Goal: Task Accomplishment & Management: Manage account settings

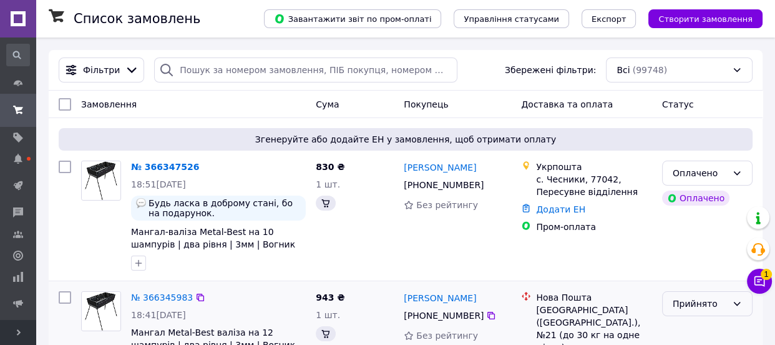
click at [691, 297] on div "Прийнято" at bounding box center [700, 304] width 54 height 14
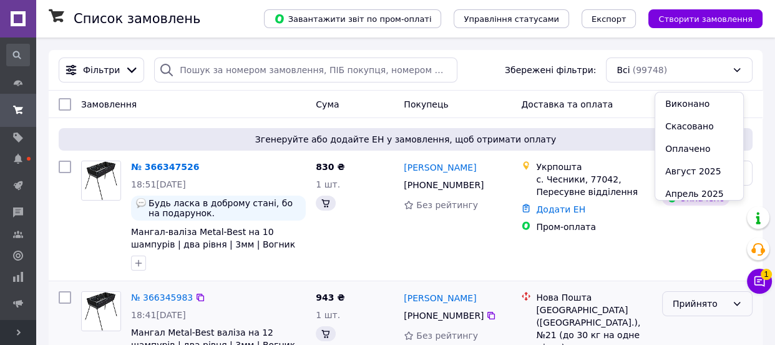
click at [691, 69] on div "Всі (99748)" at bounding box center [679, 69] width 147 height 25
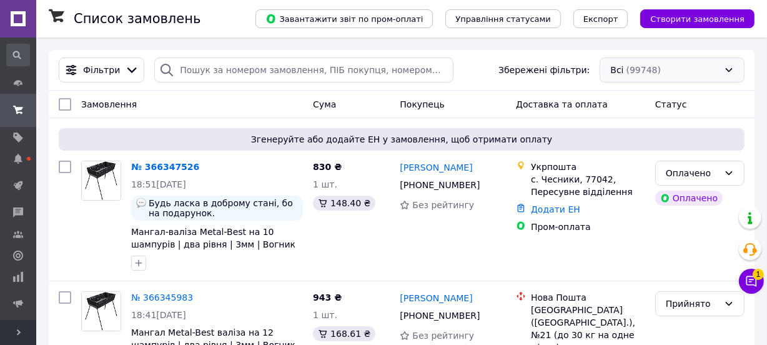
click at [681, 62] on div "Всі (99748)" at bounding box center [671, 69] width 145 height 25
click at [656, 69] on div "Всі (99748)" at bounding box center [671, 69] width 145 height 25
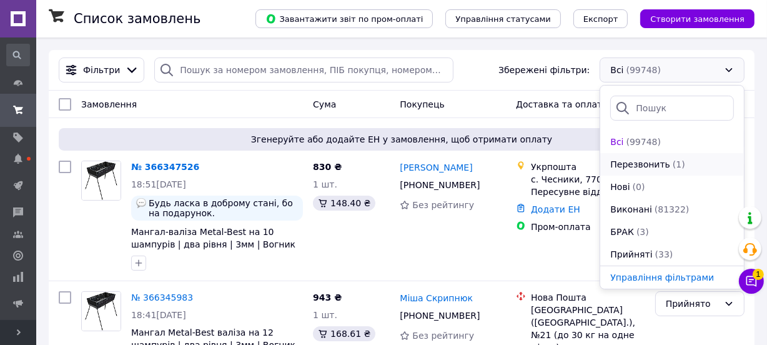
click at [650, 165] on span "Перезвонить" at bounding box center [640, 164] width 60 height 12
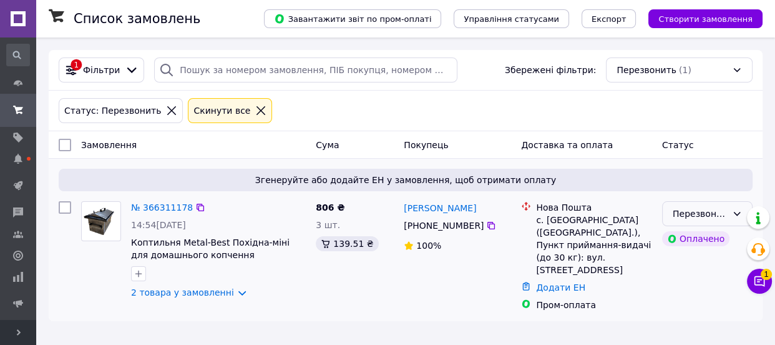
click at [687, 212] on div "Перезвонить" at bounding box center [700, 214] width 54 height 14
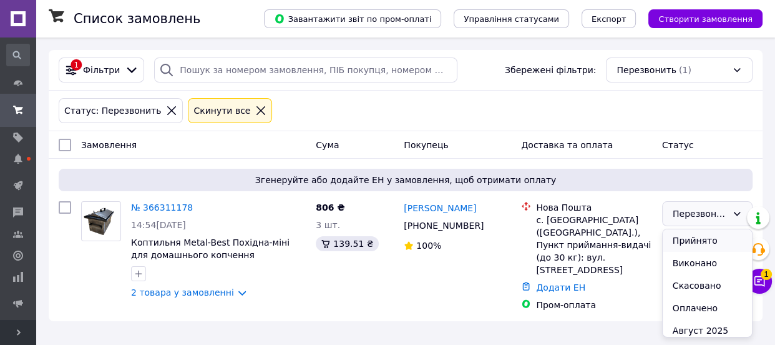
click at [682, 240] on li "Прийнято" at bounding box center [707, 240] width 89 height 22
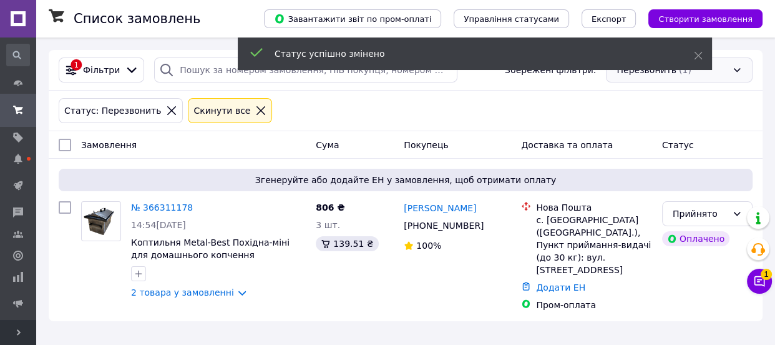
click at [732, 74] on div "Перезвонить (1)" at bounding box center [679, 69] width 147 height 25
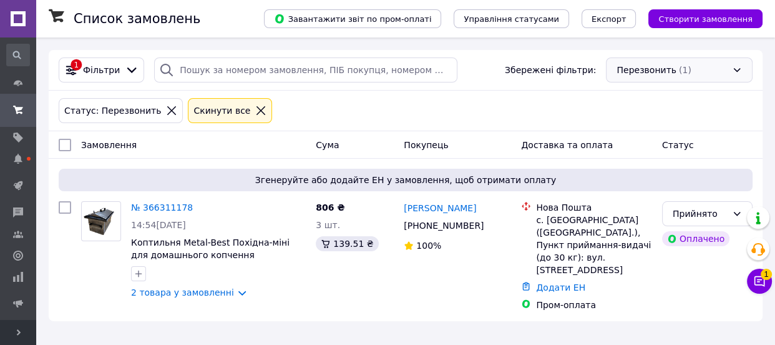
click at [659, 74] on div "Перезвонить (1)" at bounding box center [679, 69] width 147 height 25
click at [643, 75] on div "Перезвонить (1)" at bounding box center [679, 69] width 147 height 25
click at [628, 74] on div "Перезвонить (1)" at bounding box center [679, 69] width 147 height 25
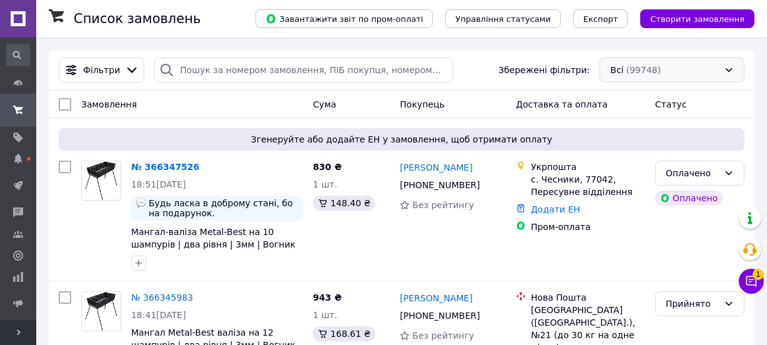
click at [623, 70] on div "Всі (99748)" at bounding box center [671, 69] width 145 height 25
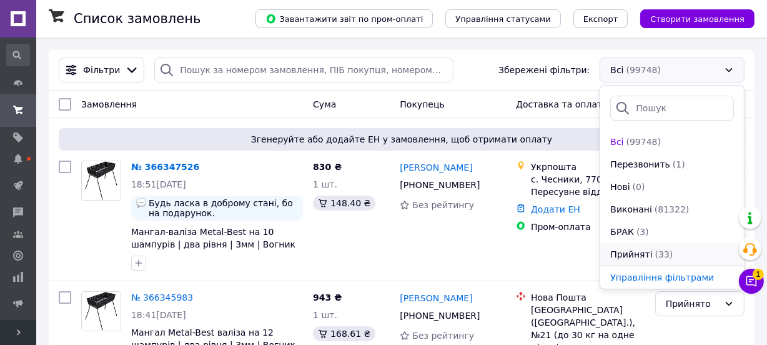
click at [645, 254] on span "Прийняті" at bounding box center [631, 254] width 42 height 12
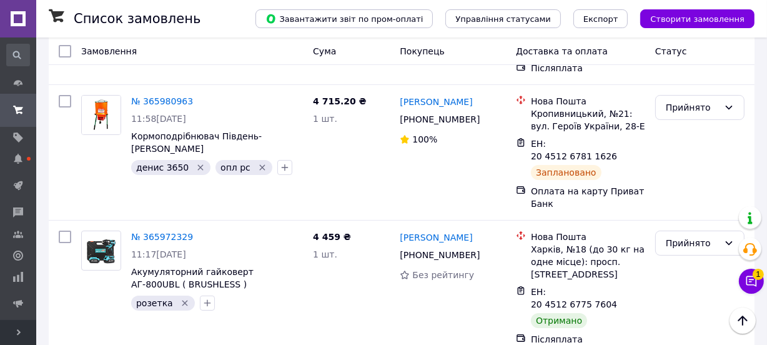
scroll to position [4222, 0]
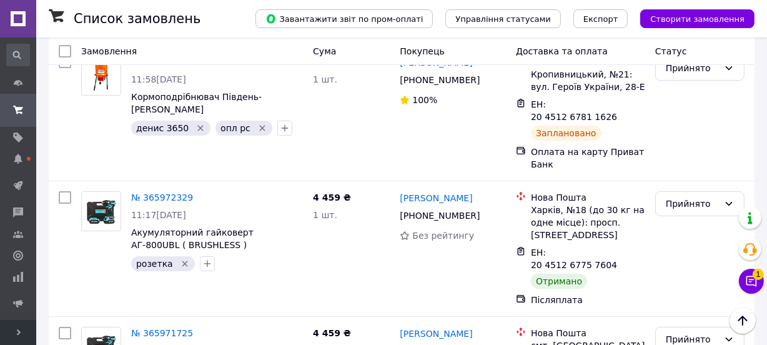
checkbox input "true"
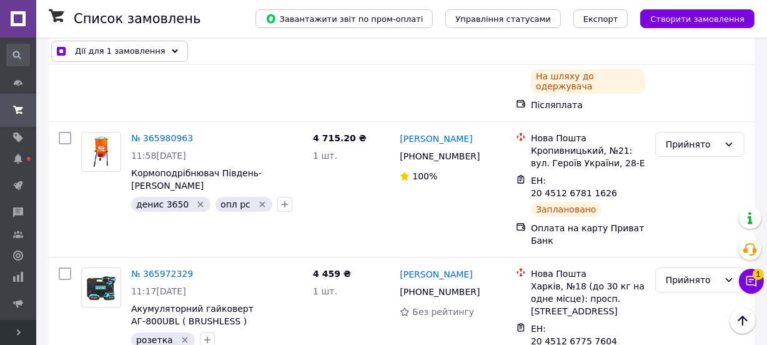
scroll to position [4108, 0]
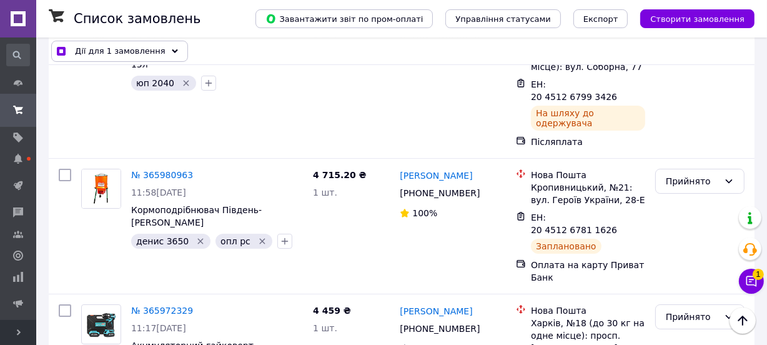
checkbox input "true"
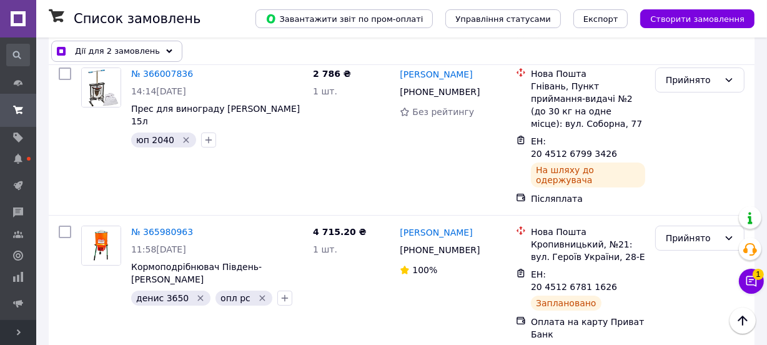
checkbox input "true"
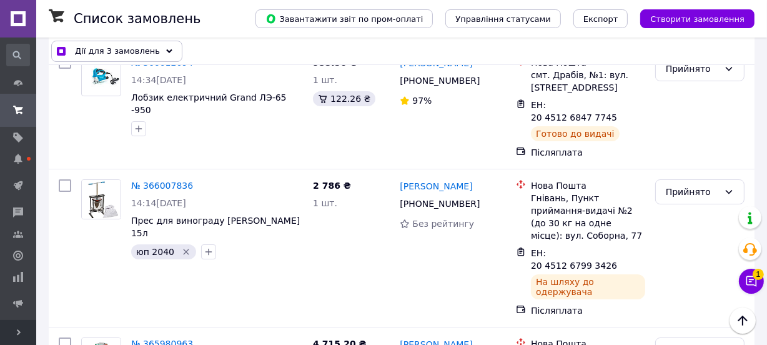
scroll to position [3881, 0]
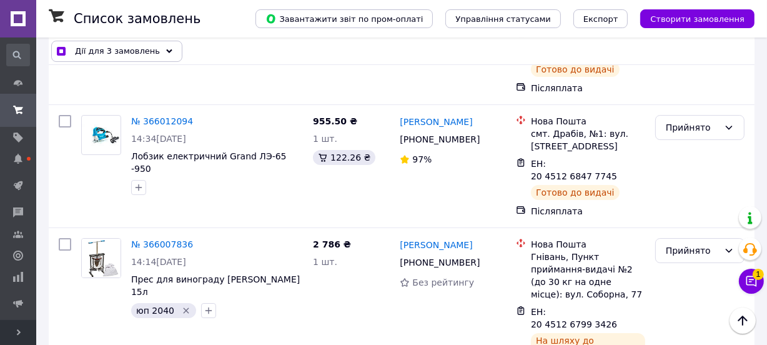
checkbox input "true"
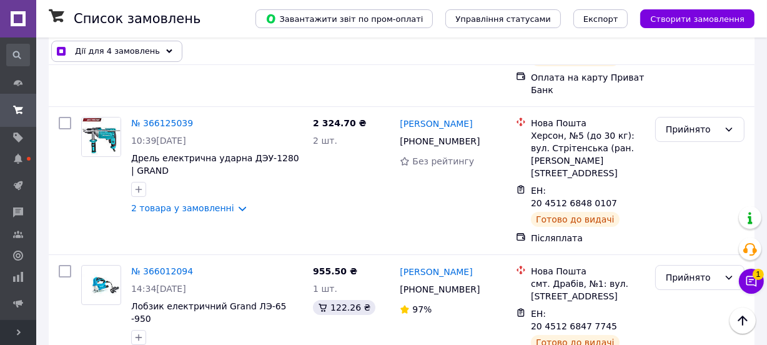
scroll to position [3711, 0]
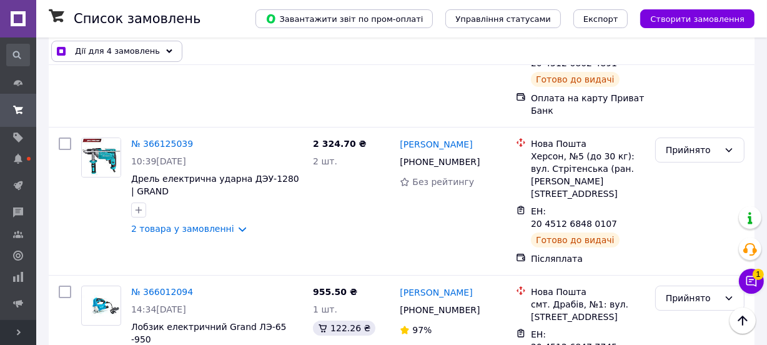
checkbox input "true"
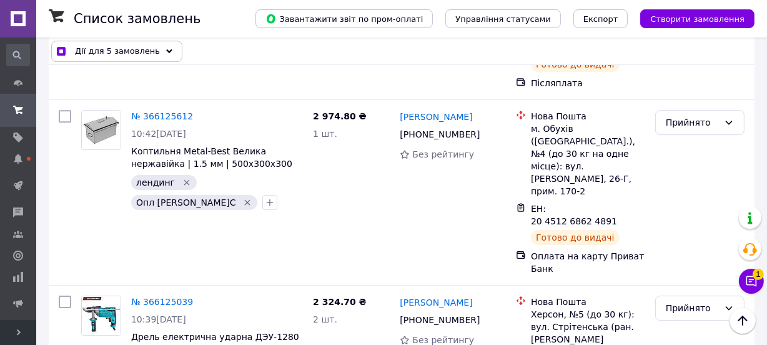
scroll to position [3484, 0]
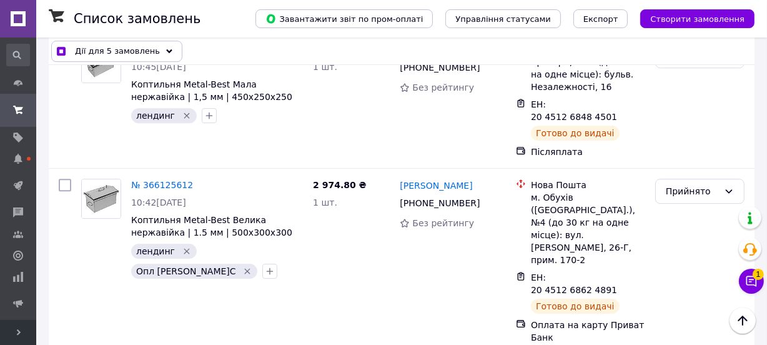
checkbox input "true"
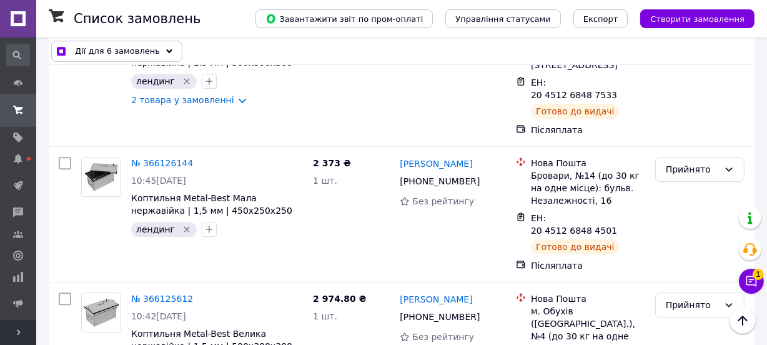
checkbox input "true"
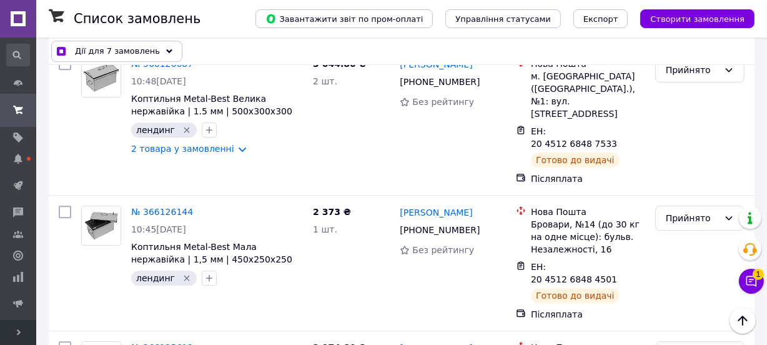
scroll to position [3257, 0]
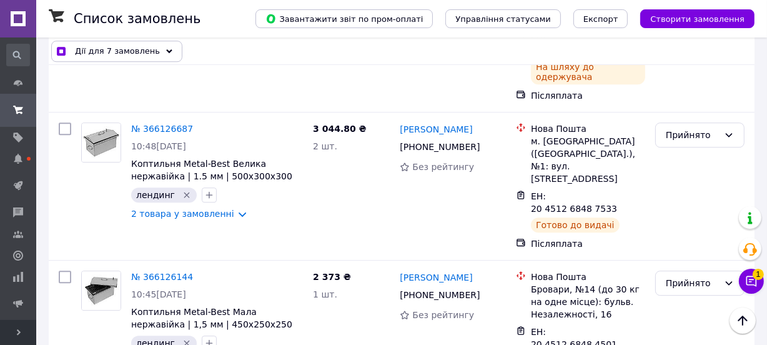
checkbox input "true"
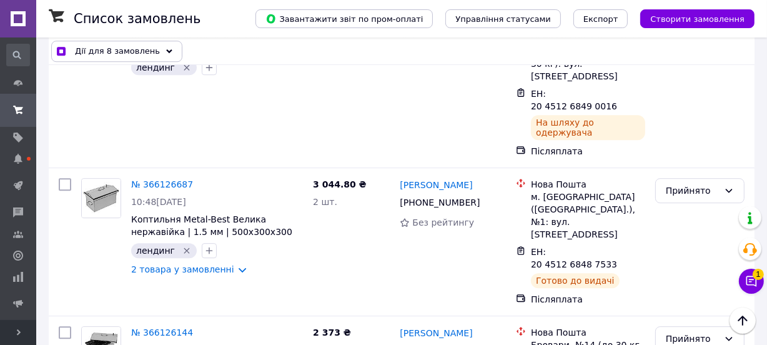
scroll to position [3143, 0]
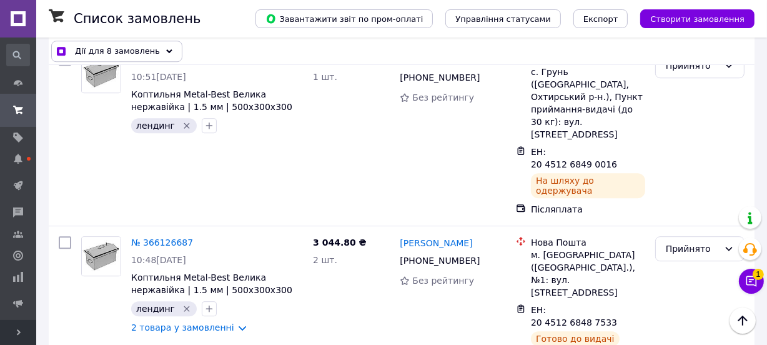
checkbox input "true"
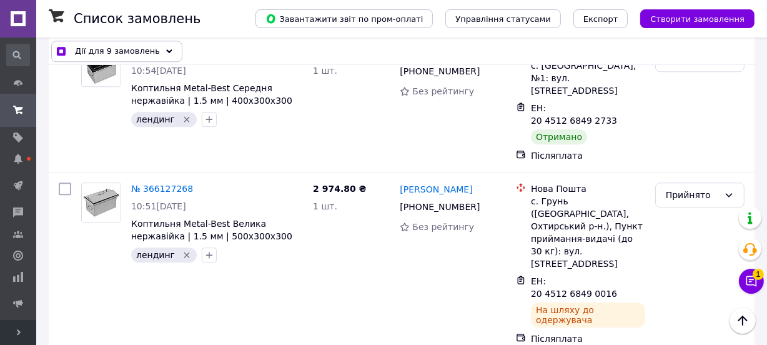
scroll to position [2973, 0]
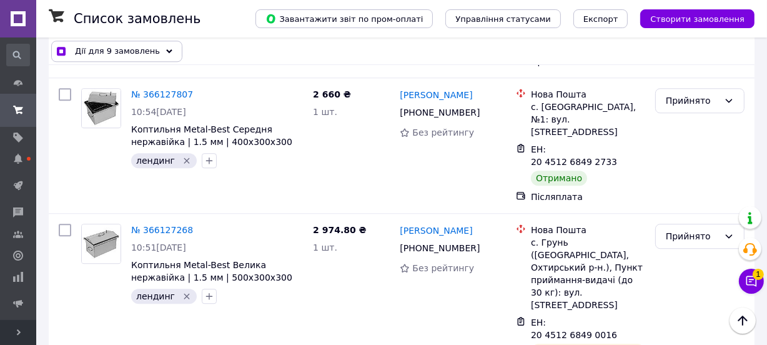
checkbox input "true"
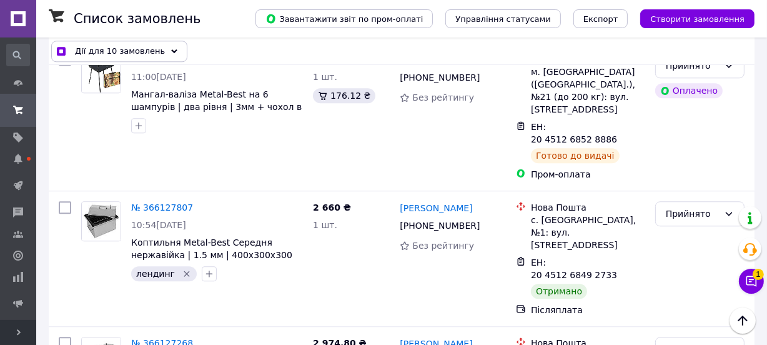
checkbox input "true"
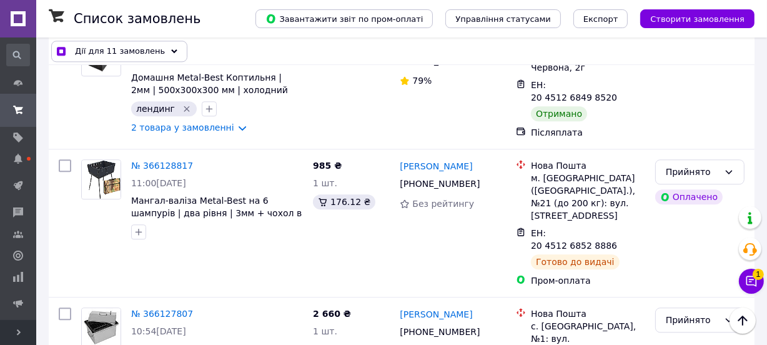
scroll to position [2746, 0]
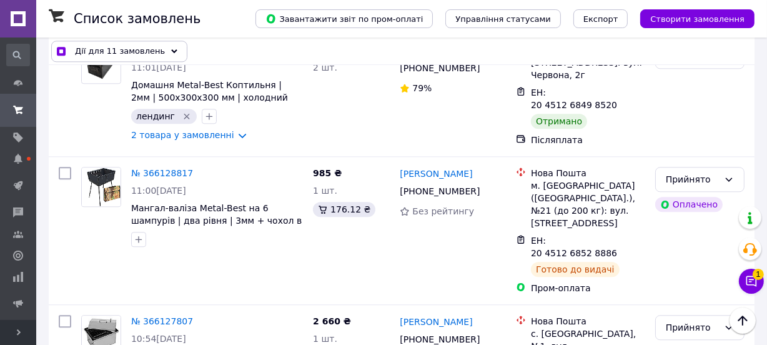
checkbox input "true"
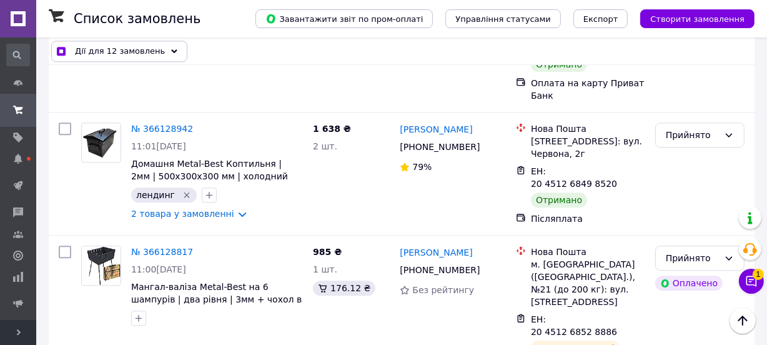
scroll to position [2632, 0]
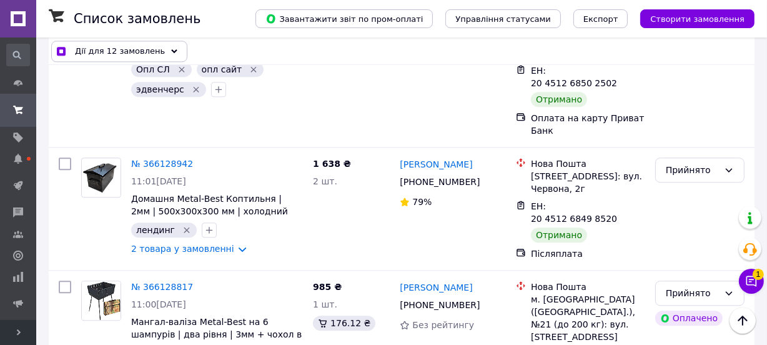
checkbox input "true"
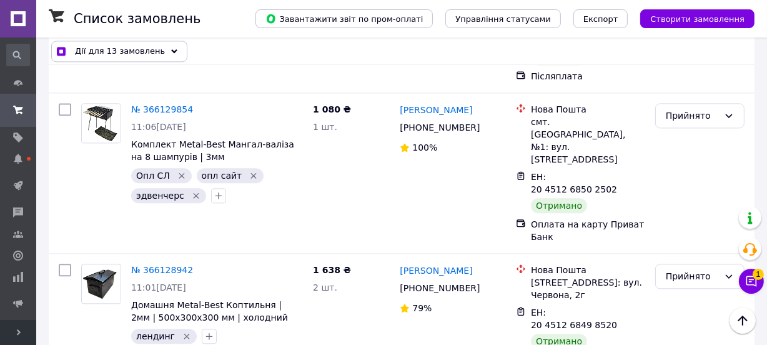
scroll to position [2519, 0]
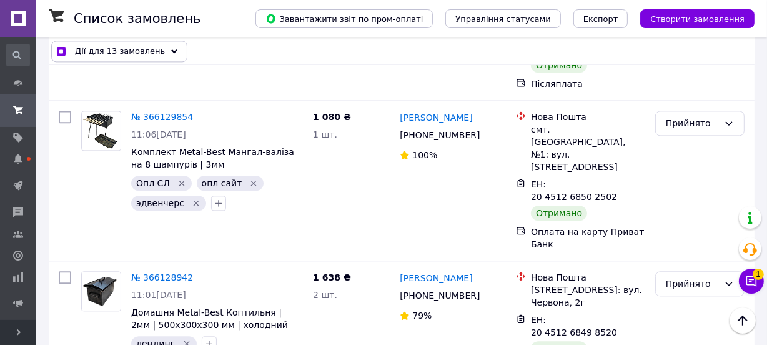
checkbox input "true"
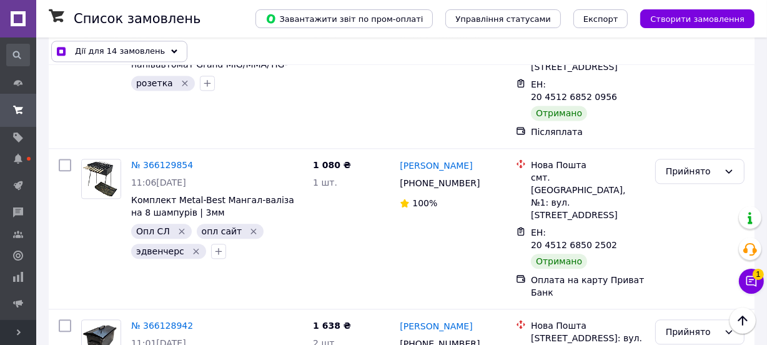
scroll to position [2405, 0]
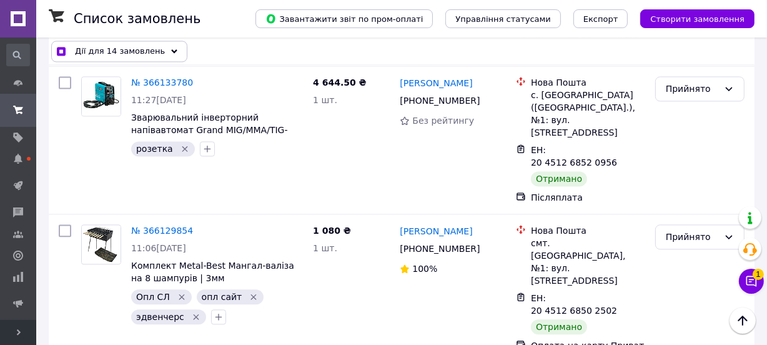
checkbox input "true"
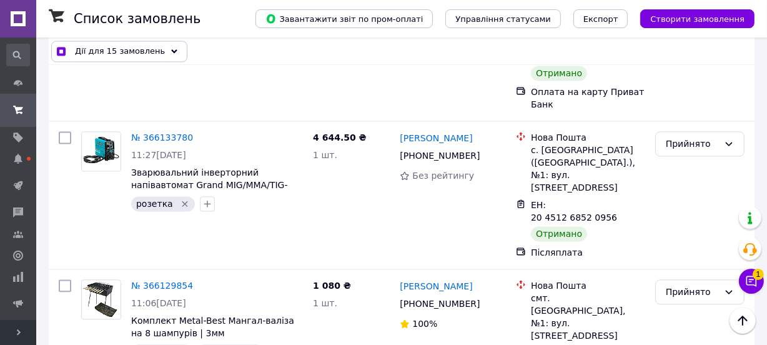
scroll to position [2235, 0]
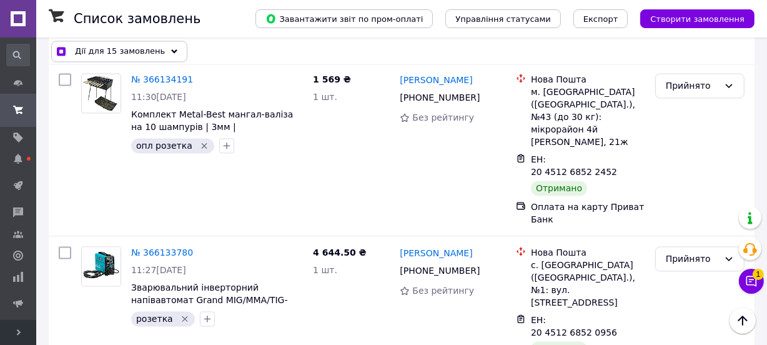
checkbox input "true"
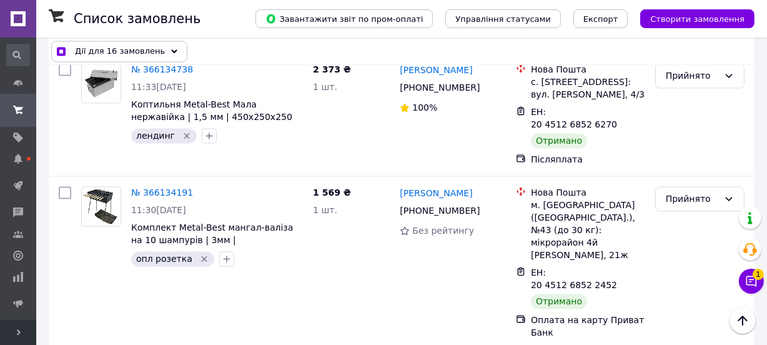
scroll to position [2122, 0]
checkbox input "true"
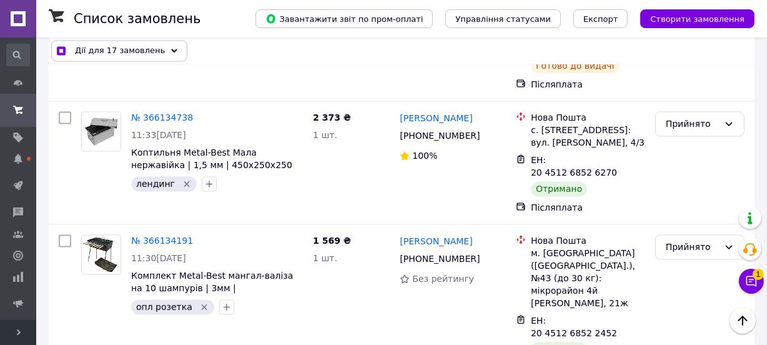
scroll to position [2008, 0]
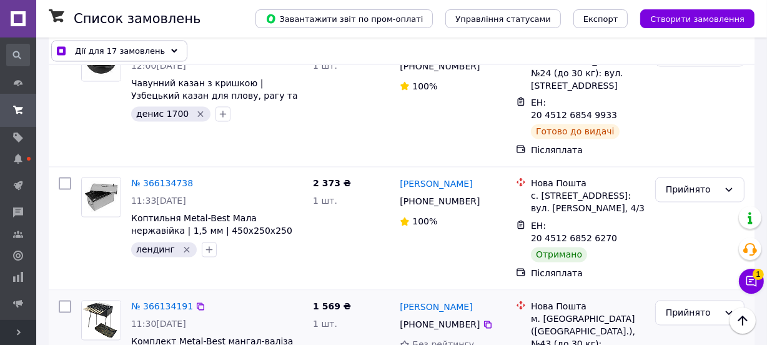
click at [61, 300] on input "checkbox" at bounding box center [65, 306] width 12 height 12
checkbox input "true"
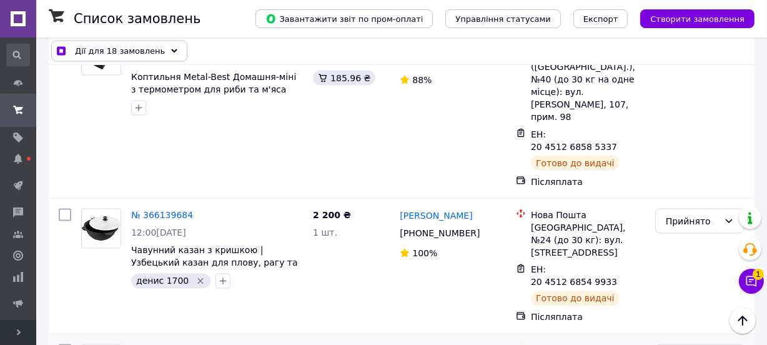
scroll to position [1838, 0]
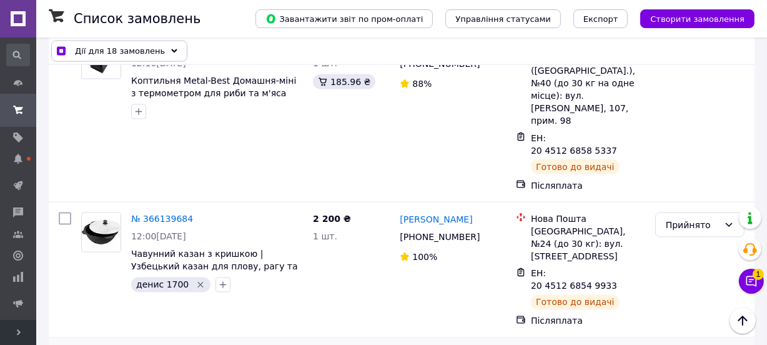
checkbox input "true"
click at [62, 212] on input "checkbox" at bounding box center [65, 218] width 12 height 12
checkbox input "true"
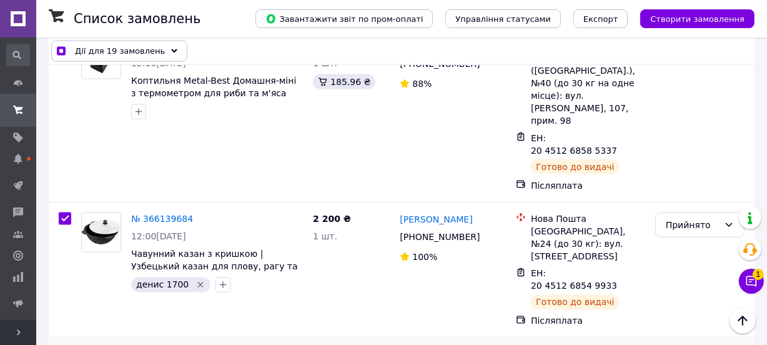
checkbox input "true"
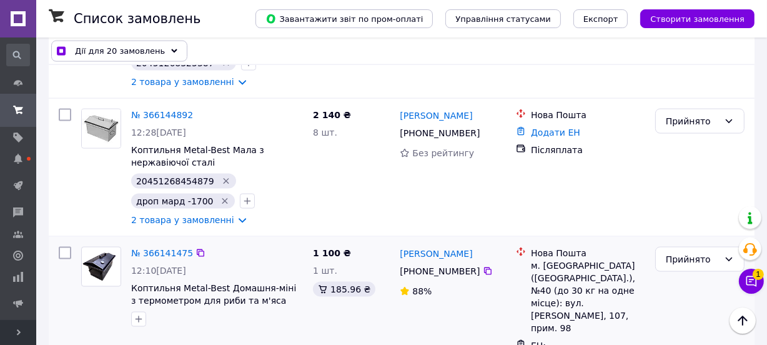
scroll to position [1611, 0]
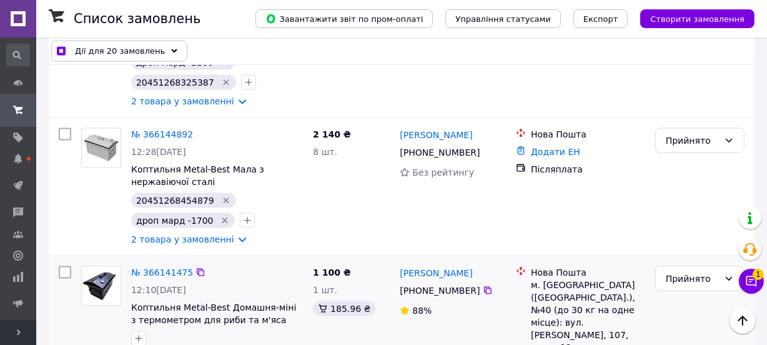
click at [63, 266] on input "checkbox" at bounding box center [65, 272] width 12 height 12
checkbox input "true"
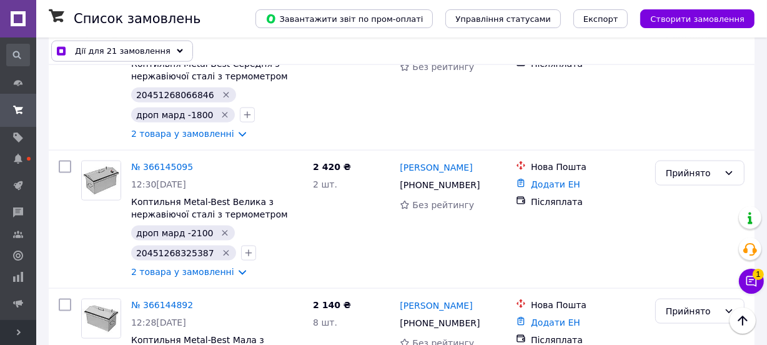
scroll to position [1384, 0]
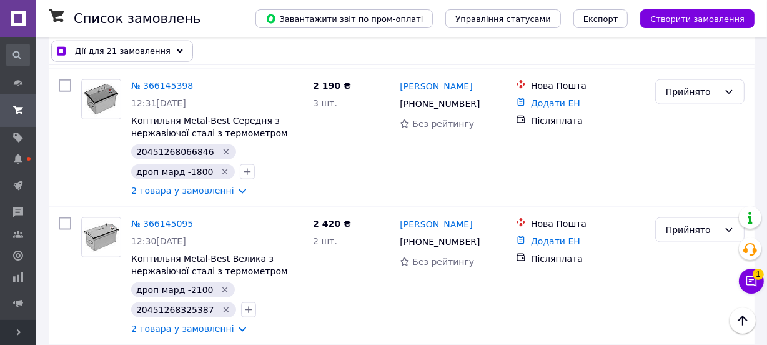
checkbox input "true"
click at [62, 217] on input "checkbox" at bounding box center [65, 223] width 12 height 12
checkbox input "true"
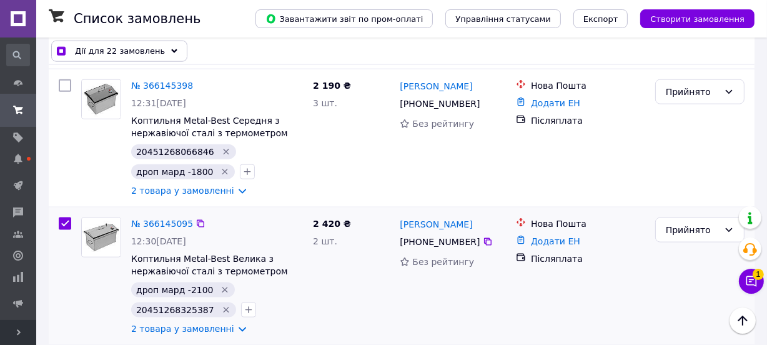
checkbox input "true"
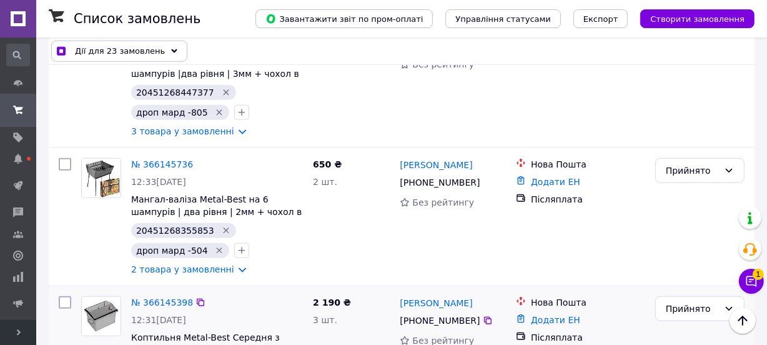
scroll to position [1156, 0]
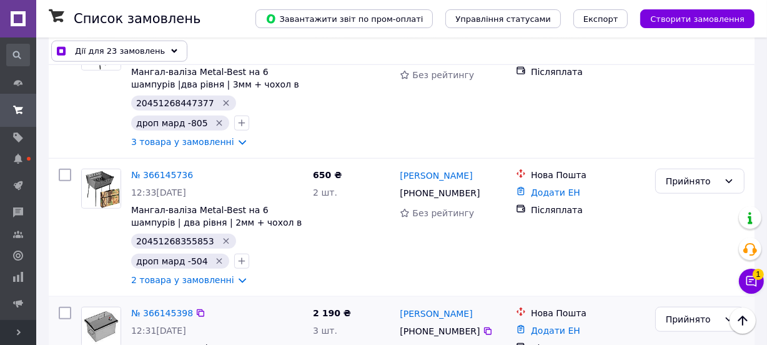
click at [62, 307] on input "checkbox" at bounding box center [65, 313] width 12 height 12
checkbox input "true"
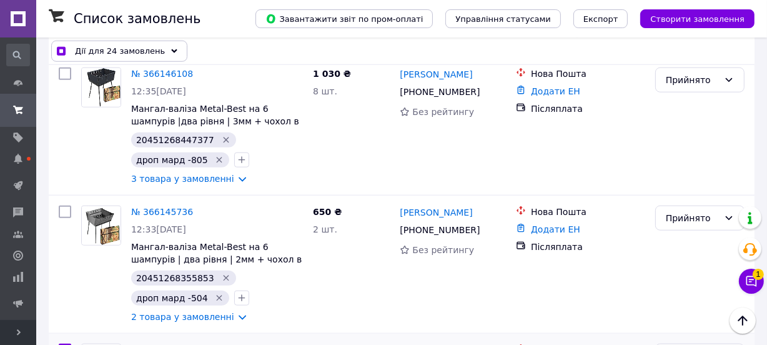
scroll to position [1100, 0]
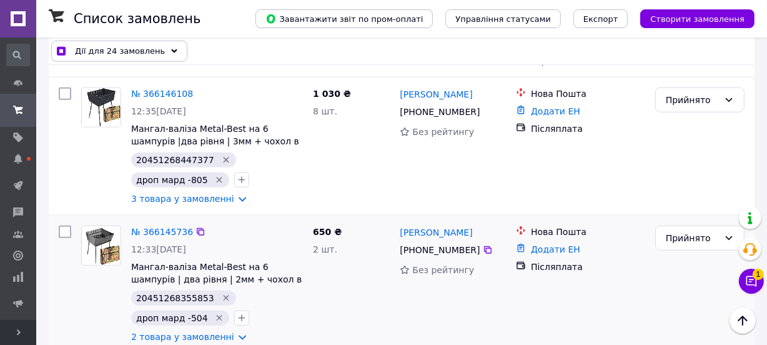
click at [62, 220] on div at bounding box center [65, 283] width 22 height 127
checkbox input "true"
click at [63, 225] on input "checkbox" at bounding box center [65, 231] width 12 height 12
checkbox input "true"
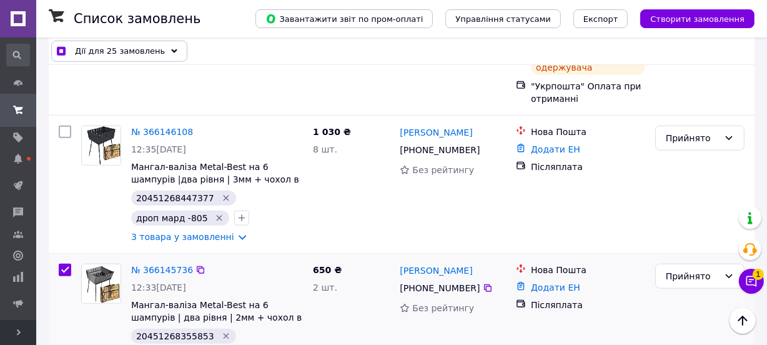
scroll to position [873, 0]
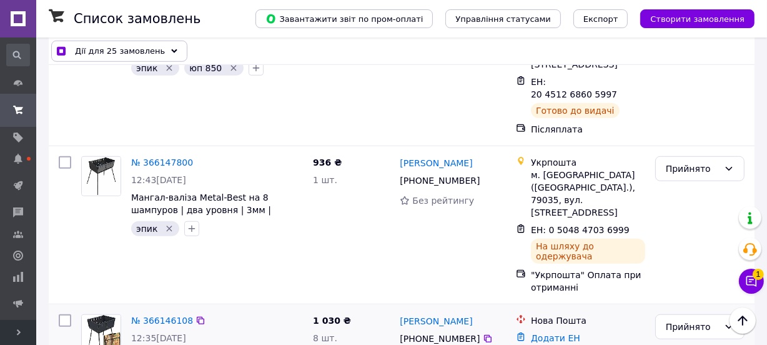
click at [64, 314] on input "checkbox" at bounding box center [65, 320] width 12 height 12
checkbox input "true"
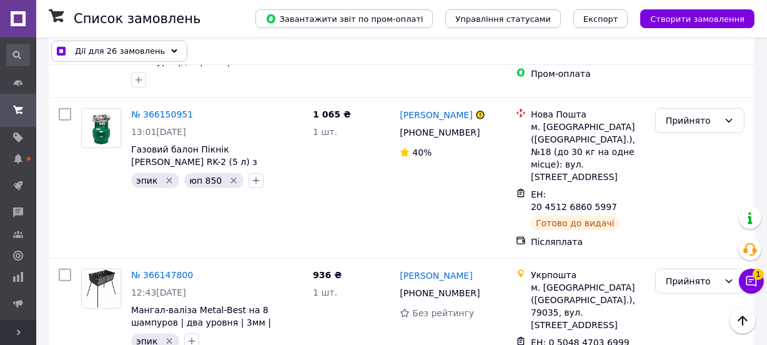
scroll to position [759, 0]
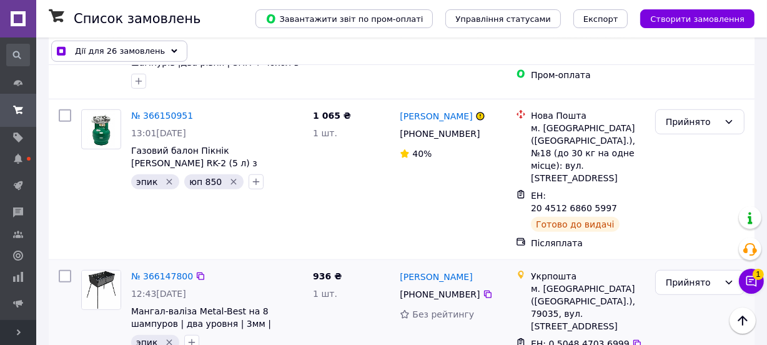
click at [61, 270] on input "checkbox" at bounding box center [65, 276] width 12 height 12
checkbox input "true"
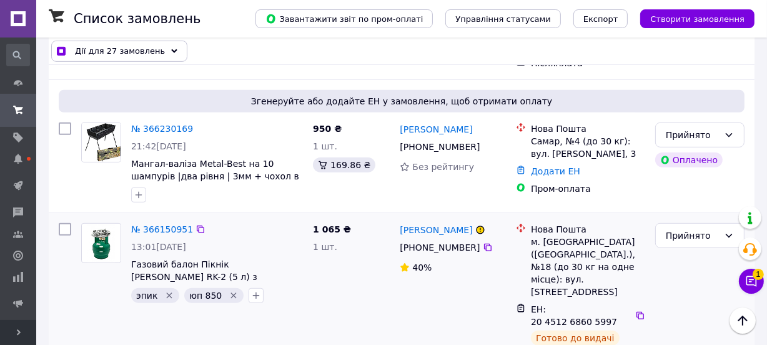
click at [62, 223] on input "checkbox" at bounding box center [65, 229] width 12 height 12
checkbox input "true"
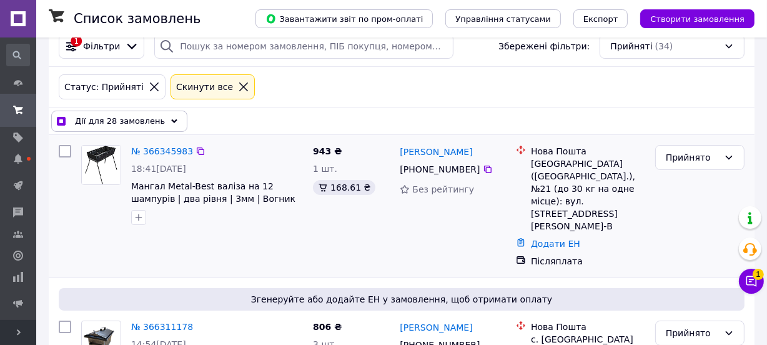
scroll to position [21, 0]
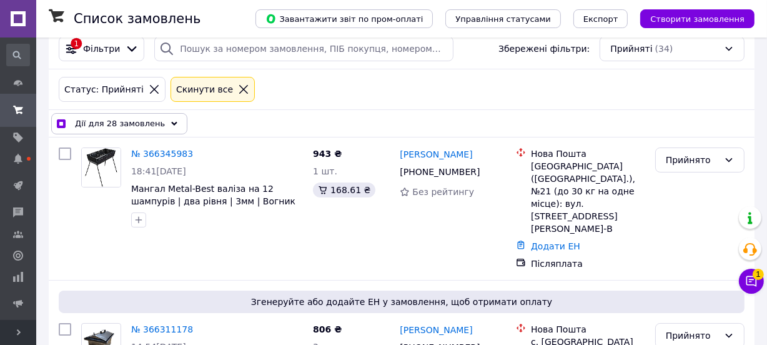
click at [171, 124] on use at bounding box center [174, 123] width 6 height 4
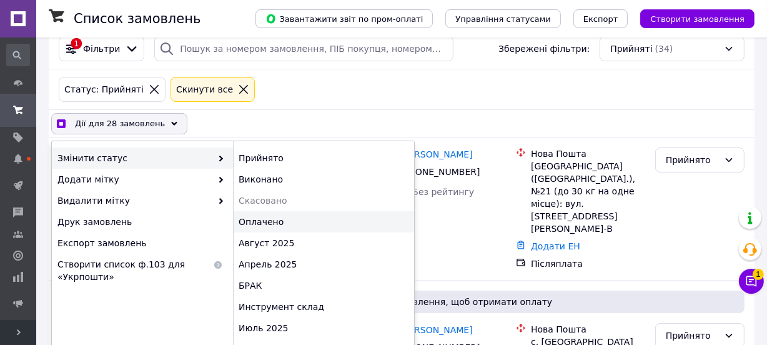
scroll to position [113, 0]
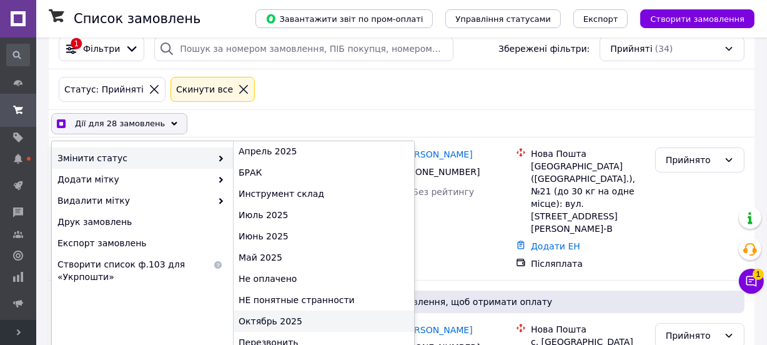
checkbox input "true"
click at [272, 324] on div "Октябрь 2025" at bounding box center [323, 320] width 181 height 21
checkbox input "false"
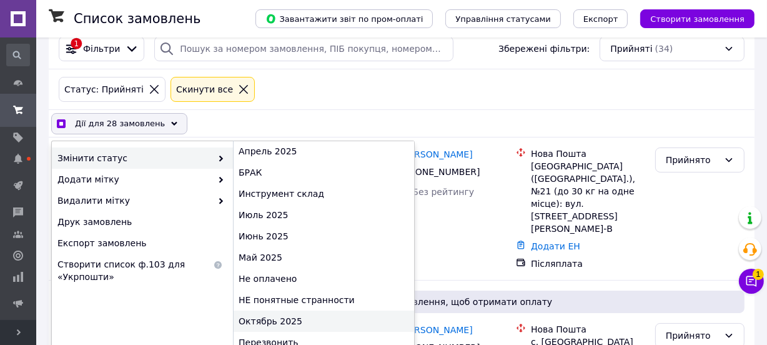
checkbox input "false"
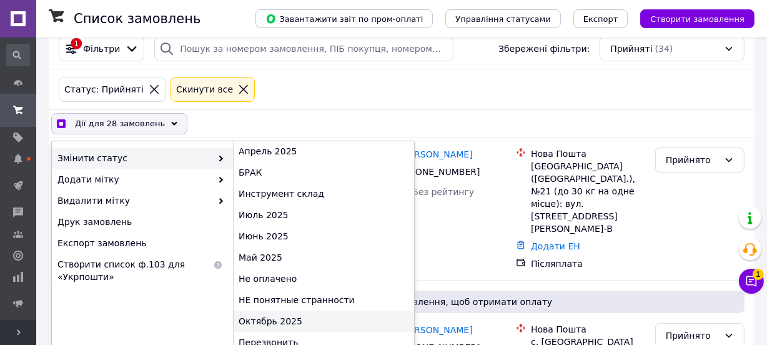
checkbox input "false"
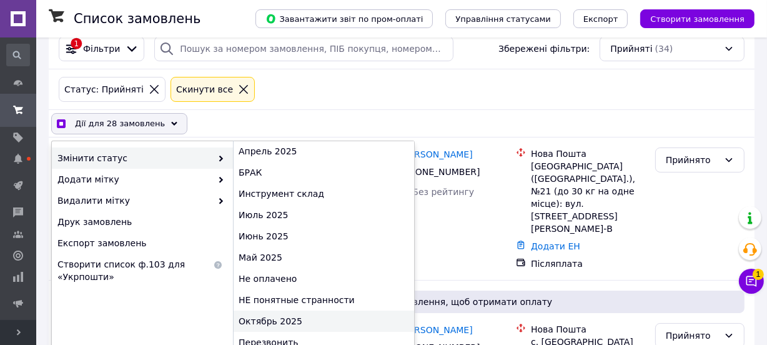
checkbox input "false"
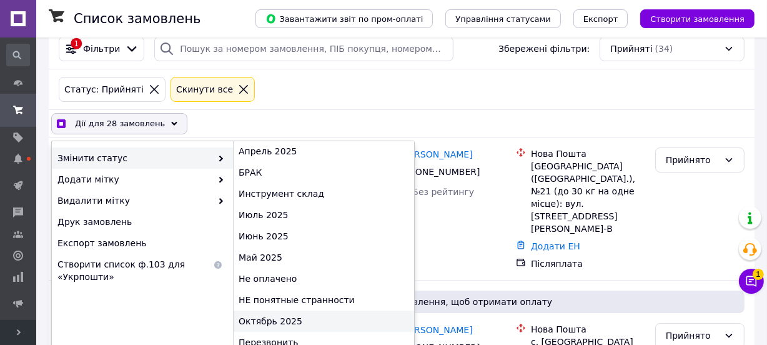
checkbox input "false"
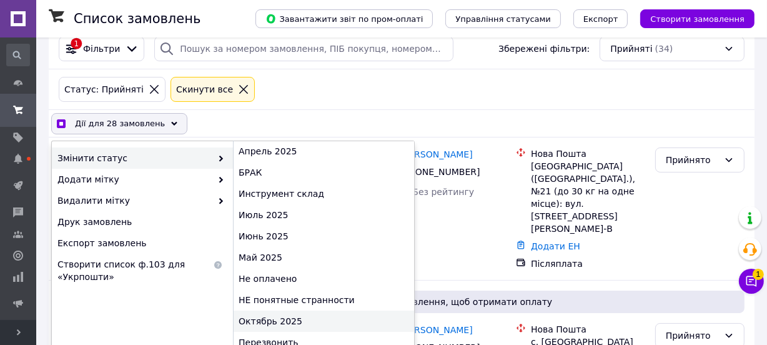
checkbox input "false"
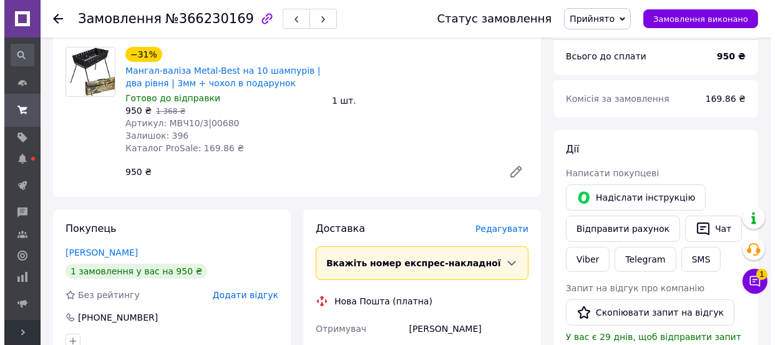
scroll to position [227, 0]
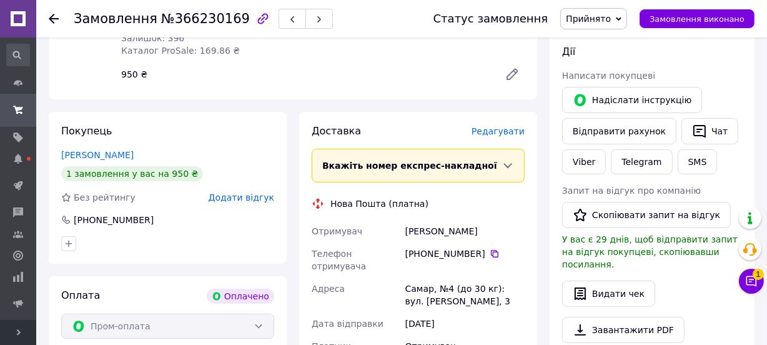
click at [516, 130] on span "Редагувати" at bounding box center [497, 131] width 53 height 10
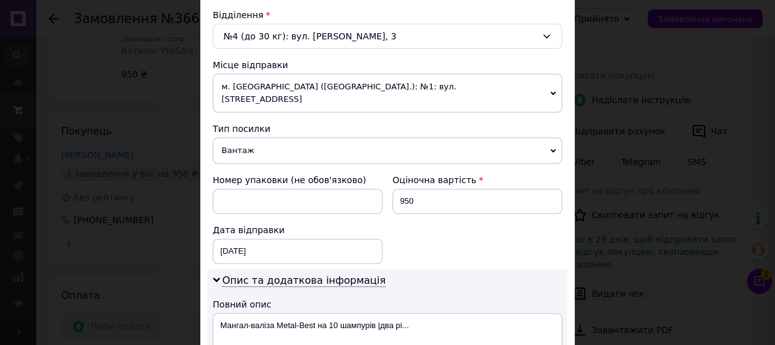
scroll to position [397, 0]
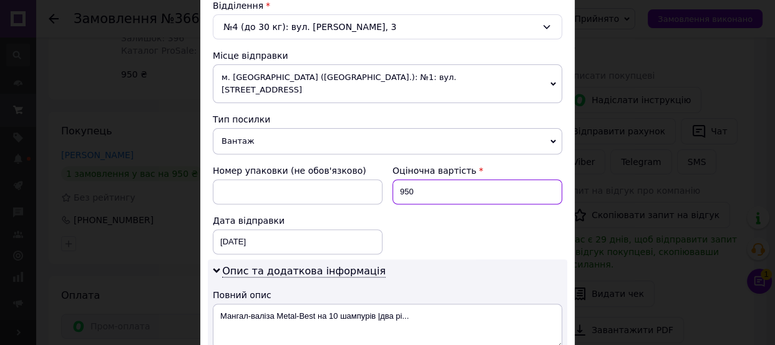
click at [408, 184] on input "950" at bounding box center [478, 191] width 170 height 25
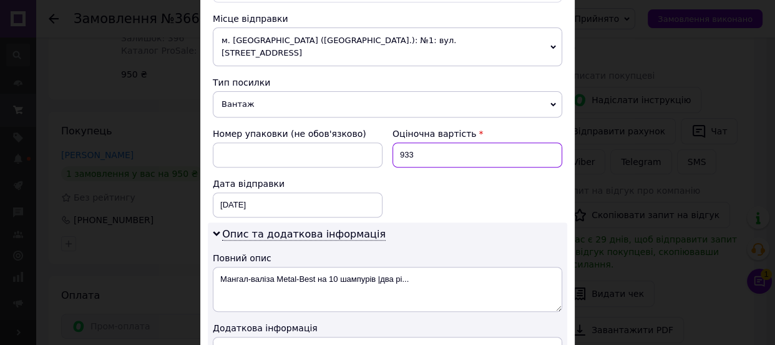
scroll to position [454, 0]
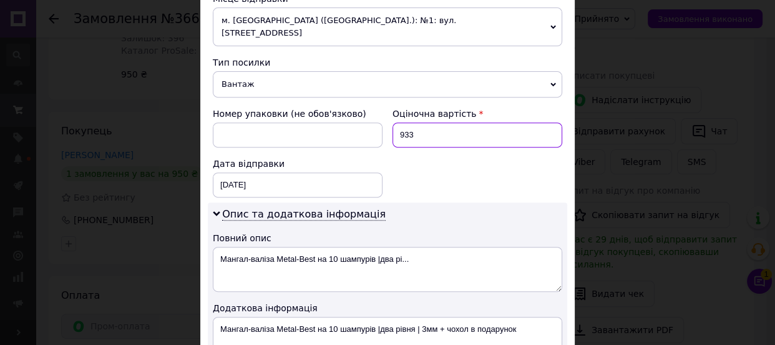
type input "933"
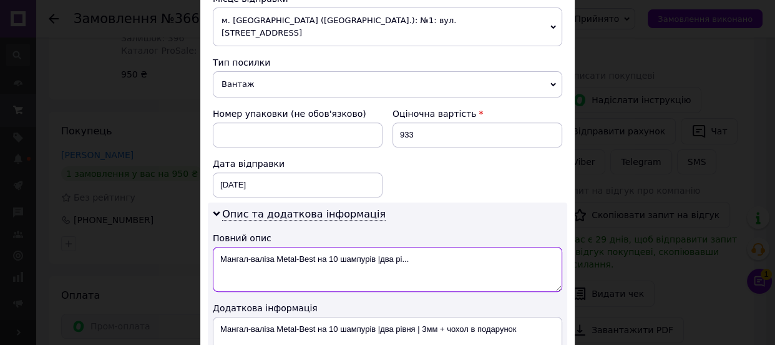
click at [383, 247] on textarea "Мангал-валіза Metal-Best на 10 шампурів |два рі..." at bounding box center [388, 269] width 350 height 45
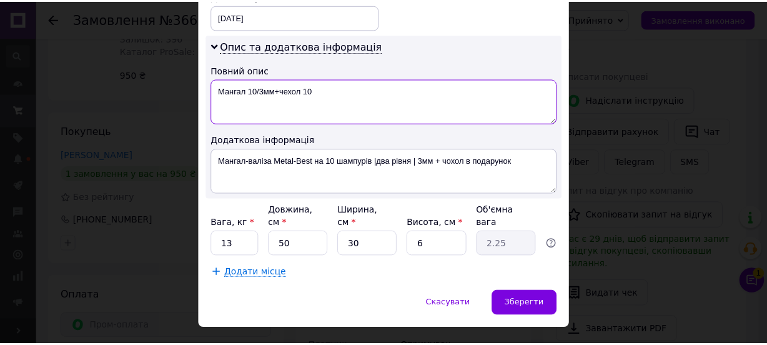
scroll to position [623, 0]
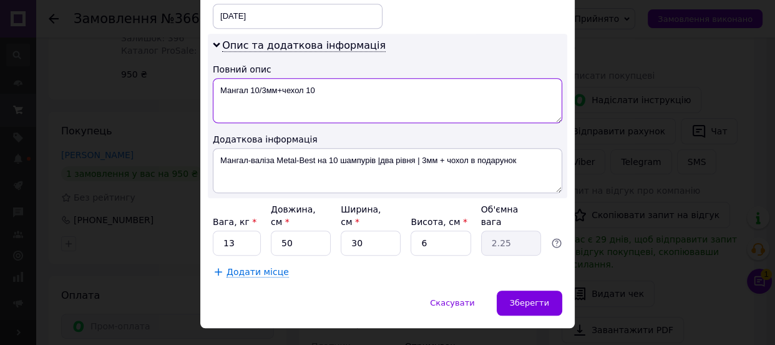
type textarea "Мангал 10/3мм+чехол 10"
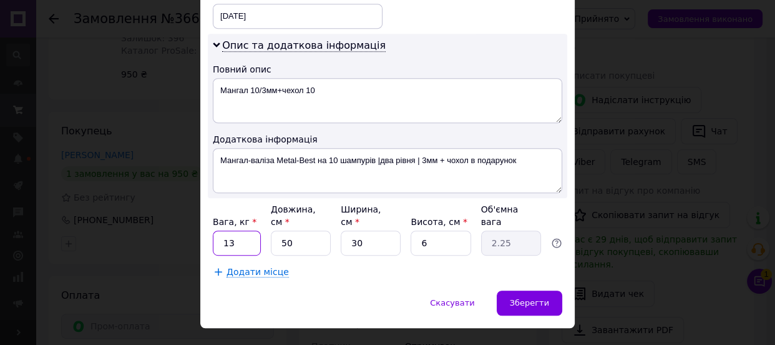
click at [234, 230] on input "13" at bounding box center [237, 242] width 48 height 25
type input "10"
drag, startPoint x: 357, startPoint y: 244, endPoint x: 382, endPoint y: 245, distance: 25.0
click at [357, 265] on div "Додати місце" at bounding box center [388, 271] width 350 height 12
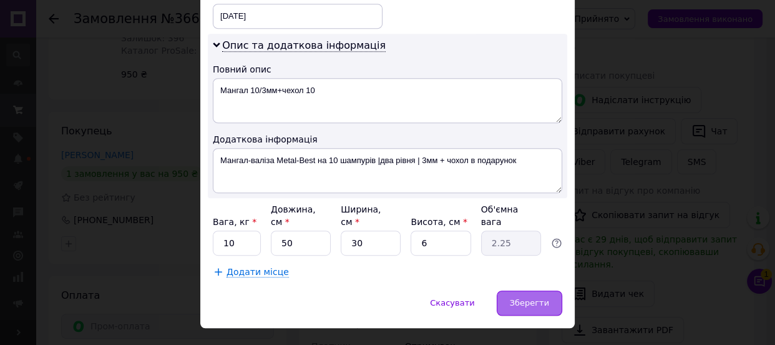
click at [531, 298] on span "Зберегти" at bounding box center [529, 302] width 39 height 9
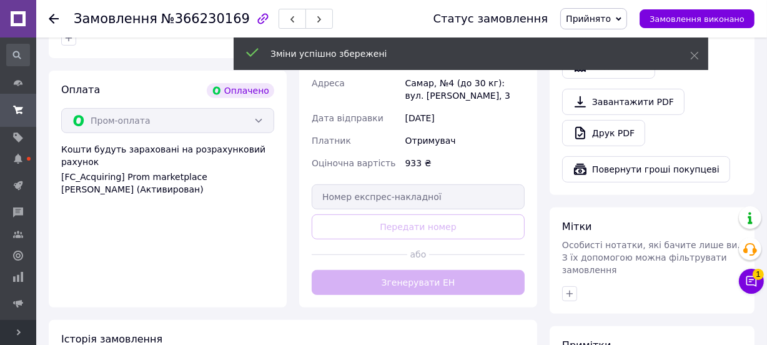
scroll to position [454, 0]
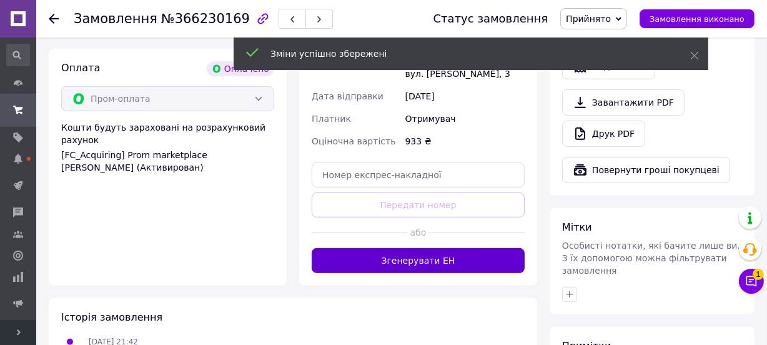
click at [441, 248] on button "Згенерувати ЕН" at bounding box center [418, 260] width 213 height 25
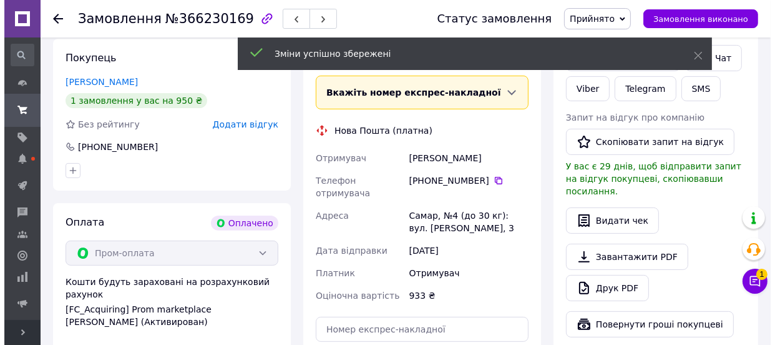
scroll to position [283, 0]
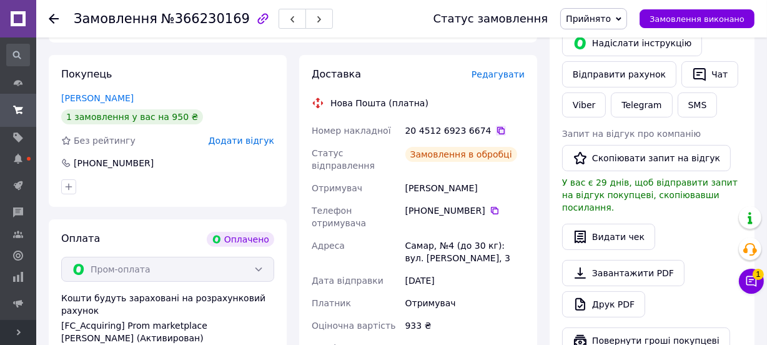
click at [496, 131] on icon at bounding box center [501, 131] width 10 height 10
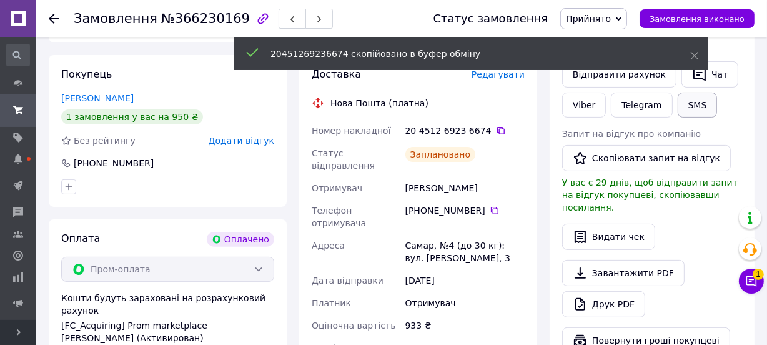
click at [689, 108] on button "SMS" at bounding box center [697, 104] width 40 height 25
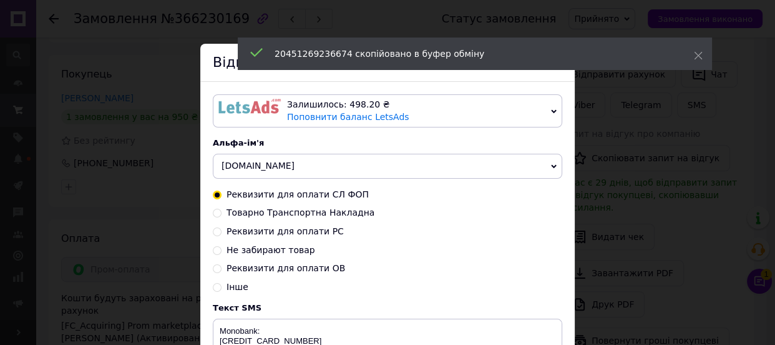
click at [235, 285] on span "Інше" at bounding box center [238, 287] width 22 height 10
click at [222, 285] on input "Інше" at bounding box center [217, 286] width 9 height 9
radio input "true"
radio input "false"
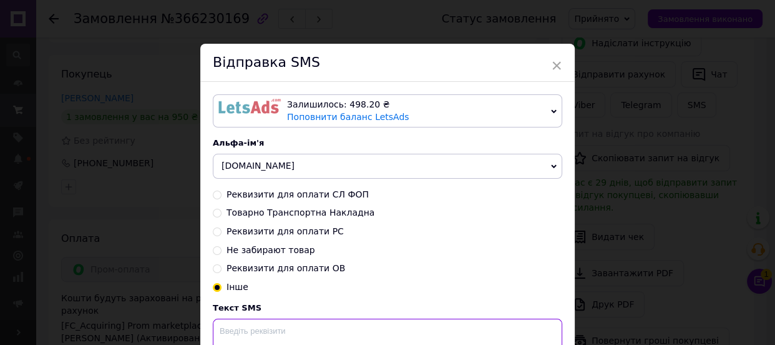
click at [241, 336] on textarea at bounding box center [388, 350] width 350 height 65
paste textarea "20451269236674"
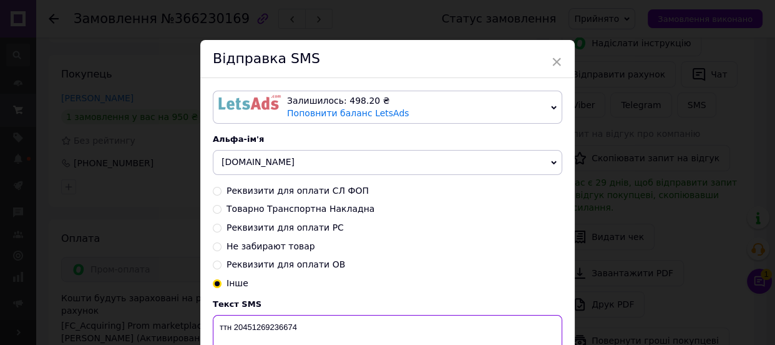
scroll to position [14, 0]
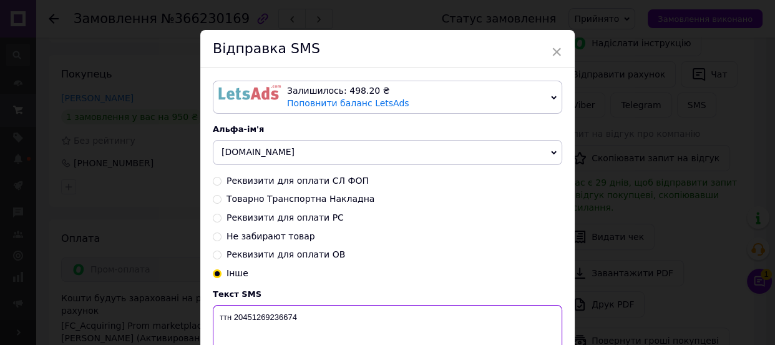
drag, startPoint x: 250, startPoint y: 297, endPoint x: 219, endPoint y: 335, distance: 49.2
click at [219, 335] on textarea "ттн 20451269236674" at bounding box center [388, 337] width 350 height 65
paste textarea "https://check.checkbox.ua/46442ce2-e58d-41e9-9cfc-6c0ad0642312"
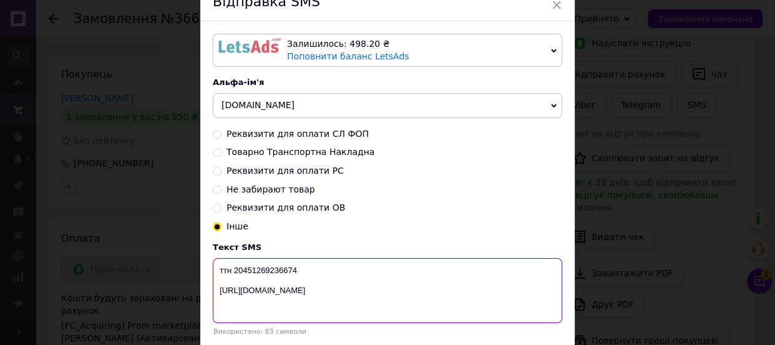
scroll to position [147, 0]
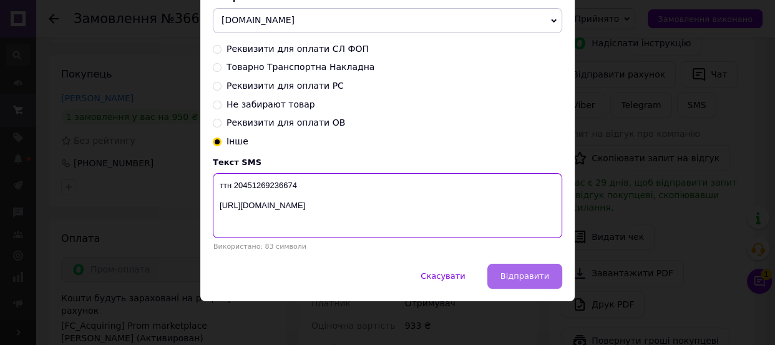
type textarea "ттн 20451269236674 https://check.checkbox.ua/46442ce2-e58d-41e9-9cfc-6c0ad06423…"
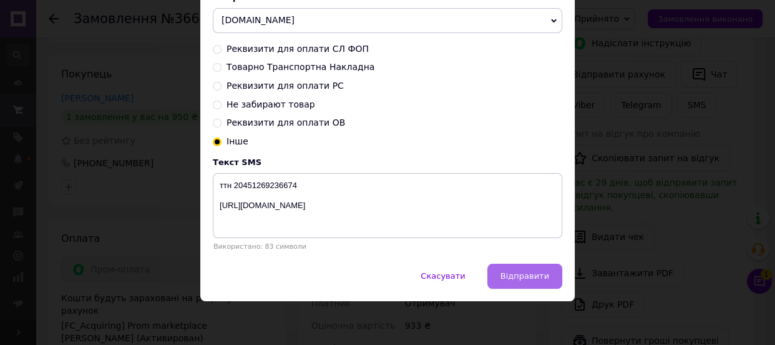
click at [523, 274] on span "Відправити" at bounding box center [525, 275] width 49 height 9
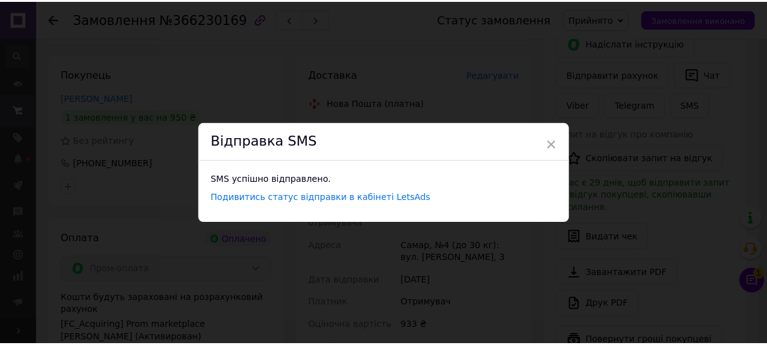
scroll to position [0, 0]
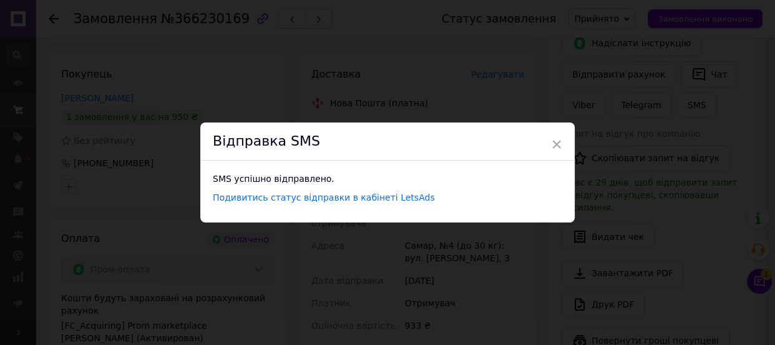
click at [337, 66] on div "× Відправка SMS SMS успішно відправлено. Подивитись статус відправки в кабінеті…" at bounding box center [387, 172] width 775 height 345
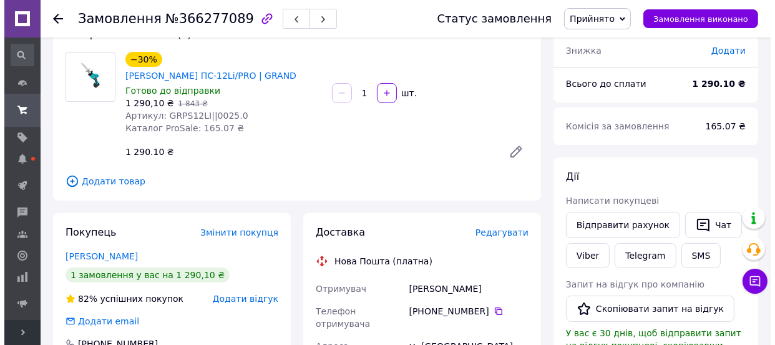
scroll to position [170, 0]
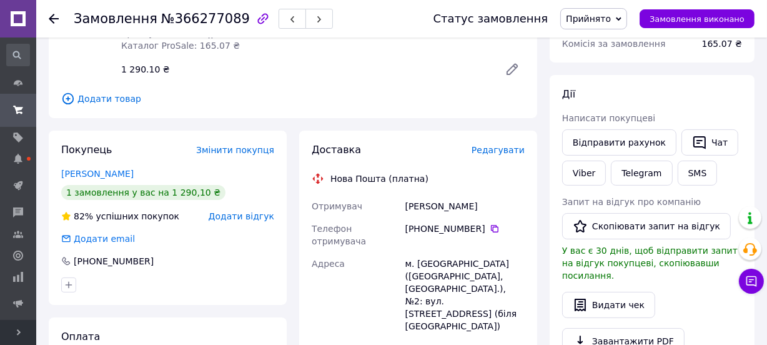
click at [506, 145] on span "Редагувати" at bounding box center [497, 150] width 53 height 10
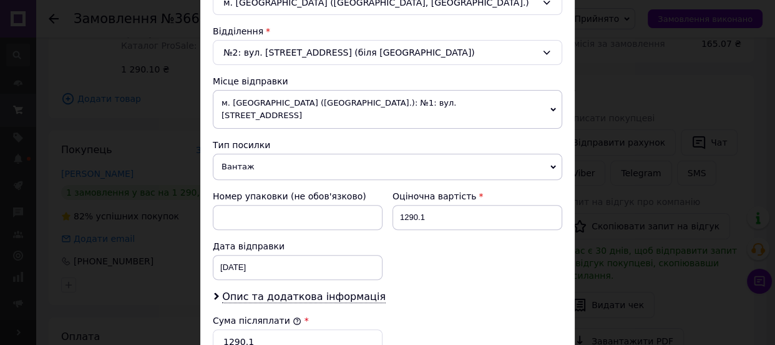
scroll to position [397, 0]
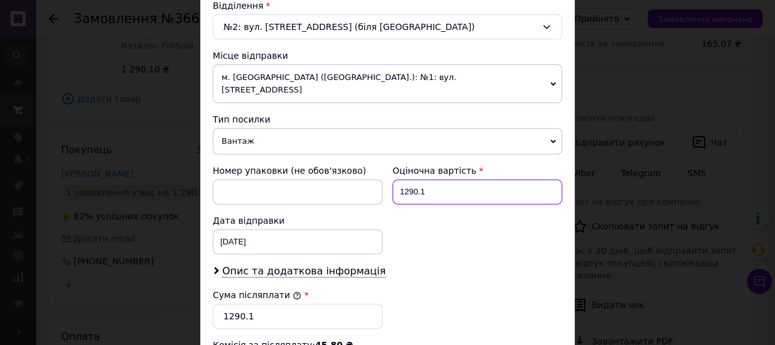
click at [436, 179] on input "1290.1" at bounding box center [478, 191] width 170 height 25
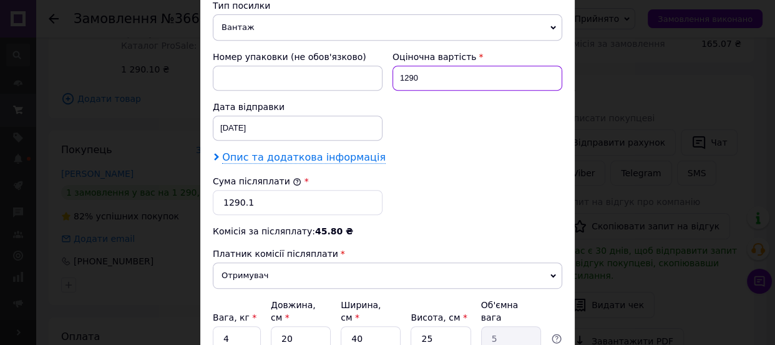
type input "1290"
click at [331, 151] on span "Опис та додаткова інформація" at bounding box center [304, 157] width 164 height 12
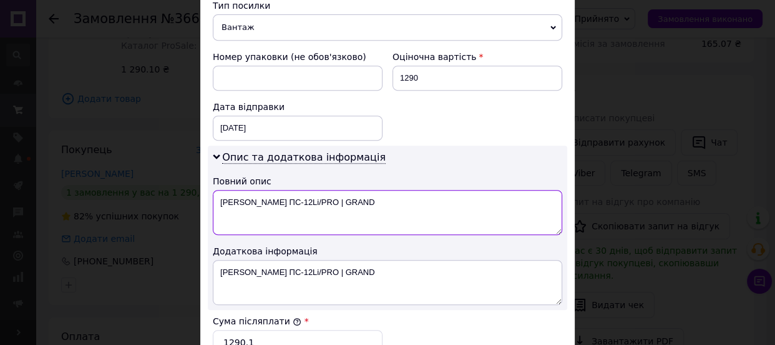
click at [337, 190] on textarea "Пила шабельна ПС-12Li/PRO | GRAND" at bounding box center [388, 212] width 350 height 45
type textarea "Пила шабельна ПС-12Li/PRO GRAND"
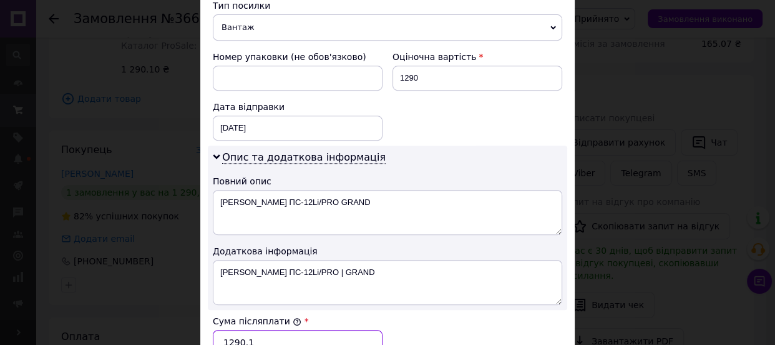
click at [263, 334] on input "1290.1" at bounding box center [298, 342] width 170 height 25
type input "1290"
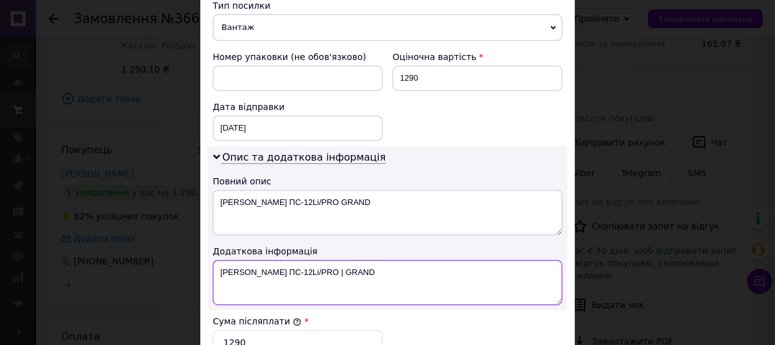
click at [335, 262] on textarea "Пила шабельна ПС-12Li/PRO | GRAND" at bounding box center [388, 282] width 350 height 45
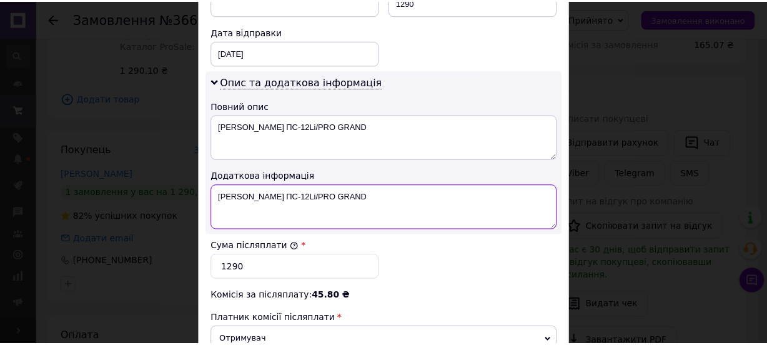
scroll to position [681, 0]
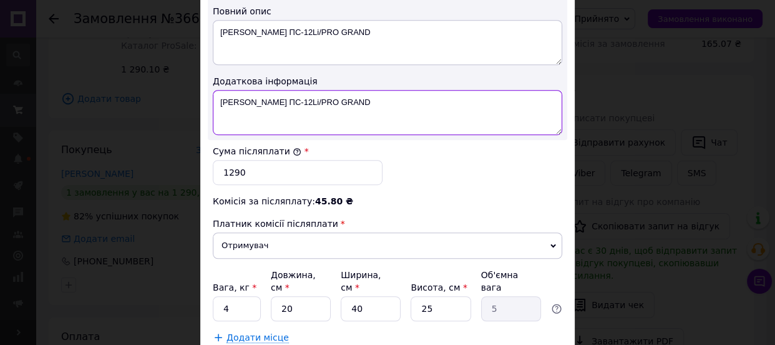
type textarea "Пила шабельна ПС-12Li/PRO GRAND"
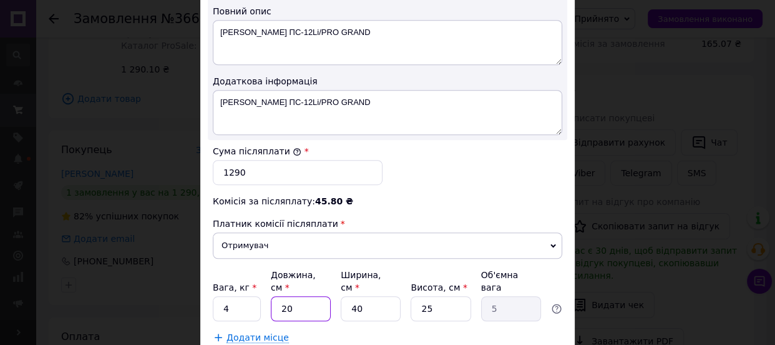
click at [278, 296] on input "20" at bounding box center [301, 308] width 60 height 25
type input "3"
type input "0.75"
type input "30"
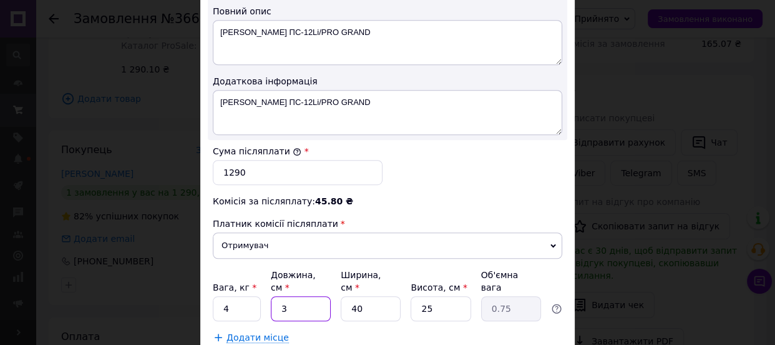
type input "7.5"
type input "30"
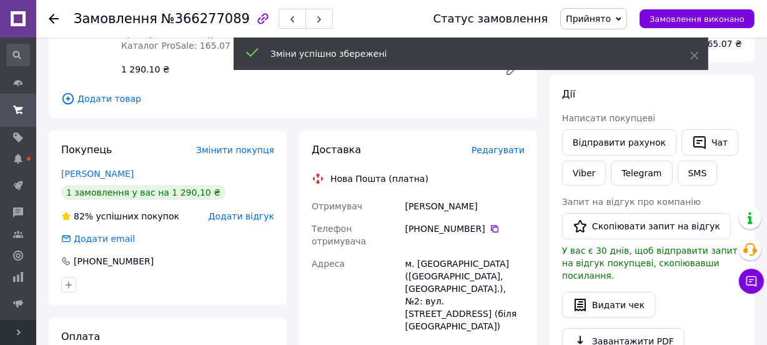
scroll to position [397, 0]
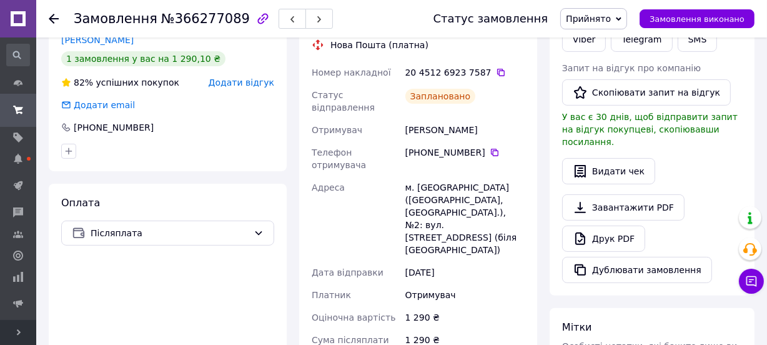
scroll to position [283, 0]
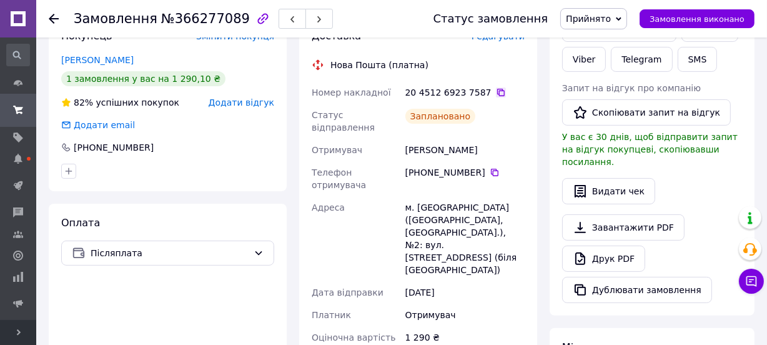
click at [496, 87] on icon at bounding box center [501, 92] width 10 height 10
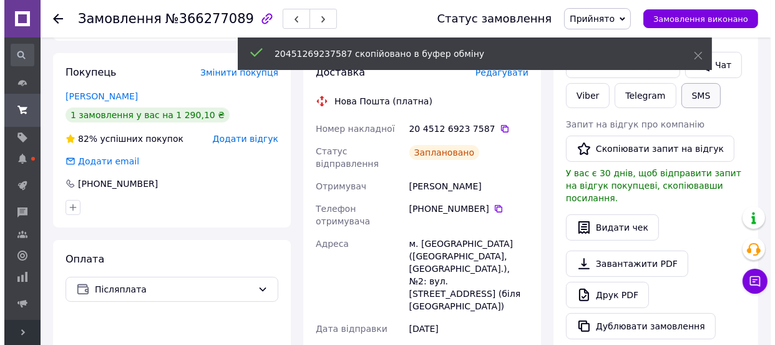
scroll to position [227, 0]
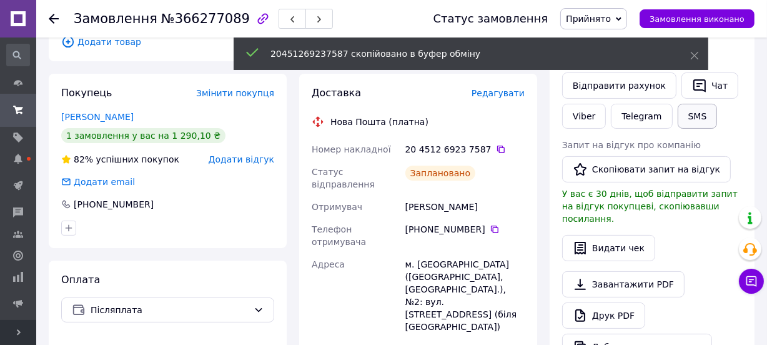
click at [702, 122] on button "SMS" at bounding box center [697, 116] width 40 height 25
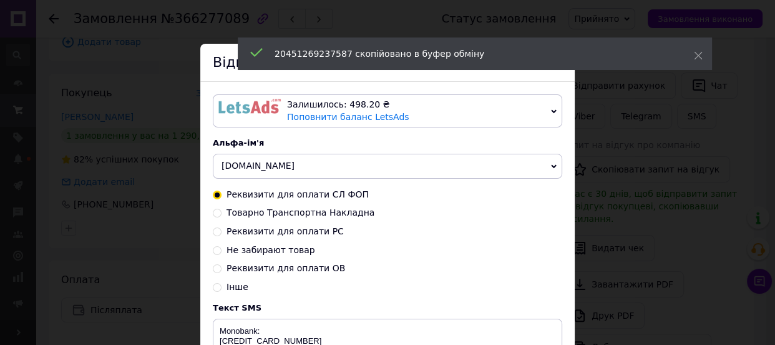
drag, startPoint x: 265, startPoint y: 213, endPoint x: 290, endPoint y: 214, distance: 24.4
click at [265, 214] on span "Товарно Транспортна Накладна" at bounding box center [301, 212] width 148 height 10
click at [222, 214] on input "Товарно Транспортна Накладна" at bounding box center [217, 211] width 9 height 9
radio input "true"
radio input "false"
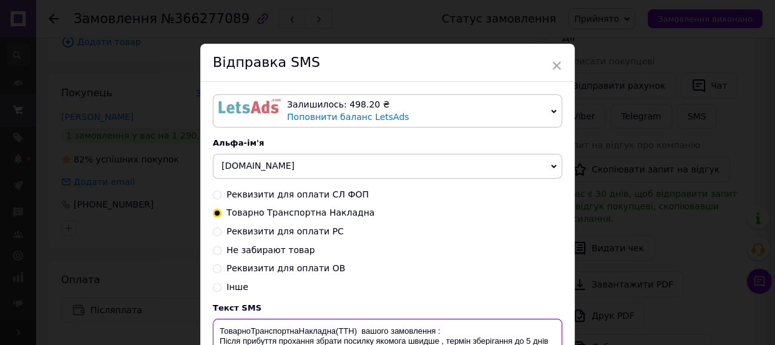
paste textarea "20451269237587"
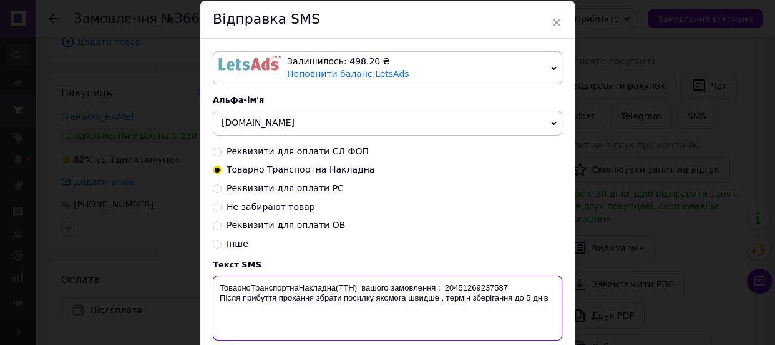
scroll to position [147, 0]
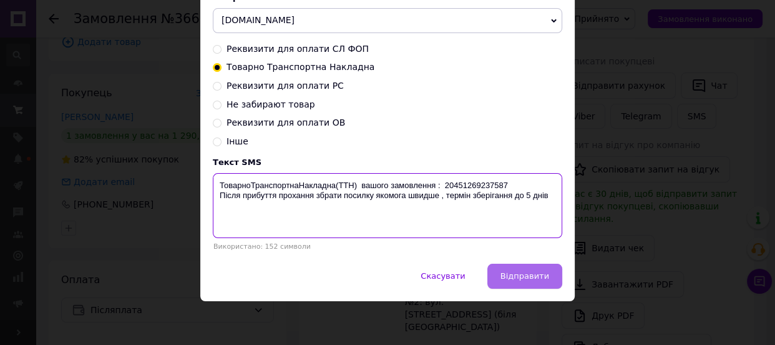
type textarea "ТоварноТранспортнаНакладна(ТТН) вашого замовлення : 20451269237587 Після прибут…"
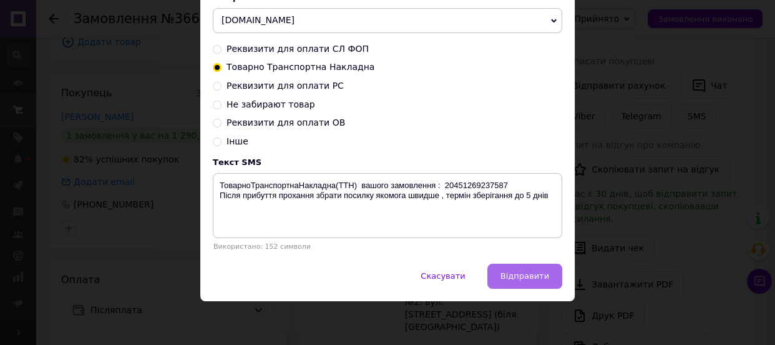
click at [522, 275] on span "Відправити" at bounding box center [525, 275] width 49 height 9
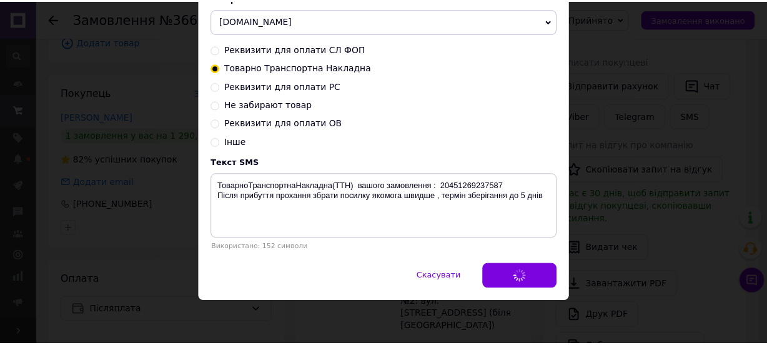
scroll to position [0, 0]
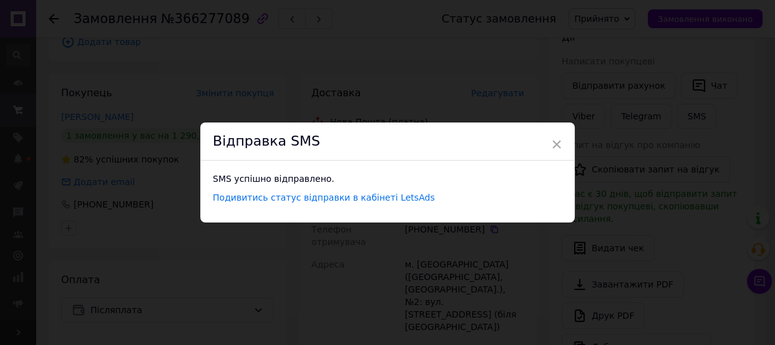
click at [184, 63] on div "× Відправка SMS SMS успішно відправлено. Подивитись статус відправки в кабінеті…" at bounding box center [387, 172] width 775 height 345
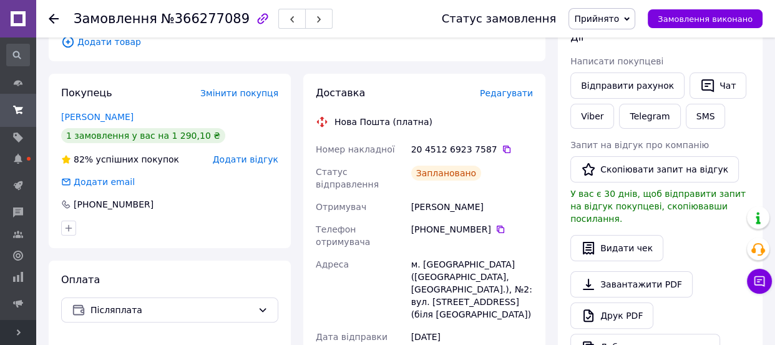
click at [507, 90] on div "Доставка Редагувати Нова Пошта (платна) Номер накладної 20 4512 6923 7587   Ста…" at bounding box center [424, 314] width 217 height 456
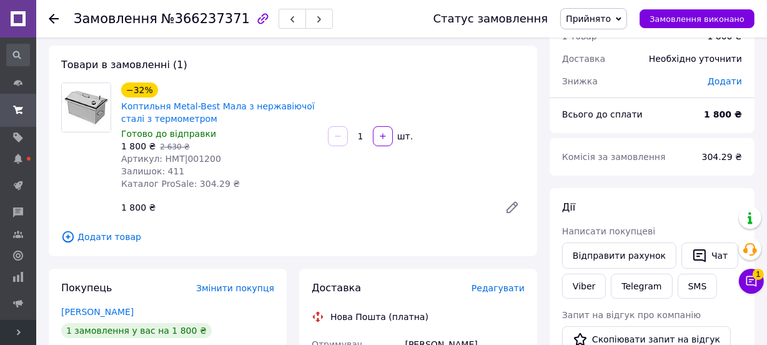
scroll to position [227, 0]
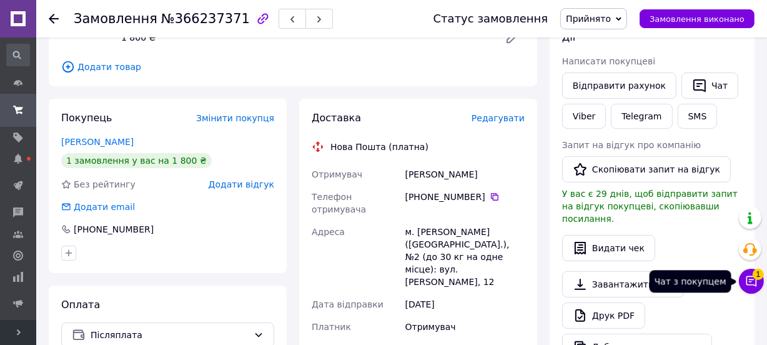
click at [756, 274] on span "1" at bounding box center [757, 273] width 11 height 11
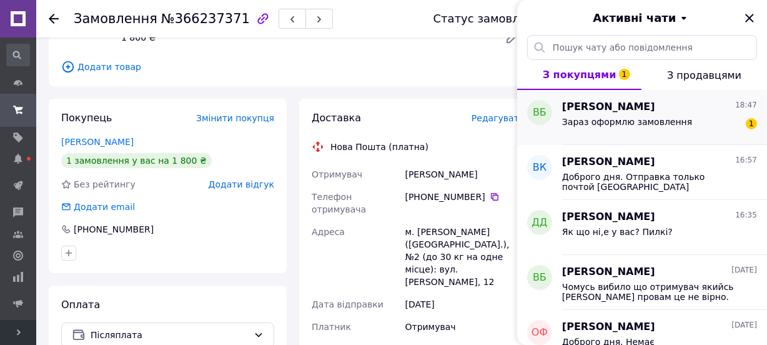
click at [646, 125] on span "Зараз оформлю замовлення" at bounding box center [627, 122] width 130 height 10
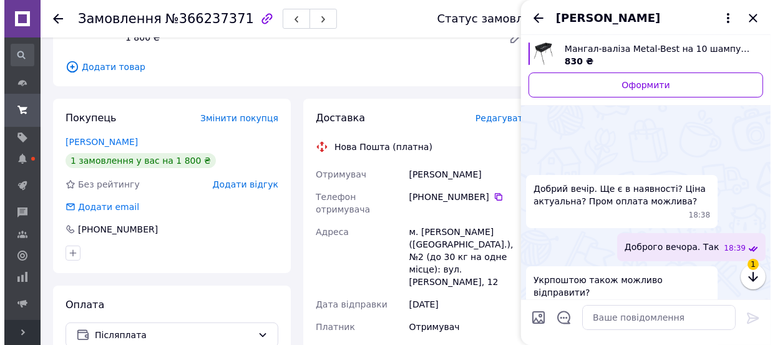
scroll to position [172, 0]
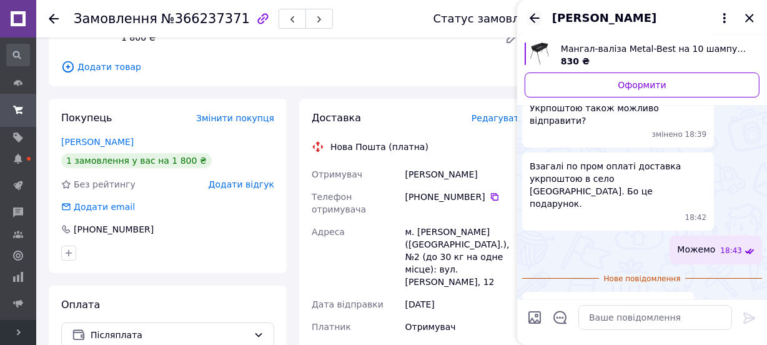
click at [534, 20] on icon "Назад" at bounding box center [534, 18] width 15 height 15
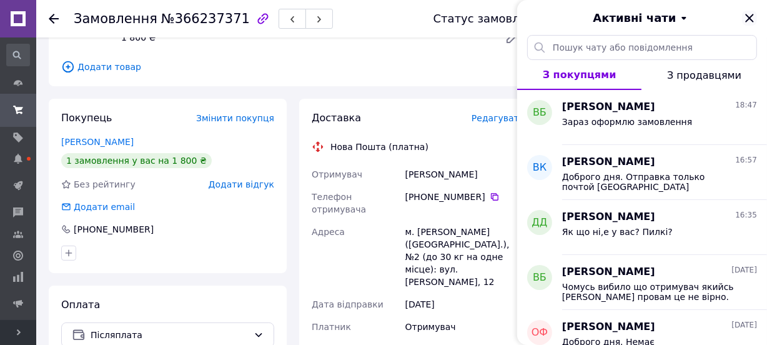
click at [749, 18] on icon "Закрити" at bounding box center [749, 18] width 8 height 8
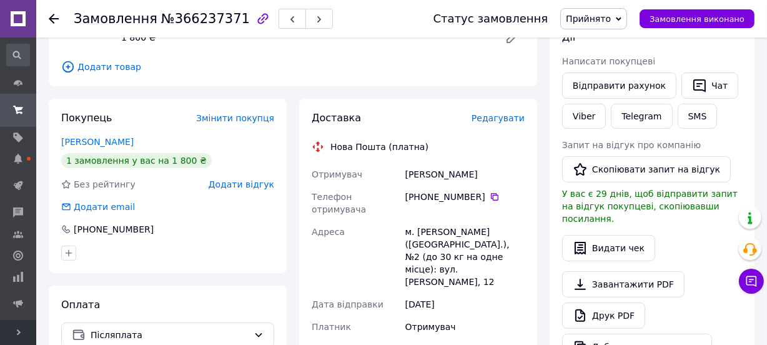
click at [519, 119] on span "Редагувати" at bounding box center [497, 118] width 53 height 10
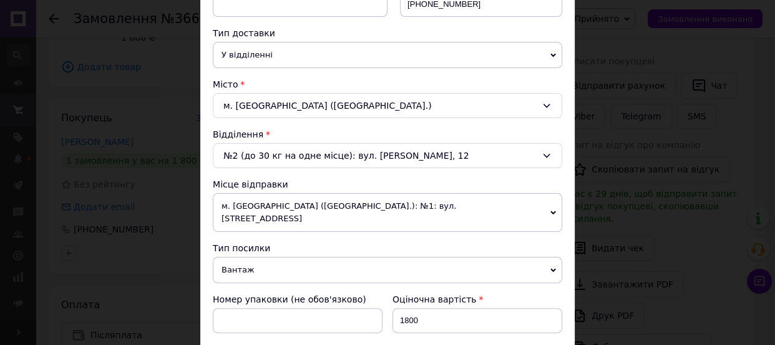
scroll to position [397, 0]
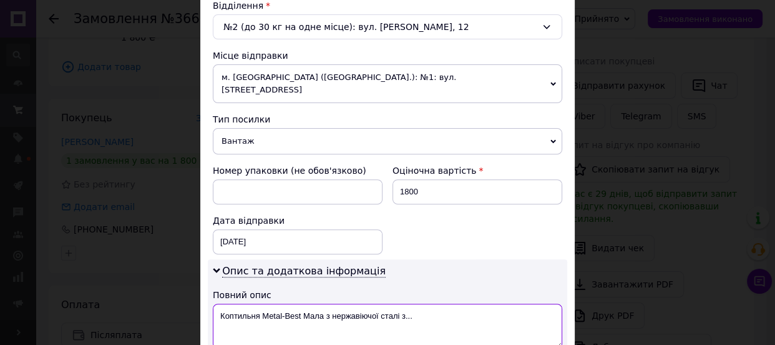
click at [315, 303] on textarea "Коптильня Metal-Best Мала з нержавіючої сталі з..." at bounding box center [388, 325] width 350 height 45
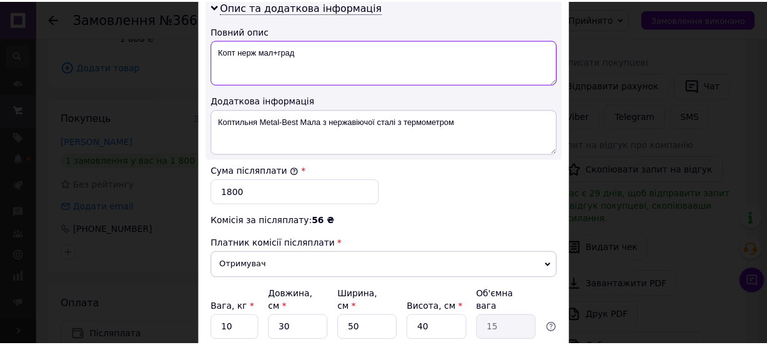
scroll to position [681, 0]
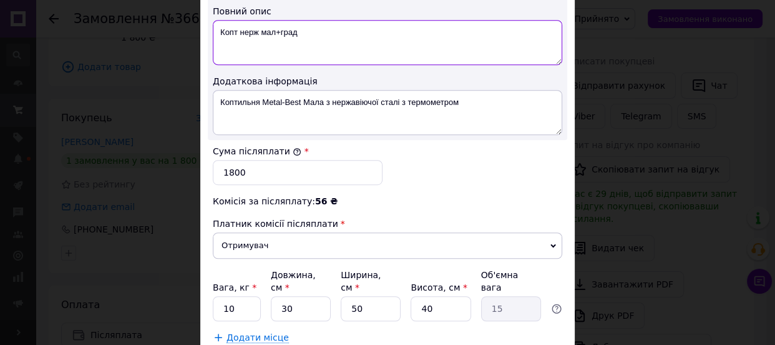
type textarea "Копт нерж мал+град"
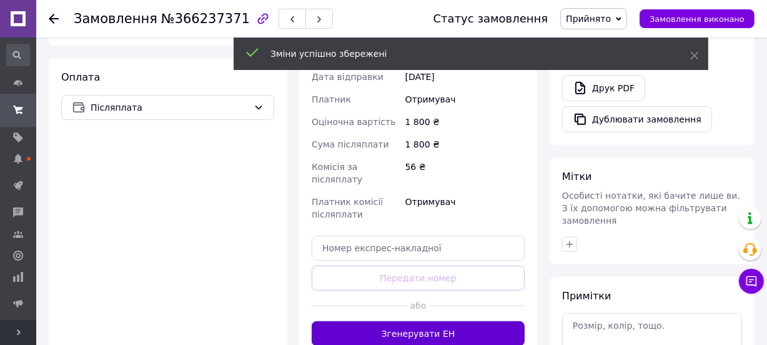
click at [441, 321] on button "Згенерувати ЕН" at bounding box center [418, 333] width 213 height 25
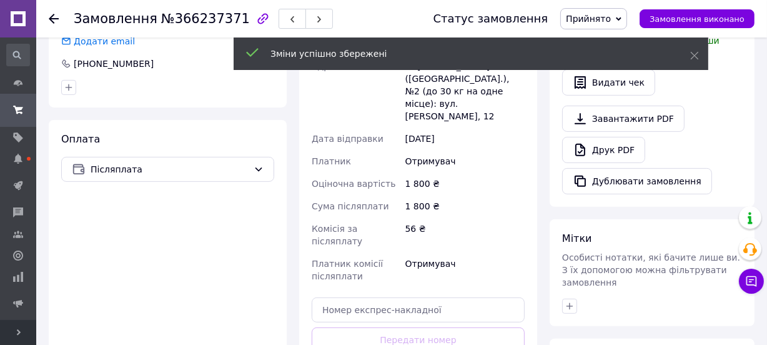
scroll to position [283, 0]
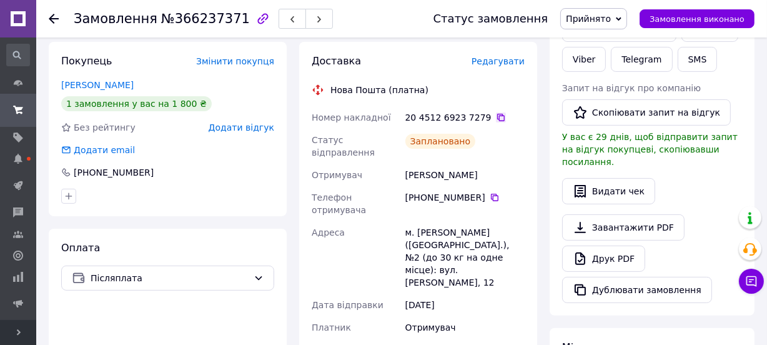
click at [497, 114] on icon at bounding box center [500, 117] width 7 height 7
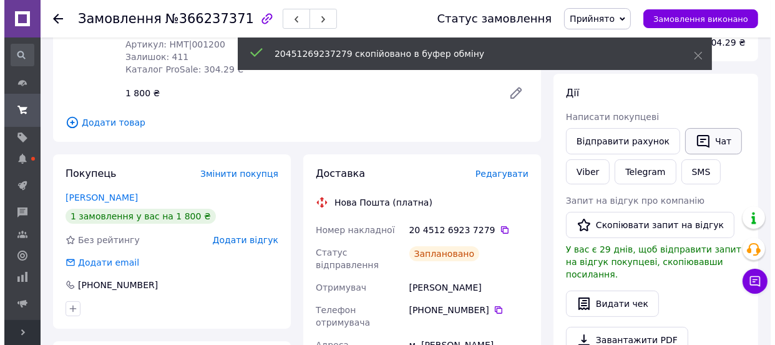
scroll to position [170, 0]
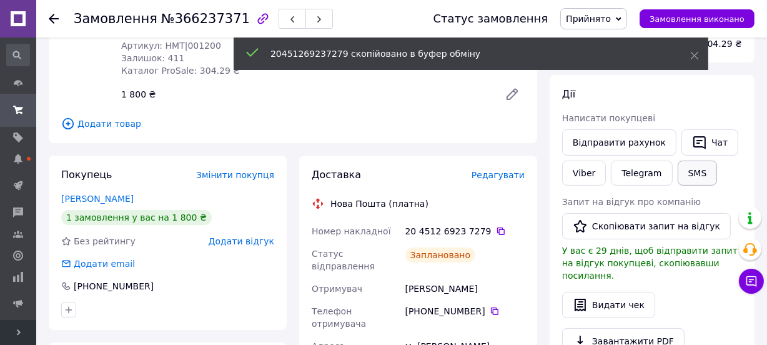
click at [687, 169] on button "SMS" at bounding box center [697, 172] width 40 height 25
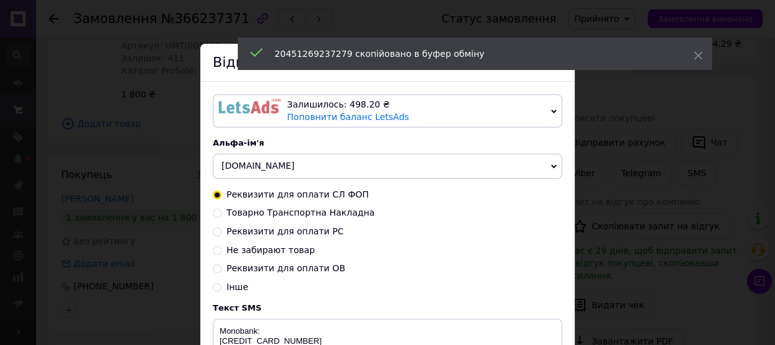
click at [251, 215] on span "Товарно Транспортна Накладна" at bounding box center [301, 212] width 148 height 10
click at [222, 215] on input "Товарно Транспортна Накладна" at bounding box center [217, 211] width 9 height 9
radio input "true"
radio input "false"
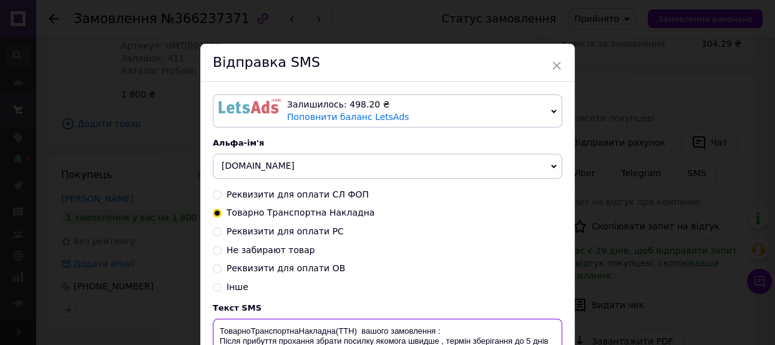
paste textarea "20451269237279"
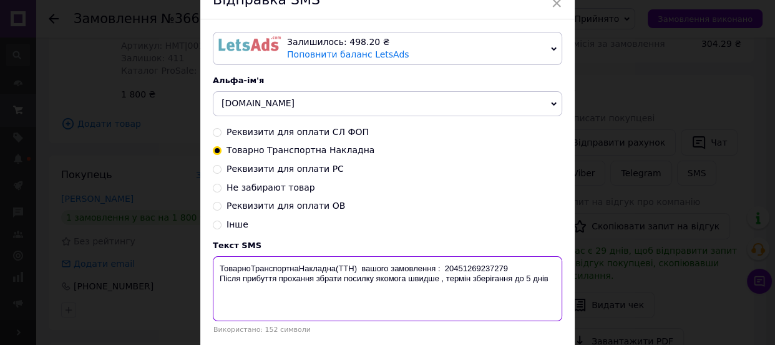
scroll to position [147, 0]
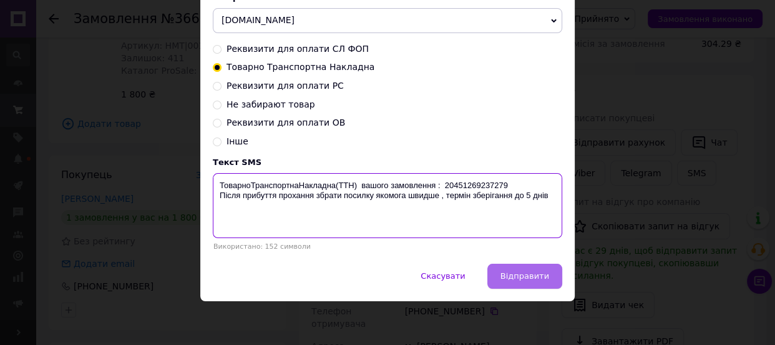
type textarea "ТоварноТранспортнаНакладна(ТТН) вашого замовлення : 20451269237279 Після прибут…"
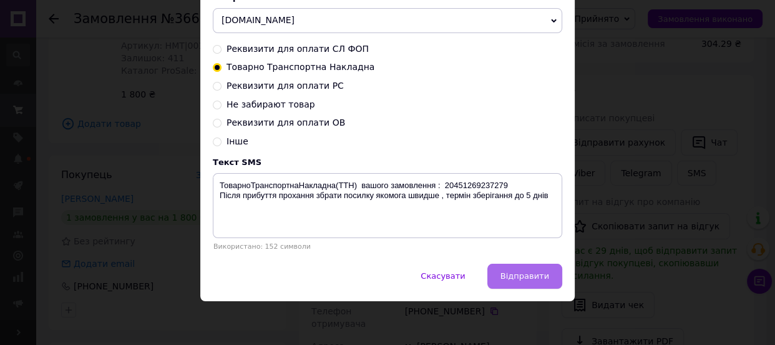
click at [518, 281] on button "Відправити" at bounding box center [525, 275] width 75 height 25
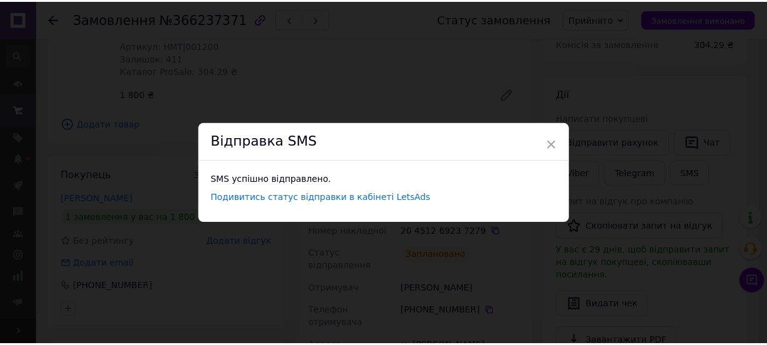
scroll to position [0, 0]
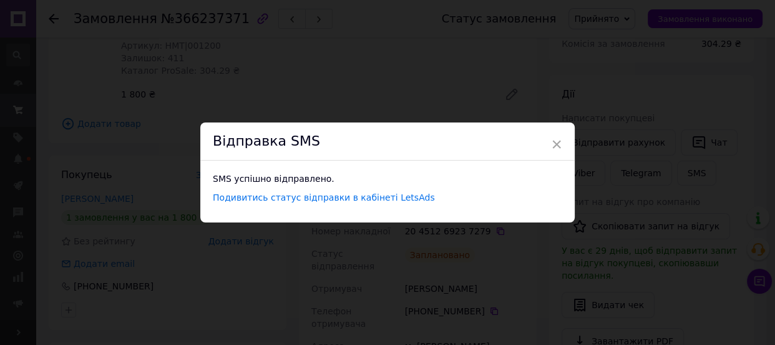
click at [468, 82] on div "× Відправка SMS SMS успішно відправлено. Подивитись статус відправки в кабінеті…" at bounding box center [387, 172] width 775 height 345
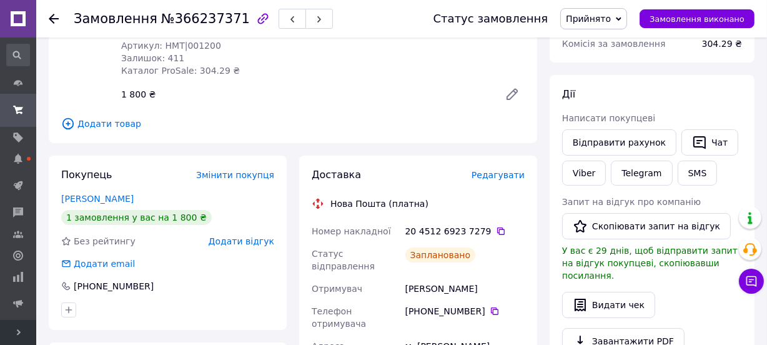
click at [611, 21] on span "Прийнято" at bounding box center [588, 19] width 45 height 10
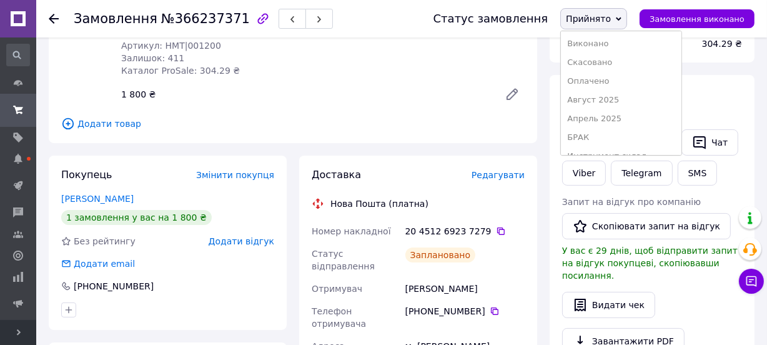
click at [611, 20] on span "Прийнято" at bounding box center [588, 19] width 45 height 10
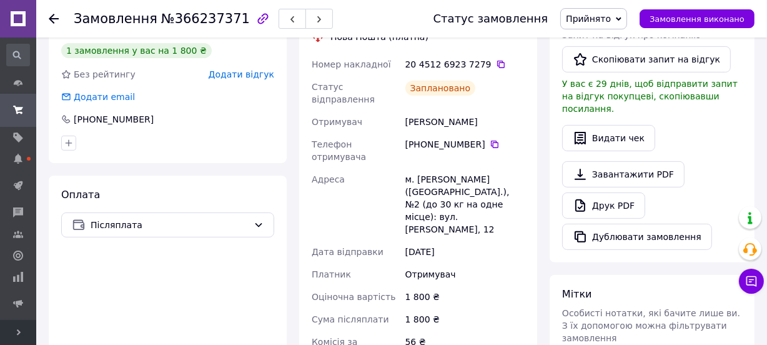
scroll to position [227, 0]
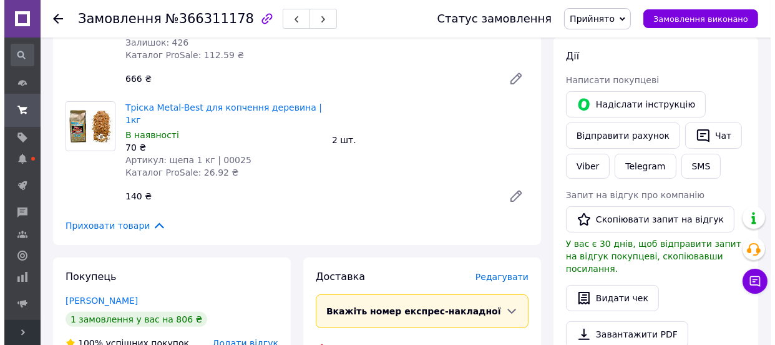
scroll to position [227, 0]
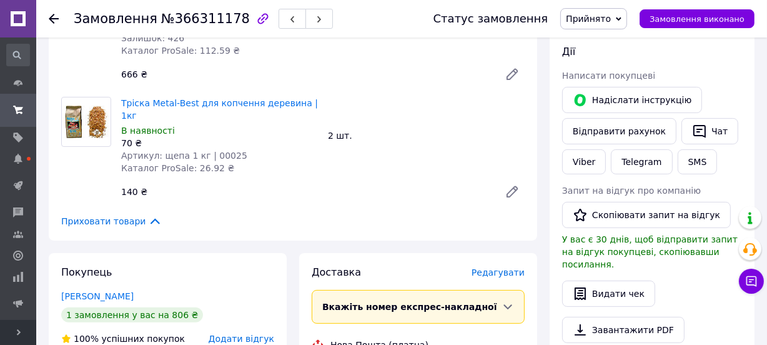
click at [513, 267] on span "Редагувати" at bounding box center [497, 272] width 53 height 10
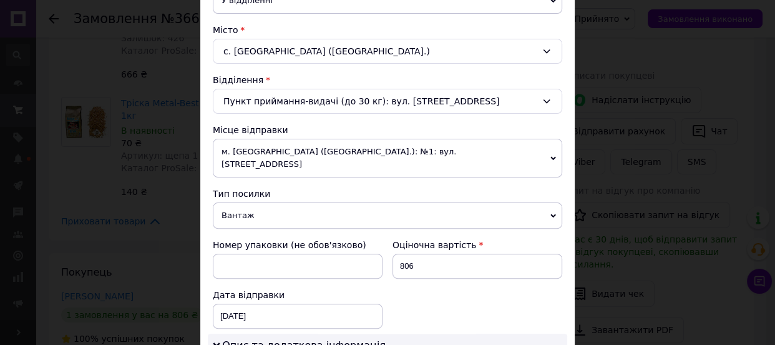
scroll to position [340, 0]
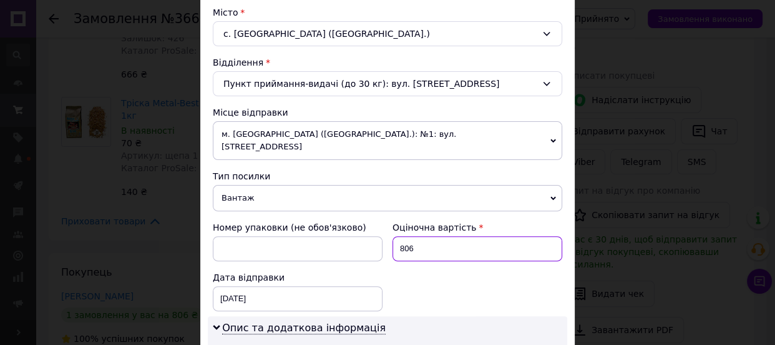
click at [435, 236] on input "806" at bounding box center [478, 248] width 170 height 25
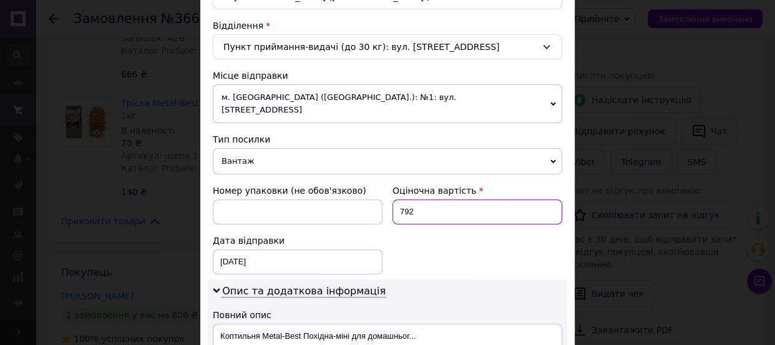
scroll to position [397, 0]
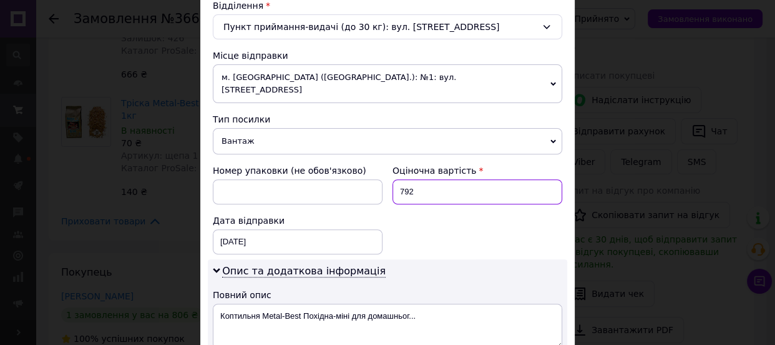
type input "792"
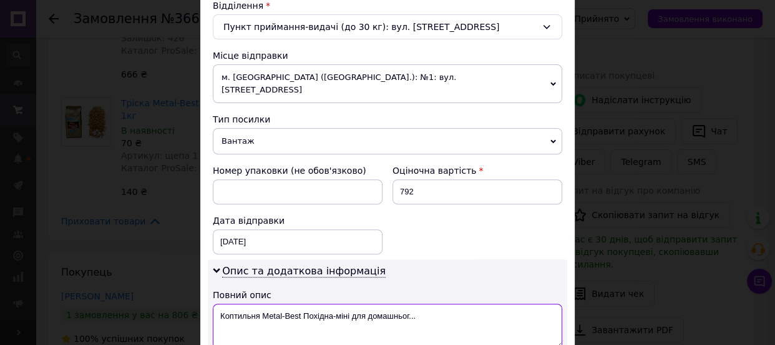
click at [375, 303] on textarea "Коптильня Metal-Best Похідна-міні для домашньог..." at bounding box center [388, 325] width 350 height 45
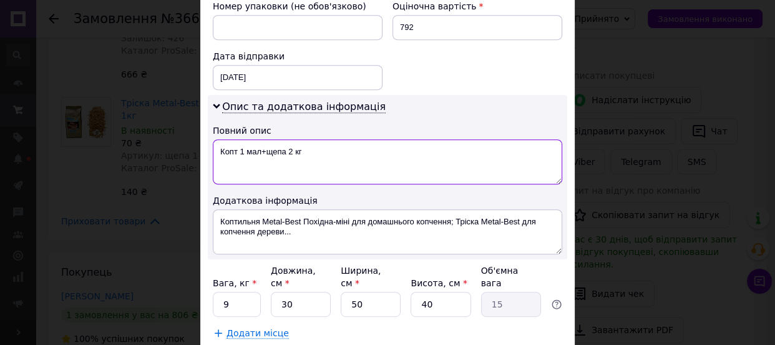
scroll to position [568, 0]
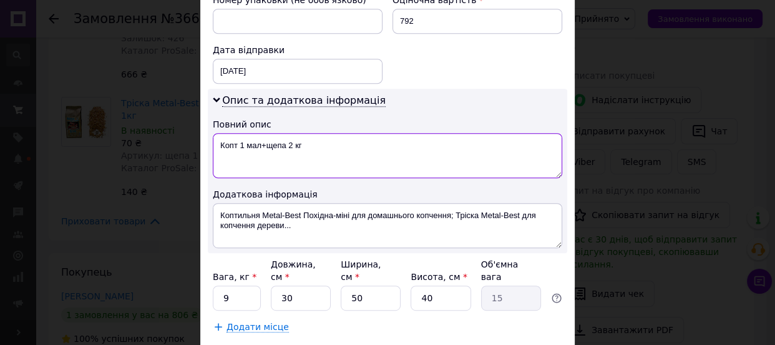
type textarea "Копт 1 мал+щепа 2 кг"
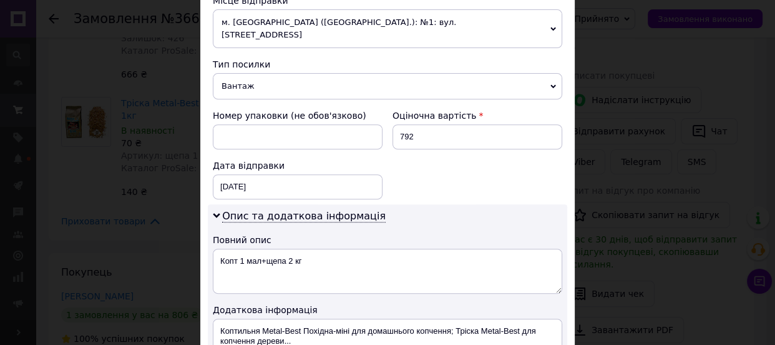
scroll to position [623, 0]
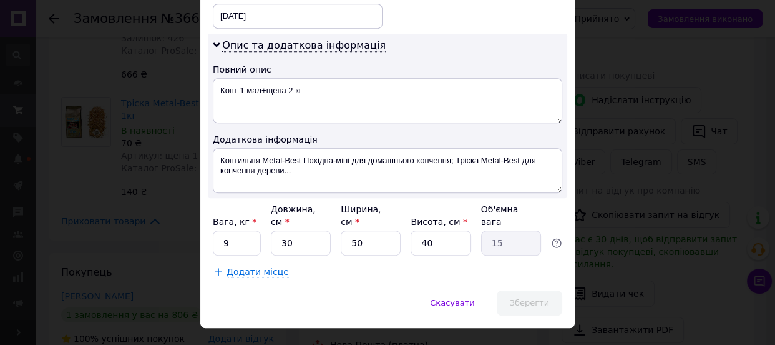
click at [516, 298] on span "Зберегти" at bounding box center [529, 302] width 39 height 9
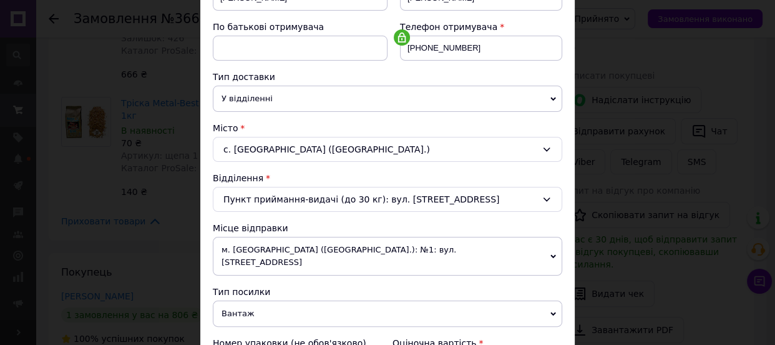
scroll to position [0, 0]
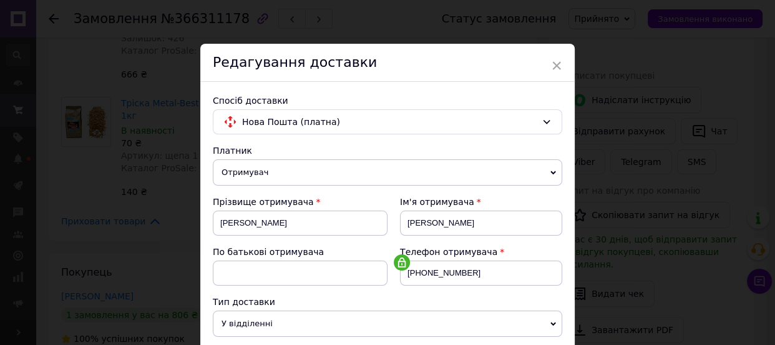
click at [417, 62] on div "Редагування доставки" at bounding box center [387, 63] width 375 height 38
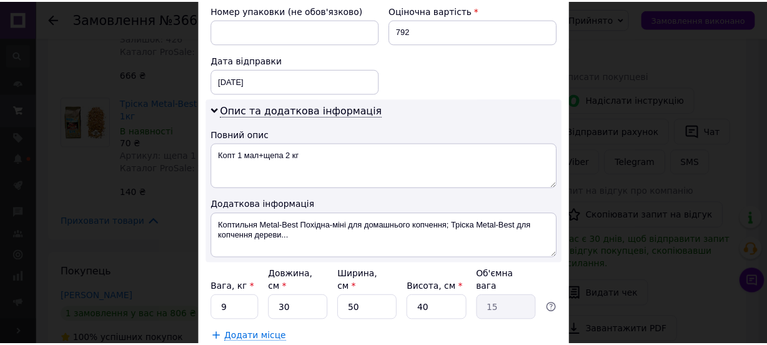
scroll to position [623, 0]
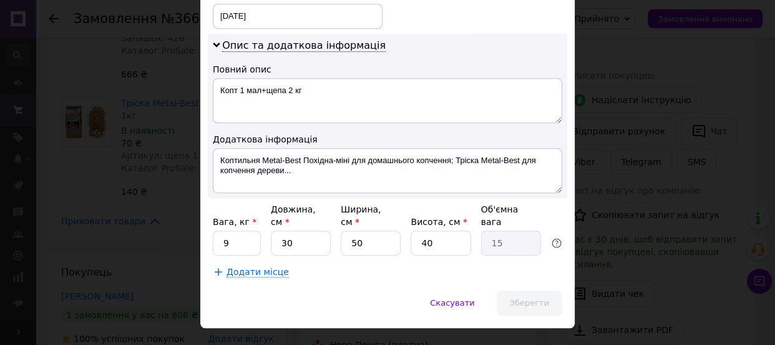
click at [172, 163] on span "Каталог ProSale: 26.92 ₴" at bounding box center [177, 168] width 113 height 10
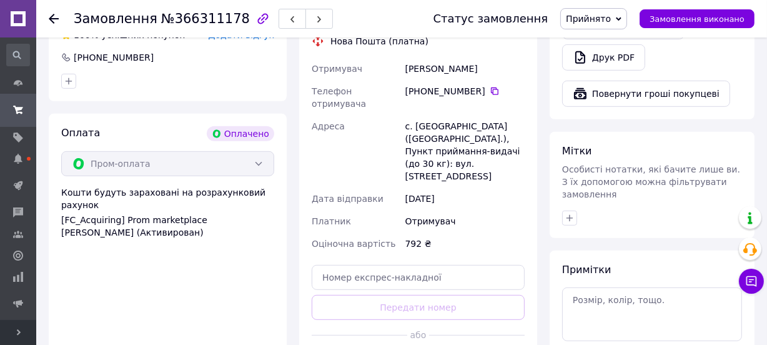
scroll to position [624, 0]
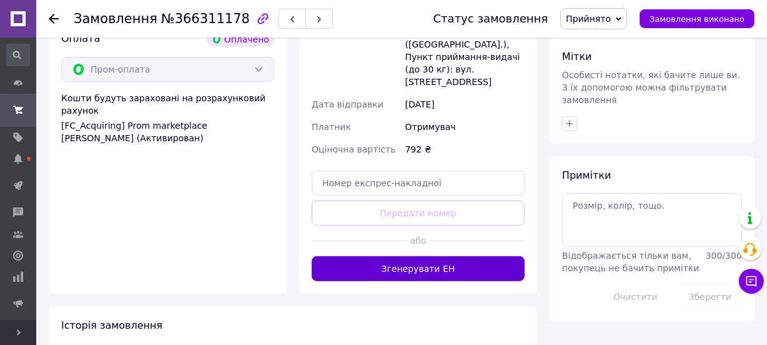
click at [441, 256] on button "Згенерувати ЕН" at bounding box center [418, 268] width 213 height 25
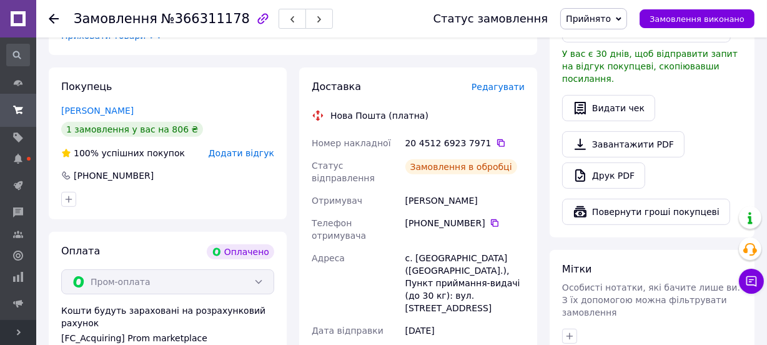
scroll to position [397, 0]
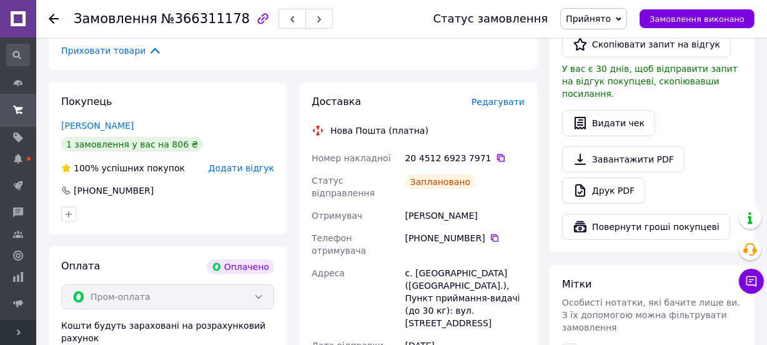
click at [497, 154] on icon at bounding box center [500, 157] width 7 height 7
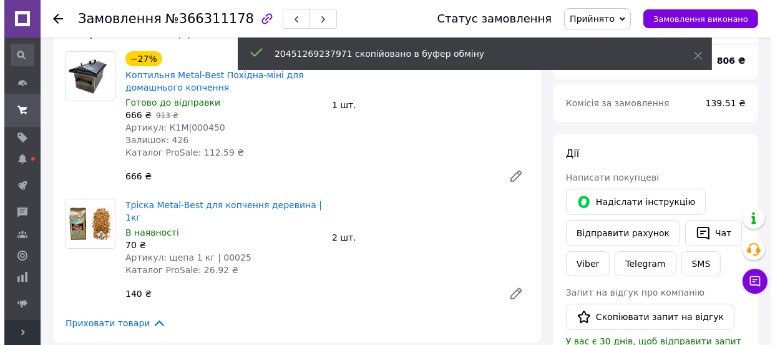
scroll to position [113, 0]
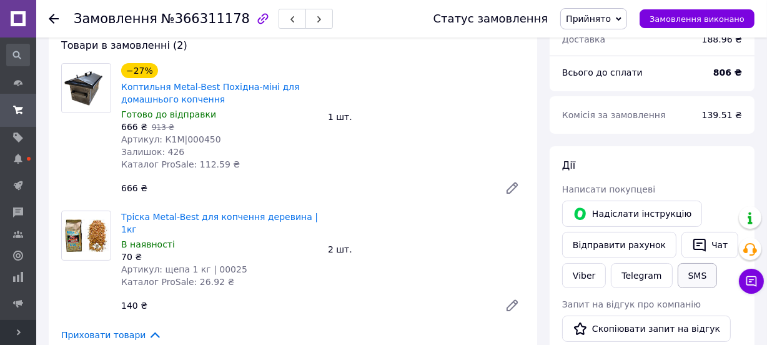
click at [691, 278] on button "SMS" at bounding box center [697, 275] width 40 height 25
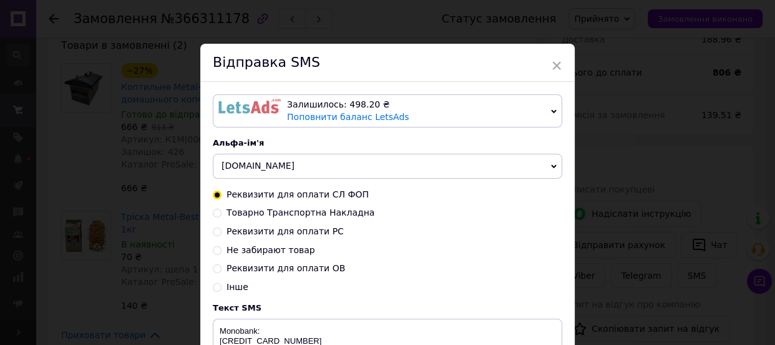
click at [234, 287] on span "Інше" at bounding box center [238, 287] width 22 height 10
click at [222, 287] on input "Інше" at bounding box center [217, 286] width 9 height 9
radio input "true"
radio input "false"
click at [245, 328] on textarea at bounding box center [388, 350] width 350 height 65
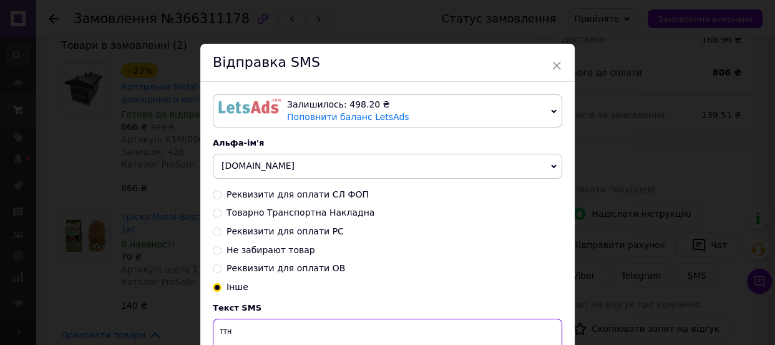
paste textarea "20451269237971"
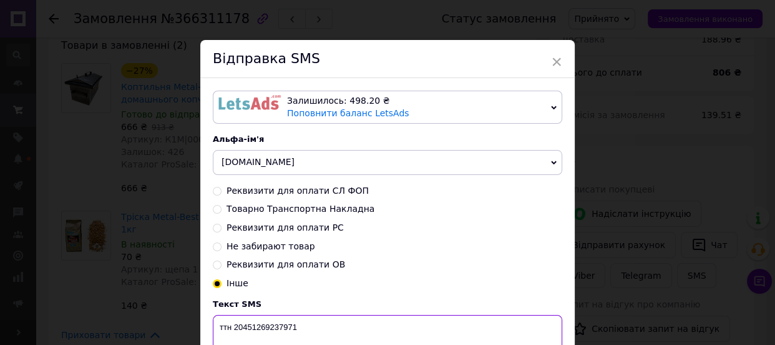
scroll to position [14, 0]
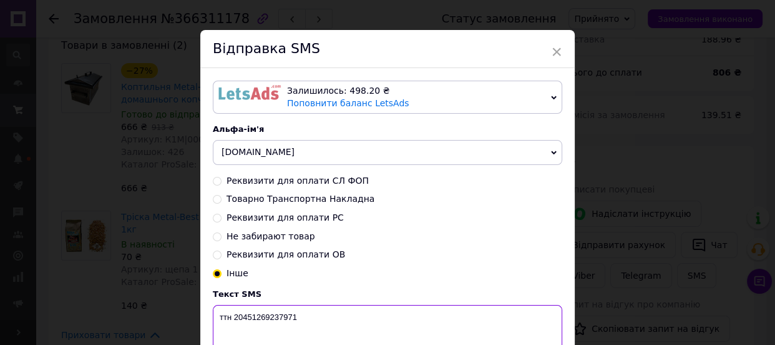
paste textarea "https://check.checkbox.ua/887e2dfc-68cf-4c78-a965-1dabb539c596"
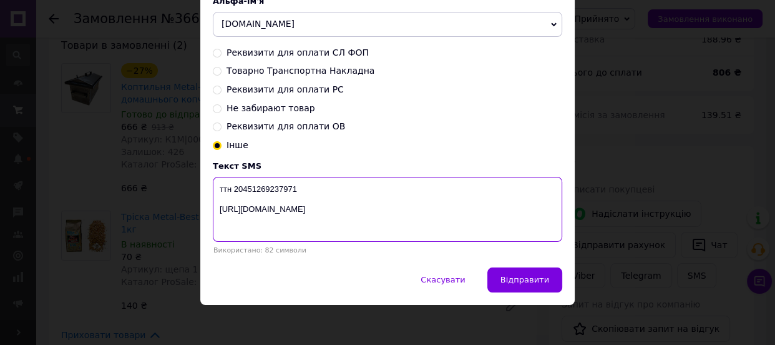
scroll to position [147, 0]
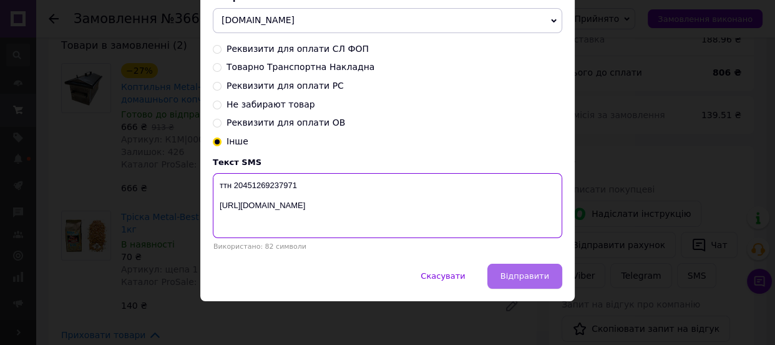
type textarea "ттн 20451269237971 https://check.checkbox.ua/887e2dfc-68cf-4c78-a965-1dabb539c5…"
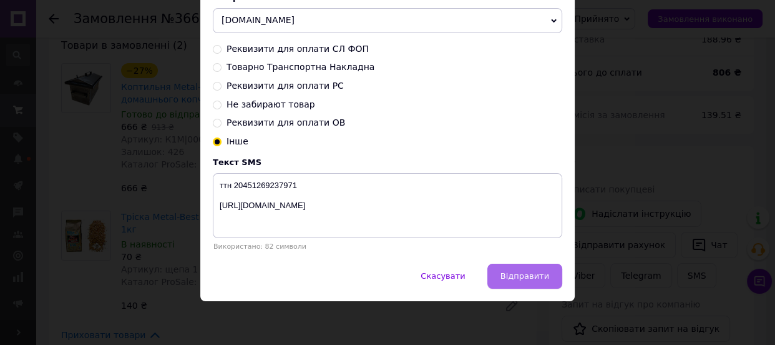
click at [532, 274] on span "Відправити" at bounding box center [525, 275] width 49 height 9
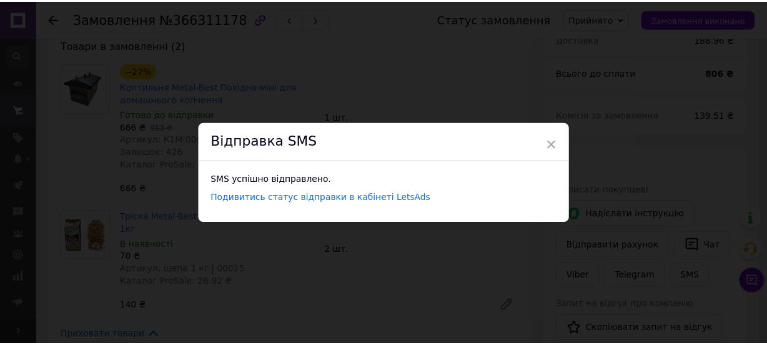
scroll to position [0, 0]
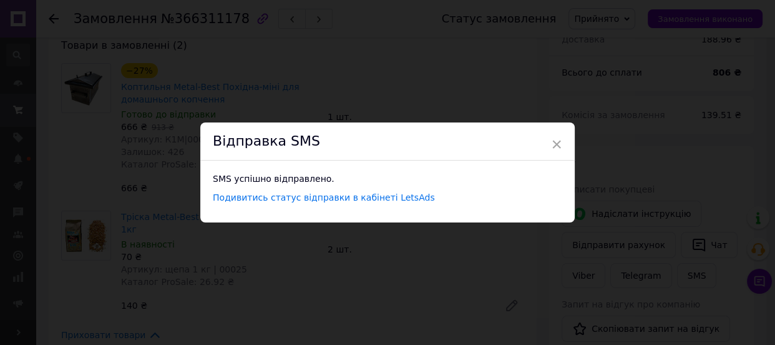
click at [496, 259] on div "× Відправка SMS SMS успішно відправлено. Подивитись статус відправки в кабінеті…" at bounding box center [387, 172] width 775 height 345
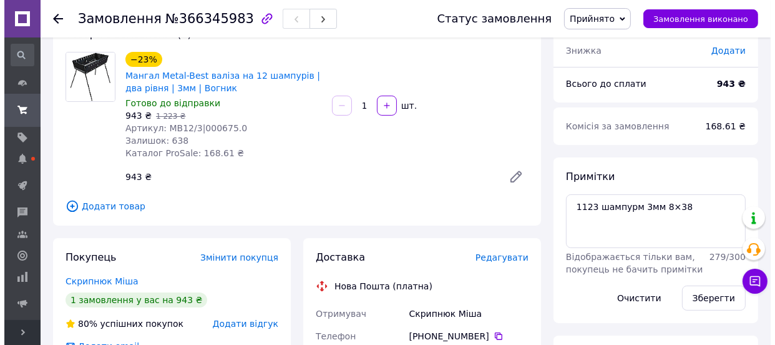
scroll to position [113, 0]
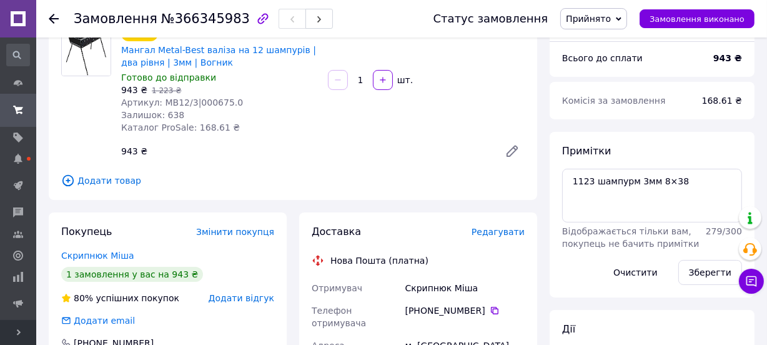
click at [504, 231] on span "Редагувати" at bounding box center [497, 232] width 53 height 10
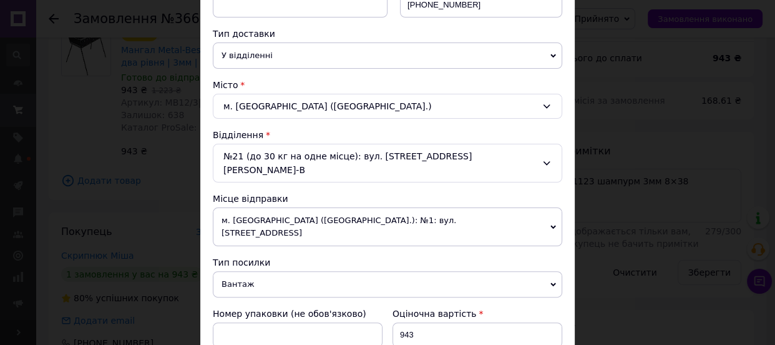
scroll to position [283, 0]
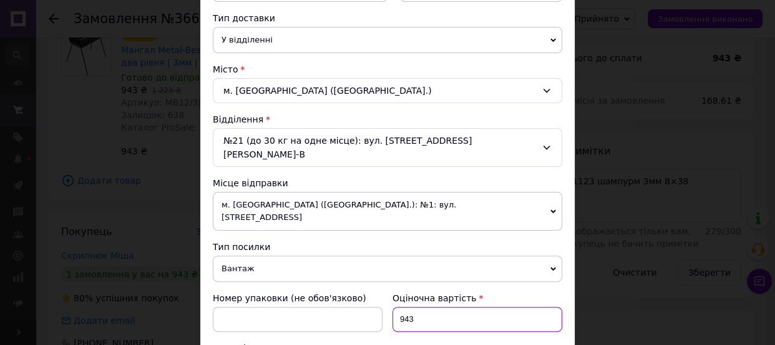
click at [442, 307] on input "943" at bounding box center [478, 319] width 170 height 25
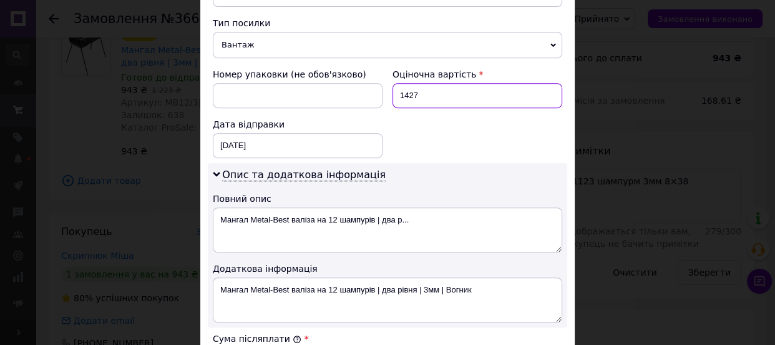
scroll to position [511, 0]
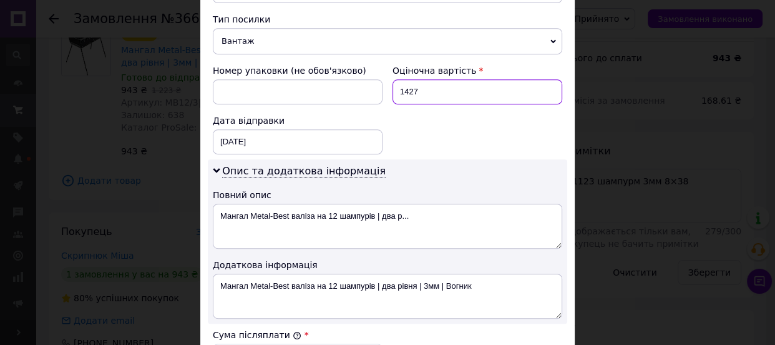
type input "1427"
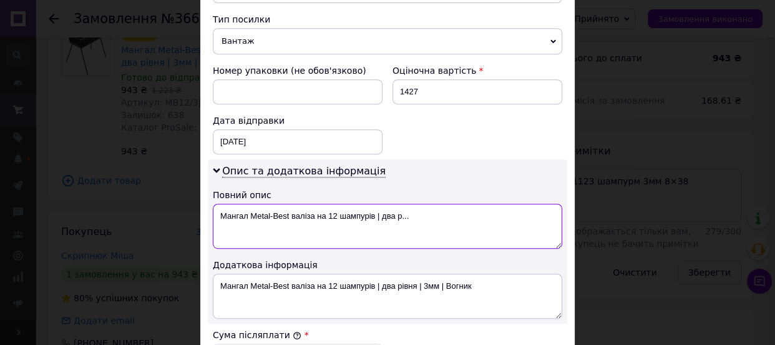
click at [304, 204] on textarea "Мангал Metal-Best валіза на 12 шампурів | два р..." at bounding box center [388, 226] width 350 height 45
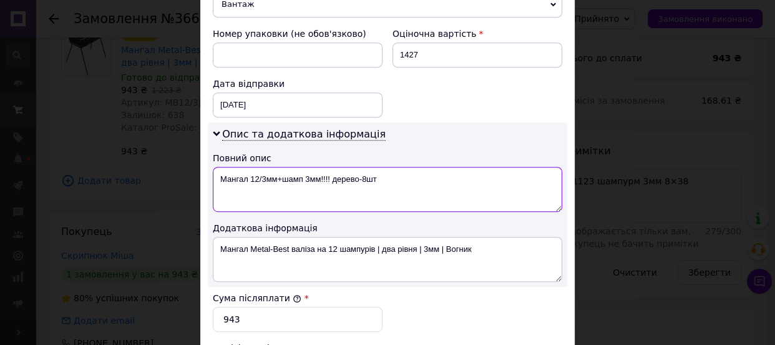
scroll to position [568, 0]
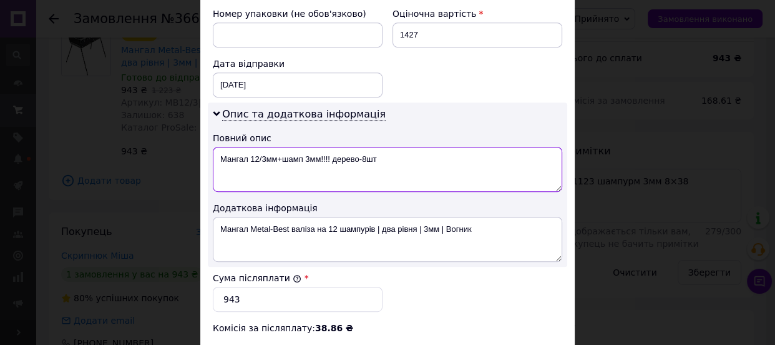
type textarea "Мангал 12/3мм+шамп 3мм!!!! дерево-8шт"
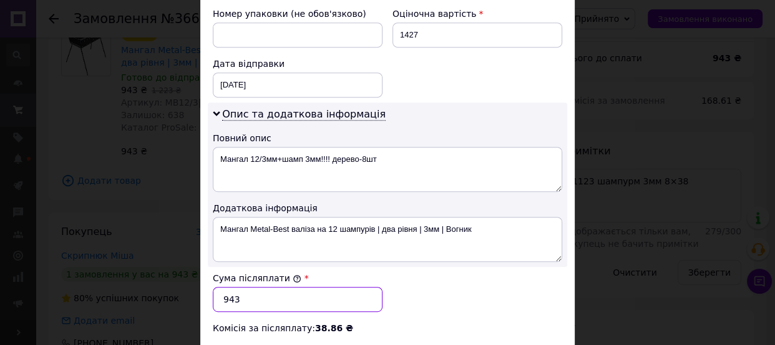
click at [257, 287] on input "943" at bounding box center [298, 299] width 170 height 25
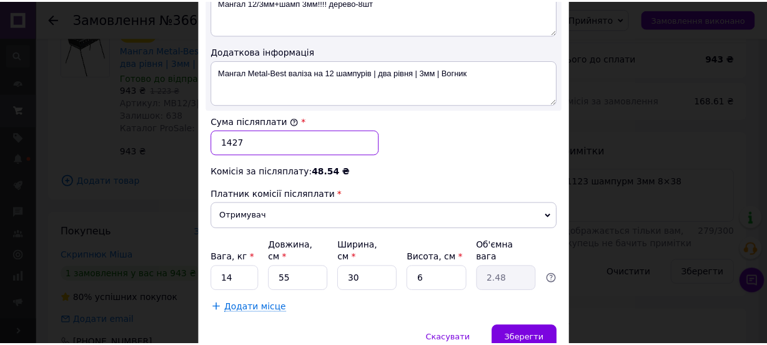
scroll to position [746, 0]
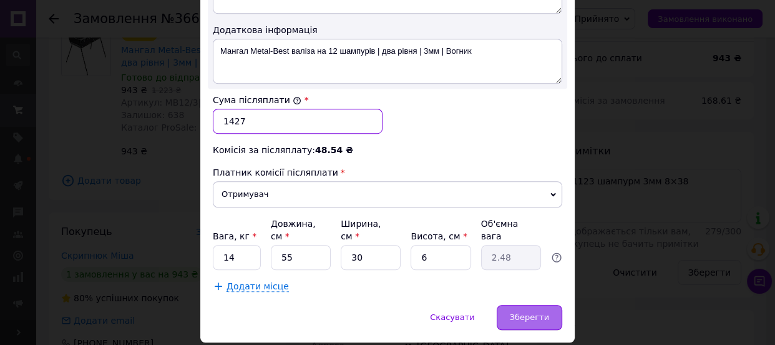
type input "1427"
click at [543, 305] on div "Зберегти" at bounding box center [530, 317] width 66 height 25
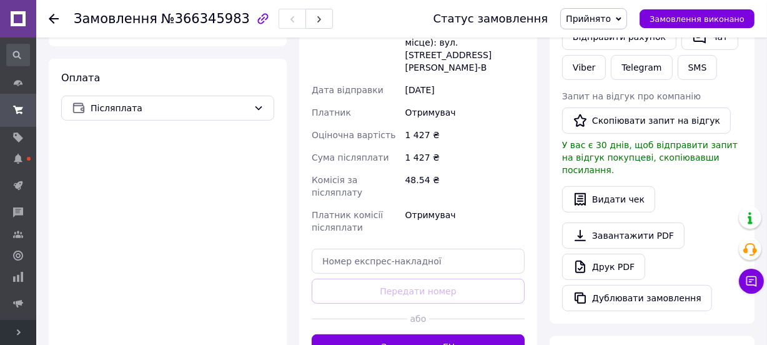
scroll to position [454, 0]
click at [446, 333] on button "Згенерувати ЕН" at bounding box center [418, 345] width 213 height 25
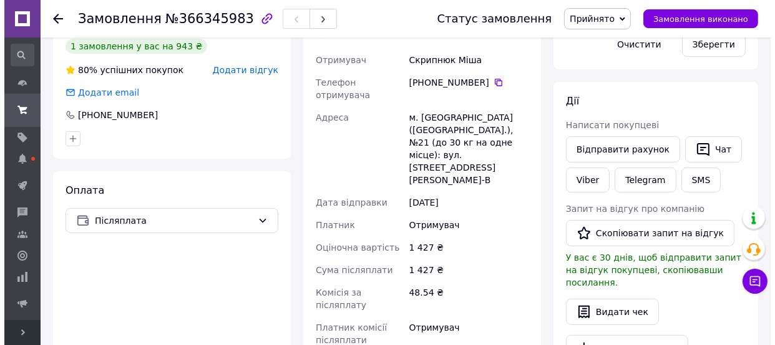
scroll to position [340, 0]
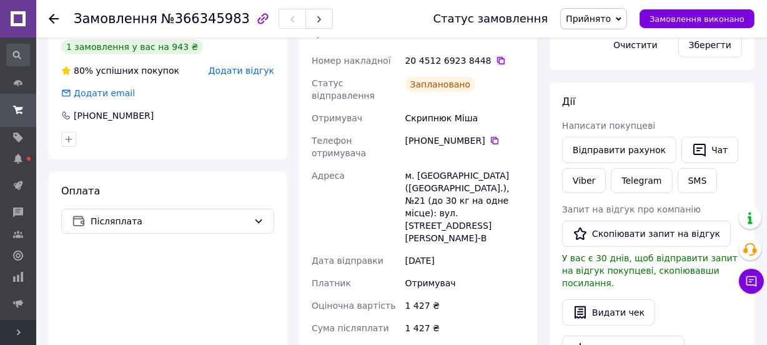
click at [497, 58] on icon at bounding box center [500, 60] width 7 height 7
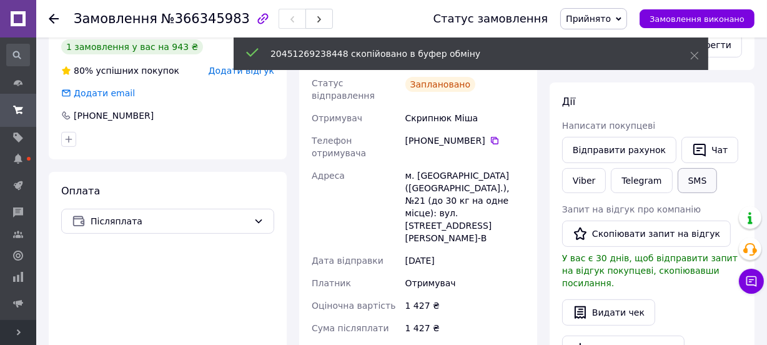
click at [699, 179] on button "SMS" at bounding box center [697, 180] width 40 height 25
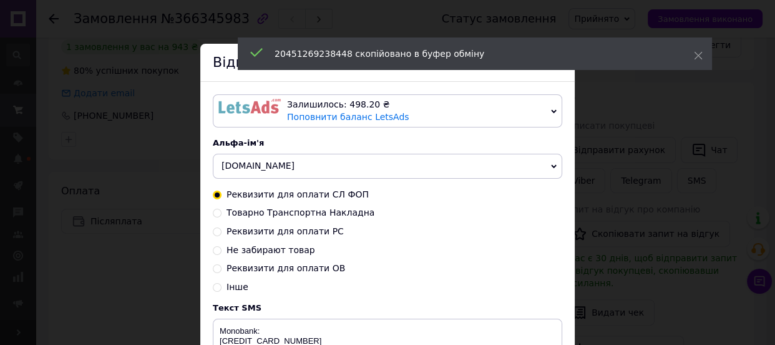
click at [230, 215] on span "Товарно Транспортна Накладна" at bounding box center [301, 212] width 148 height 10
click at [222, 215] on input "Товарно Транспортна Накладна" at bounding box center [217, 211] width 9 height 9
radio input "true"
radio input "false"
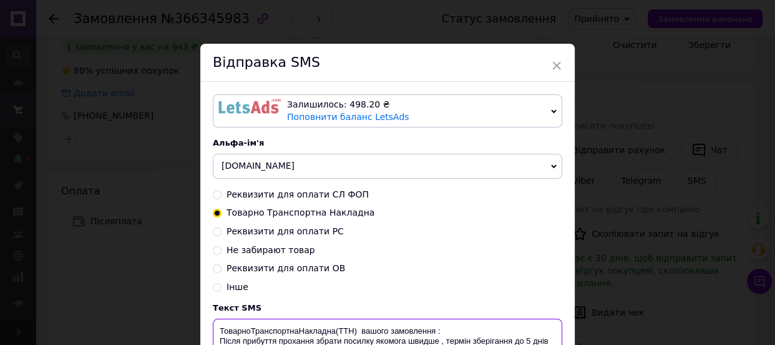
paste textarea "20451269238448"
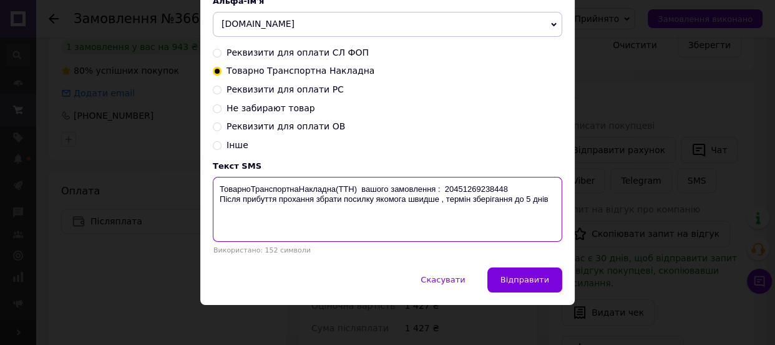
scroll to position [147, 0]
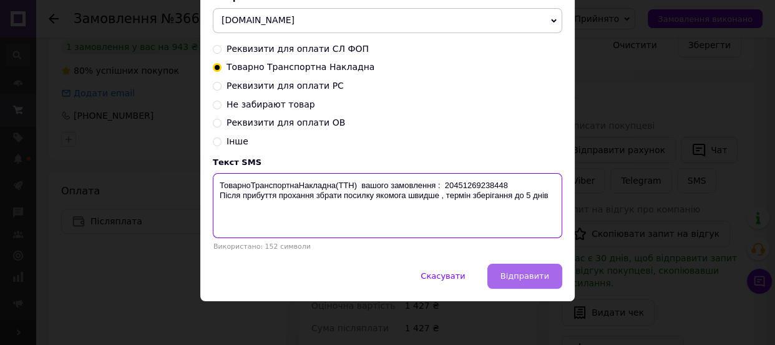
type textarea "ТоварноТранспортнаНакладна(ТТН) вашого замовлення : 20451269238448 Після прибут…"
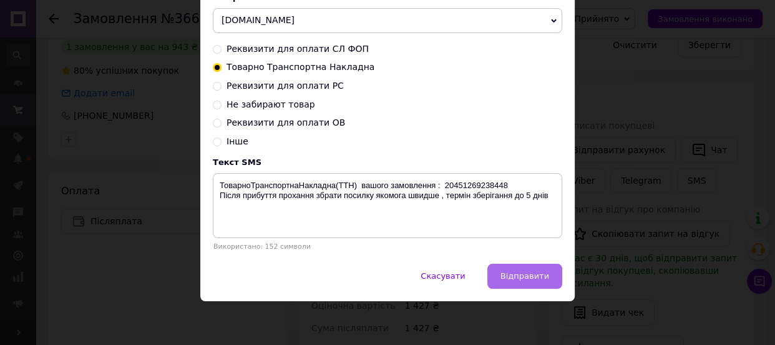
click at [516, 271] on span "Відправити" at bounding box center [525, 275] width 49 height 9
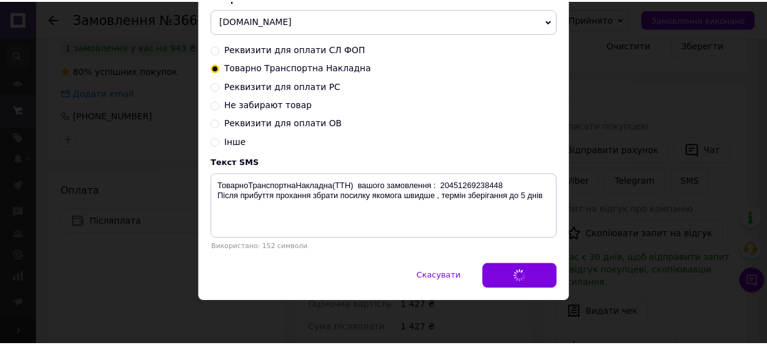
scroll to position [0, 0]
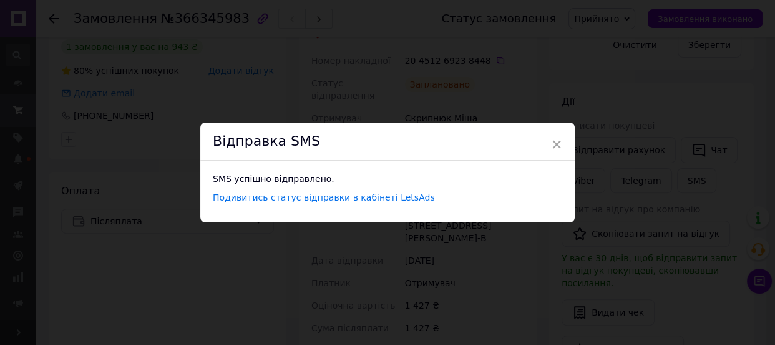
click at [353, 95] on div "× Відправка SMS SMS успішно відправлено. Подивитись статус відправки в кабінеті…" at bounding box center [387, 172] width 775 height 345
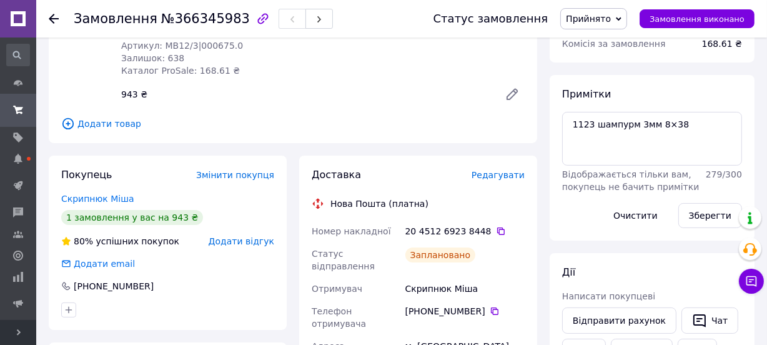
scroll to position [340, 0]
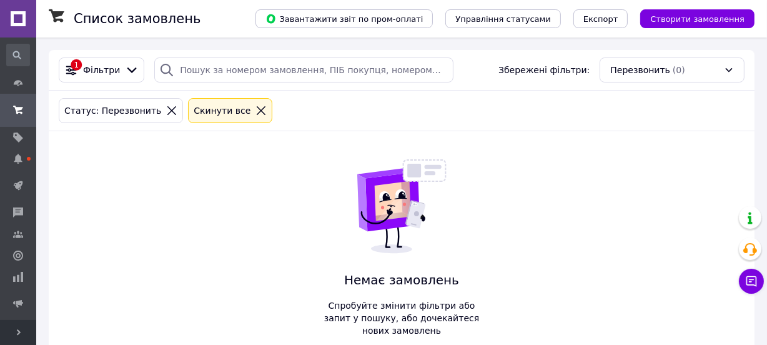
click at [166, 107] on icon at bounding box center [171, 110] width 11 height 11
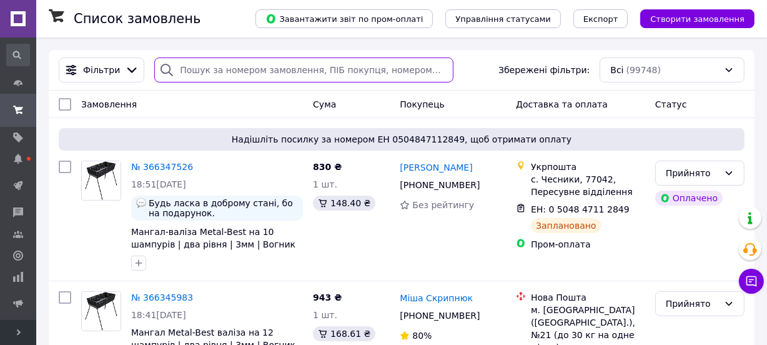
click at [219, 74] on input "search" at bounding box center [303, 69] width 299 height 25
click at [219, 74] on input "3877" at bounding box center [303, 69] width 299 height 25
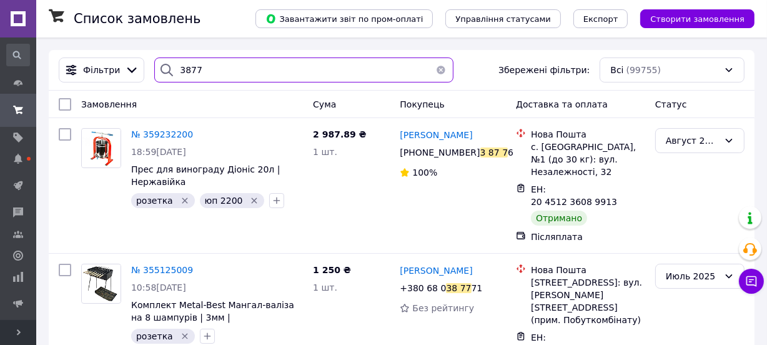
click at [187, 71] on input "3877" at bounding box center [303, 69] width 299 height 25
paste input "+380990276503"
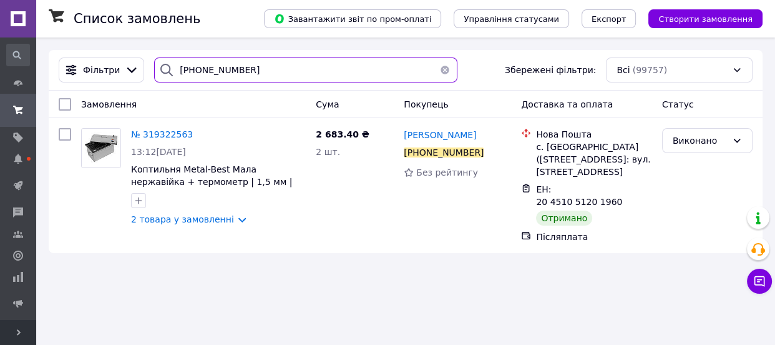
type input "+380990276503"
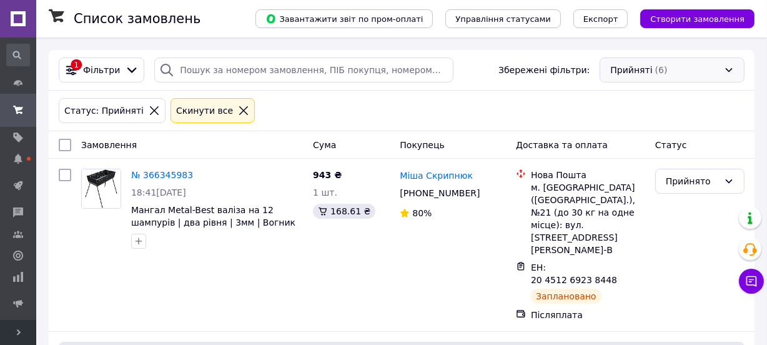
click at [677, 67] on div "Прийняті (6)" at bounding box center [671, 69] width 145 height 25
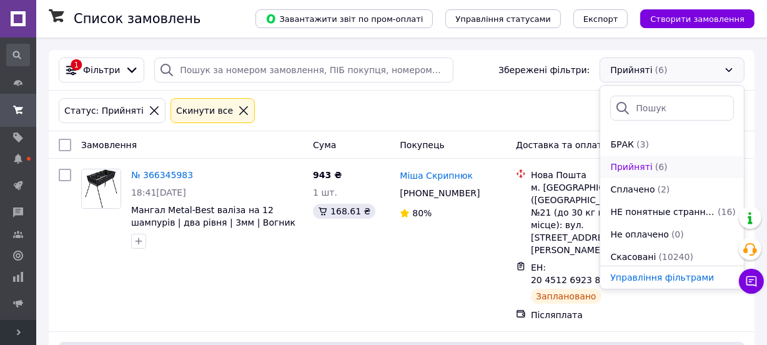
scroll to position [113, 0]
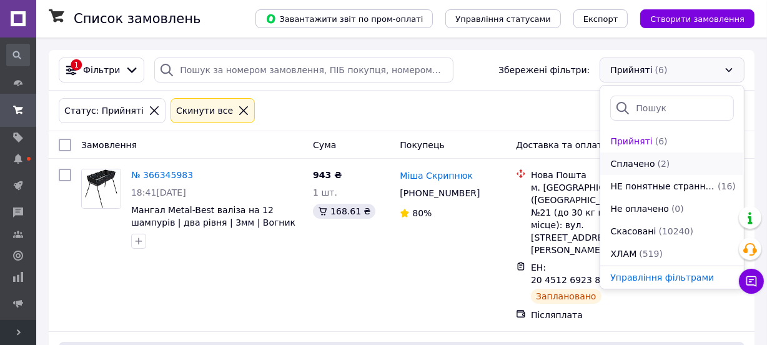
click at [639, 159] on span "Сплачено" at bounding box center [632, 163] width 44 height 12
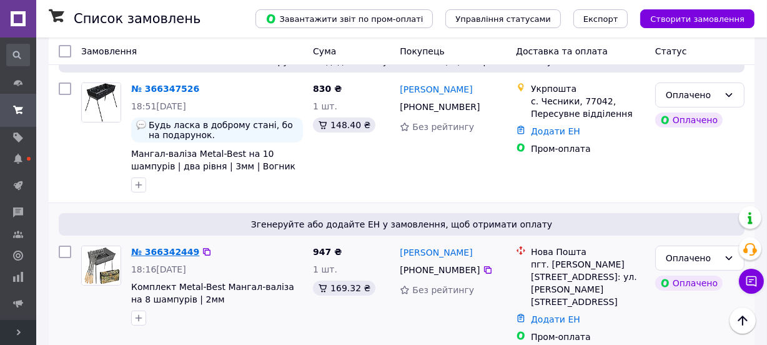
scroll to position [122, 0]
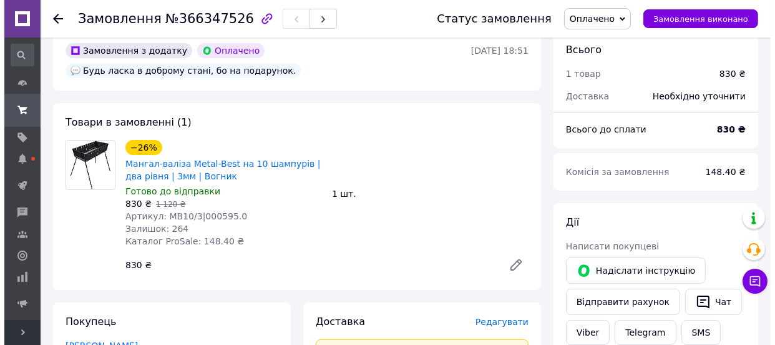
scroll to position [170, 0]
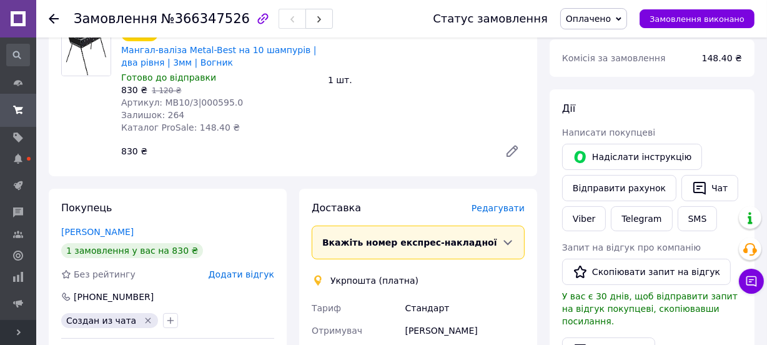
click at [502, 203] on span "Редагувати" at bounding box center [497, 208] width 53 height 10
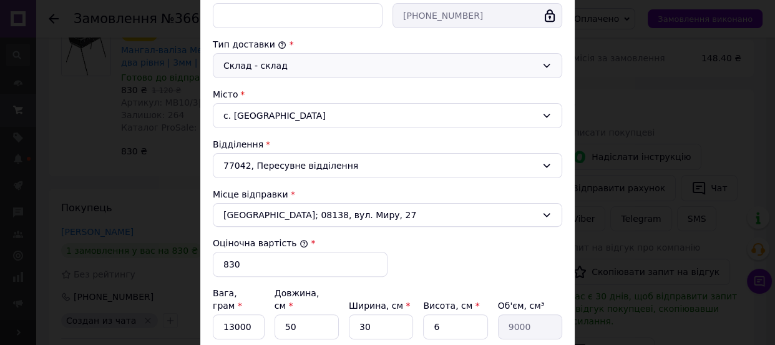
scroll to position [340, 0]
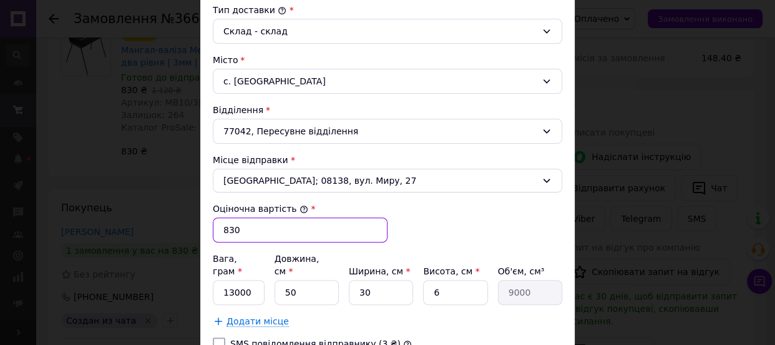
click at [266, 232] on input "830" at bounding box center [300, 229] width 175 height 25
type input "815"
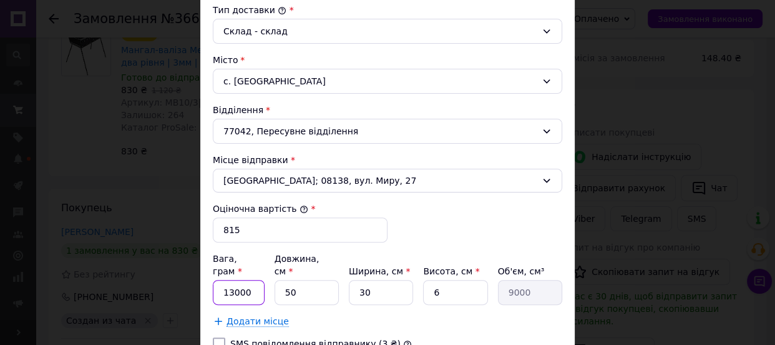
click at [241, 280] on input "13000" at bounding box center [239, 292] width 52 height 25
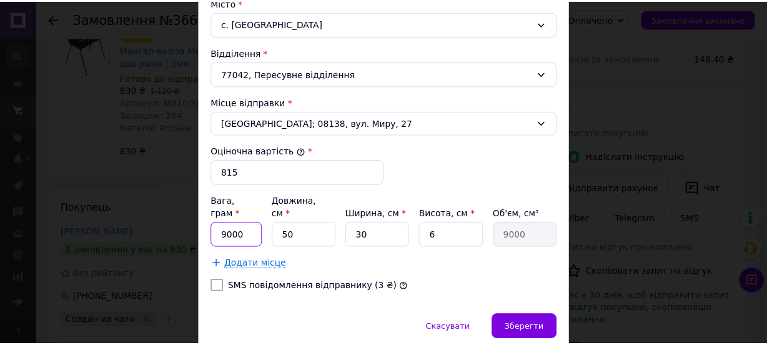
scroll to position [435, 0]
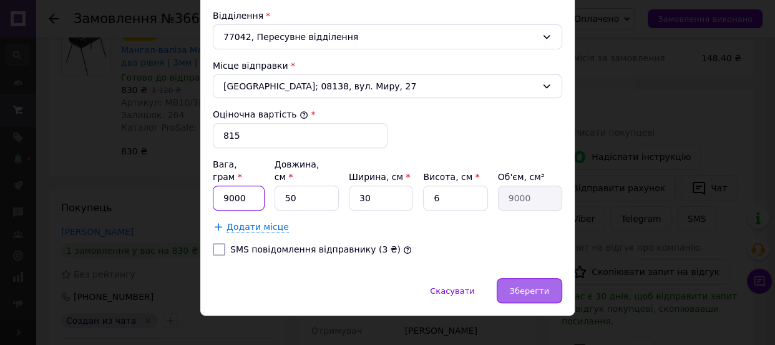
type input "9000"
click at [540, 286] on span "Зберегти" at bounding box center [529, 290] width 39 height 9
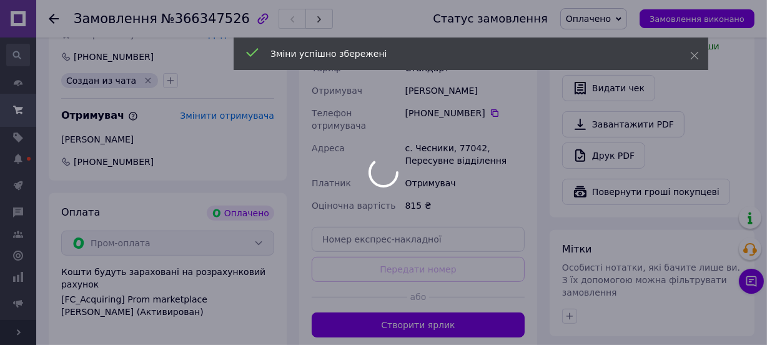
scroll to position [454, 0]
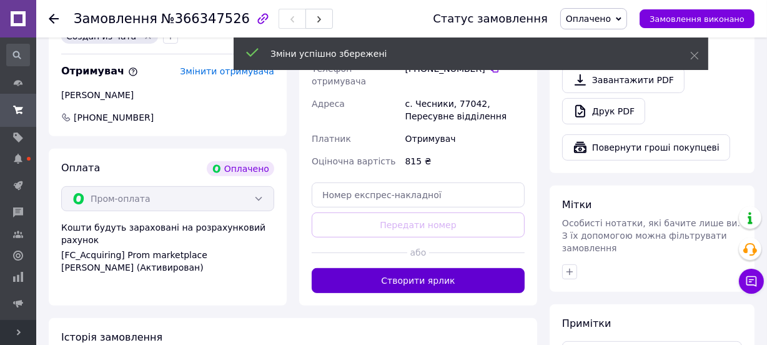
click at [441, 268] on button "Створити ярлик" at bounding box center [418, 280] width 213 height 25
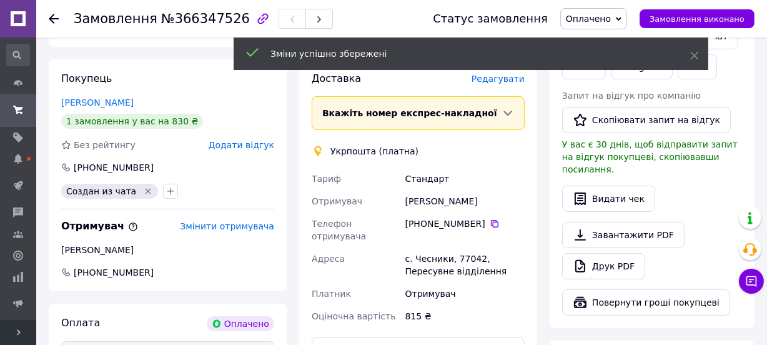
scroll to position [283, 0]
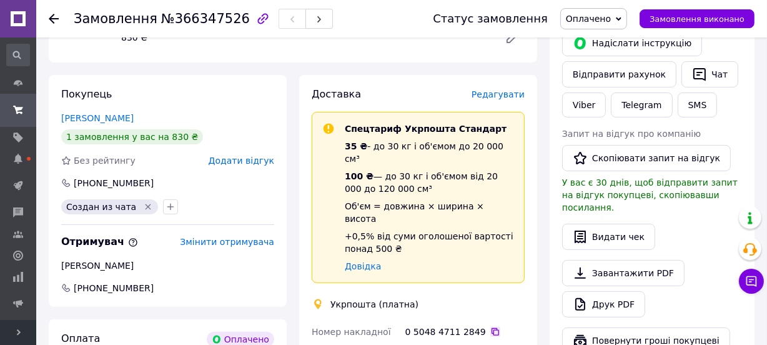
click at [491, 328] on icon at bounding box center [494, 331] width 7 height 7
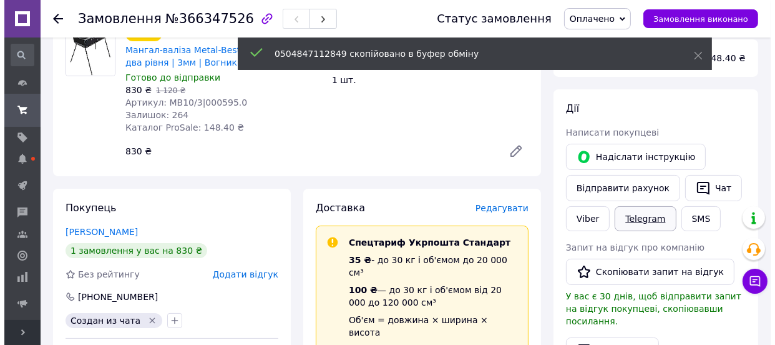
scroll to position [113, 0]
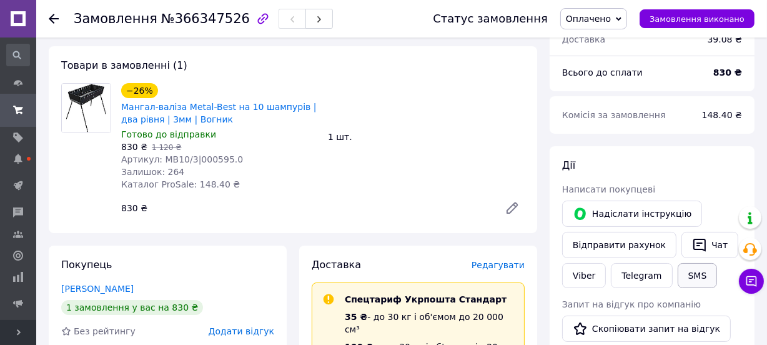
click at [695, 277] on button "SMS" at bounding box center [697, 275] width 40 height 25
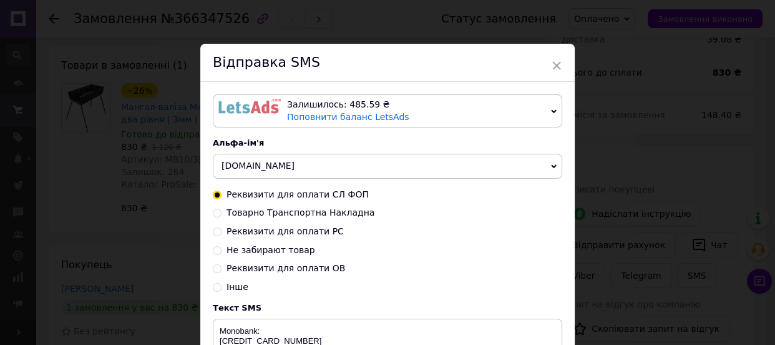
click at [237, 292] on span "Інше" at bounding box center [238, 287] width 22 height 10
click at [222, 290] on input "Інше" at bounding box center [217, 286] width 9 height 9
radio input "true"
radio input "false"
click at [246, 338] on textarea at bounding box center [388, 350] width 350 height 65
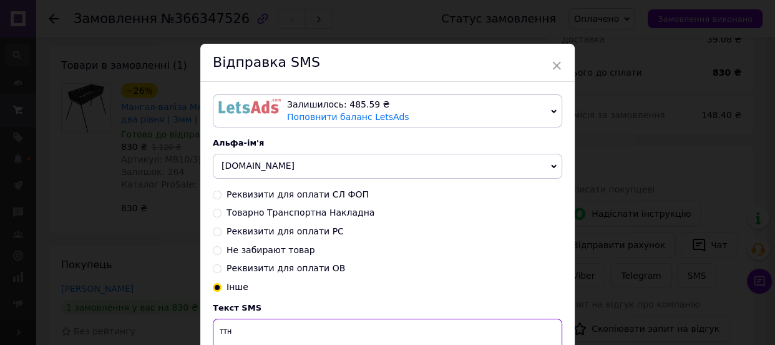
paste textarea "0504847112849"
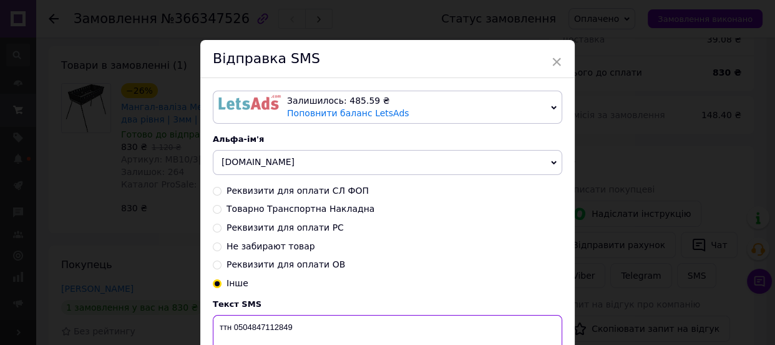
scroll to position [14, 0]
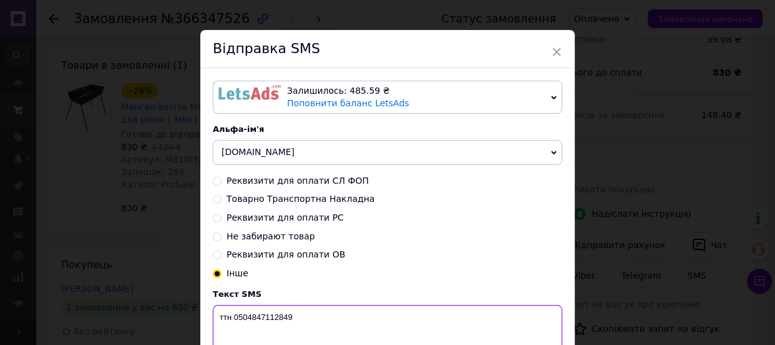
paste textarea "[URL][DOMAIN_NAME]"
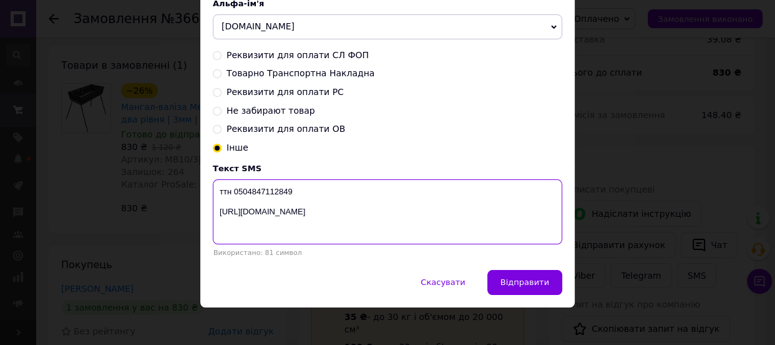
scroll to position [147, 0]
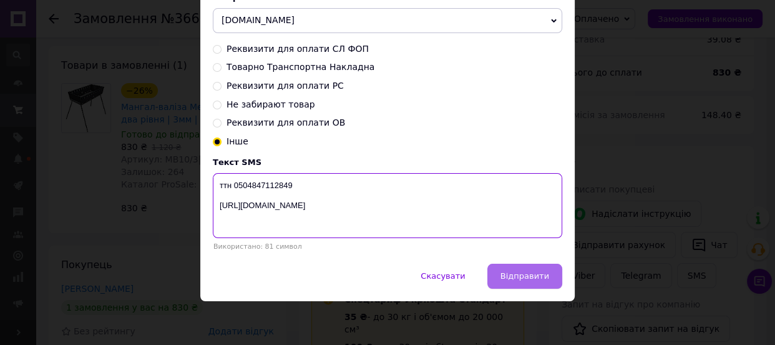
type textarea "ттн 0504847112849 [URL][DOMAIN_NAME]"
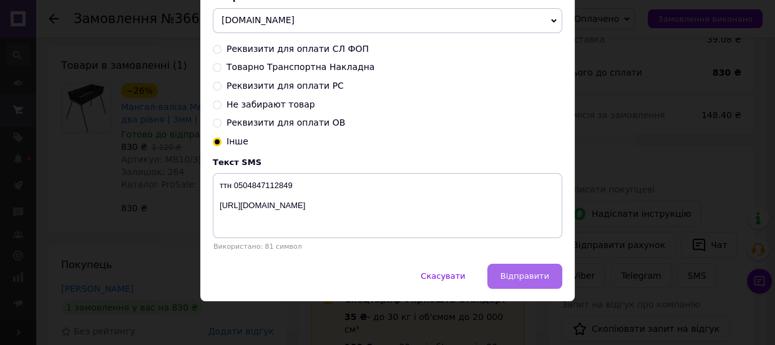
click at [506, 275] on span "Відправити" at bounding box center [525, 275] width 49 height 9
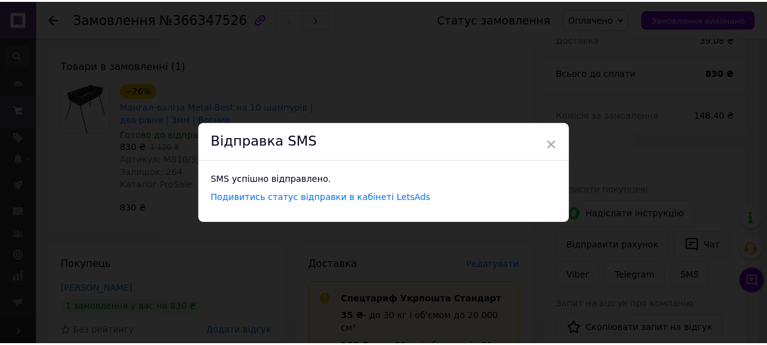
scroll to position [0, 0]
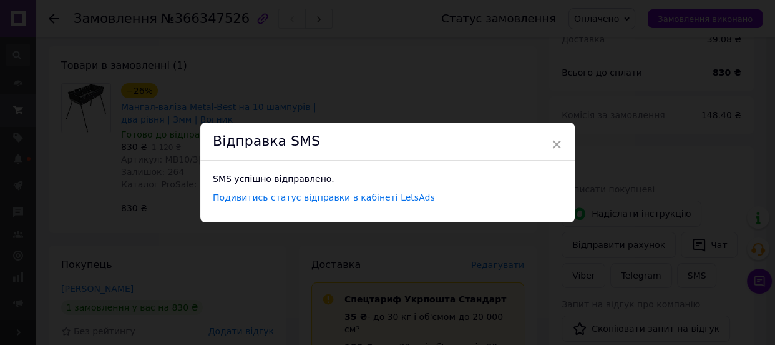
click at [488, 225] on div "× Відправка SMS SMS успішно відправлено. Подивитись статус відправки в кабінеті…" at bounding box center [387, 172] width 775 height 345
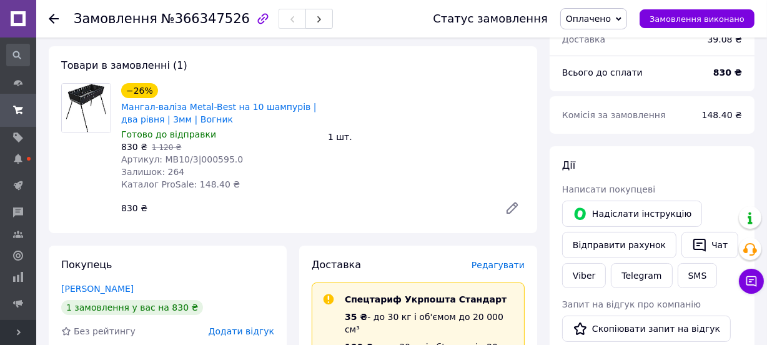
click at [601, 17] on span "Оплачено" at bounding box center [588, 19] width 45 height 10
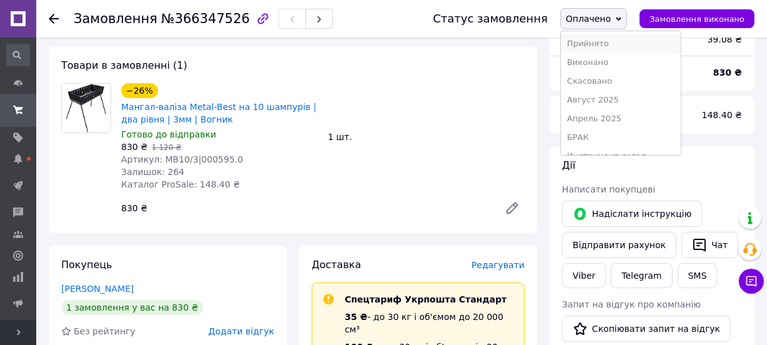
click at [599, 39] on li "Прийнято" at bounding box center [621, 43] width 120 height 19
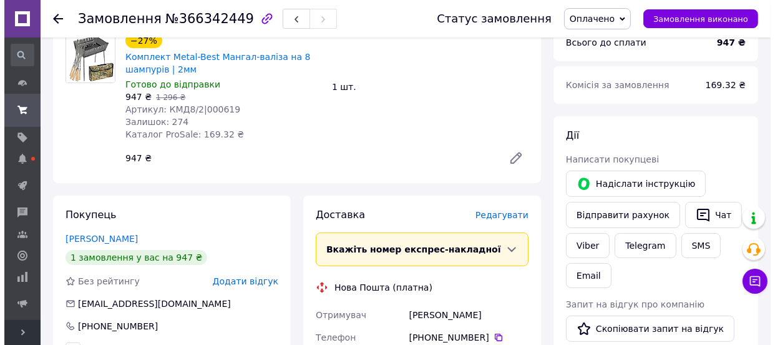
scroll to position [170, 0]
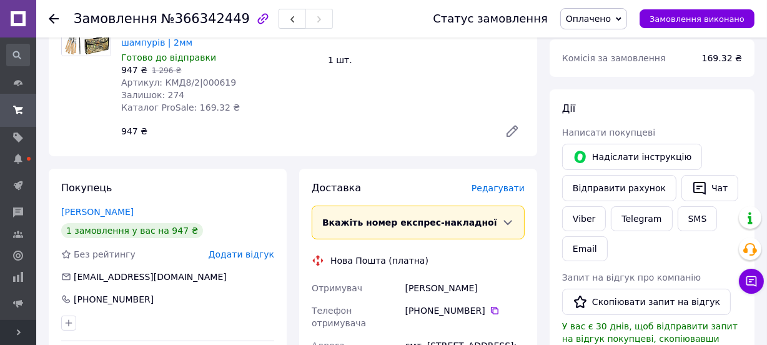
click at [503, 192] on span "Редагувати" at bounding box center [497, 188] width 53 height 10
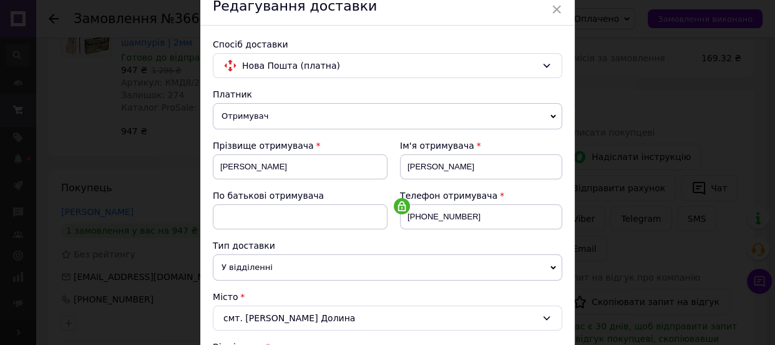
scroll to position [283, 0]
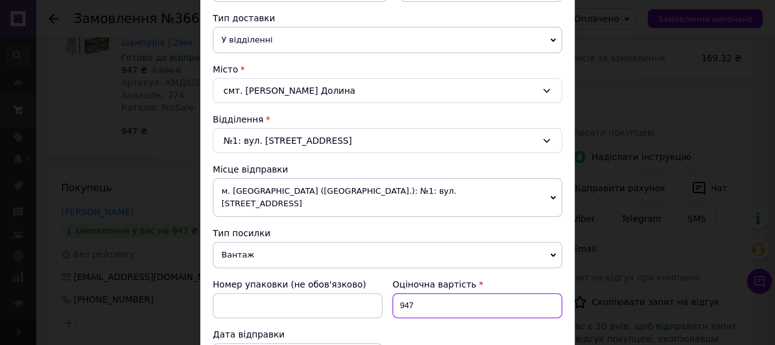
click at [427, 293] on input "947" at bounding box center [478, 305] width 170 height 25
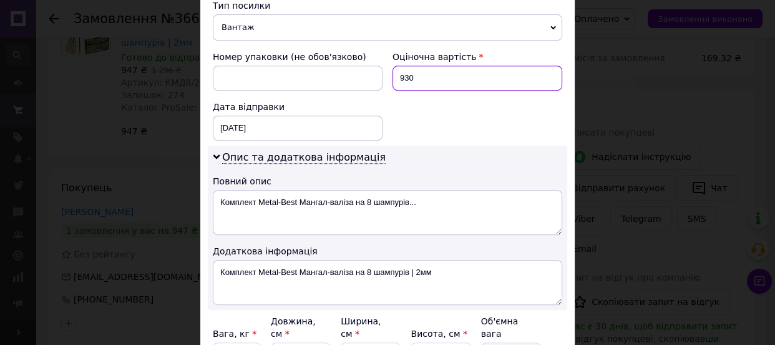
type input "930"
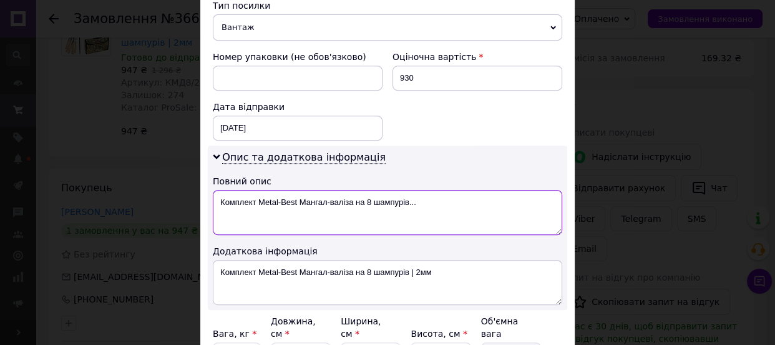
click at [303, 206] on textarea "Комплект Metal-Best Мангал-валіза на 8 шампурів..." at bounding box center [388, 212] width 350 height 45
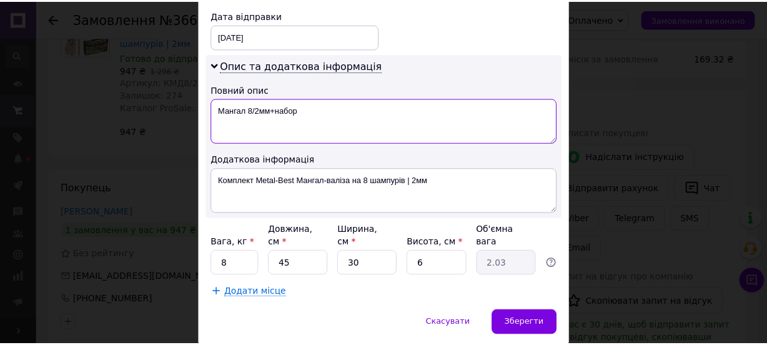
scroll to position [623, 0]
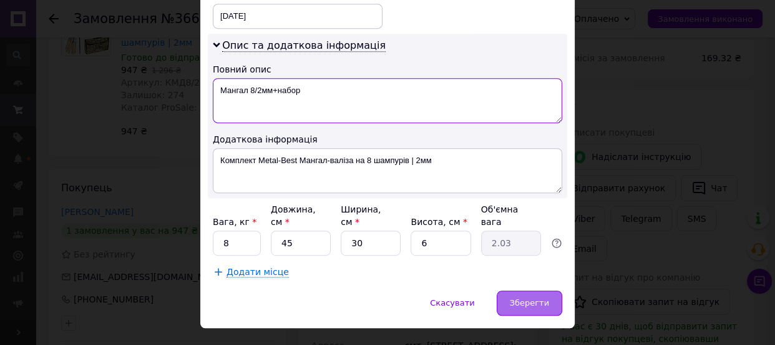
type textarea "Мангал 8/2мм+набор"
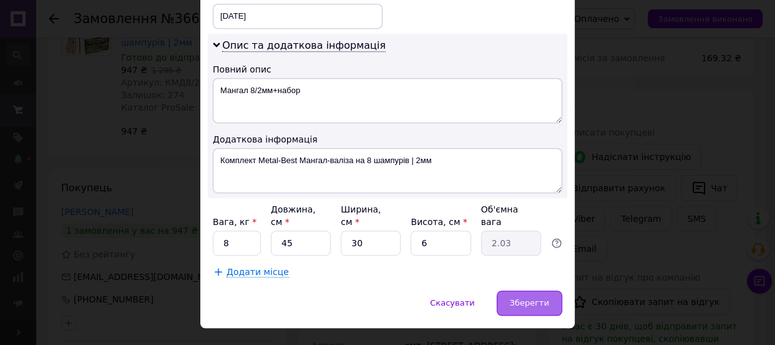
click at [535, 298] on span "Зберегти" at bounding box center [529, 302] width 39 height 9
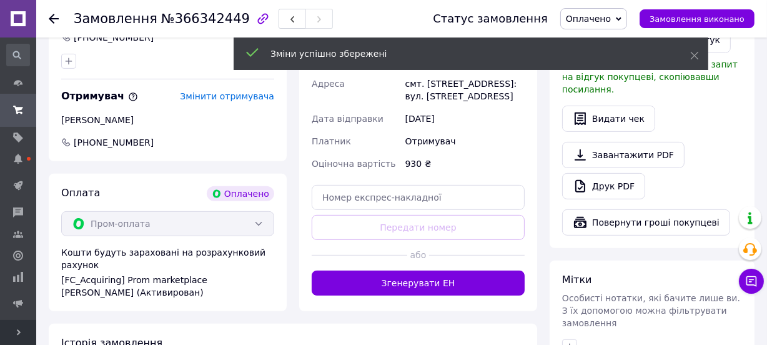
scroll to position [454, 0]
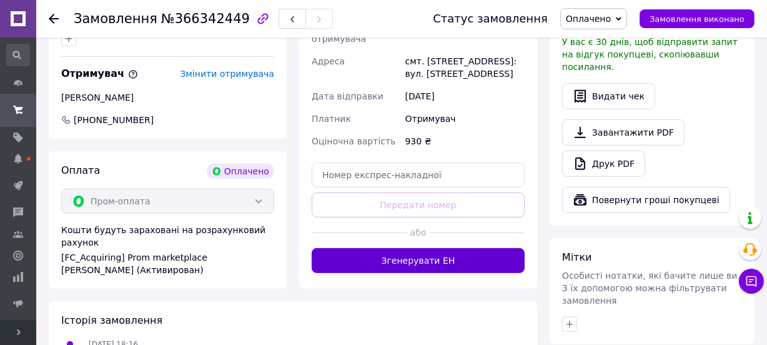
click at [428, 249] on button "Згенерувати ЕН" at bounding box center [418, 260] width 213 height 25
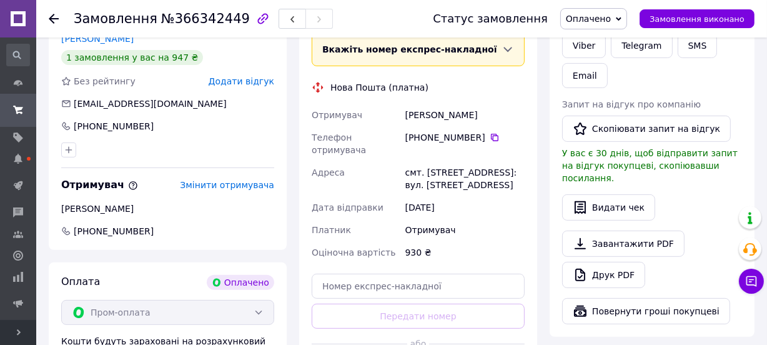
scroll to position [340, 0]
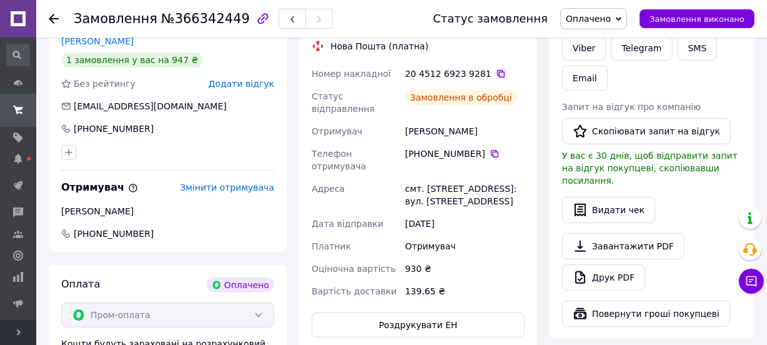
click at [497, 76] on icon at bounding box center [500, 73] width 7 height 7
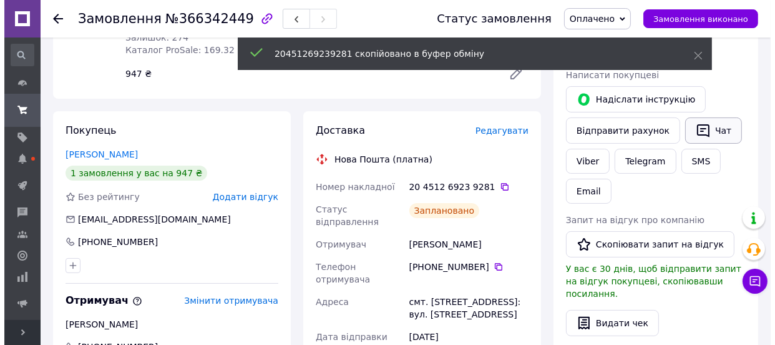
scroll to position [227, 0]
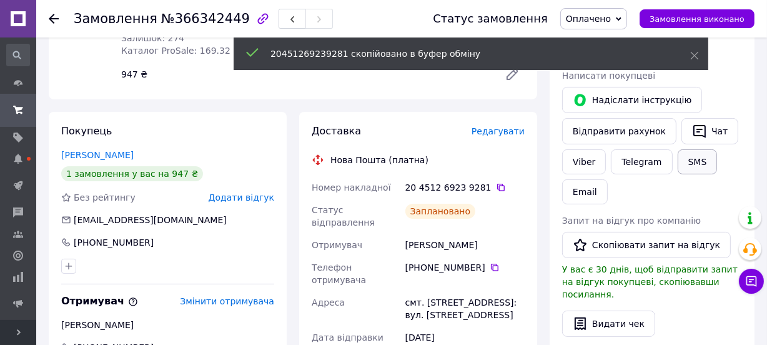
click at [693, 159] on button "SMS" at bounding box center [697, 161] width 40 height 25
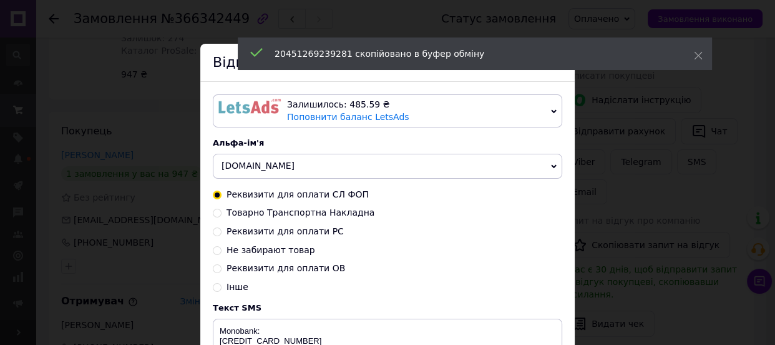
click at [240, 290] on span "Інше" at bounding box center [238, 287] width 22 height 10
click at [222, 290] on input "Інше" at bounding box center [217, 286] width 9 height 9
radio input "true"
radio input "false"
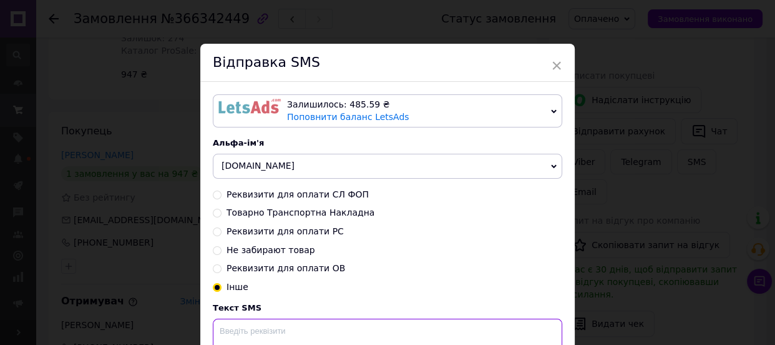
click at [240, 331] on textarea at bounding box center [388, 350] width 350 height 65
paste textarea "20451269239281"
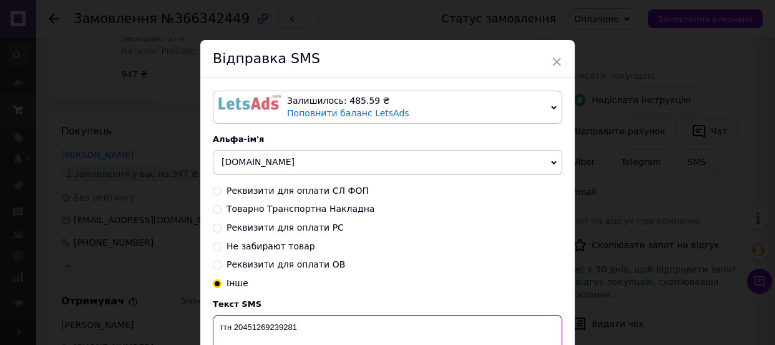
scroll to position [14, 0]
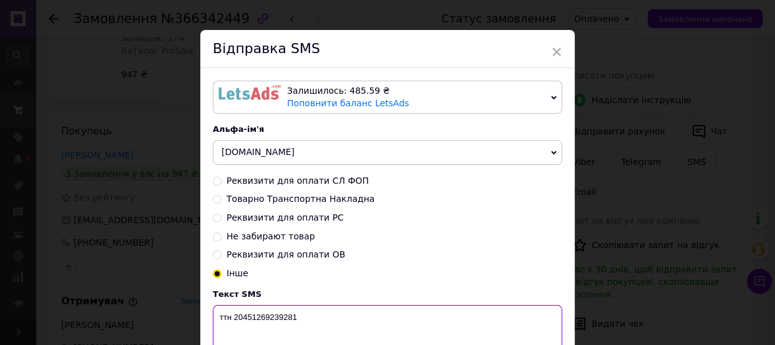
paste textarea "[URL][DOMAIN_NAME]"
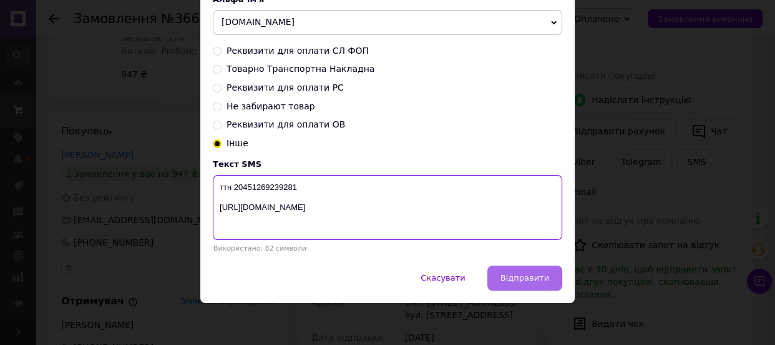
scroll to position [147, 0]
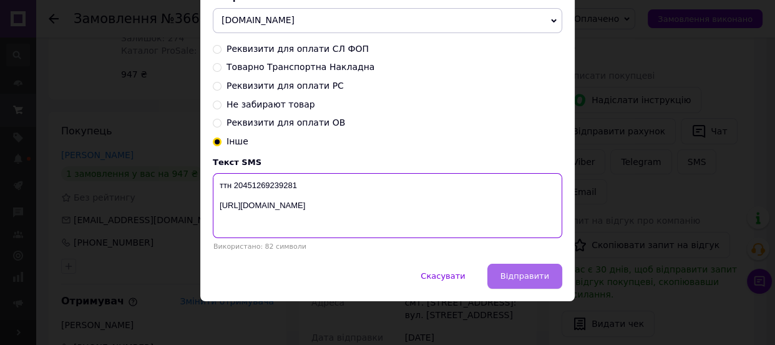
type textarea "ттн 20451269239281 [URL][DOMAIN_NAME]"
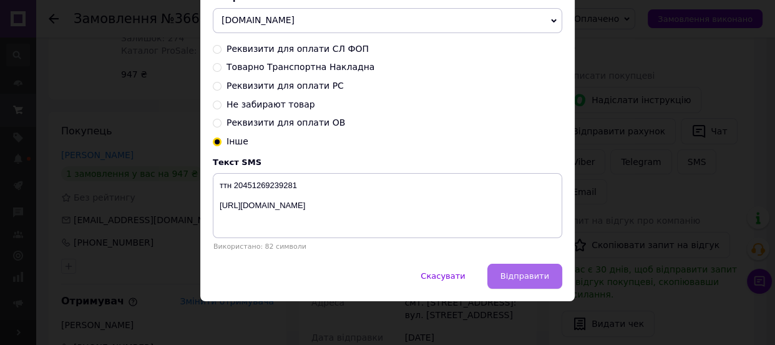
click at [543, 281] on button "Відправити" at bounding box center [525, 275] width 75 height 25
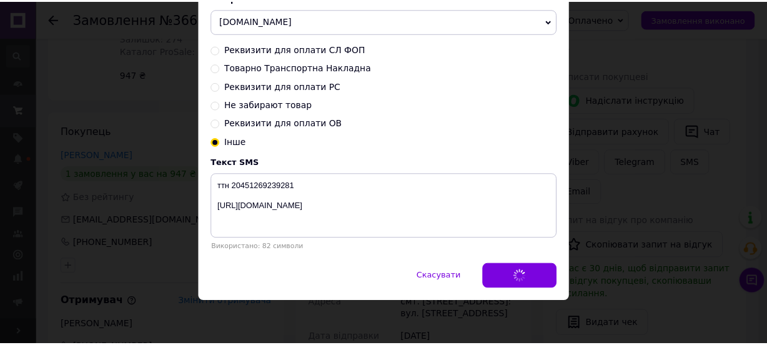
scroll to position [0, 0]
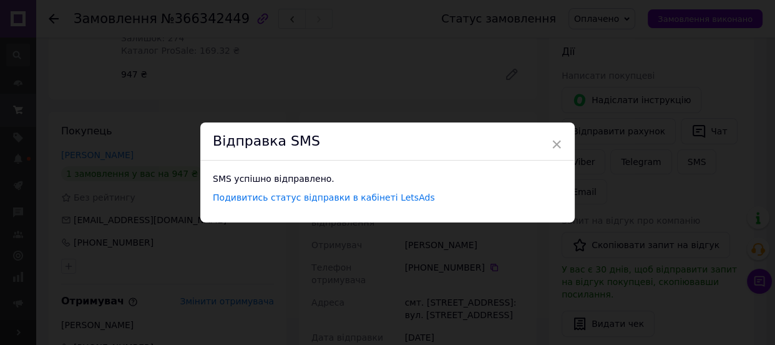
click at [460, 246] on div "× Відправка SMS SMS успішно відправлено. Подивитись статус відправки в кабінеті…" at bounding box center [387, 172] width 775 height 345
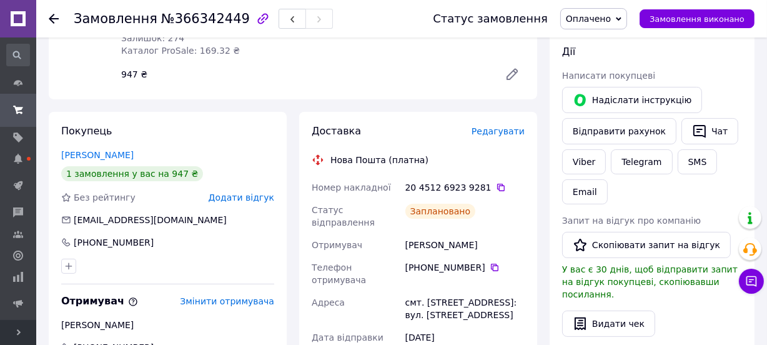
click at [597, 26] on span "Оплачено" at bounding box center [593, 18] width 67 height 21
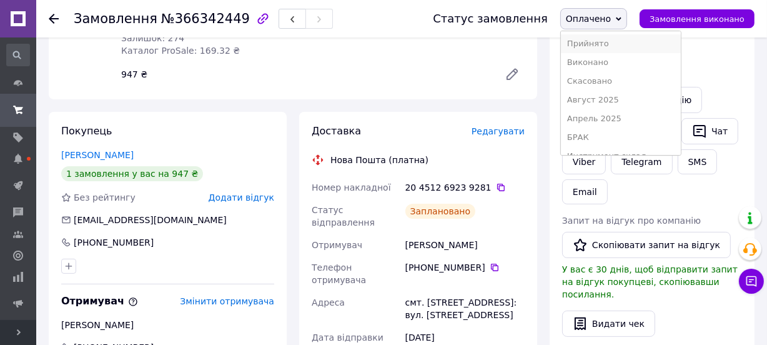
click at [601, 42] on li "Прийнято" at bounding box center [621, 43] width 120 height 19
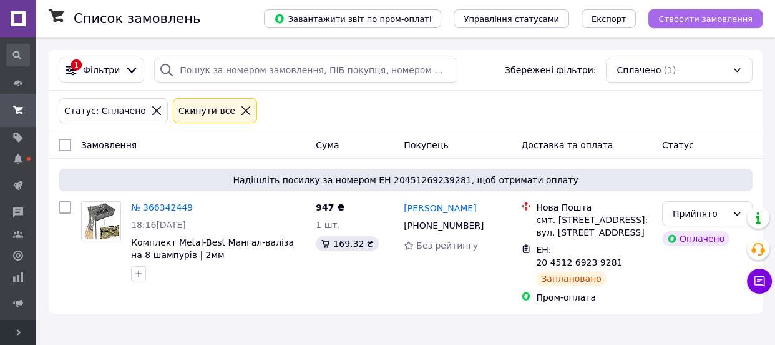
click at [682, 21] on span "Створити замовлення" at bounding box center [706, 18] width 94 height 9
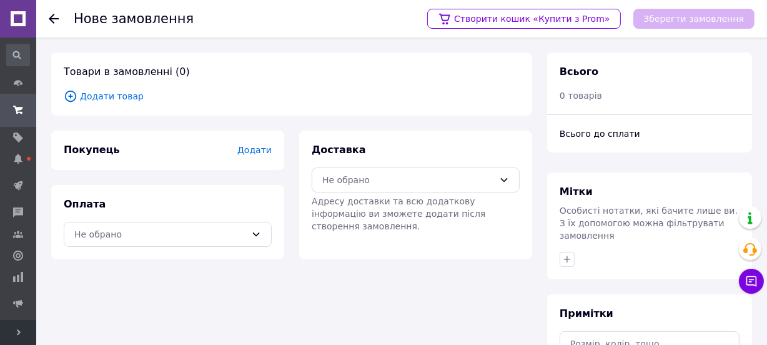
click at [119, 97] on span "Додати товар" at bounding box center [292, 96] width 456 height 14
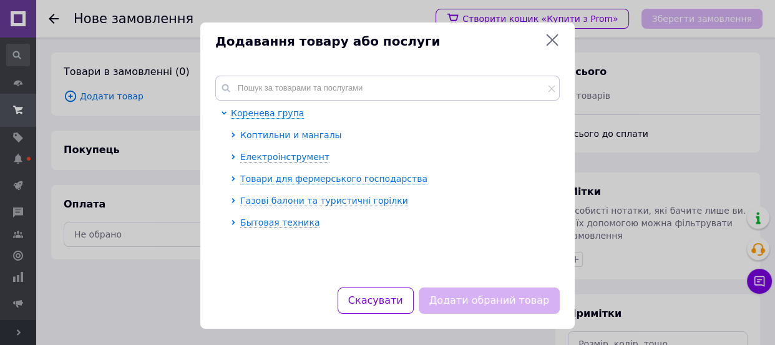
click at [285, 137] on span "Коптильни и мангалы" at bounding box center [291, 135] width 102 height 10
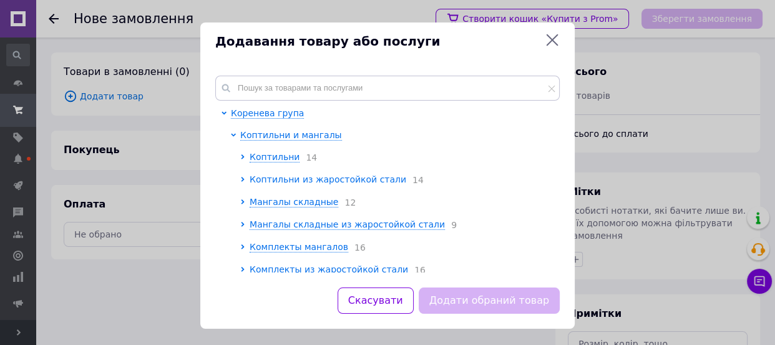
click at [314, 180] on span "Коптильни из жаростойкой стали" at bounding box center [328, 179] width 157 height 10
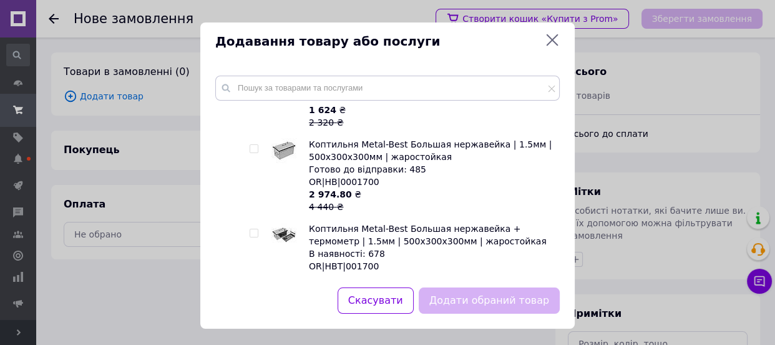
scroll to position [397, 0]
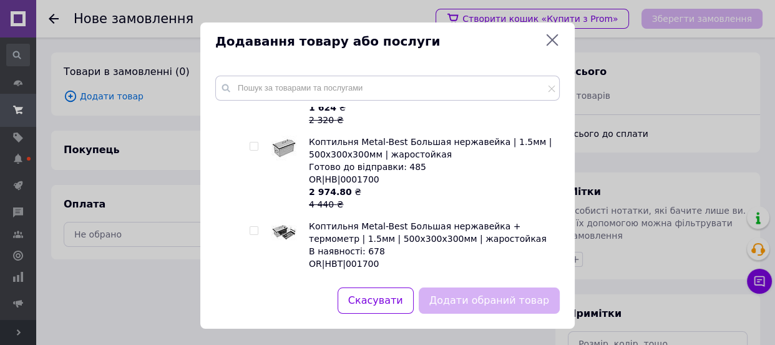
click at [251, 147] on input "checkbox" at bounding box center [254, 146] width 8 height 8
checkbox input "true"
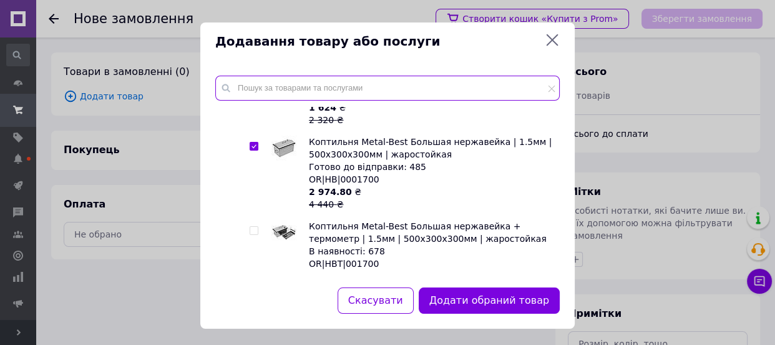
click at [317, 87] on input "text" at bounding box center [387, 88] width 345 height 25
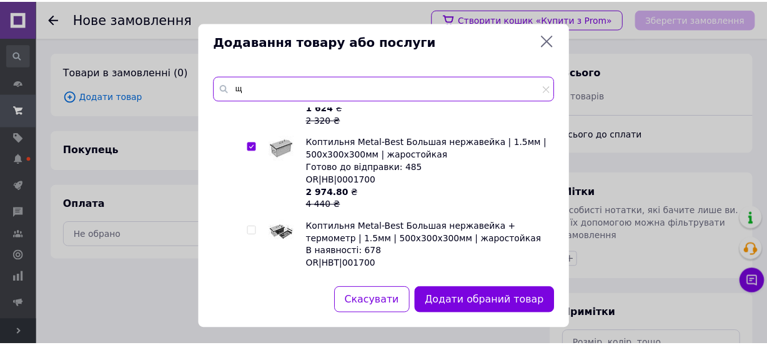
scroll to position [0, 0]
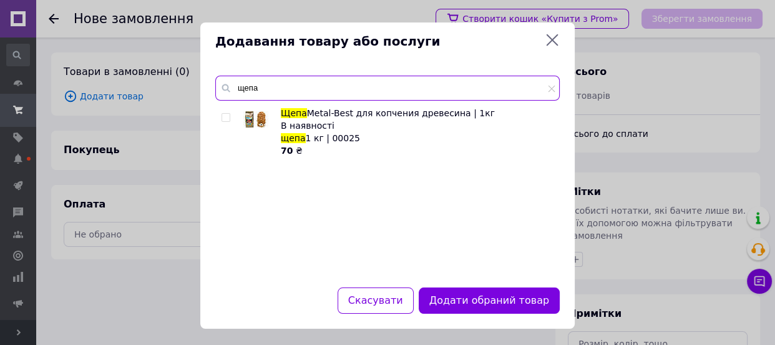
type input "щепа"
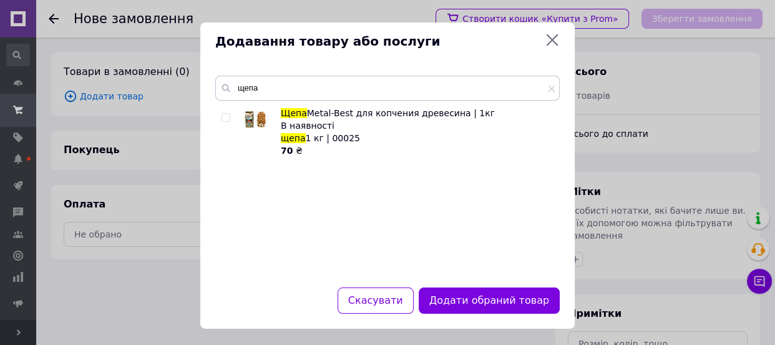
click at [222, 114] on input "checkbox" at bounding box center [226, 118] width 8 height 8
checkbox input "true"
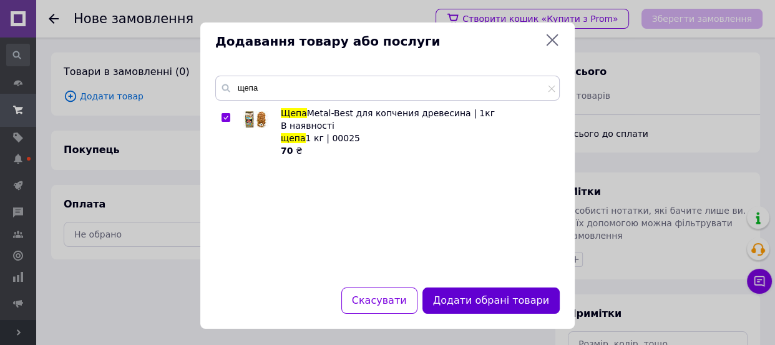
click at [459, 303] on button "Додати обрані товари" at bounding box center [491, 300] width 137 height 27
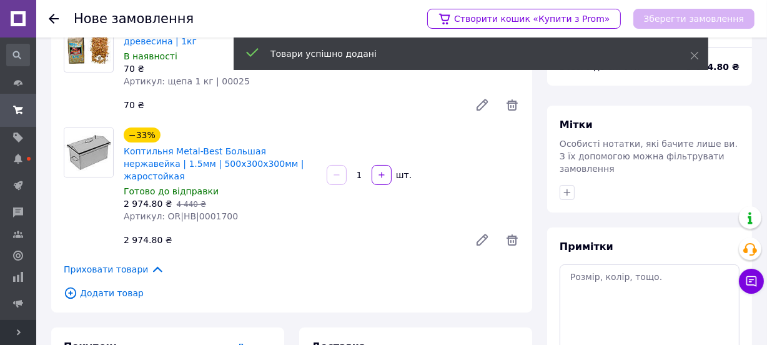
scroll to position [167, 0]
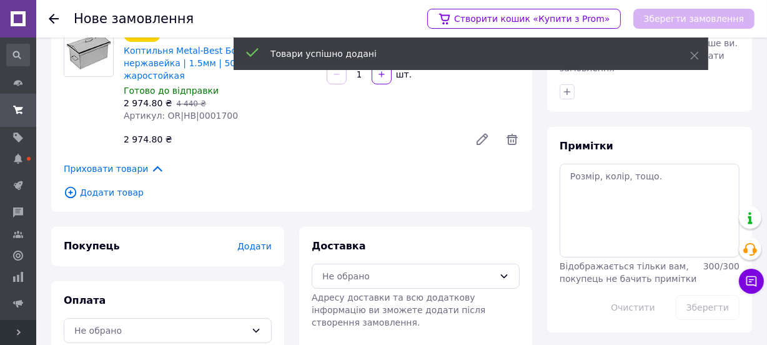
click at [247, 241] on span "Додати" at bounding box center [254, 246] width 34 height 10
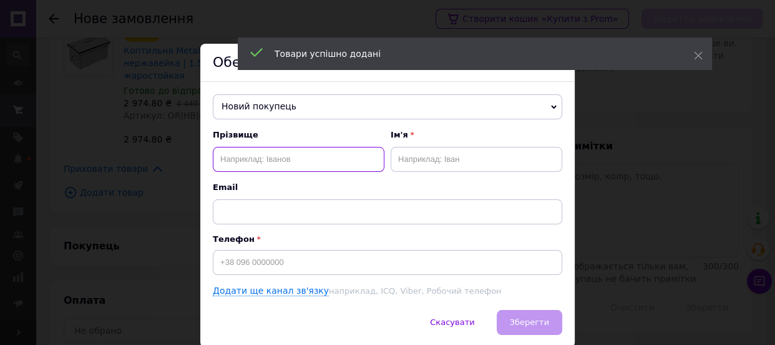
click at [268, 162] on input "text" at bounding box center [299, 159] width 172 height 25
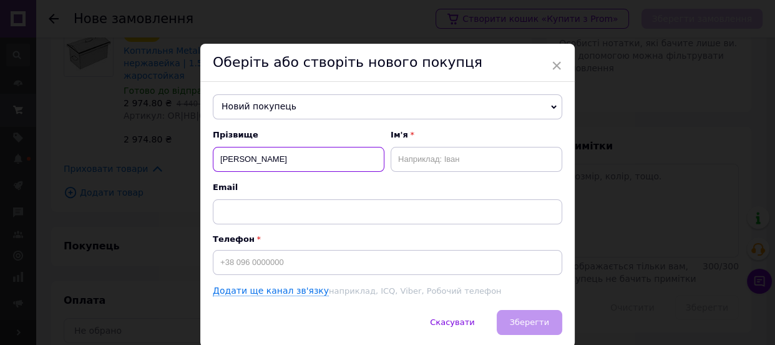
type input "буката"
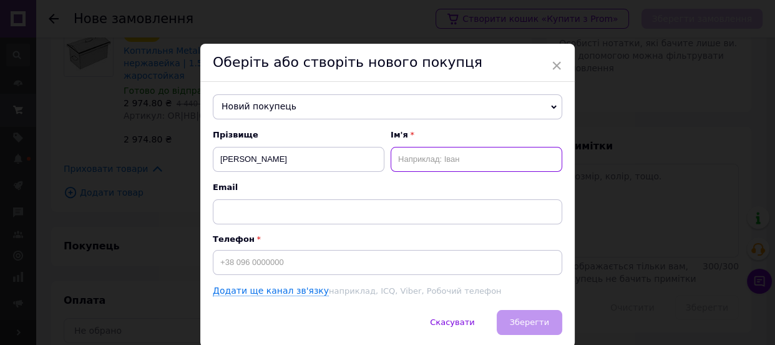
click at [407, 163] on input "text" at bounding box center [477, 159] width 172 height 25
type input "катерина"
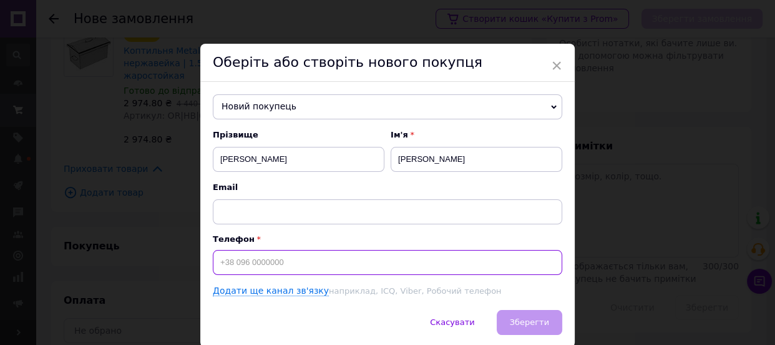
click at [274, 257] on input at bounding box center [388, 262] width 350 height 25
type input "[PHONE_NUMBER]"
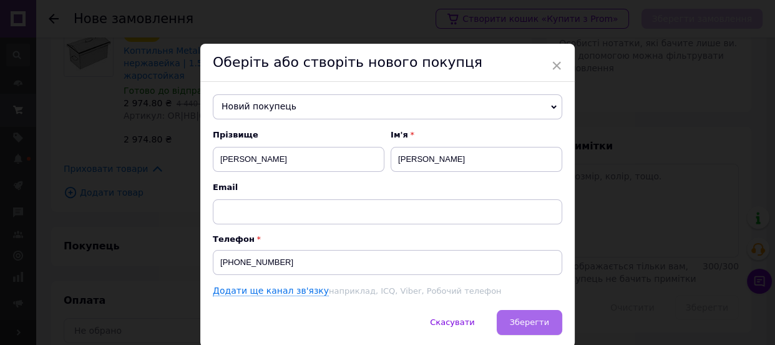
click at [519, 323] on span "Зберегти" at bounding box center [529, 321] width 39 height 9
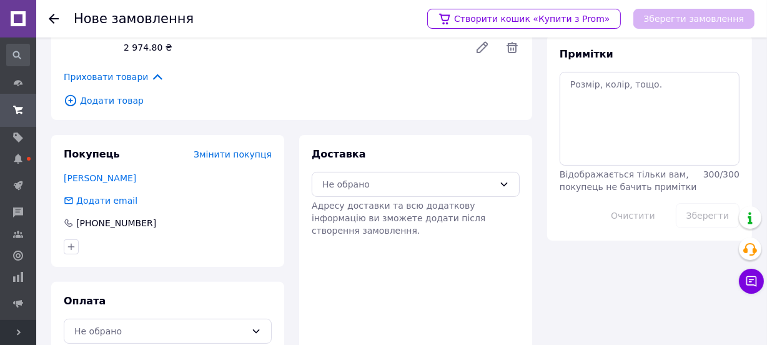
scroll to position [260, 0]
click at [143, 323] on div "Не обрано" at bounding box center [160, 330] width 172 height 14
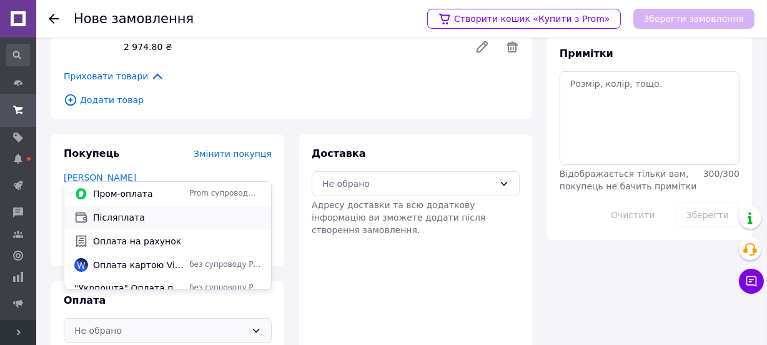
click at [149, 220] on span "Післяплата" at bounding box center [177, 217] width 168 height 12
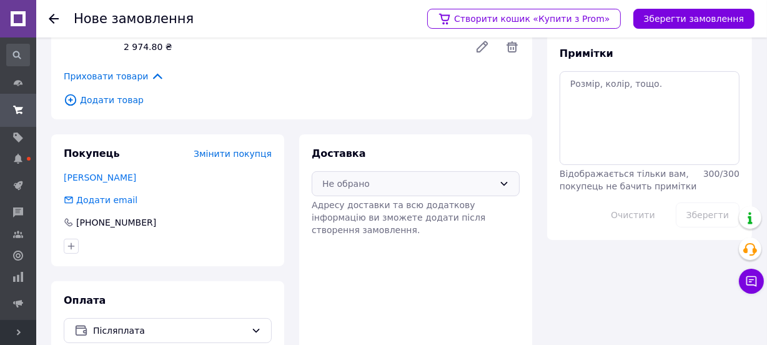
click at [363, 171] on div "Не обрано" at bounding box center [416, 183] width 208 height 25
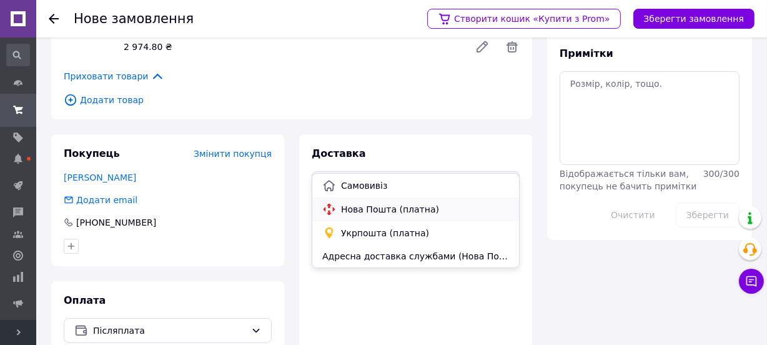
click at [374, 204] on span "Нова Пошта (платна)" at bounding box center [425, 209] width 168 height 12
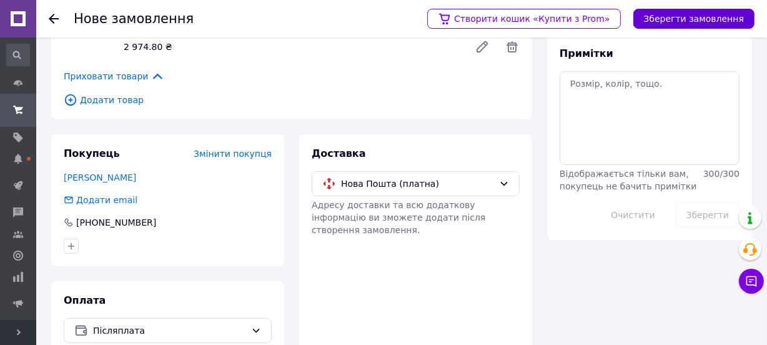
click at [701, 18] on button "Зберегти замовлення" at bounding box center [693, 19] width 121 height 20
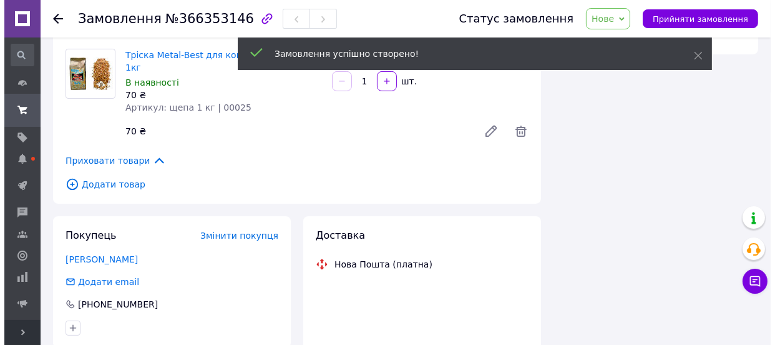
scroll to position [260, 0]
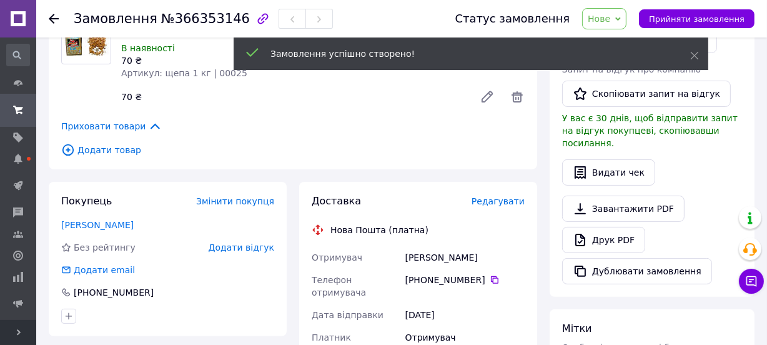
click at [495, 196] on span "Редагувати" at bounding box center [497, 201] width 53 height 10
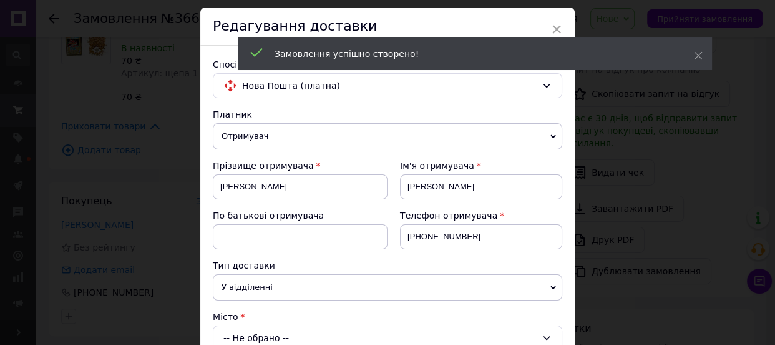
scroll to position [227, 0]
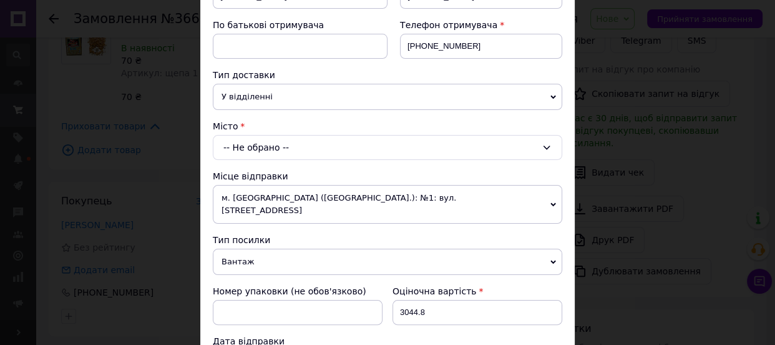
click at [253, 130] on div "Місто" at bounding box center [388, 126] width 350 height 12
click at [250, 141] on div "-- Не обрано --" at bounding box center [388, 147] width 350 height 25
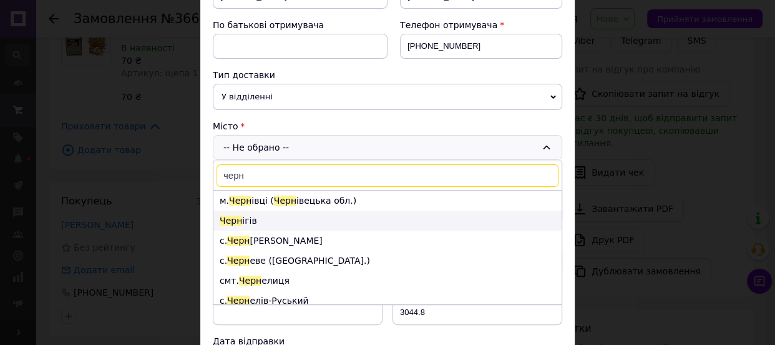
type input "черн"
click at [249, 216] on li "Черн ігів" at bounding box center [388, 220] width 348 height 20
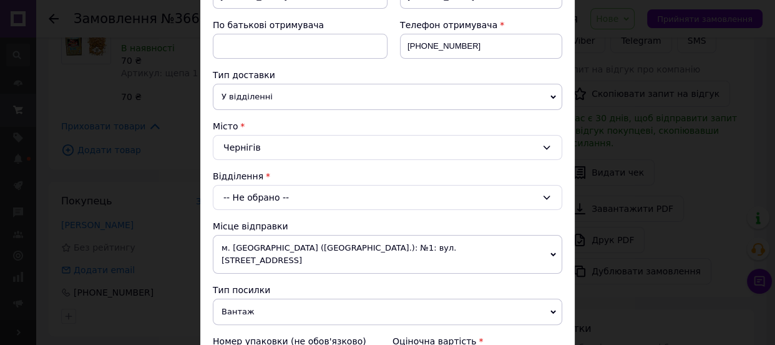
click at [250, 206] on div "-- Не обрано --" at bounding box center [388, 197] width 350 height 25
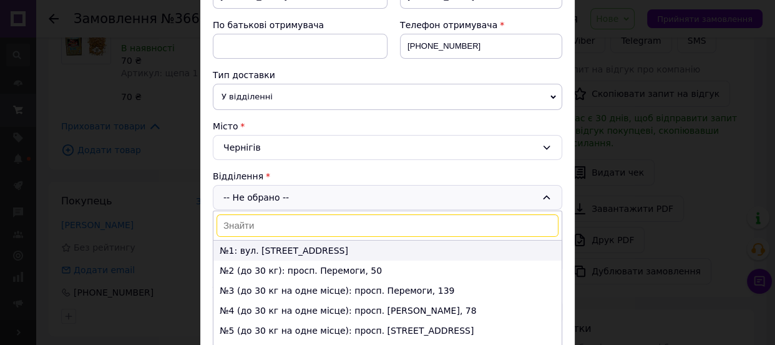
click at [244, 244] on li "№1: вул. Старобілоуська, 77" at bounding box center [388, 250] width 348 height 20
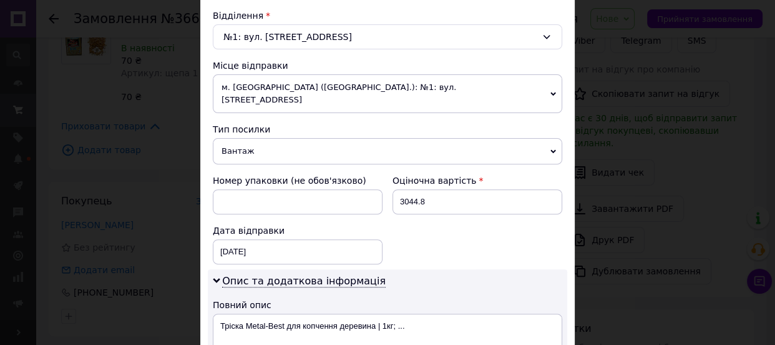
scroll to position [397, 0]
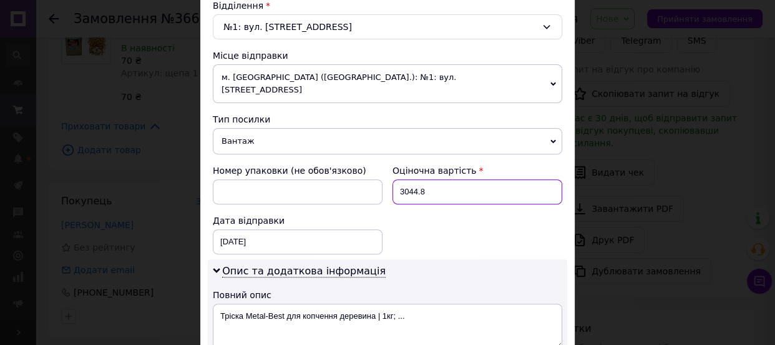
click at [428, 179] on input "3044.8" at bounding box center [478, 191] width 170 height 25
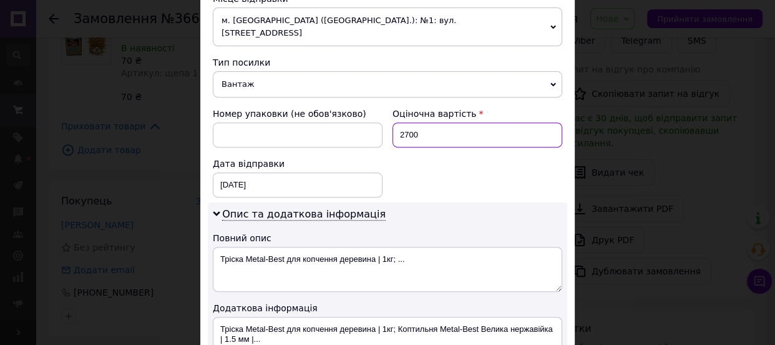
type input "2700"
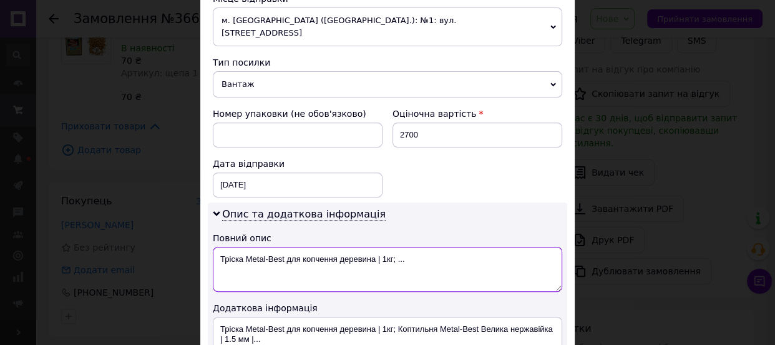
click at [372, 247] on textarea "Тріска Metal-Best для копчення деревина | 1кг; ..." at bounding box center [388, 269] width 350 height 45
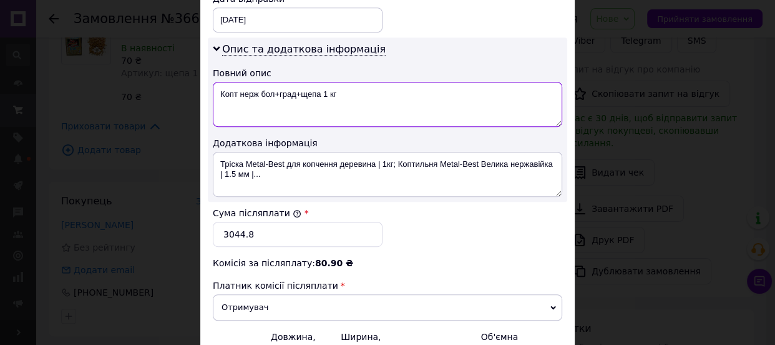
scroll to position [624, 0]
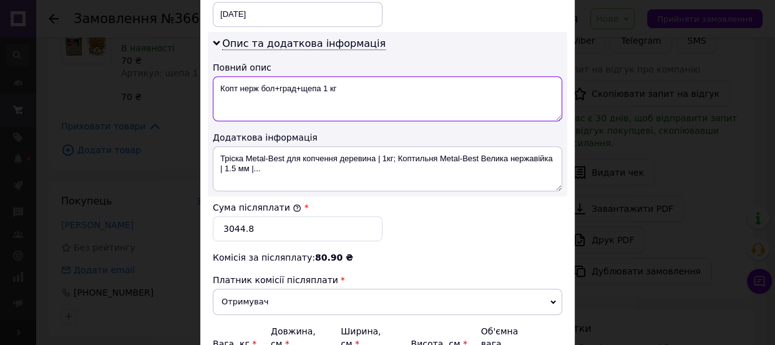
type textarea "Копт нерж бол+град+щепа 1 кг"
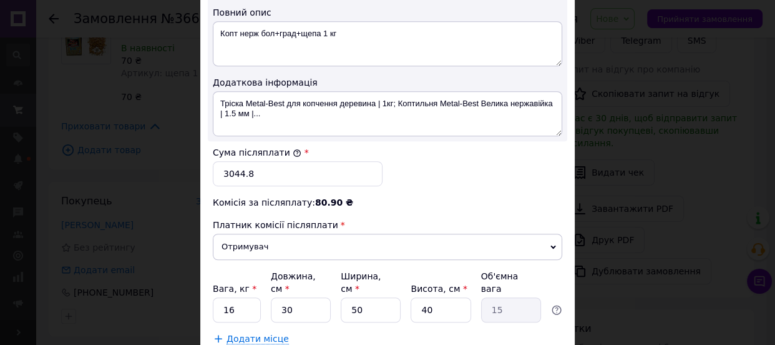
scroll to position [746, 0]
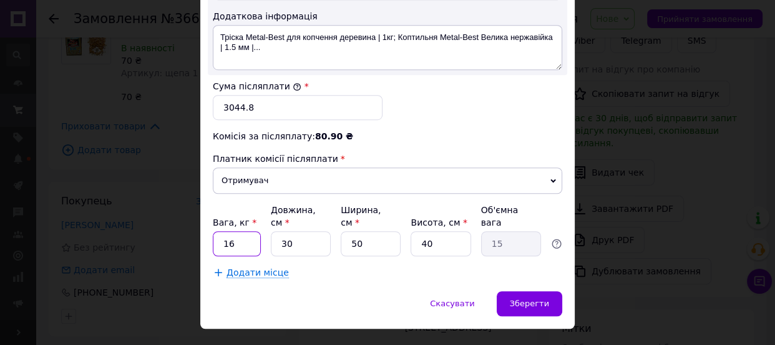
click at [244, 231] on input "16" at bounding box center [237, 243] width 48 height 25
click at [230, 231] on input "16" at bounding box center [237, 243] width 48 height 25
click at [241, 231] on input "16" at bounding box center [237, 243] width 48 height 25
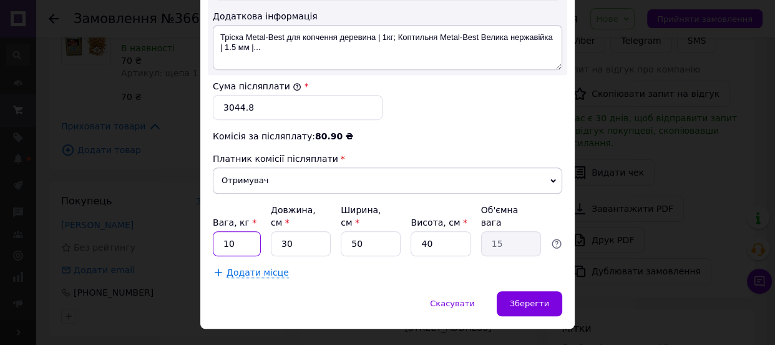
type input "10"
click at [550, 291] on div "Зберегти" at bounding box center [530, 303] width 66 height 25
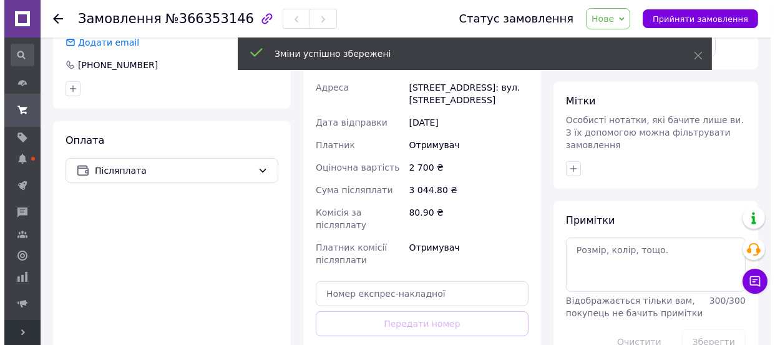
scroll to position [317, 0]
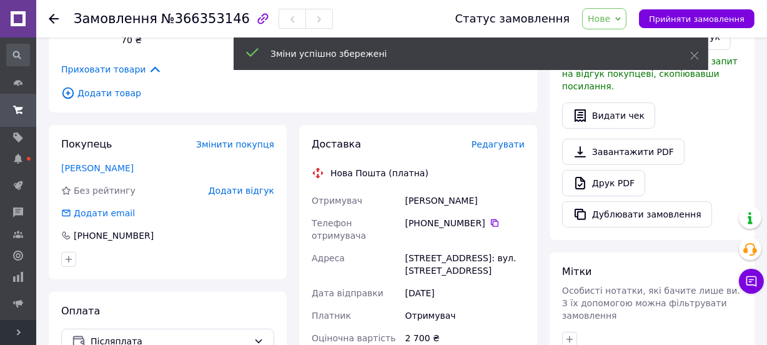
click at [511, 139] on span "Редагувати" at bounding box center [497, 144] width 53 height 10
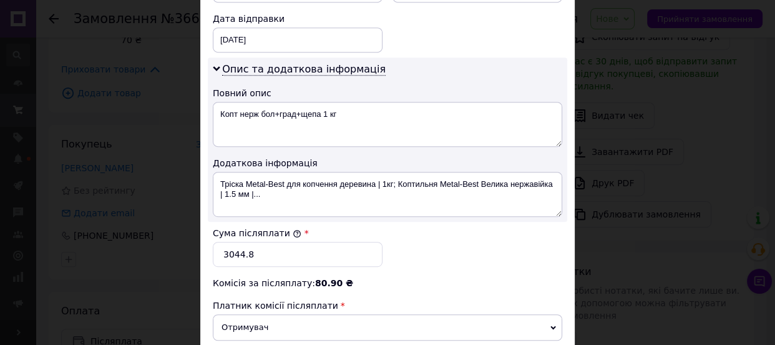
scroll to position [624, 0]
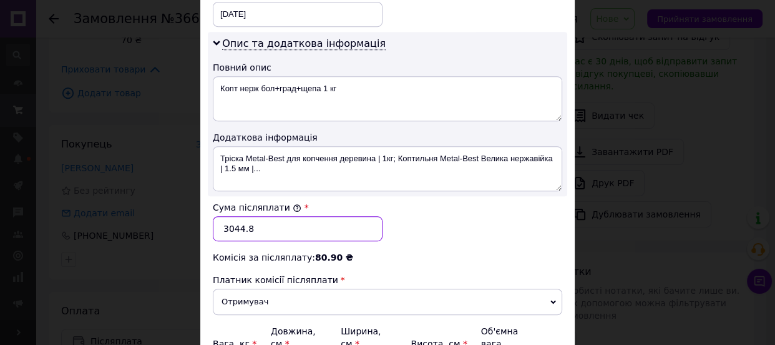
click at [260, 216] on input "3044.8" at bounding box center [298, 228] width 170 height 25
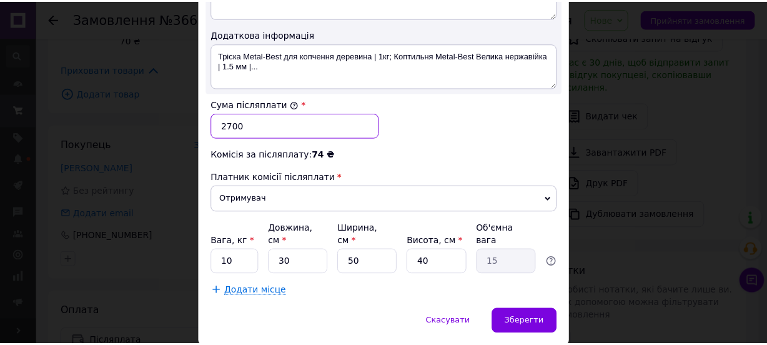
scroll to position [746, 0]
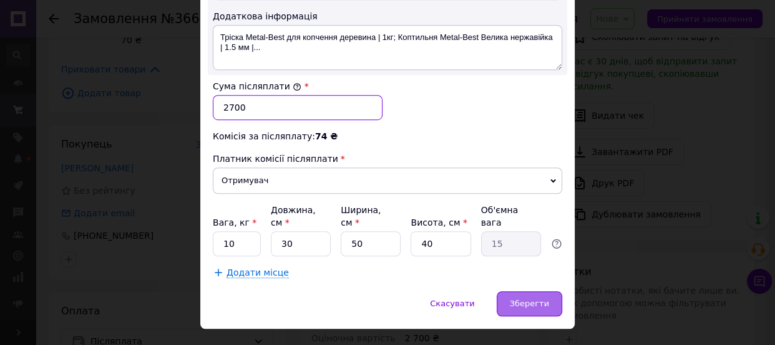
type input "2700"
click at [517, 298] on span "Зберегти" at bounding box center [529, 302] width 39 height 9
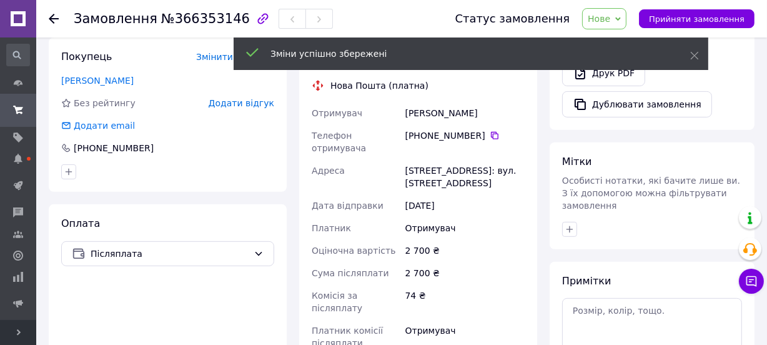
scroll to position [600, 0]
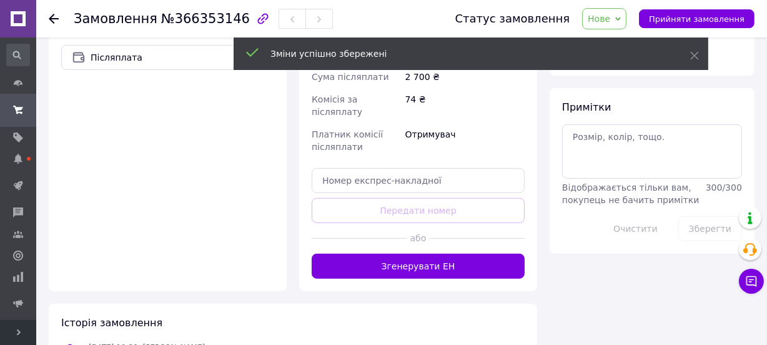
click at [426, 254] on button "Згенерувати ЕН" at bounding box center [418, 266] width 213 height 25
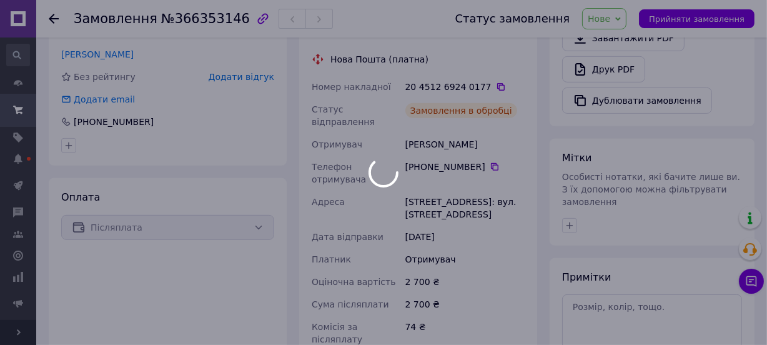
scroll to position [373, 0]
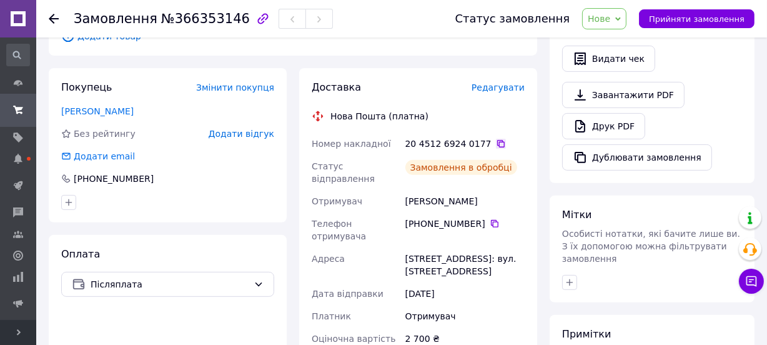
click at [496, 139] on icon at bounding box center [501, 144] width 10 height 10
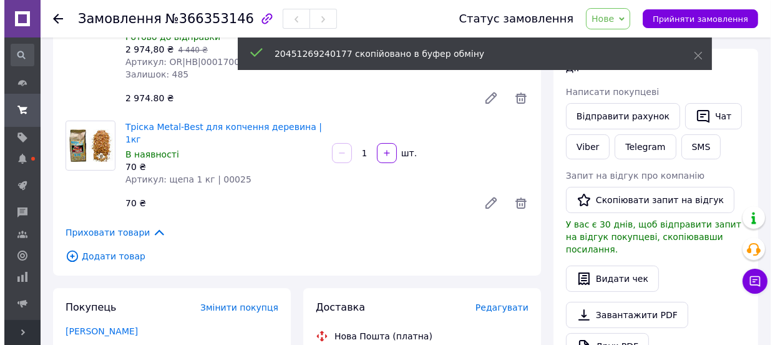
scroll to position [146, 0]
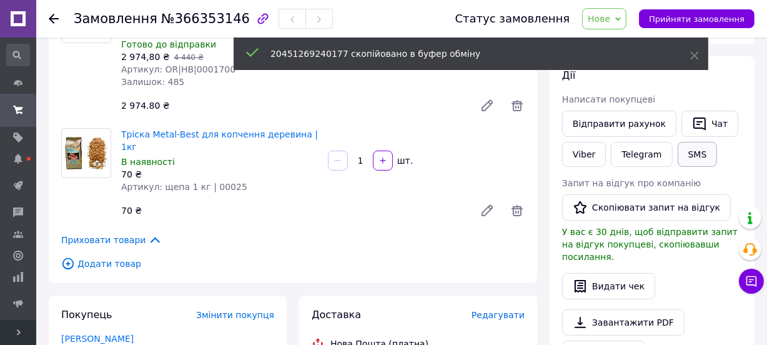
click at [687, 152] on button "SMS" at bounding box center [697, 154] width 40 height 25
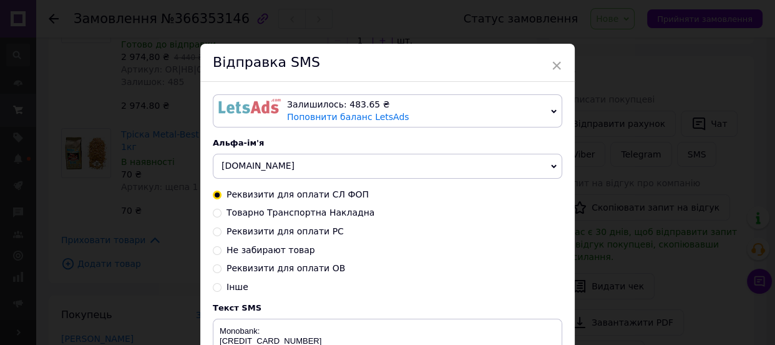
click at [249, 170] on span "[DOMAIN_NAME]" at bounding box center [258, 165] width 73 height 10
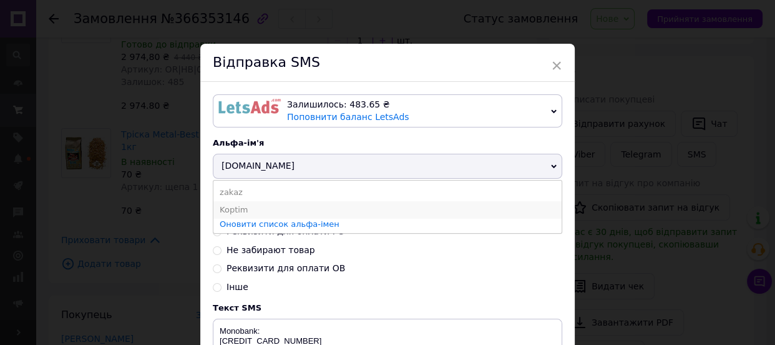
click at [242, 210] on li "Koptim" at bounding box center [388, 209] width 348 height 17
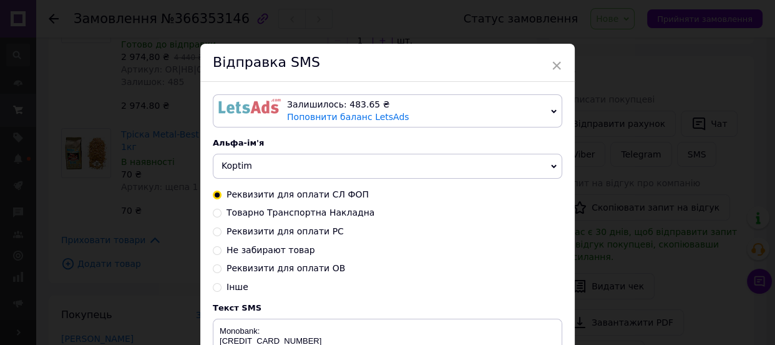
click at [242, 213] on span "Товарно Транспортна Накладна" at bounding box center [301, 212] width 148 height 10
click at [222, 213] on input "Товарно Транспортна Накладна" at bounding box center [217, 211] width 9 height 9
radio input "true"
radio input "false"
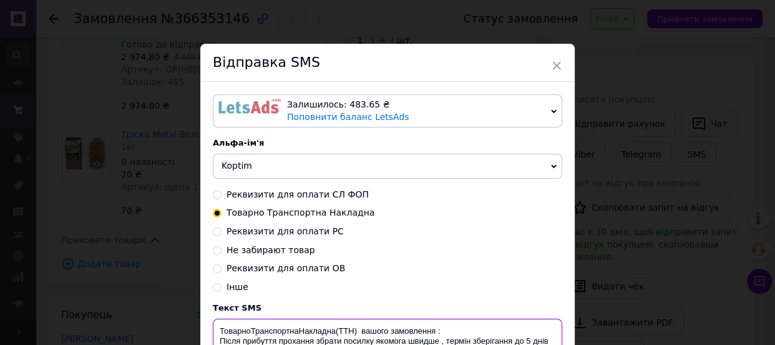
paste textarea "20451269240177"
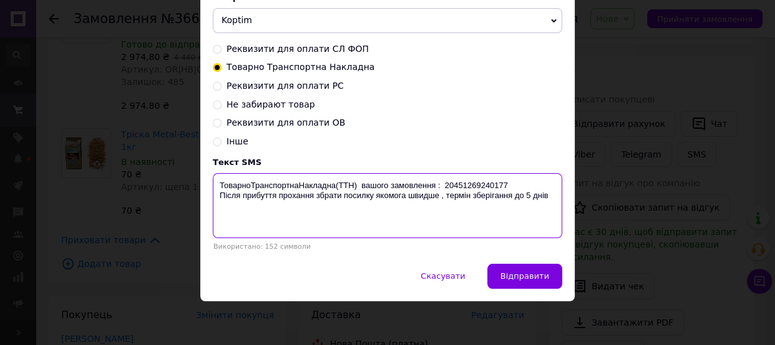
scroll to position [147, 0]
type textarea "ТоварноТранспортнаНакладна(ТТН) вашого замовлення : 20451269240177 Після прибут…"
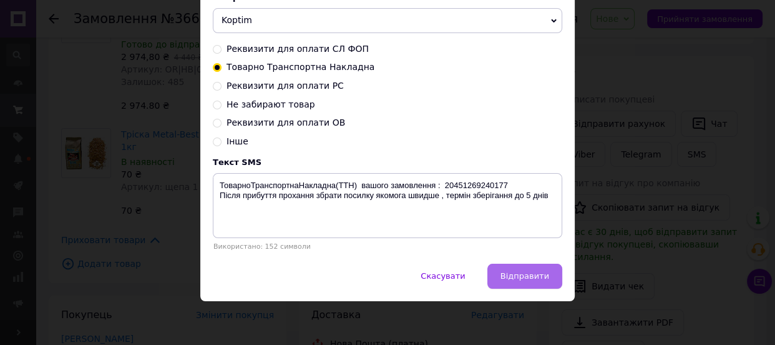
click at [518, 282] on button "Відправити" at bounding box center [525, 275] width 75 height 25
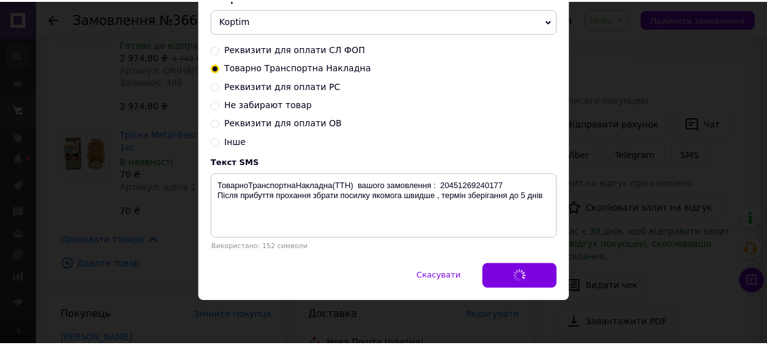
scroll to position [0, 0]
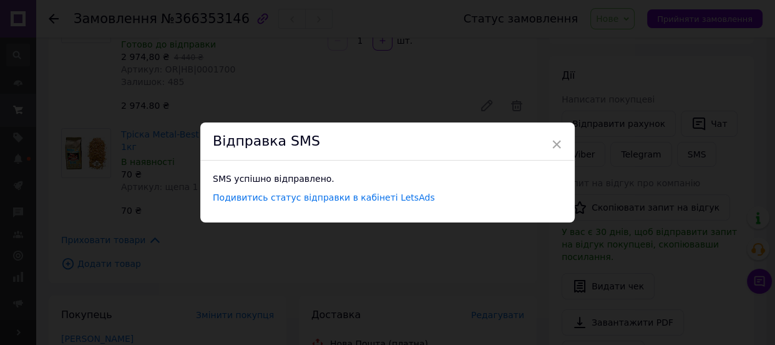
click at [456, 89] on div "× Відправка SMS SMS успішно відправлено. Подивитись статус відправки в кабінеті…" at bounding box center [387, 172] width 775 height 345
click at [624, 27] on div "× Відправка SMS SMS успішно відправлено. Подивитись статус відправки в кабінеті…" at bounding box center [383, 172] width 767 height 345
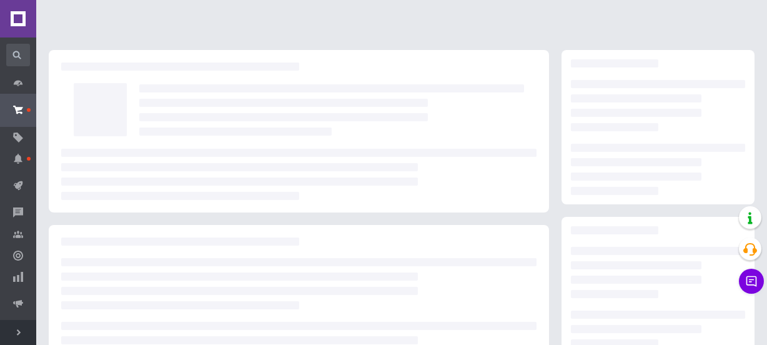
scroll to position [146, 0]
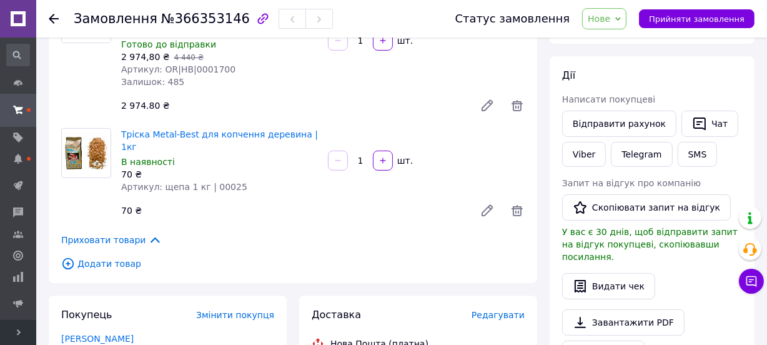
click at [610, 19] on span "Нове" at bounding box center [599, 19] width 22 height 10
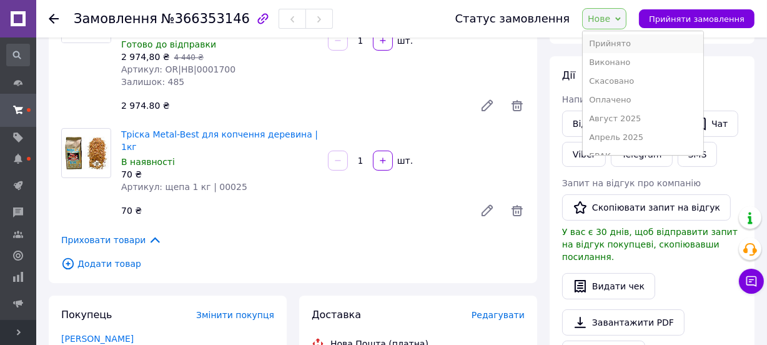
click at [618, 42] on li "Прийнято" at bounding box center [643, 43] width 120 height 19
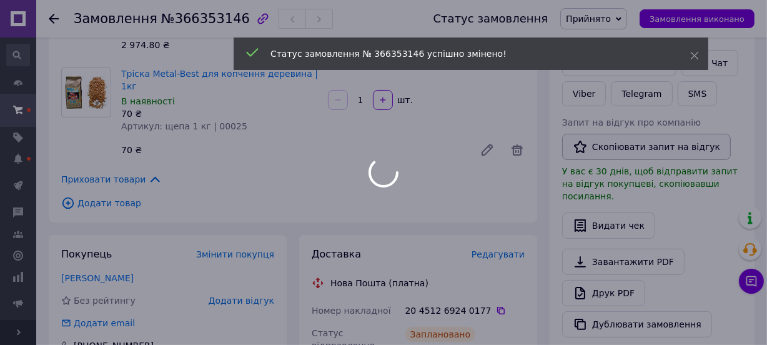
scroll to position [373, 0]
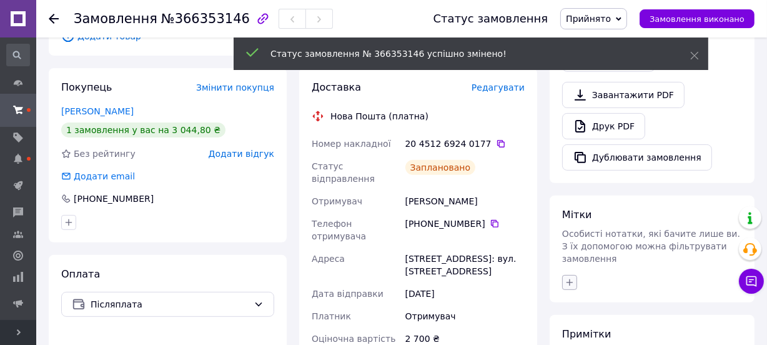
click at [567, 277] on icon "button" at bounding box center [569, 282] width 10 height 10
type input "лен"
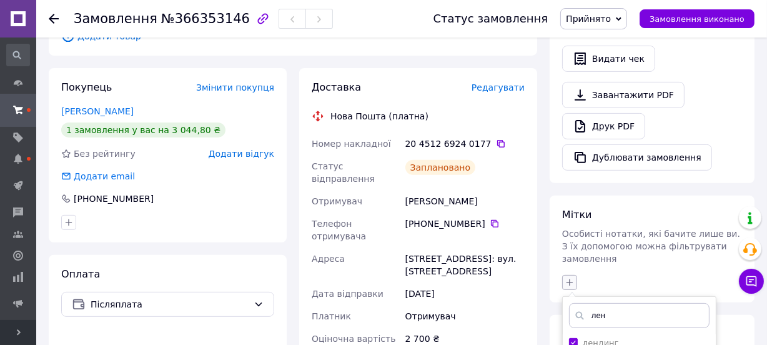
checkbox input "true"
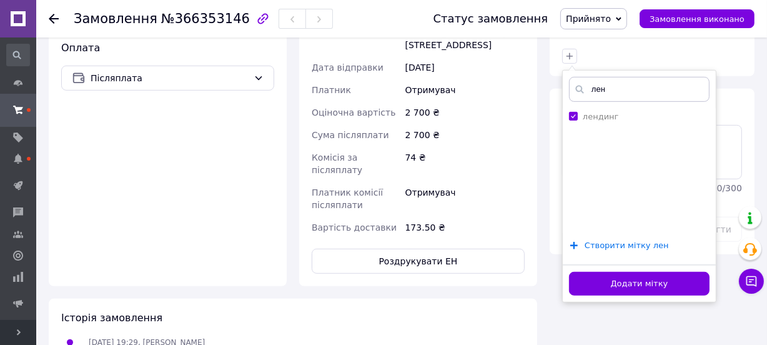
scroll to position [600, 0]
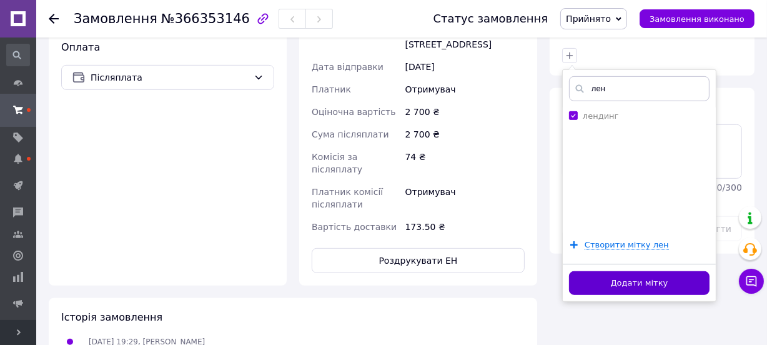
type input "лен"
click at [605, 271] on button "Додати мітку" at bounding box center [639, 283] width 140 height 24
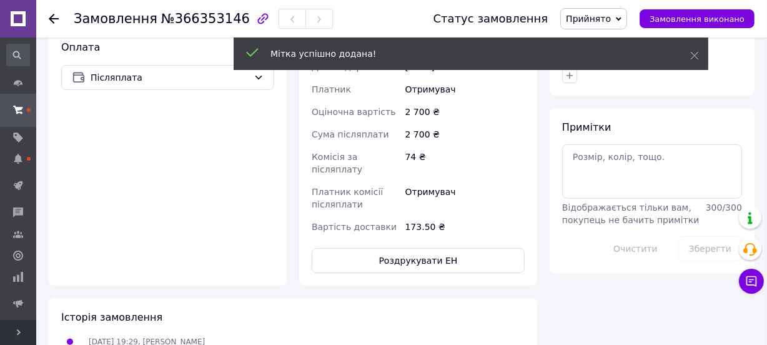
click at [57, 17] on icon at bounding box center [54, 19] width 10 height 10
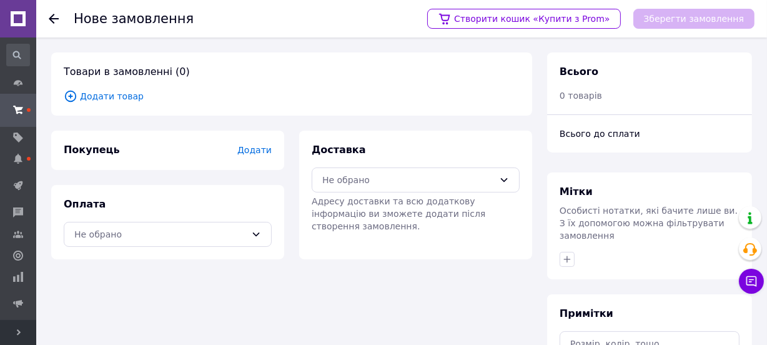
click at [117, 100] on span "Додати товар" at bounding box center [292, 96] width 456 height 14
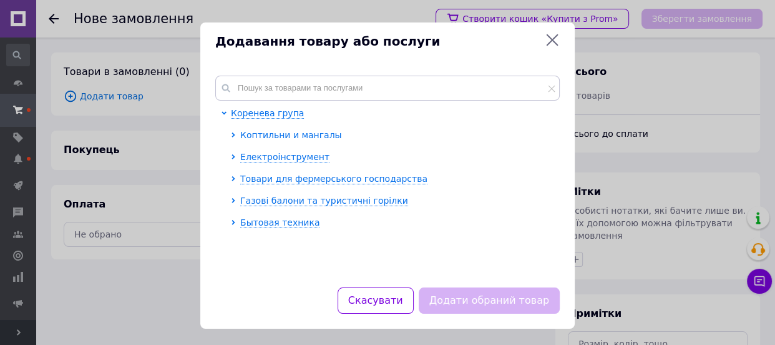
click at [270, 137] on span "Коптильни и мангалы" at bounding box center [291, 135] width 102 height 10
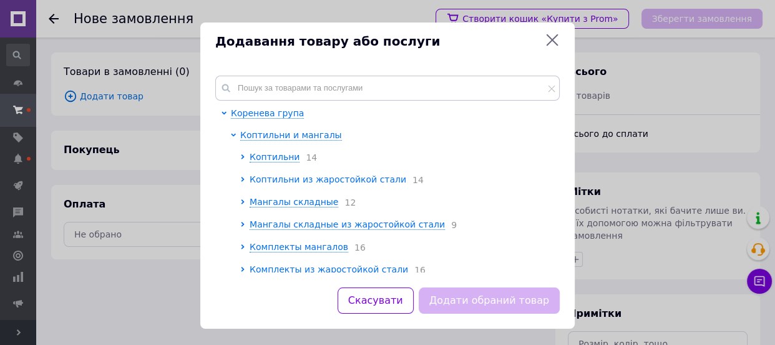
click at [274, 180] on span "Коптильни из жаростойкой стали" at bounding box center [328, 179] width 157 height 10
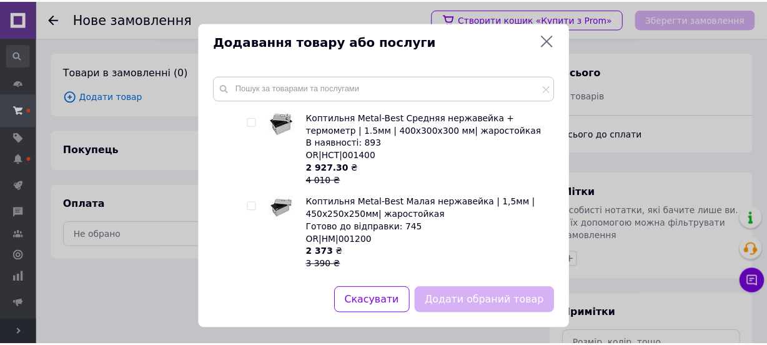
scroll to position [681, 0]
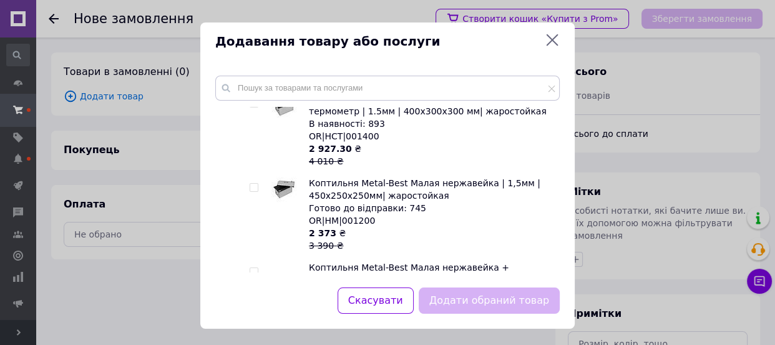
click at [250, 185] on input "checkbox" at bounding box center [254, 188] width 8 height 8
checkbox input "true"
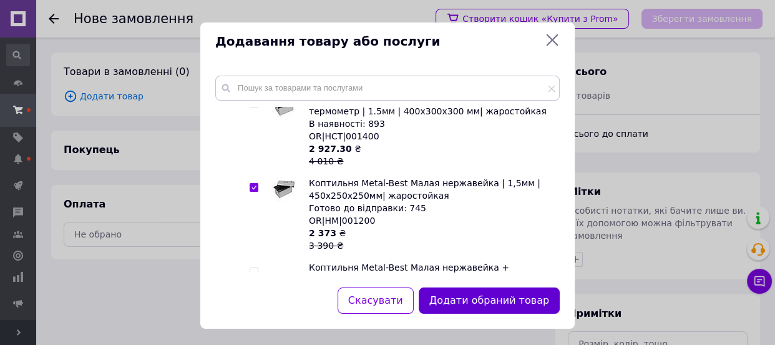
click at [473, 294] on button "Додати обраний товар" at bounding box center [489, 300] width 141 height 27
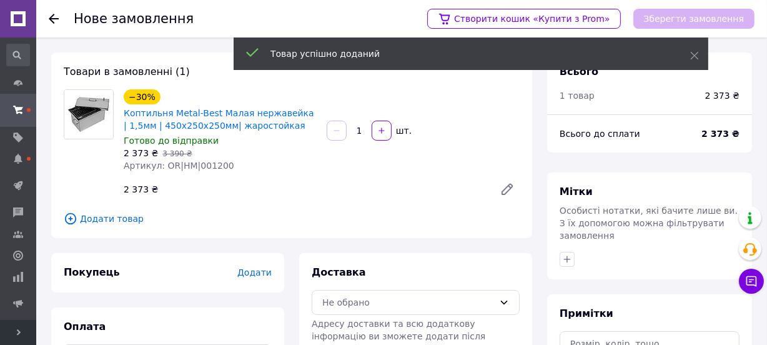
click at [263, 271] on span "Додати" at bounding box center [254, 272] width 34 height 10
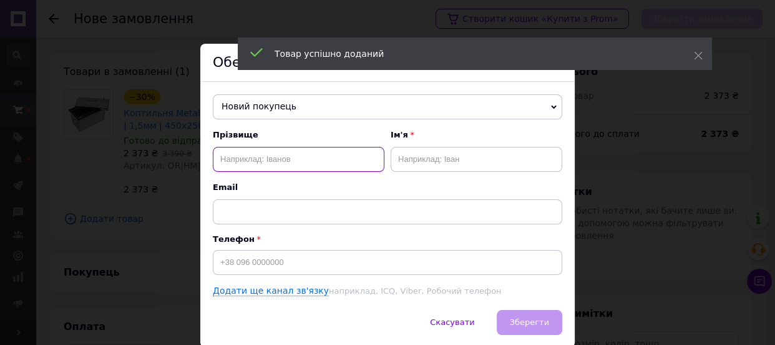
click at [258, 153] on input "text" at bounding box center [299, 159] width 172 height 25
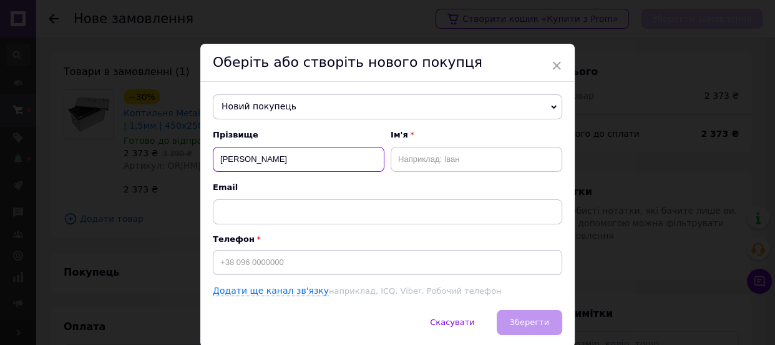
type input "рязанова-фарафонова"
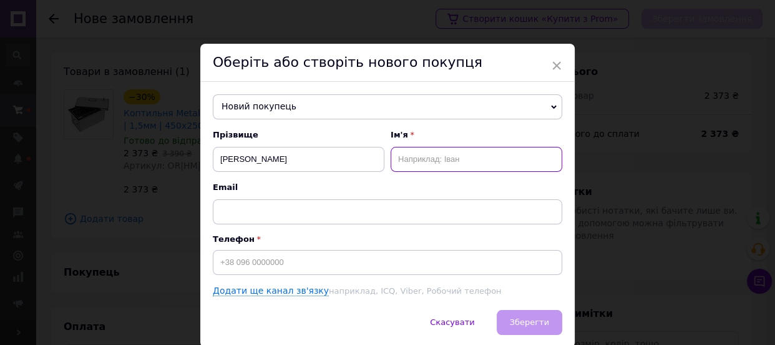
click at [436, 152] on input "text" at bounding box center [477, 159] width 172 height 25
type input "екатерина"
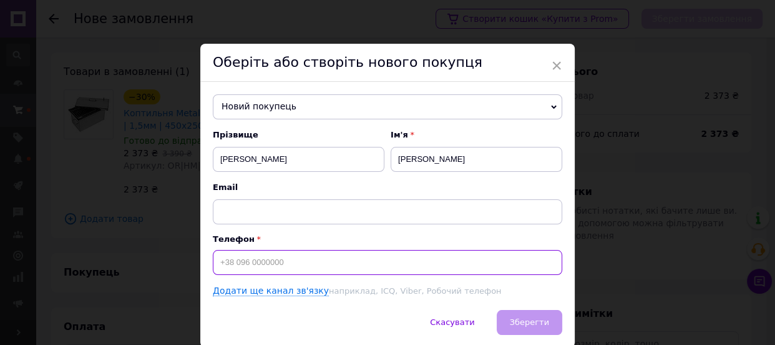
click at [303, 262] on input at bounding box center [388, 262] width 350 height 25
type input "[PHONE_NUMBER]"
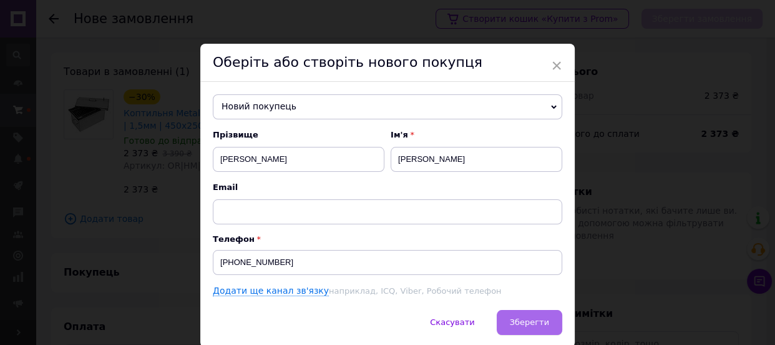
click at [525, 327] on span "Зберегти" at bounding box center [529, 321] width 39 height 9
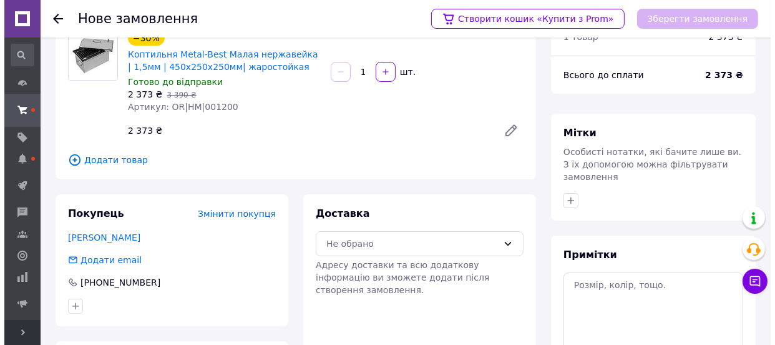
scroll to position [156, 0]
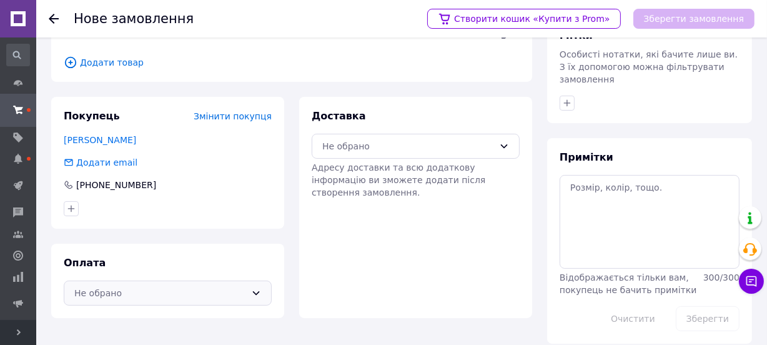
click at [142, 292] on div "Не обрано" at bounding box center [160, 293] width 172 height 14
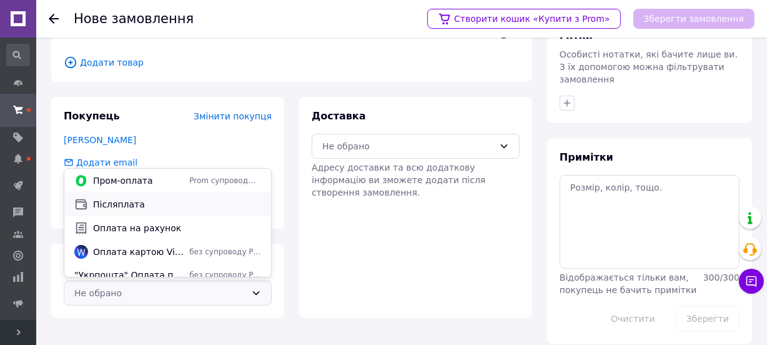
click at [131, 205] on span "Післяплата" at bounding box center [177, 204] width 168 height 12
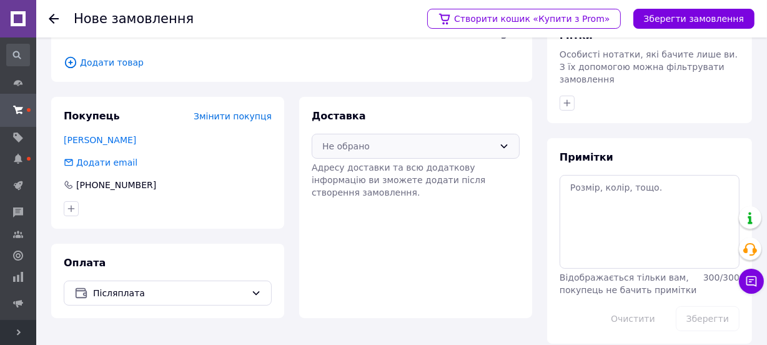
click at [337, 156] on div "Не обрано" at bounding box center [416, 146] width 208 height 25
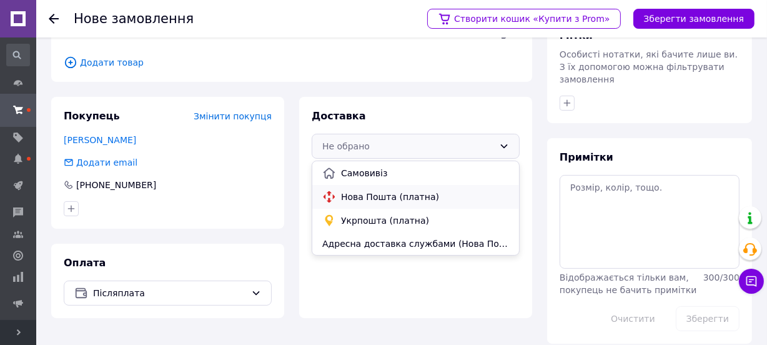
click at [352, 194] on span "Нова Пошта (платна)" at bounding box center [425, 196] width 168 height 12
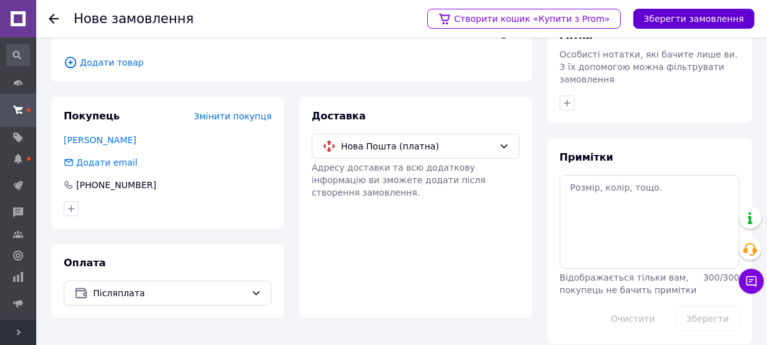
click at [704, 18] on button "Зберегти замовлення" at bounding box center [693, 19] width 121 height 20
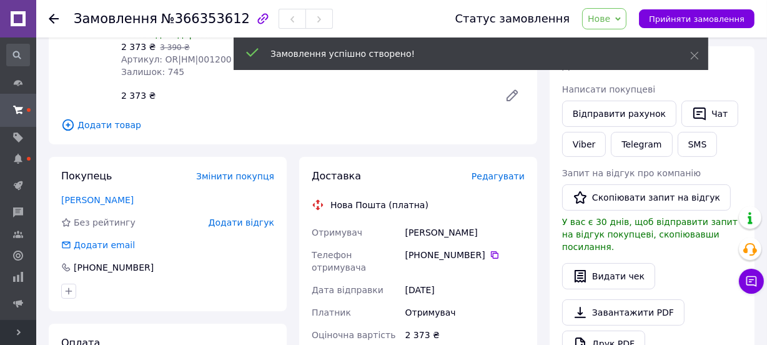
click at [502, 173] on span "Редагувати" at bounding box center [497, 176] width 53 height 10
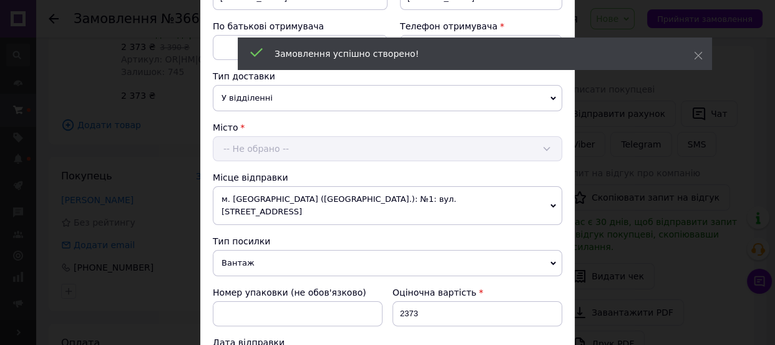
scroll to position [227, 0]
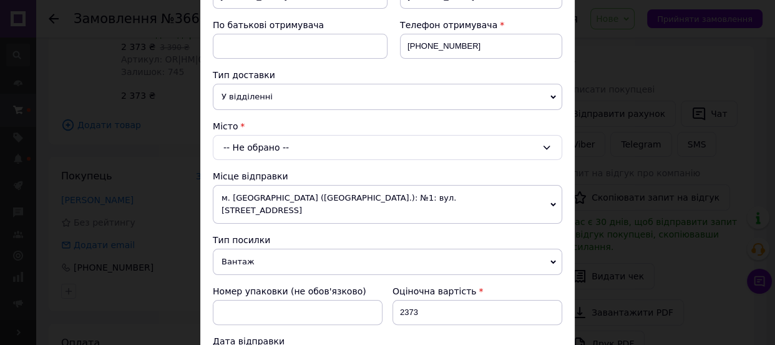
click at [255, 150] on div "-- Не обрано --" at bounding box center [388, 147] width 350 height 25
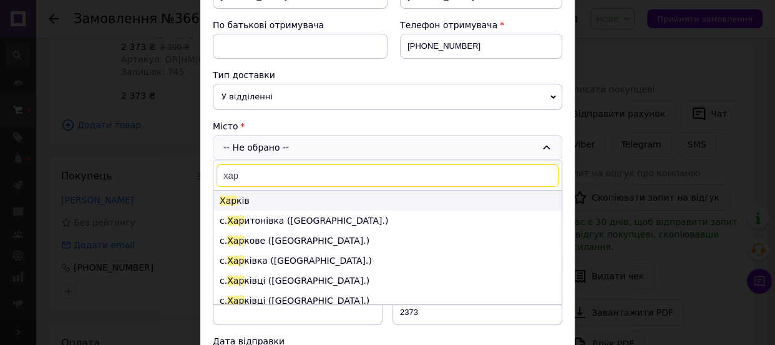
type input "хар"
click at [240, 194] on li "Хар ків" at bounding box center [388, 200] width 348 height 20
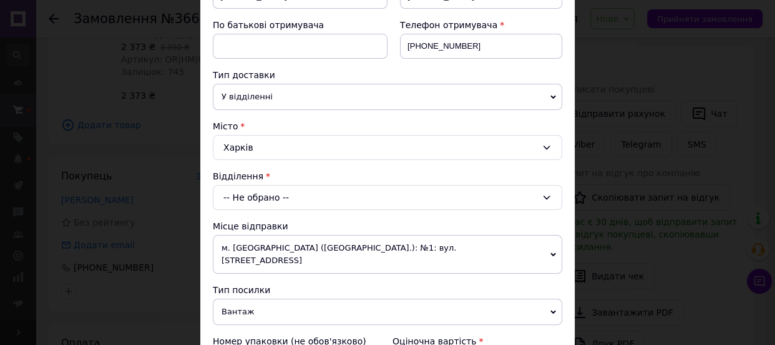
click at [240, 194] on div "-- Не обрано --" at bounding box center [388, 197] width 350 height 25
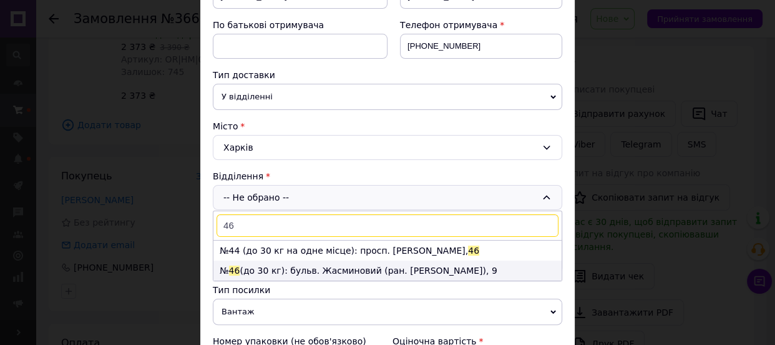
type input "46"
click at [273, 273] on li "№ 46 (до 30 кг): бульв. Жасминовий (ран. Слінько), 9" at bounding box center [388, 270] width 348 height 20
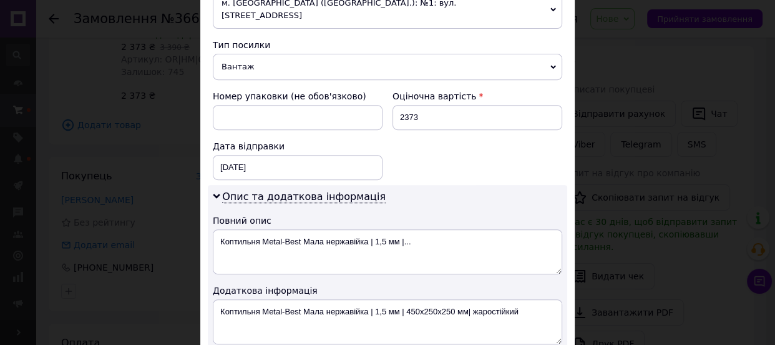
scroll to position [511, 0]
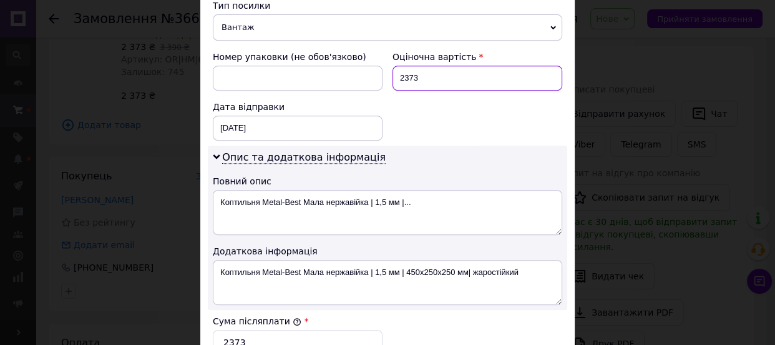
click at [431, 66] on input "2373" at bounding box center [478, 78] width 170 height 25
type input "2090"
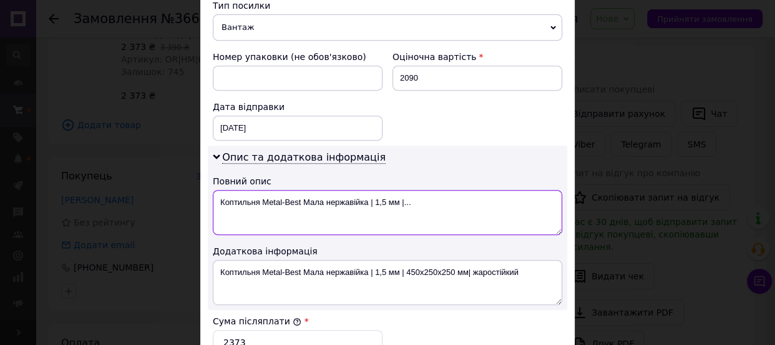
click at [340, 199] on textarea "Коптильня Metal-Best Мала нержавійка | 1,5 мм |..." at bounding box center [388, 212] width 350 height 45
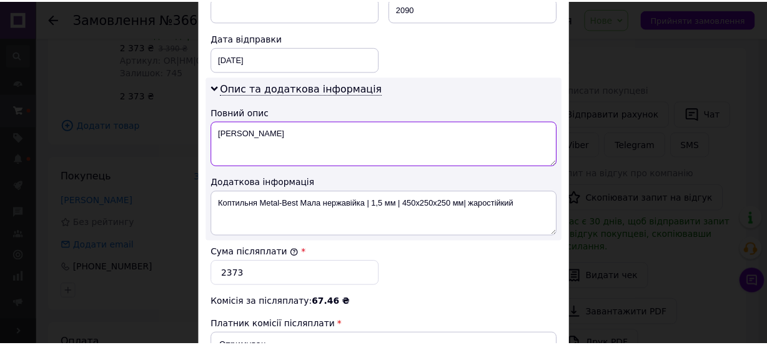
scroll to position [737, 0]
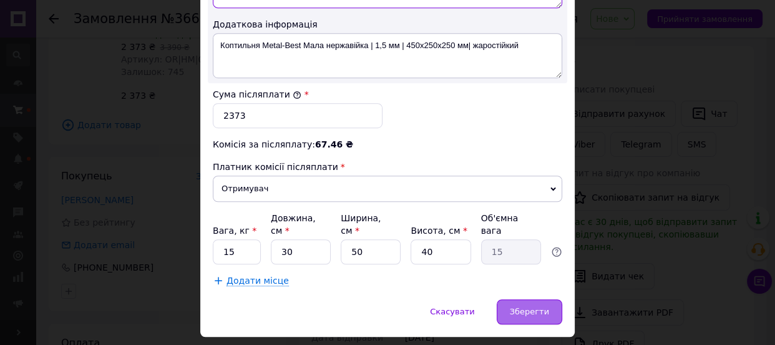
type textarea "[PERSON_NAME]"
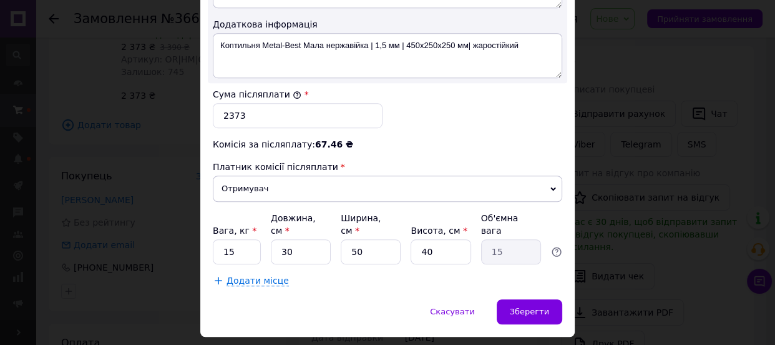
drag, startPoint x: 521, startPoint y: 277, endPoint x: 521, endPoint y: 270, distance: 7.5
click at [522, 299] on div "Зберегти" at bounding box center [530, 311] width 66 height 25
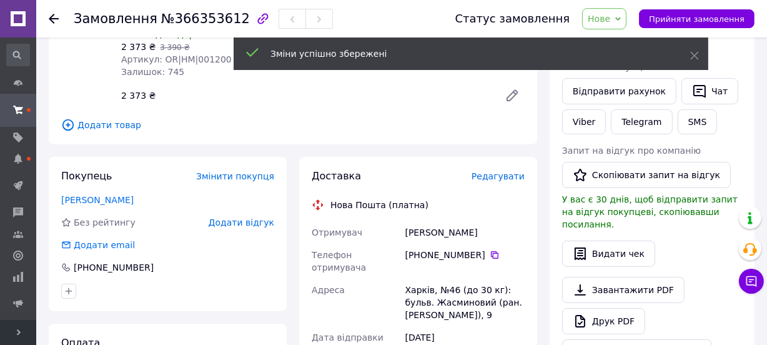
scroll to position [440, 0]
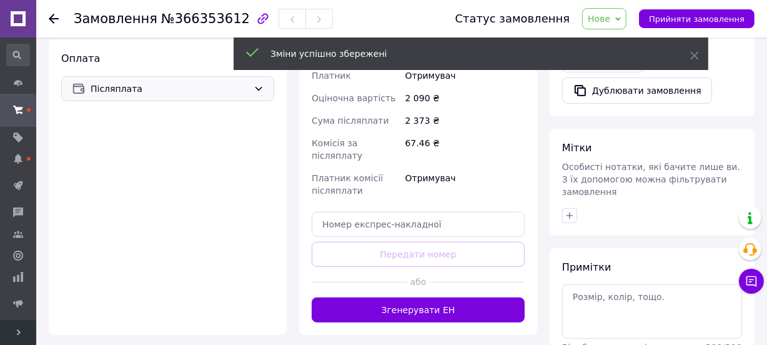
click at [119, 92] on span "Післяплата" at bounding box center [170, 89] width 158 height 14
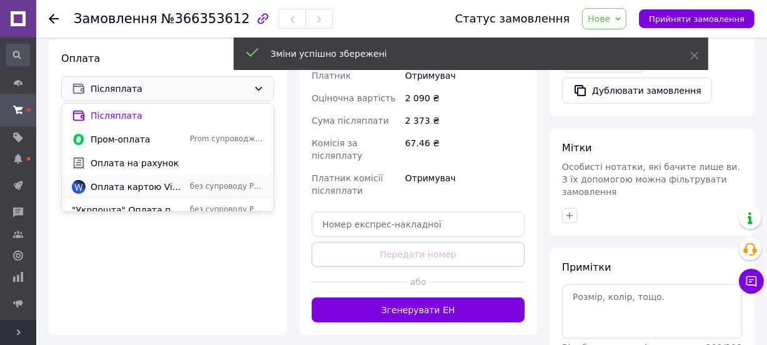
scroll to position [54, 0]
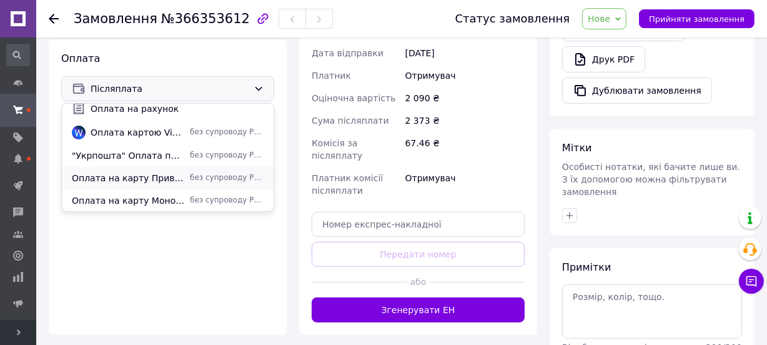
click at [123, 182] on span "Оплата на карту Приват Банк" at bounding box center [128, 178] width 113 height 12
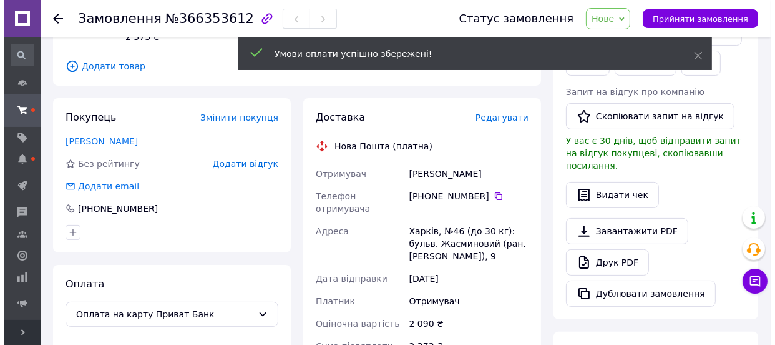
scroll to position [213, 0]
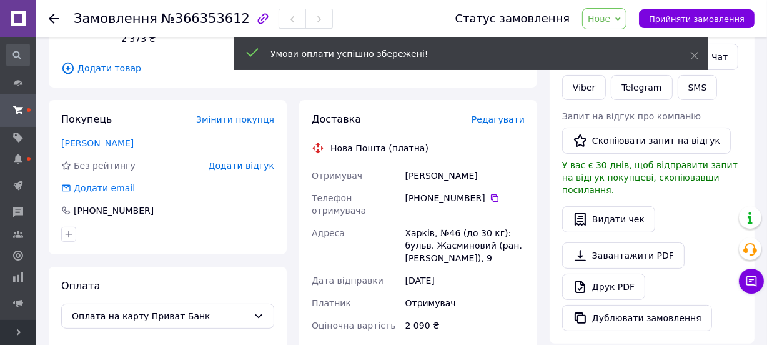
click at [483, 124] on span "Редагувати" at bounding box center [497, 119] width 53 height 10
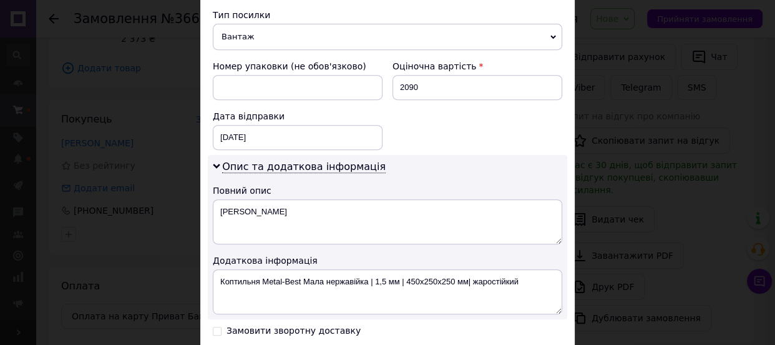
scroll to position [511, 0]
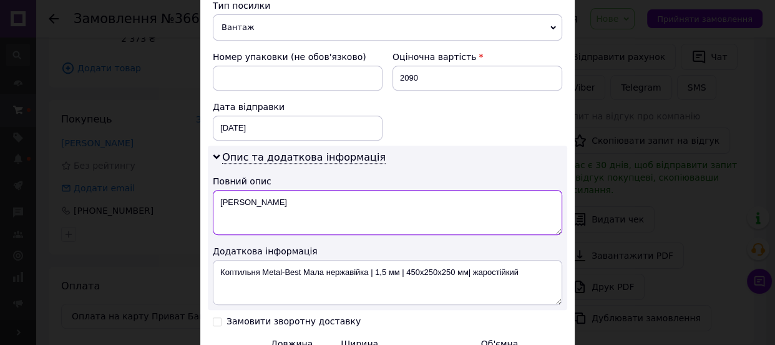
click at [270, 190] on textarea "[PERSON_NAME]" at bounding box center [388, 212] width 350 height 45
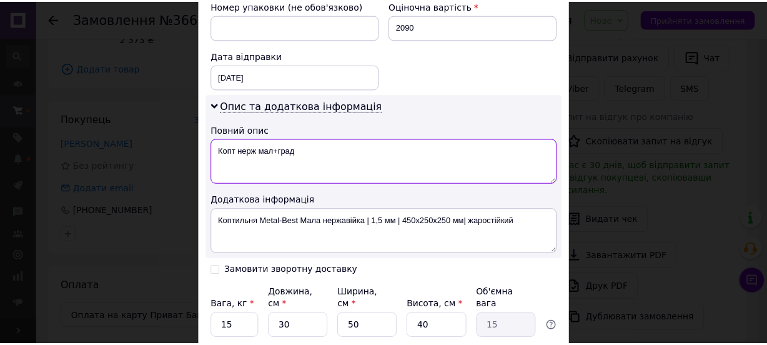
scroll to position [624, 0]
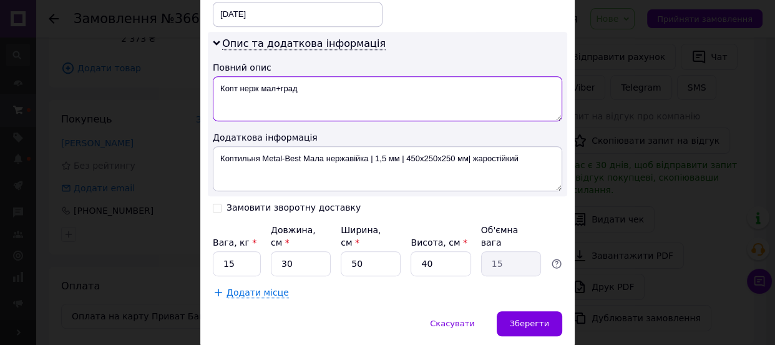
type textarea "Копт нерж мал+град"
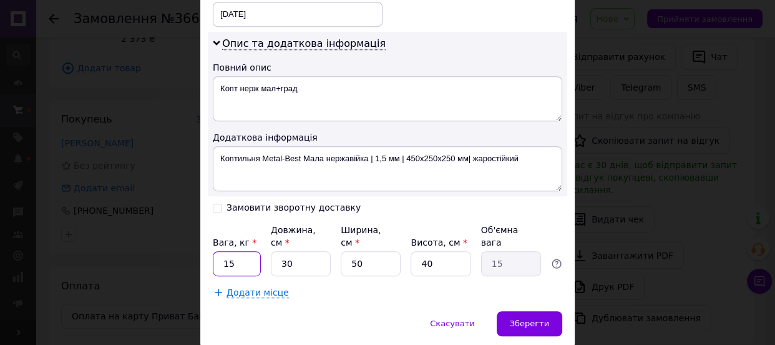
click at [250, 251] on input "15" at bounding box center [237, 263] width 48 height 25
type input "10"
click at [518, 311] on div "Зберегти" at bounding box center [530, 323] width 66 height 25
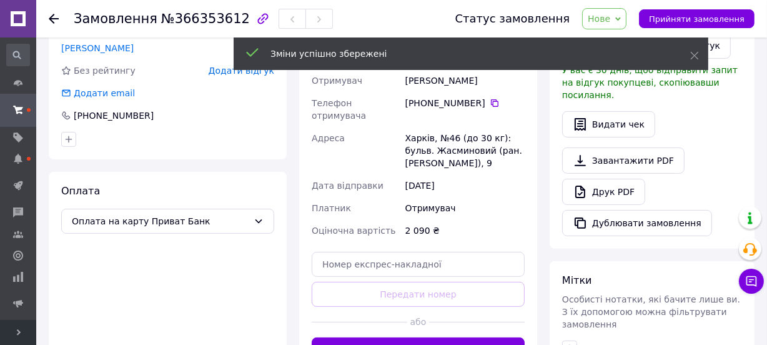
scroll to position [213, 0]
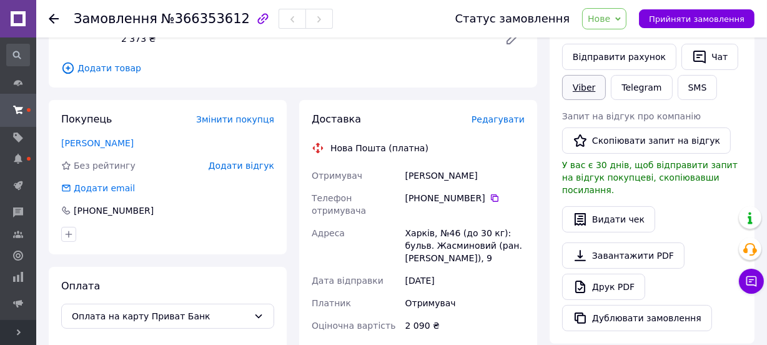
click at [580, 84] on link "Viber" at bounding box center [584, 87] width 44 height 25
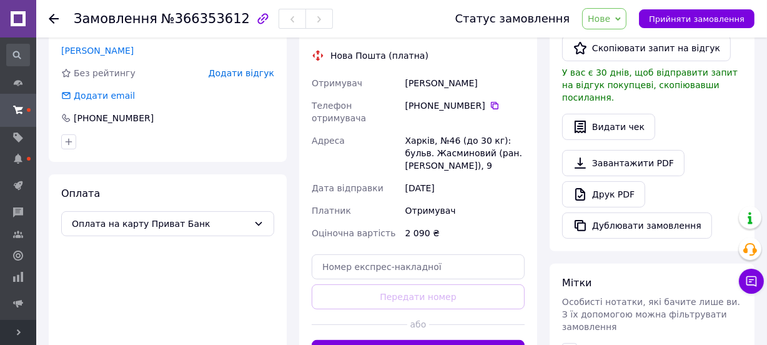
scroll to position [440, 0]
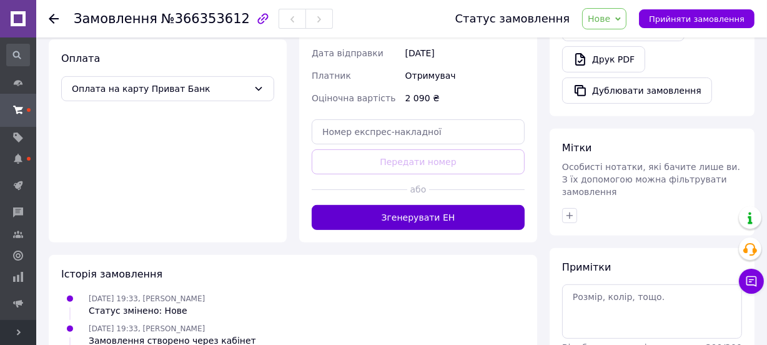
click at [428, 205] on button "Згенерувати ЕН" at bounding box center [418, 217] width 213 height 25
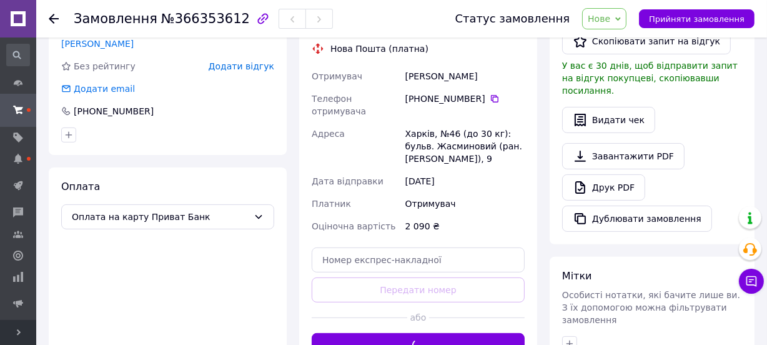
scroll to position [270, 0]
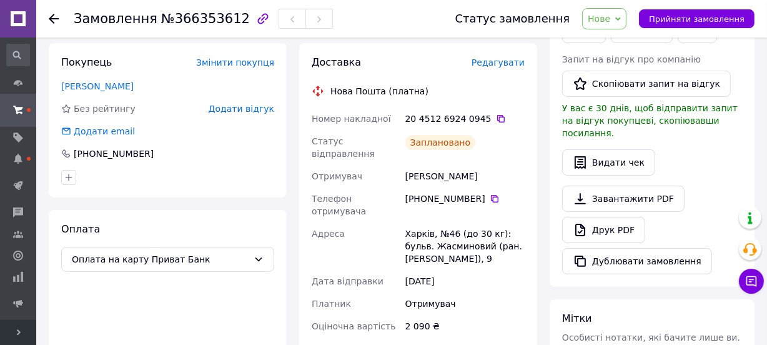
click at [481, 113] on div "20 4512 6924 0945" at bounding box center [464, 118] width 119 height 12
click at [496, 114] on icon at bounding box center [501, 119] width 10 height 10
click at [610, 18] on span "Нове" at bounding box center [599, 19] width 22 height 10
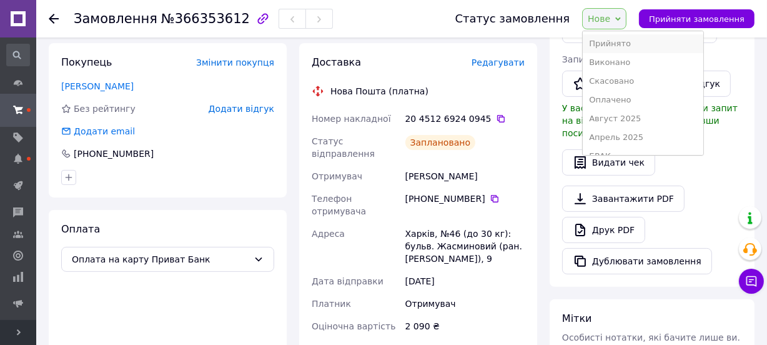
click at [615, 39] on li "Прийнято" at bounding box center [643, 43] width 120 height 19
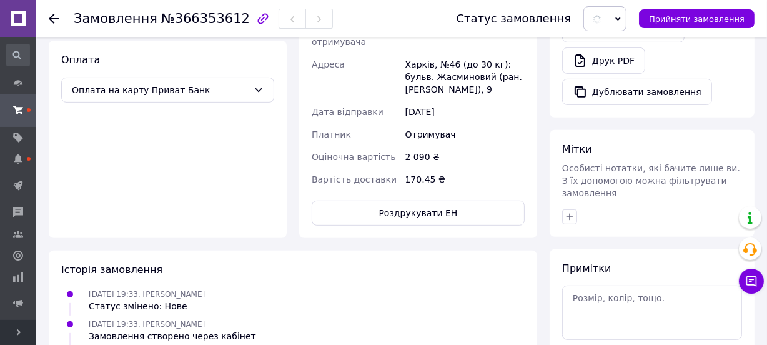
scroll to position [440, 0]
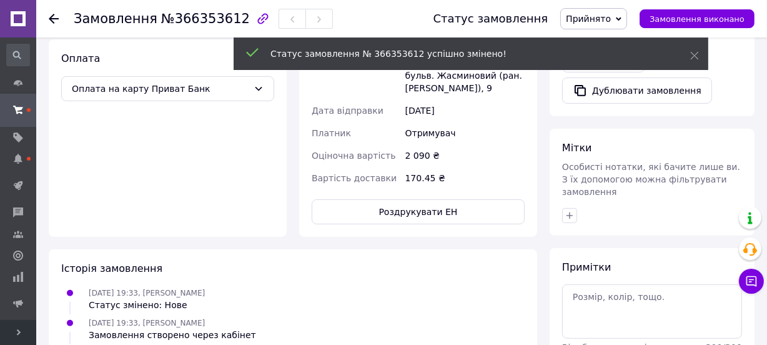
click at [569, 212] on icon "button" at bounding box center [569, 215] width 7 height 7
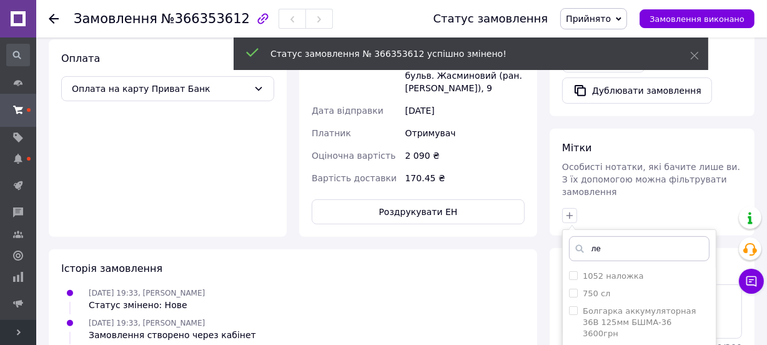
type input "лен"
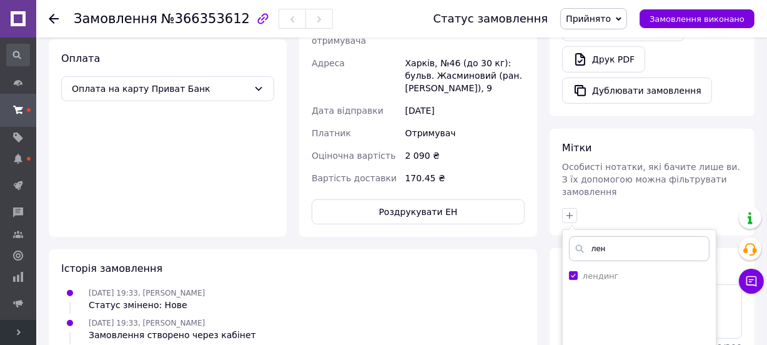
checkbox input "true"
click at [597, 236] on input "лен" at bounding box center [639, 248] width 140 height 25
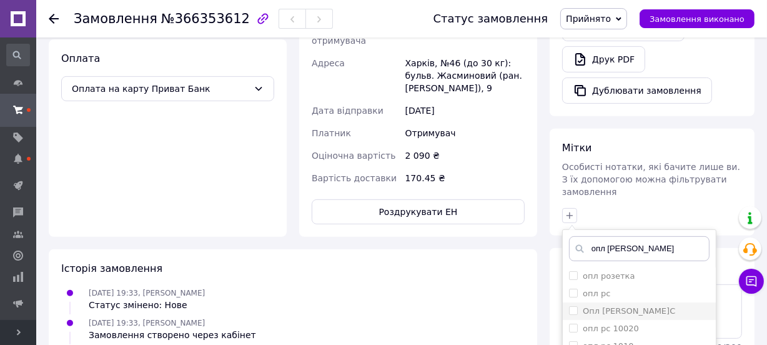
type input "опл р"
click at [607, 306] on label "Опл [PERSON_NAME]С" at bounding box center [629, 310] width 92 height 9
checkbox input "true"
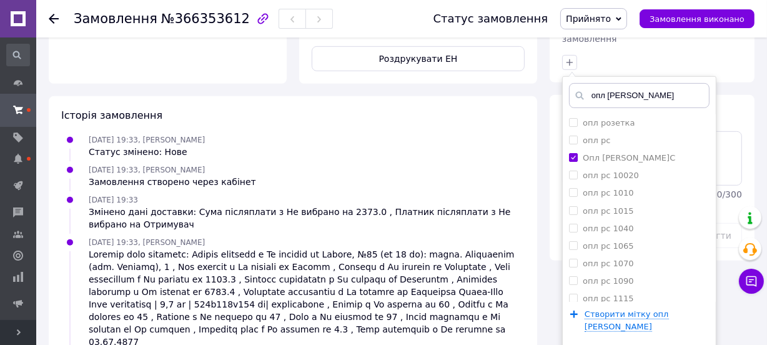
scroll to position [611, 0]
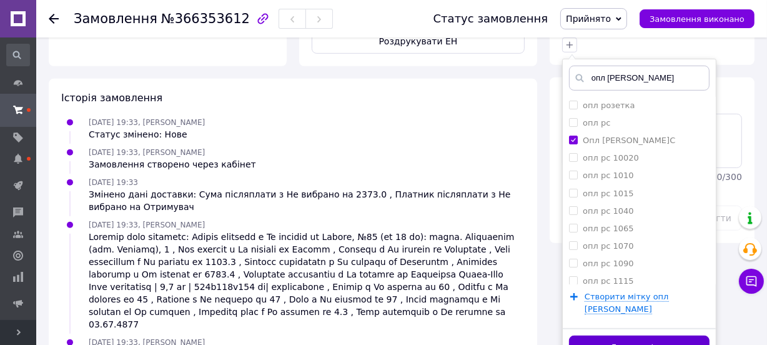
click at [588, 335] on button "Додати мітку" at bounding box center [639, 347] width 140 height 24
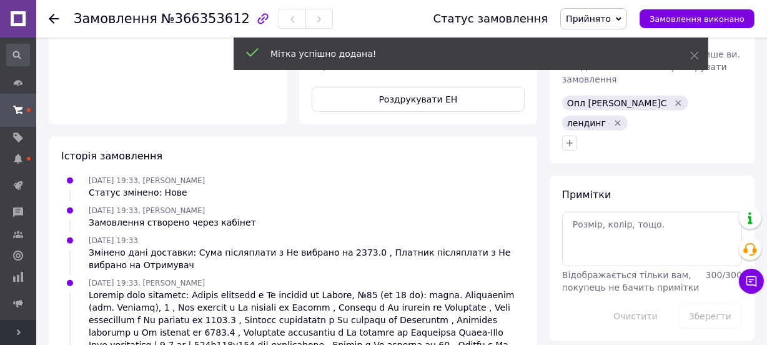
scroll to position [497, 0]
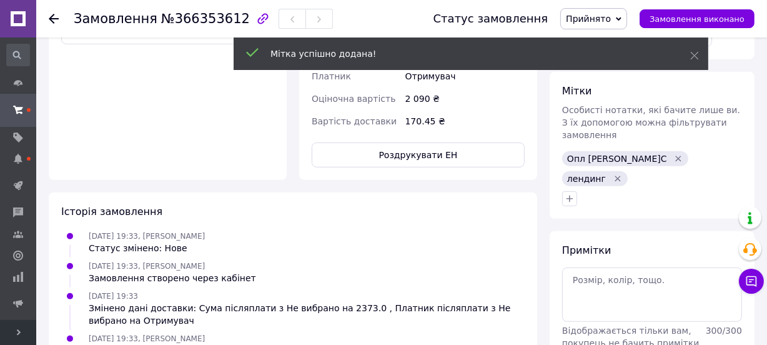
click at [55, 15] on icon at bounding box center [54, 19] width 10 height 10
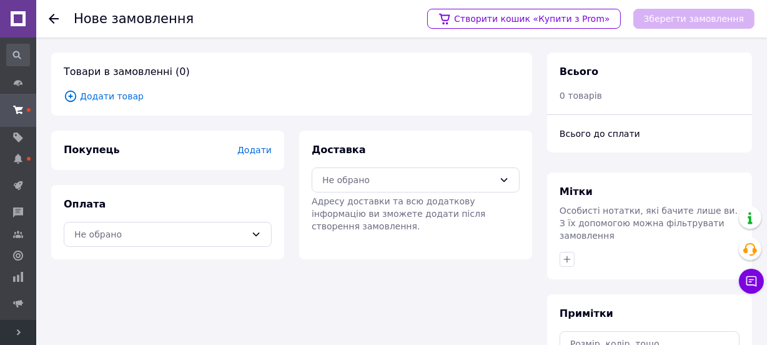
click at [119, 96] on span "Додати товар" at bounding box center [292, 96] width 456 height 14
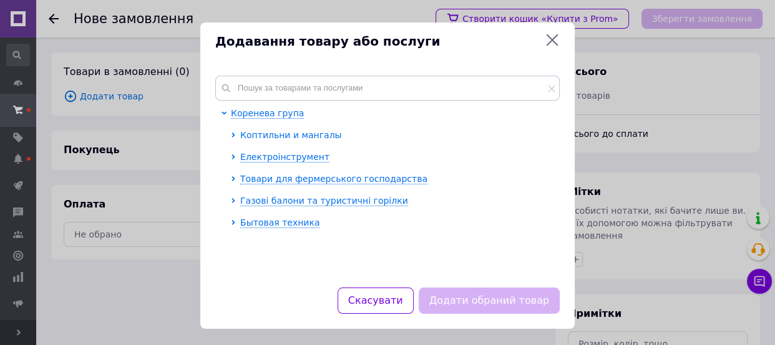
click at [261, 137] on span "Коптильни и мангалы" at bounding box center [291, 135] width 102 height 10
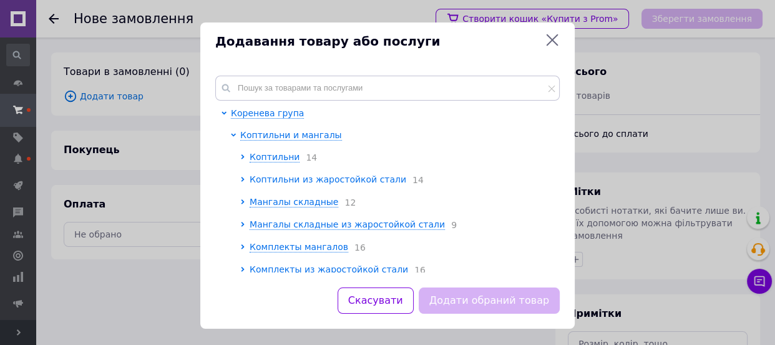
click at [274, 180] on span "Коптильни из жаростойкой стали" at bounding box center [328, 179] width 157 height 10
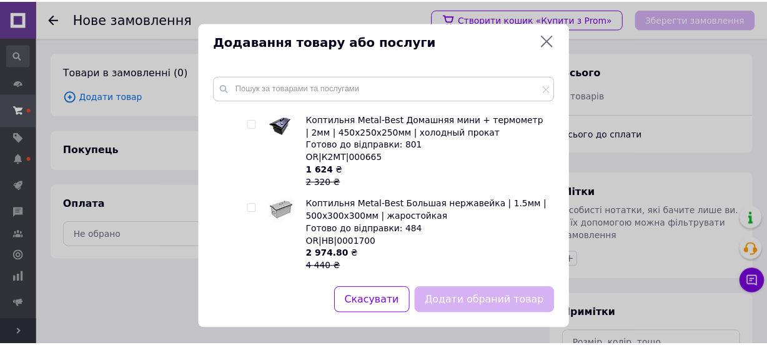
scroll to position [340, 0]
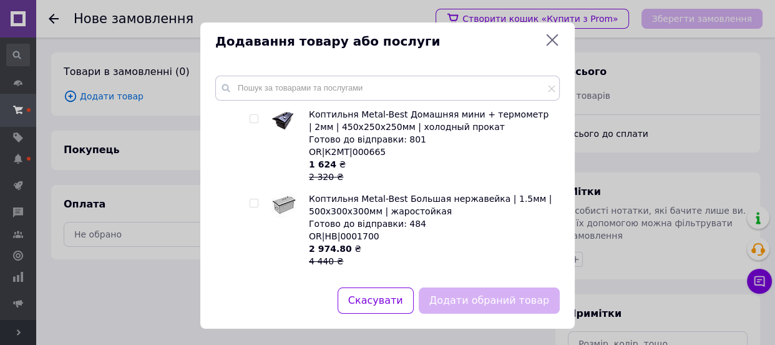
click at [252, 202] on input "checkbox" at bounding box center [254, 203] width 8 height 8
checkbox input "true"
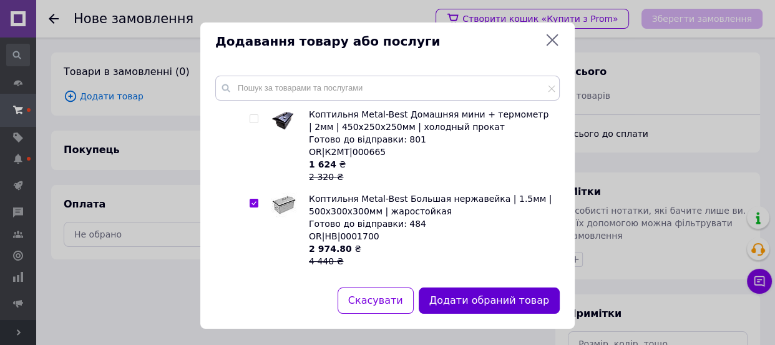
click at [459, 293] on button "Додати обраний товар" at bounding box center [489, 300] width 141 height 27
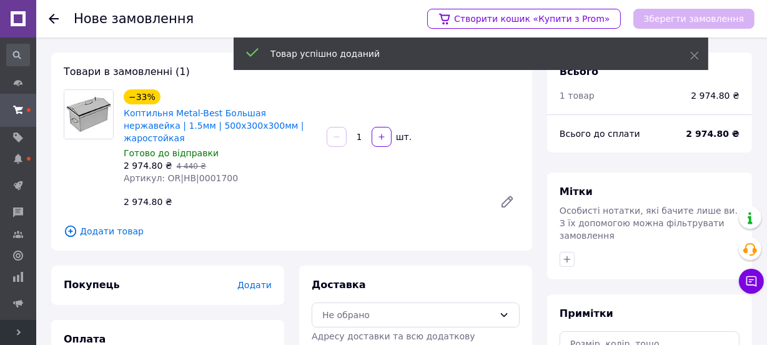
click at [258, 280] on span "Додати" at bounding box center [254, 285] width 34 height 10
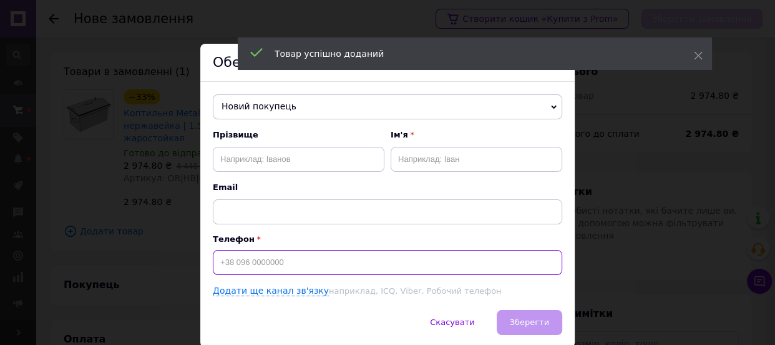
click at [258, 272] on input at bounding box center [388, 262] width 350 height 25
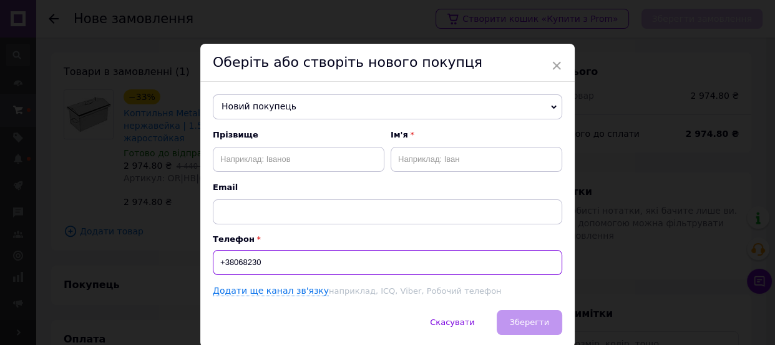
click at [269, 268] on input "+38068230" at bounding box center [388, 262] width 350 height 25
click at [268, 268] on input "+38068230" at bounding box center [388, 262] width 350 height 25
paste input "0682301473"
type input "[PHONE_NUMBER]"
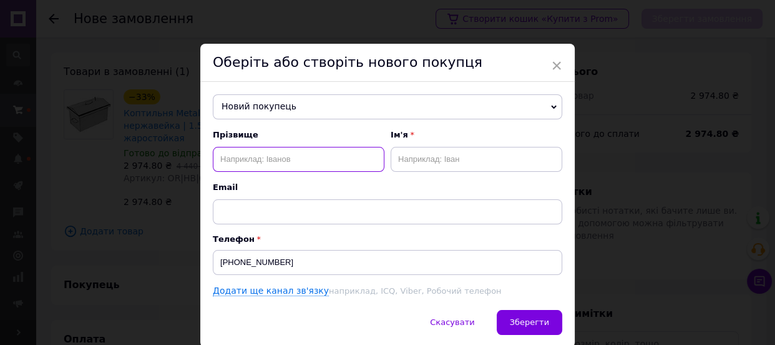
paste input "Костевич"
type input "Костевич"
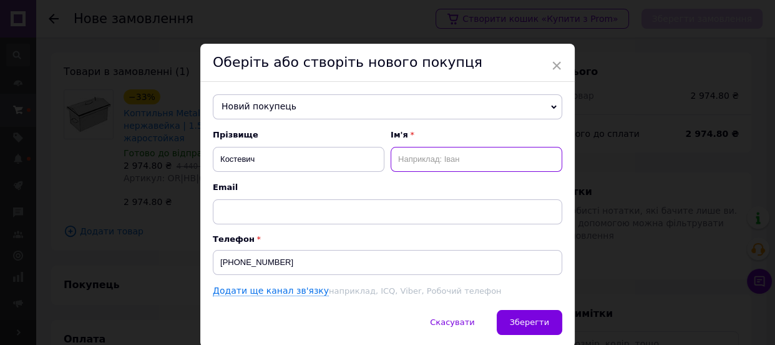
paste input "Мирослав"
type input "Мирослав"
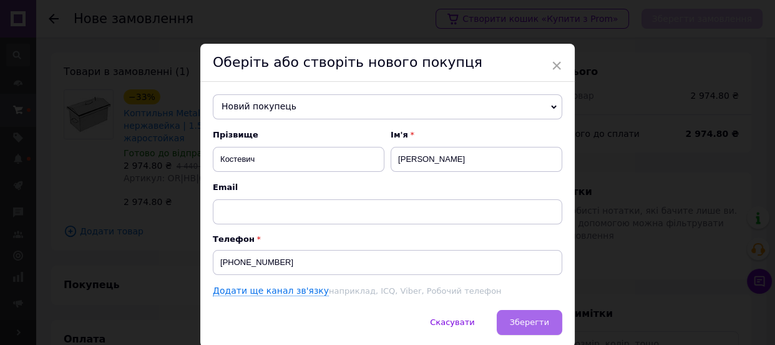
click at [529, 325] on span "Зберегти" at bounding box center [529, 321] width 39 height 9
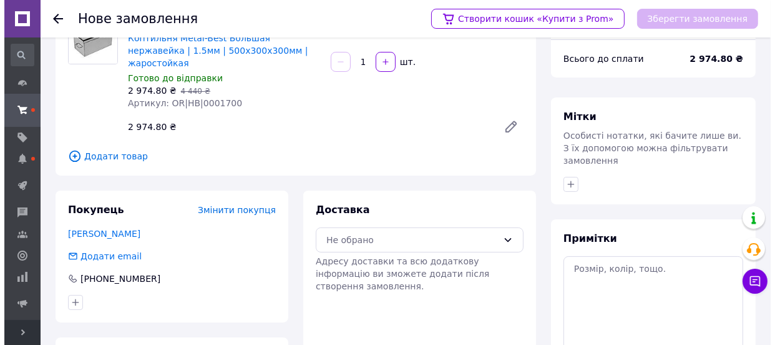
scroll to position [156, 0]
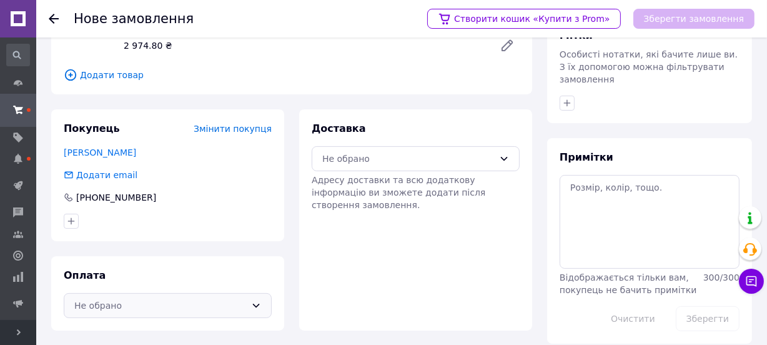
click at [125, 298] on div "Не обрано" at bounding box center [160, 305] width 172 height 14
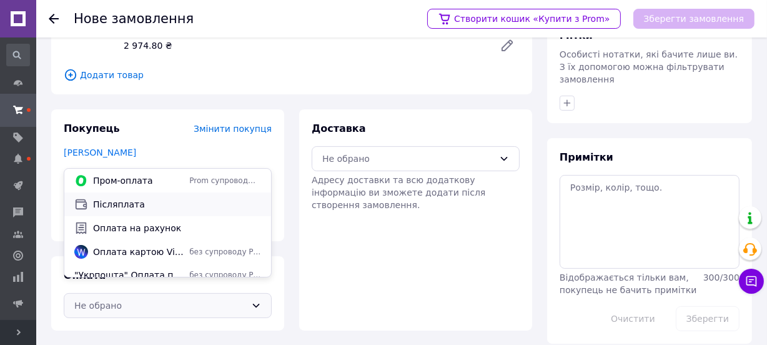
click at [137, 209] on span "Післяплата" at bounding box center [177, 204] width 168 height 12
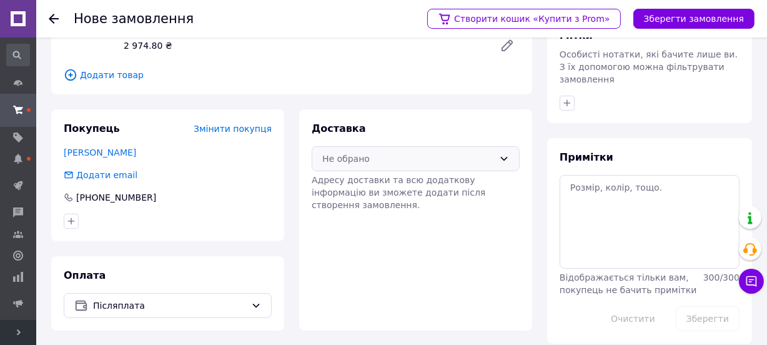
click at [330, 152] on div "Не обрано" at bounding box center [408, 159] width 172 height 14
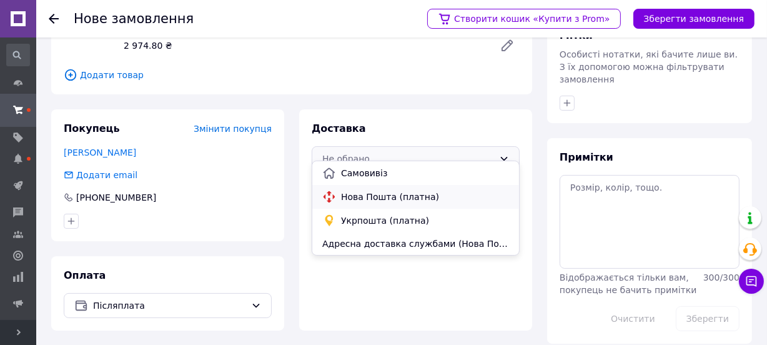
drag, startPoint x: 355, startPoint y: 195, endPoint x: 450, endPoint y: 155, distance: 102.2
click at [356, 195] on span "Нова Пошта (платна)" at bounding box center [425, 196] width 168 height 12
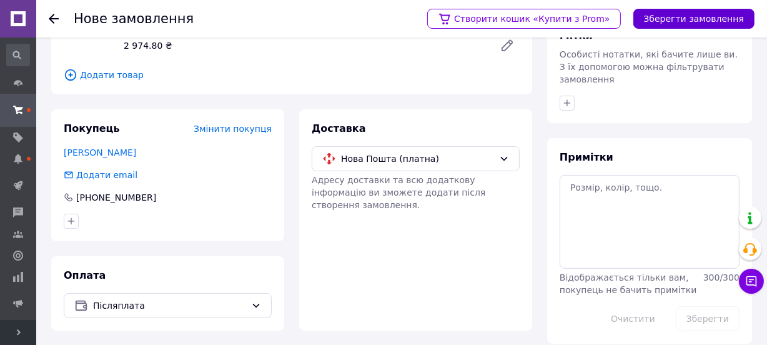
click at [691, 17] on button "Зберегти замовлення" at bounding box center [693, 19] width 121 height 20
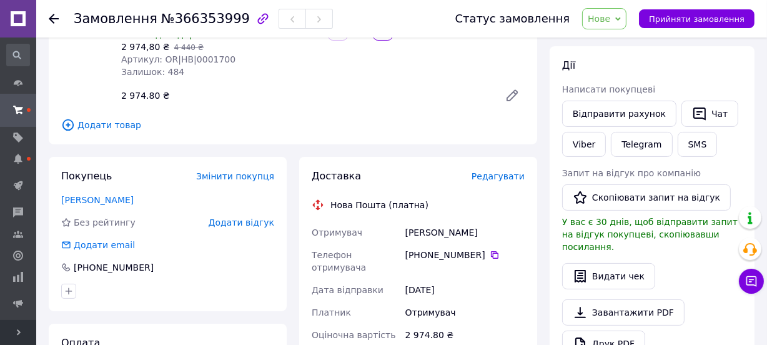
click at [492, 179] on span "Редагувати" at bounding box center [497, 176] width 53 height 10
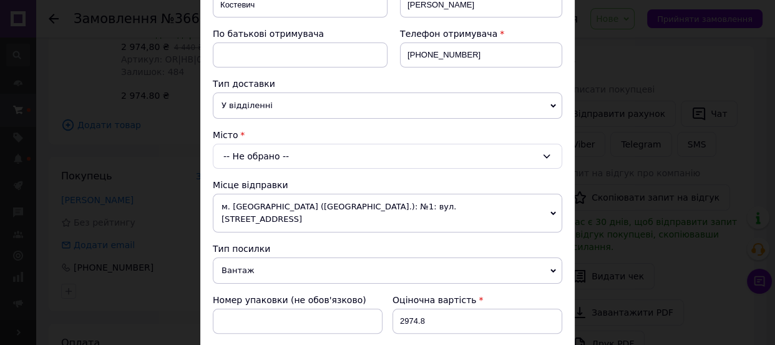
scroll to position [227, 0]
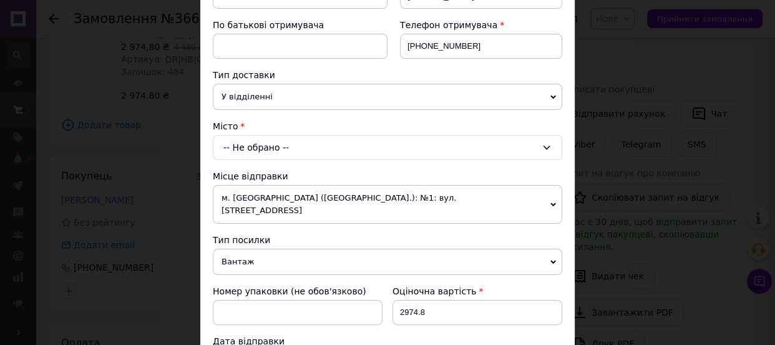
click at [241, 147] on div "-- Не обрано --" at bounding box center [388, 147] width 350 height 25
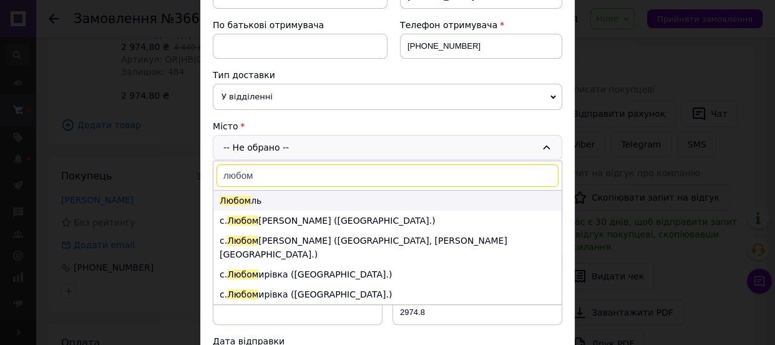
type input "любом"
click at [260, 192] on li "Любом ль" at bounding box center [388, 200] width 348 height 20
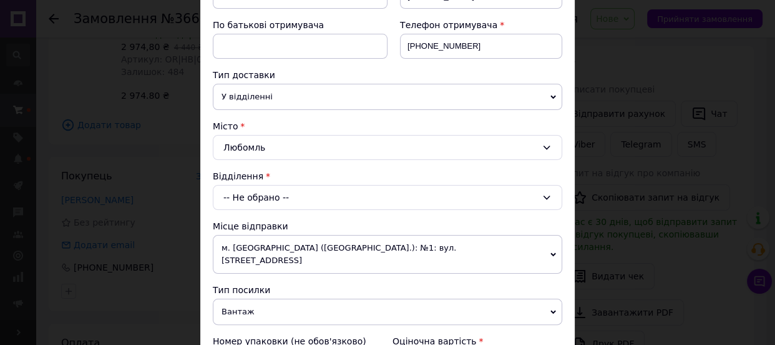
click at [260, 192] on div "-- Не обрано --" at bounding box center [388, 197] width 350 height 25
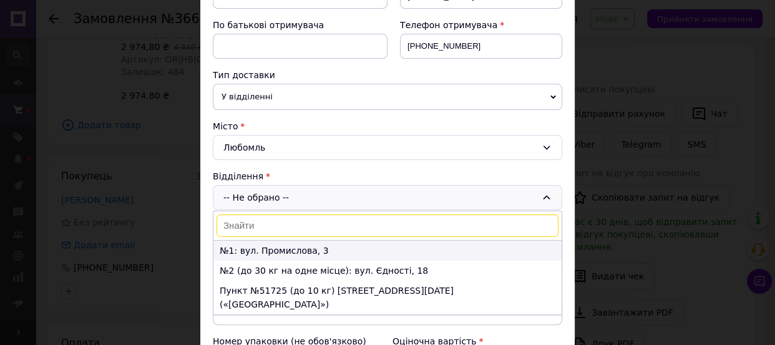
click at [268, 247] on li "№1: вул. Промислова, 3" at bounding box center [388, 250] width 348 height 20
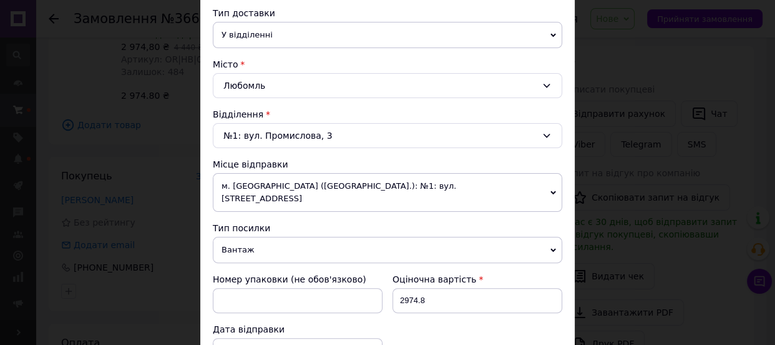
scroll to position [397, 0]
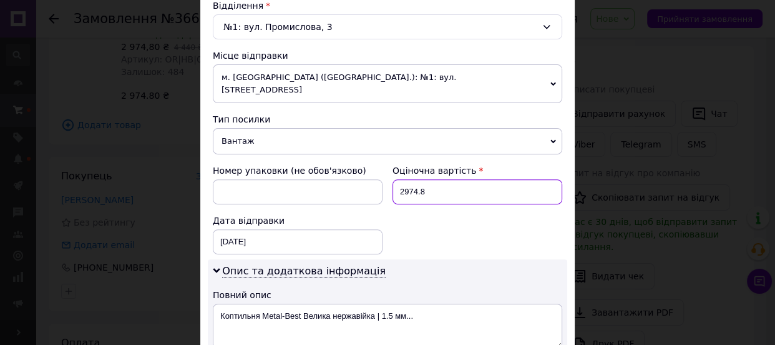
click at [412, 179] on input "2974.8" at bounding box center [478, 191] width 170 height 25
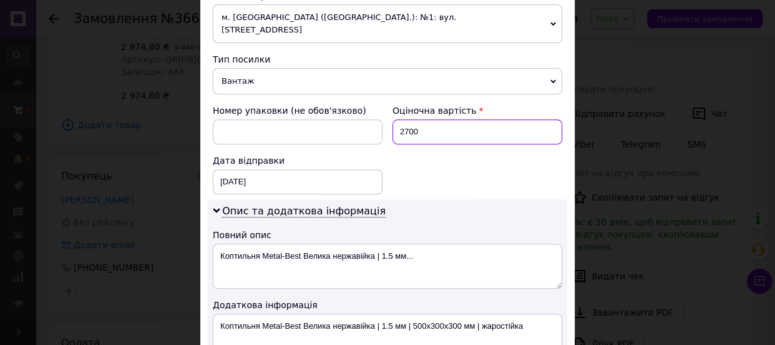
scroll to position [511, 0]
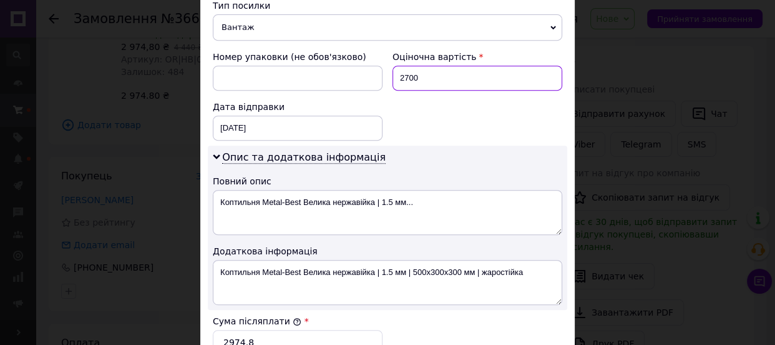
type input "2700"
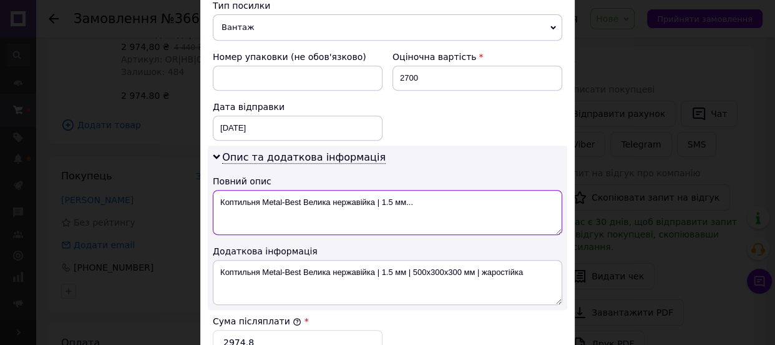
click at [388, 199] on textarea "Коптильня Metal-Best Велика нержавійка | 1.5 мм..." at bounding box center [388, 212] width 350 height 45
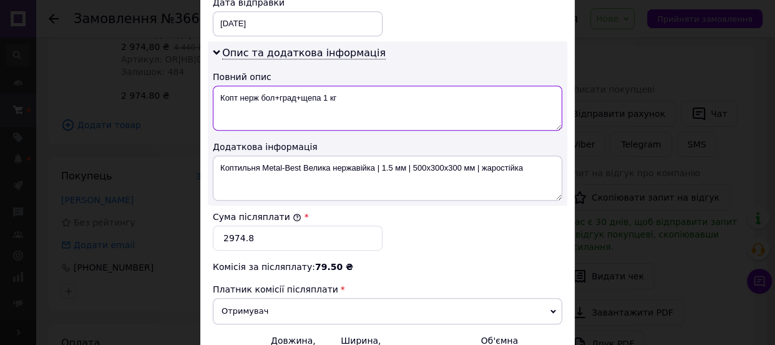
scroll to position [624, 0]
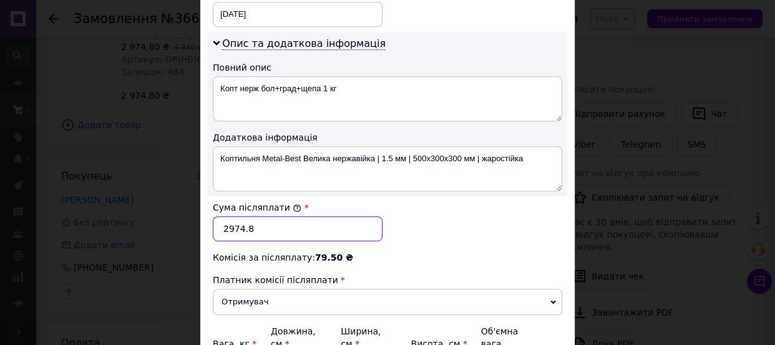
click at [239, 216] on input "2974.8" at bounding box center [298, 228] width 170 height 25
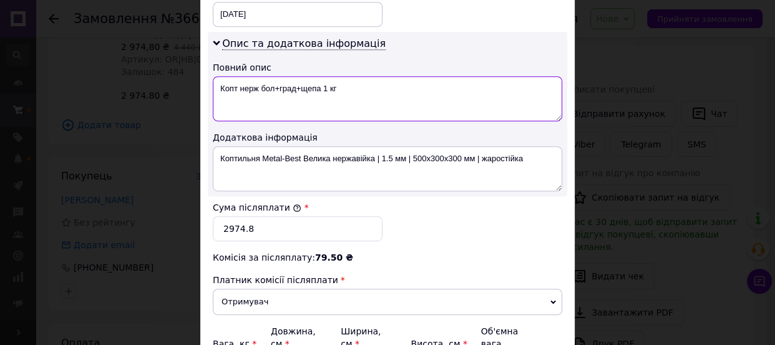
click at [329, 82] on textarea "Копт нерж бол+град+щепа 1 кг" at bounding box center [388, 98] width 350 height 45
type textarea "Копт нерж бол+град+щепа 2 кг"
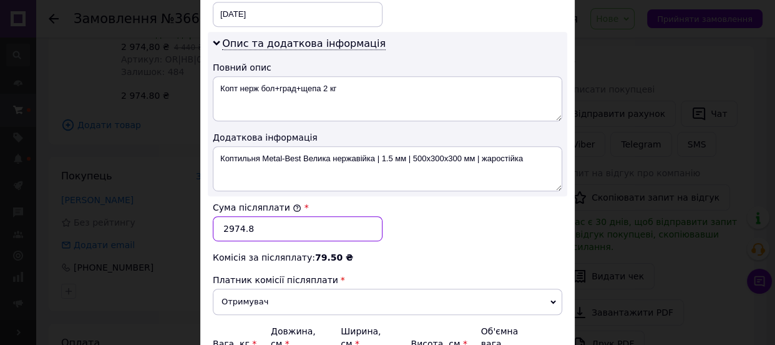
click at [326, 216] on input "2974.8" at bounding box center [298, 228] width 170 height 25
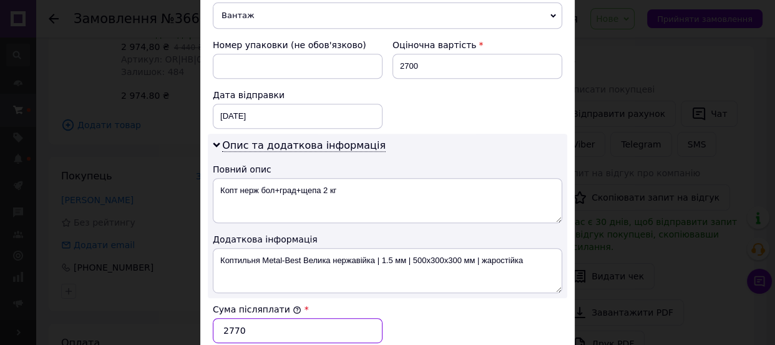
scroll to position [511, 0]
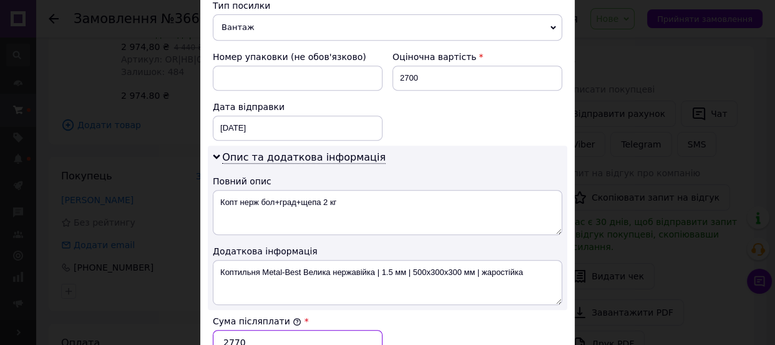
type input "2770"
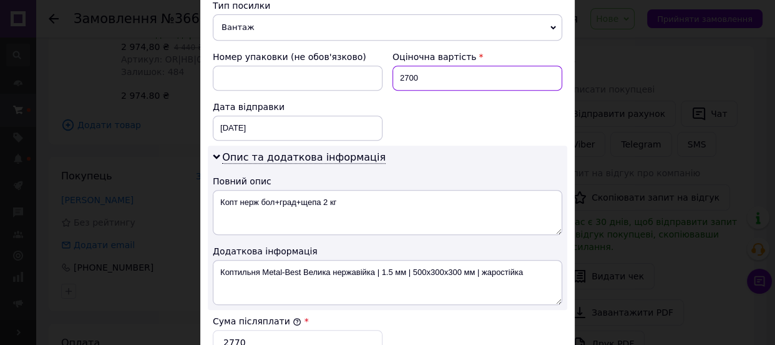
click at [431, 66] on input "2700" at bounding box center [478, 78] width 170 height 25
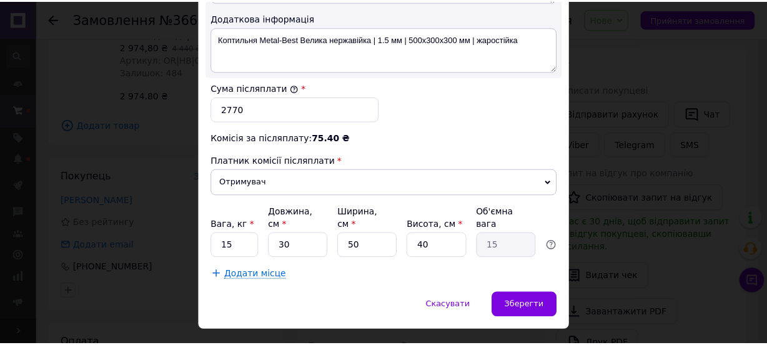
scroll to position [746, 0]
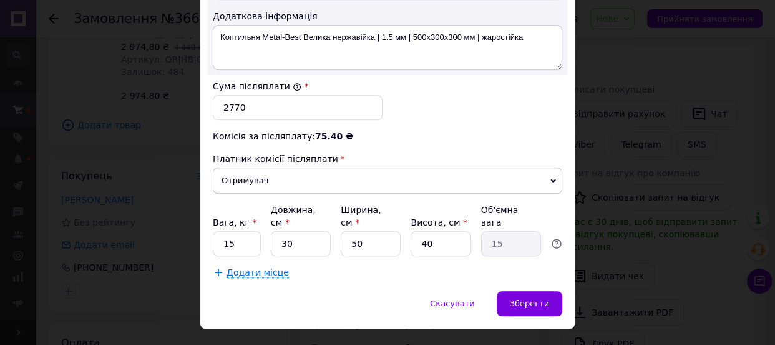
type input "2770"
click at [242, 231] on input "15" at bounding box center [237, 243] width 48 height 25
type input "12"
click at [546, 291] on div "Зберегти" at bounding box center [530, 303] width 66 height 25
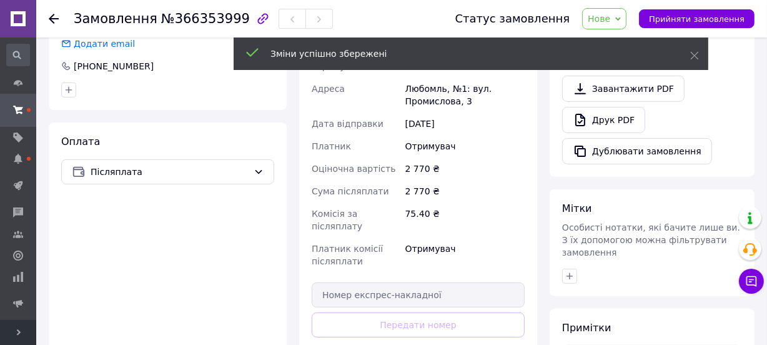
scroll to position [440, 0]
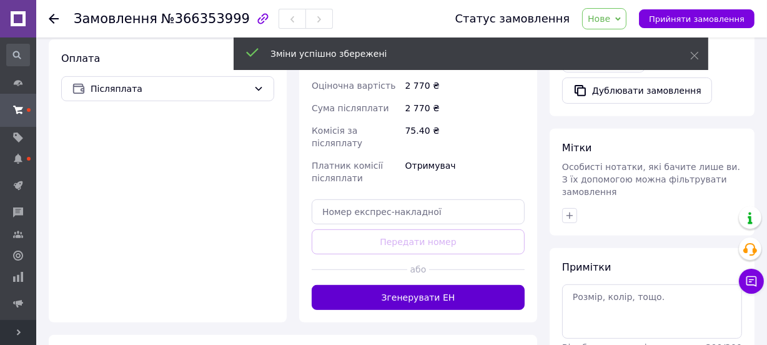
click at [444, 285] on button "Згенерувати ЕН" at bounding box center [418, 297] width 213 height 25
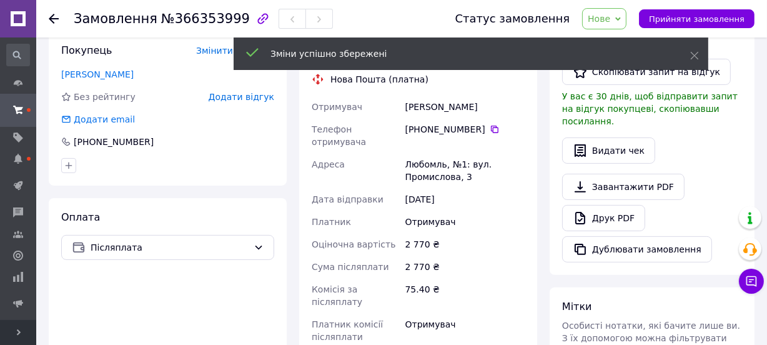
scroll to position [270, 0]
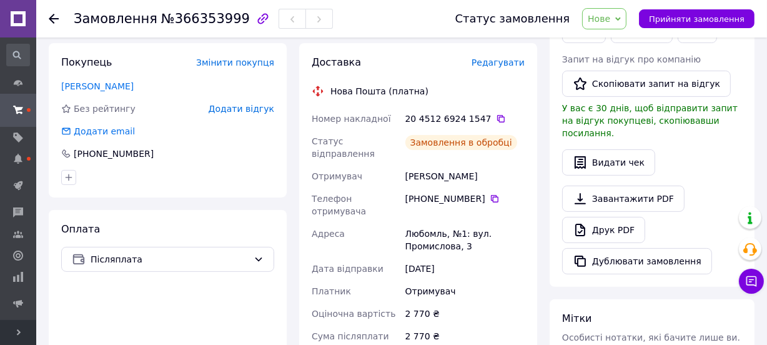
click at [496, 117] on icon at bounding box center [501, 119] width 10 height 10
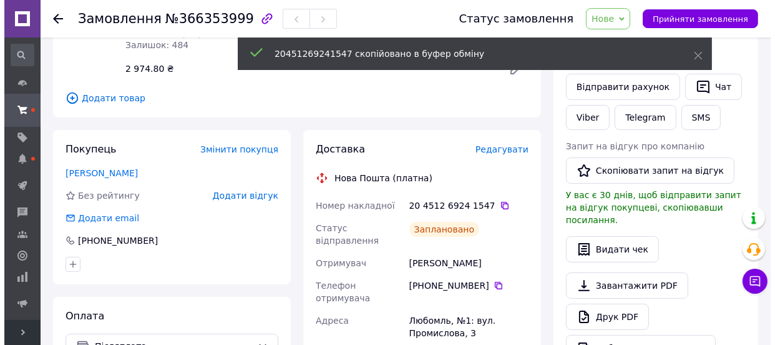
scroll to position [156, 0]
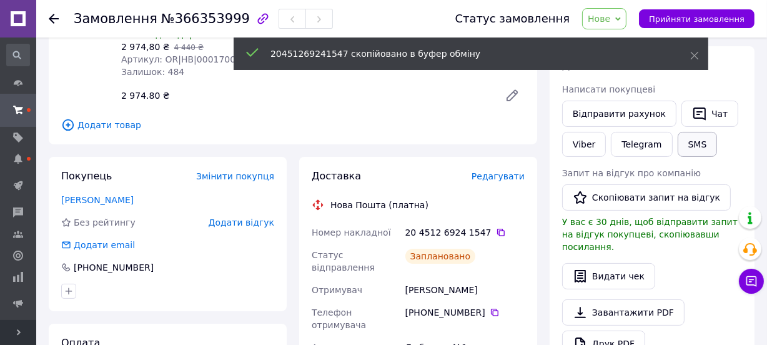
click at [687, 148] on button "SMS" at bounding box center [697, 144] width 40 height 25
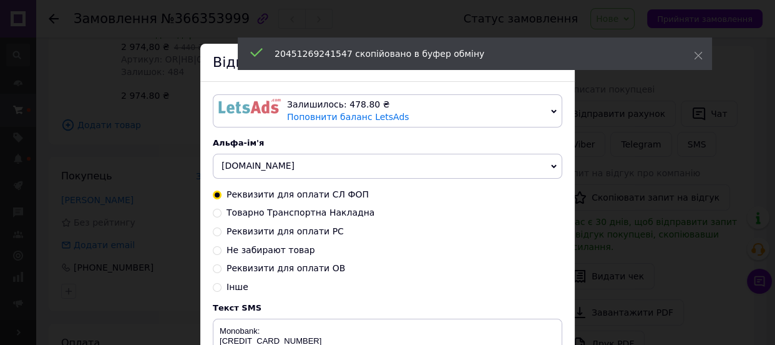
drag, startPoint x: 305, startPoint y: 156, endPoint x: 280, endPoint y: 169, distance: 28.2
click at [303, 156] on span "[DOMAIN_NAME]" at bounding box center [388, 166] width 350 height 25
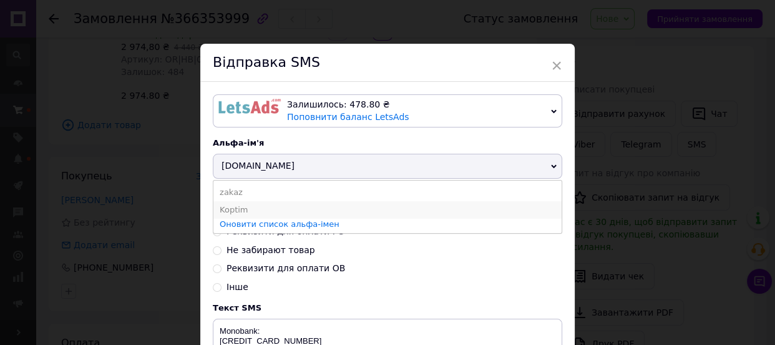
click at [214, 211] on li "Koptim" at bounding box center [388, 209] width 348 height 17
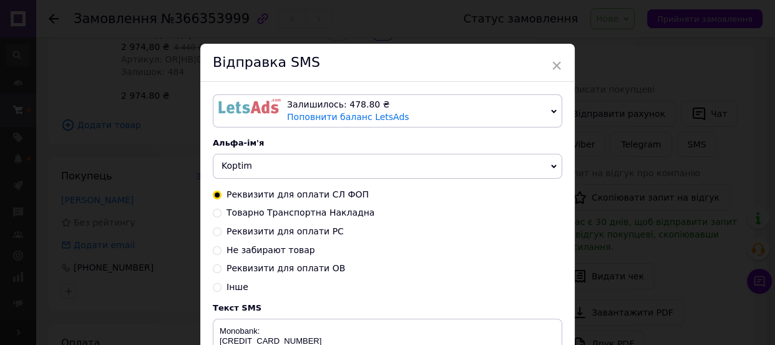
drag, startPoint x: 251, startPoint y: 217, endPoint x: 307, endPoint y: 218, distance: 56.2
click at [253, 217] on span "Товарно Транспортна Накладна" at bounding box center [301, 212] width 148 height 10
click at [222, 216] on input "Товарно Транспортна Накладна" at bounding box center [217, 211] width 9 height 9
radio input "true"
radio input "false"
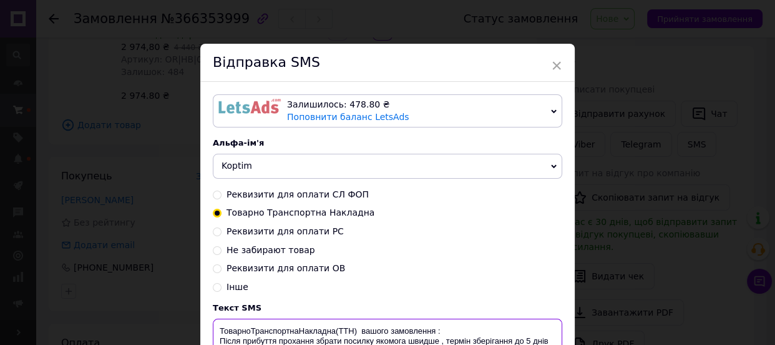
paste textarea "20451269241547"
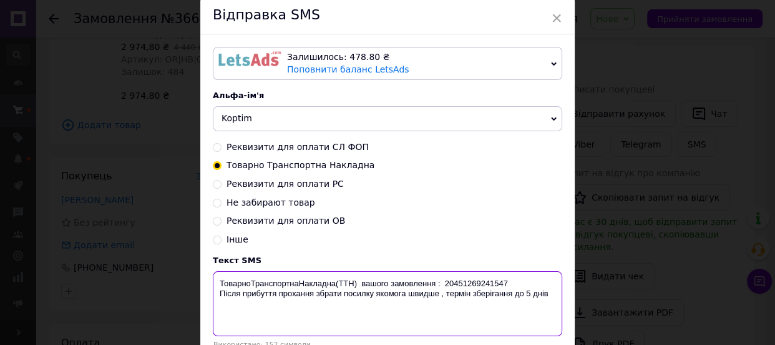
scroll to position [147, 0]
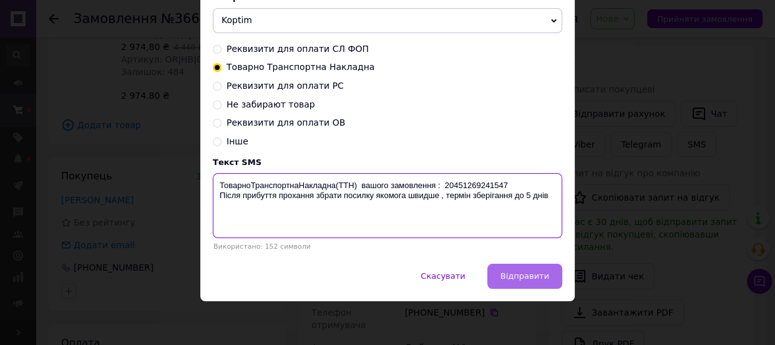
type textarea "ТоварноТранспортнаНакладна(ТТН) вашого замовлення : 20451269241547 Після прибут…"
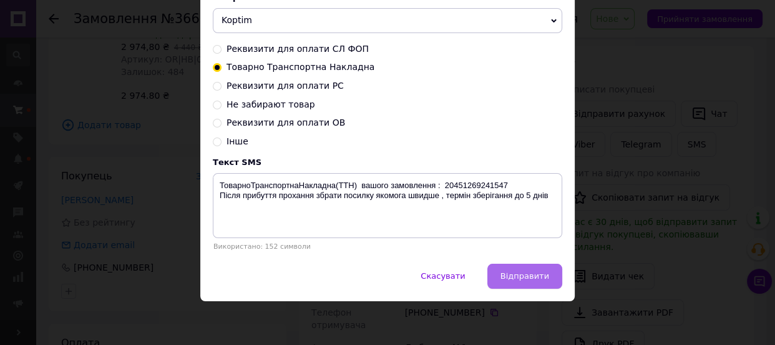
click at [515, 275] on span "Відправити" at bounding box center [525, 275] width 49 height 9
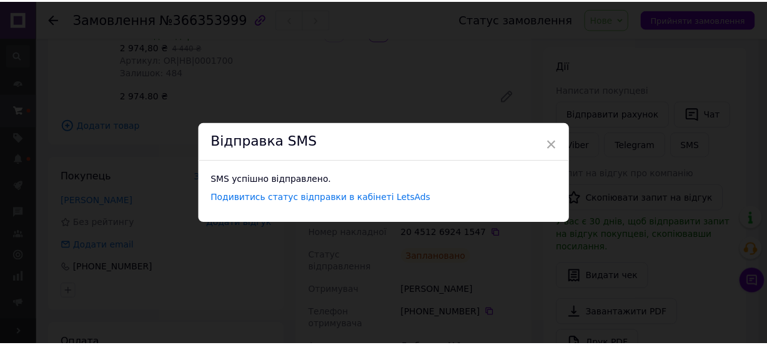
scroll to position [0, 0]
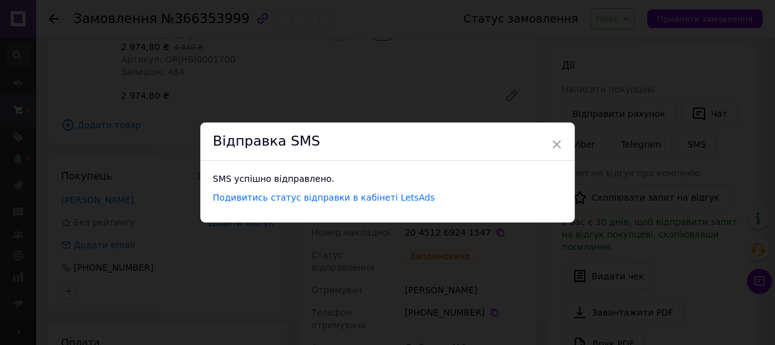
click at [444, 105] on div "× Відправка SMS SMS успішно відправлено. Подивитись статус відправки в кабінеті…" at bounding box center [387, 172] width 775 height 345
click at [554, 144] on span "×" at bounding box center [552, 144] width 11 height 21
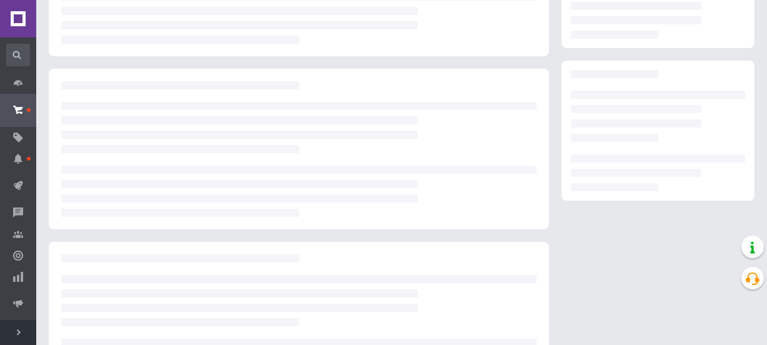
scroll to position [156, 0]
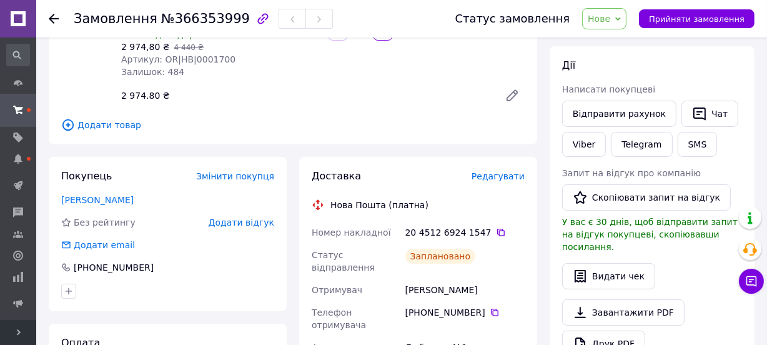
click at [626, 16] on span "Нове" at bounding box center [604, 18] width 44 height 21
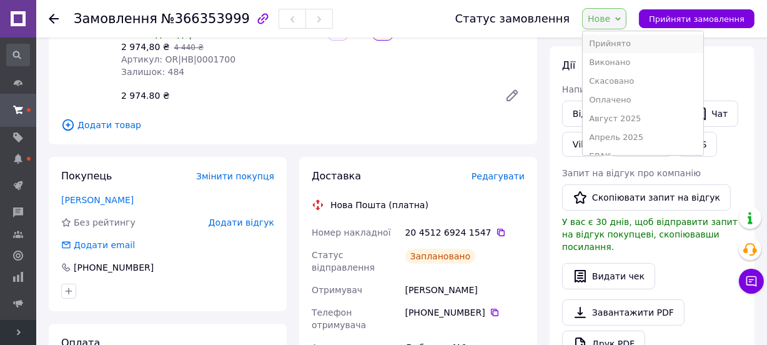
click at [623, 37] on li "Прийнято" at bounding box center [643, 43] width 120 height 19
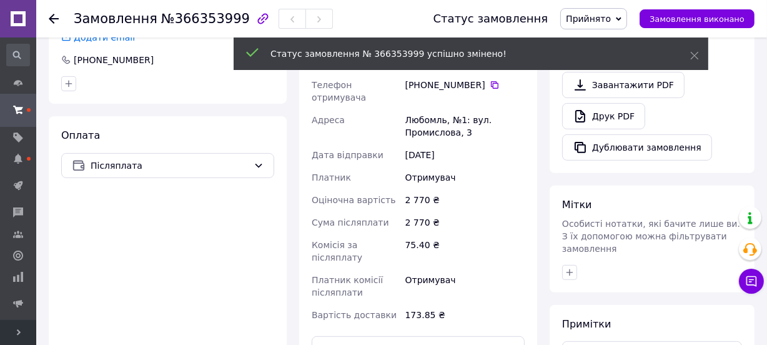
scroll to position [403, 0]
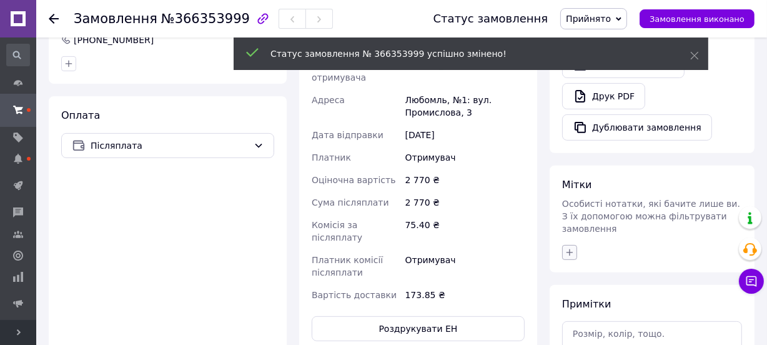
click at [571, 247] on icon "button" at bounding box center [569, 252] width 10 height 10
type input "лен"
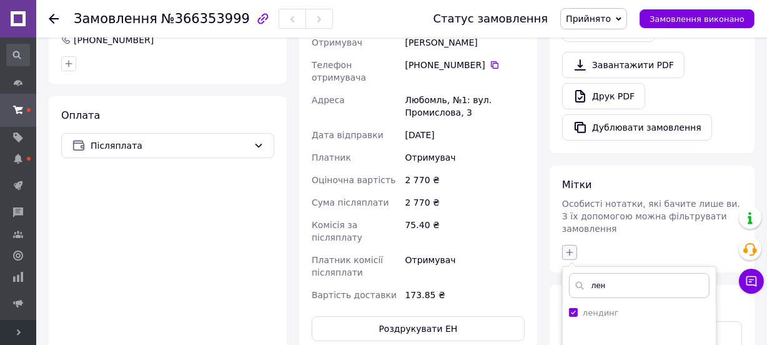
checkbox input "true"
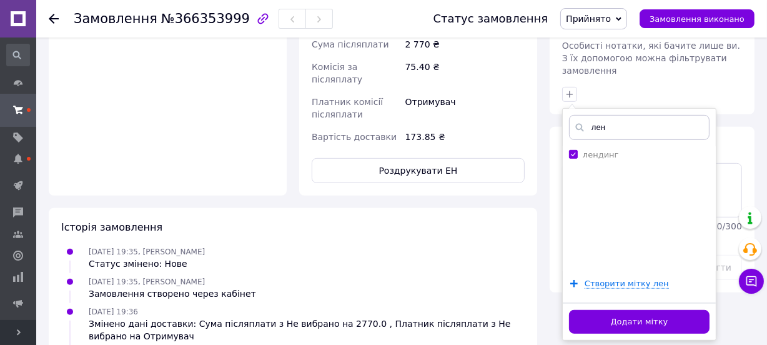
scroll to position [631, 0]
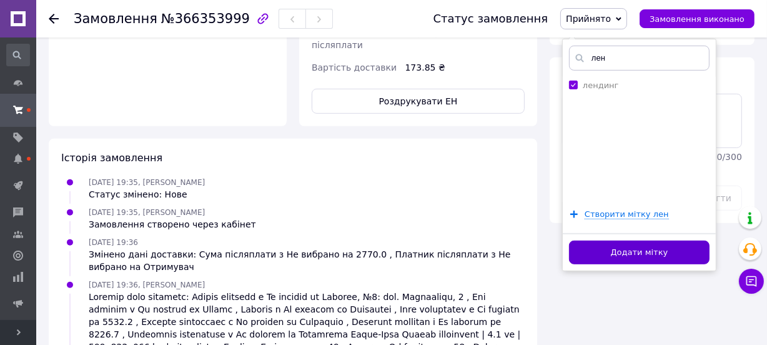
type input "лен"
click at [596, 240] on button "Додати мітку" at bounding box center [639, 252] width 140 height 24
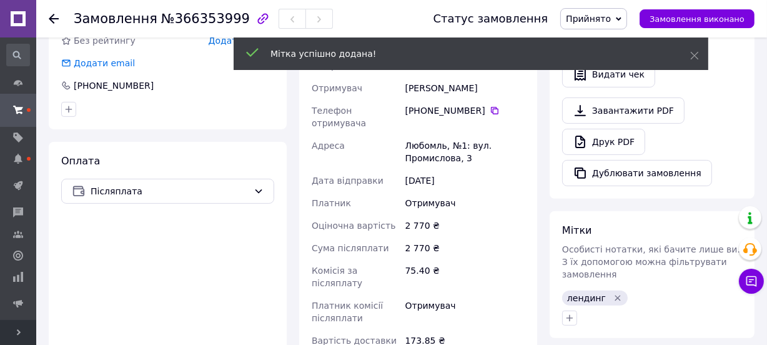
scroll to position [347, 0]
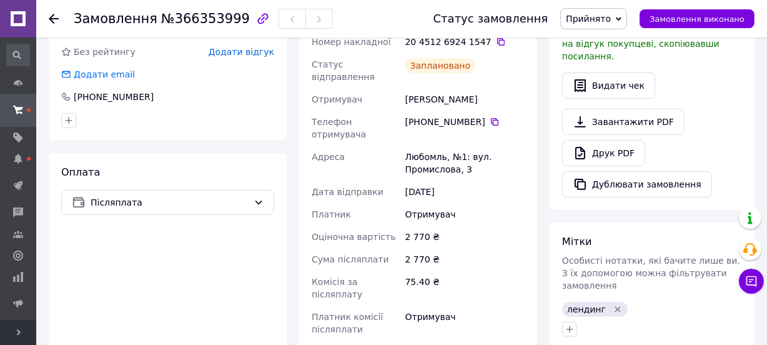
click at [51, 21] on use at bounding box center [54, 19] width 10 height 10
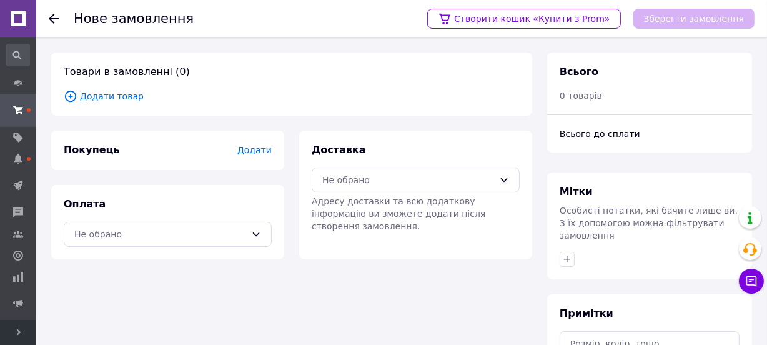
click at [107, 96] on span "Додати товар" at bounding box center [292, 96] width 456 height 14
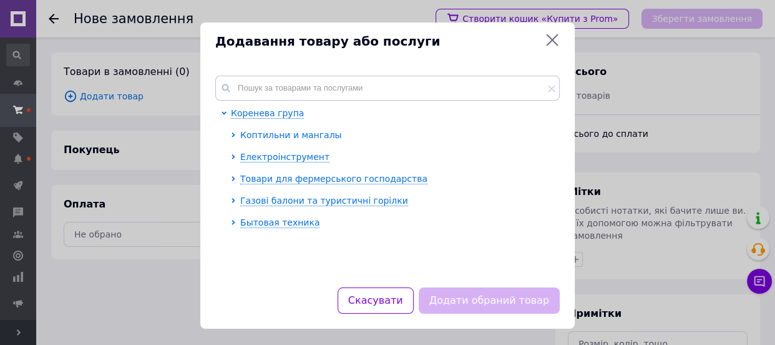
click at [296, 139] on span "Коптильни и мангалы" at bounding box center [291, 135] width 102 height 10
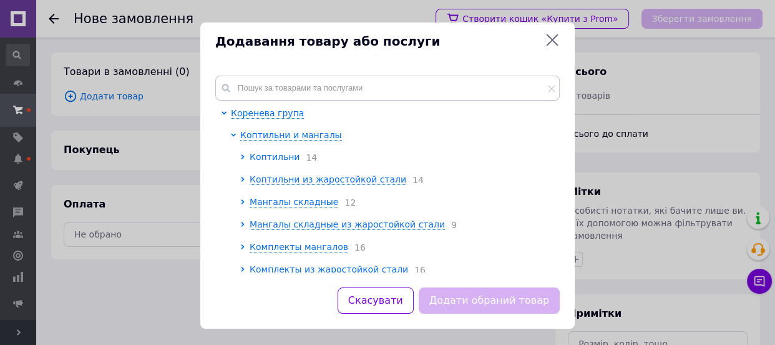
click at [282, 157] on span "Коптильни" at bounding box center [275, 157] width 50 height 10
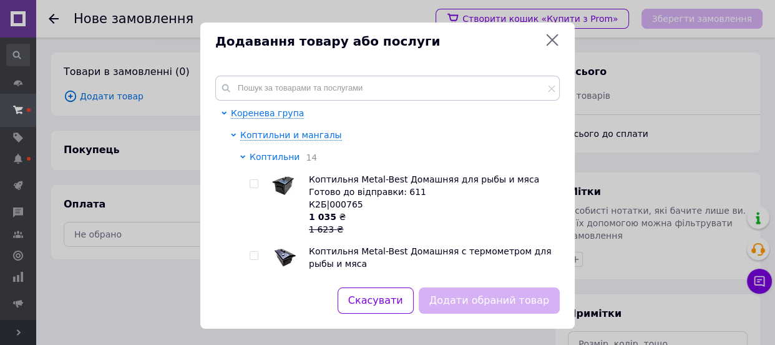
click at [282, 157] on span "Коптильни" at bounding box center [275, 157] width 50 height 10
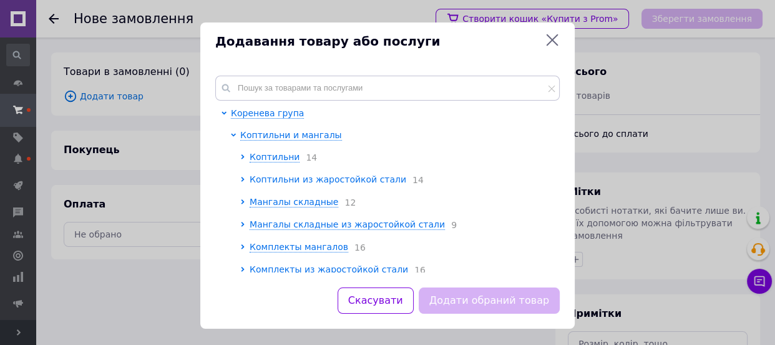
click at [288, 184] on span "Коптильни из жаростойкой стали" at bounding box center [328, 179] width 157 height 10
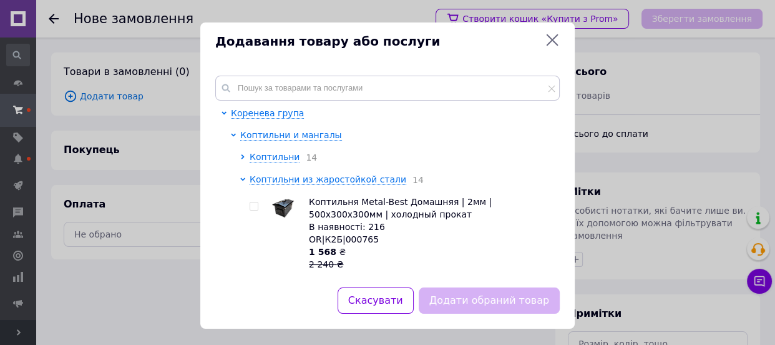
click at [255, 206] on input "checkbox" at bounding box center [254, 206] width 8 height 8
checkbox input "true"
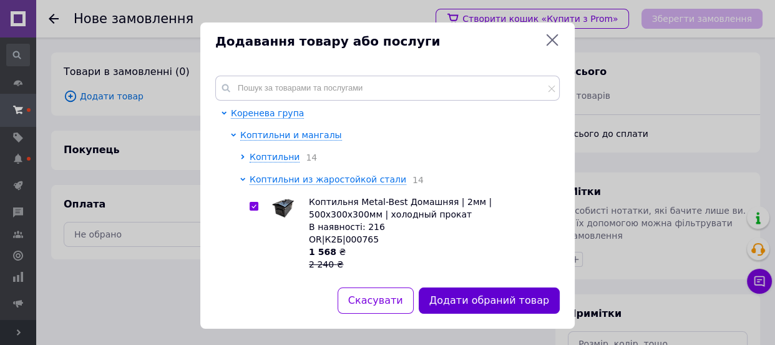
click at [451, 297] on button "Додати обраний товар" at bounding box center [489, 300] width 141 height 27
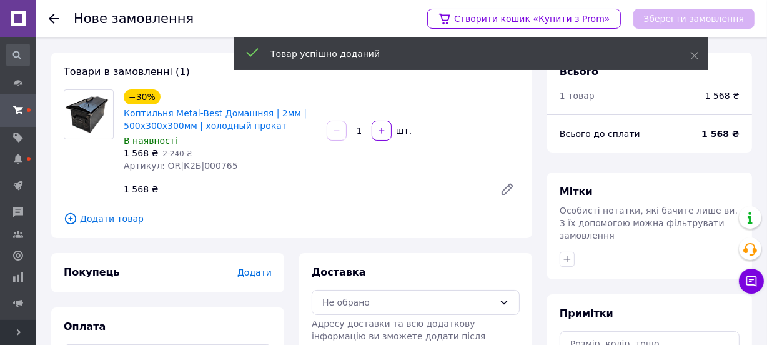
click at [262, 272] on span "Додати" at bounding box center [254, 272] width 34 height 10
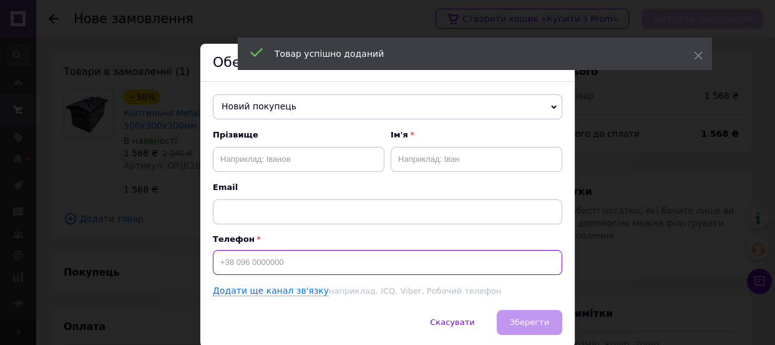
click at [261, 268] on input at bounding box center [388, 262] width 350 height 25
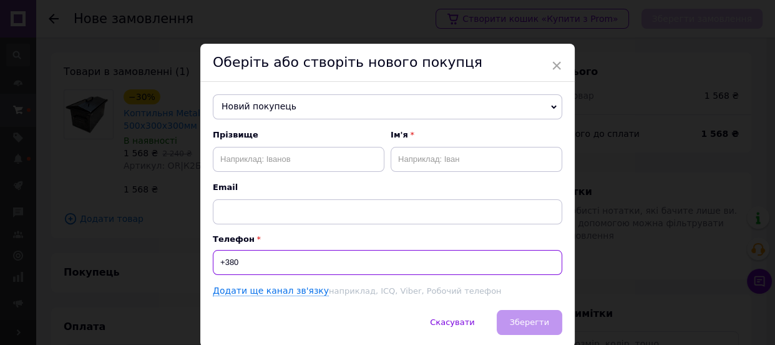
type input "+380"
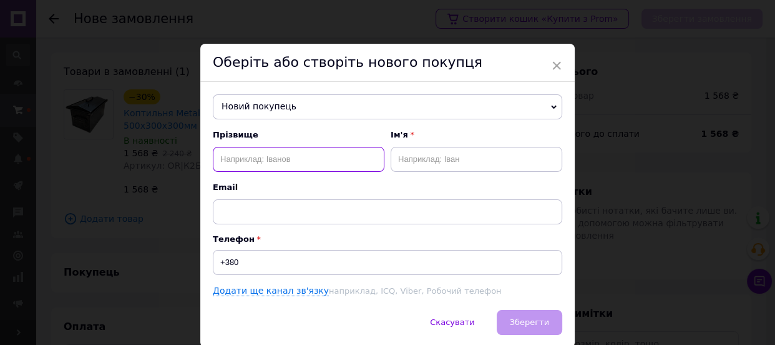
click at [263, 157] on input "text" at bounding box center [299, 159] width 172 height 25
type input "рыбас"
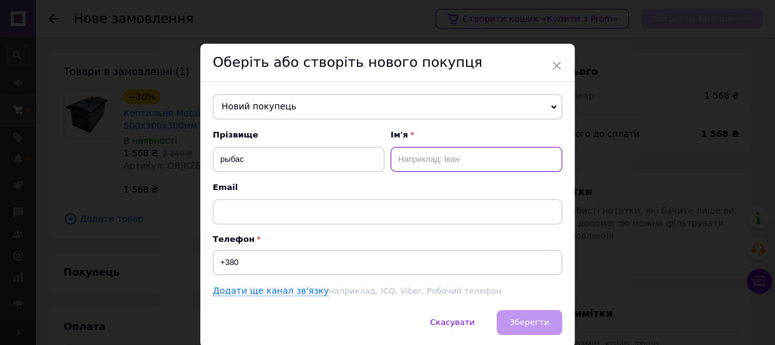
click at [460, 155] on input "text" at bounding box center [477, 159] width 172 height 25
type input "неля"
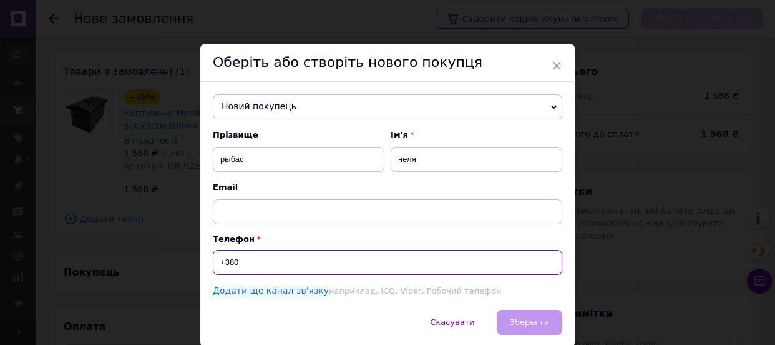
click at [256, 265] on input "+380" at bounding box center [388, 262] width 350 height 25
type input "[PHONE_NUMBER]"
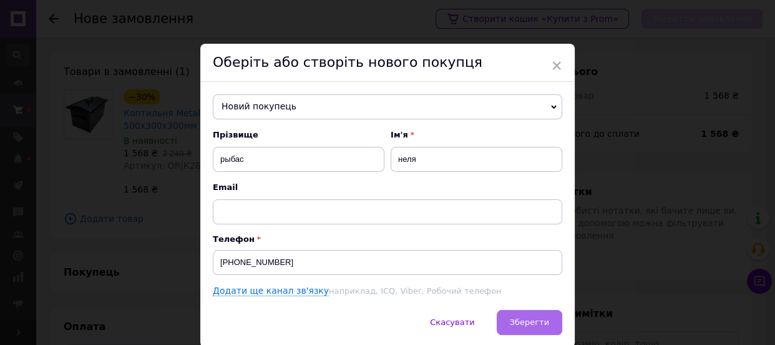
click at [540, 320] on span "Зберегти" at bounding box center [529, 321] width 39 height 9
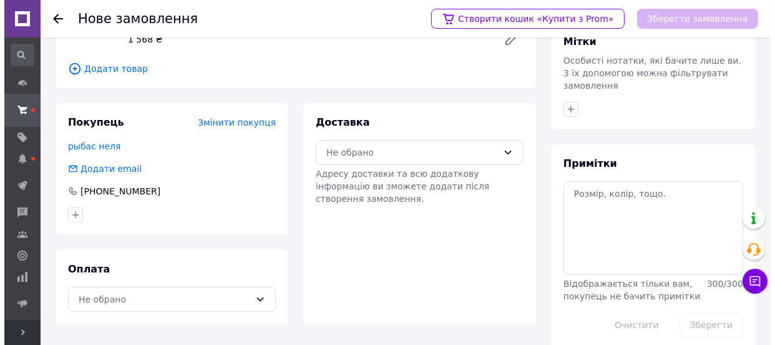
scroll to position [156, 0]
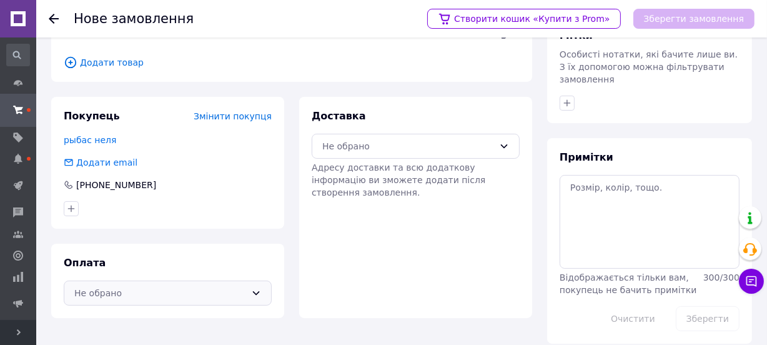
click at [100, 294] on div "Не обрано" at bounding box center [160, 293] width 172 height 14
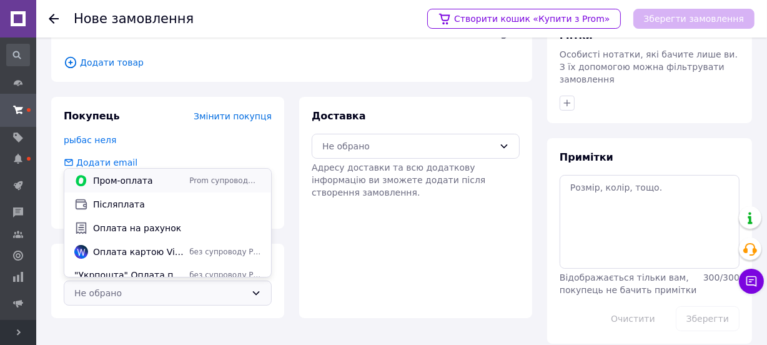
click at [110, 190] on div "Пром-оплата Prom супроводжує покупку" at bounding box center [167, 181] width 207 height 24
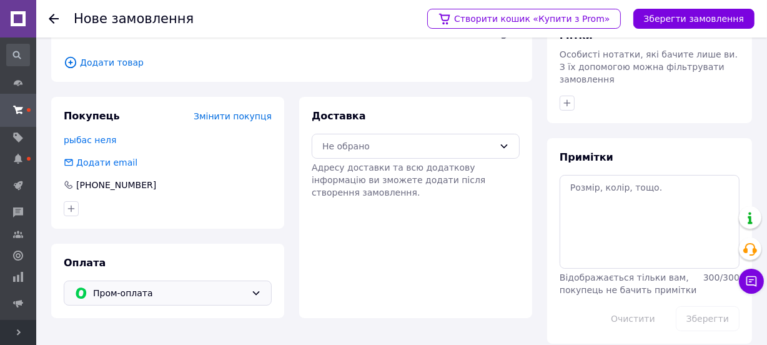
click at [117, 292] on span "Пром-оплата" at bounding box center [169, 293] width 153 height 14
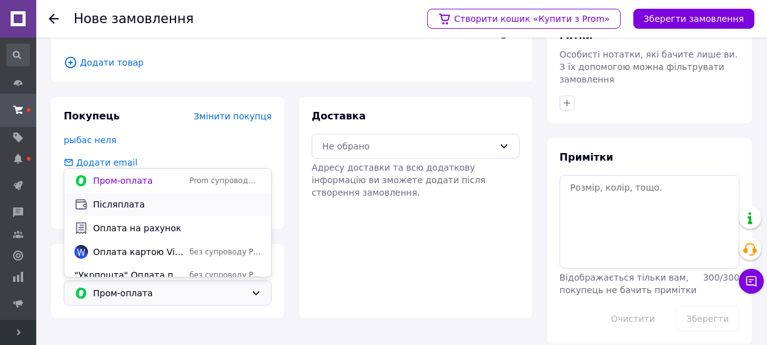
drag, startPoint x: 119, startPoint y: 204, endPoint x: 288, endPoint y: 143, distance: 179.9
click at [121, 204] on span "Післяплата" at bounding box center [177, 204] width 168 height 12
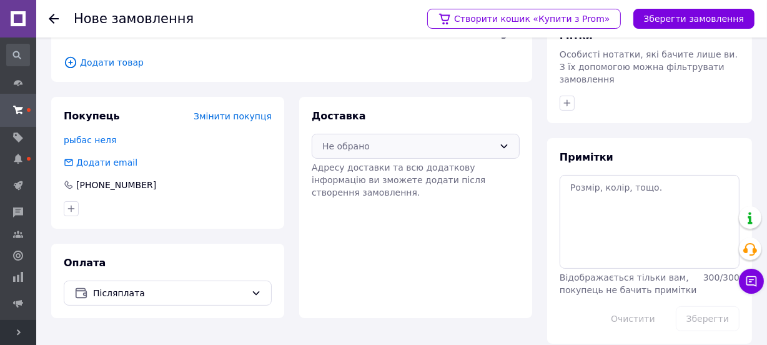
click at [395, 143] on div "Не обрано" at bounding box center [408, 146] width 172 height 14
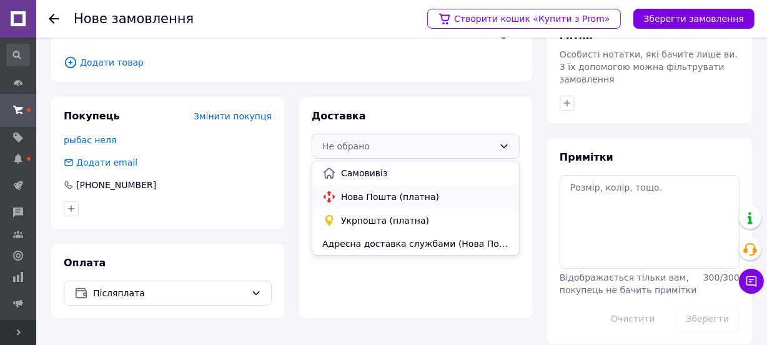
click at [390, 191] on span "Нова Пошта (платна)" at bounding box center [425, 196] width 168 height 12
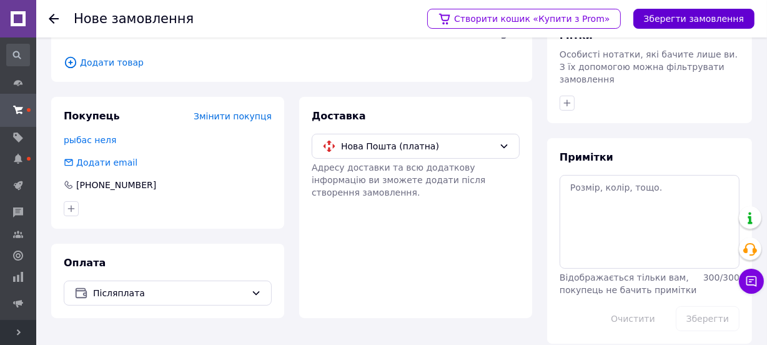
click at [667, 18] on button "Зберегти замовлення" at bounding box center [693, 19] width 121 height 20
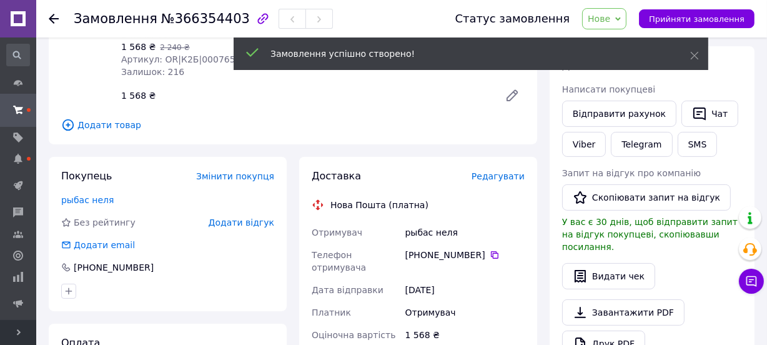
click at [496, 176] on span "Редагувати" at bounding box center [497, 176] width 53 height 10
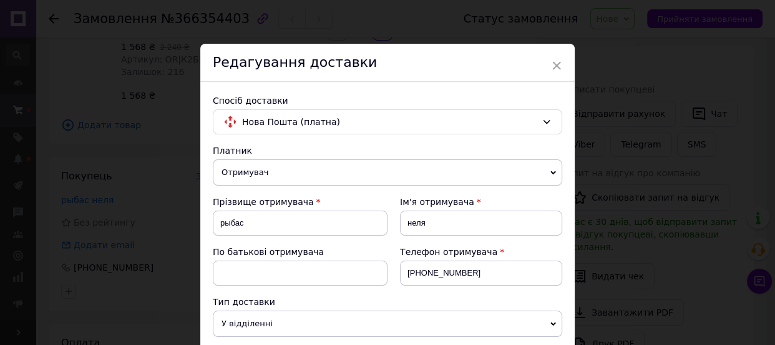
scroll to position [227, 0]
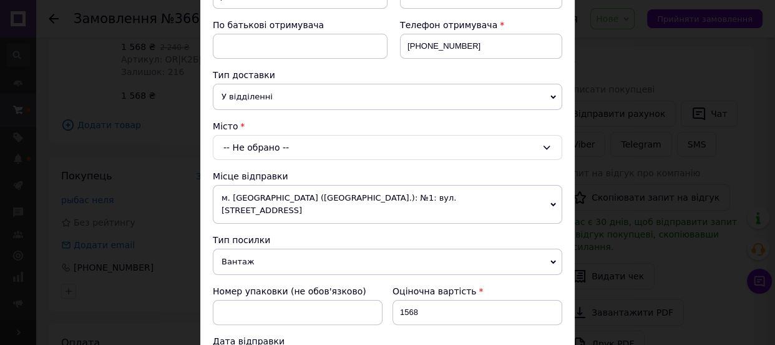
click at [237, 150] on div "-- Не обрано --" at bounding box center [388, 147] width 350 height 25
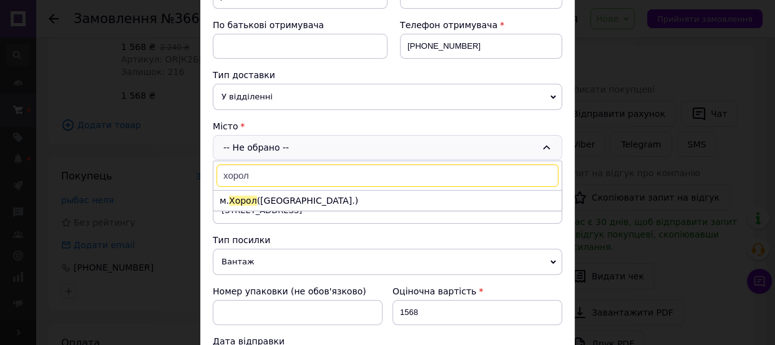
type input "хорол"
click at [237, 204] on span "Хорол" at bounding box center [243, 200] width 28 height 10
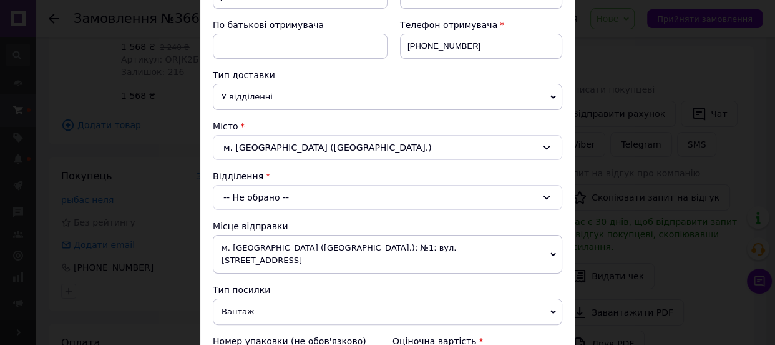
click at [240, 197] on div "-- Не обрано --" at bounding box center [388, 197] width 350 height 25
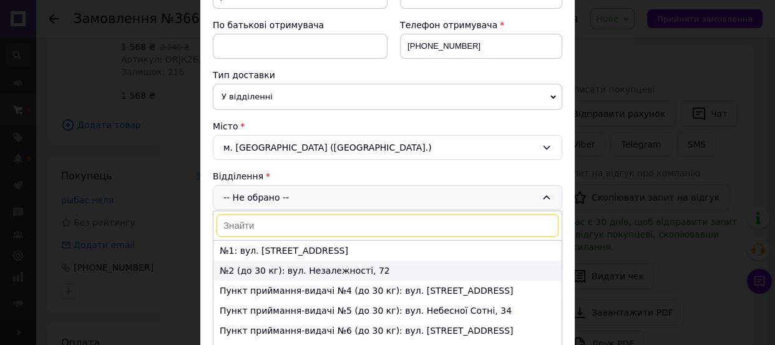
click at [262, 268] on li "№2 (до 30 кг): вул. Незалежності, 72" at bounding box center [388, 270] width 348 height 20
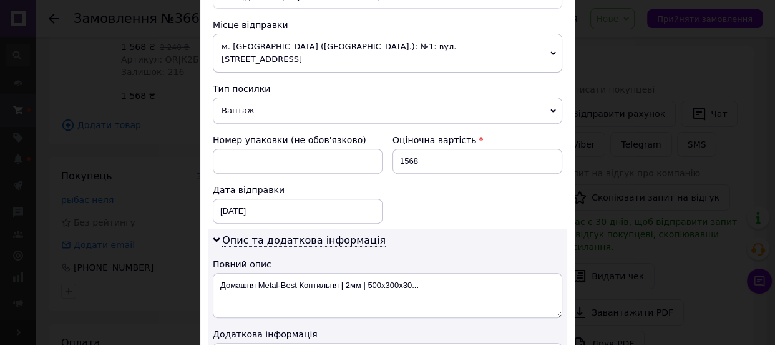
scroll to position [454, 0]
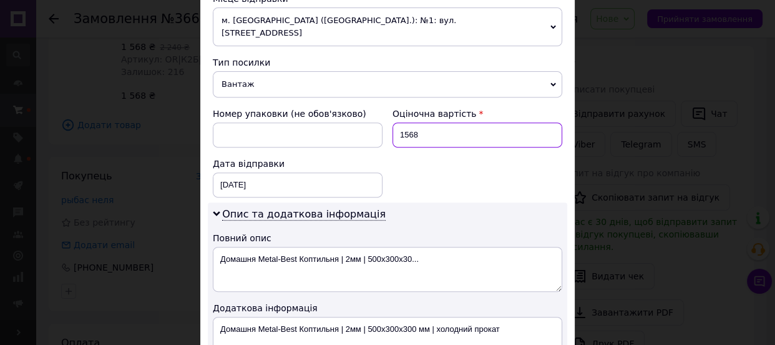
click at [426, 122] on input "1568" at bounding box center [478, 134] width 170 height 25
type input "1590"
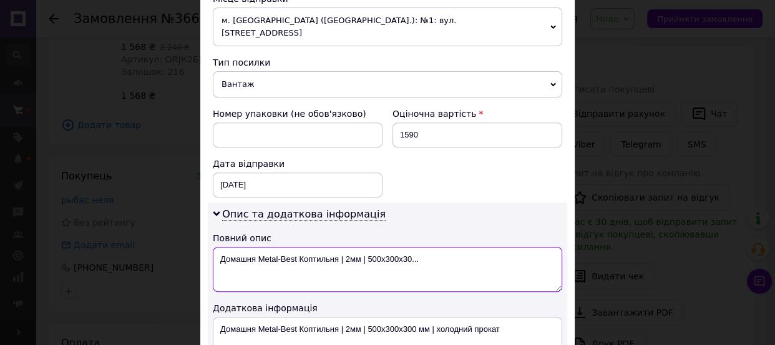
click at [425, 252] on textarea "Домашня Metal-Best Коптильня | 2мм | 500х300х30..." at bounding box center [388, 269] width 350 height 45
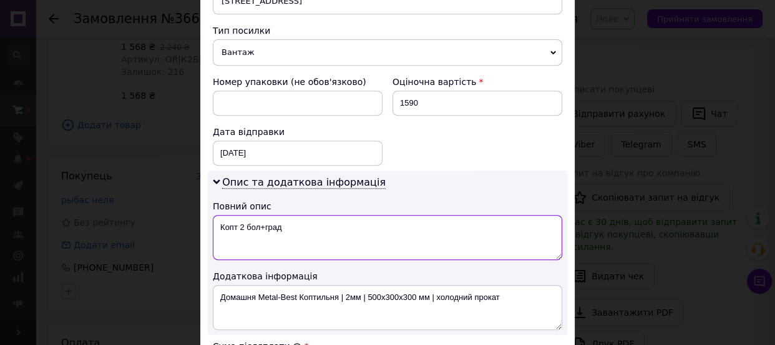
scroll to position [511, 0]
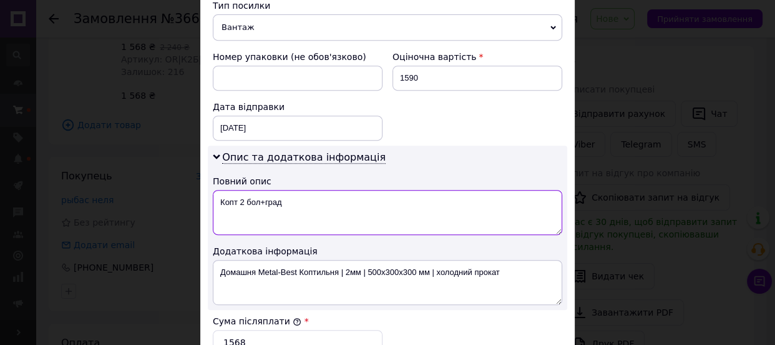
type textarea "Копт 2 бол+град"
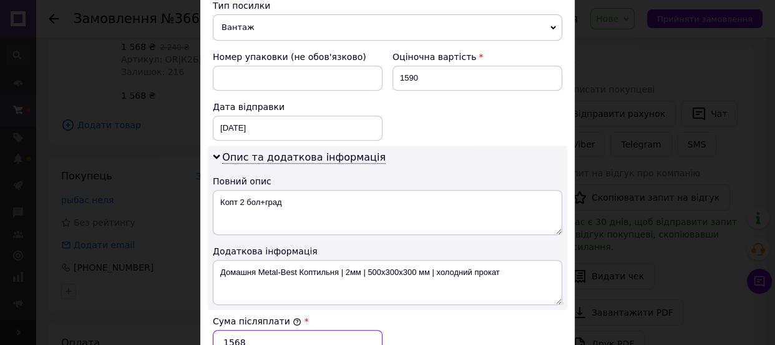
click at [255, 333] on input "1568" at bounding box center [298, 342] width 170 height 25
type input "1590"
click at [453, 315] on div "Сума післяплати * 1590" at bounding box center [388, 335] width 360 height 50
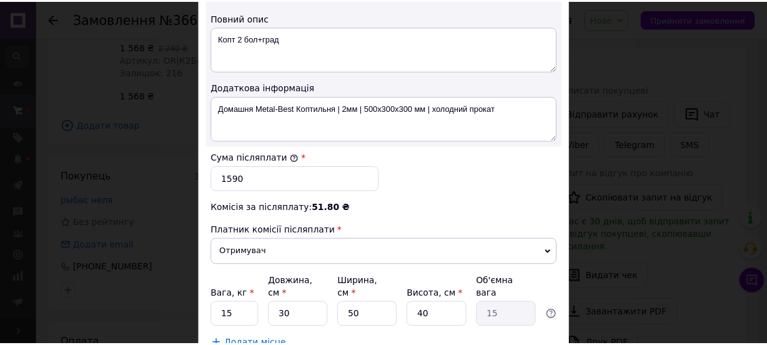
scroll to position [681, 0]
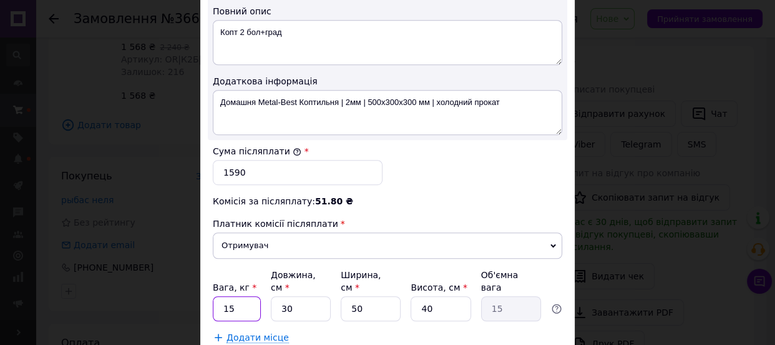
click at [248, 296] on input "15" at bounding box center [237, 308] width 48 height 25
type input "10"
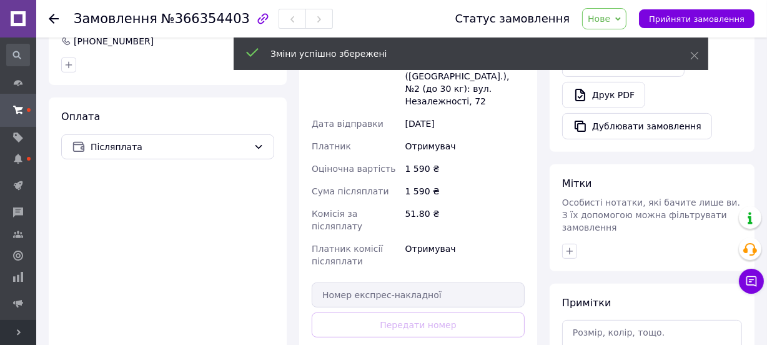
scroll to position [383, 0]
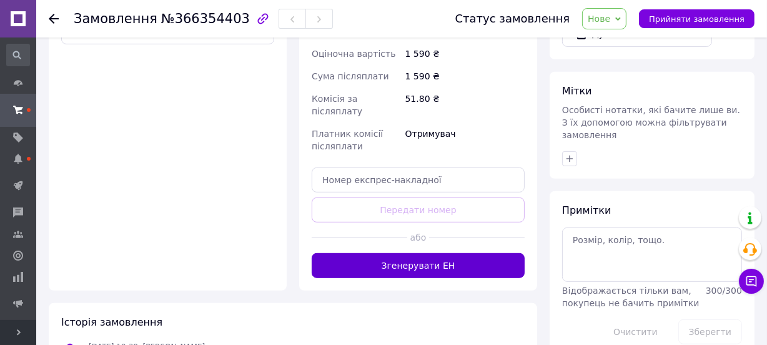
click at [443, 253] on button "Згенерувати ЕН" at bounding box center [418, 265] width 213 height 25
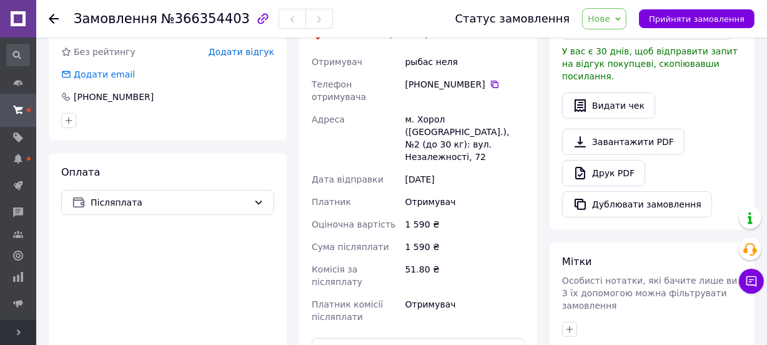
scroll to position [270, 0]
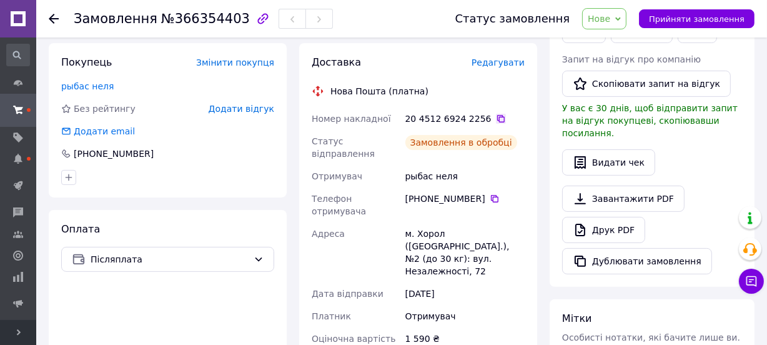
click at [497, 116] on icon at bounding box center [500, 118] width 7 height 7
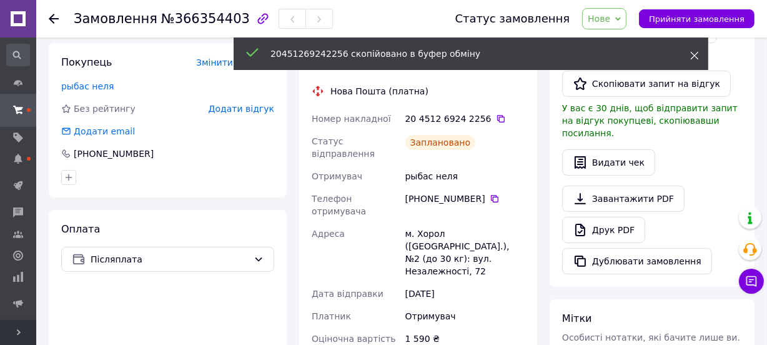
click at [693, 53] on icon at bounding box center [694, 55] width 9 height 9
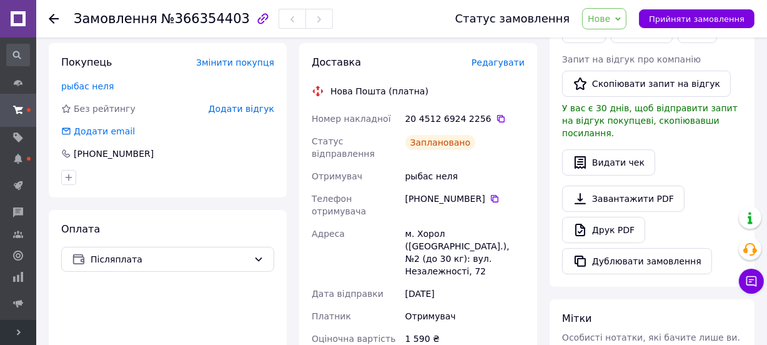
click at [610, 14] on span "Нове" at bounding box center [599, 19] width 22 height 10
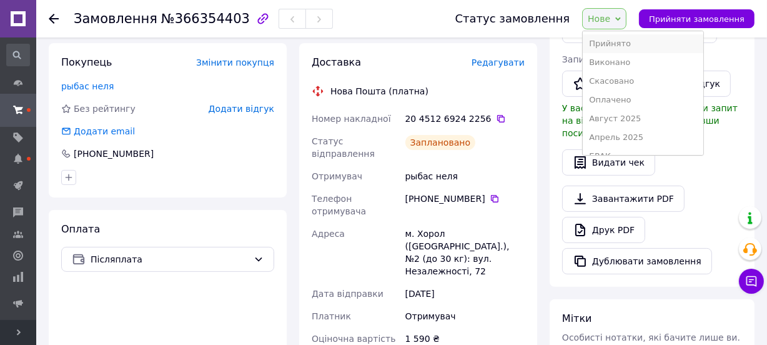
click at [617, 37] on li "Прийнято" at bounding box center [643, 43] width 120 height 19
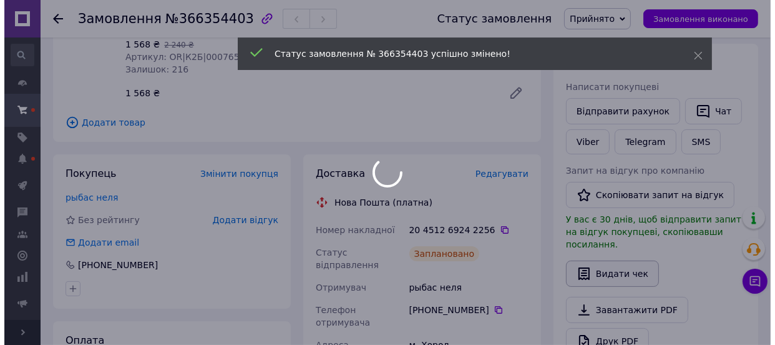
scroll to position [156, 0]
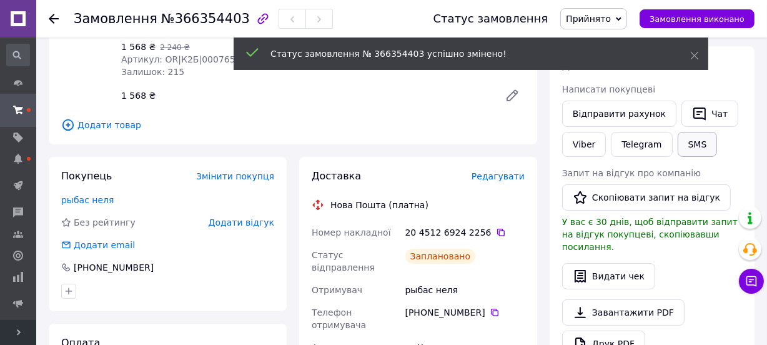
click at [682, 141] on button "SMS" at bounding box center [697, 144] width 40 height 25
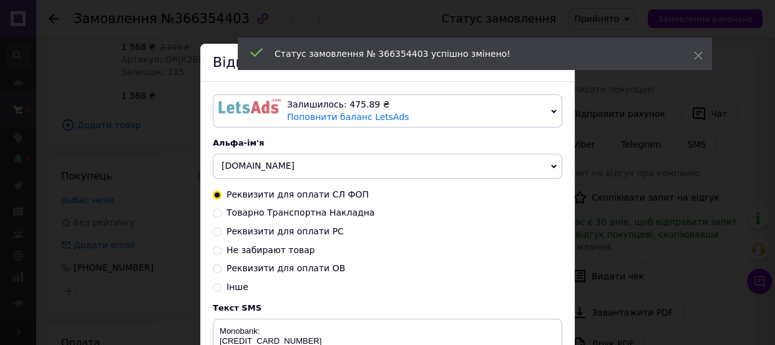
click at [249, 167] on span "[DOMAIN_NAME]" at bounding box center [258, 165] width 73 height 10
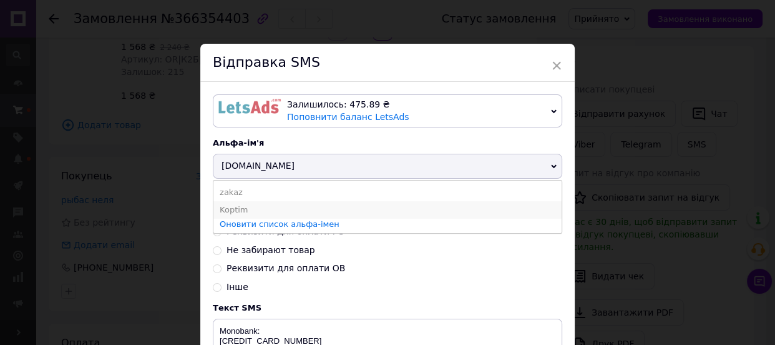
click at [236, 209] on li "Koptim" at bounding box center [388, 209] width 348 height 17
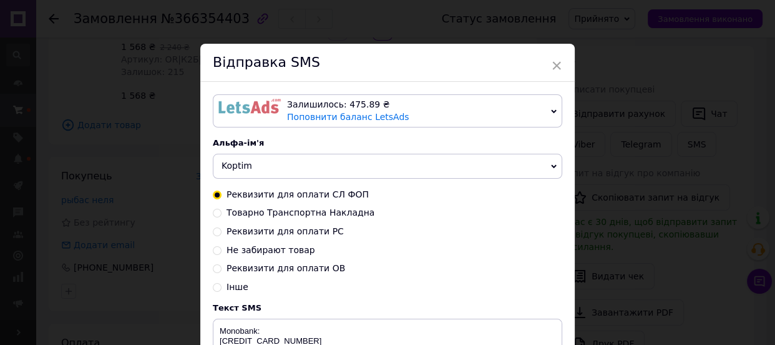
click at [237, 212] on span "Товарно Транспортна Накладна" at bounding box center [301, 212] width 148 height 10
click at [222, 212] on input "Товарно Транспортна Накладна" at bounding box center [217, 211] width 9 height 9
radio input "true"
radio input "false"
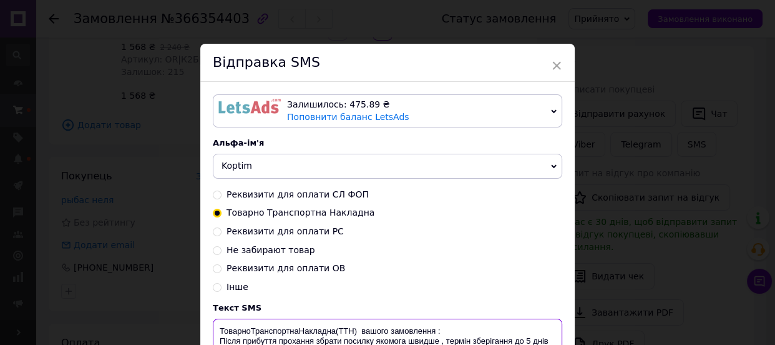
paste textarea "20451269242256"
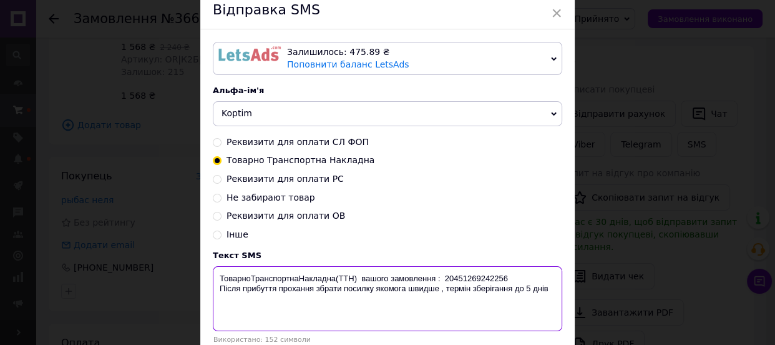
scroll to position [147, 0]
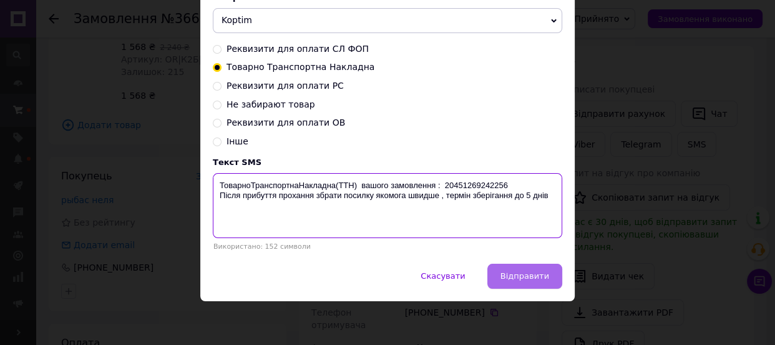
type textarea "ТоварноТранспортнаНакладна(ТТН) вашого замовлення : 20451269242256 Після прибут…"
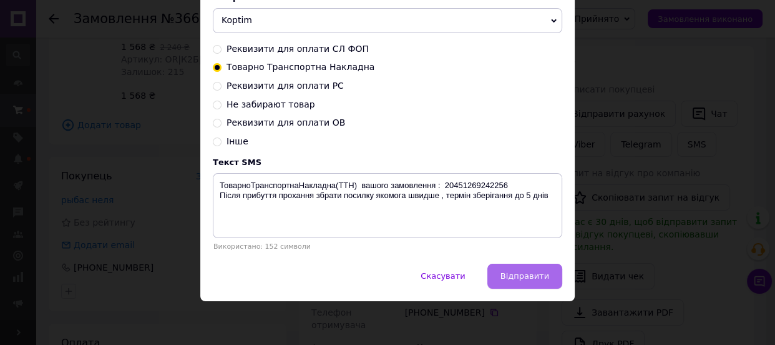
click at [515, 274] on span "Відправити" at bounding box center [525, 275] width 49 height 9
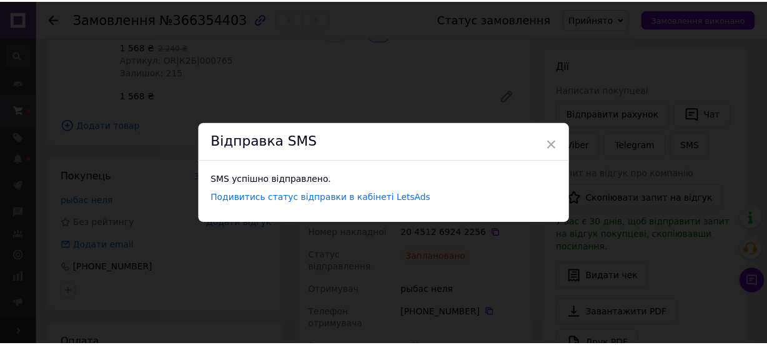
scroll to position [0, 0]
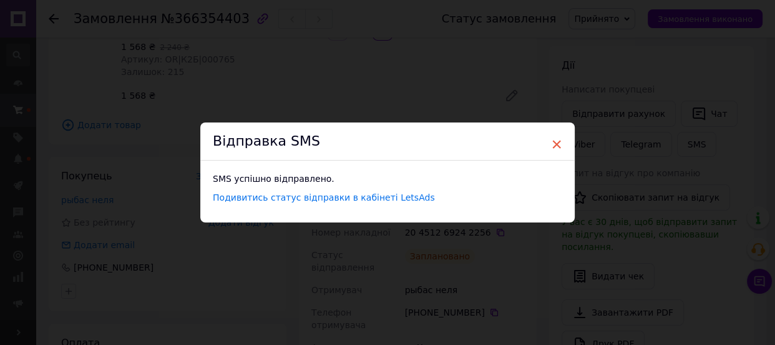
click at [557, 140] on span "×" at bounding box center [556, 144] width 11 height 21
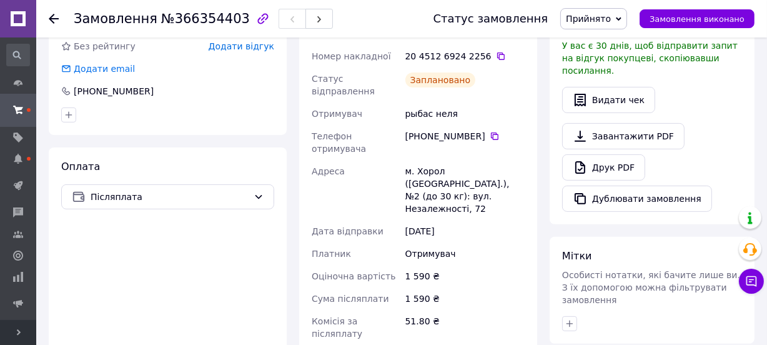
scroll to position [440, 0]
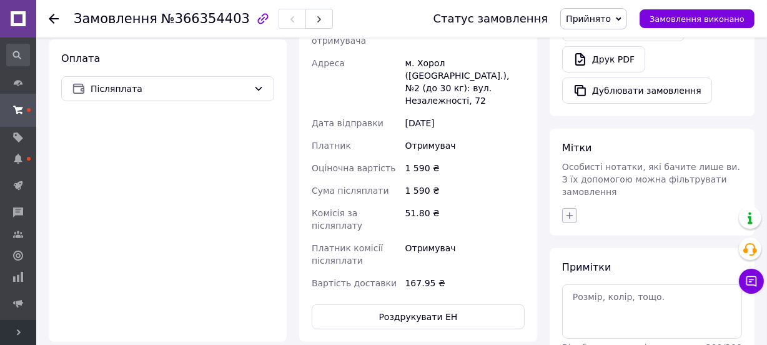
click at [564, 210] on icon "button" at bounding box center [569, 215] width 10 height 10
checkbox input "true"
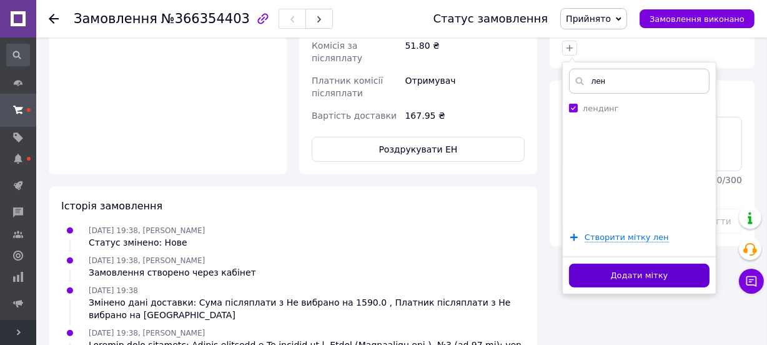
scroll to position [611, 0]
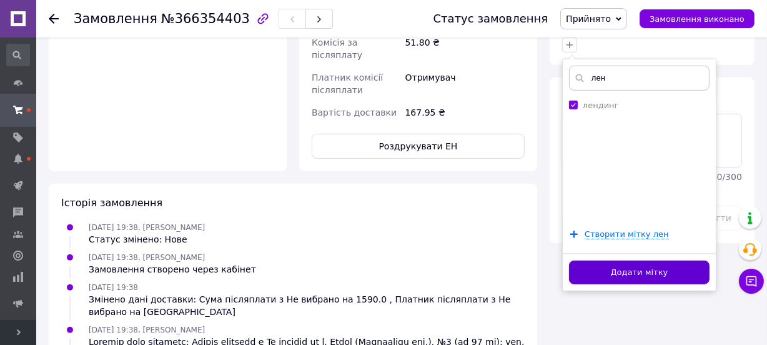
type input "лен"
click at [608, 260] on button "Додати мітку" at bounding box center [639, 272] width 140 height 24
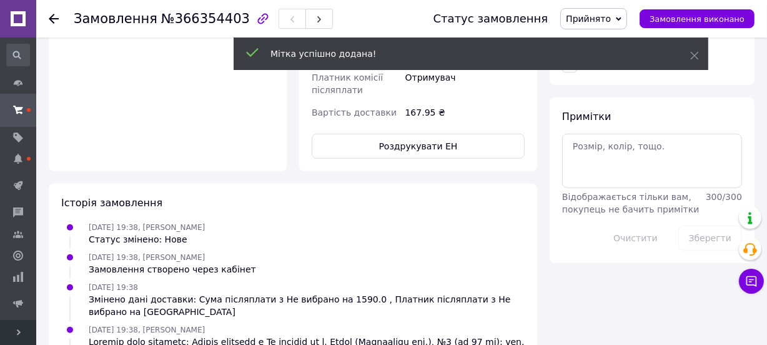
scroll to position [631, 0]
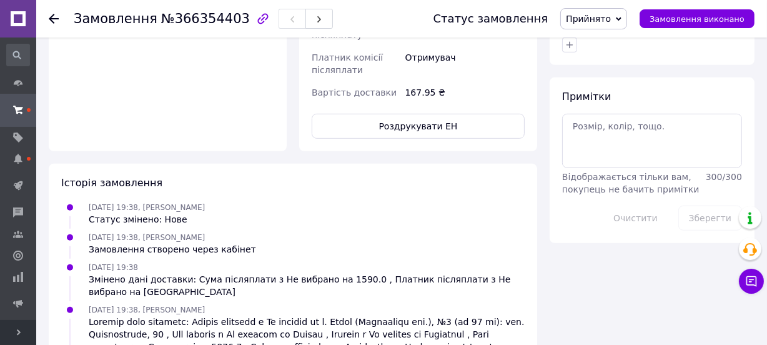
click at [51, 16] on use at bounding box center [54, 19] width 10 height 10
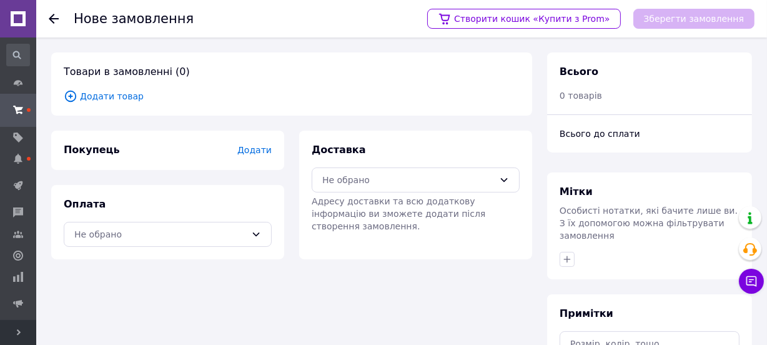
click at [119, 93] on span "Додати товар" at bounding box center [292, 96] width 456 height 14
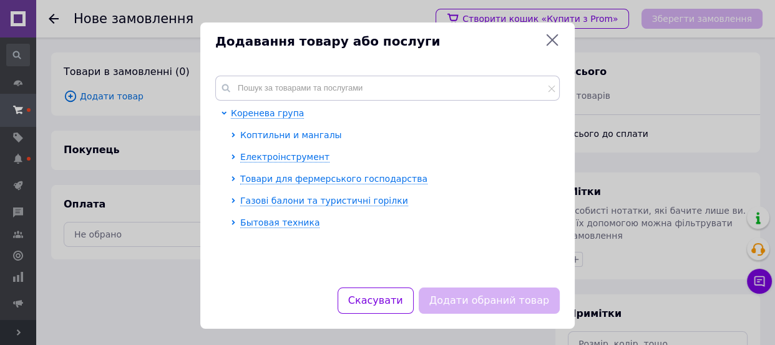
click at [277, 138] on span "Коптильни и мангалы" at bounding box center [291, 135] width 102 height 10
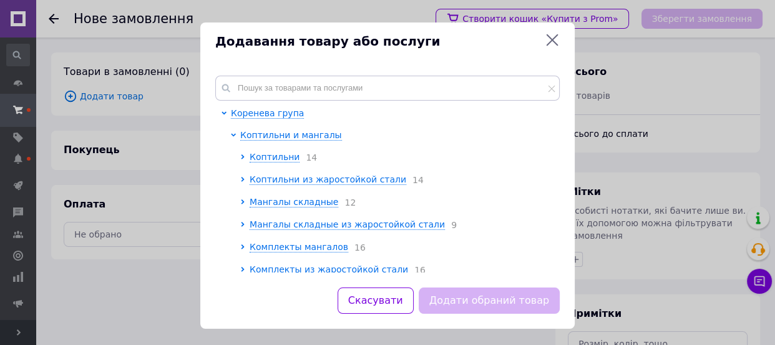
click at [290, 189] on ul "Коптильни 14 Коптильни из жаростойкой стали 14 Мангалы складные 12 Мангалы скла…" at bounding box center [396, 269] width 313 height 238
click at [293, 176] on span "Коптильни из жаростойкой стали" at bounding box center [328, 179] width 157 height 10
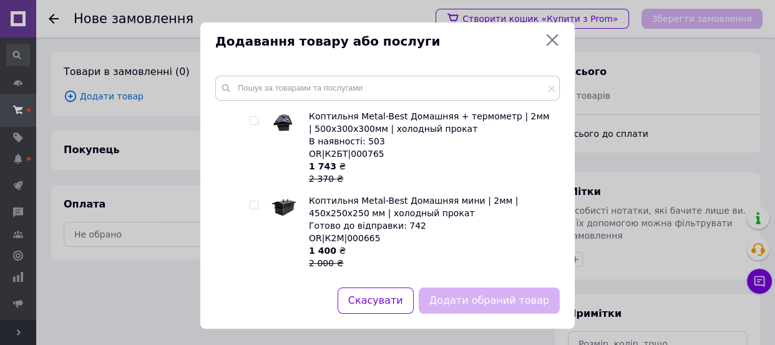
scroll to position [227, 0]
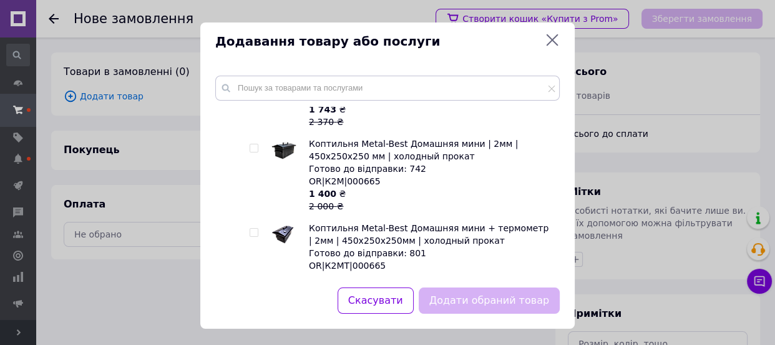
click at [256, 231] on input "checkbox" at bounding box center [254, 233] width 8 height 8
checkbox input "true"
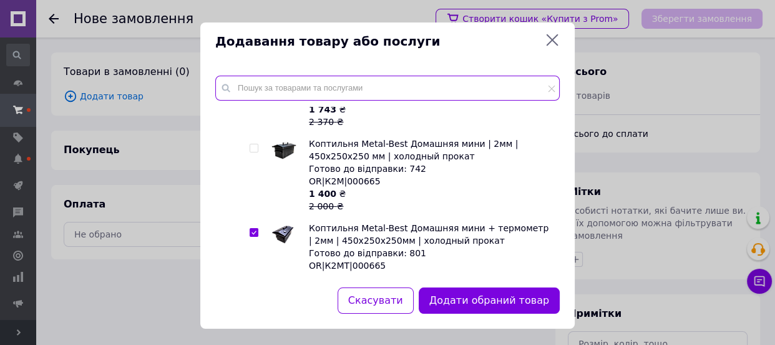
click at [301, 95] on input "text" at bounding box center [387, 88] width 345 height 25
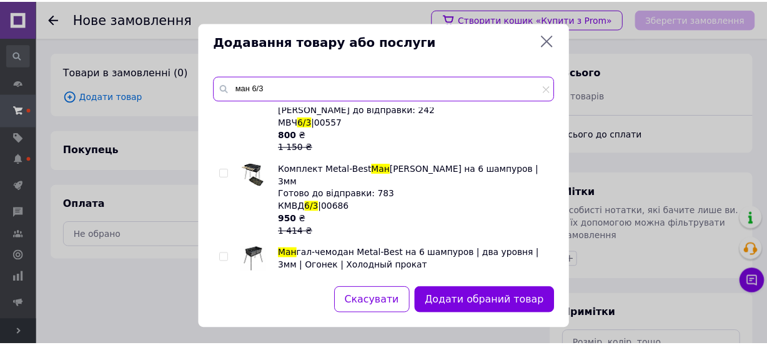
scroll to position [170, 0]
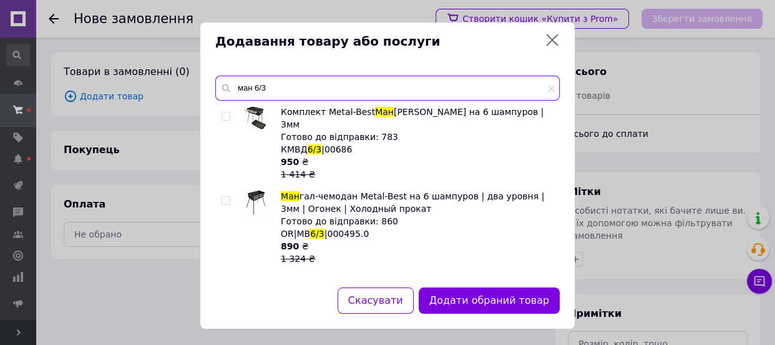
type input "ман 6/3"
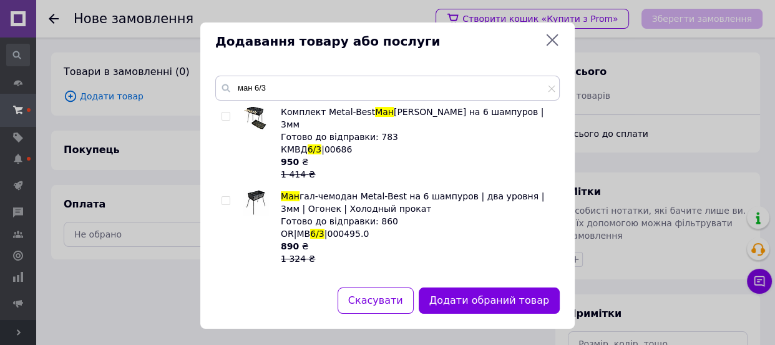
click at [225, 197] on input "checkbox" at bounding box center [226, 201] width 8 height 8
checkbox input "true"
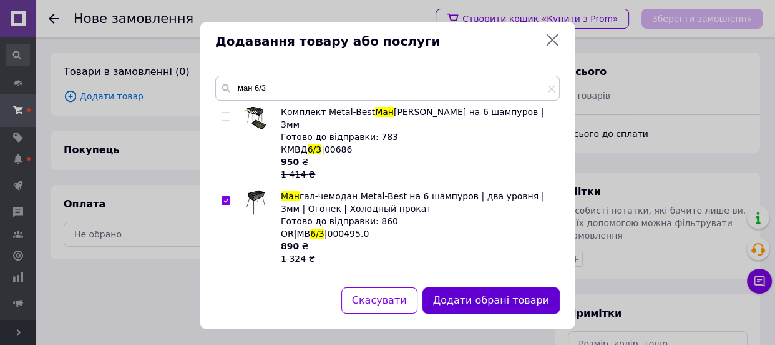
click at [506, 299] on button "Додати обрані товари" at bounding box center [491, 300] width 137 height 27
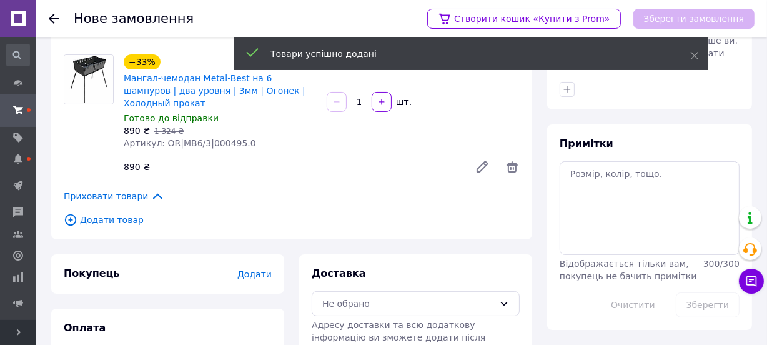
click at [267, 269] on span "Додати" at bounding box center [254, 274] width 34 height 10
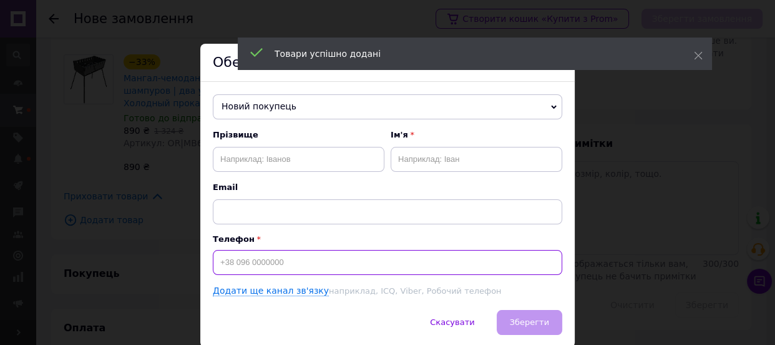
click at [265, 267] on input at bounding box center [388, 262] width 350 height 25
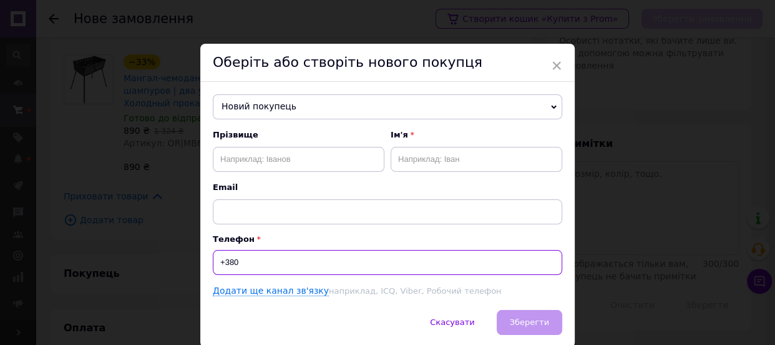
type input "+380"
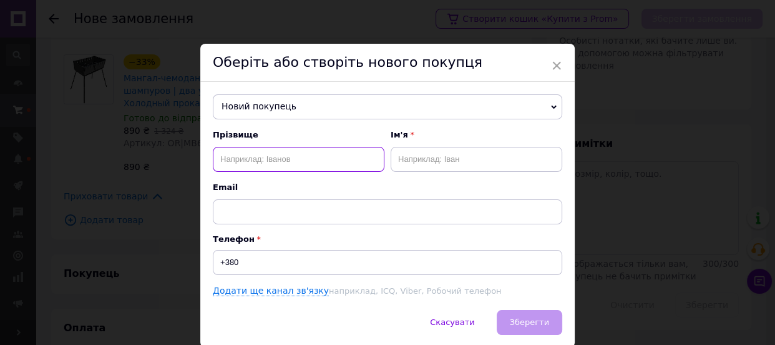
click at [318, 165] on input "text" at bounding box center [299, 159] width 172 height 25
type input "[PERSON_NAME]"
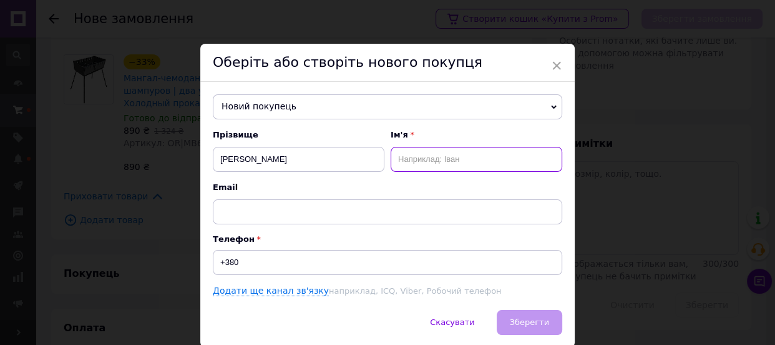
click at [450, 155] on input "text" at bounding box center [477, 159] width 172 height 25
type input "[PERSON_NAME]"
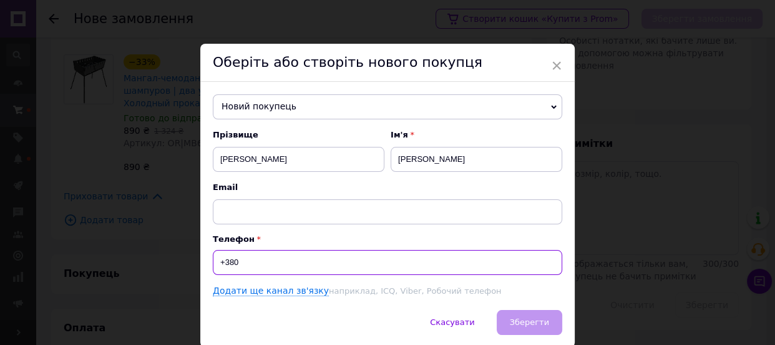
click at [322, 264] on input "+380" at bounding box center [388, 262] width 350 height 25
type input "[PHONE_NUMBER]"
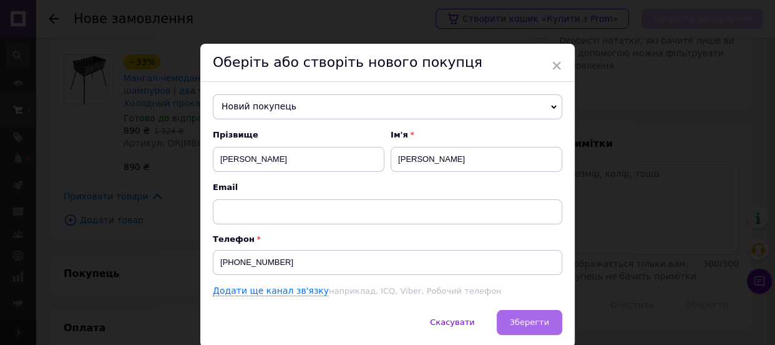
click at [536, 324] on span "Зберегти" at bounding box center [529, 321] width 39 height 9
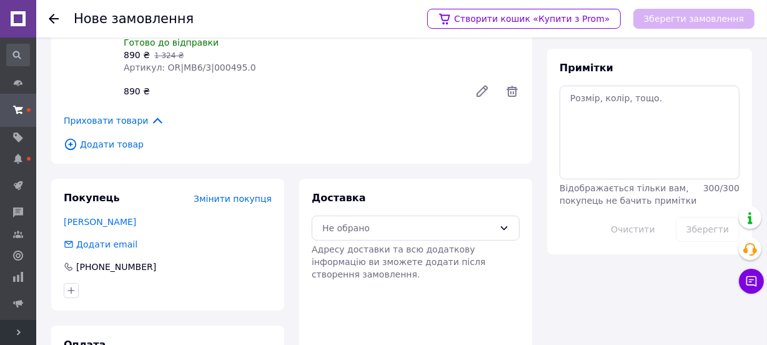
scroll to position [302, 0]
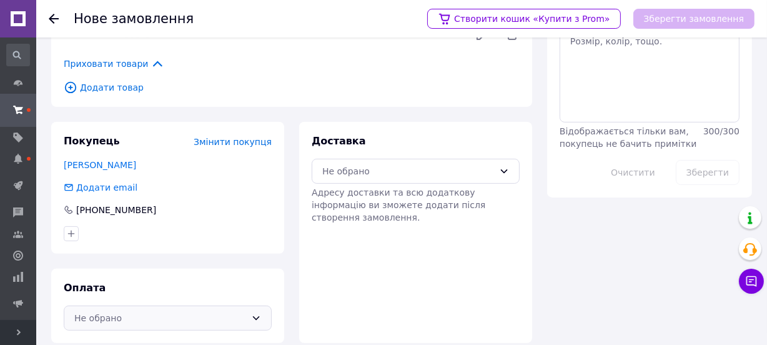
click at [114, 311] on div "Не обрано" at bounding box center [160, 318] width 172 height 14
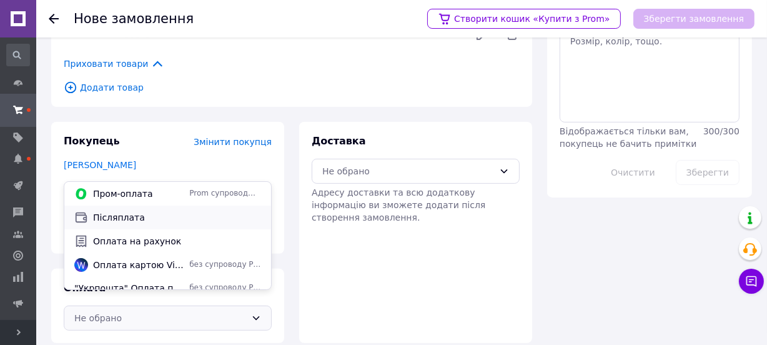
click at [118, 224] on div "Післяплата" at bounding box center [168, 217] width 192 height 14
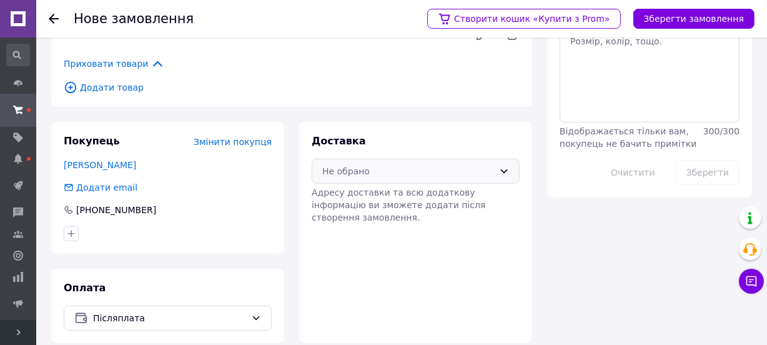
click at [350, 165] on div "Не обрано" at bounding box center [416, 171] width 208 height 25
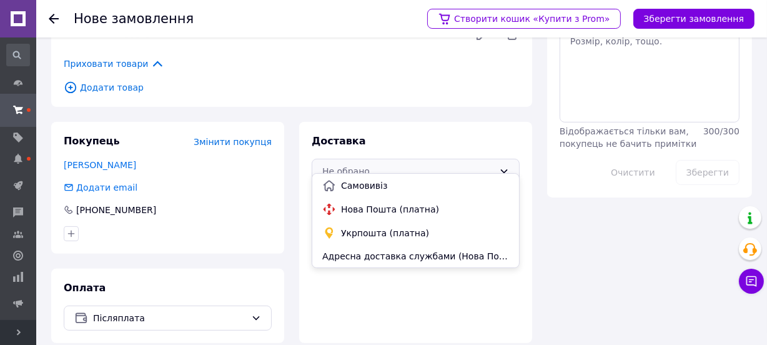
drag, startPoint x: 362, startPoint y: 210, endPoint x: 512, endPoint y: 106, distance: 182.2
click at [366, 209] on span "Нова Пошта (платна)" at bounding box center [425, 209] width 168 height 12
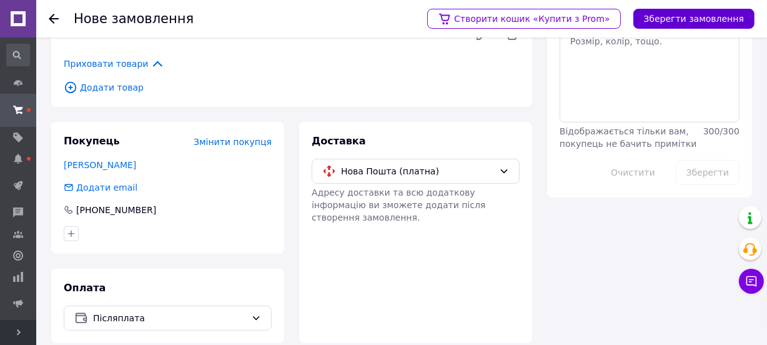
click at [685, 16] on button "Зберегти замовлення" at bounding box center [693, 19] width 121 height 20
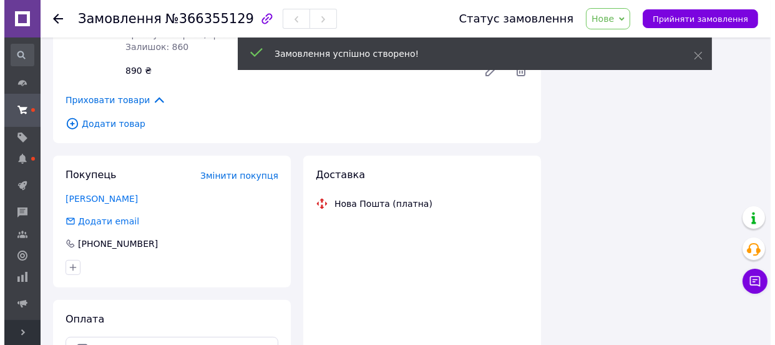
scroll to position [359, 0]
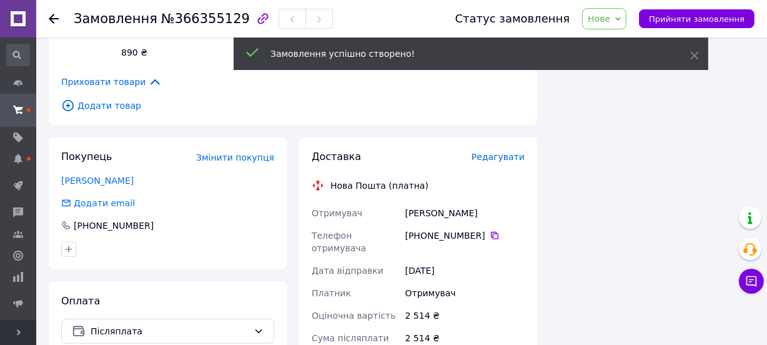
click at [493, 157] on span "Редагувати" at bounding box center [497, 157] width 53 height 10
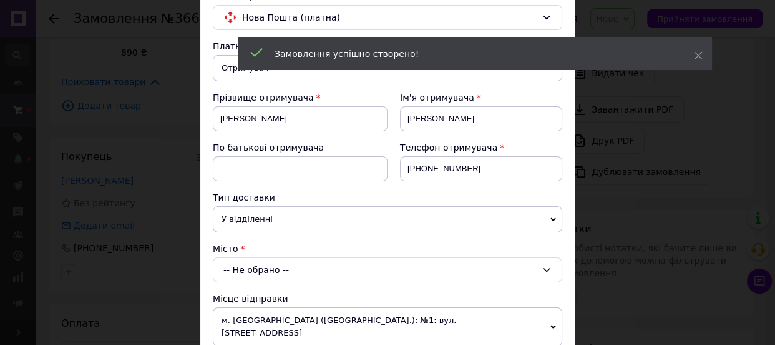
scroll to position [170, 0]
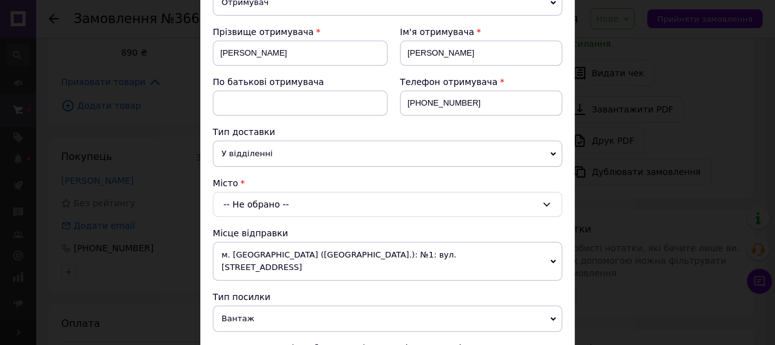
click at [234, 204] on div "-- Не обрано --" at bounding box center [388, 204] width 350 height 25
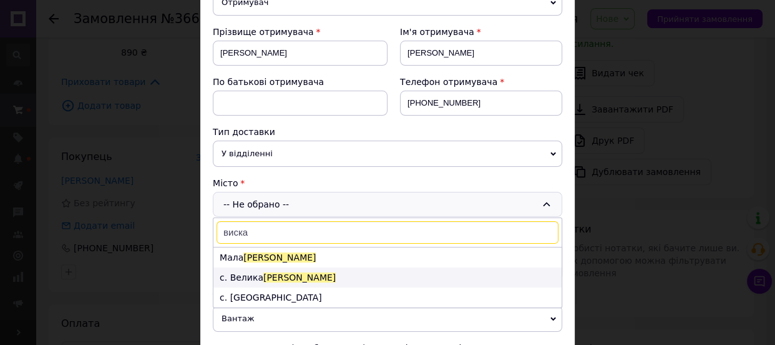
type input "виска"
click at [238, 283] on li "с. Велика Виска" at bounding box center [388, 277] width 348 height 20
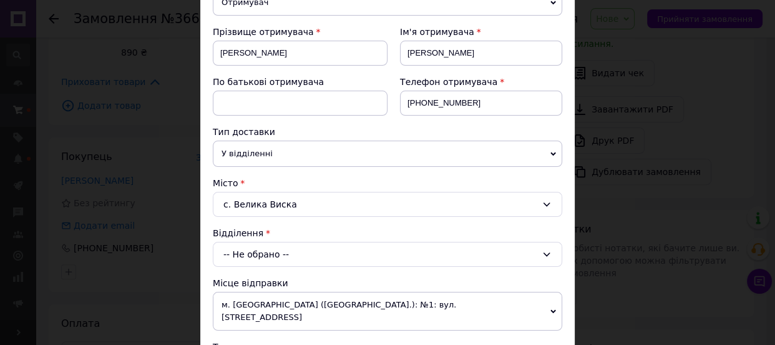
click at [239, 250] on div "-- Не обрано --" at bounding box center [388, 254] width 350 height 25
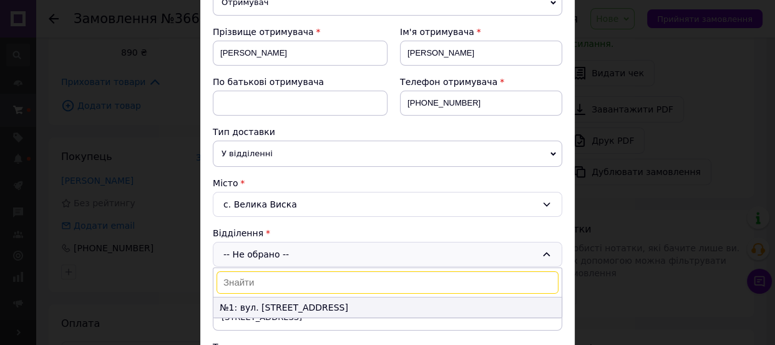
click at [259, 304] on li "№1: вул. [STREET_ADDRESS]" at bounding box center [388, 307] width 348 height 20
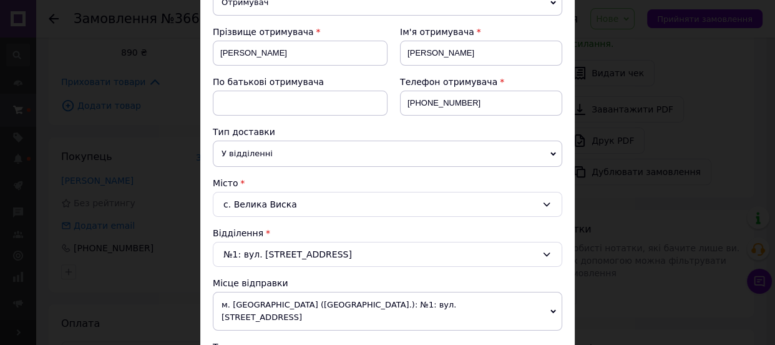
scroll to position [340, 0]
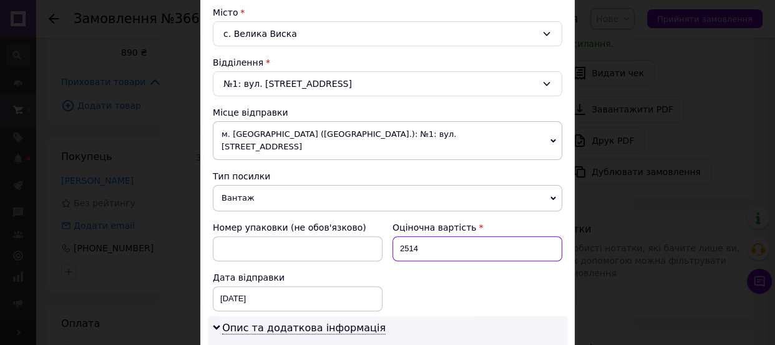
click at [410, 238] on input "2514" at bounding box center [478, 248] width 170 height 25
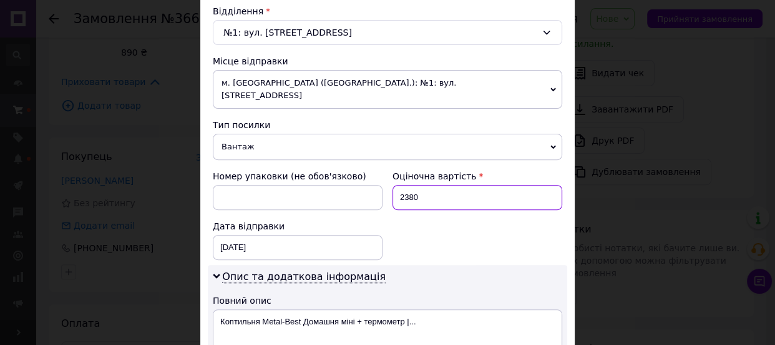
scroll to position [454, 0]
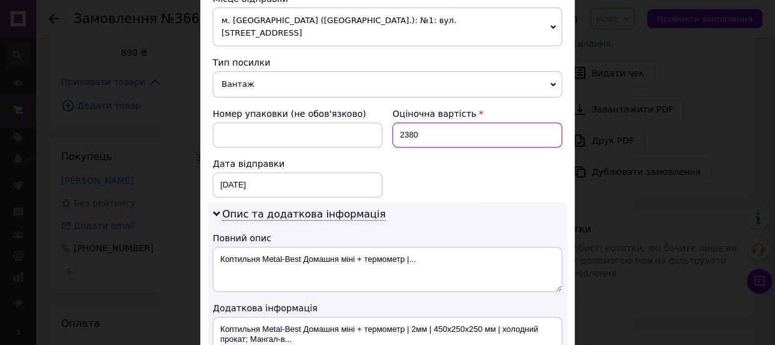
type input "2380"
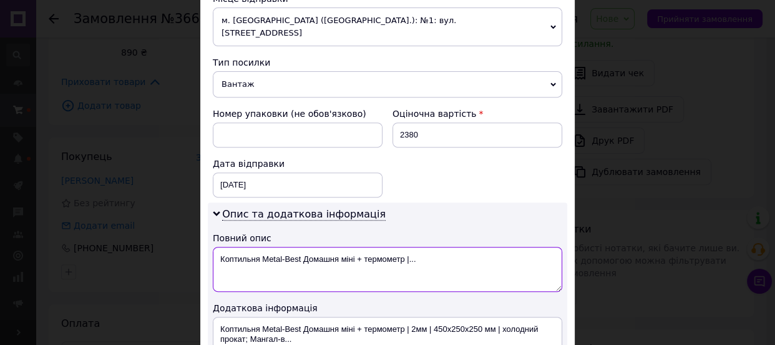
click at [360, 247] on textarea "Коптильня Metal-Best Домашня міні + термометр |..." at bounding box center [388, 269] width 350 height 45
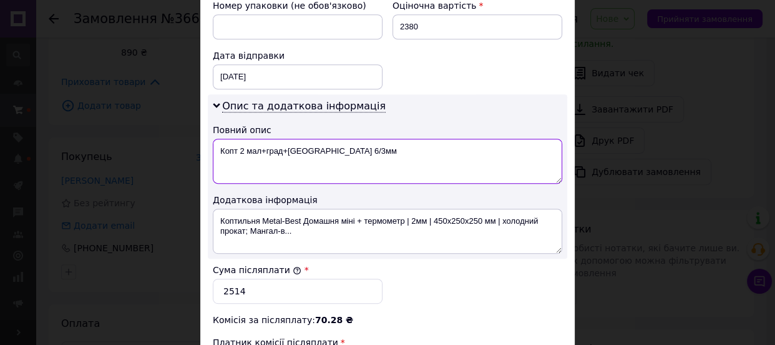
scroll to position [568, 0]
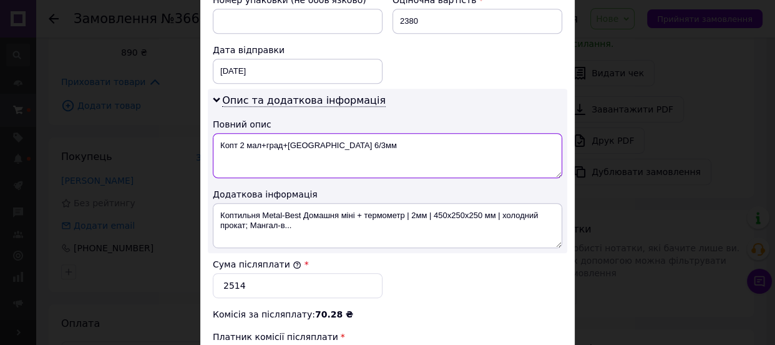
type textarea "Копт 2 мал+град+[GEOGRAPHIC_DATA] 6/3мм"
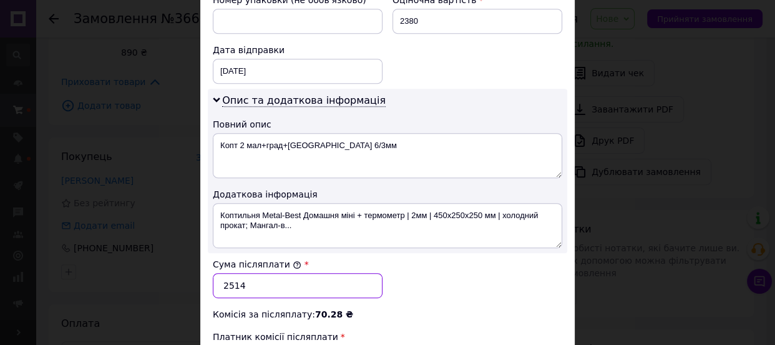
click at [247, 273] on input "2514" at bounding box center [298, 285] width 170 height 25
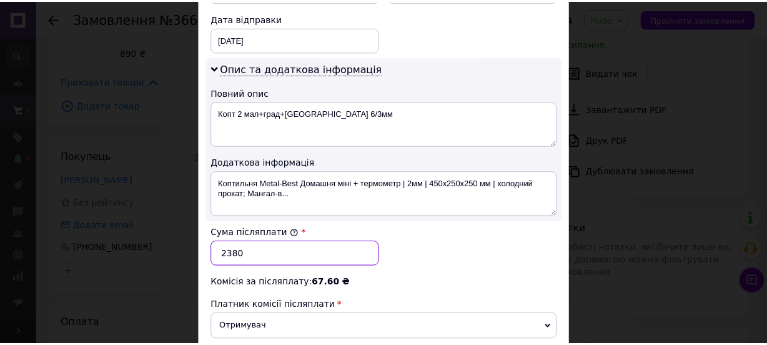
scroll to position [681, 0]
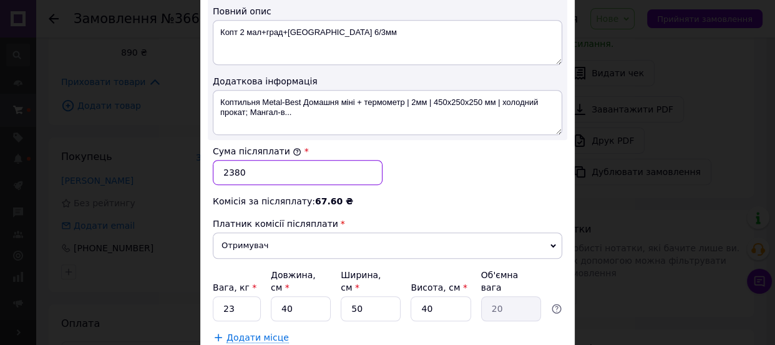
type input "2380"
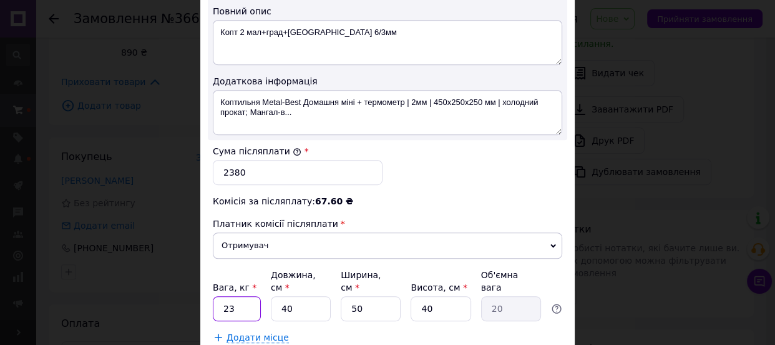
click at [243, 296] on input "23" at bounding box center [237, 308] width 48 height 25
type input "15"
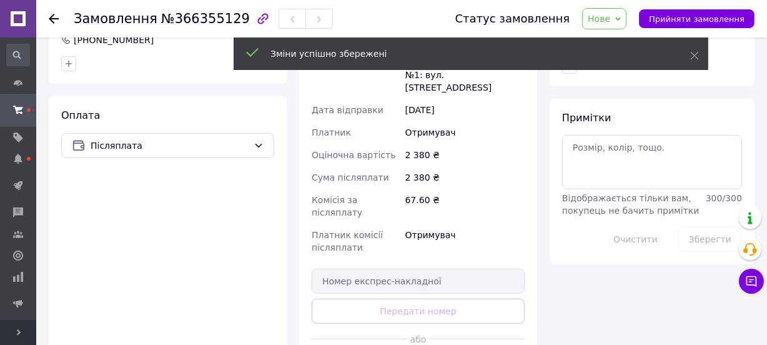
scroll to position [643, 0]
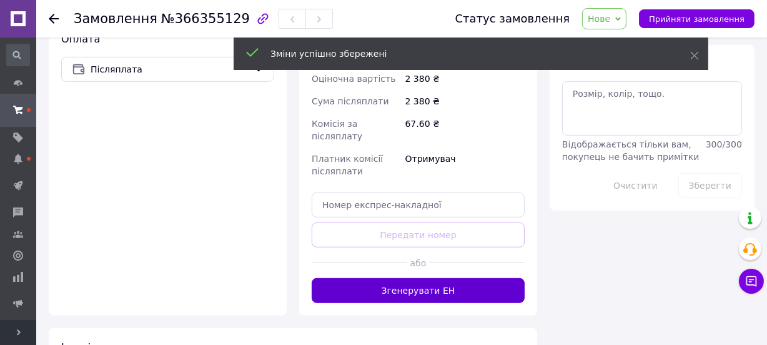
click at [431, 278] on button "Згенерувати ЕН" at bounding box center [418, 290] width 213 height 25
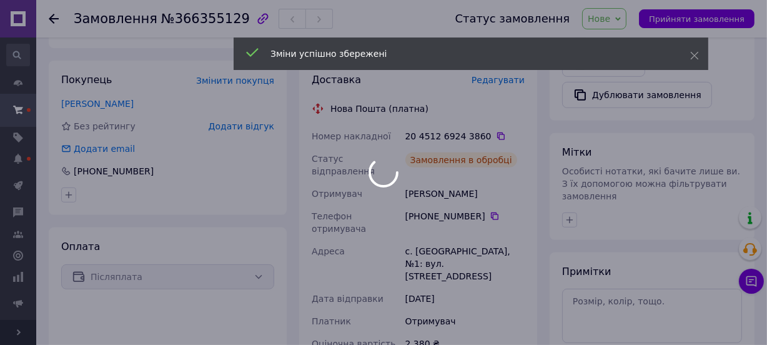
scroll to position [416, 0]
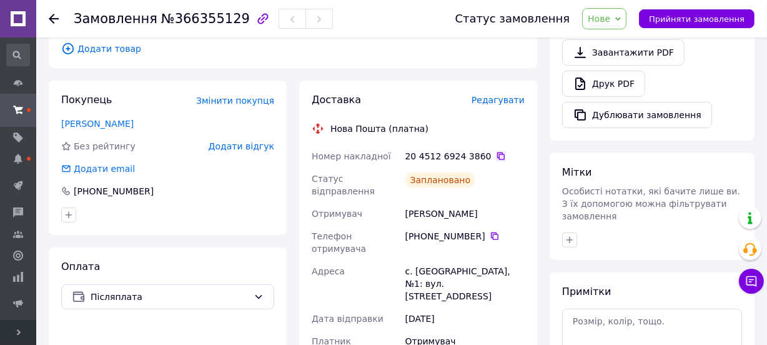
click at [496, 155] on icon at bounding box center [501, 156] width 10 height 10
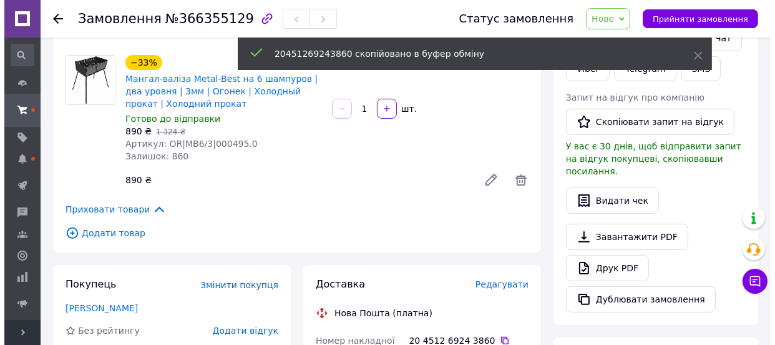
scroll to position [189, 0]
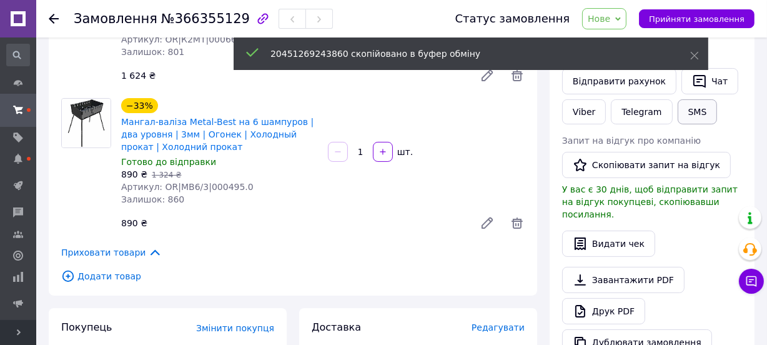
click at [684, 114] on button "SMS" at bounding box center [697, 111] width 40 height 25
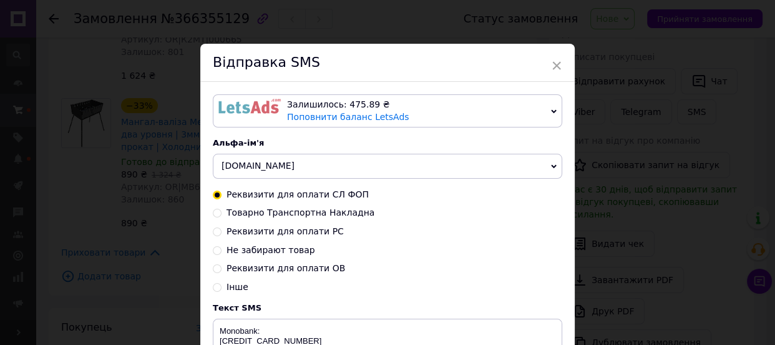
click at [227, 170] on span "[DOMAIN_NAME]" at bounding box center [258, 165] width 73 height 10
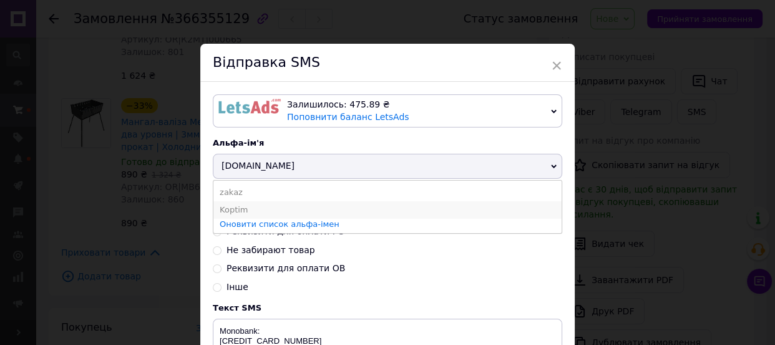
click at [232, 210] on li "Koptim" at bounding box center [388, 209] width 348 height 17
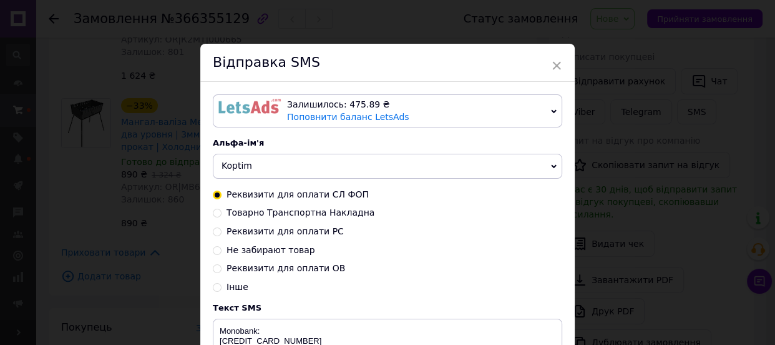
drag, startPoint x: 235, startPoint y: 218, endPoint x: 278, endPoint y: 227, distance: 44.0
click at [236, 217] on span "Товарно Транспортна Накладна" at bounding box center [301, 212] width 148 height 10
click at [222, 216] on input "Товарно Транспортна Накладна" at bounding box center [217, 211] width 9 height 9
radio input "true"
radio input "false"
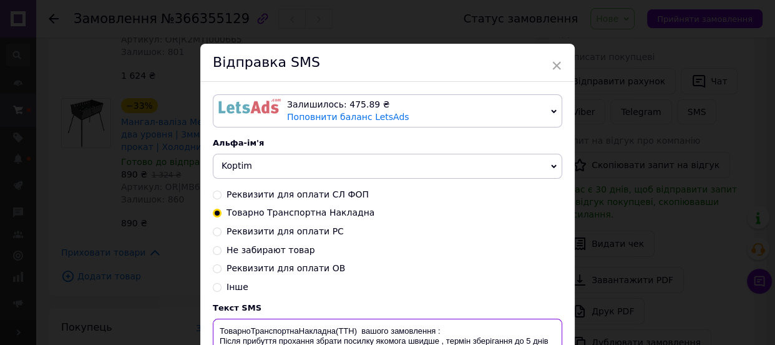
paste textarea "20451269243860"
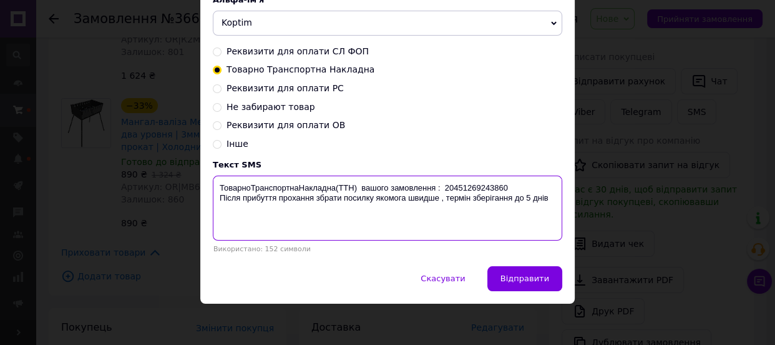
scroll to position [147, 0]
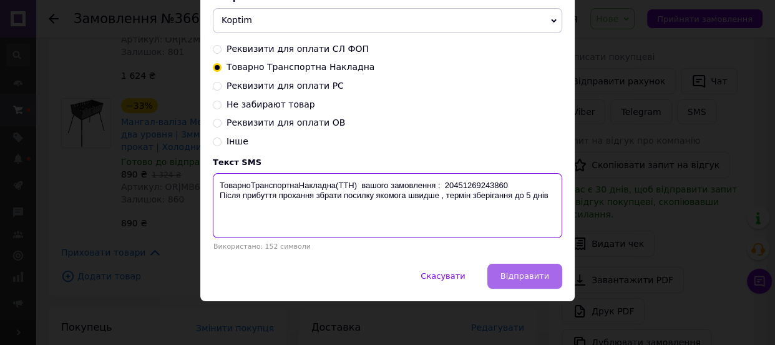
type textarea "ТоварноТранспортнаНакладна(ТТН) вашого замовлення : 20451269243860 Після прибут…"
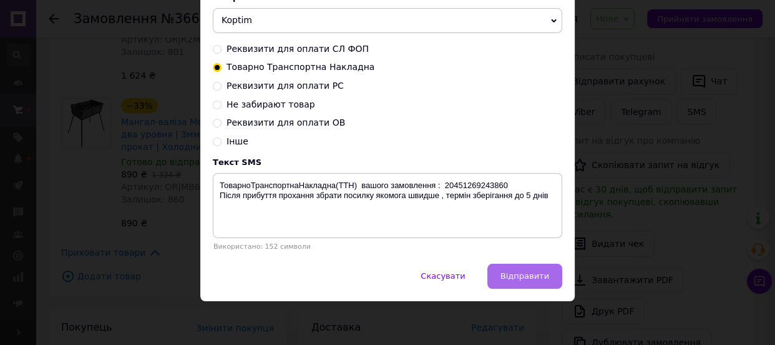
click at [518, 277] on span "Відправити" at bounding box center [525, 275] width 49 height 9
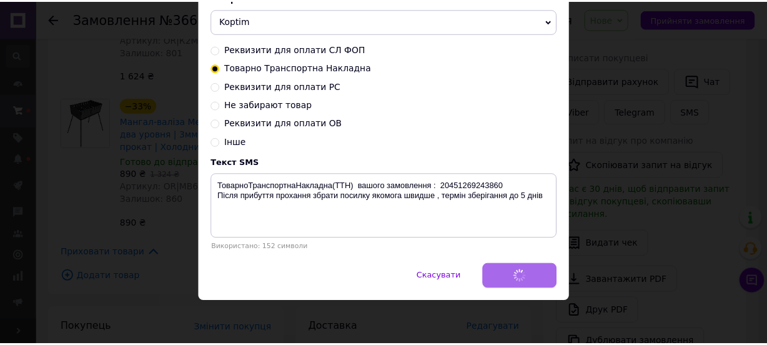
scroll to position [0, 0]
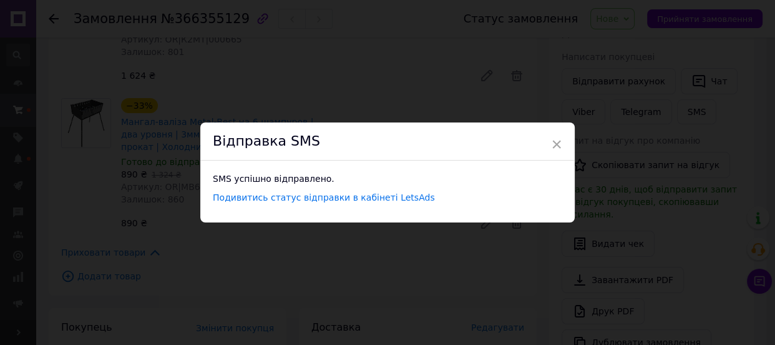
click at [528, 271] on div "× Відправка SMS SMS успішно відправлено. Подивитись статус відправки в кабінеті…" at bounding box center [387, 172] width 775 height 345
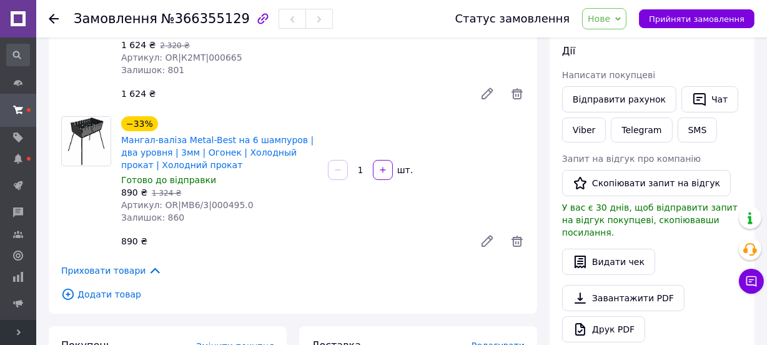
scroll to position [189, 0]
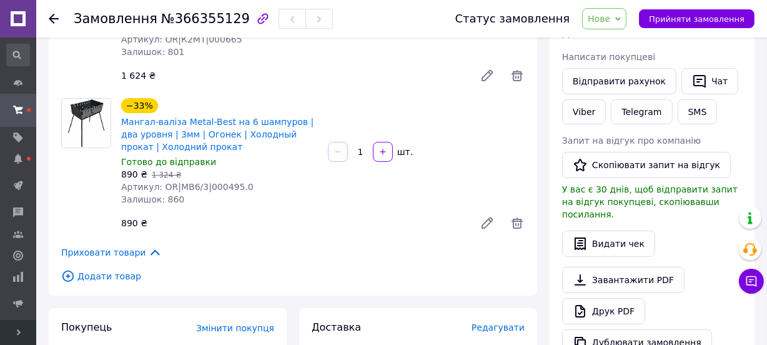
click at [626, 12] on span "Нове" at bounding box center [604, 18] width 44 height 21
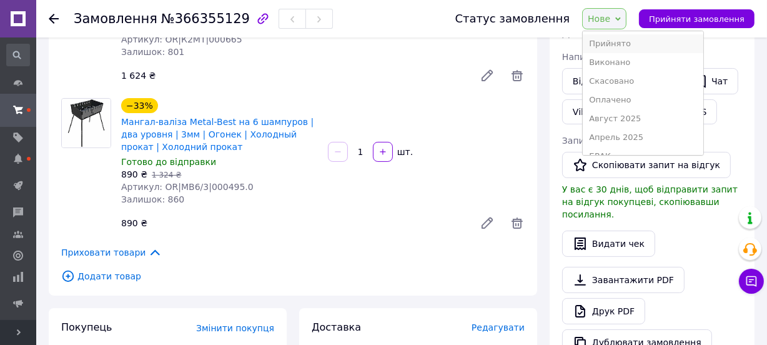
click at [624, 38] on li "Прийнято" at bounding box center [643, 43] width 120 height 19
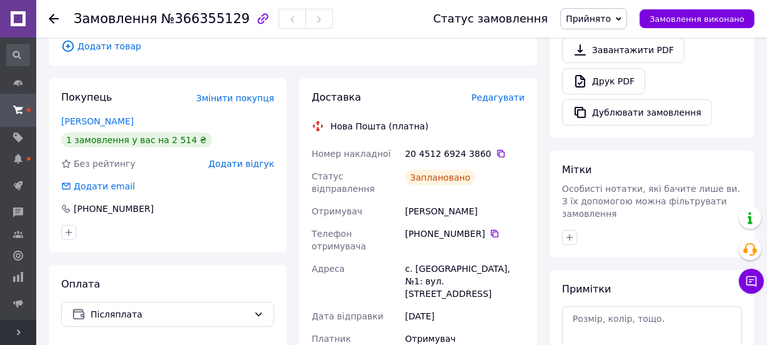
scroll to position [473, 0]
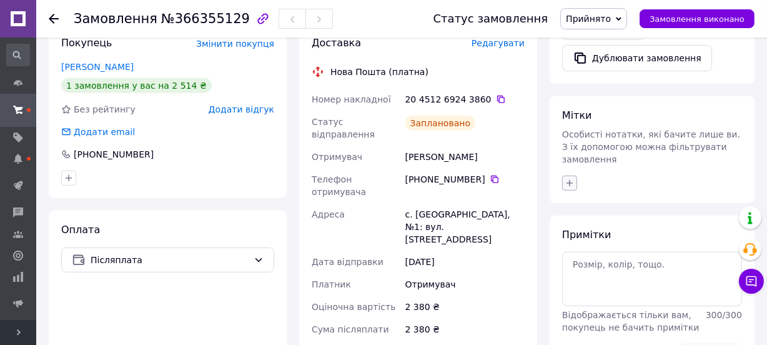
click at [567, 175] on button "button" at bounding box center [569, 182] width 15 height 15
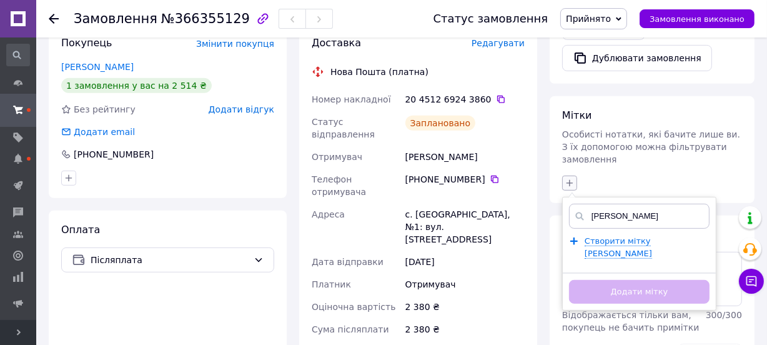
type input "лен"
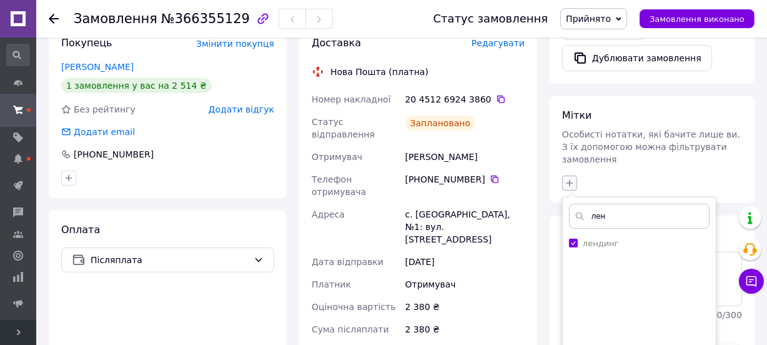
checkbox input "true"
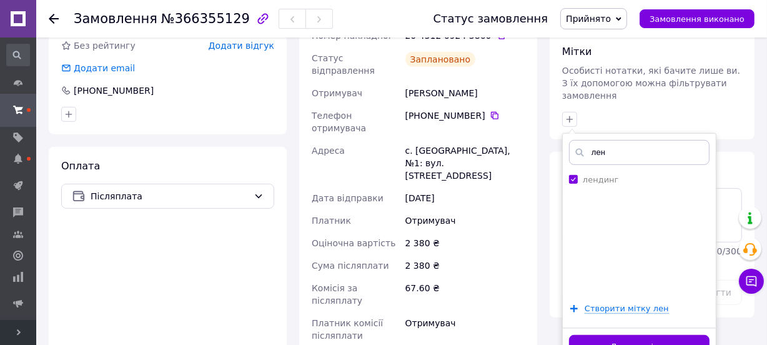
scroll to position [756, 0]
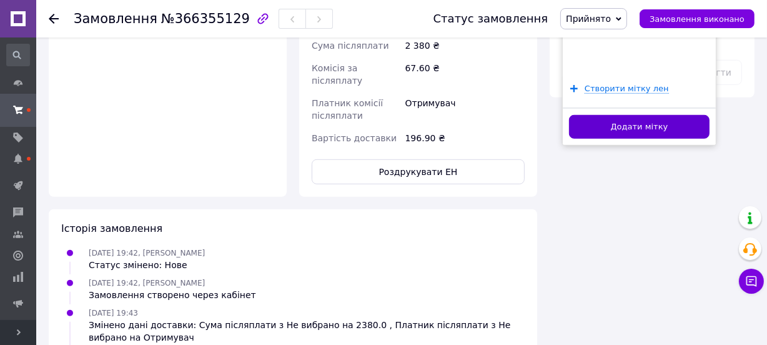
type input "лен"
click at [615, 115] on button "Додати мітку" at bounding box center [639, 127] width 140 height 24
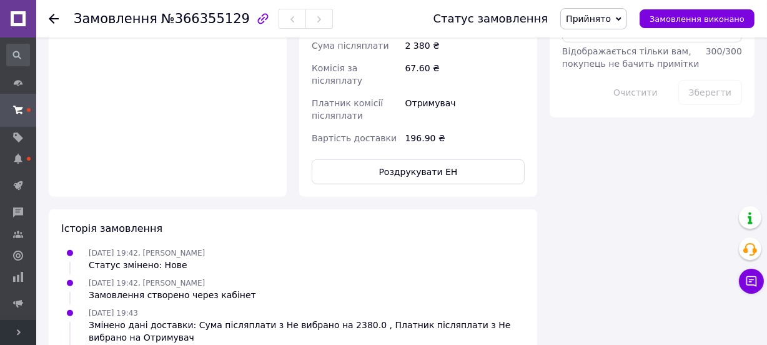
click at [55, 19] on icon at bounding box center [54, 19] width 10 height 10
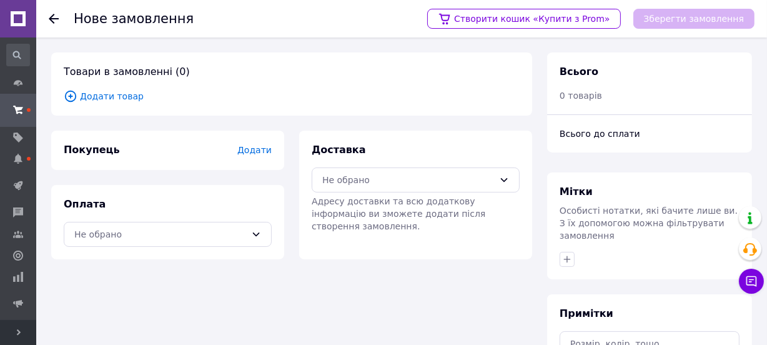
click at [122, 98] on span "Додати товар" at bounding box center [292, 96] width 456 height 14
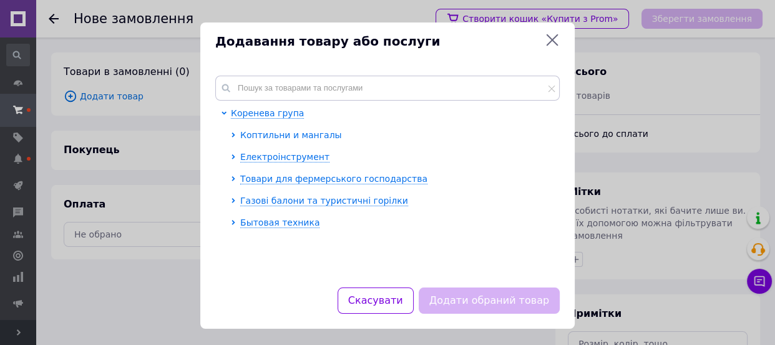
click at [279, 139] on span "Коптильни и мангалы" at bounding box center [291, 135] width 102 height 10
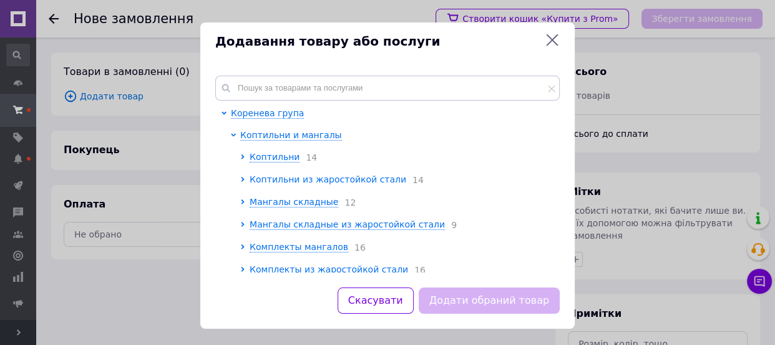
click at [292, 177] on span "Коптильни из жаростойкой стали" at bounding box center [328, 179] width 157 height 10
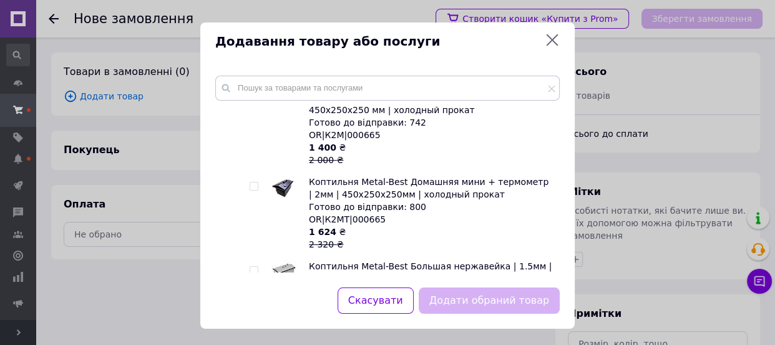
scroll to position [340, 0]
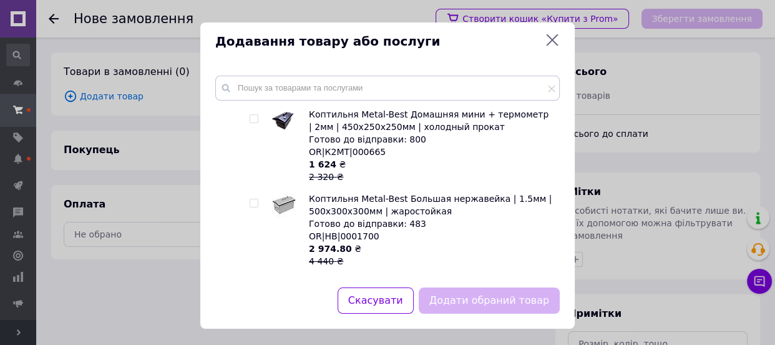
click at [250, 204] on input "checkbox" at bounding box center [254, 203] width 8 height 8
checkbox input "true"
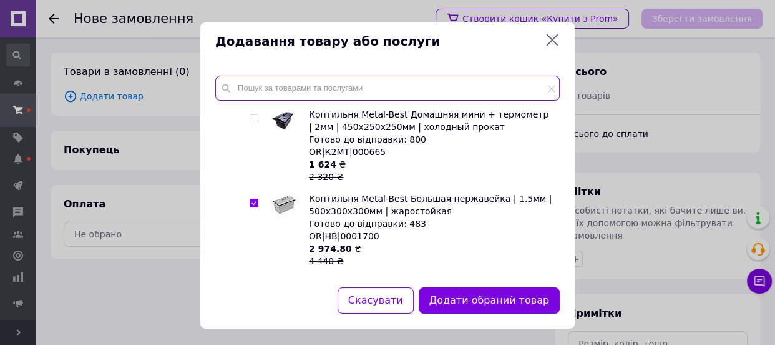
click at [271, 84] on input "text" at bounding box center [387, 88] width 345 height 25
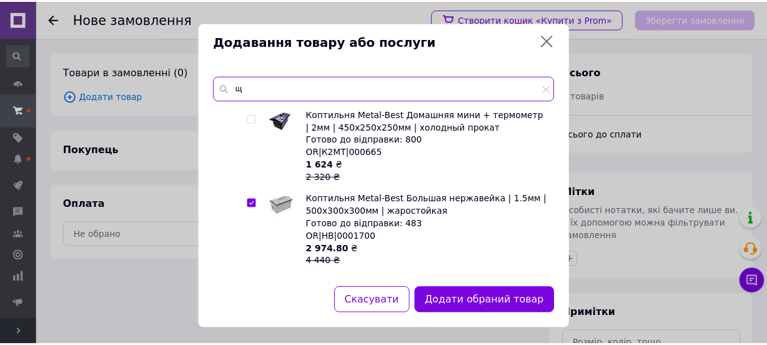
scroll to position [0, 0]
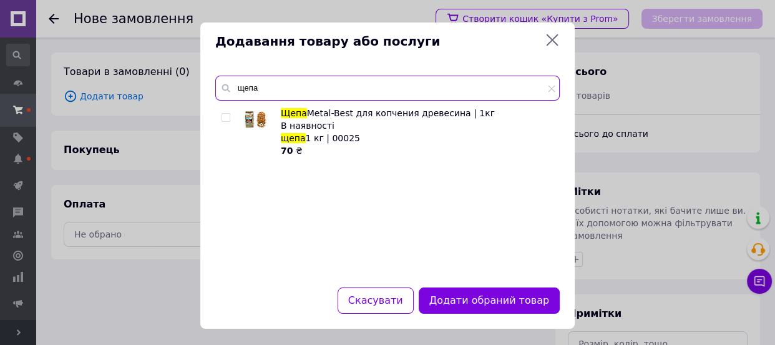
type input "щепа"
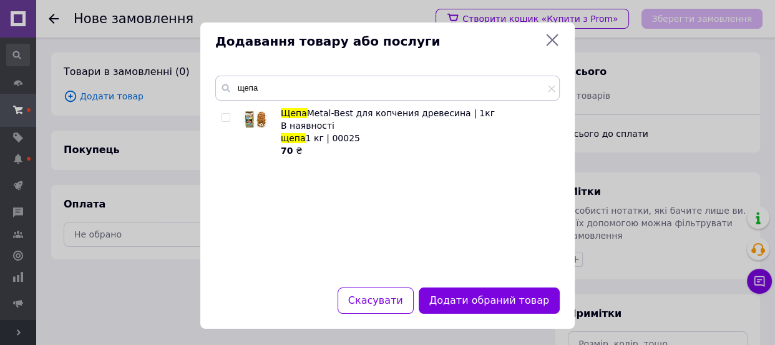
click at [228, 119] on span at bounding box center [226, 117] width 9 height 9
click at [228, 119] on input "checkbox" at bounding box center [226, 118] width 8 height 8
checkbox input "true"
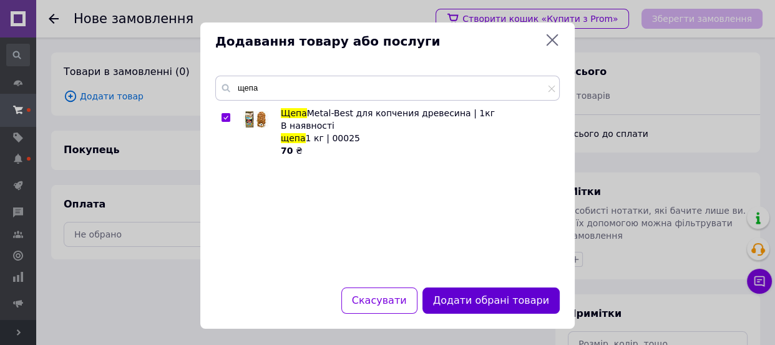
click at [506, 292] on button "Додати обрані товари" at bounding box center [491, 300] width 137 height 27
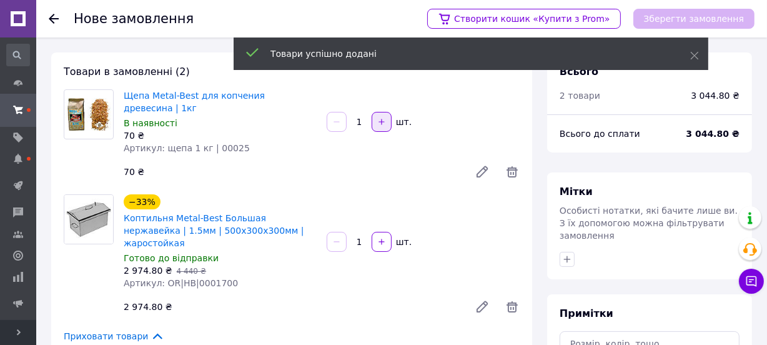
click at [385, 117] on icon "button" at bounding box center [381, 121] width 9 height 9
type input "2"
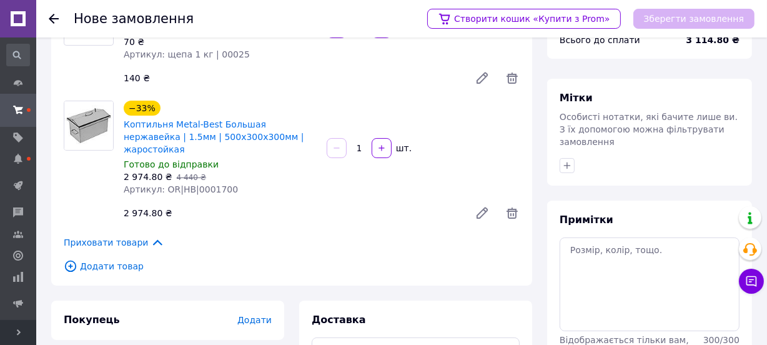
scroll to position [167, 0]
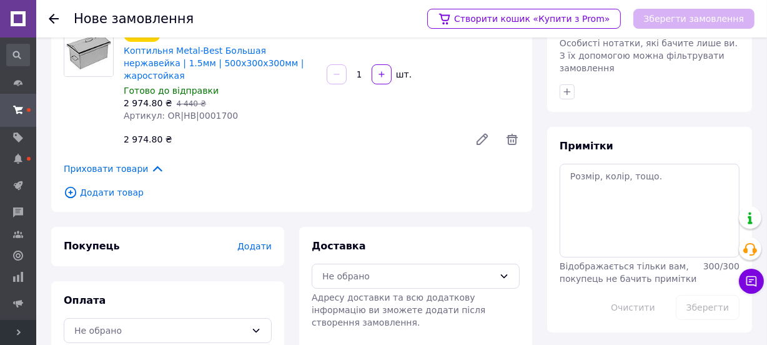
click at [268, 241] on span "Додати" at bounding box center [254, 246] width 34 height 10
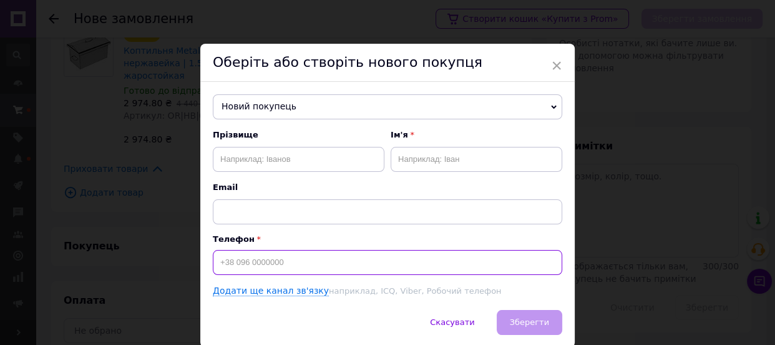
paste input "0988700118"
click at [218, 262] on input "0988700118" at bounding box center [388, 262] width 350 height 25
type input "[PHONE_NUMBER]"
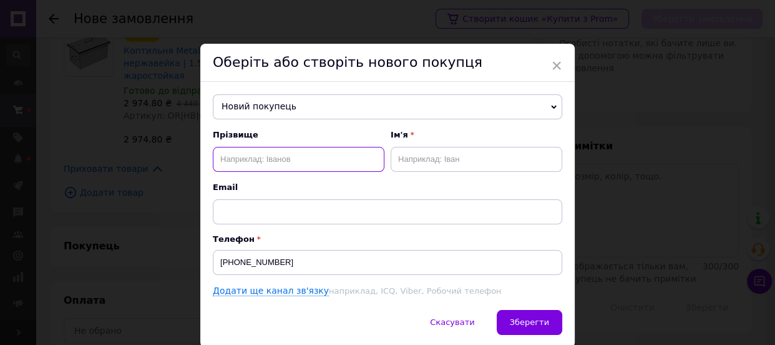
click at [315, 160] on input "text" at bounding box center [299, 159] width 172 height 25
type input "Мягка"
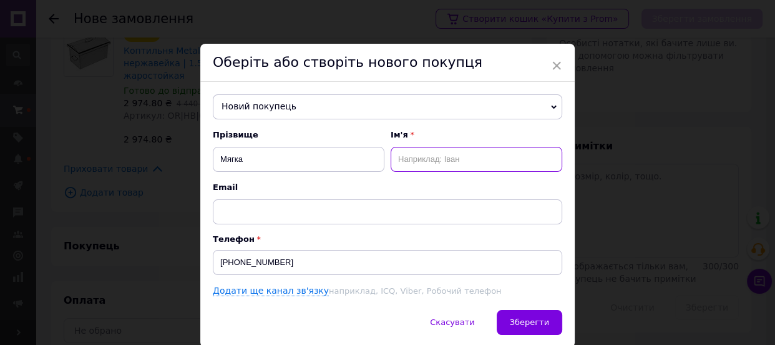
click at [418, 162] on input "text" at bounding box center [477, 159] width 172 height 25
paste input "Юлія"
type input "Юлія"
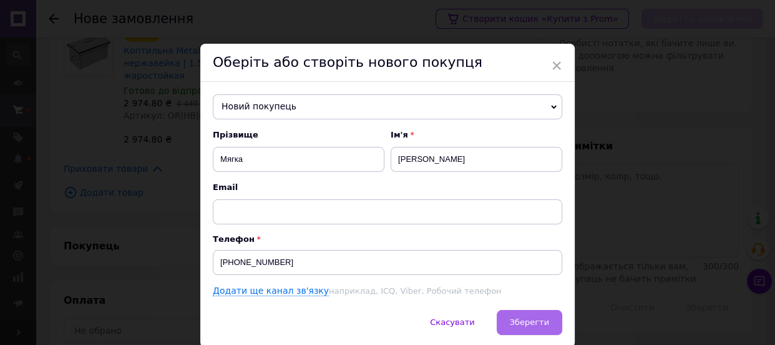
click at [524, 327] on span "Зберегти" at bounding box center [529, 321] width 39 height 9
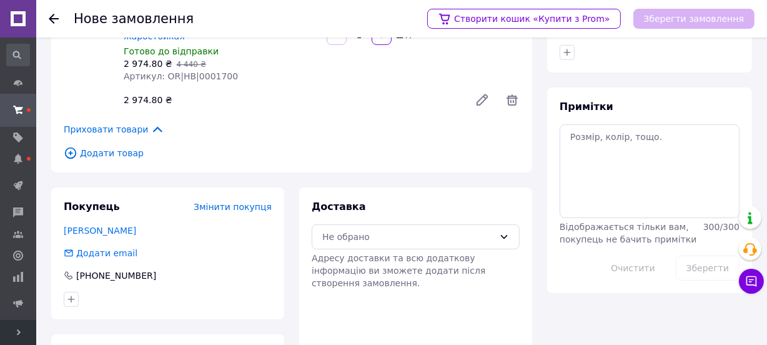
scroll to position [260, 0]
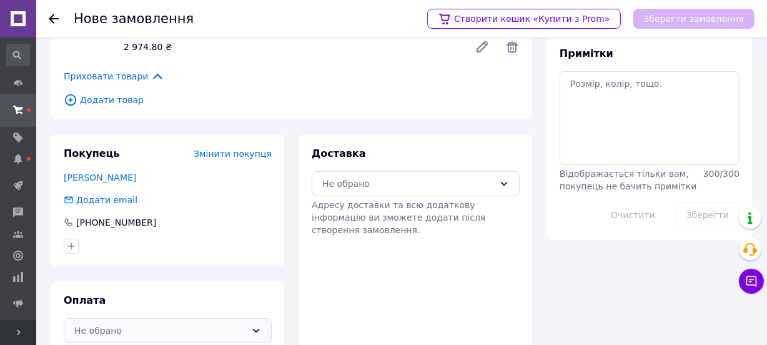
click at [124, 323] on div "Не обрано" at bounding box center [160, 330] width 172 height 14
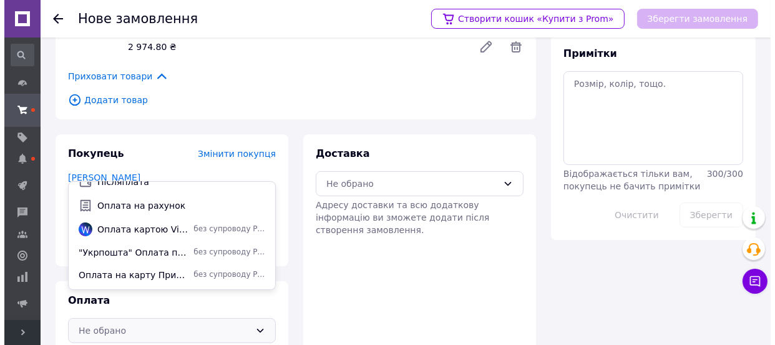
scroll to position [55, 0]
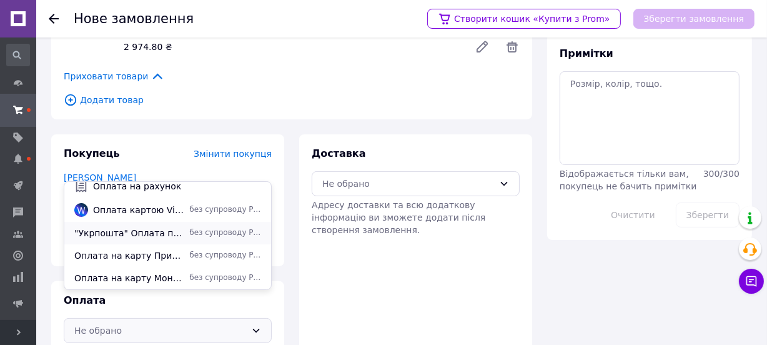
click at [129, 235] on span ""Укрпошта" Оплата при отриманні" at bounding box center [129, 233] width 110 height 12
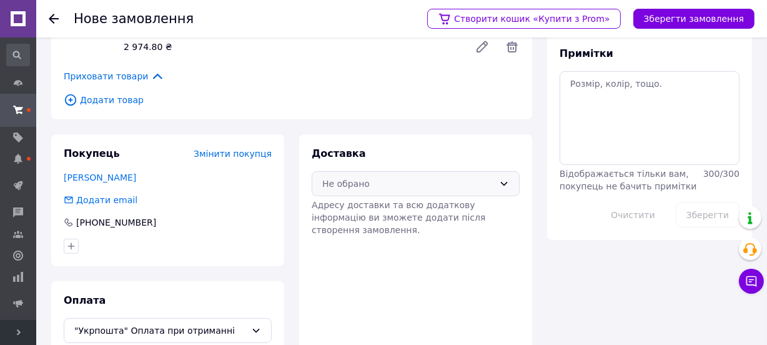
click at [350, 177] on div "Не обрано" at bounding box center [408, 184] width 172 height 14
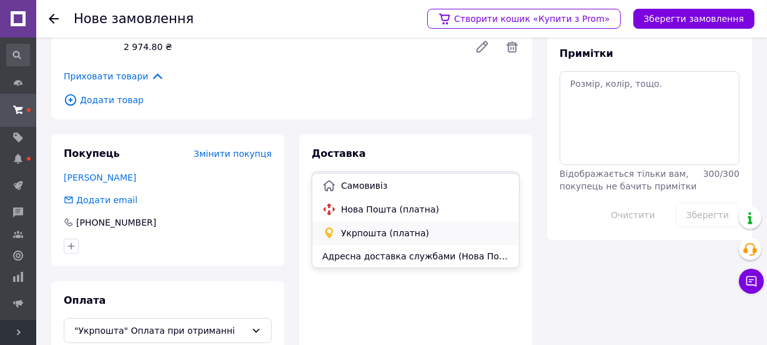
click at [378, 224] on div "Укрпошта (платна)" at bounding box center [415, 233] width 207 height 24
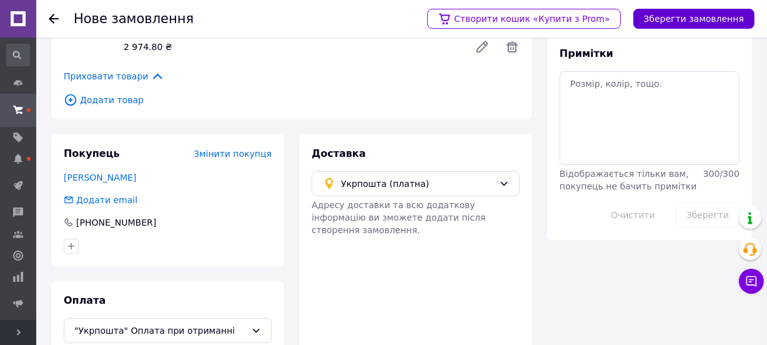
click at [730, 14] on button "Зберегти замовлення" at bounding box center [693, 19] width 121 height 20
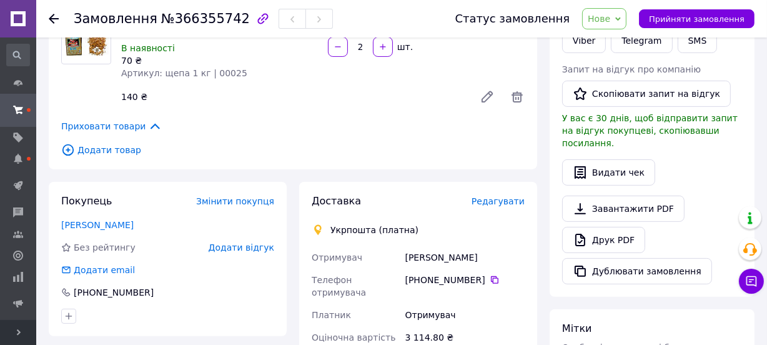
click at [506, 196] on span "Редагувати" at bounding box center [497, 201] width 53 height 10
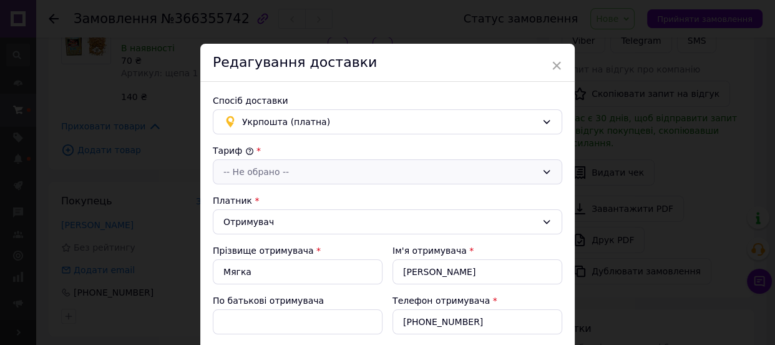
drag, startPoint x: 320, startPoint y: 171, endPoint x: 294, endPoint y: 182, distance: 28.0
click at [317, 171] on div "-- Не обрано --" at bounding box center [380, 172] width 313 height 14
click at [263, 195] on li "Стандарт" at bounding box center [386, 198] width 348 height 22
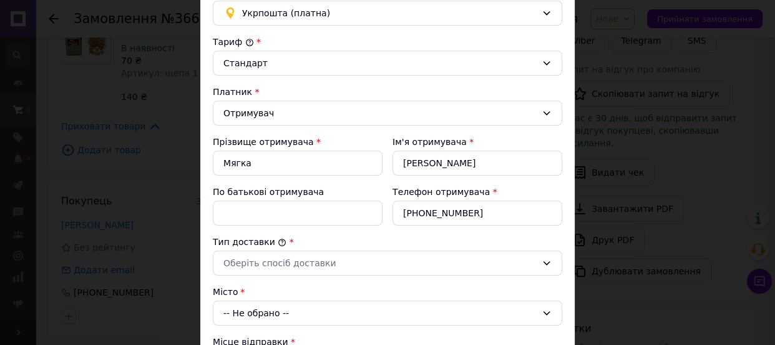
scroll to position [113, 0]
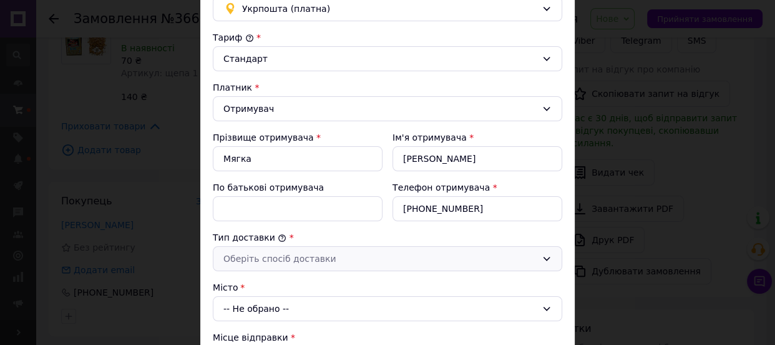
click at [258, 264] on div "Оберіть спосіб доставки" at bounding box center [388, 258] width 350 height 25
click at [261, 282] on li "Склад - склад" at bounding box center [386, 284] width 348 height 22
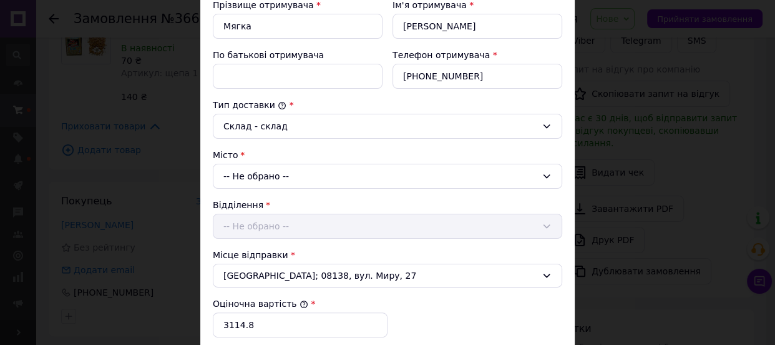
scroll to position [283, 0]
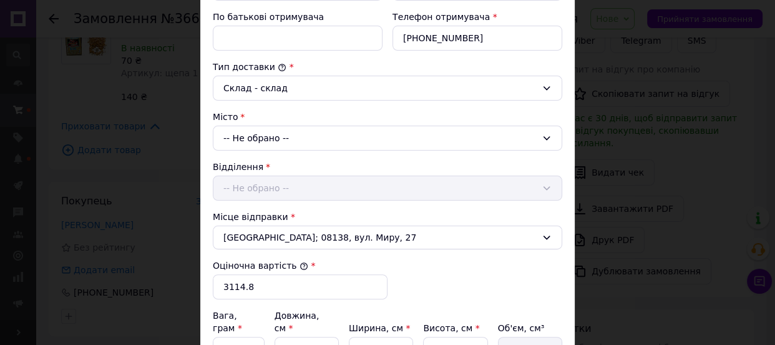
click at [257, 140] on div "-- Не обрано --" at bounding box center [388, 138] width 350 height 25
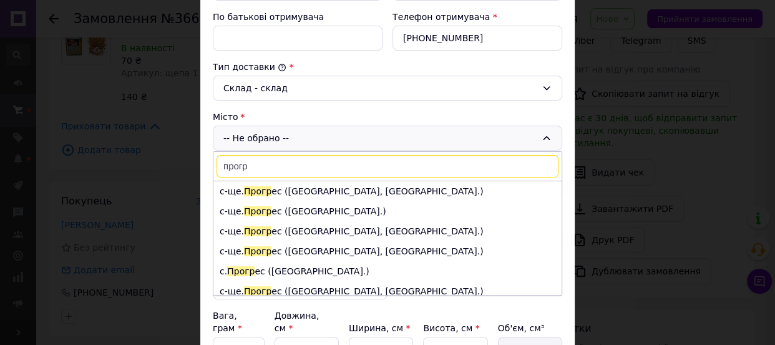
type input "прогр"
click at [325, 282] on li "с-ще. Прогр ес (Харківська обл., Богодухівський р-н.)" at bounding box center [388, 291] width 348 height 20
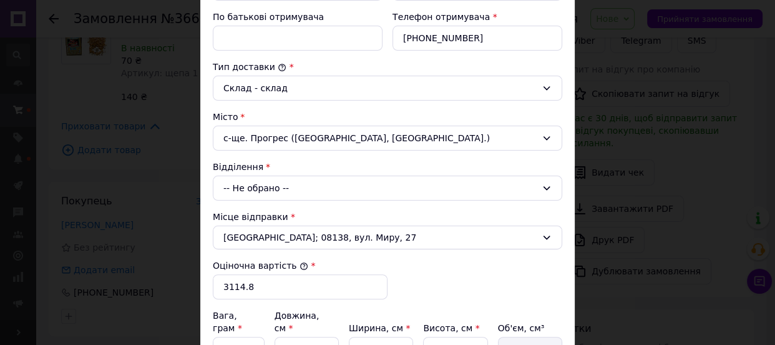
click at [287, 184] on div "-- Не обрано --" at bounding box center [388, 187] width 350 height 25
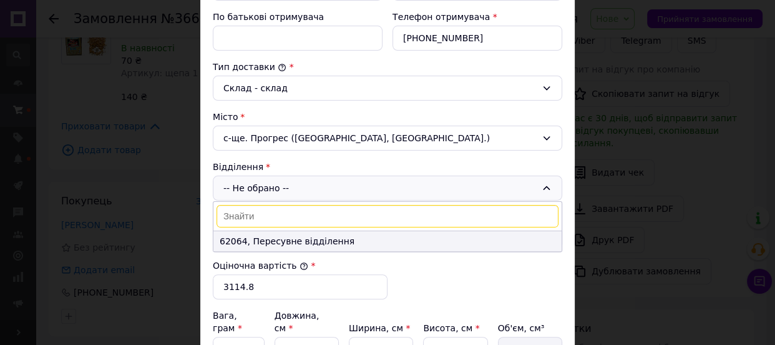
click at [256, 244] on li "62064, Пересувне відділення" at bounding box center [388, 241] width 348 height 20
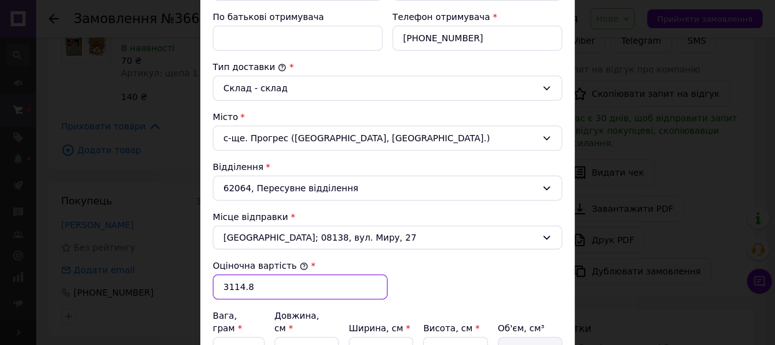
click at [245, 280] on input "3114.8" at bounding box center [300, 286] width 175 height 25
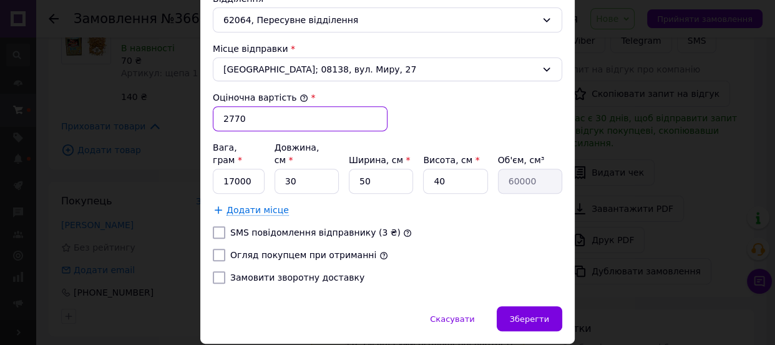
scroll to position [454, 0]
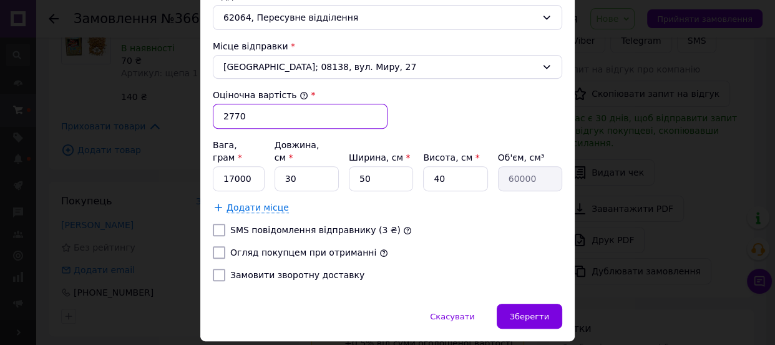
type input "2770"
click at [243, 247] on label "Огляд покупцем при отриманні" at bounding box center [303, 252] width 146 height 10
click at [225, 246] on input "Огляд покупцем при отриманні" at bounding box center [219, 252] width 12 height 12
checkbox input "true"
click at [244, 270] on label "Замовити зворотну доставку" at bounding box center [297, 275] width 134 height 10
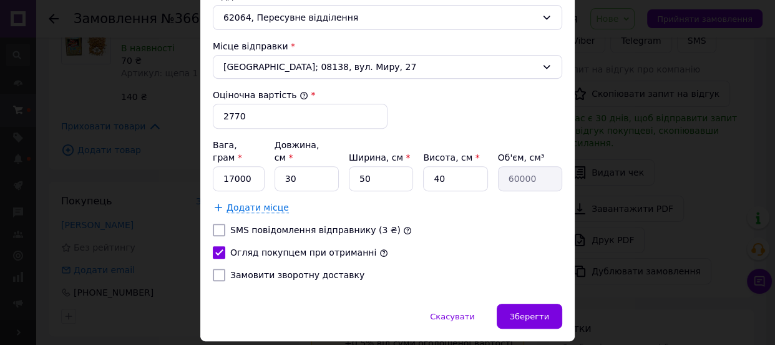
click at [225, 268] on input "Замовити зворотну доставку" at bounding box center [219, 274] width 12 height 12
checkbox input "true"
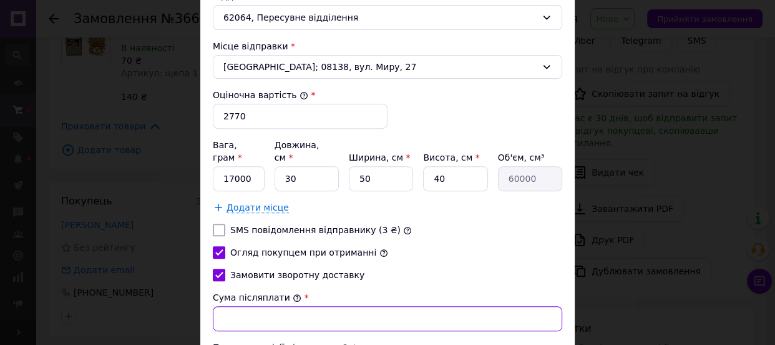
click at [242, 310] on input "Сума післяплати" at bounding box center [388, 318] width 350 height 25
type input "2770"
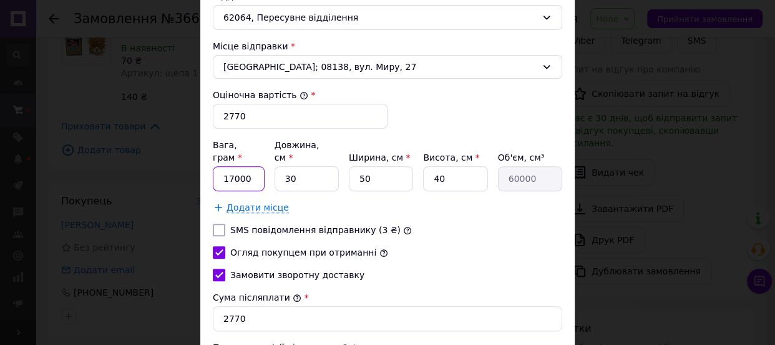
click at [231, 167] on input "17000" at bounding box center [239, 178] width 52 height 25
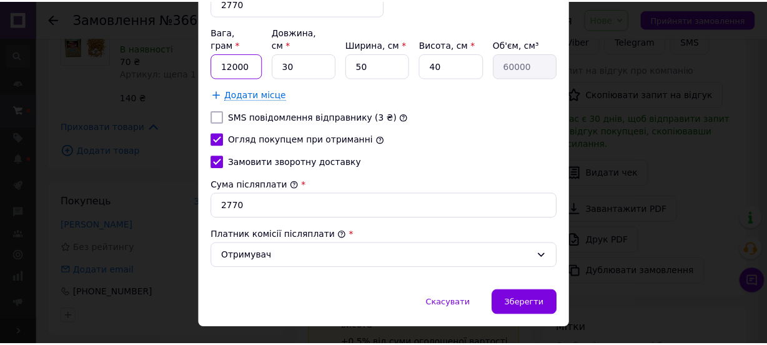
scroll to position [568, 0]
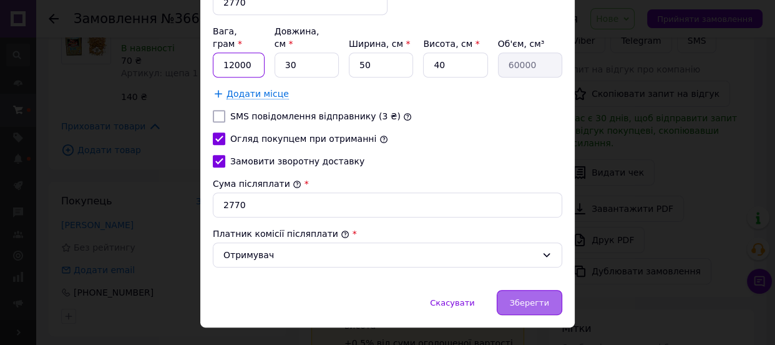
type input "12000"
click at [541, 298] on span "Зберегти" at bounding box center [529, 302] width 39 height 9
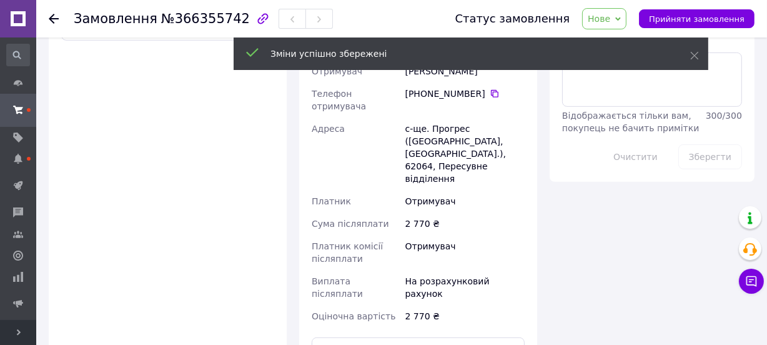
scroll to position [657, 0]
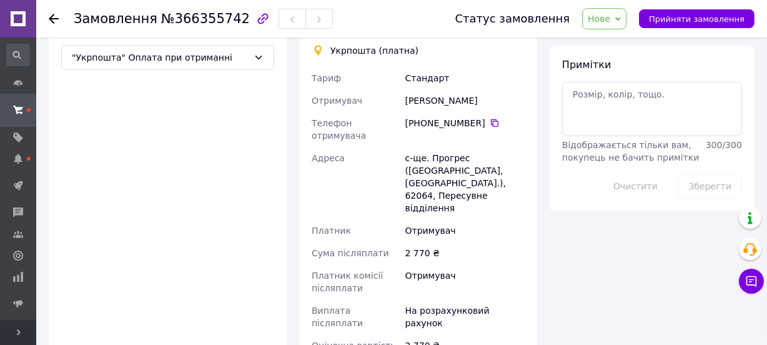
scroll to position [600, 0]
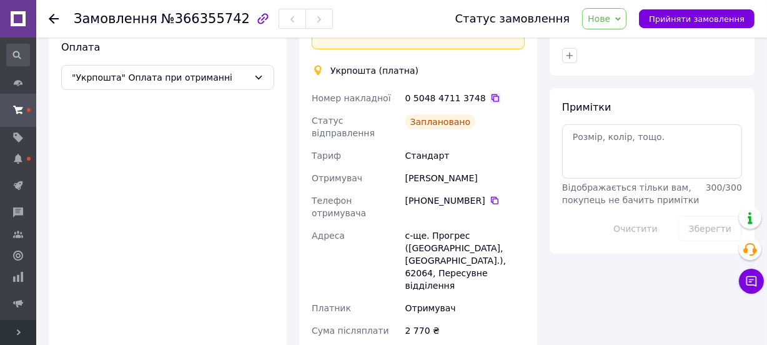
click at [491, 94] on icon at bounding box center [494, 97] width 7 height 7
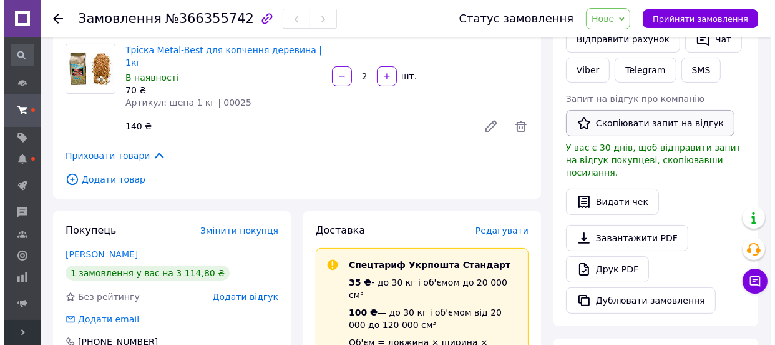
scroll to position [203, 0]
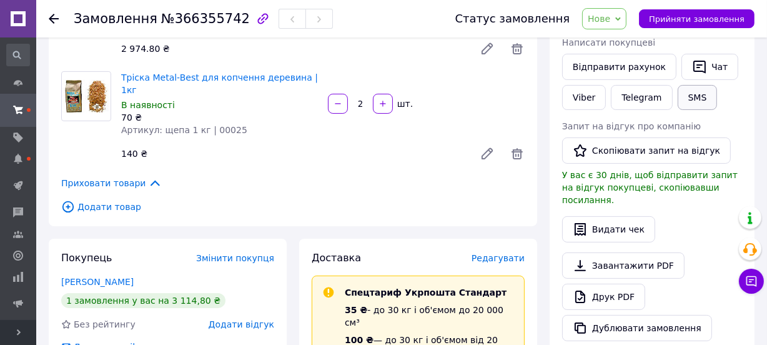
click at [680, 100] on button "SMS" at bounding box center [697, 97] width 40 height 25
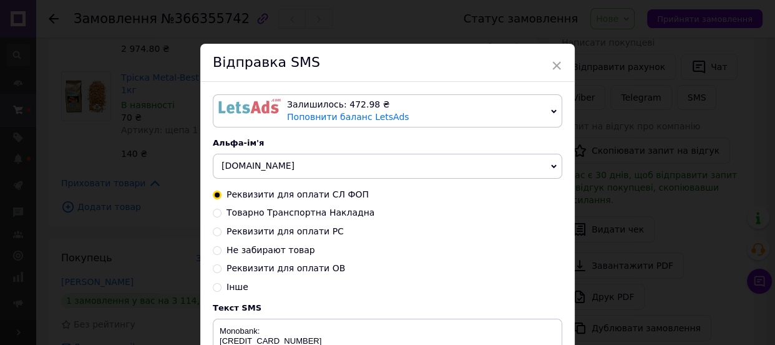
click at [225, 166] on span "[DOMAIN_NAME]" at bounding box center [258, 165] width 73 height 10
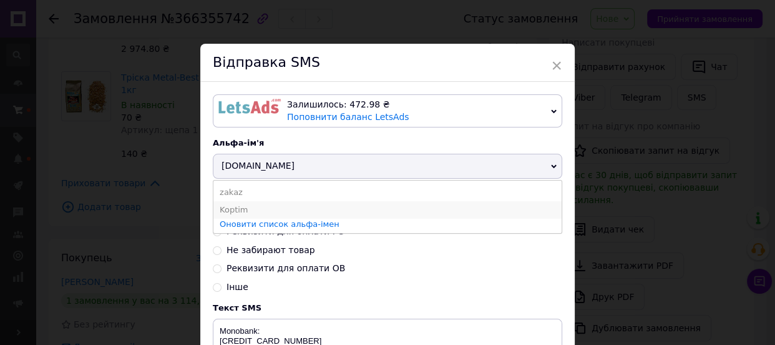
click at [235, 206] on li "Koptim" at bounding box center [388, 209] width 348 height 17
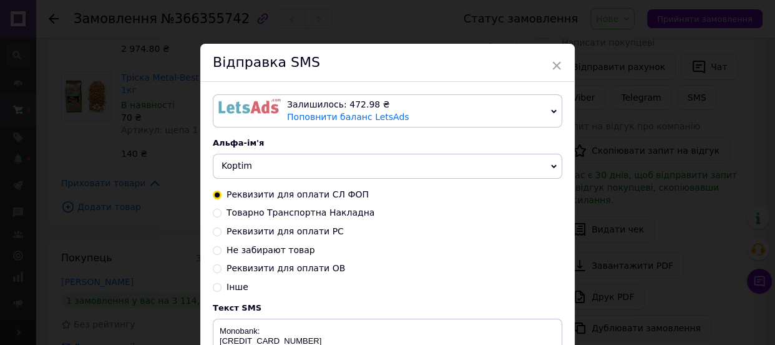
drag, startPoint x: 239, startPoint y: 216, endPoint x: 318, endPoint y: 231, distance: 81.3
click at [242, 217] on span "Товарно Транспортна Накладна" at bounding box center [301, 212] width 148 height 10
click at [222, 216] on input "Товарно Транспортна Накладна" at bounding box center [217, 211] width 9 height 9
radio input "true"
radio input "false"
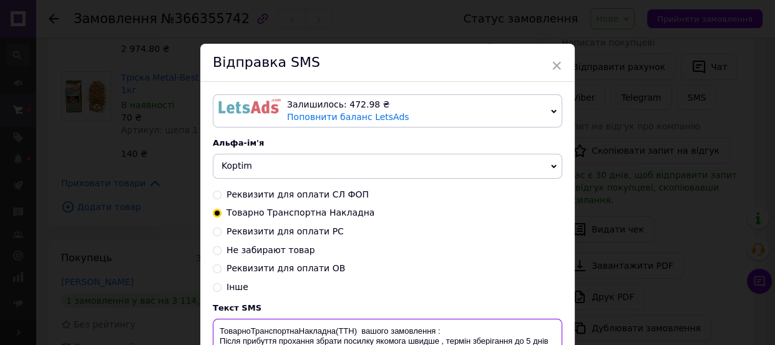
paste textarea "0504847113748"
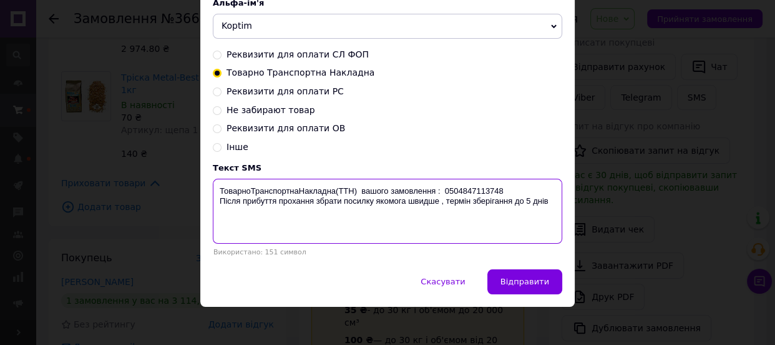
scroll to position [147, 0]
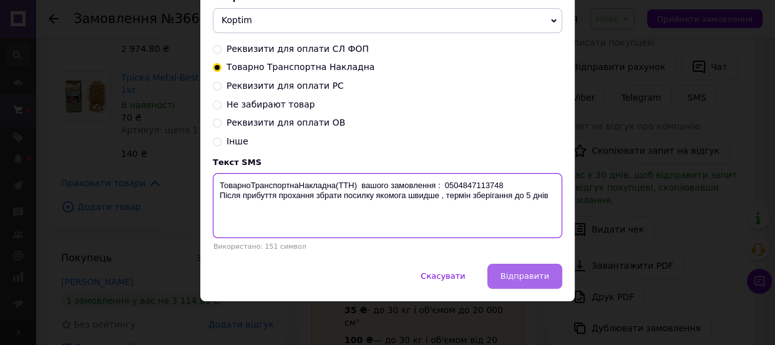
type textarea "ТоварноТранспортнаНакладна(ТТН) вашого замовлення : 0504847113748 Після прибутт…"
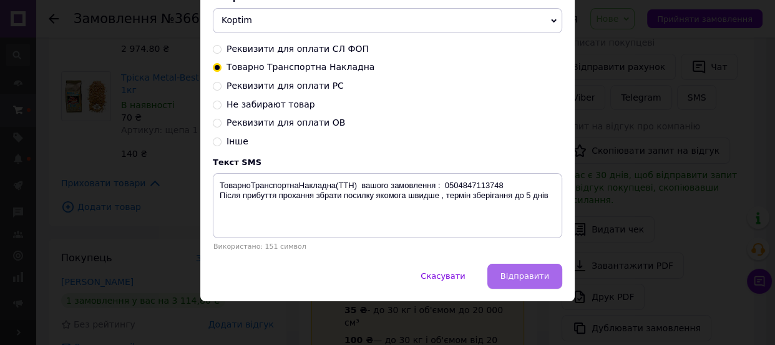
click at [511, 269] on button "Відправити" at bounding box center [525, 275] width 75 height 25
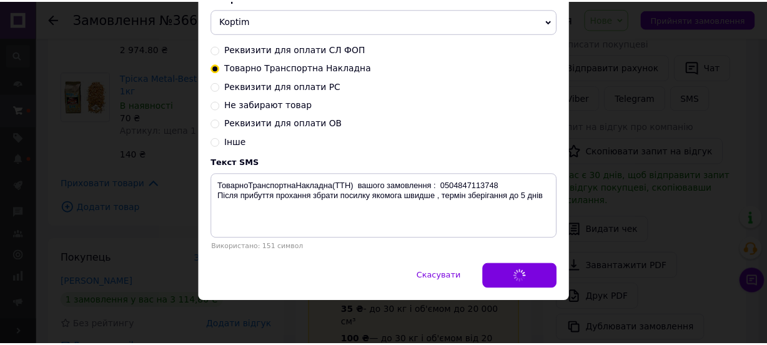
scroll to position [0, 0]
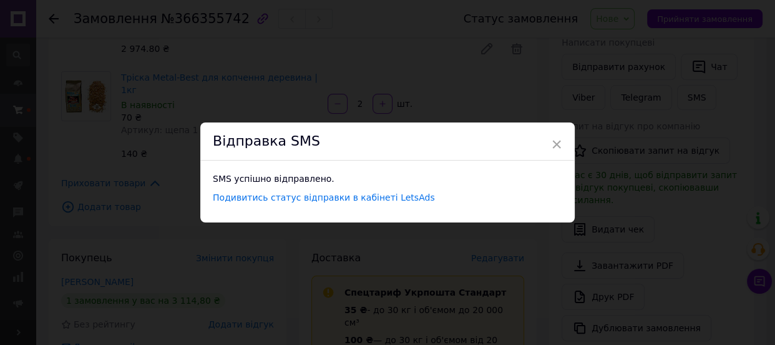
click at [516, 73] on div "× Відправка SMS SMS успішно відправлено. Подивитись статус відправки в кабінеті…" at bounding box center [387, 172] width 775 height 345
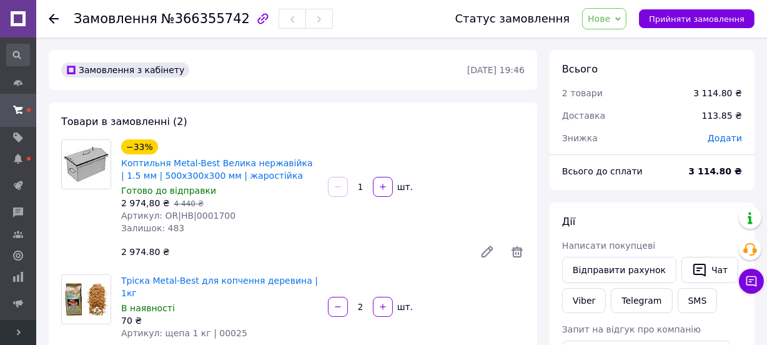
click at [607, 17] on span "Нове" at bounding box center [599, 19] width 22 height 10
click at [612, 38] on li "Прийнято" at bounding box center [643, 43] width 120 height 19
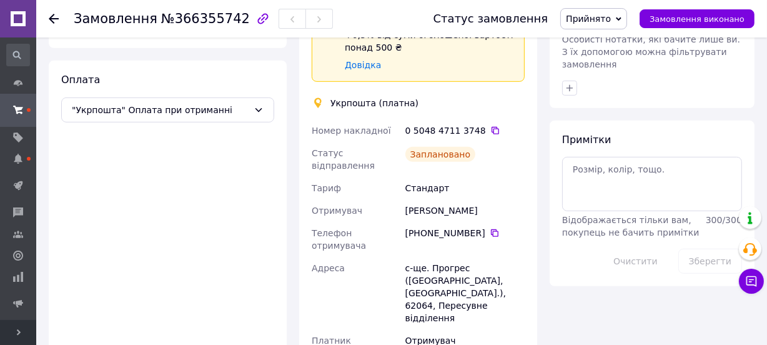
scroll to position [511, 0]
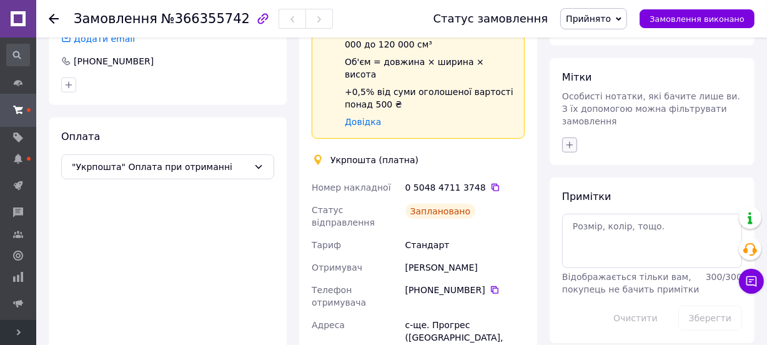
click at [569, 141] on icon "button" at bounding box center [569, 144] width 7 height 7
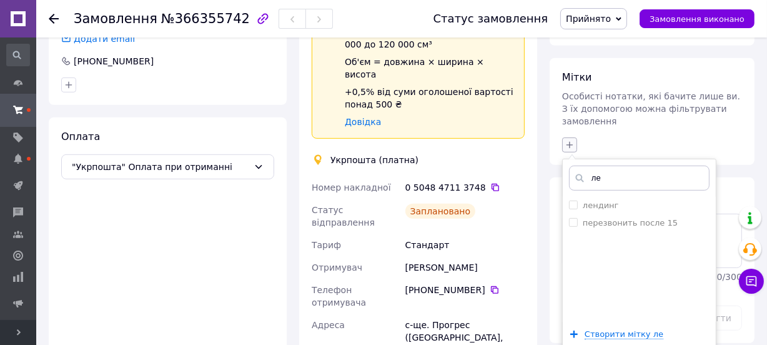
type input "лен"
checkbox input "true"
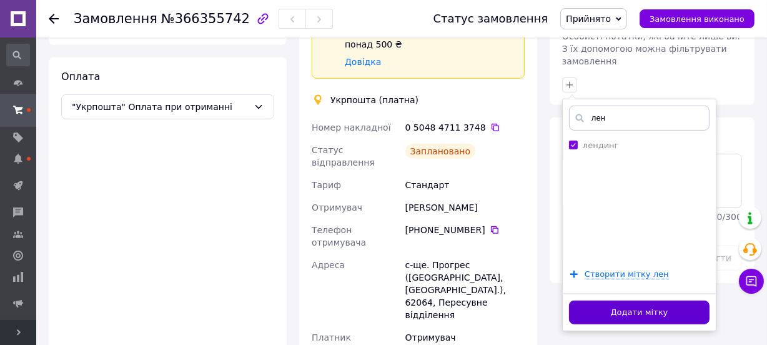
scroll to position [624, 0]
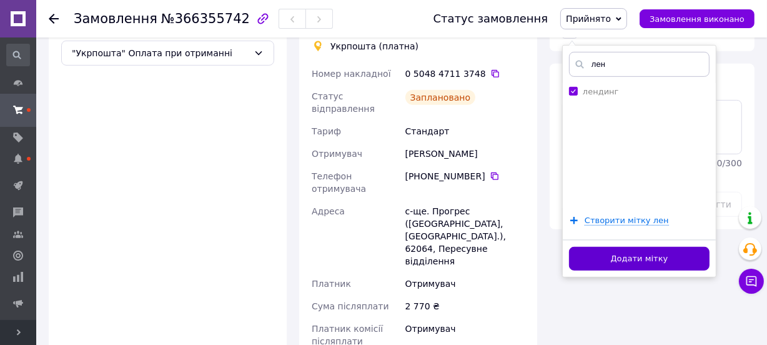
type input "лен"
click at [591, 247] on button "Додати мітку" at bounding box center [639, 259] width 140 height 24
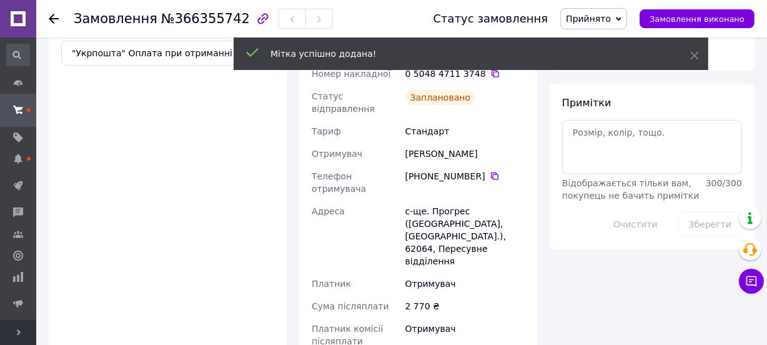
click at [52, 14] on icon at bounding box center [54, 19] width 10 height 10
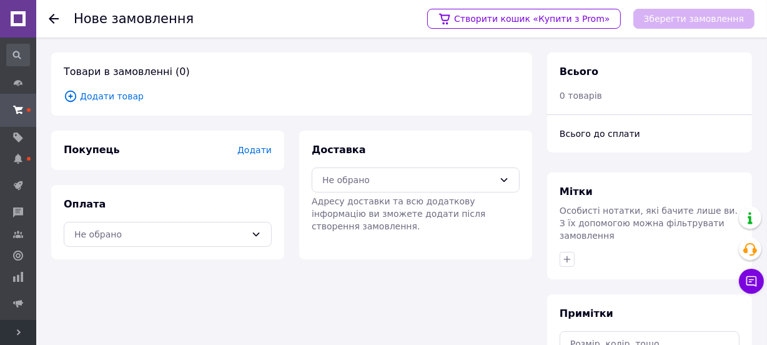
click at [126, 92] on span "Додати товар" at bounding box center [292, 96] width 456 height 14
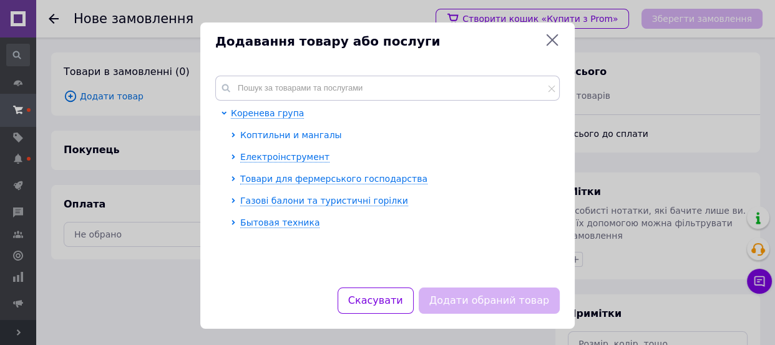
click at [264, 134] on span "Коптильни и мангалы" at bounding box center [291, 135] width 102 height 10
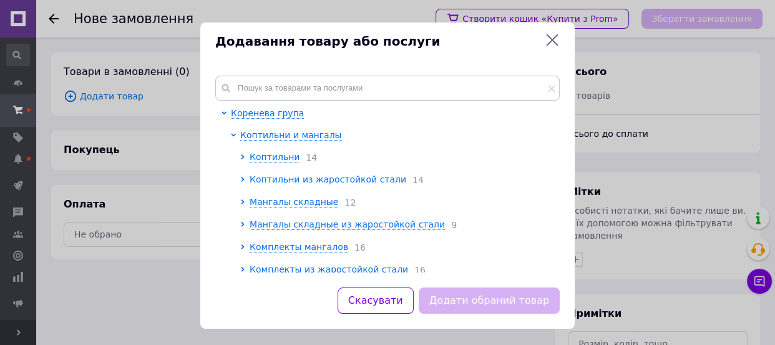
click at [283, 178] on span "Коптильни из жаростойкой стали" at bounding box center [328, 179] width 157 height 10
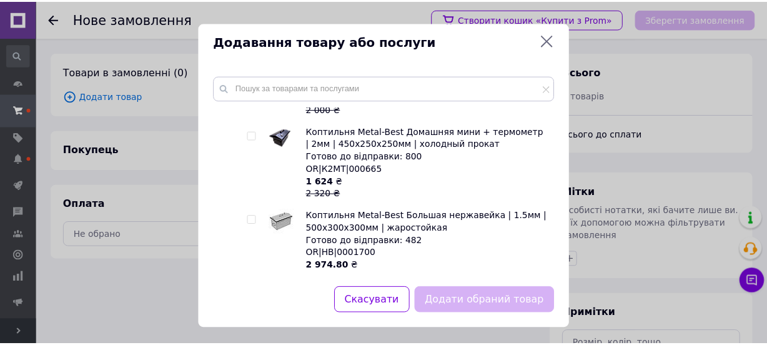
scroll to position [340, 0]
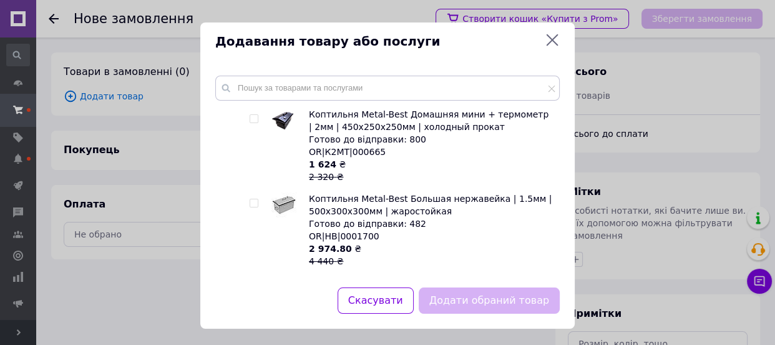
click at [250, 199] on span at bounding box center [254, 203] width 9 height 9
click at [250, 199] on input "checkbox" at bounding box center [254, 203] width 8 height 8
checkbox input "true"
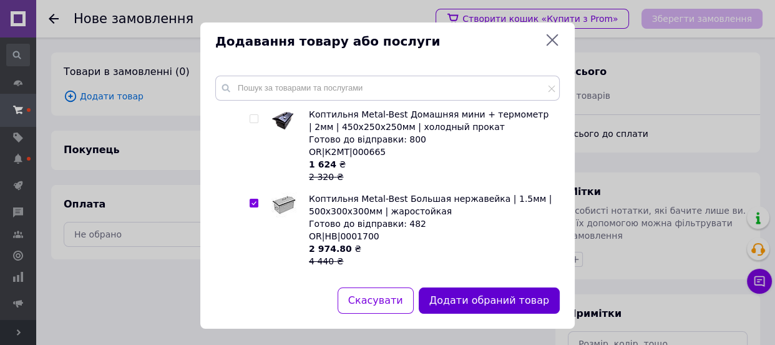
click at [443, 293] on button "Додати обраний товар" at bounding box center [489, 300] width 141 height 27
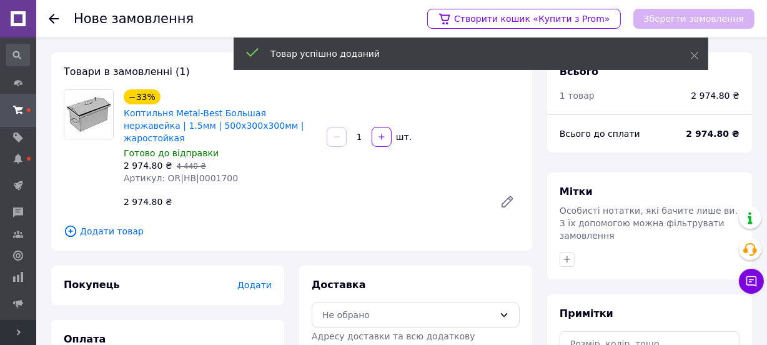
click at [259, 280] on span "Додати" at bounding box center [254, 285] width 34 height 10
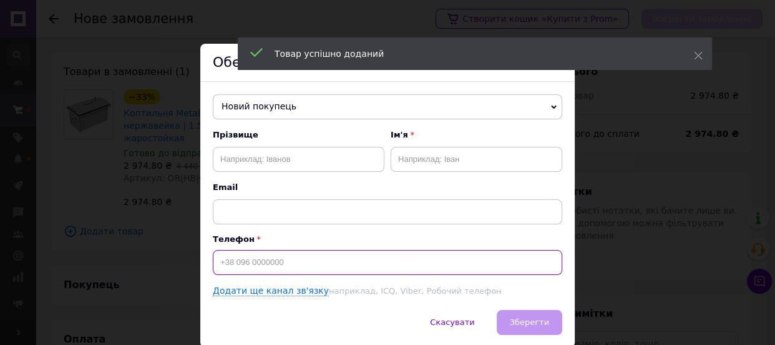
click at [264, 264] on input at bounding box center [388, 262] width 350 height 25
paste input "380505877670"
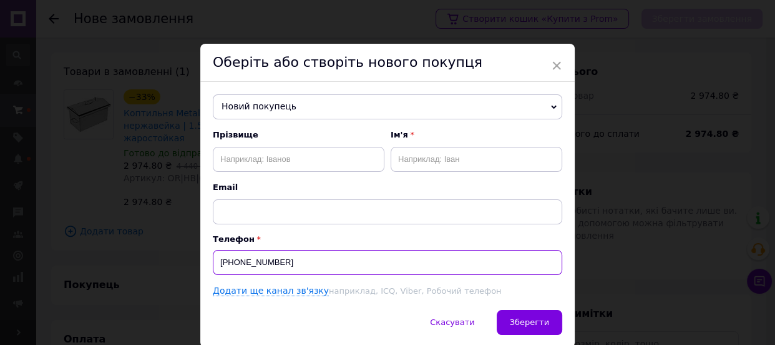
type input "[PHONE_NUMBER]"
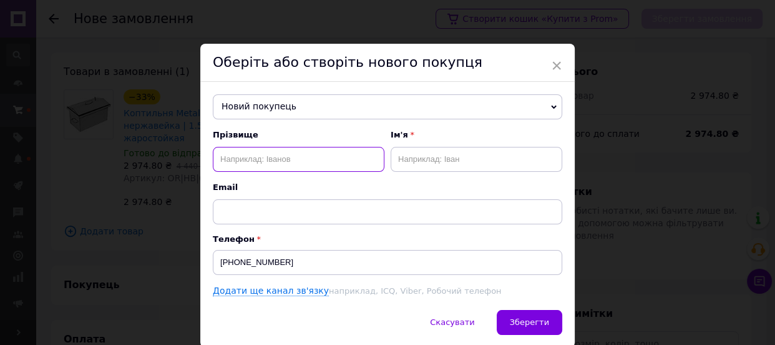
paste input "[PERSON_NAME]"
type input "[PERSON_NAME]"
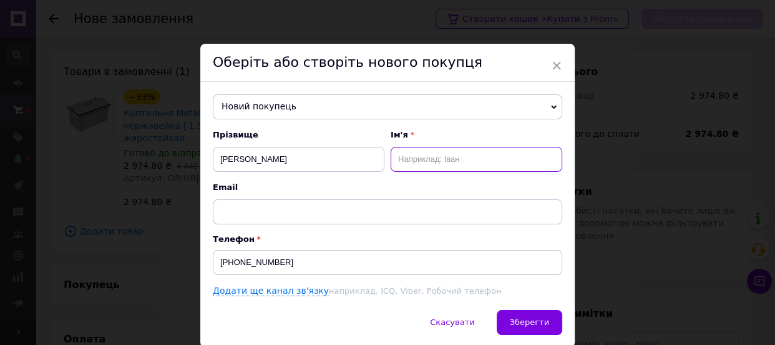
paste input "[PERSON_NAME]"
type input "[PERSON_NAME]"
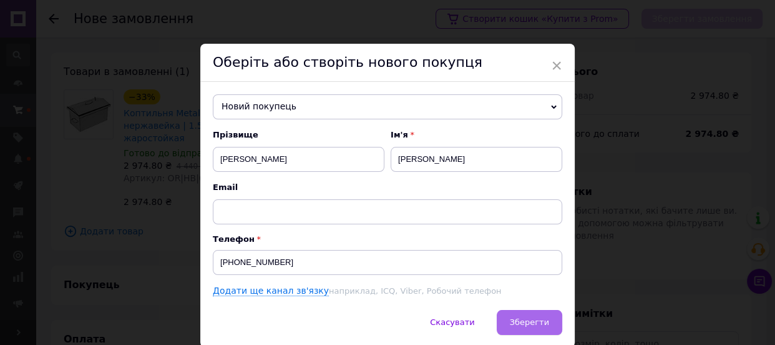
click at [536, 325] on span "Зберегти" at bounding box center [529, 321] width 39 height 9
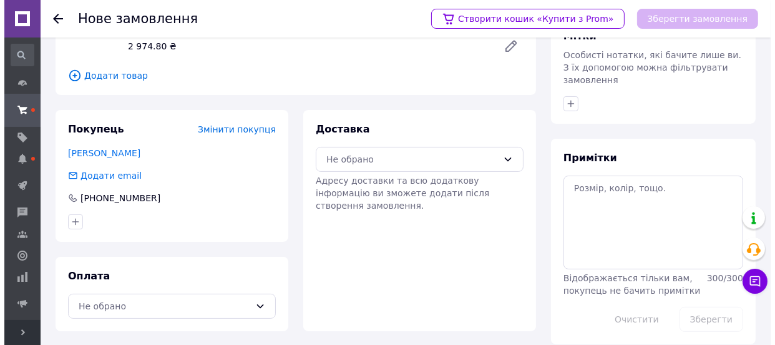
scroll to position [156, 0]
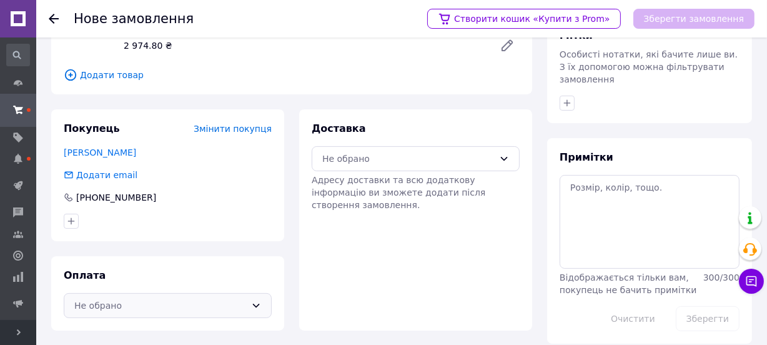
click at [169, 293] on div "Не обрано" at bounding box center [168, 305] width 208 height 25
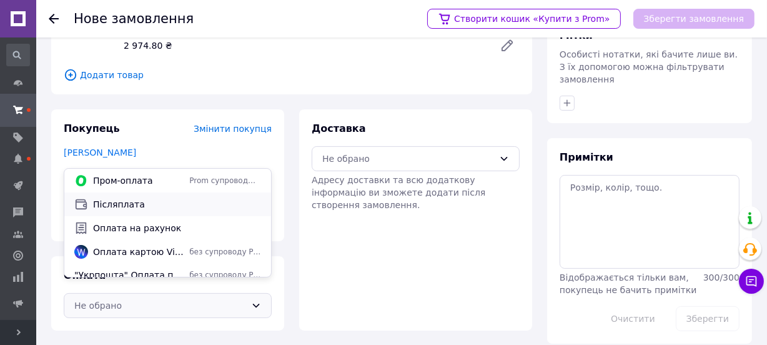
click at [155, 202] on span "Післяплата" at bounding box center [177, 204] width 168 height 12
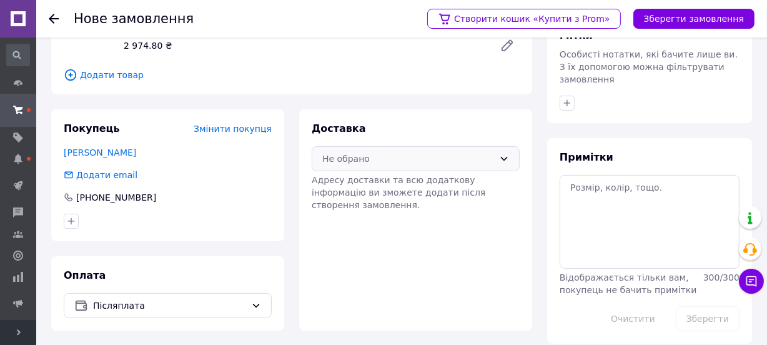
click at [335, 152] on div "Не обрано" at bounding box center [408, 159] width 172 height 14
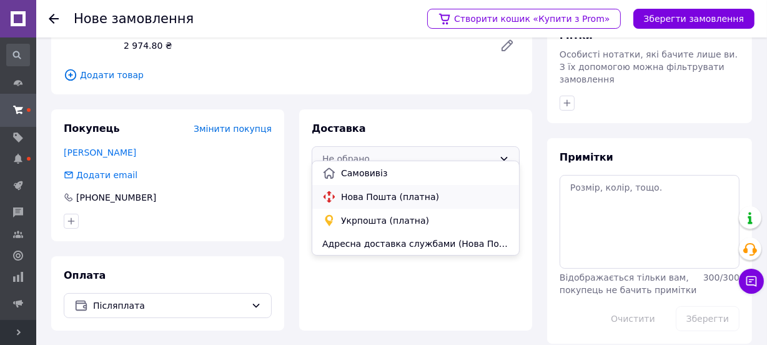
click at [353, 197] on span "Нова Пошта (платна)" at bounding box center [425, 196] width 168 height 12
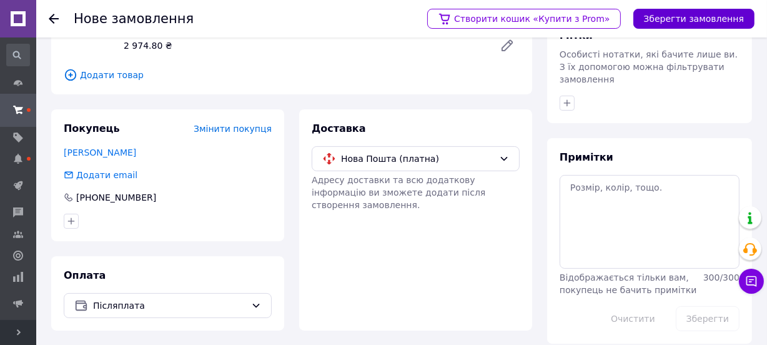
click at [709, 14] on button "Зберегти замовлення" at bounding box center [693, 19] width 121 height 20
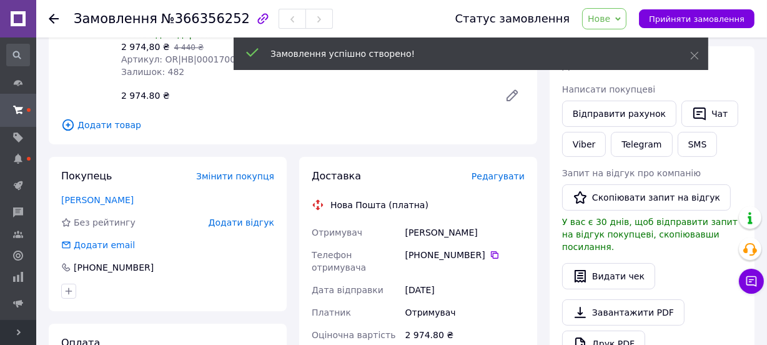
click at [506, 177] on span "Редагувати" at bounding box center [497, 176] width 53 height 10
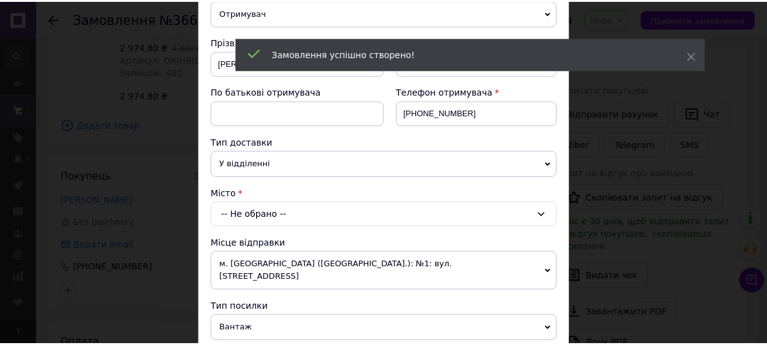
scroll to position [170, 0]
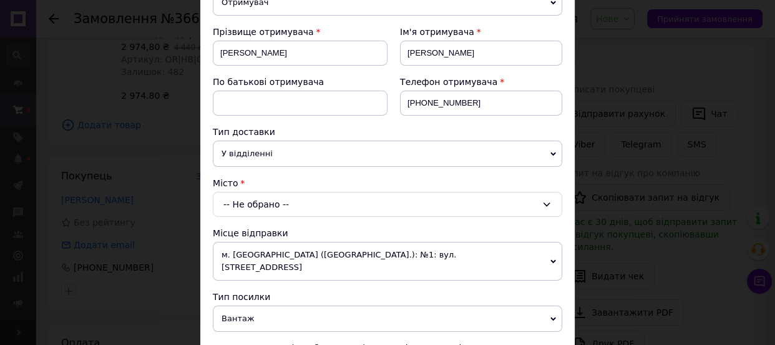
click at [259, 206] on div "-- Не обрано --" at bounding box center [388, 204] width 350 height 25
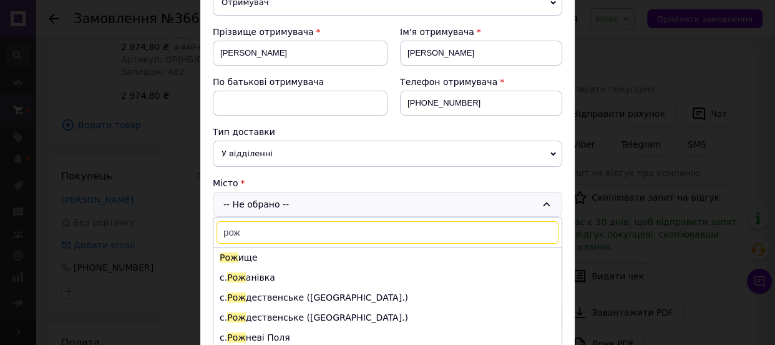
type input "рож"
click at [119, 169] on div "× Редагування доставки Спосіб доставки Нова Пошта (платна) Платник Отримувач Ві…" at bounding box center [387, 172] width 775 height 345
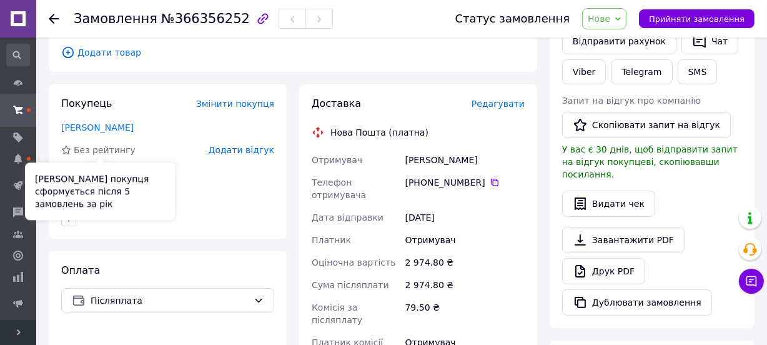
scroll to position [383, 0]
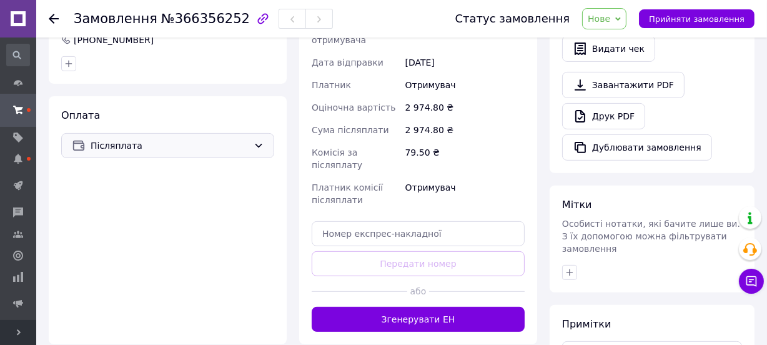
click at [121, 139] on span "Післяплата" at bounding box center [170, 146] width 158 height 14
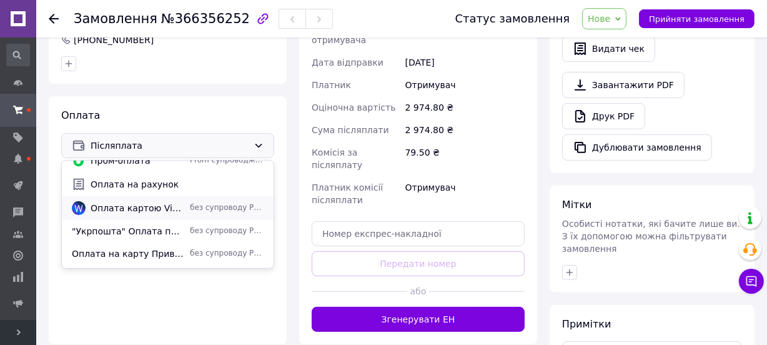
scroll to position [54, 0]
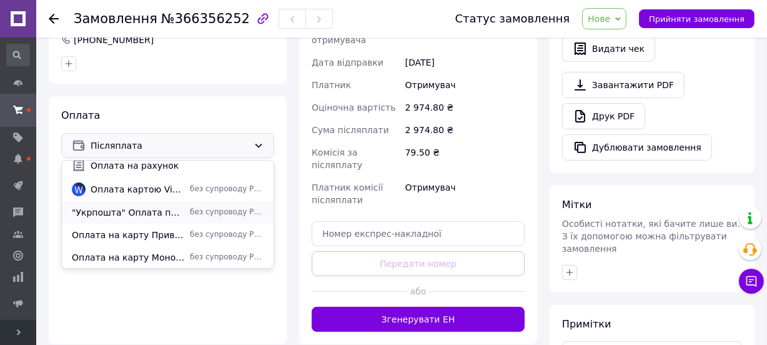
click at [125, 219] on div ""Укрпошта" Оплата при отриманні без супроводу Prom" at bounding box center [168, 212] width 212 height 22
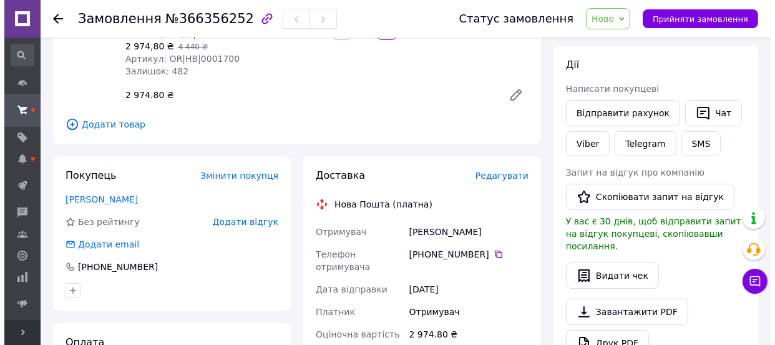
scroll to position [156, 0]
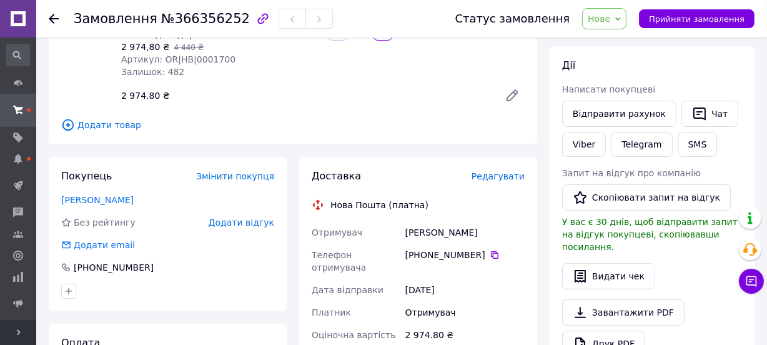
click at [505, 174] on span "Редагувати" at bounding box center [497, 176] width 53 height 10
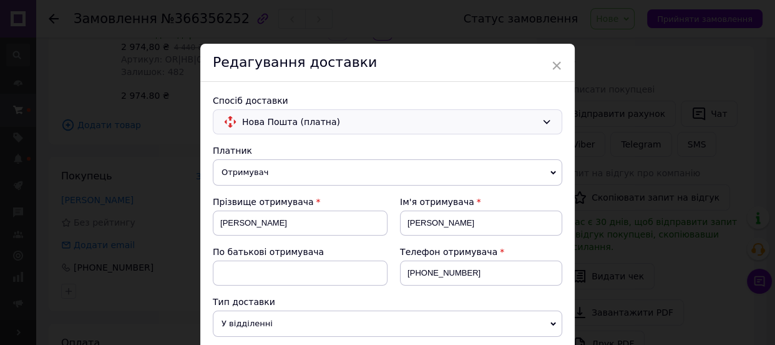
click at [251, 118] on span "Нова Пошта (платна)" at bounding box center [389, 122] width 295 height 14
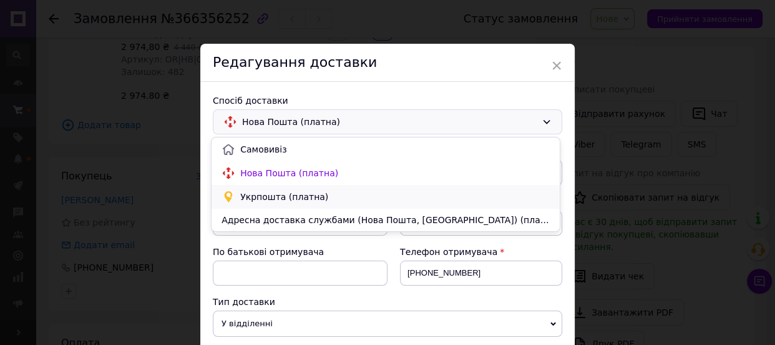
click at [260, 196] on span "Укрпошта (платна)" at bounding box center [395, 196] width 310 height 12
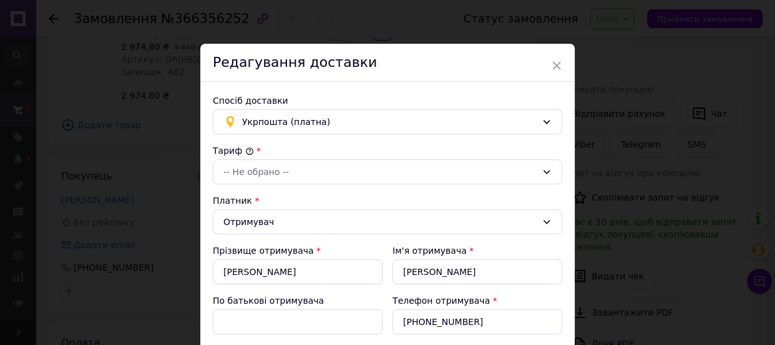
type input "2974.8"
drag, startPoint x: 272, startPoint y: 167, endPoint x: 267, endPoint y: 178, distance: 12.3
click at [270, 169] on div "-- Не обрано --" at bounding box center [380, 172] width 313 height 14
click at [259, 198] on li "Стандарт" at bounding box center [386, 198] width 348 height 22
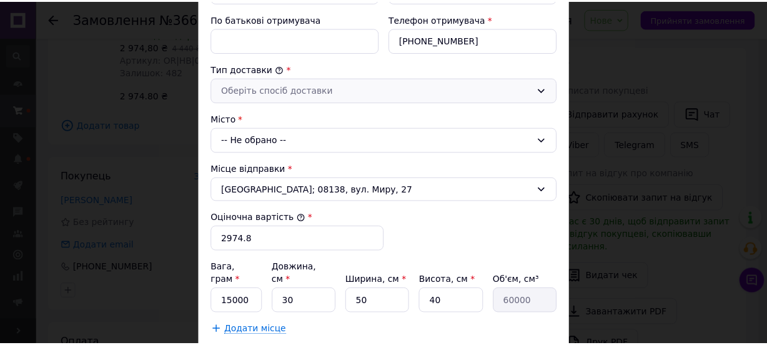
scroll to position [283, 0]
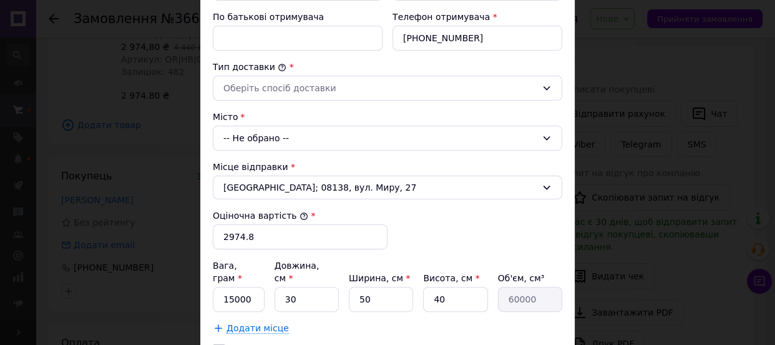
click at [150, 137] on div "× Редагування доставки Спосіб доставки Укрпошта (платна) Тариф * Стандарт Платн…" at bounding box center [387, 172] width 775 height 345
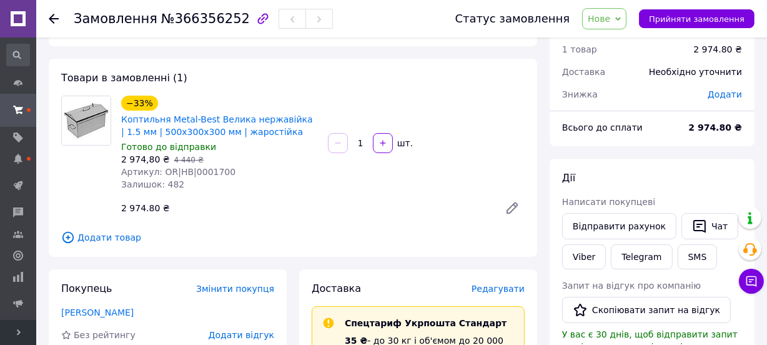
scroll to position [43, 0]
click at [119, 245] on div "Товари в замовленні (1) −33% Коптильня Metal-Best Велика нержавійка | 1.5 мм | …" at bounding box center [293, 158] width 488 height 198
click at [119, 233] on span "Додати товар" at bounding box center [292, 238] width 463 height 14
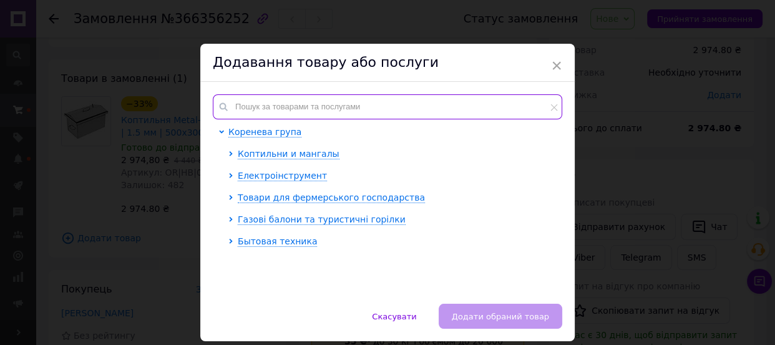
click at [274, 111] on input "text" at bounding box center [388, 106] width 350 height 25
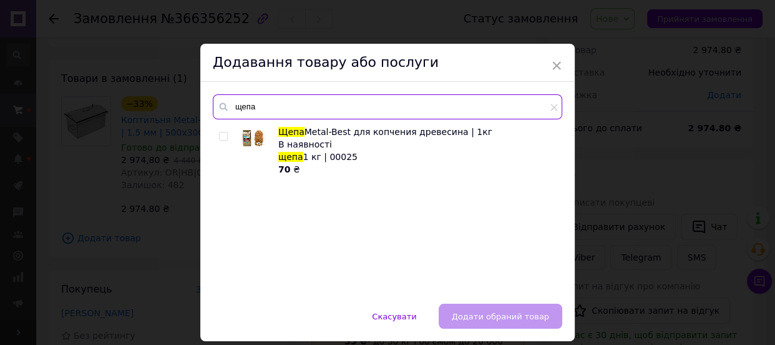
type input "щепа"
click at [216, 135] on div "Щепа Metal-Best для копчения древесина | 1кг В наявності щепа 1 кг | 00025 70 ₴" at bounding box center [387, 208] width 349 height 165
click at [224, 137] on input "checkbox" at bounding box center [223, 136] width 8 height 8
checkbox input "true"
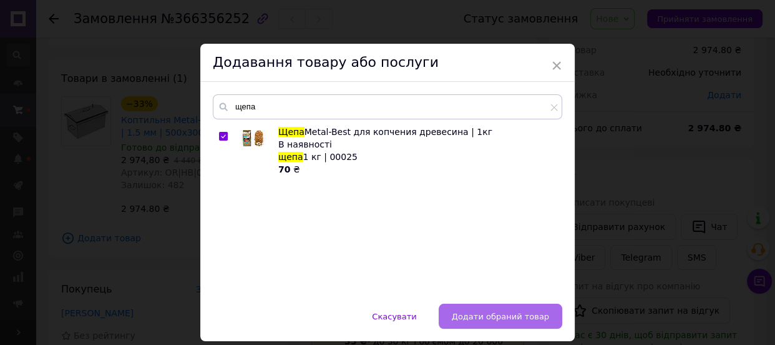
click at [522, 312] on span "Додати обраний товар" at bounding box center [500, 316] width 97 height 9
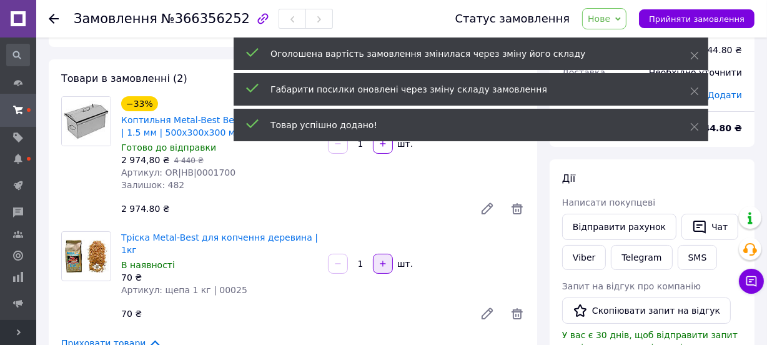
click at [379, 254] on button "button" at bounding box center [383, 264] width 20 height 20
click at [380, 254] on button "button" at bounding box center [383, 264] width 20 height 20
type input "3"
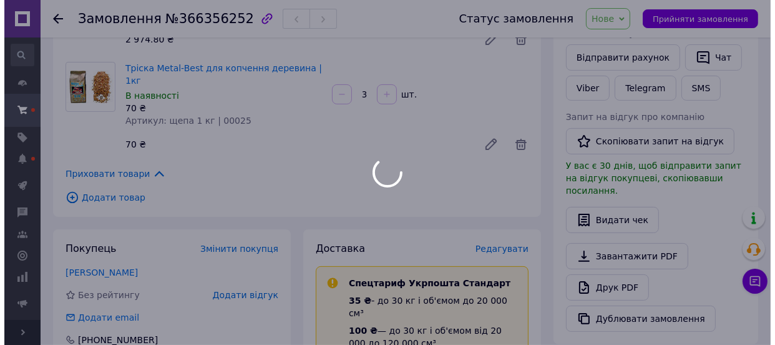
scroll to position [213, 0]
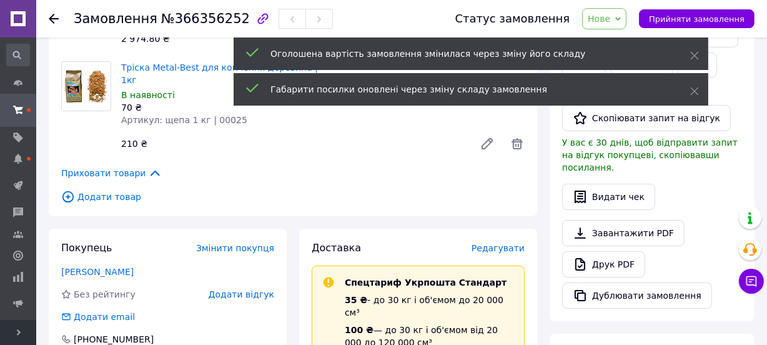
click at [510, 243] on span "Редагувати" at bounding box center [497, 248] width 53 height 10
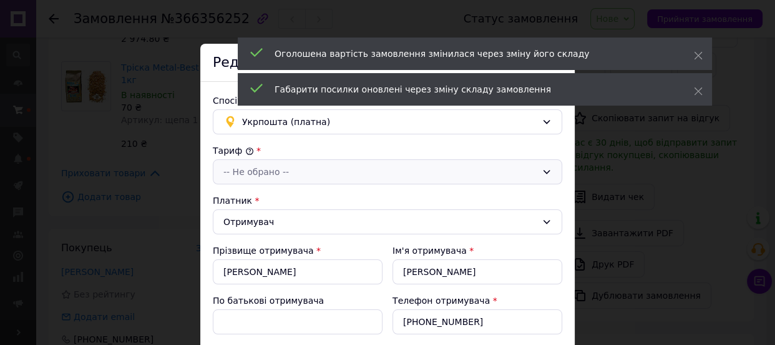
type input "3184.8"
click at [262, 168] on div "-- Не обрано --" at bounding box center [380, 172] width 313 height 14
click at [258, 200] on li "Стандарт" at bounding box center [386, 198] width 348 height 22
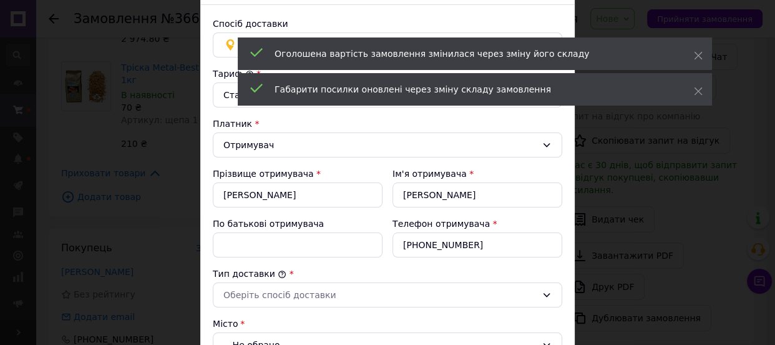
scroll to position [227, 0]
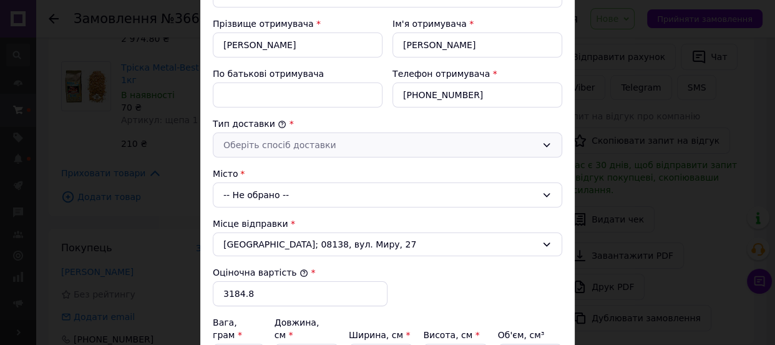
click at [282, 150] on div "Оберіть спосіб доставки" at bounding box center [388, 144] width 350 height 25
click at [274, 171] on li "Склад - склад" at bounding box center [386, 170] width 348 height 22
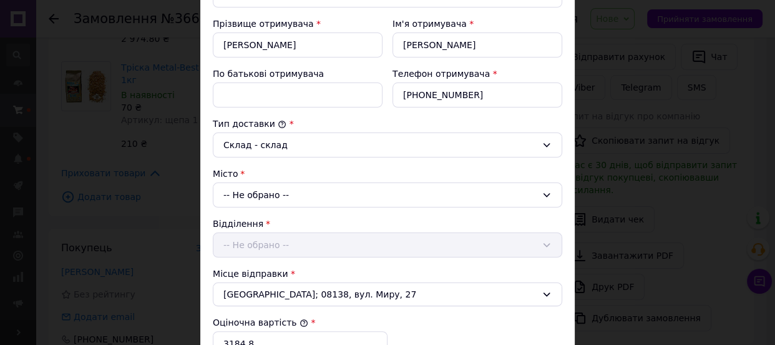
click at [267, 194] on div "-- Не обрано --" at bounding box center [388, 194] width 350 height 25
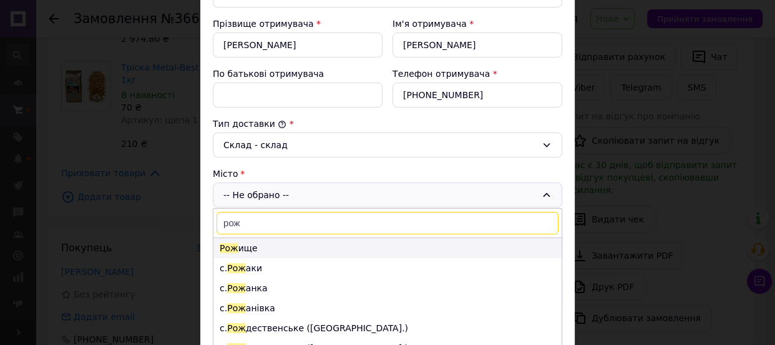
type input "рож"
click at [273, 245] on li "Рож ище" at bounding box center [388, 248] width 348 height 20
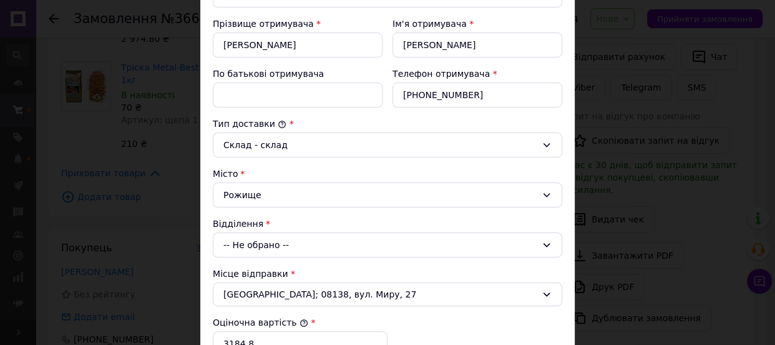
click at [268, 242] on div "-- Не обрано --" at bounding box center [388, 244] width 350 height 25
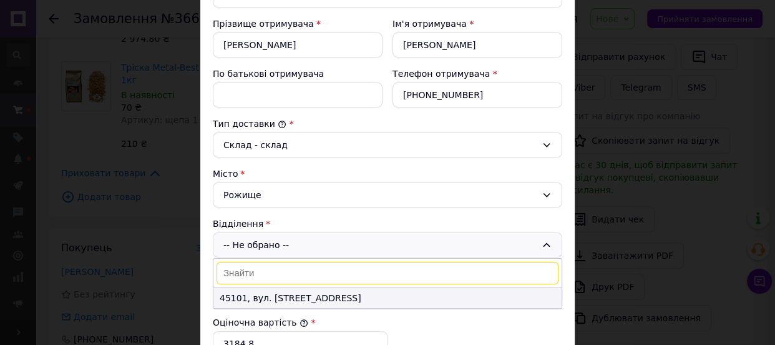
click at [253, 293] on li "45101, вул. [STREET_ADDRESS]" at bounding box center [388, 298] width 348 height 20
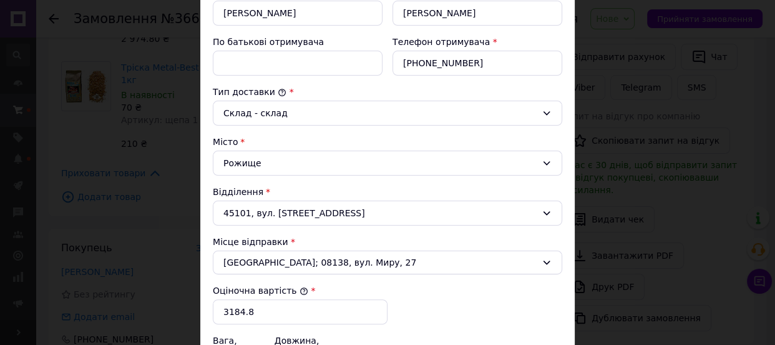
scroll to position [397, 0]
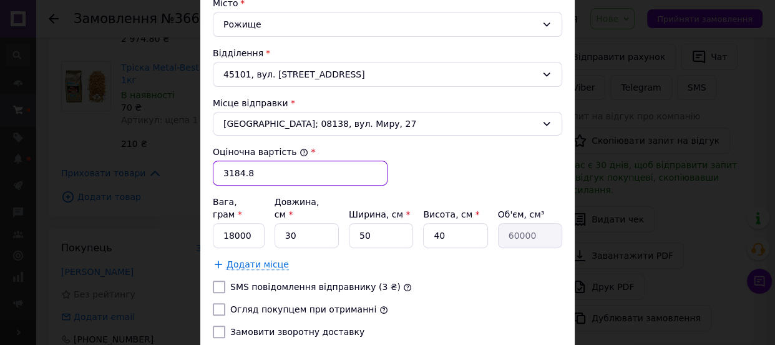
click at [249, 176] on input "3184.8" at bounding box center [300, 172] width 175 height 25
click at [221, 303] on input "Огляд покупцем при отриманні" at bounding box center [219, 309] width 12 height 12
checkbox input "true"
click at [217, 325] on input "Замовити зворотну доставку" at bounding box center [219, 331] width 12 height 12
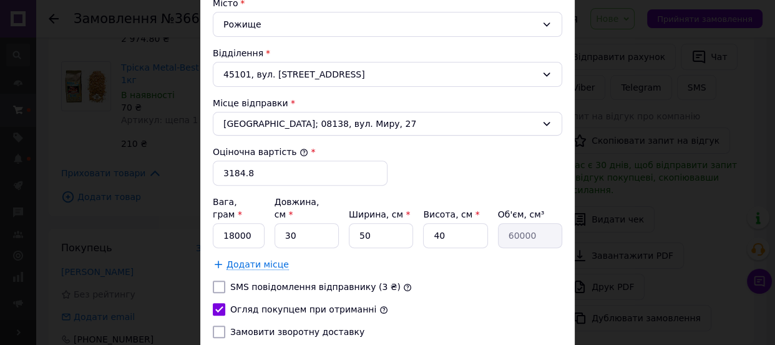
checkbox input "true"
click at [308, 168] on input "3184.8" at bounding box center [300, 172] width 175 height 25
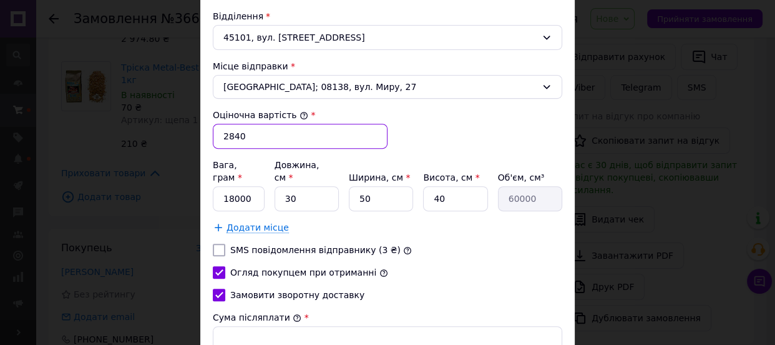
scroll to position [454, 0]
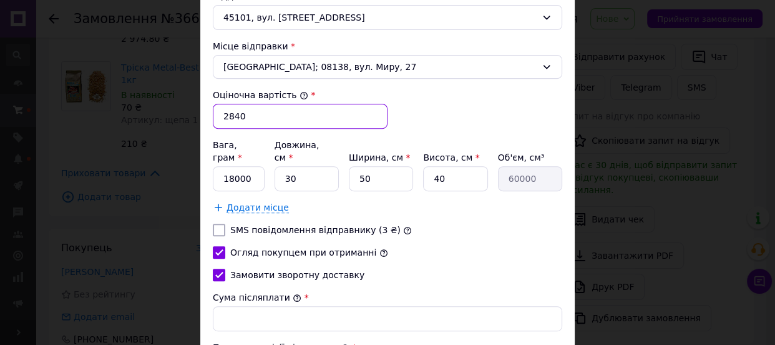
type input "2840"
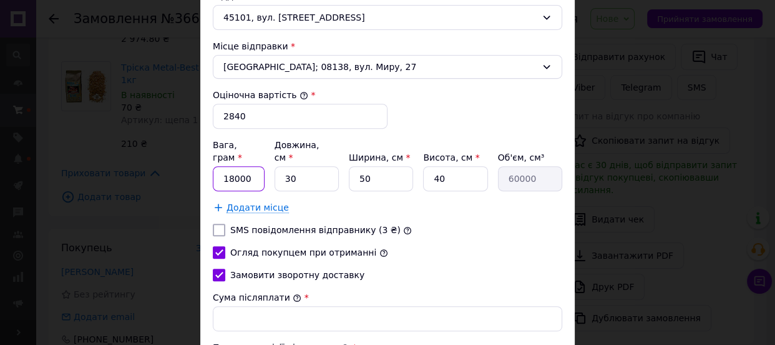
click at [234, 170] on input "18000" at bounding box center [239, 178] width 52 height 25
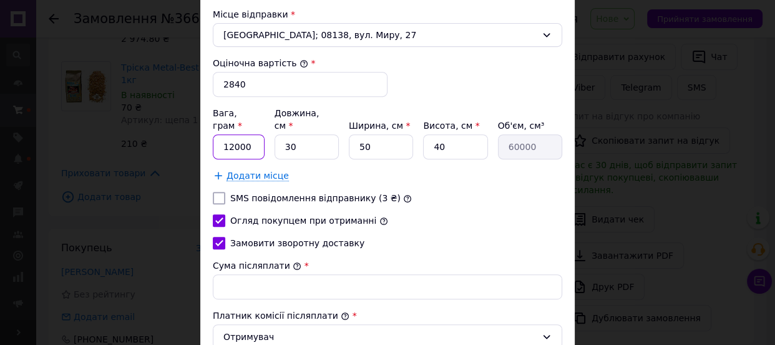
scroll to position [511, 0]
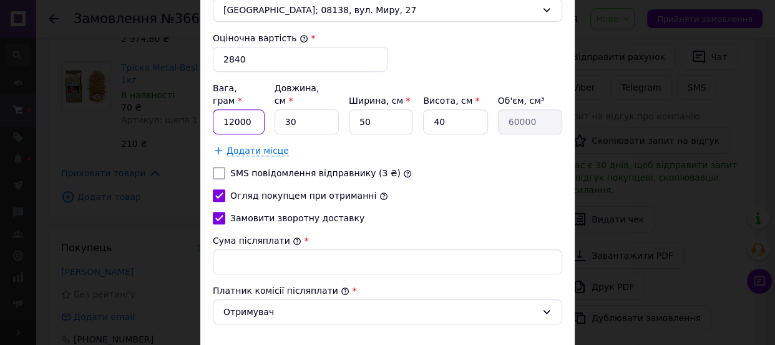
type input "12000"
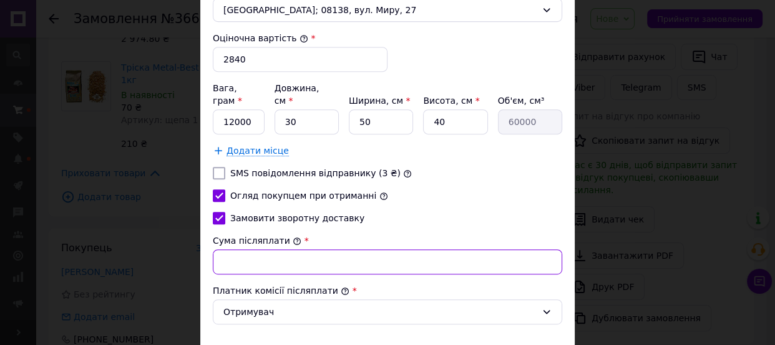
click at [251, 249] on input "Сума післяплати" at bounding box center [388, 261] width 350 height 25
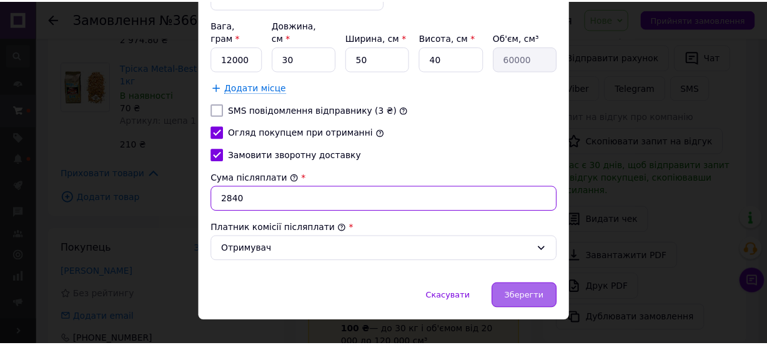
scroll to position [579, 0]
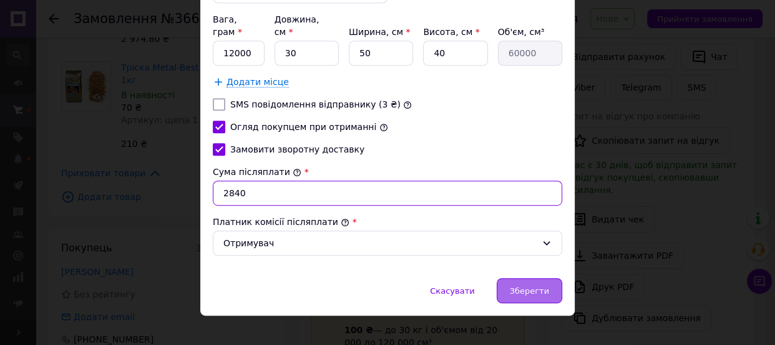
type input "2840"
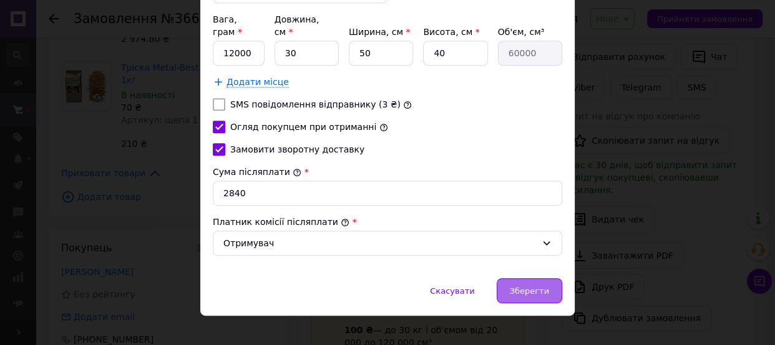
click at [531, 286] on span "Зберегти" at bounding box center [529, 290] width 39 height 9
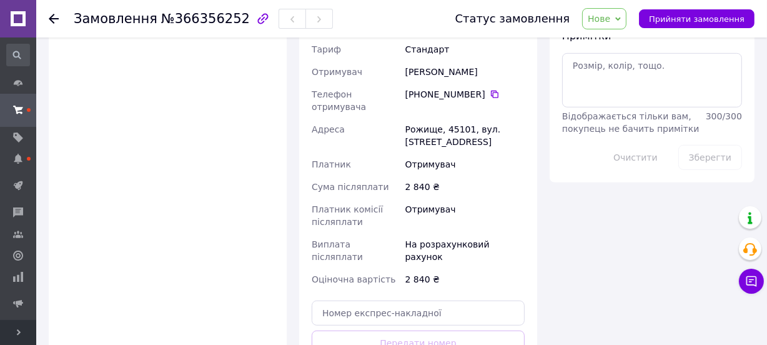
scroll to position [667, 0]
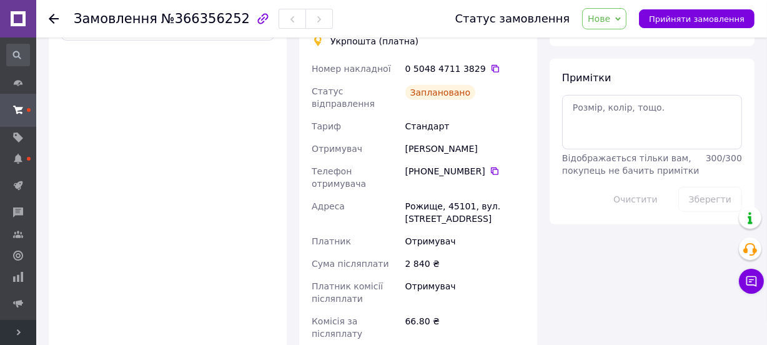
scroll to position [554, 0]
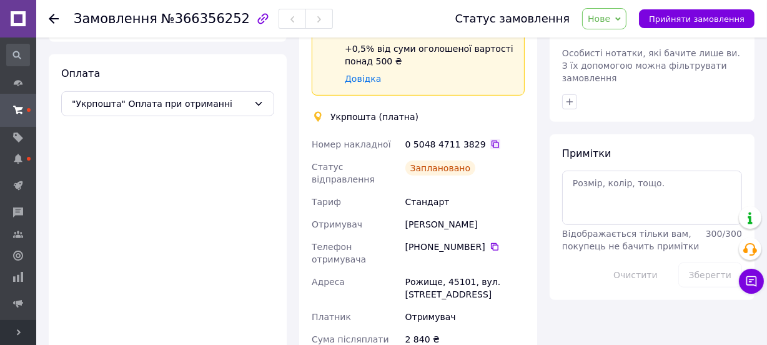
click at [490, 139] on icon at bounding box center [495, 144] width 10 height 10
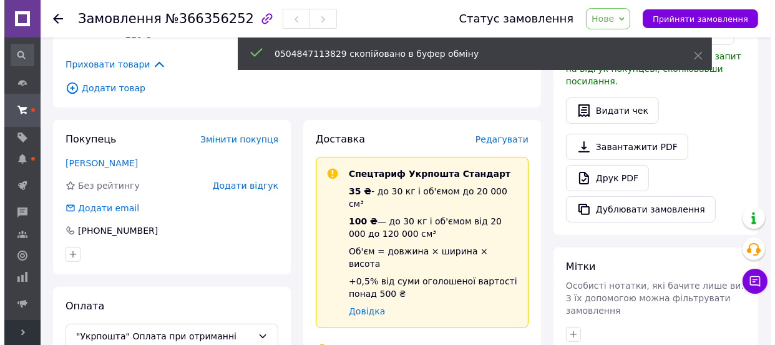
scroll to position [213, 0]
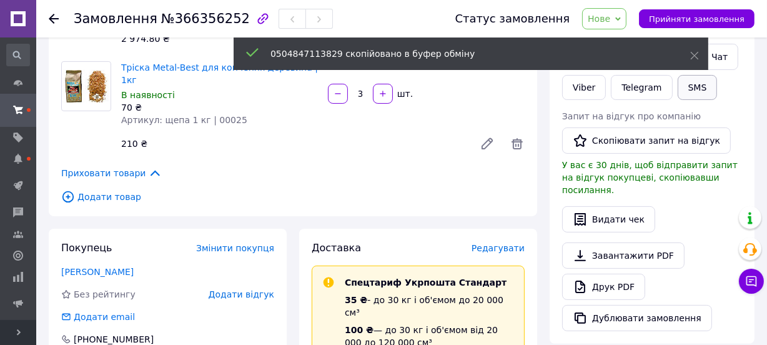
click at [691, 87] on button "SMS" at bounding box center [697, 87] width 40 height 25
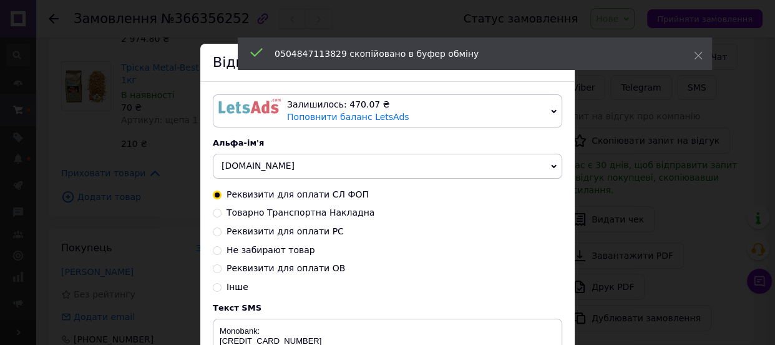
drag, startPoint x: 241, startPoint y: 160, endPoint x: 239, endPoint y: 172, distance: 11.4
click at [240, 160] on span "[DOMAIN_NAME]" at bounding box center [388, 166] width 350 height 25
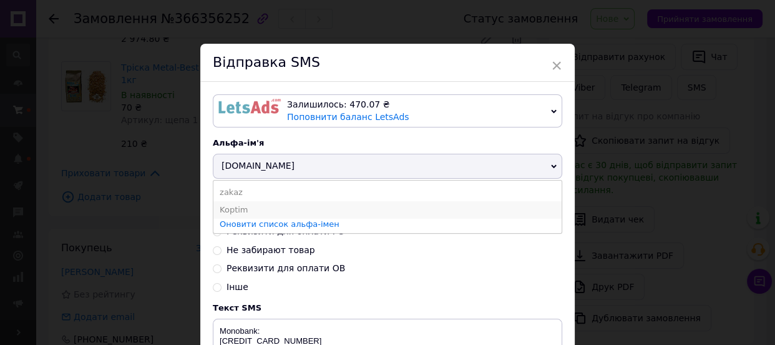
click at [234, 210] on li "Koptim" at bounding box center [388, 209] width 348 height 17
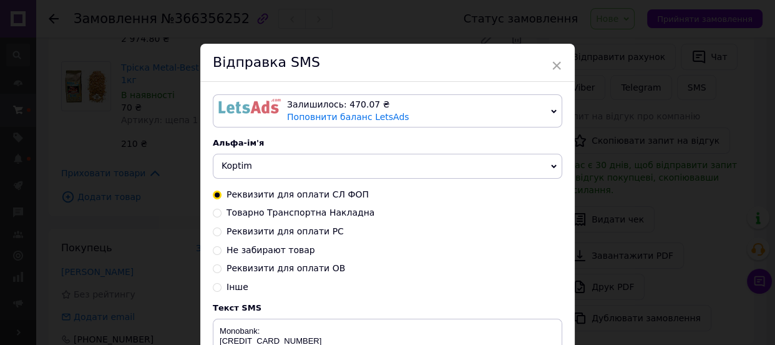
click at [237, 217] on span "Товарно Транспортна Накладна" at bounding box center [301, 212] width 148 height 10
click at [222, 216] on input "Товарно Транспортна Накладна" at bounding box center [217, 211] width 9 height 9
radio input "true"
radio input "false"
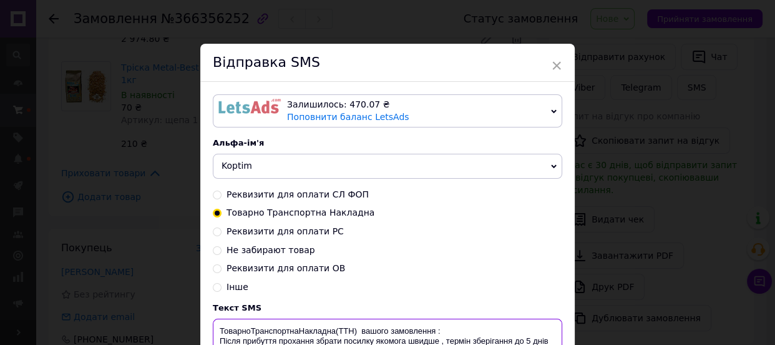
paste textarea "0504847113829"
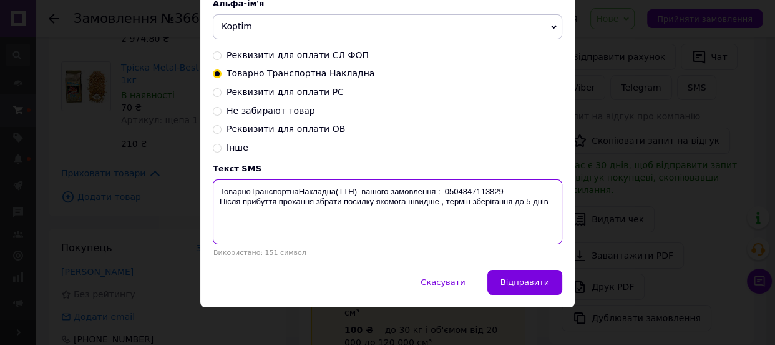
scroll to position [147, 0]
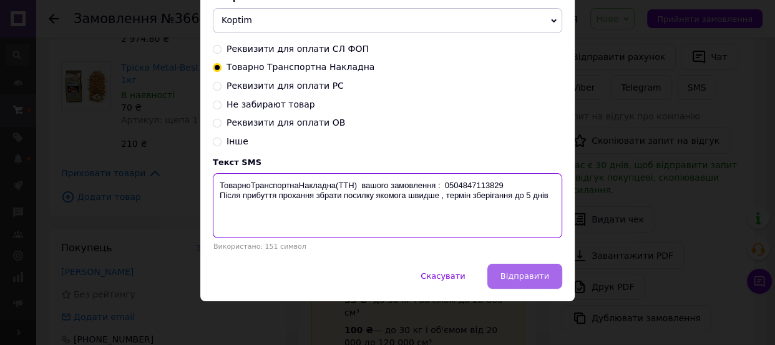
type textarea "ТоварноТранспортнаНакладна(ТТН) вашого замовлення : 0504847113829 Після прибутт…"
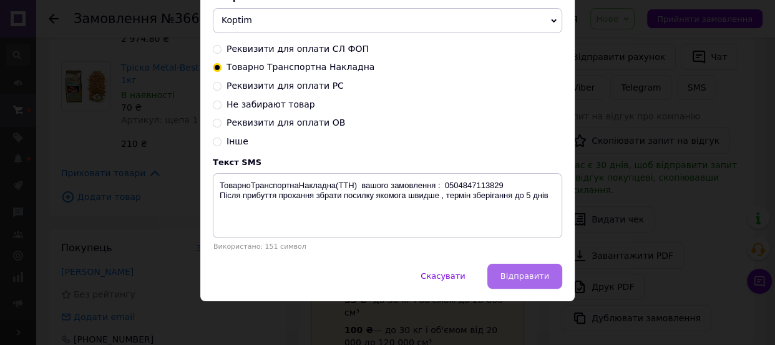
click at [511, 268] on button "Відправити" at bounding box center [525, 275] width 75 height 25
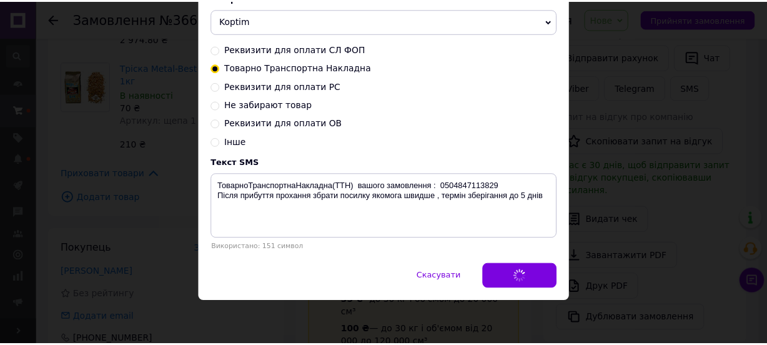
scroll to position [0, 0]
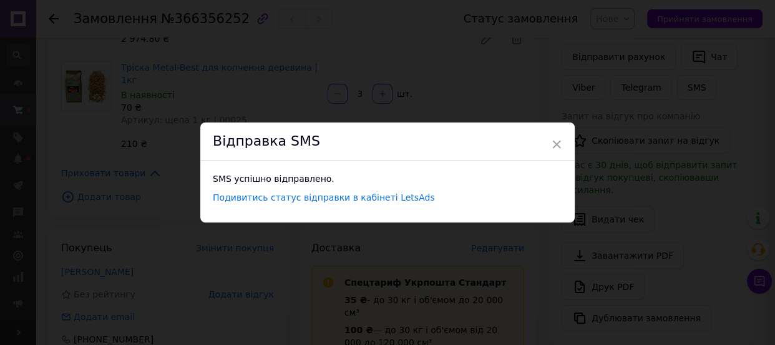
click at [509, 77] on div "× Відправка SMS SMS успішно відправлено. Подивитись статус відправки в кабінеті…" at bounding box center [387, 172] width 775 height 345
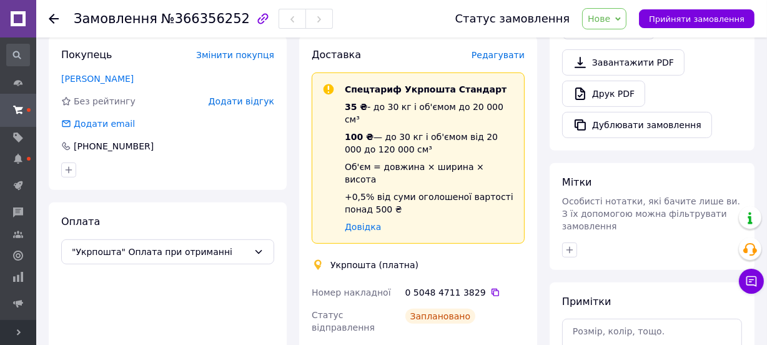
scroll to position [440, 0]
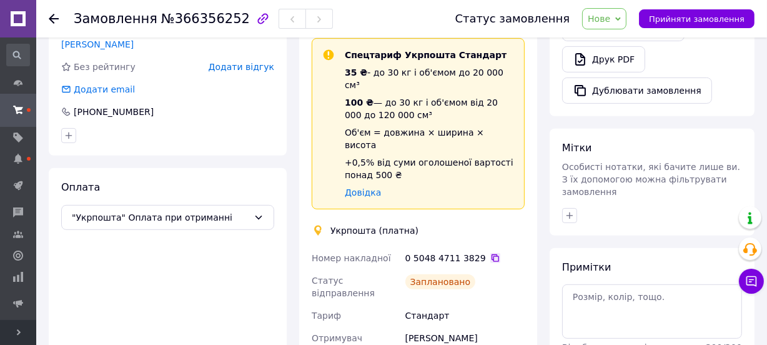
click at [490, 253] on icon at bounding box center [495, 258] width 10 height 10
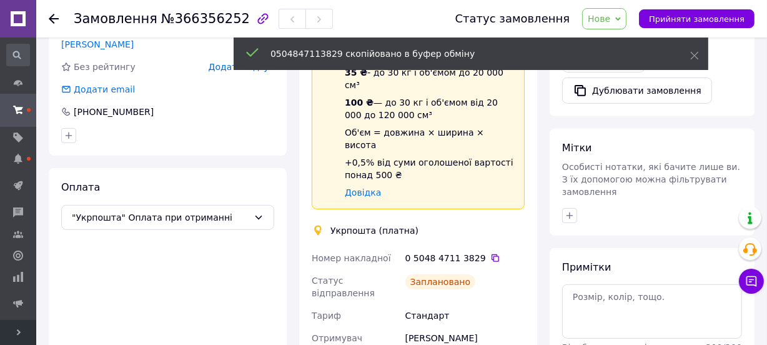
click at [623, 23] on span "Нове" at bounding box center [604, 18] width 44 height 21
click at [694, 58] on icon at bounding box center [694, 55] width 9 height 9
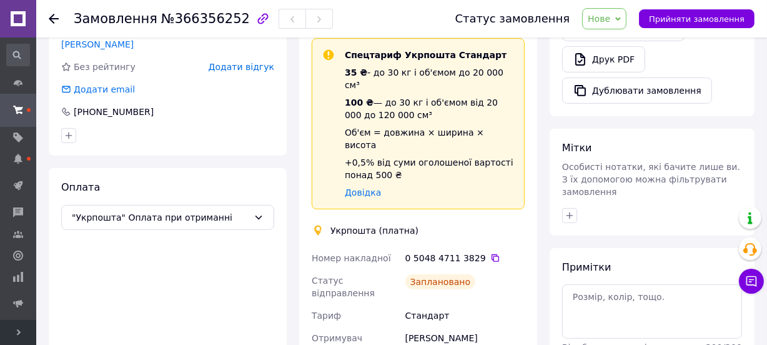
click at [621, 18] on icon at bounding box center [618, 19] width 6 height 4
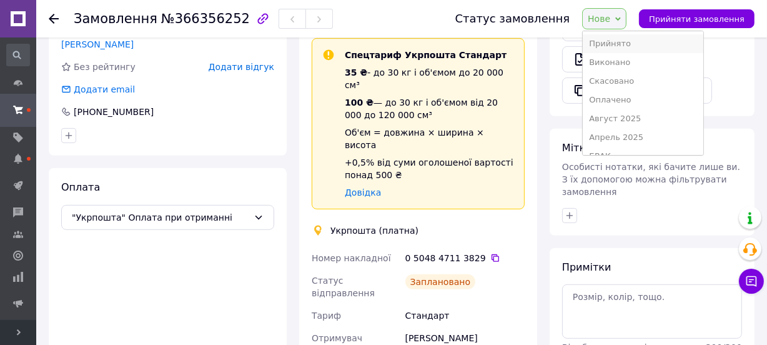
click at [623, 41] on li "Прийнято" at bounding box center [643, 43] width 120 height 19
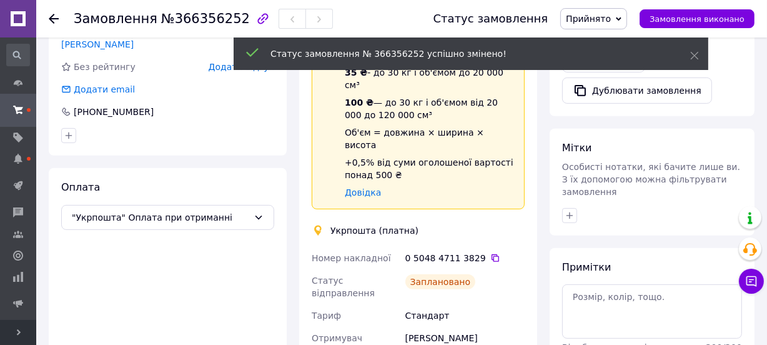
scroll to position [7, 0]
click at [572, 210] on icon "button" at bounding box center [569, 215] width 10 height 10
type input "лен"
checkbox input "true"
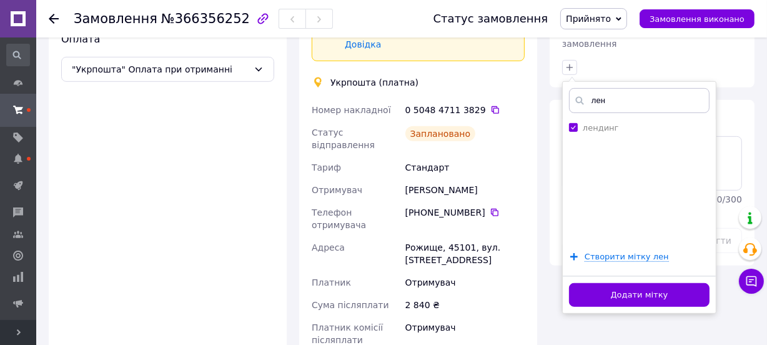
scroll to position [611, 0]
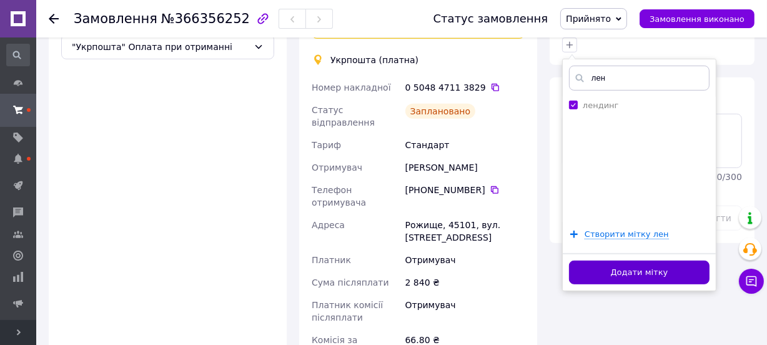
type input "лен"
click at [616, 260] on button "Додати мітку" at bounding box center [639, 272] width 140 height 24
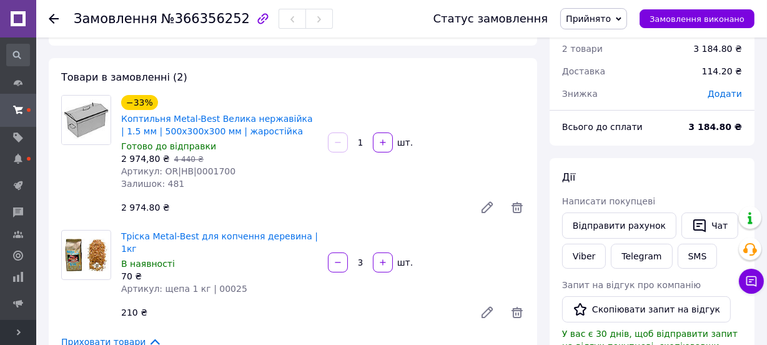
scroll to position [43, 0]
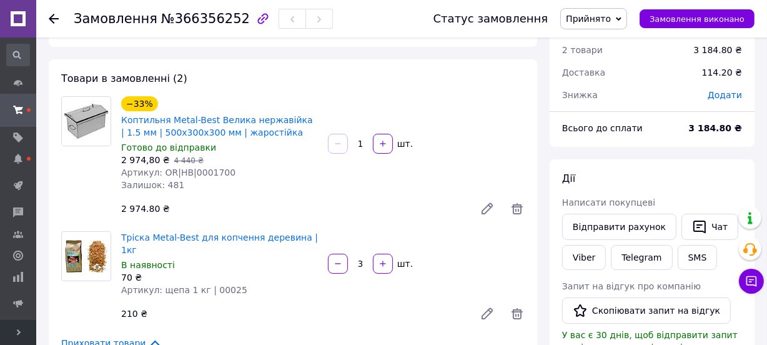
click at [51, 21] on use at bounding box center [54, 19] width 10 height 10
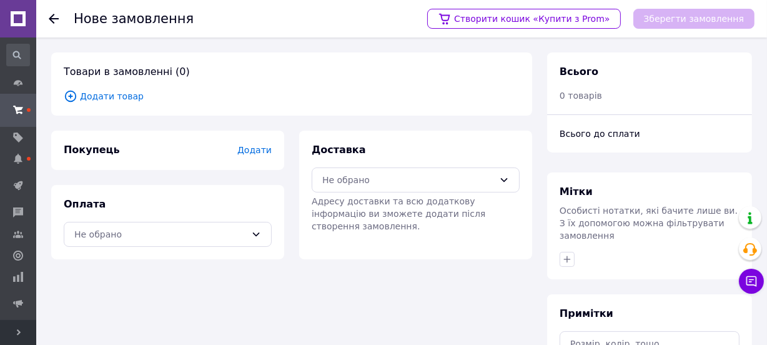
click at [119, 97] on span "Додати товар" at bounding box center [292, 96] width 456 height 14
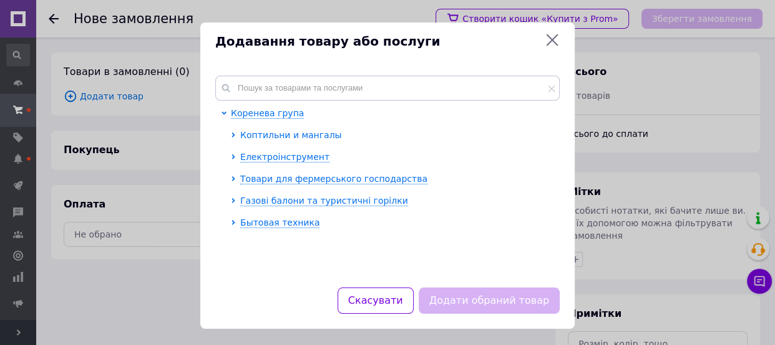
click at [280, 138] on span "Коптильни и мангалы" at bounding box center [291, 135] width 102 height 10
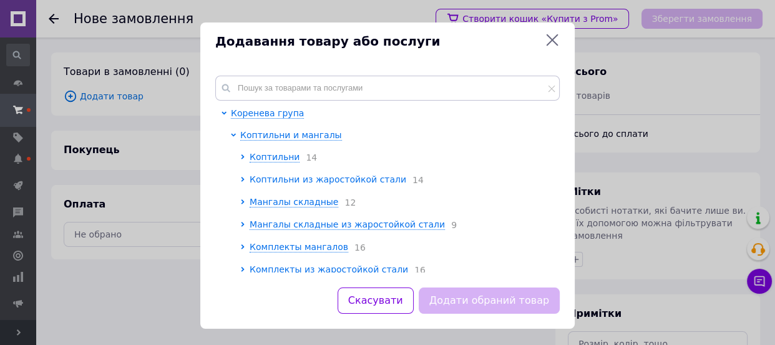
click at [300, 175] on span "Коптильни из жаростойкой стали" at bounding box center [328, 179] width 157 height 10
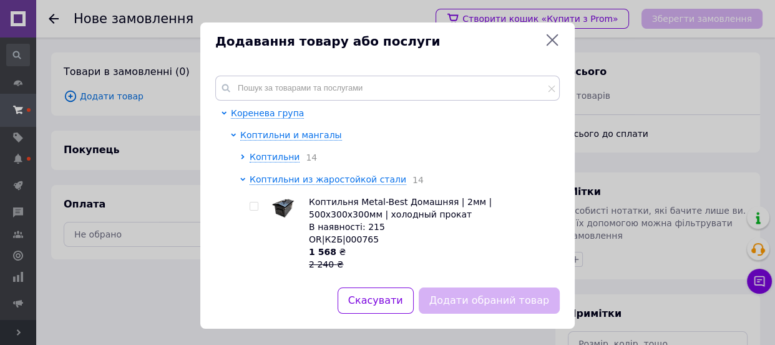
click at [250, 212] on div at bounding box center [256, 232] width 12 height 75
click at [251, 207] on input "checkbox" at bounding box center [254, 206] width 8 height 8
checkbox input "true"
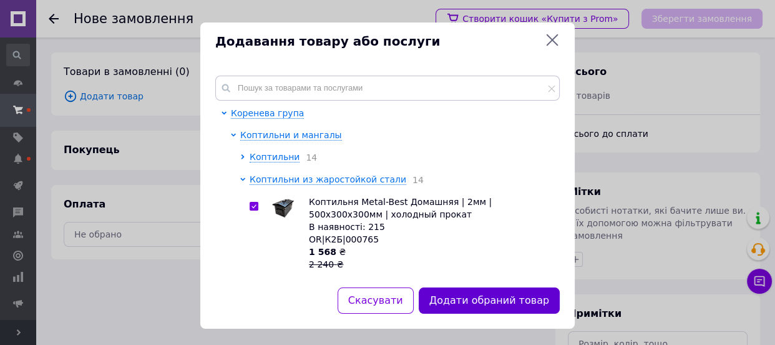
click at [519, 310] on button "Додати обраний товар" at bounding box center [489, 300] width 141 height 27
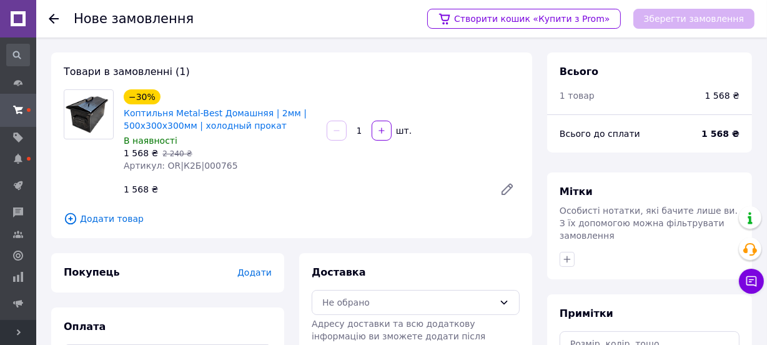
click at [94, 218] on span "Додати товар" at bounding box center [292, 219] width 456 height 14
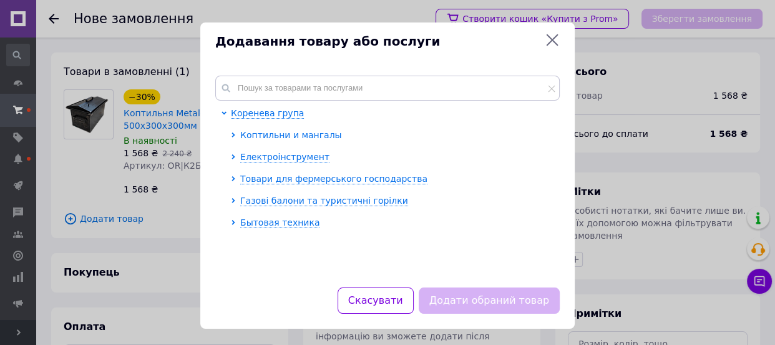
click at [272, 132] on span "Коптильни и мангалы" at bounding box center [291, 135] width 102 height 10
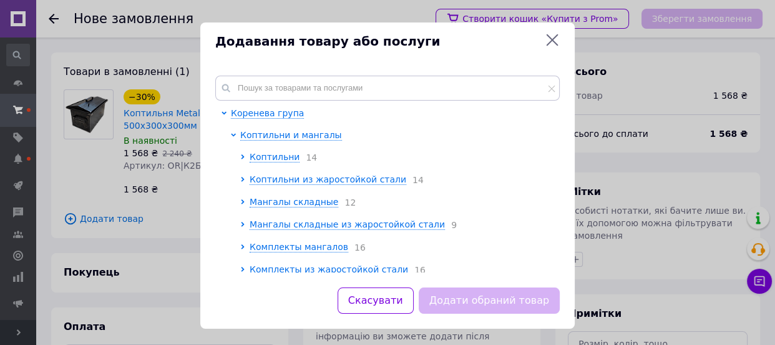
click at [271, 180] on span "Коптильни из жаростойкой стали" at bounding box center [328, 179] width 157 height 10
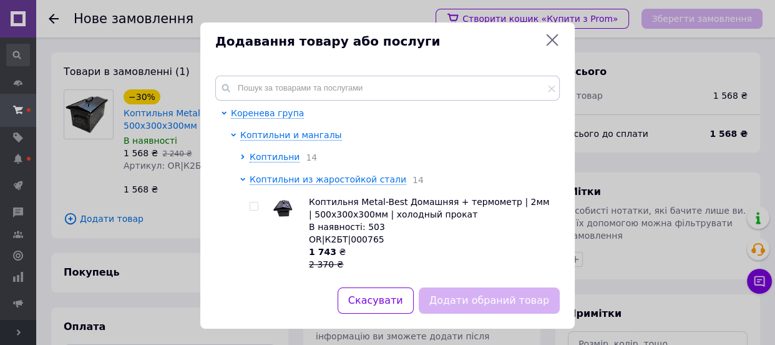
click at [251, 206] on input "checkbox" at bounding box center [254, 206] width 8 height 8
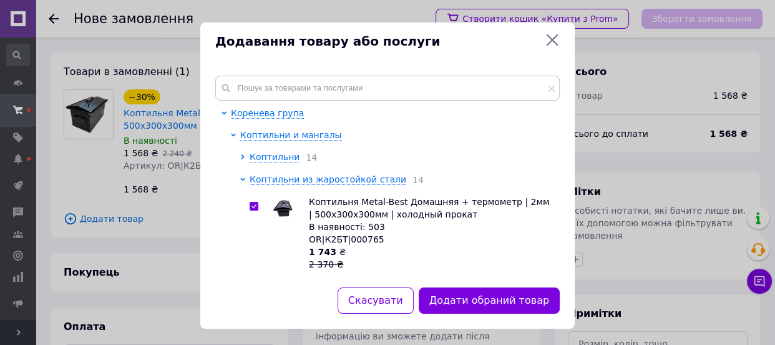
click at [251, 206] on input "checkbox" at bounding box center [254, 206] width 8 height 8
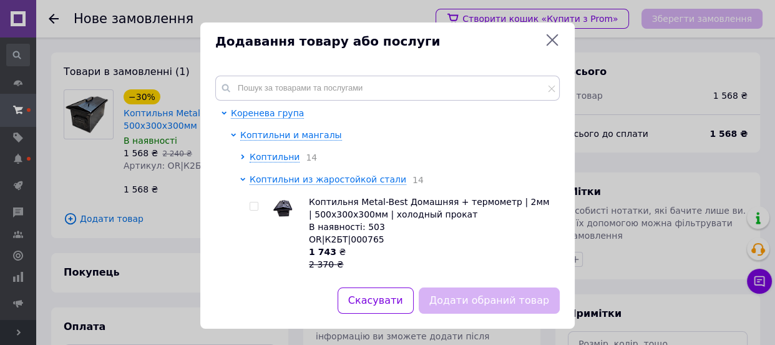
click at [251, 206] on input "checkbox" at bounding box center [254, 206] width 8 height 8
checkbox input "true"
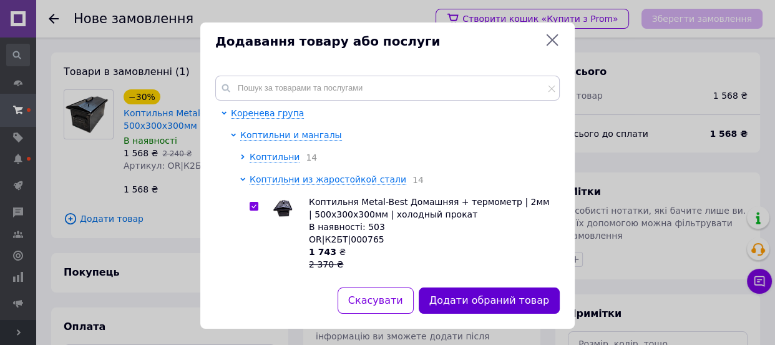
click at [485, 295] on button "Додати обраний товар" at bounding box center [489, 300] width 141 height 27
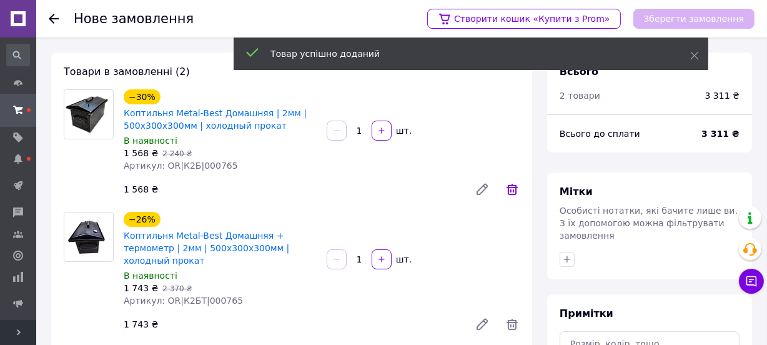
click at [506, 188] on icon at bounding box center [512, 189] width 15 height 15
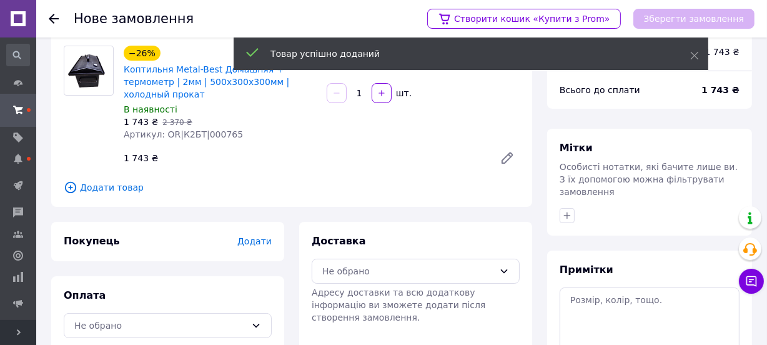
scroll to position [113, 0]
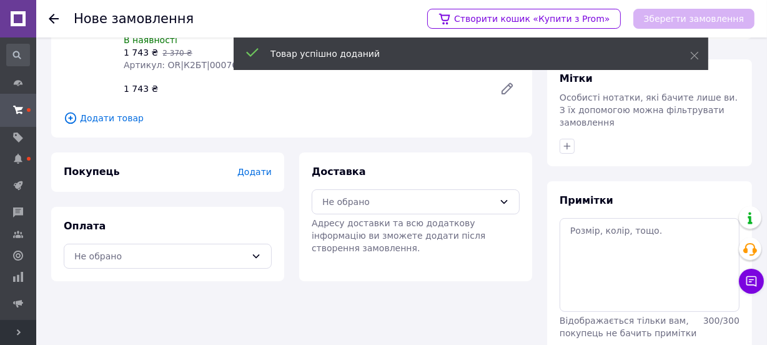
click at [254, 167] on span "Додати" at bounding box center [254, 172] width 34 height 10
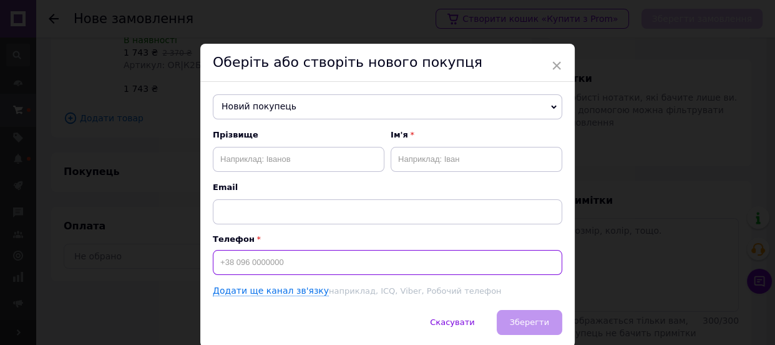
click at [256, 253] on input at bounding box center [388, 262] width 350 height 25
type input "+380"
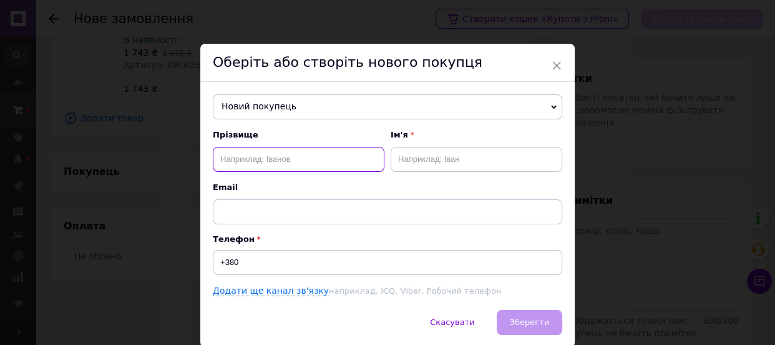
click at [358, 156] on input "text" at bounding box center [299, 159] width 172 height 25
click at [358, 156] on input "терещ" at bounding box center [299, 159] width 172 height 25
type input "мерещук"
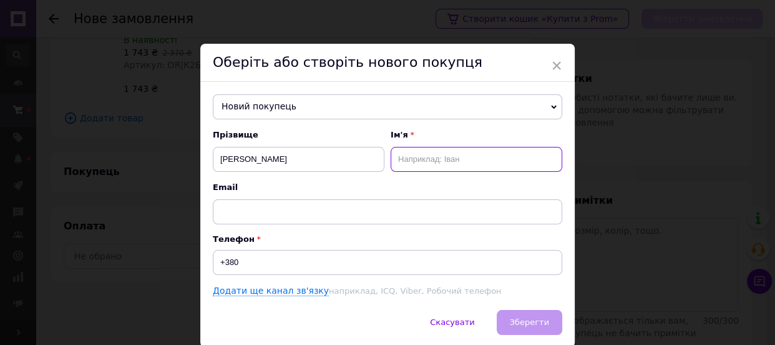
click at [456, 157] on input "text" at bounding box center [477, 159] width 172 height 25
type input "олег"
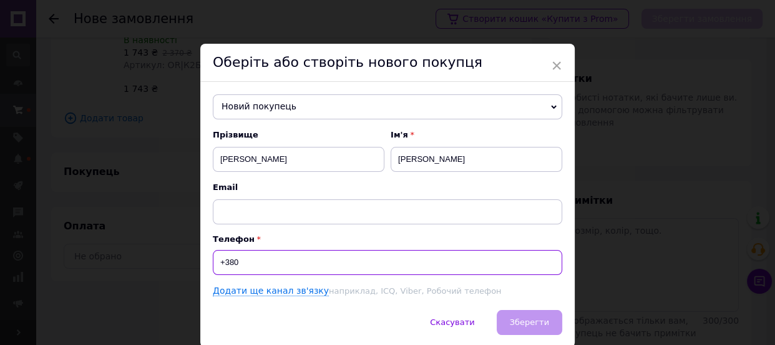
click at [257, 258] on input "+380" at bounding box center [388, 262] width 350 height 25
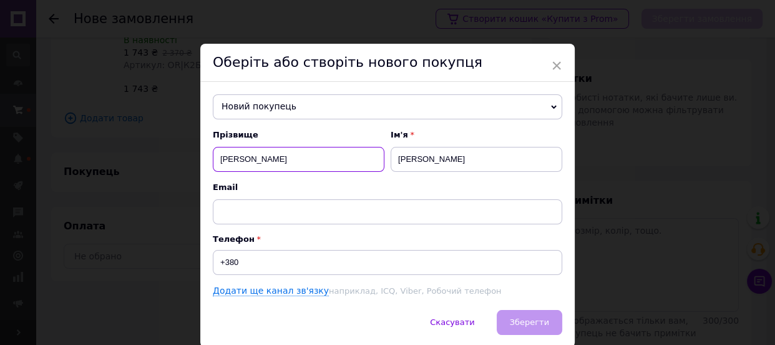
click at [224, 159] on input "мерещук" at bounding box center [299, 159] width 172 height 25
type input "терещук"
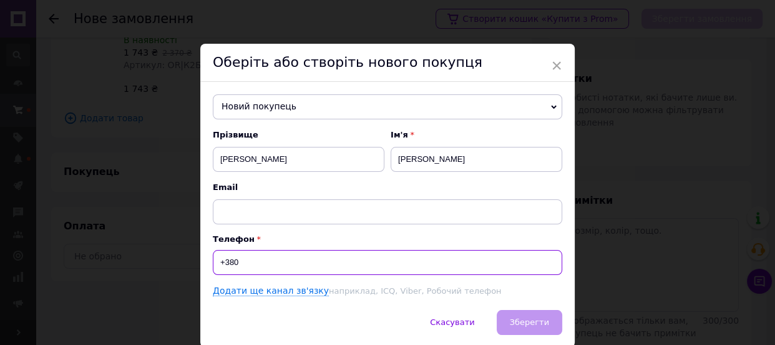
click at [261, 254] on input "+380" at bounding box center [388, 262] width 350 height 25
type input "+380974344272"
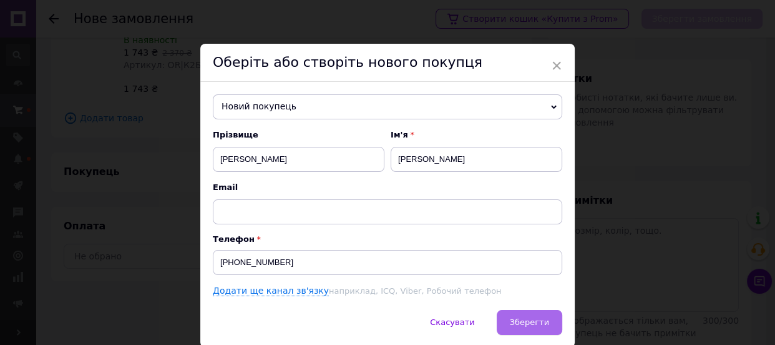
click at [531, 327] on span "Зберегти" at bounding box center [529, 321] width 39 height 9
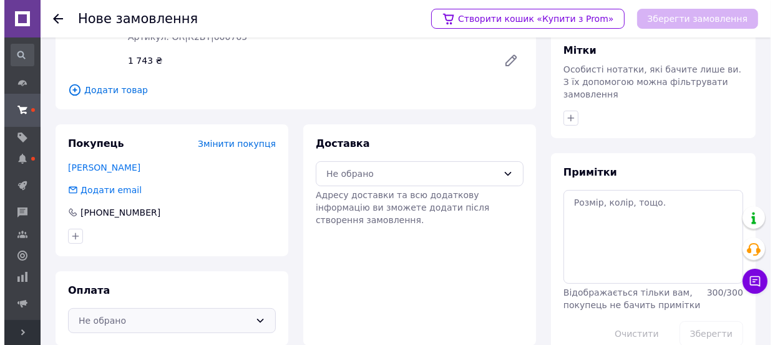
scroll to position [156, 0]
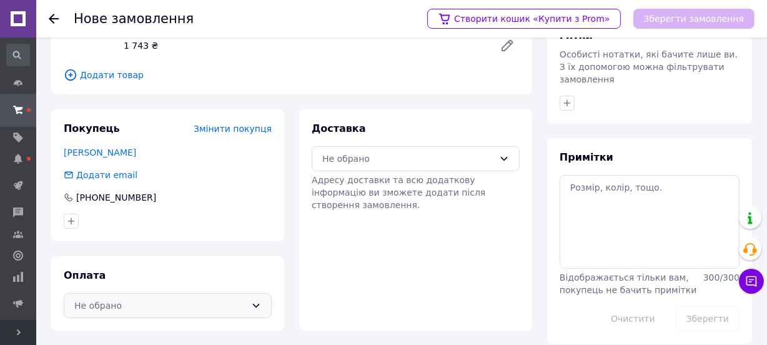
click at [113, 298] on div "Не обрано" at bounding box center [160, 305] width 172 height 14
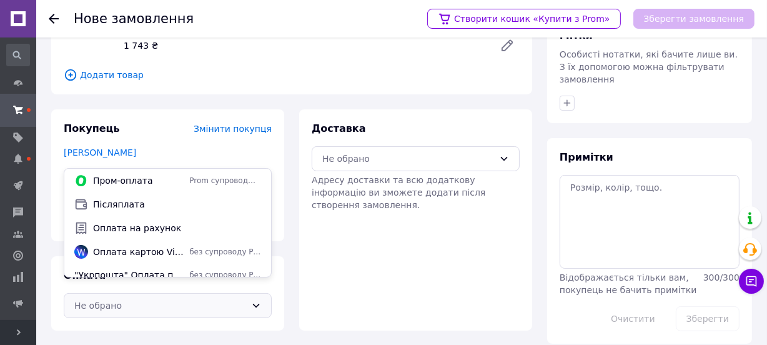
click at [121, 208] on span "Післяплата" at bounding box center [177, 204] width 168 height 12
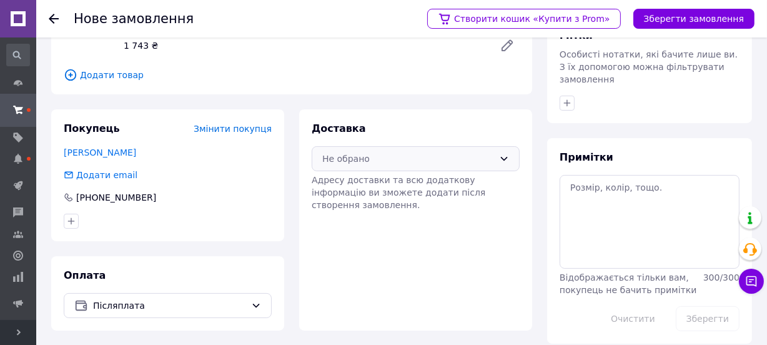
click at [383, 152] on div "Не обрано" at bounding box center [408, 159] width 172 height 14
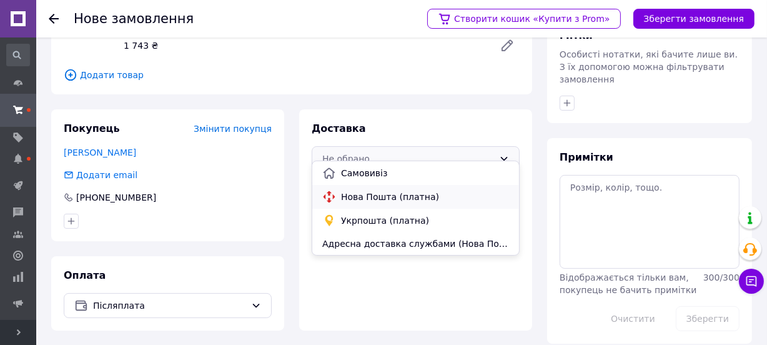
click at [384, 202] on span "Нова Пошта (платна)" at bounding box center [425, 196] width 168 height 12
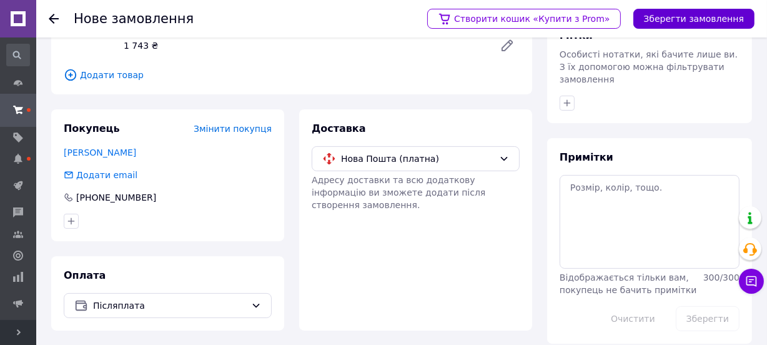
click at [689, 21] on button "Зберегти замовлення" at bounding box center [693, 19] width 121 height 20
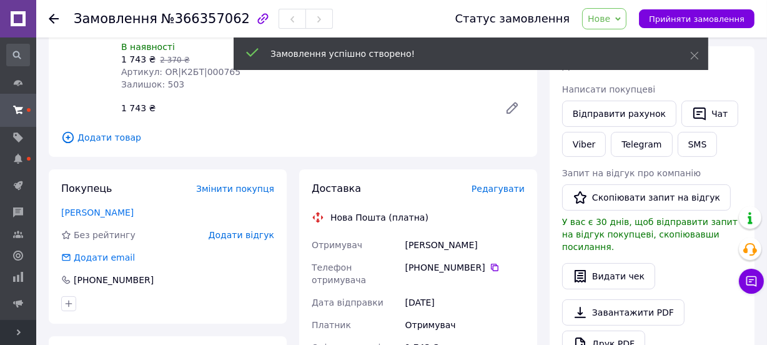
click at [496, 184] on span "Редагувати" at bounding box center [497, 189] width 53 height 10
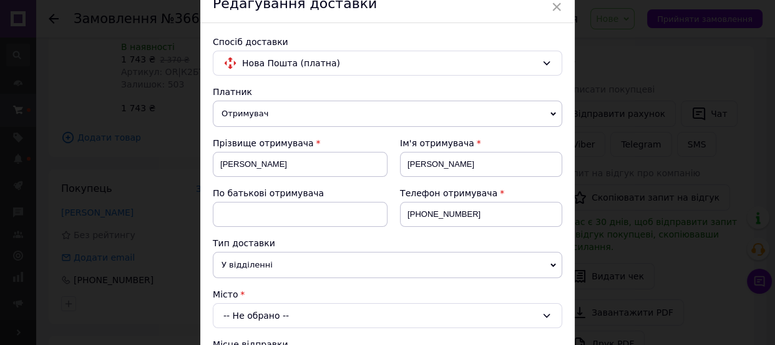
scroll to position [113, 0]
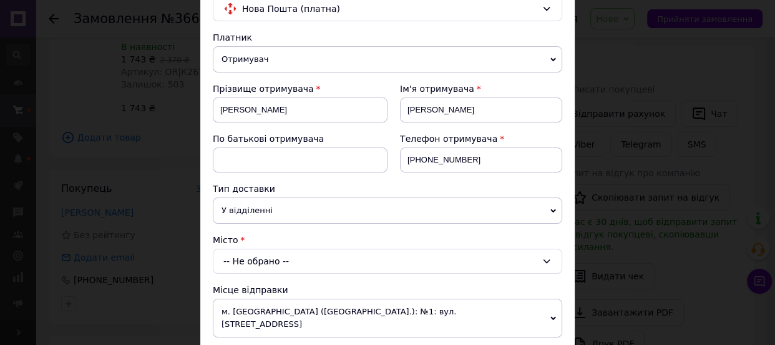
click at [229, 254] on div "-- Не обрано --" at bounding box center [388, 261] width 350 height 25
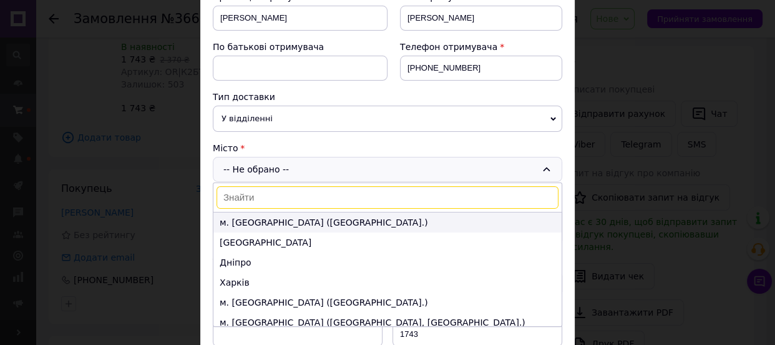
scroll to position [227, 0]
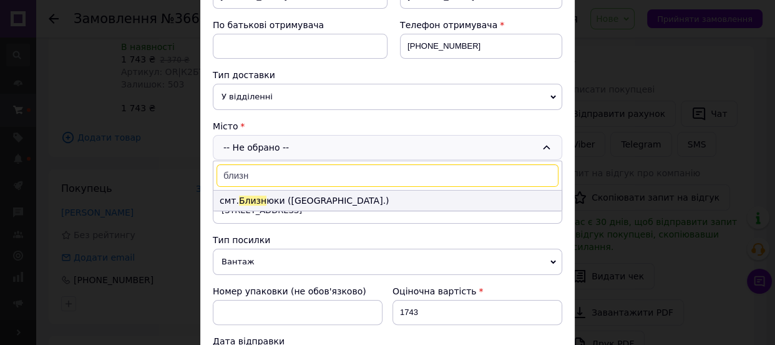
type input "близн"
click at [284, 194] on li "смт. Близн юки (Харківська обл.)" at bounding box center [388, 200] width 348 height 20
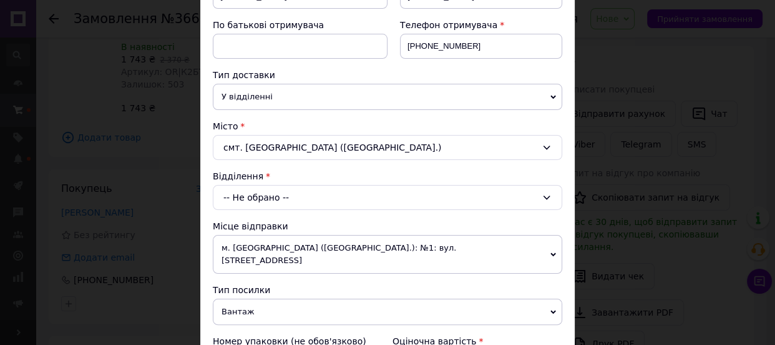
click at [284, 194] on div "-- Не обрано --" at bounding box center [388, 197] width 350 height 25
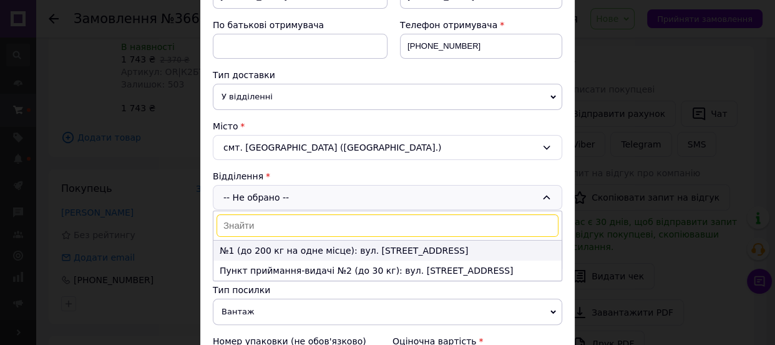
click at [287, 245] on li "№1 (до 200 кг на одне місце): вул. Свободи, 2" at bounding box center [388, 250] width 348 height 20
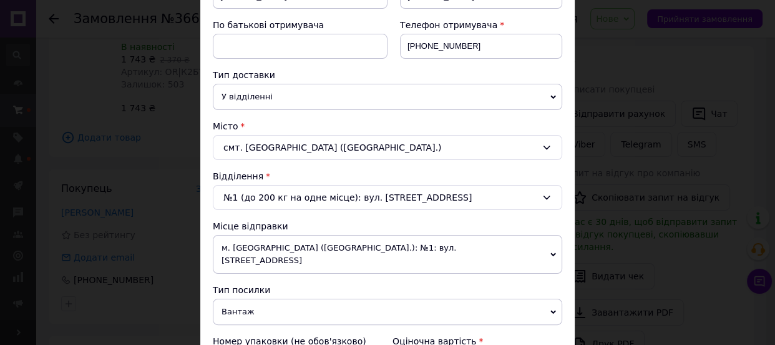
scroll to position [340, 0]
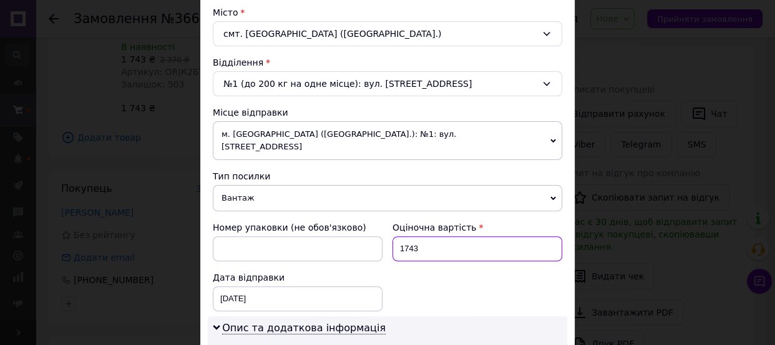
click at [418, 236] on input "1743" at bounding box center [478, 248] width 170 height 25
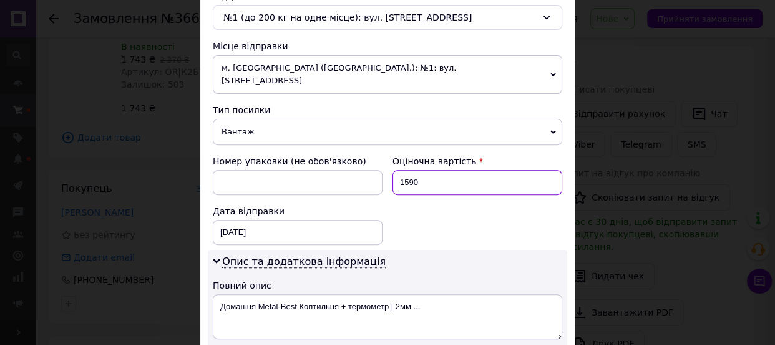
scroll to position [511, 0]
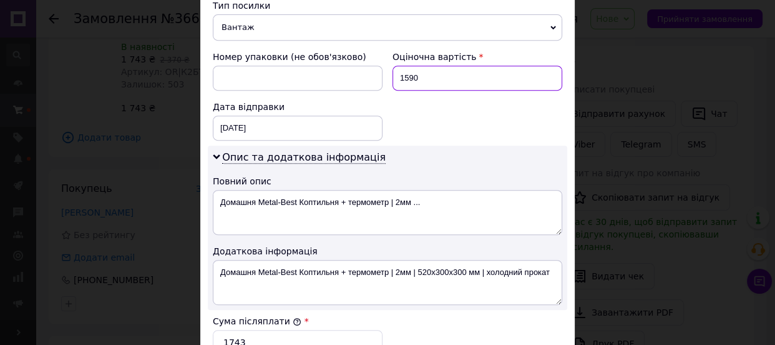
type input "1590"
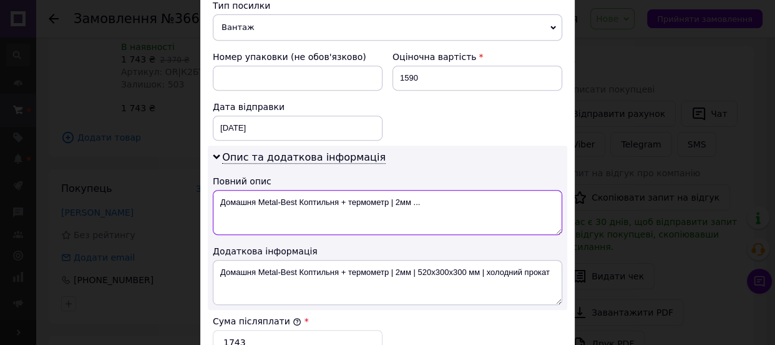
click at [320, 190] on textarea "Домашня Metal-Best Коптильня + термометр | 2мм ..." at bounding box center [388, 212] width 350 height 45
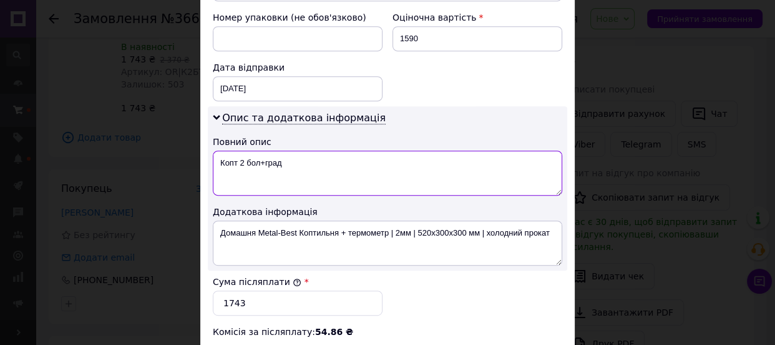
scroll to position [568, 0]
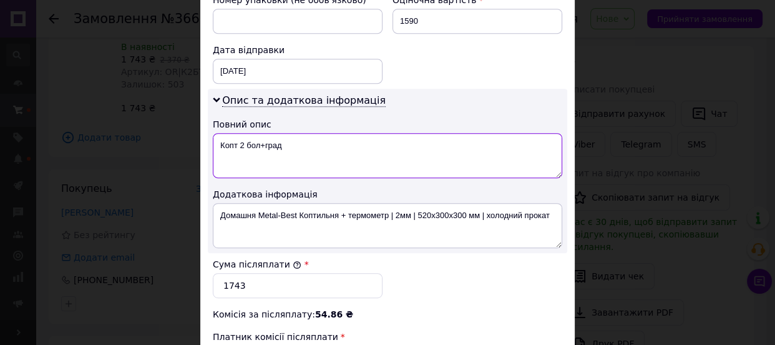
type textarea "Копт 2 бол+град"
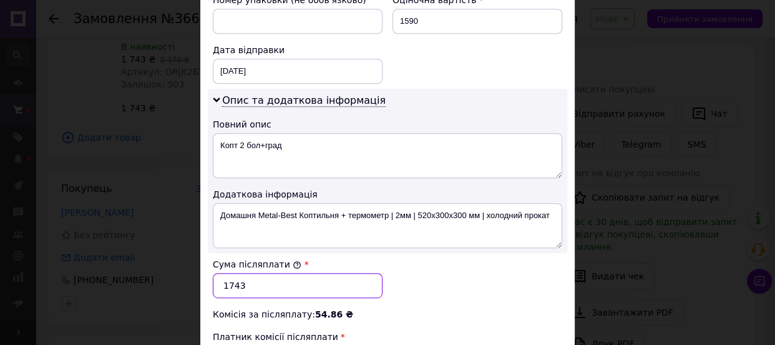
click at [265, 277] on input "1743" at bounding box center [298, 285] width 170 height 25
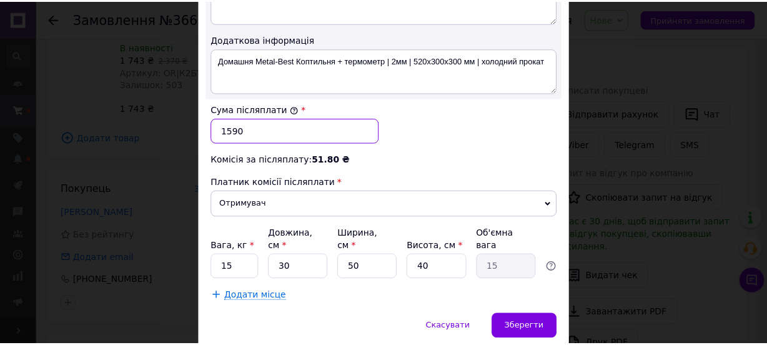
scroll to position [737, 0]
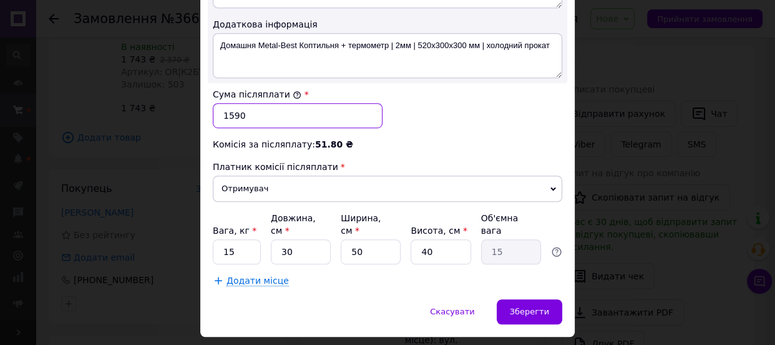
type input "1590"
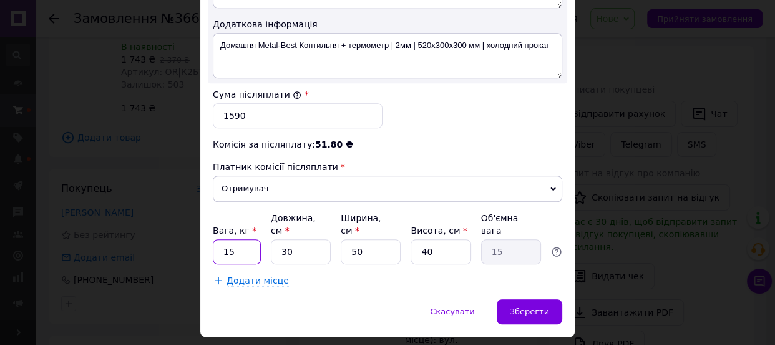
click at [237, 239] on input "15" at bounding box center [237, 251] width 48 height 25
type input "10"
click at [539, 307] on span "Зберегти" at bounding box center [529, 311] width 39 height 9
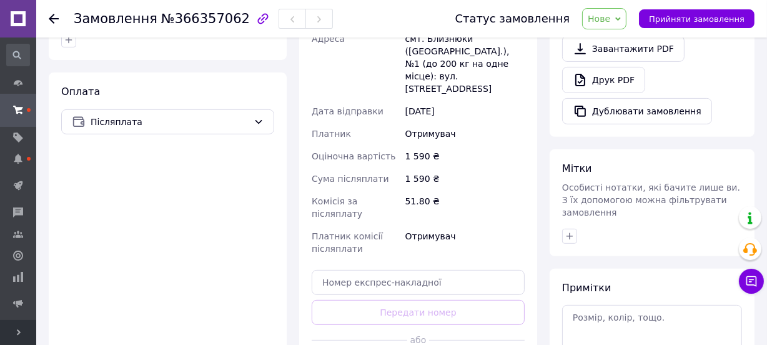
scroll to position [440, 0]
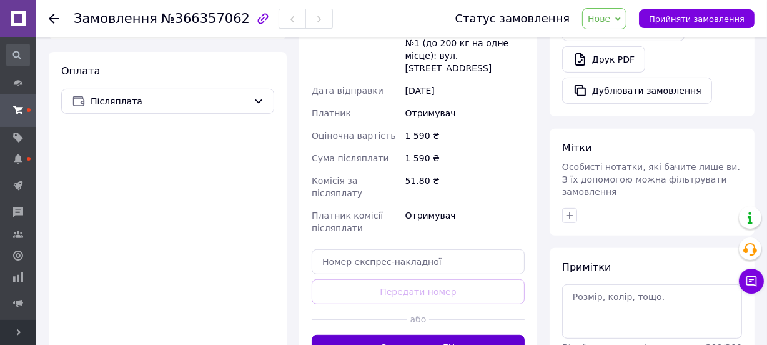
click at [441, 335] on button "Згенерувати ЕН" at bounding box center [418, 347] width 213 height 25
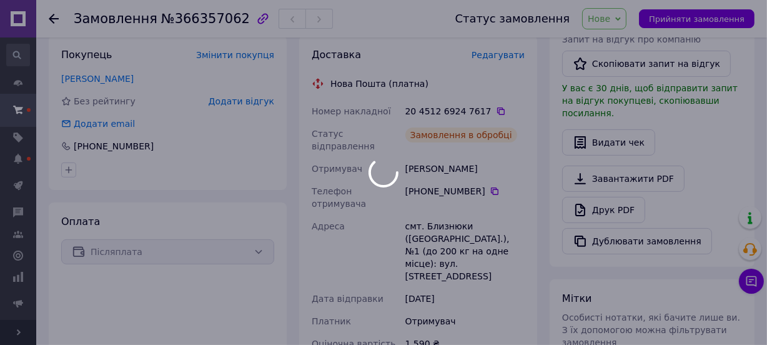
scroll to position [270, 0]
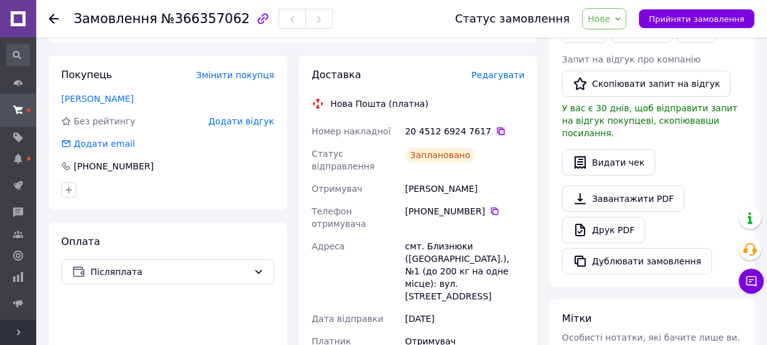
click at [497, 127] on icon at bounding box center [500, 130] width 7 height 7
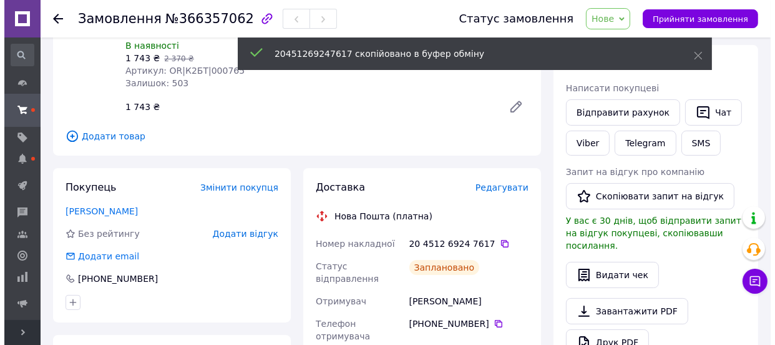
scroll to position [156, 0]
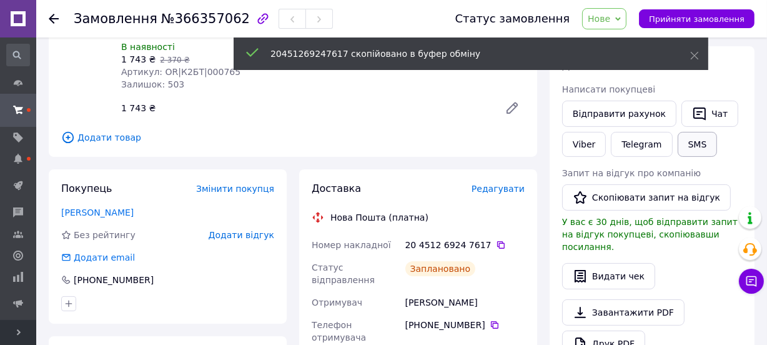
click at [686, 145] on button "SMS" at bounding box center [697, 144] width 40 height 25
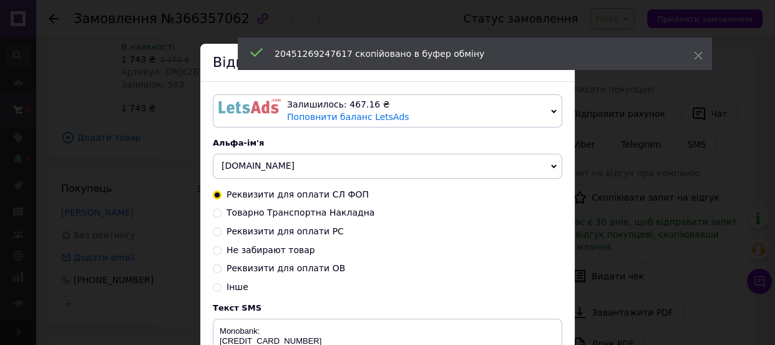
click at [251, 169] on span "Da4a.com.ua" at bounding box center [258, 165] width 73 height 10
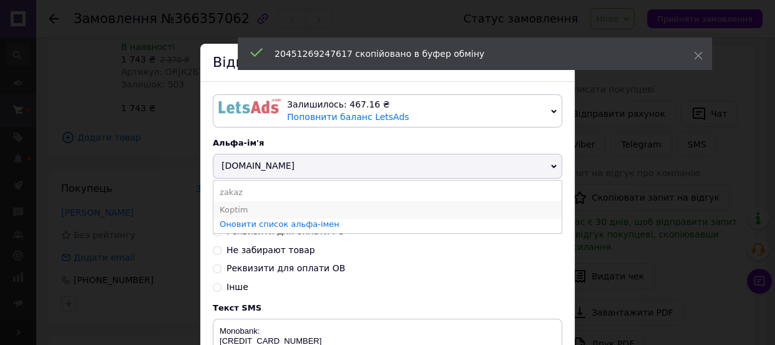
click at [240, 206] on li "Koptim" at bounding box center [388, 209] width 348 height 17
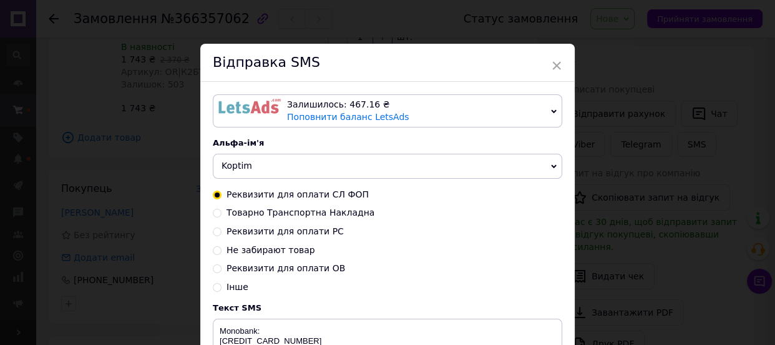
drag, startPoint x: 240, startPoint y: 215, endPoint x: 279, endPoint y: 234, distance: 43.3
click at [239, 215] on span "Товарно Транспортна Накладна" at bounding box center [301, 212] width 148 height 10
click at [222, 215] on input "Товарно Транспортна Накладна" at bounding box center [217, 211] width 9 height 9
radio input "true"
radio input "false"
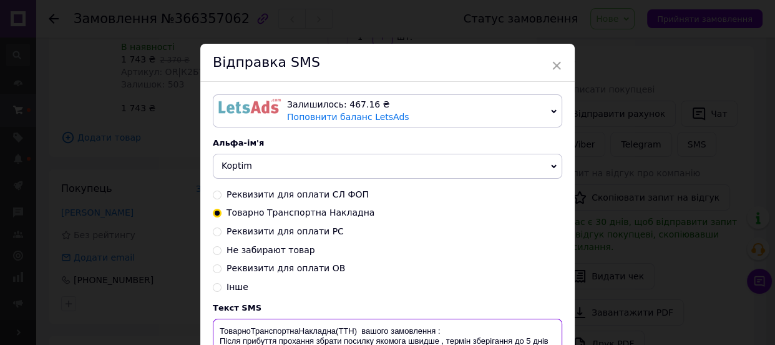
paste textarea "20451269247617"
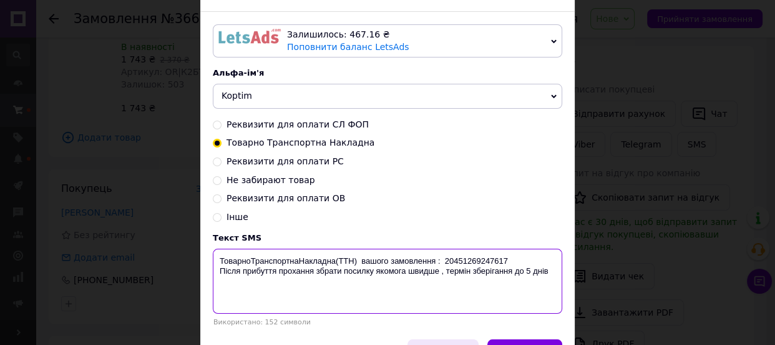
scroll to position [147, 0]
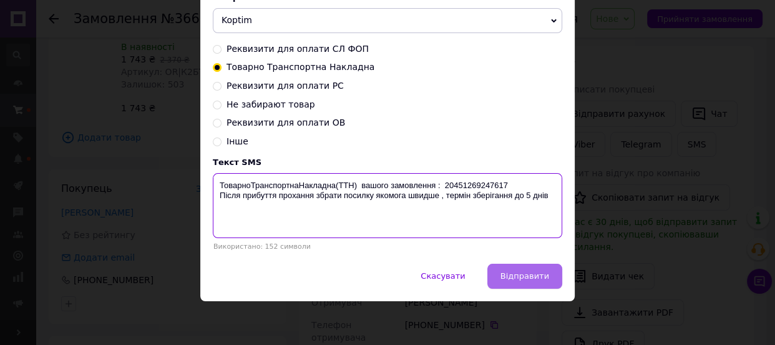
type textarea "ТоварноТранспортнаНакладна(ТТН) вашого замовлення : 20451269247617 Після прибут…"
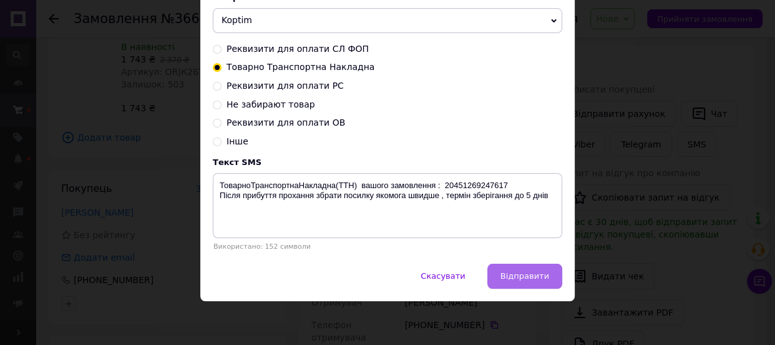
click at [500, 267] on button "Відправити" at bounding box center [525, 275] width 75 height 25
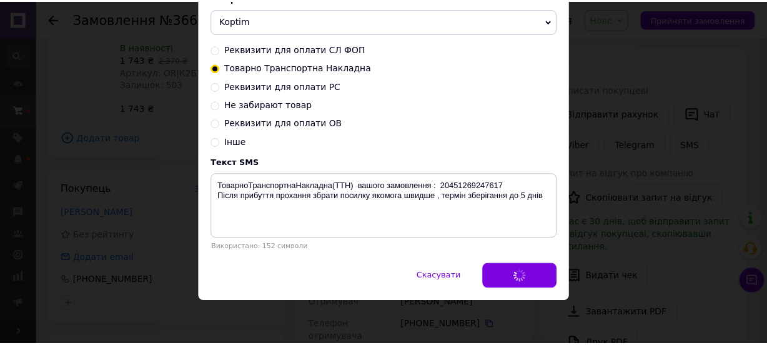
scroll to position [0, 0]
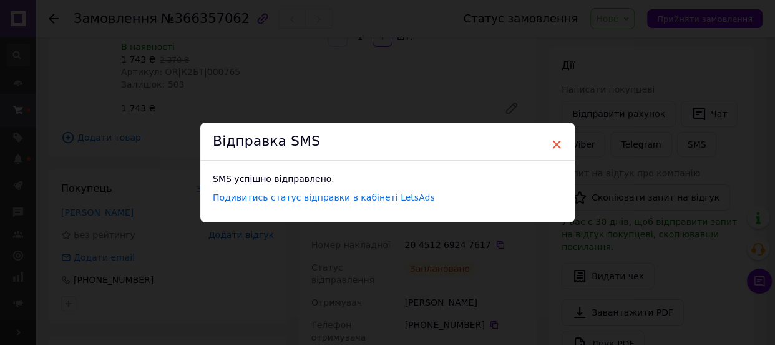
click at [551, 145] on span "×" at bounding box center [556, 144] width 11 height 21
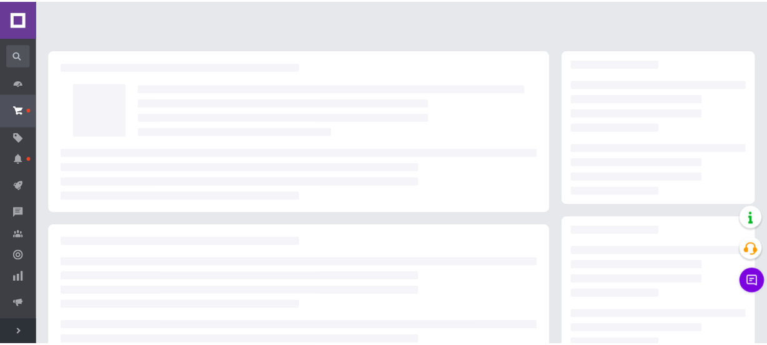
scroll to position [156, 0]
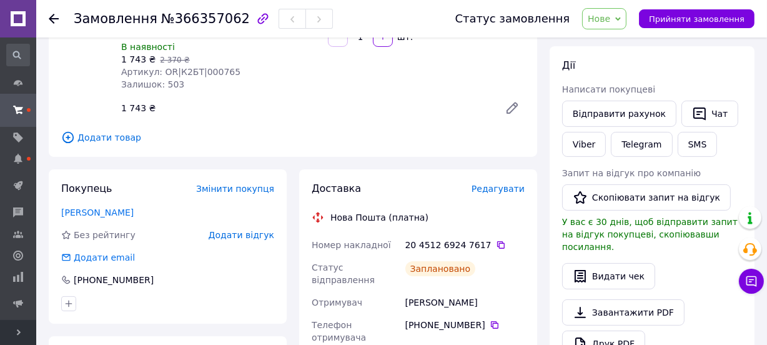
click at [610, 19] on span "Нове" at bounding box center [599, 19] width 22 height 10
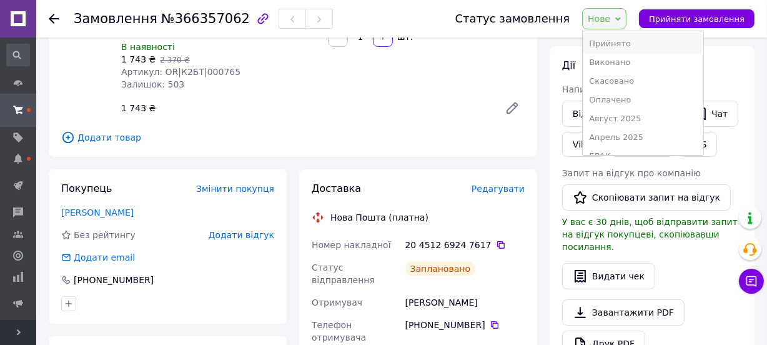
click at [617, 41] on li "Прийнято" at bounding box center [643, 43] width 120 height 19
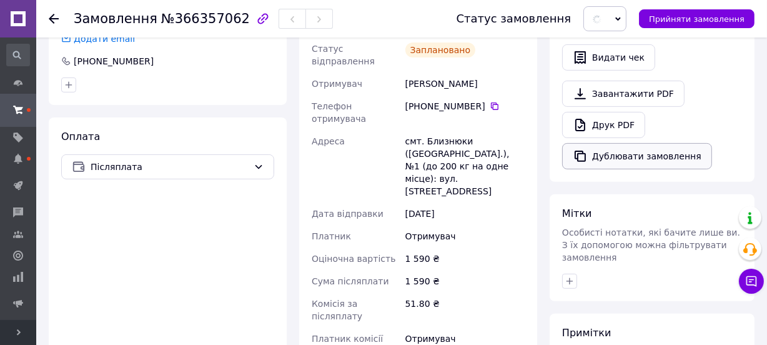
scroll to position [383, 0]
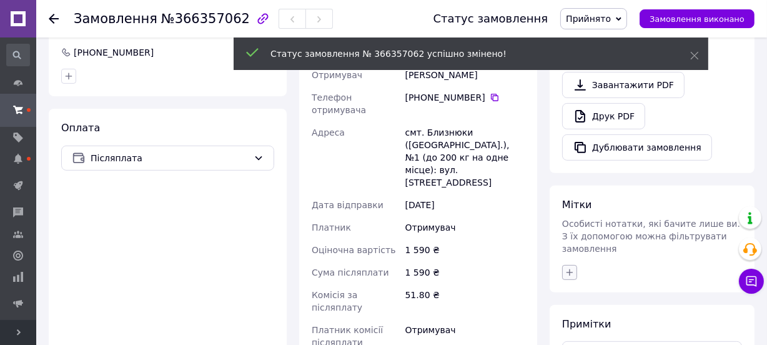
click at [568, 267] on icon "button" at bounding box center [569, 272] width 10 height 10
type input "лен"
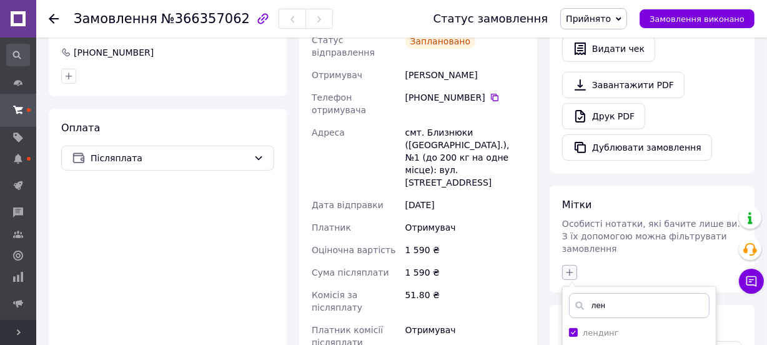
checkbox input "true"
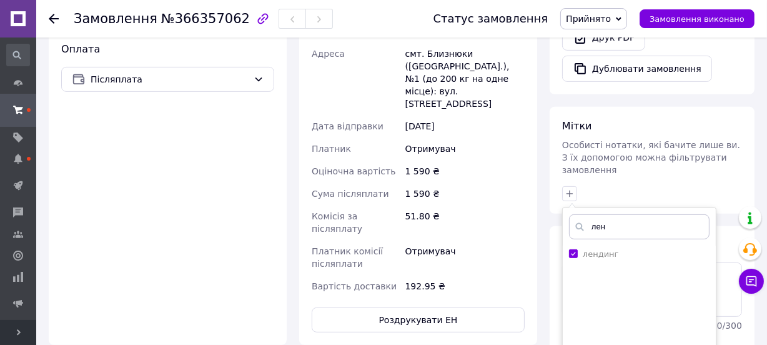
scroll to position [611, 0]
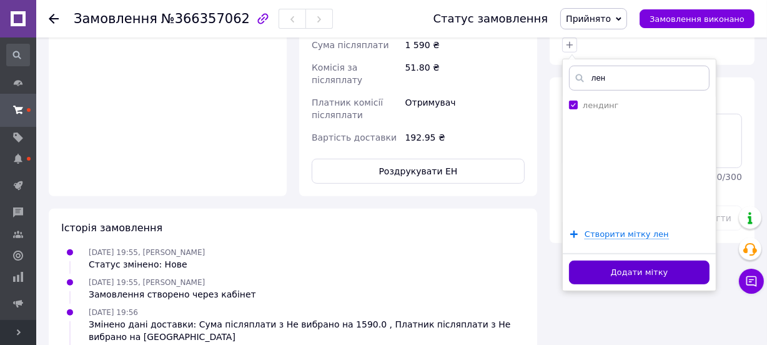
type input "лен"
click at [623, 260] on button "Додати мітку" at bounding box center [639, 272] width 140 height 24
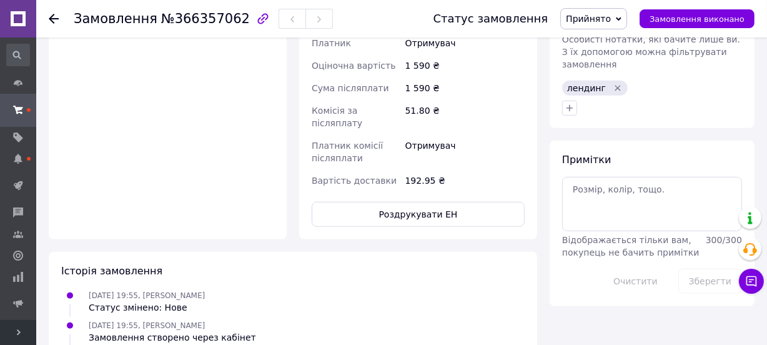
scroll to position [497, 0]
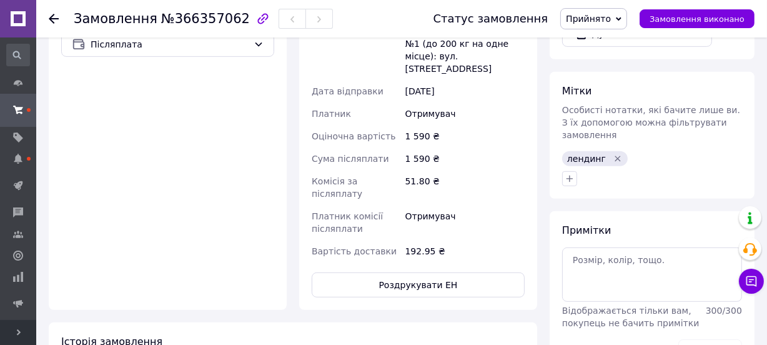
click at [49, 17] on icon at bounding box center [54, 19] width 10 height 10
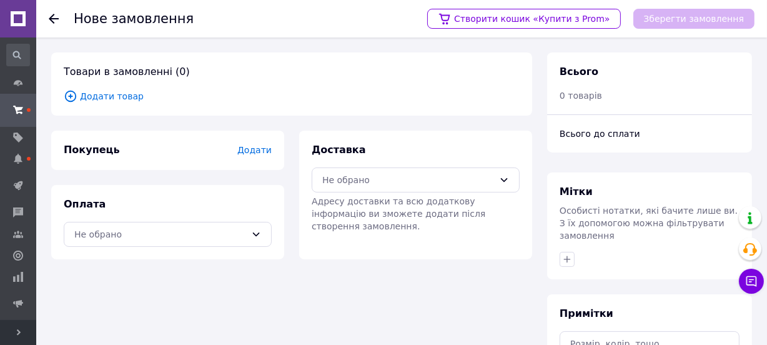
click at [124, 99] on span "Додати товар" at bounding box center [292, 96] width 456 height 14
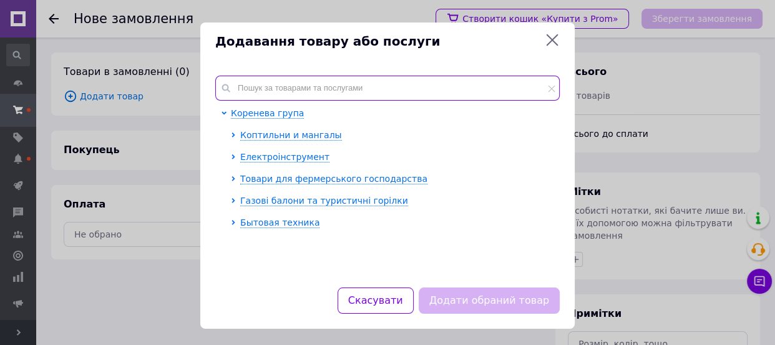
paste input "GBSVVR5"
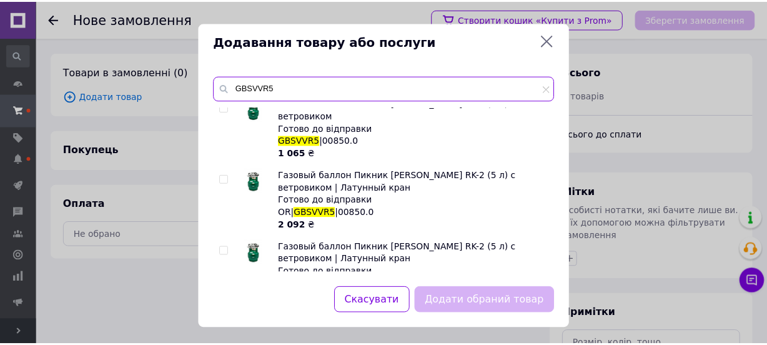
scroll to position [27, 0]
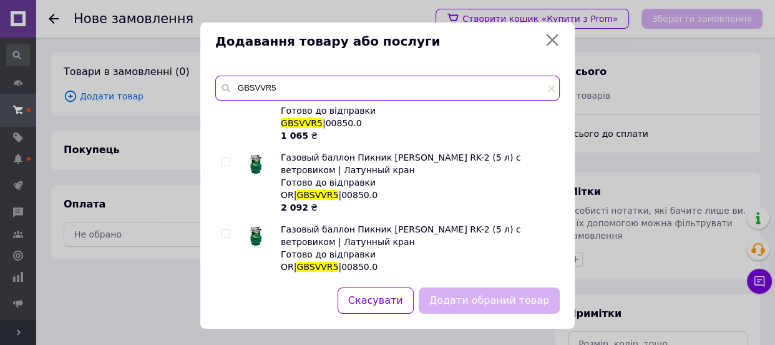
type input "GBSVVR5"
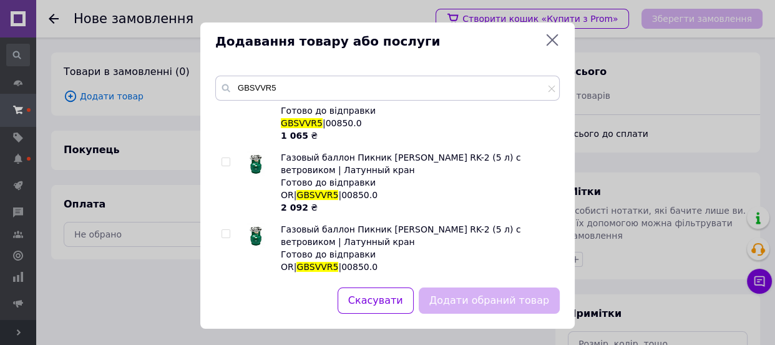
click at [223, 230] on input "checkbox" at bounding box center [226, 234] width 8 height 8
checkbox input "true"
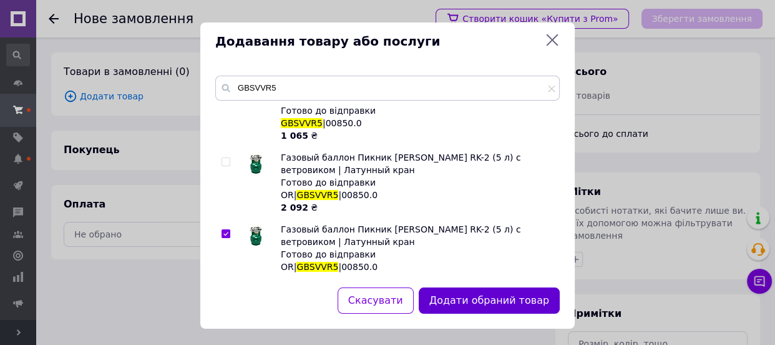
click at [466, 307] on button "Додати обраний товар" at bounding box center [489, 300] width 141 height 27
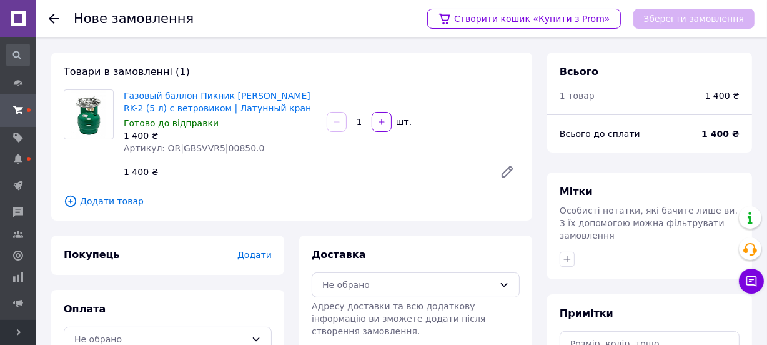
click at [249, 258] on span "Додати" at bounding box center [254, 255] width 34 height 10
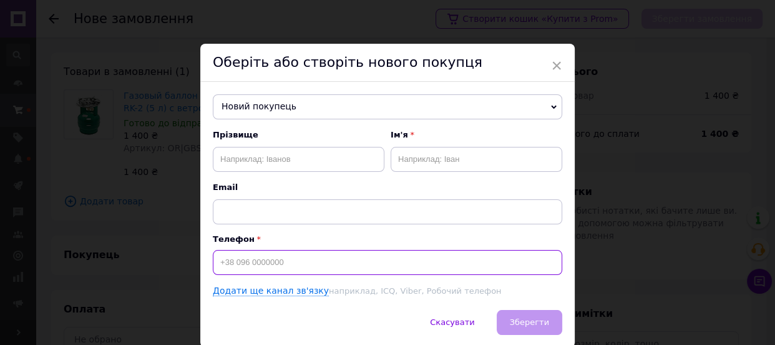
click at [250, 268] on input at bounding box center [388, 262] width 350 height 25
paste input "380974095561"
type input "+380974095561"
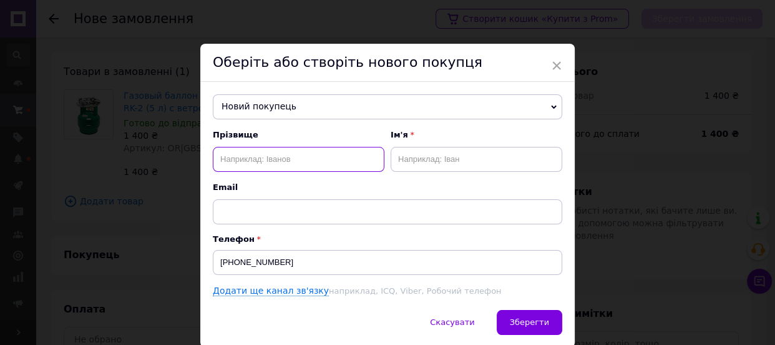
paste input "Бабчук Андрій 1400 Володимирович"
click at [325, 164] on input "Бабчук Андрій 1400 Володимирович" at bounding box center [299, 159] width 172 height 25
click at [264, 166] on input "Бабчук Андрій" at bounding box center [299, 159] width 172 height 25
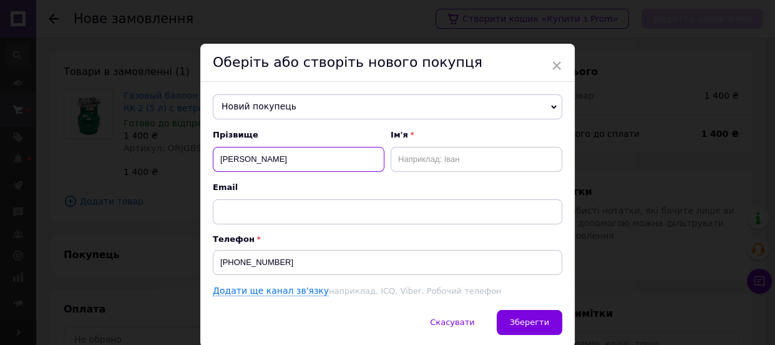
type input "Бабчук"
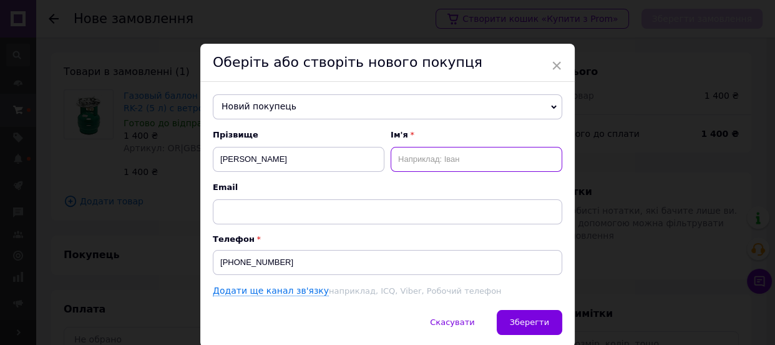
paste input "Андрій"
type input "Андрій"
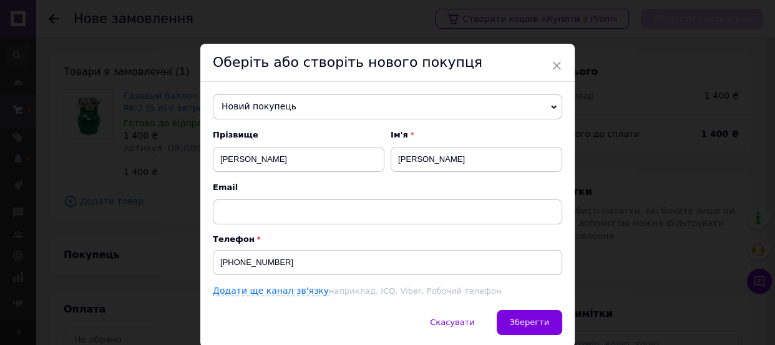
click at [541, 337] on div "Скасувати   Зберегти" at bounding box center [387, 328] width 375 height 37
click at [541, 323] on span "Зберегти" at bounding box center [529, 321] width 39 height 9
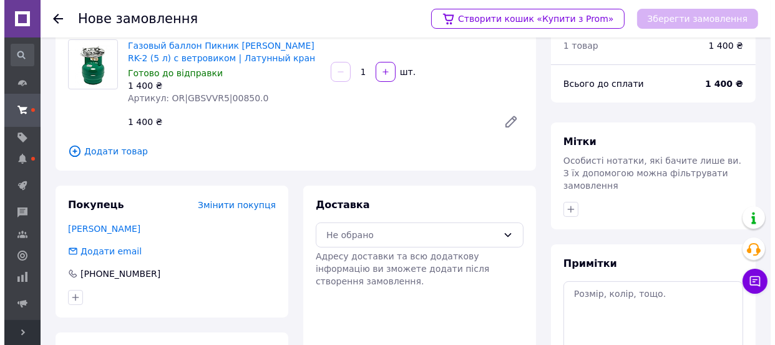
scroll to position [156, 0]
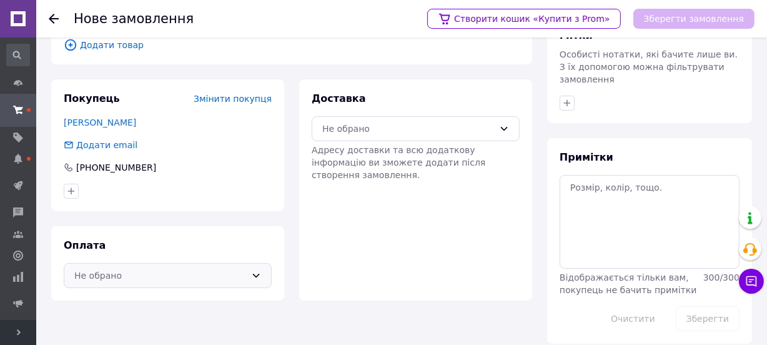
click at [137, 277] on div "Не обрано" at bounding box center [160, 275] width 172 height 14
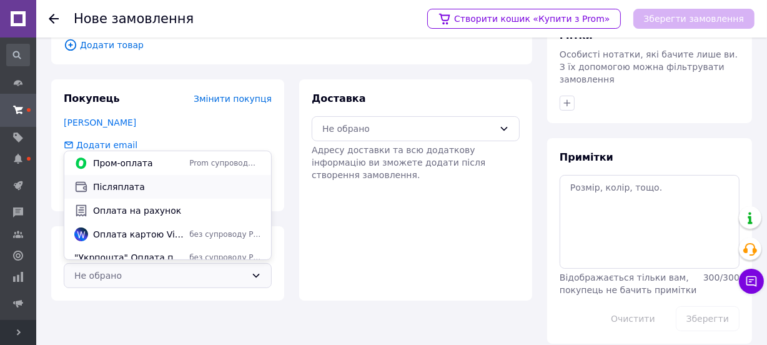
click at [132, 187] on span "Післяплата" at bounding box center [177, 186] width 168 height 12
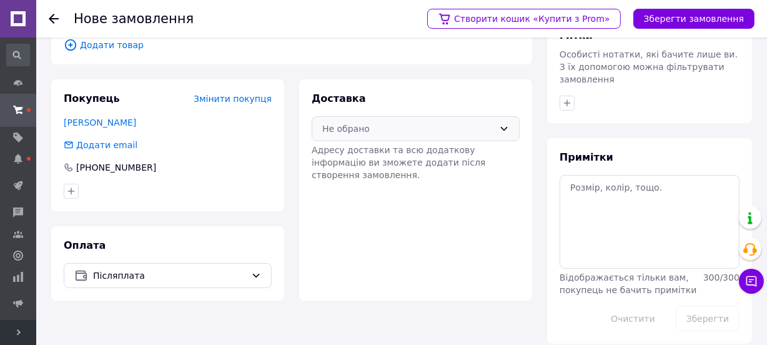
click at [342, 122] on div "Не обрано" at bounding box center [408, 129] width 172 height 14
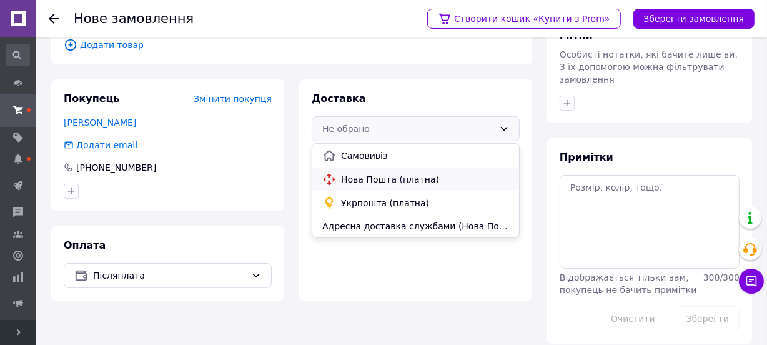
click at [352, 181] on span "Нова Пошта (платна)" at bounding box center [425, 179] width 168 height 12
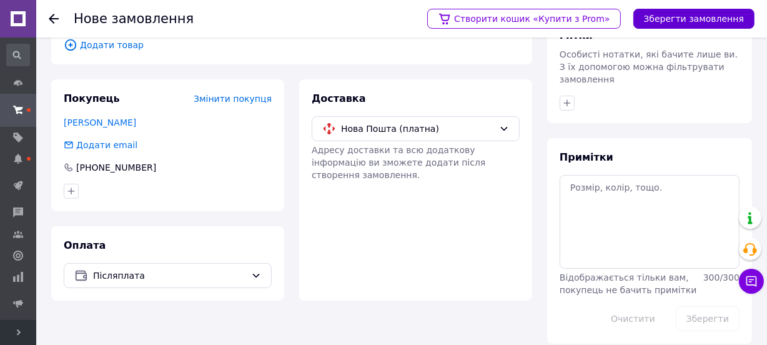
click at [662, 12] on button "Зберегти замовлення" at bounding box center [693, 19] width 121 height 20
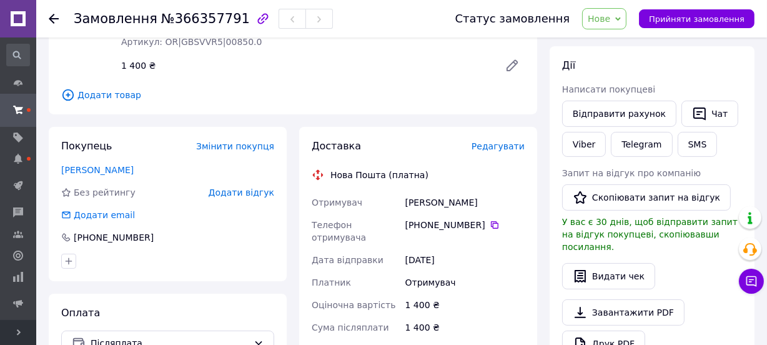
click at [506, 141] on span "Редагувати" at bounding box center [497, 146] width 53 height 10
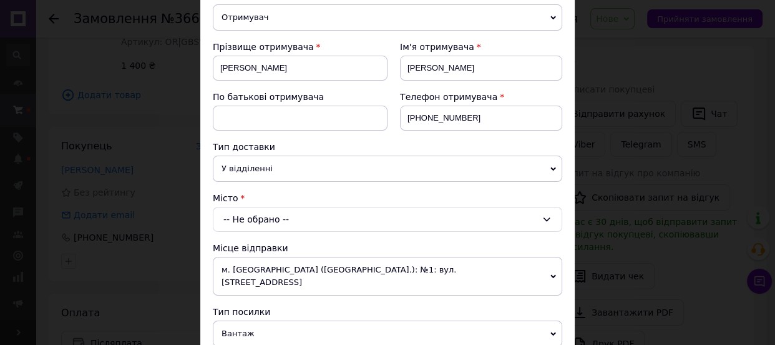
scroll to position [170, 0]
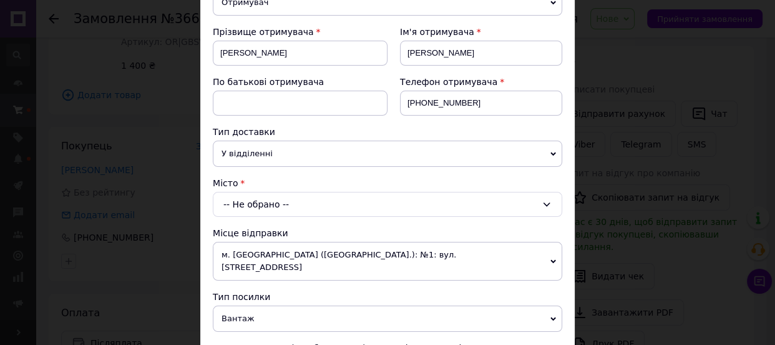
click at [247, 206] on div "-- Не обрано --" at bounding box center [388, 204] width 350 height 25
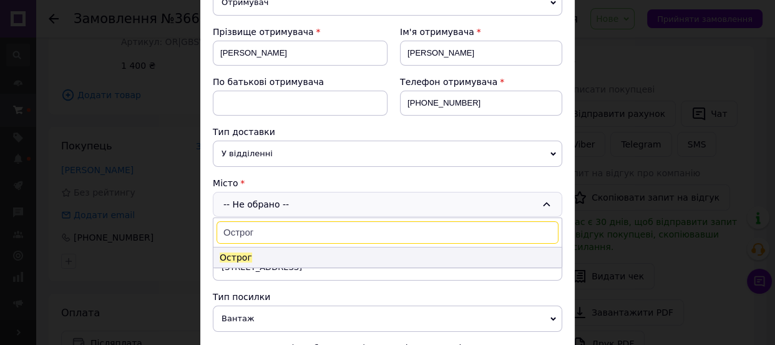
type input "Острог"
click at [243, 254] on span "Острог" at bounding box center [236, 257] width 32 height 10
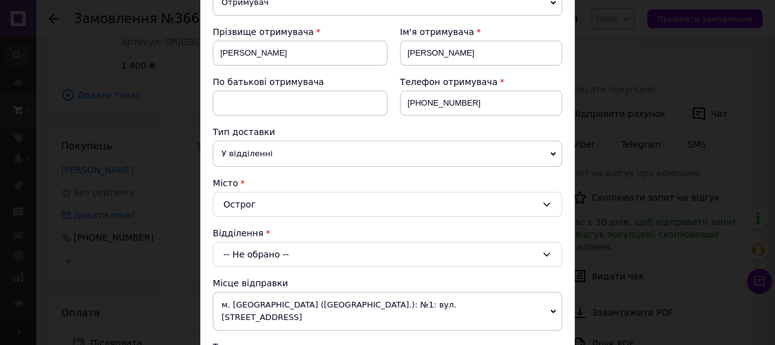
click at [243, 254] on div "-- Не обрано --" at bounding box center [388, 254] width 350 height 25
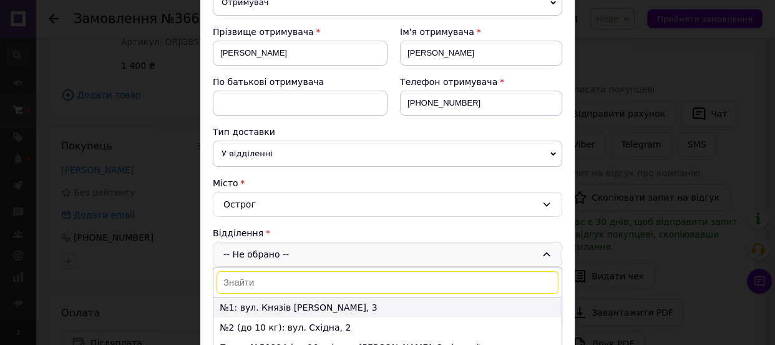
click at [247, 303] on li "№1: вул. Князів Острозьких, 3" at bounding box center [388, 307] width 348 height 20
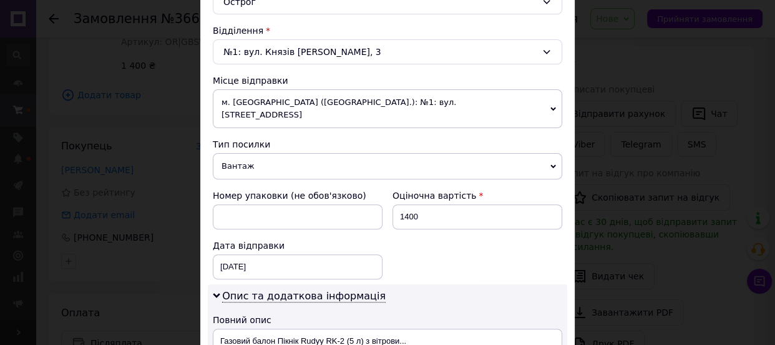
scroll to position [397, 0]
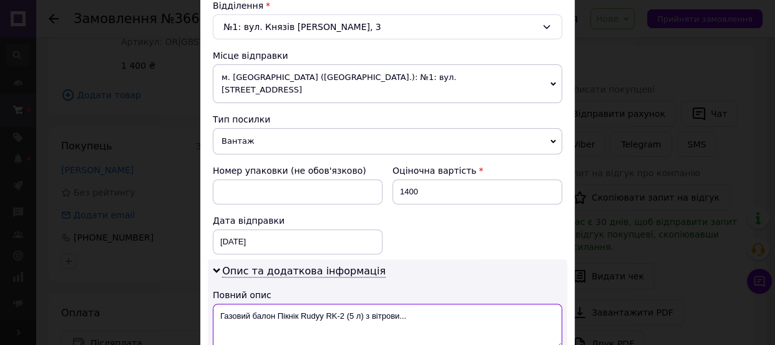
click at [321, 303] on textarea "Газовий балон Пікнік Rudyy RK-2 (5 л) з вітрови..." at bounding box center [388, 325] width 350 height 45
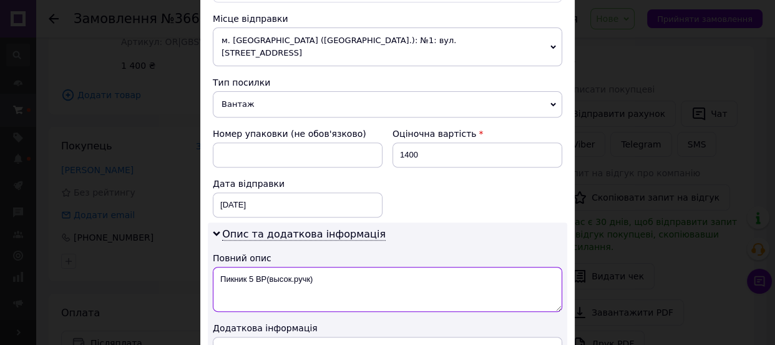
scroll to position [511, 0]
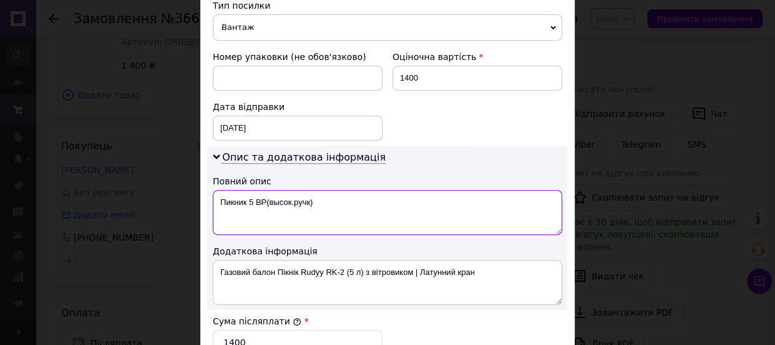
click at [260, 190] on textarea "Пикник 5 ВР(высок.ручк)" at bounding box center [388, 212] width 350 height 45
type textarea "Пикник 5 ВР(высок.ручк)"
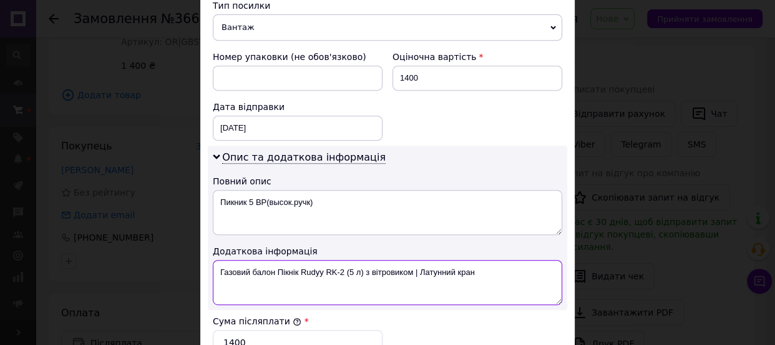
click at [304, 265] on textarea "Газовий балон Пікнік Rudyy RK-2 (5 л) з вітровиком | Латунний кран" at bounding box center [388, 282] width 350 height 45
paste textarea "икник 5 ВР(высок.ручк)"
type textarea "Пикник 5 ВР(высок.ручк)"
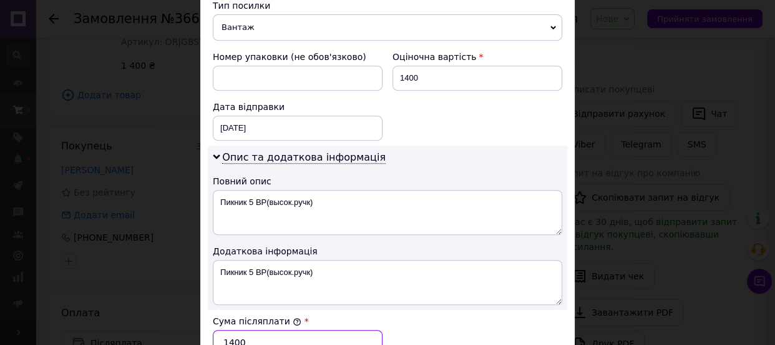
click at [242, 330] on input "1400" at bounding box center [298, 342] width 170 height 25
click at [450, 315] on div "Сума післяплати * 1400" at bounding box center [388, 335] width 360 height 50
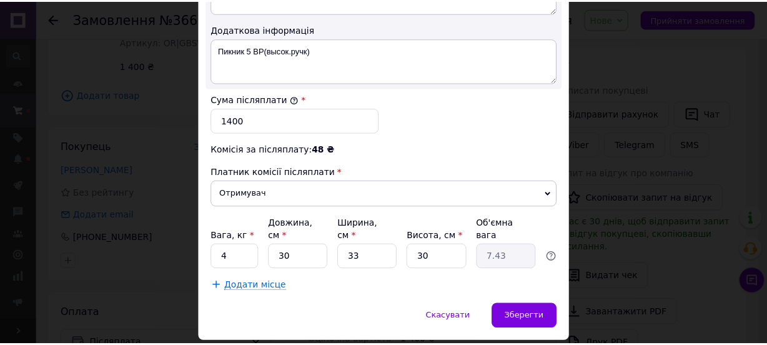
scroll to position [746, 0]
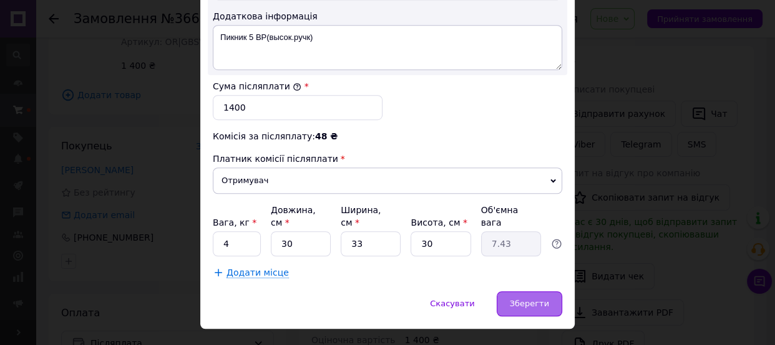
click at [547, 291] on div "Зберегти" at bounding box center [530, 303] width 66 height 25
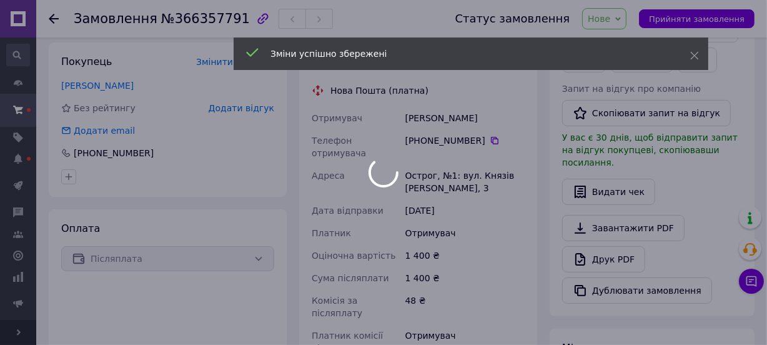
scroll to position [383, 0]
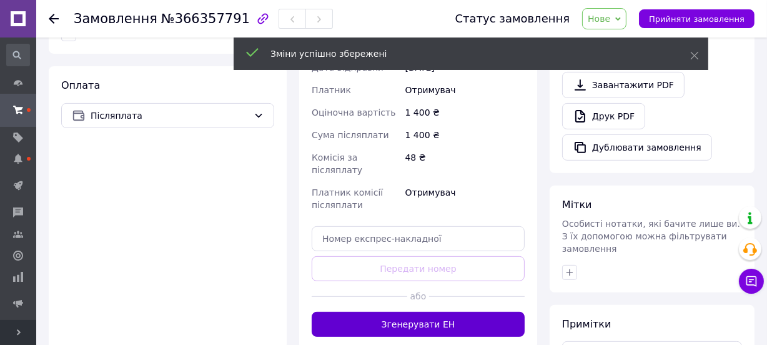
click at [428, 312] on button "Згенерувати ЕН" at bounding box center [418, 324] width 213 height 25
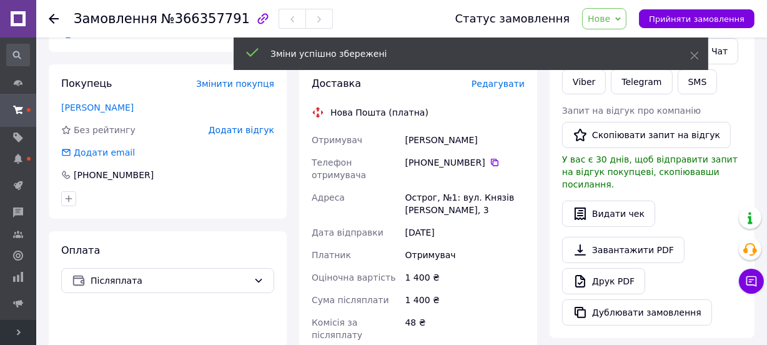
scroll to position [213, 0]
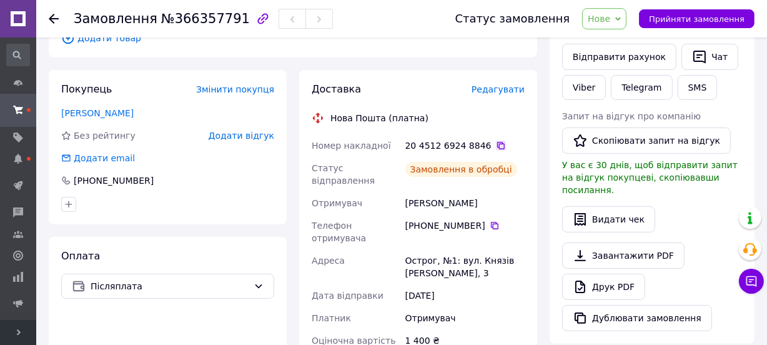
click at [496, 145] on icon at bounding box center [501, 145] width 10 height 10
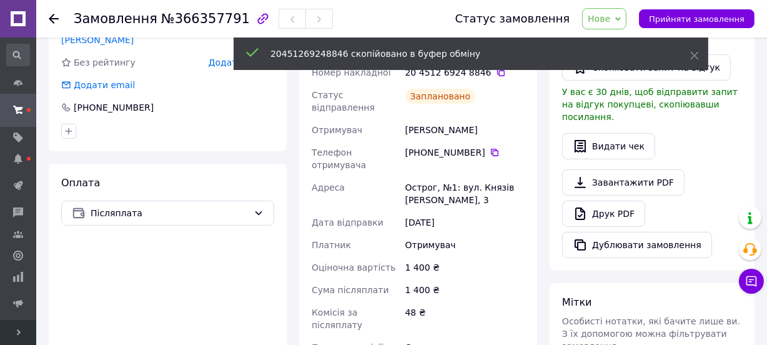
scroll to position [440, 0]
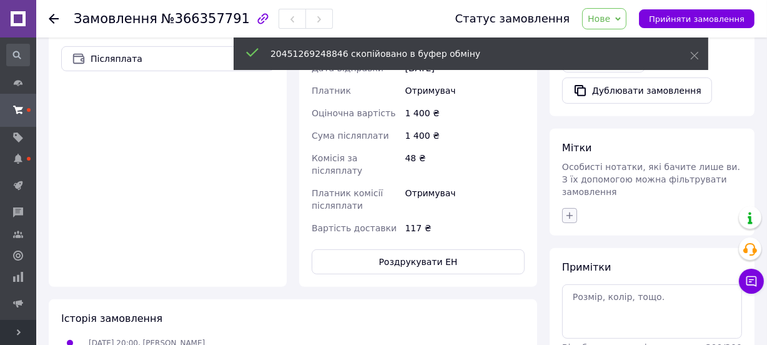
click at [570, 212] on icon "button" at bounding box center [569, 215] width 7 height 7
type input "эпи"
checkbox input "true"
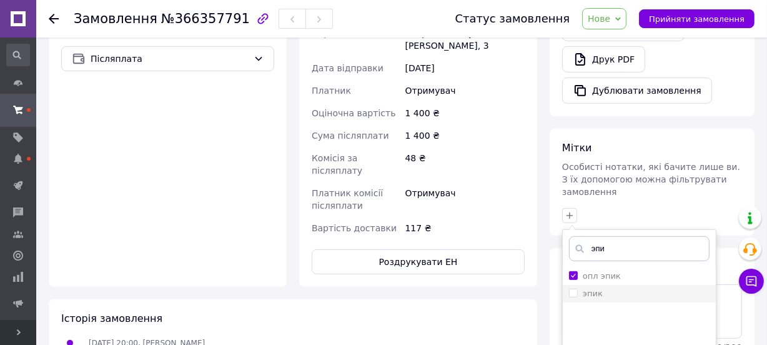
type input "эпи"
click at [571, 288] on input "эпик" at bounding box center [573, 292] width 8 height 8
checkbox input "true"
click at [571, 271] on input "опл эпик" at bounding box center [573, 275] width 8 height 8
checkbox input "false"
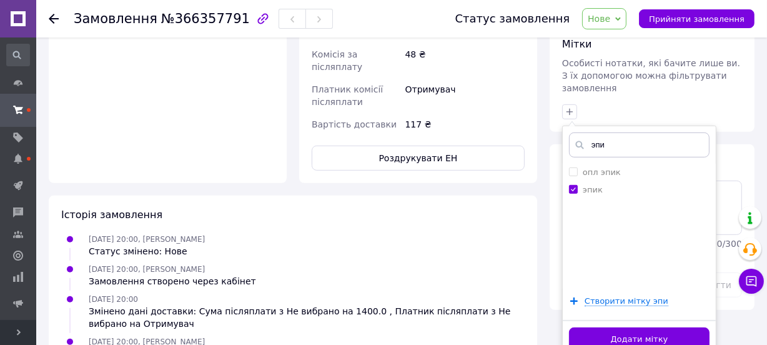
scroll to position [554, 0]
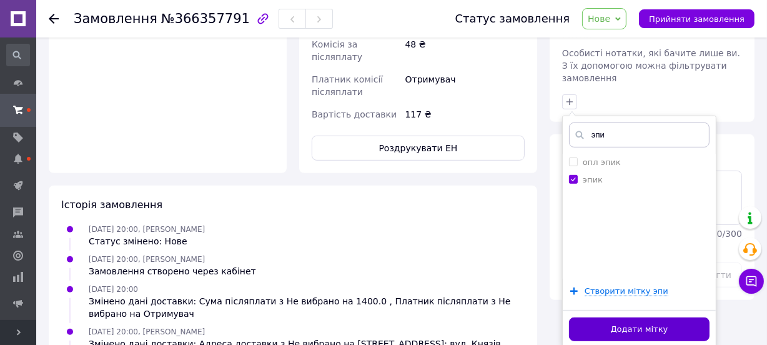
click at [610, 317] on button "Додати мітку" at bounding box center [639, 329] width 140 height 24
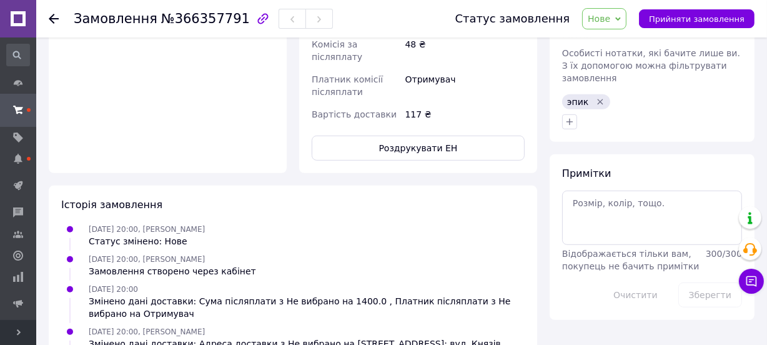
click at [621, 17] on icon at bounding box center [618, 19] width 6 height 6
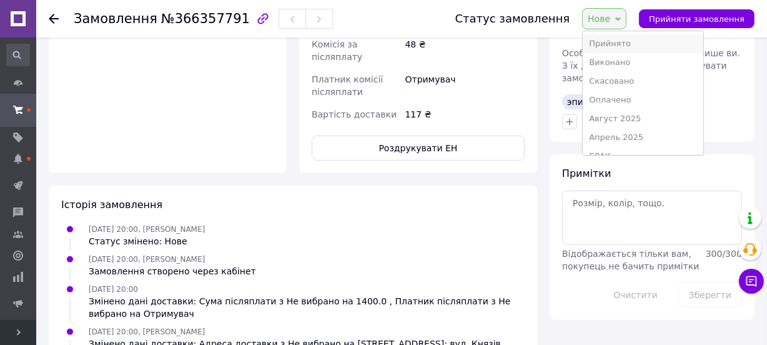
click at [622, 44] on li "Прийнято" at bounding box center [643, 43] width 120 height 19
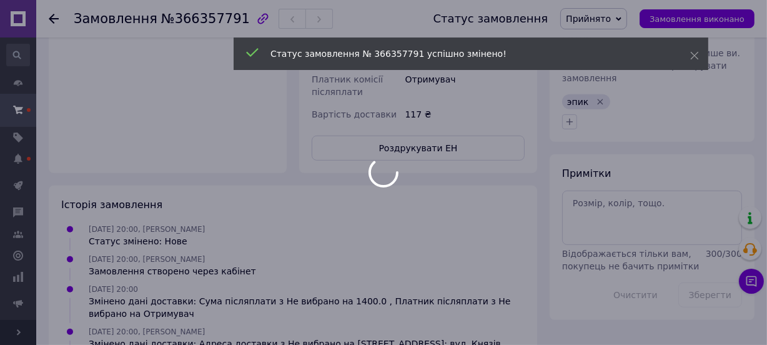
click at [54, 21] on div at bounding box center [383, 172] width 767 height 345
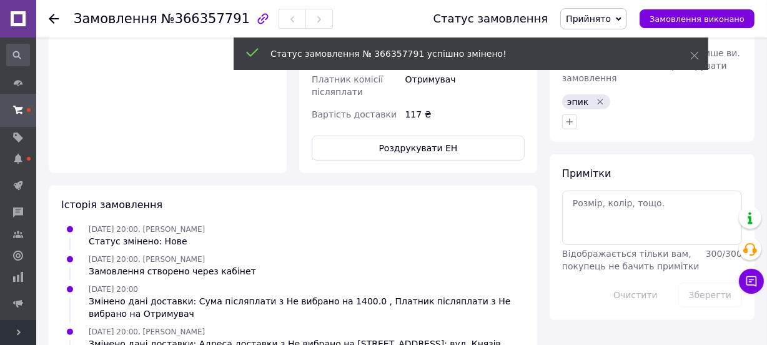
drag, startPoint x: 51, startPoint y: 17, endPoint x: 124, endPoint y: 1, distance: 74.2
click at [52, 17] on icon at bounding box center [54, 19] width 10 height 10
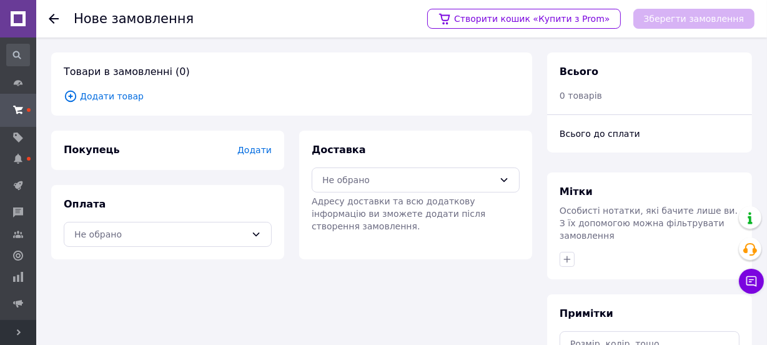
click at [128, 93] on span "Додати товар" at bounding box center [292, 96] width 456 height 14
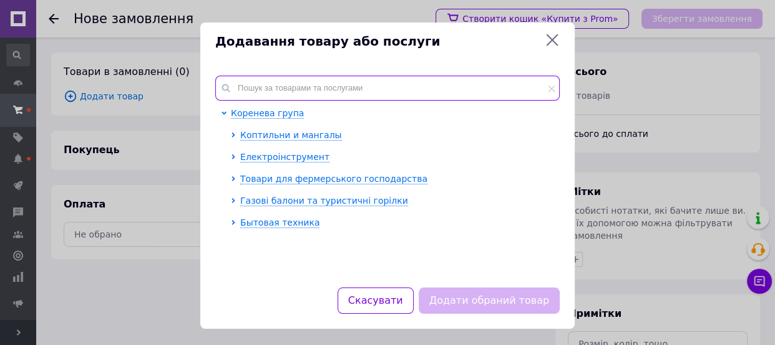
click at [278, 89] on input "text" at bounding box center [387, 88] width 345 height 25
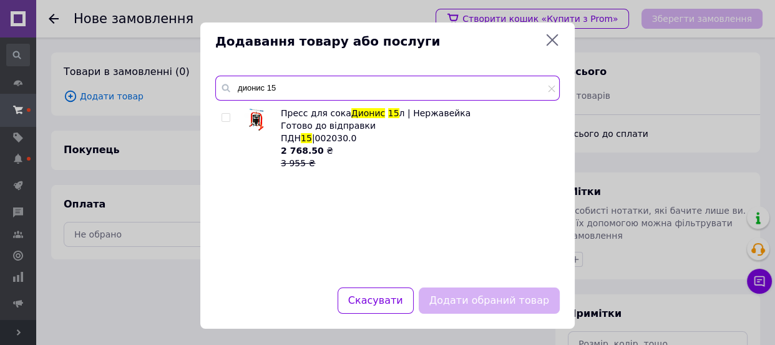
type input "дионис 15"
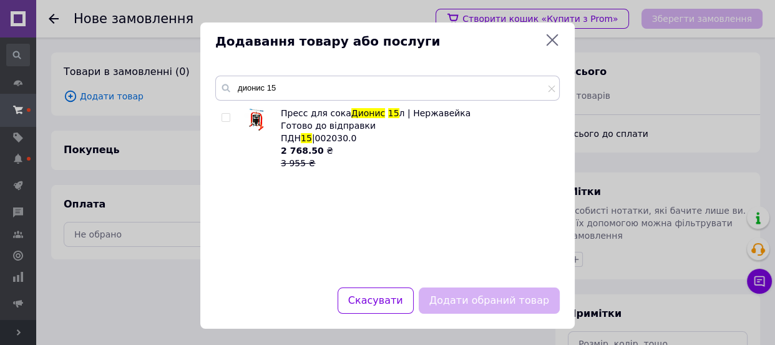
click at [222, 118] on input "checkbox" at bounding box center [226, 118] width 8 height 8
checkbox input "true"
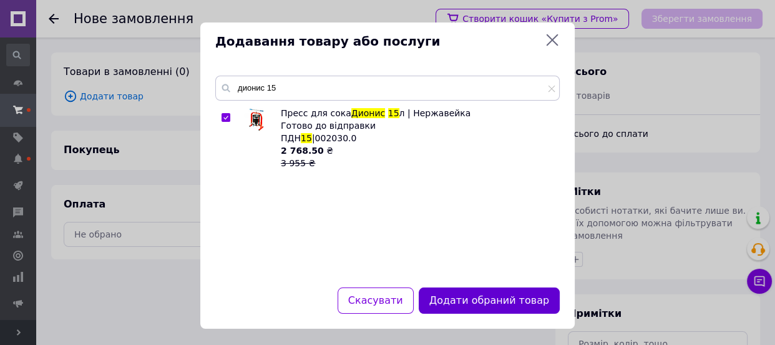
click at [470, 293] on button "Додати обраний товар" at bounding box center [489, 300] width 141 height 27
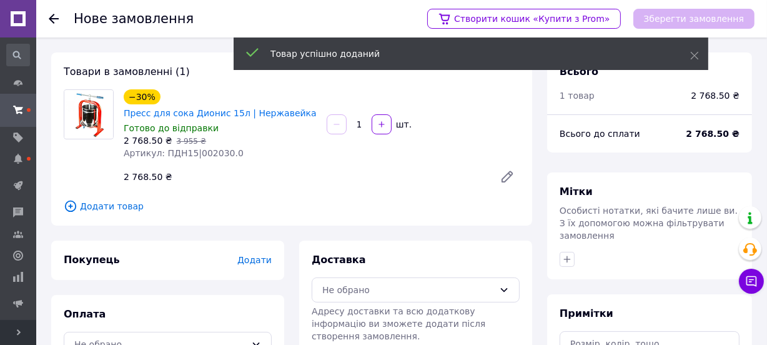
click at [252, 263] on span "Додати" at bounding box center [254, 260] width 34 height 10
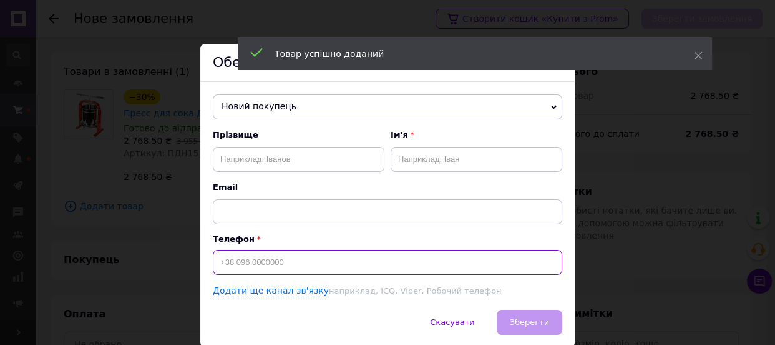
click at [263, 268] on input at bounding box center [388, 262] width 350 height 25
paste input "380990276503"
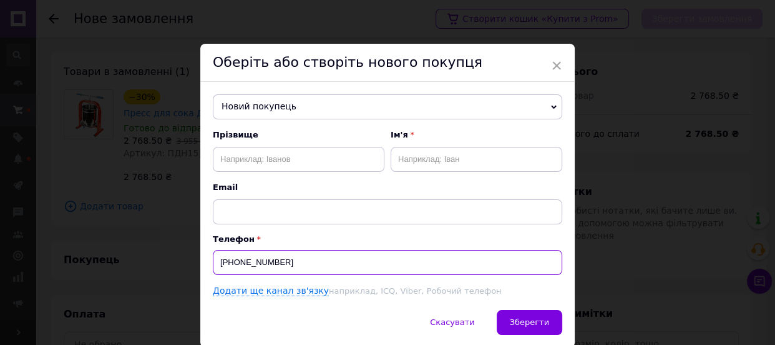
type input "+380990276503"
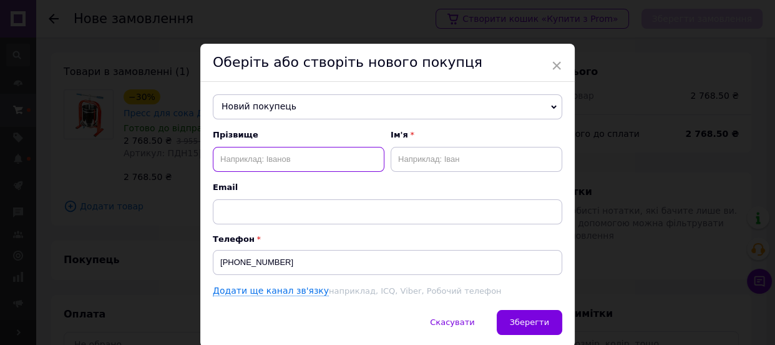
paste input "ШНІЦЕР ІВАН ІВАНОВИЧ"
click at [296, 155] on input "ШНІЦЕР ІВАН ІВАНОВИЧ" at bounding box center [299, 159] width 172 height 25
click at [260, 162] on input "ШНІЦЕР ІВАН" at bounding box center [299, 159] width 172 height 25
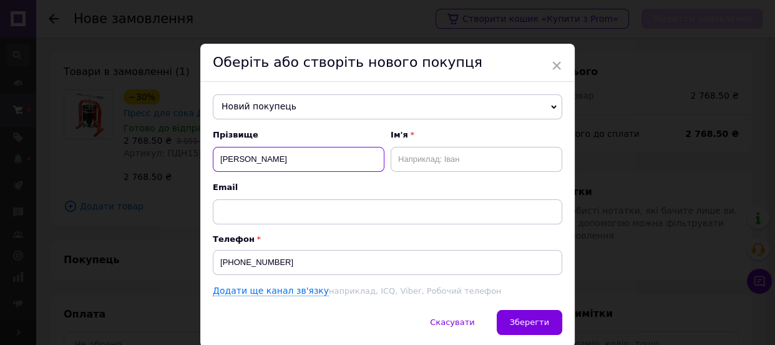
type input "ШНІЦЕР"
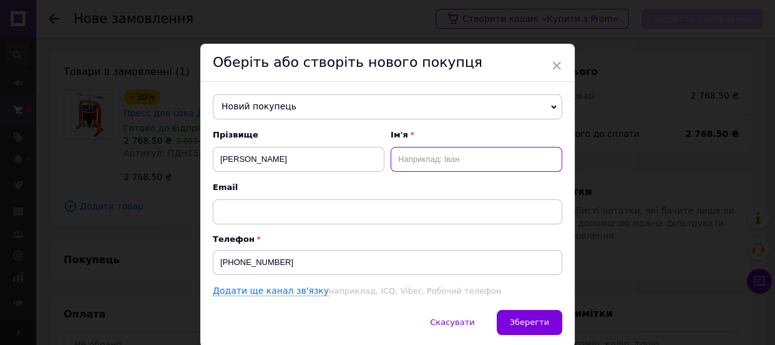
paste input "ІВАН"
type input "ІВАН"
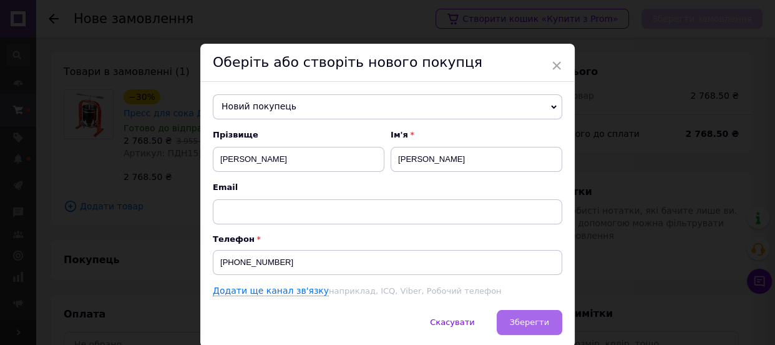
click at [537, 318] on span "Зберегти" at bounding box center [529, 321] width 39 height 9
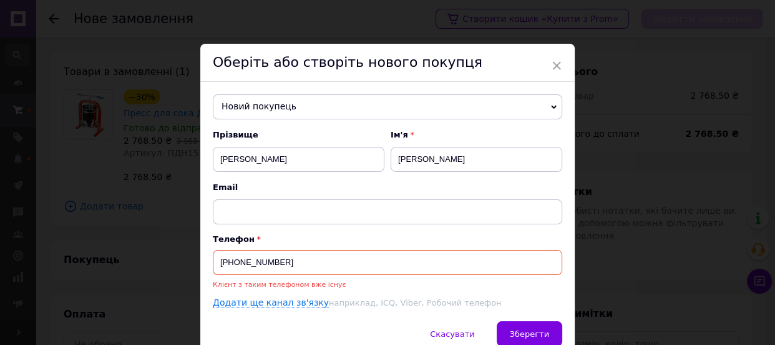
click at [240, 268] on input "+380990276503" at bounding box center [388, 262] width 350 height 25
click at [295, 97] on span "Новий покупець" at bounding box center [388, 106] width 350 height 25
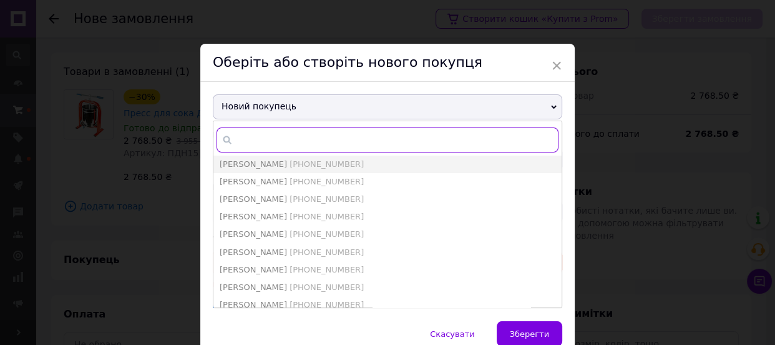
paste input "+380990276503"
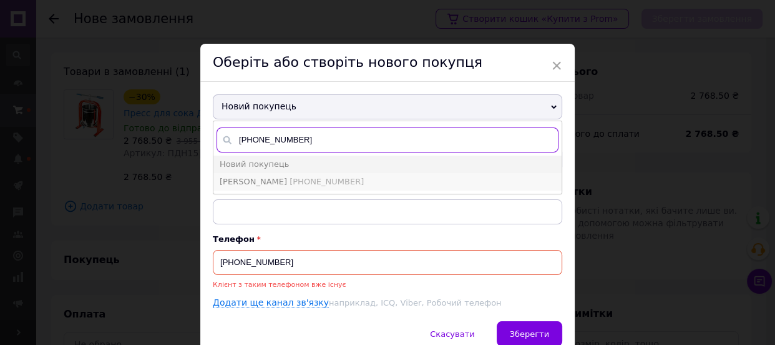
type input "+380990276503"
click at [293, 186] on span "+380990276503" at bounding box center [327, 181] width 74 height 9
type input "Шніцер Іван"
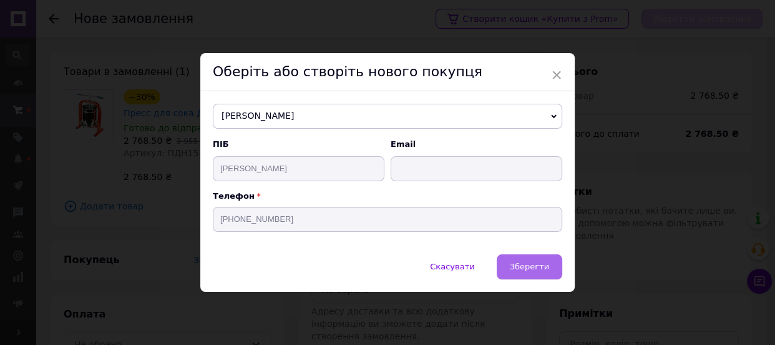
click at [521, 274] on button "Зберегти" at bounding box center [530, 266] width 66 height 25
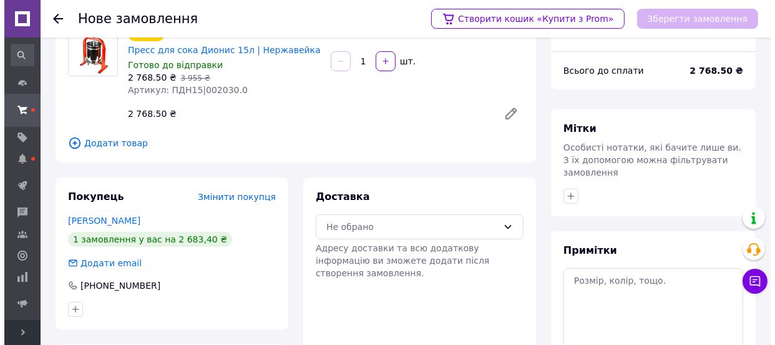
scroll to position [156, 0]
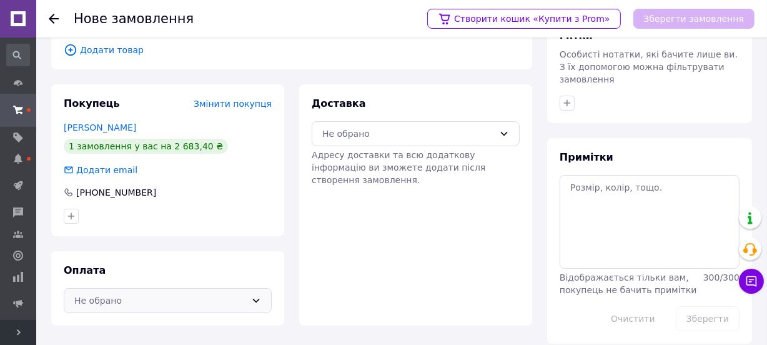
click at [184, 294] on div "Не обрано" at bounding box center [160, 300] width 172 height 14
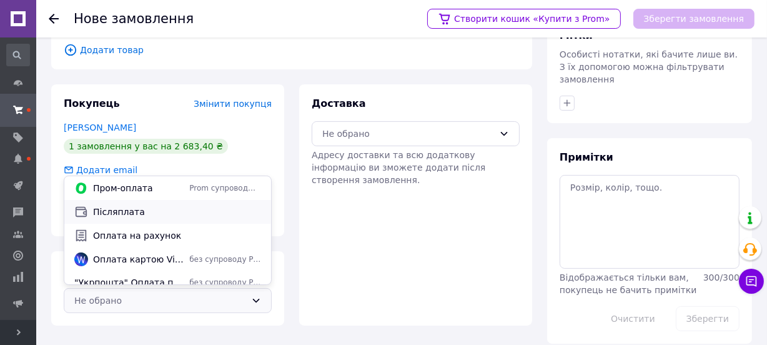
click at [167, 219] on div "Післяплата" at bounding box center [167, 212] width 207 height 24
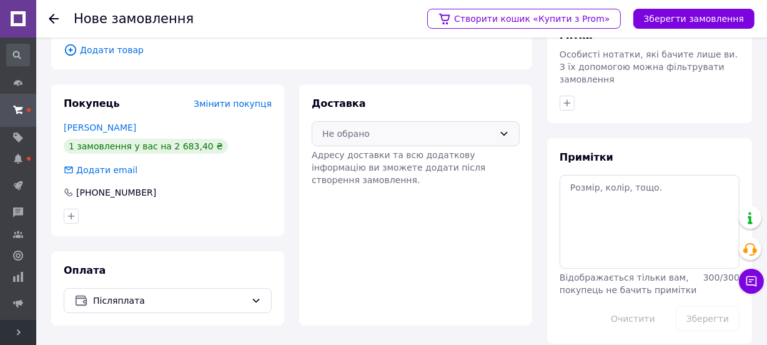
click at [360, 133] on div "Не обрано" at bounding box center [408, 134] width 172 height 14
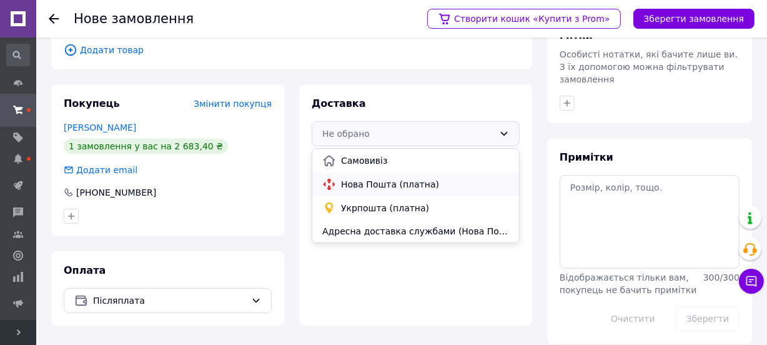
click at [368, 184] on span "Нова Пошта (платна)" at bounding box center [425, 184] width 168 height 12
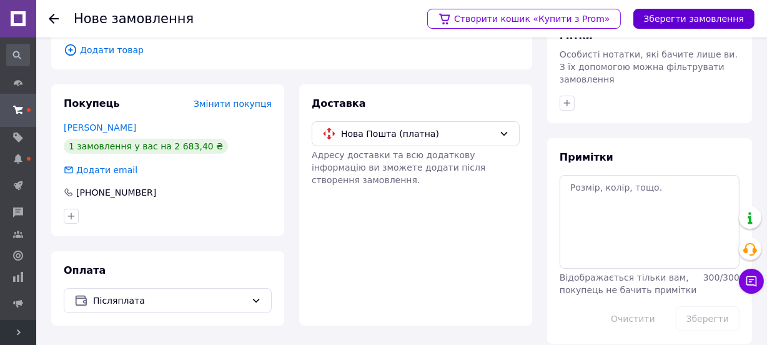
click at [686, 11] on button "Зберегти замовлення" at bounding box center [693, 19] width 121 height 20
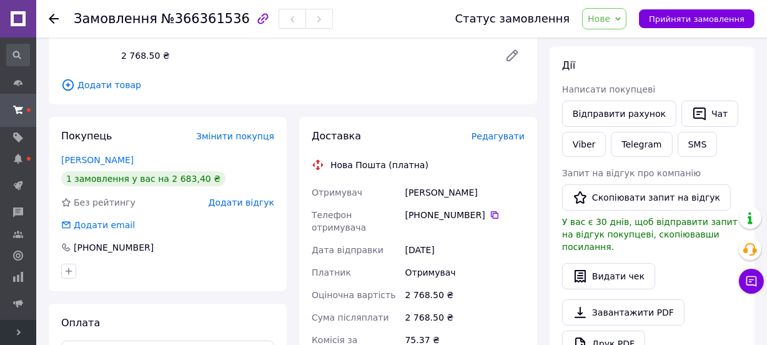
click at [506, 141] on span "Редагувати" at bounding box center [497, 136] width 53 height 10
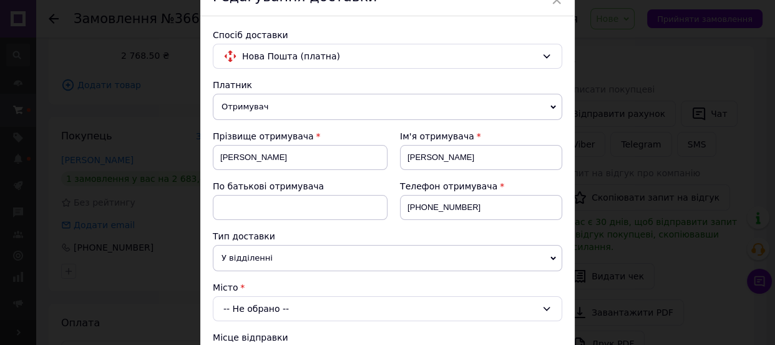
scroll to position [227, 0]
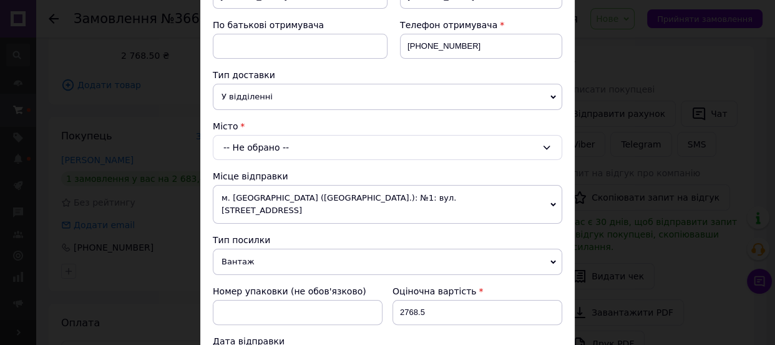
click at [240, 158] on div "-- Не обрано --" at bounding box center [388, 147] width 350 height 25
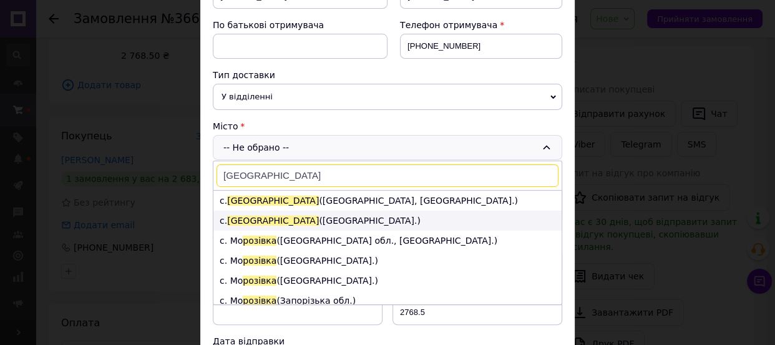
type input "Розівка"
click at [271, 217] on li "с. Розівка (Закарпатська обл.)" at bounding box center [388, 220] width 348 height 20
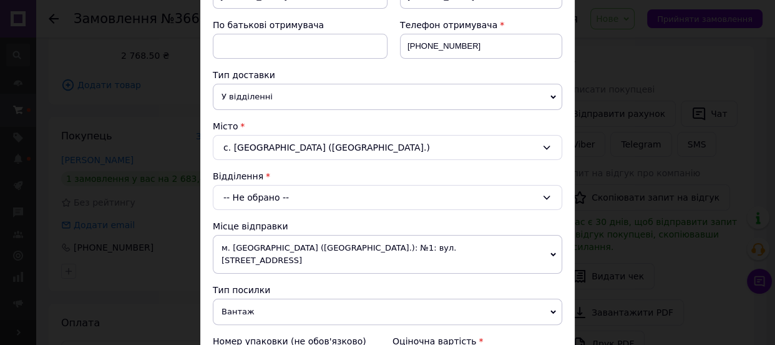
click at [268, 200] on div "-- Не обрано --" at bounding box center [388, 197] width 350 height 25
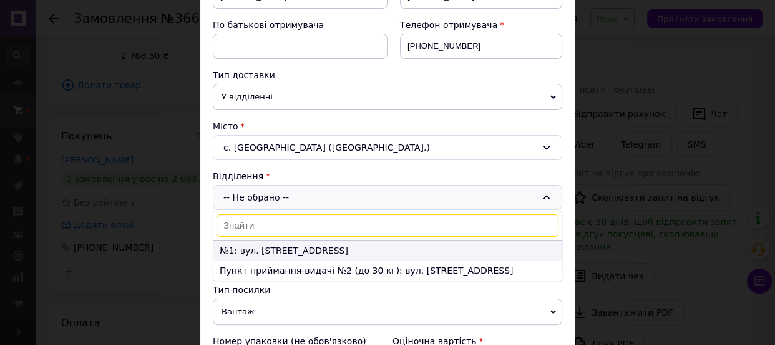
click at [272, 242] on li "№1: вул. Свободи, 5е" at bounding box center [388, 250] width 348 height 20
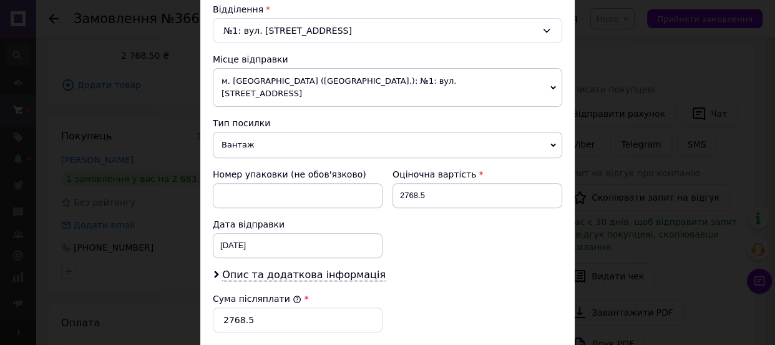
scroll to position [397, 0]
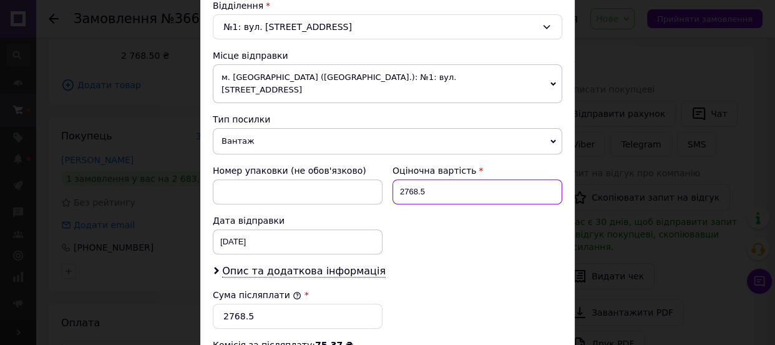
click at [416, 181] on input "2768.5" at bounding box center [478, 191] width 170 height 25
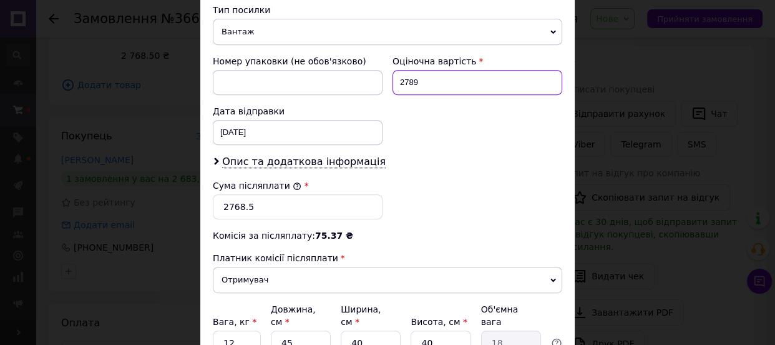
scroll to position [511, 0]
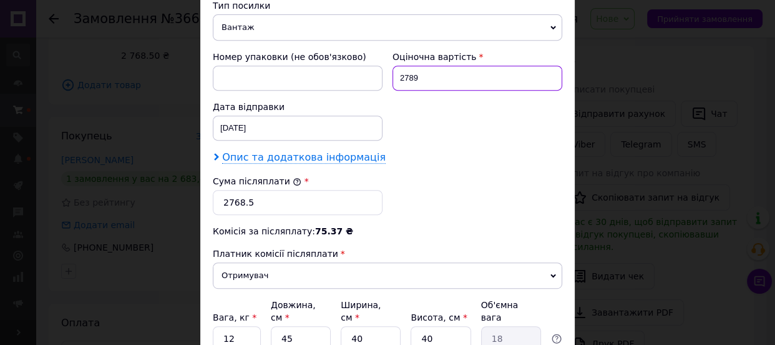
type input "2789"
click at [307, 151] on span "Опис та додаткова інформація" at bounding box center [304, 157] width 164 height 12
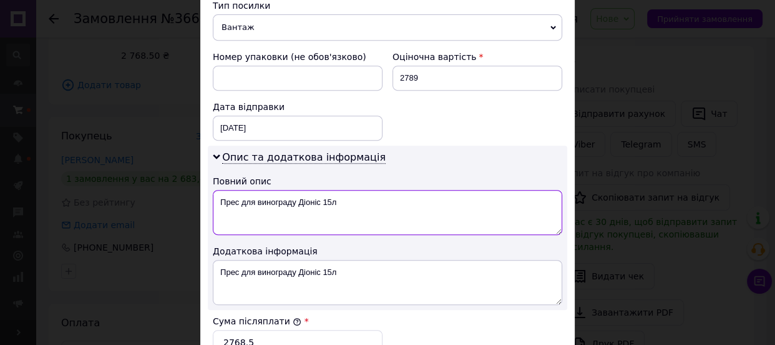
drag, startPoint x: 296, startPoint y: 187, endPoint x: 240, endPoint y: 191, distance: 55.7
click at [240, 191] on textarea "Прес для винограду Діоніс 15л" at bounding box center [388, 212] width 350 height 45
click at [241, 190] on textarea "Прес Діоніс 15л" at bounding box center [388, 212] width 350 height 45
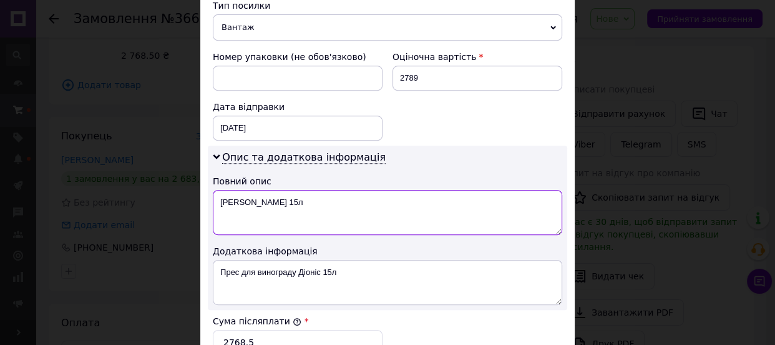
type textarea "Прес Діоніс 15л"
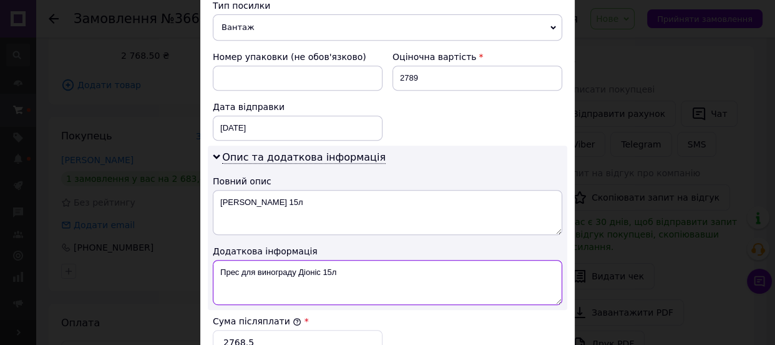
click at [298, 260] on textarea "Прес для винограду Діоніс 15л" at bounding box center [388, 282] width 350 height 45
paste textarea
type textarea "Прес Діоніс 15л"
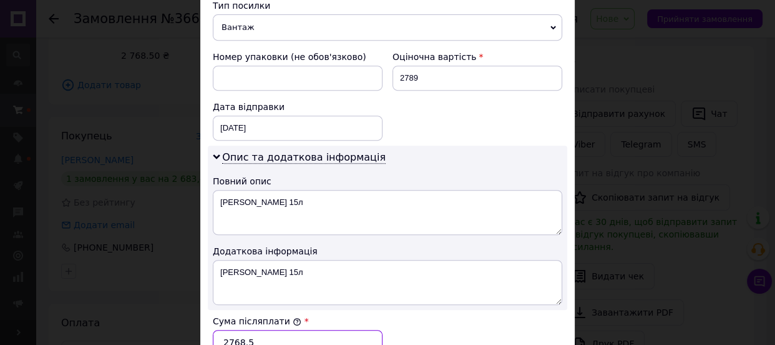
click at [244, 333] on input "2768.5" at bounding box center [298, 342] width 170 height 25
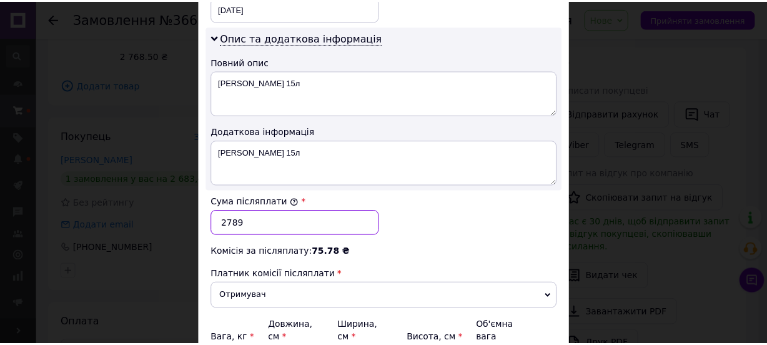
scroll to position [737, 0]
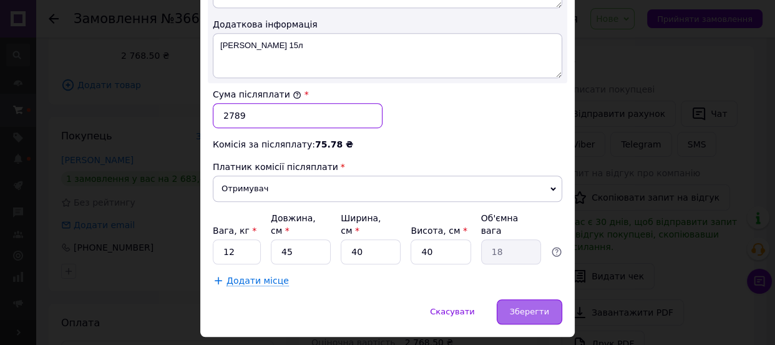
type input "2789"
click at [536, 307] on span "Зберегти" at bounding box center [529, 311] width 39 height 9
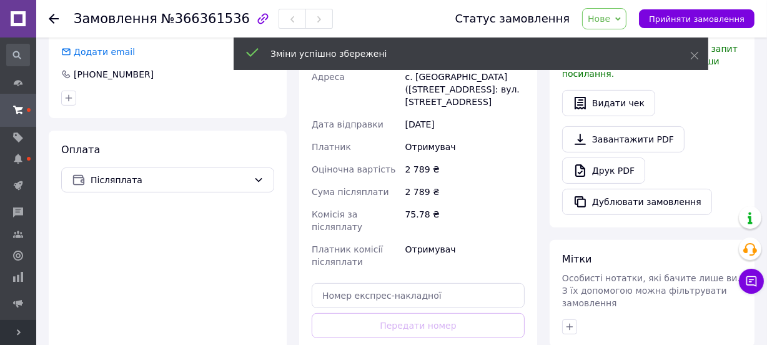
scroll to position [440, 0]
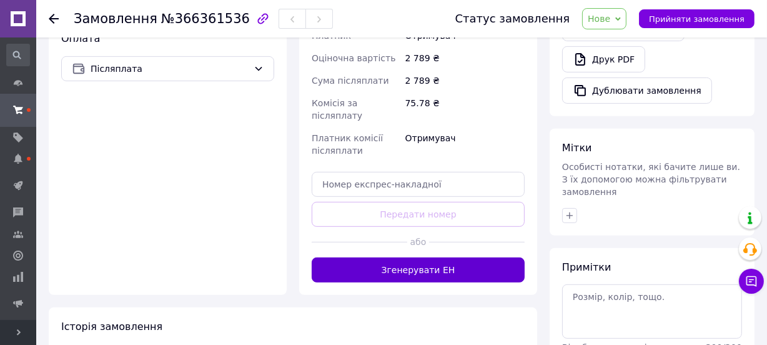
click at [438, 257] on button "Згенерувати ЕН" at bounding box center [418, 269] width 213 height 25
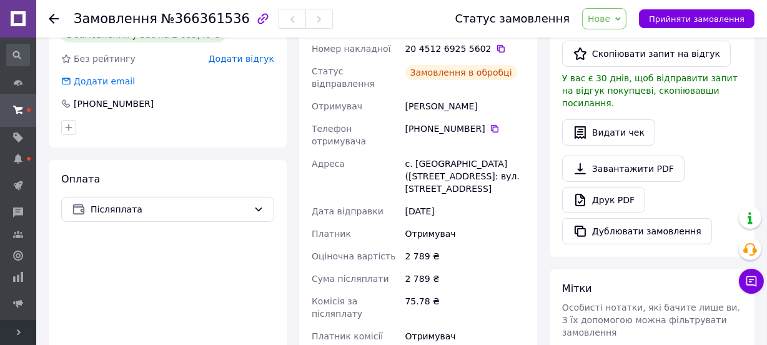
scroll to position [270, 0]
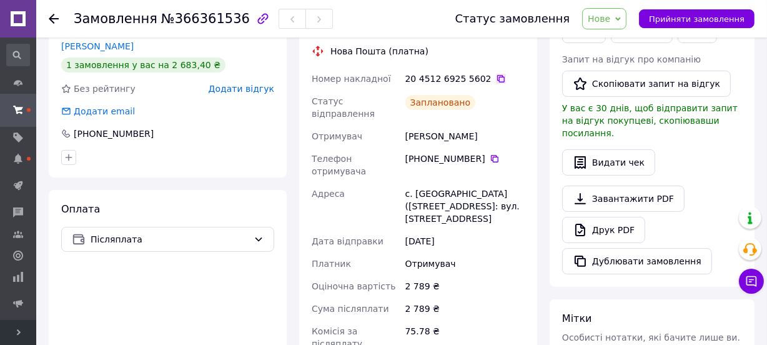
click at [496, 77] on icon at bounding box center [501, 79] width 10 height 10
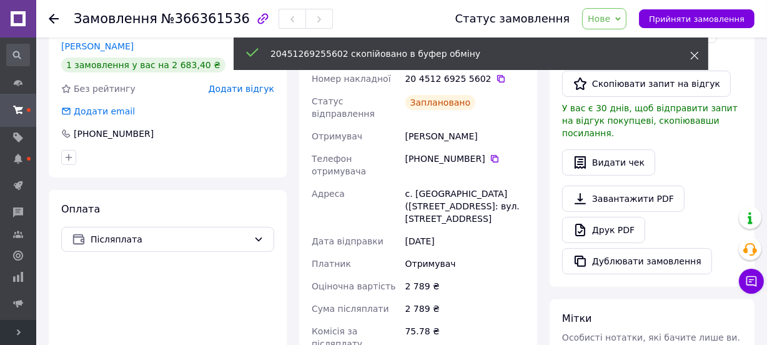
click at [691, 56] on icon at bounding box center [694, 55] width 9 height 9
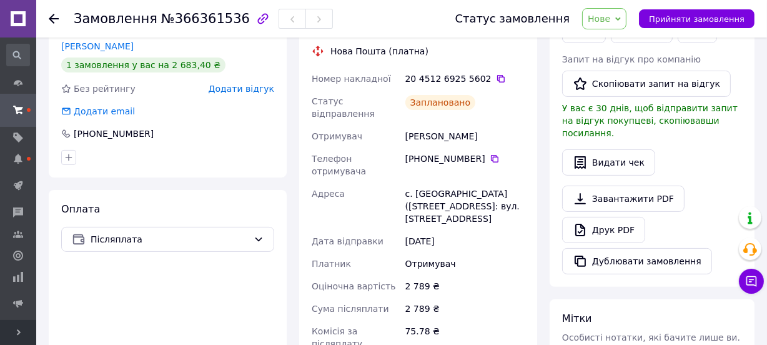
click at [610, 22] on span "Нове" at bounding box center [599, 19] width 22 height 10
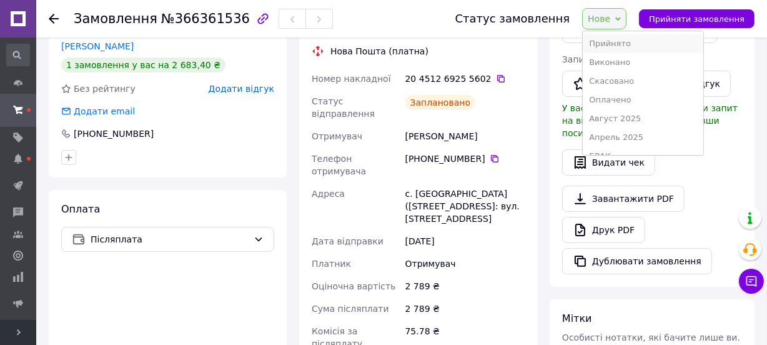
click at [622, 41] on li "Прийнято" at bounding box center [643, 43] width 120 height 19
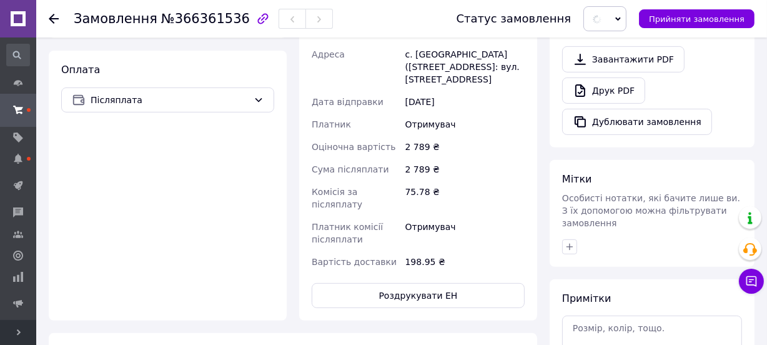
scroll to position [440, 0]
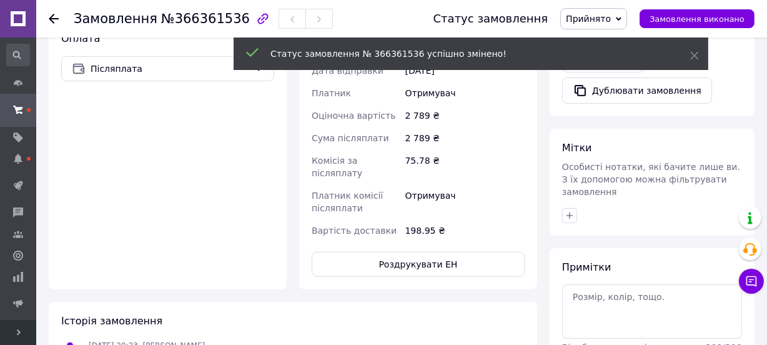
click at [568, 210] on icon "button" at bounding box center [569, 215] width 10 height 10
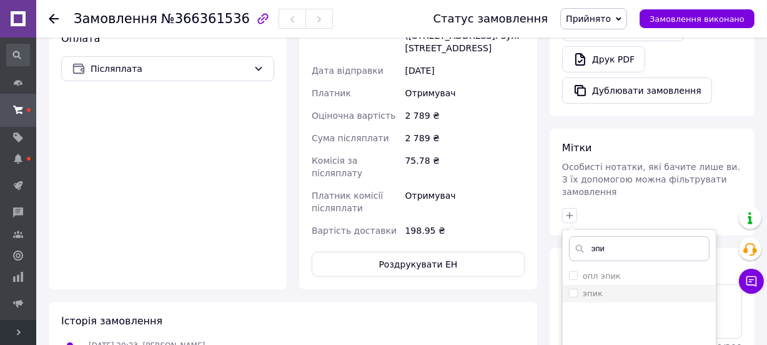
type input "эпи"
click at [592, 288] on label "эпик" at bounding box center [593, 292] width 20 height 9
checkbox input "true"
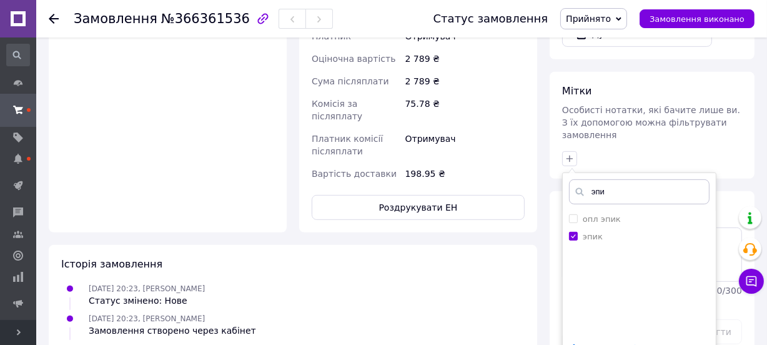
scroll to position [554, 0]
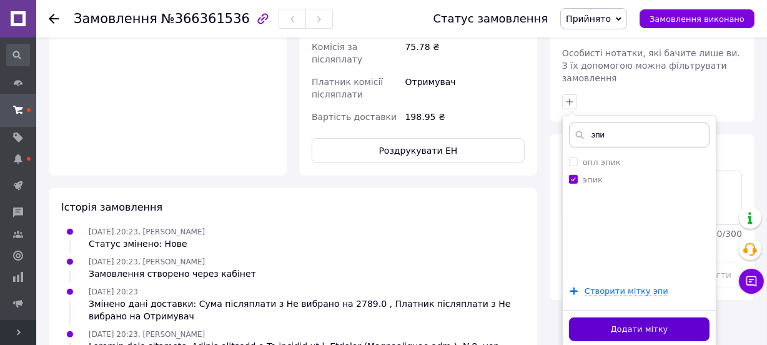
click at [593, 317] on button "Додати мітку" at bounding box center [639, 329] width 140 height 24
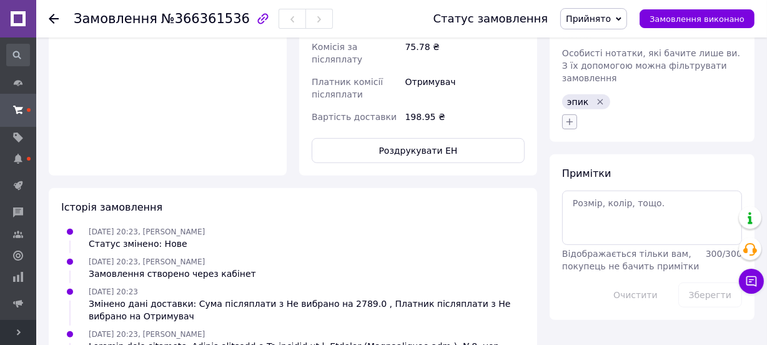
click at [573, 117] on icon "button" at bounding box center [569, 122] width 10 height 10
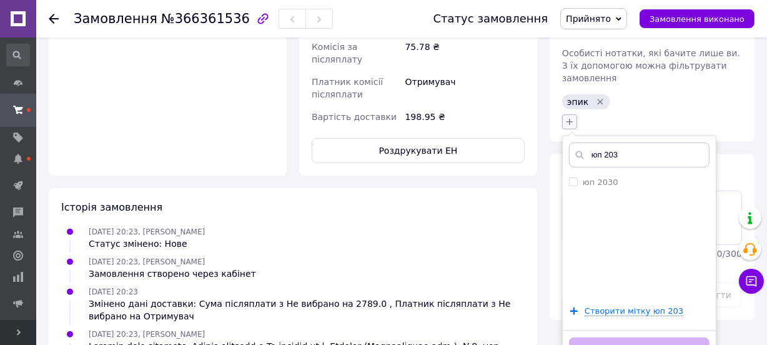
type input "юп 2030"
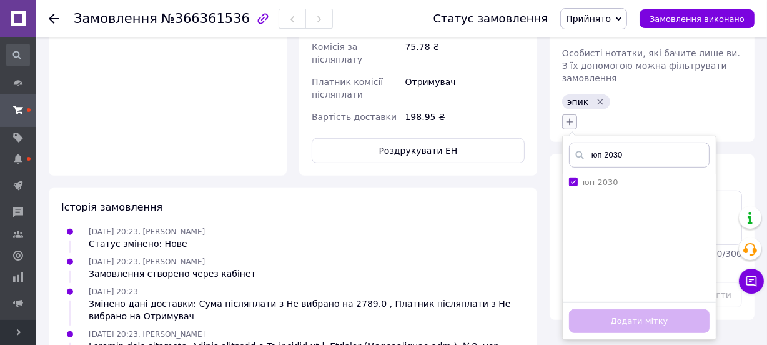
checkbox input "true"
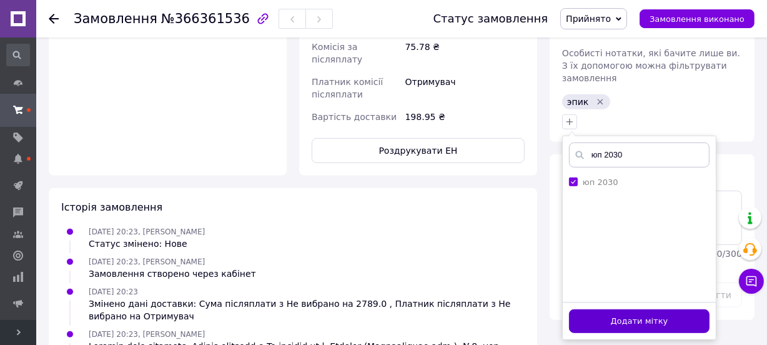
type input "юп 2030"
click at [649, 309] on button "Додати мітку" at bounding box center [639, 321] width 140 height 24
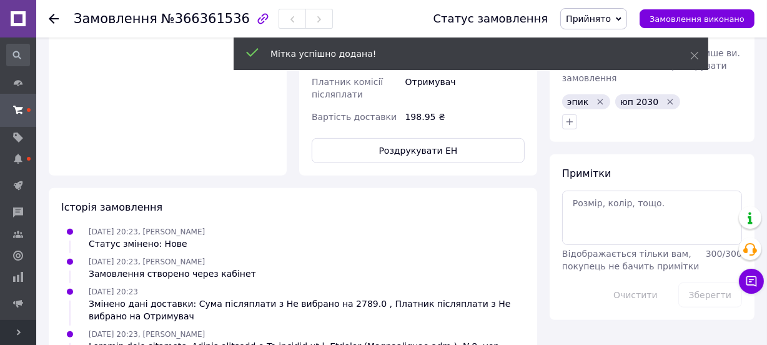
click at [54, 18] on use at bounding box center [54, 19] width 10 height 10
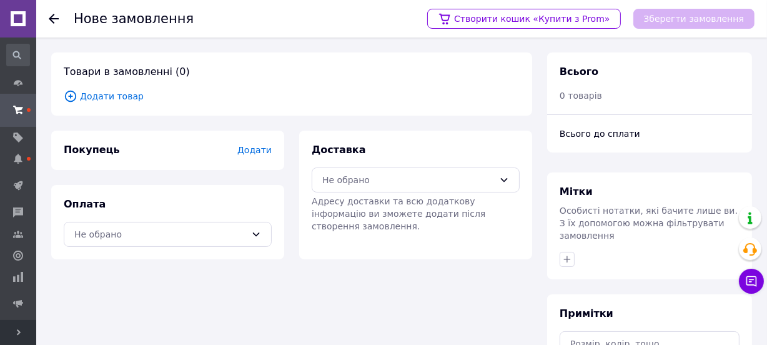
click at [92, 91] on span "Додати товар" at bounding box center [292, 96] width 456 height 14
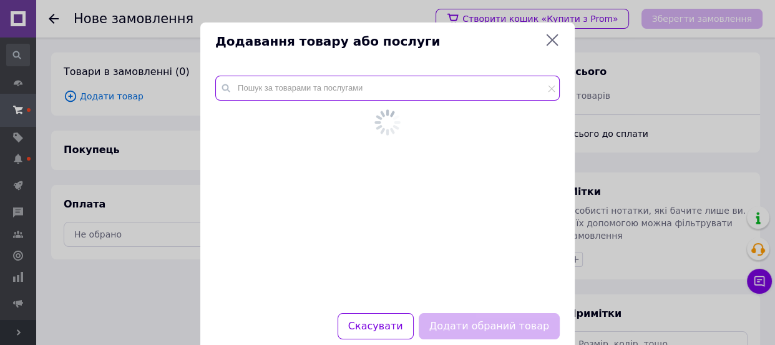
click at [315, 87] on input "text" at bounding box center [387, 88] width 345 height 25
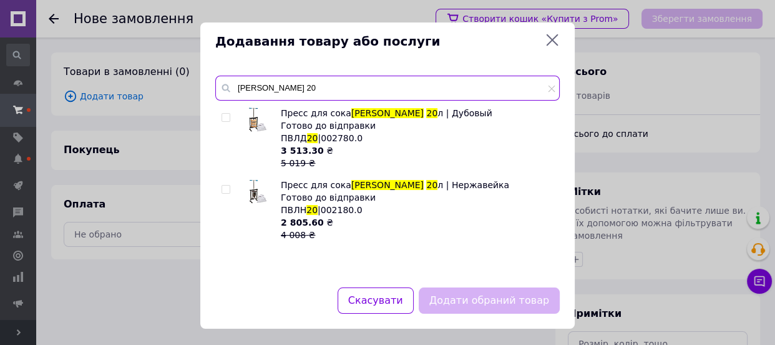
type input "вилен 20"
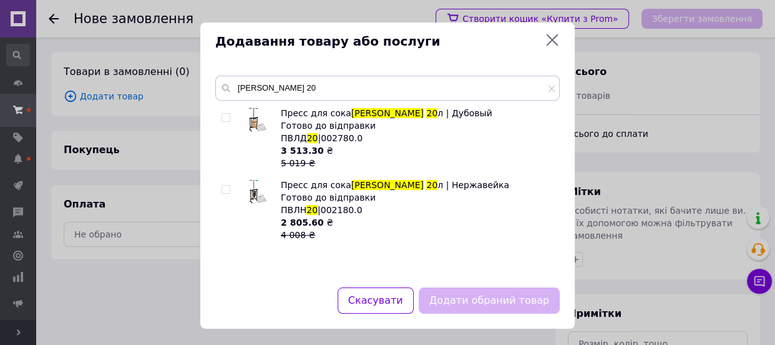
click at [222, 185] on input "checkbox" at bounding box center [226, 189] width 8 height 8
checkbox input "true"
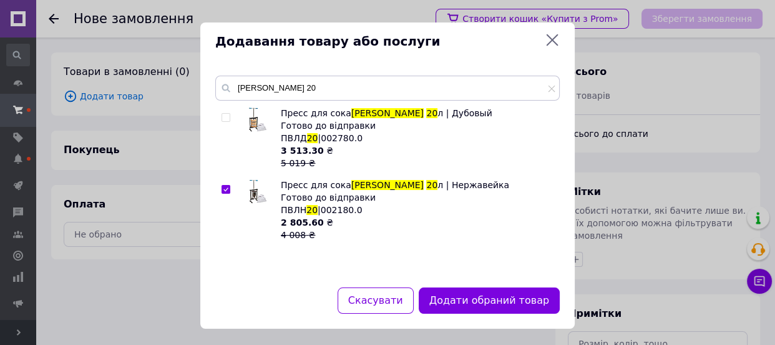
click at [114, 103] on div "Додавання товару або послуги вилен 20 Пресс для сока Вилен 20 л | Дубовый Готов…" at bounding box center [387, 175] width 775 height 351
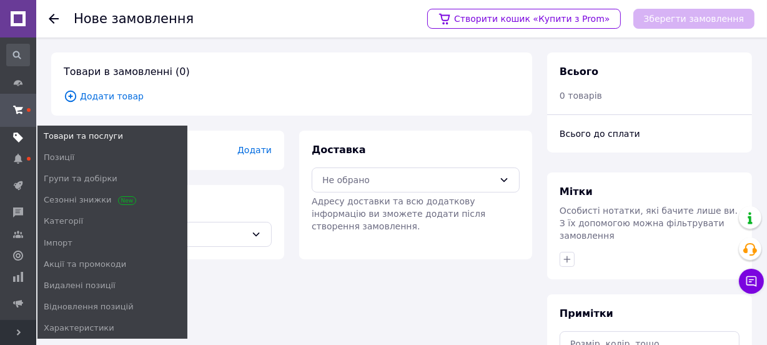
click at [16, 137] on use at bounding box center [18, 137] width 10 height 10
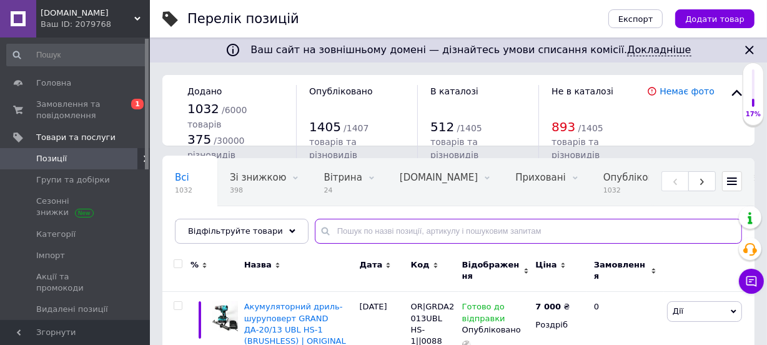
click at [387, 229] on input "text" at bounding box center [528, 231] width 427 height 25
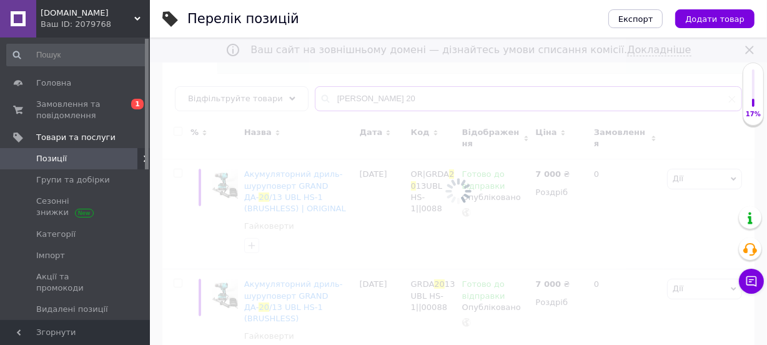
scroll to position [170, 0]
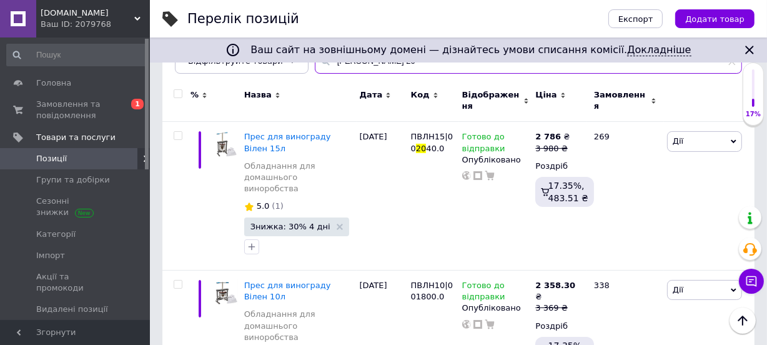
type input "вилен 20"
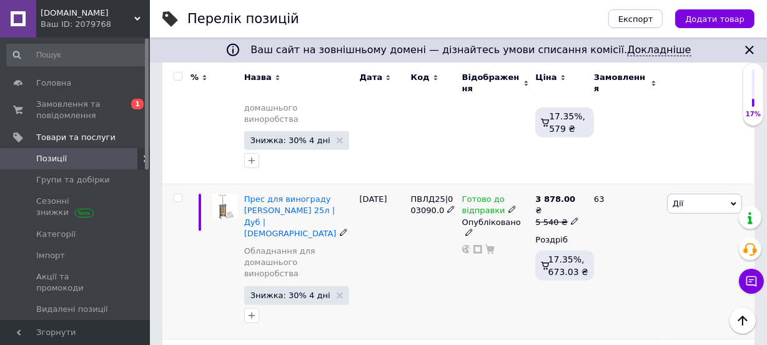
scroll to position [681, 0]
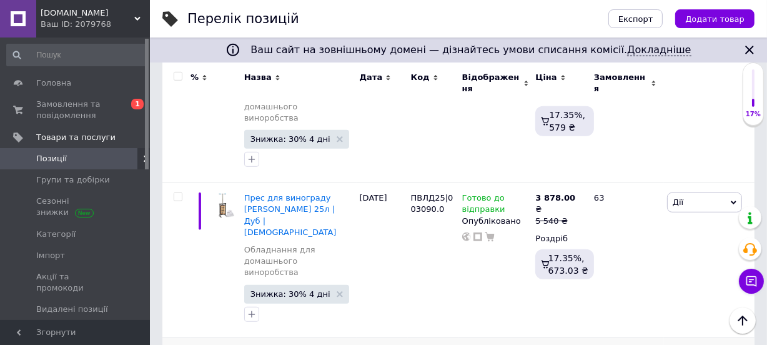
drag, startPoint x: 618, startPoint y: 244, endPoint x: 599, endPoint y: 243, distance: 19.4
click at [599, 332] on input "4008" at bounding box center [633, 344] width 95 height 25
type input "4100"
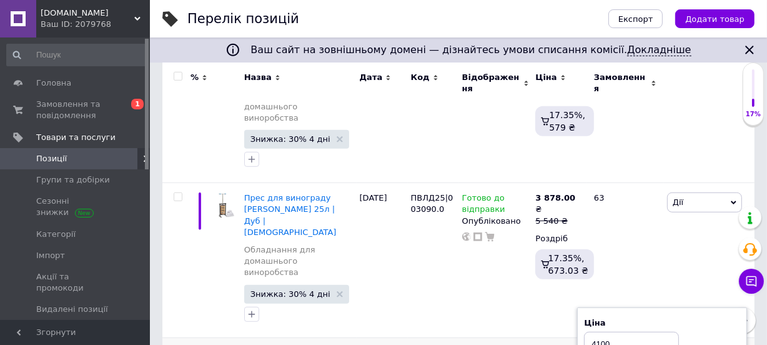
drag, startPoint x: 609, startPoint y: 245, endPoint x: 599, endPoint y: 245, distance: 10.6
click at [599, 332] on input "4100" at bounding box center [631, 344] width 95 height 25
type input "4120"
click at [74, 111] on span "Замовлення та повідомлення" at bounding box center [75, 110] width 79 height 22
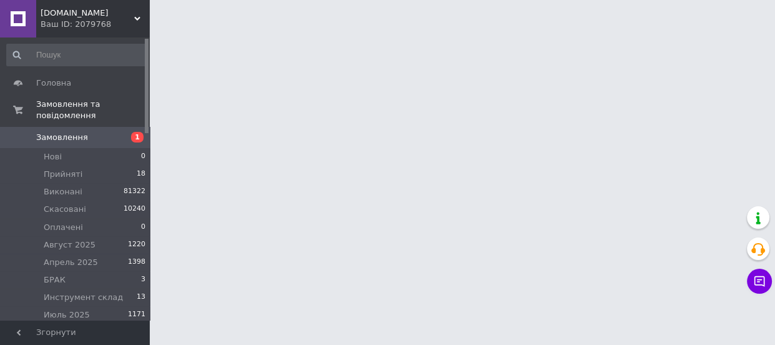
drag, startPoint x: 23, startPoint y: 327, endPoint x: 320, endPoint y: 122, distance: 360.6
click at [22, 327] on span "Згорнути" at bounding box center [75, 332] width 150 height 25
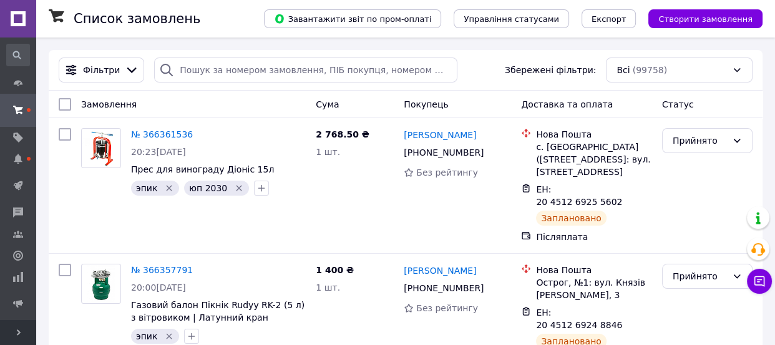
click at [687, 16] on span "Створити замовлення" at bounding box center [706, 18] width 94 height 9
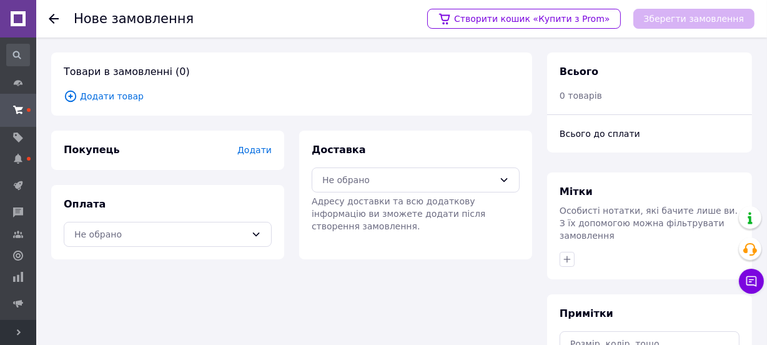
click at [110, 92] on span "Додати товар" at bounding box center [292, 96] width 456 height 14
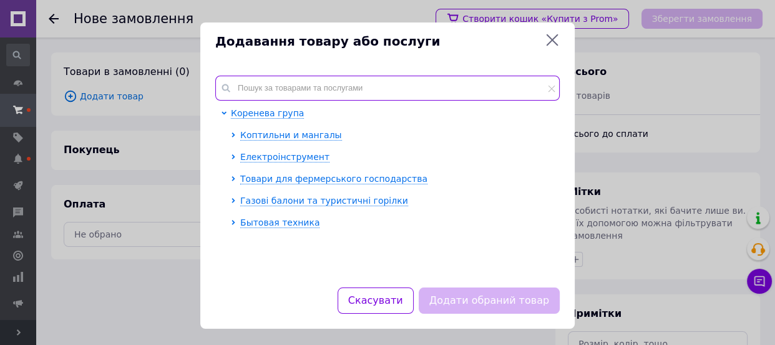
paste input "ПВЛН20"
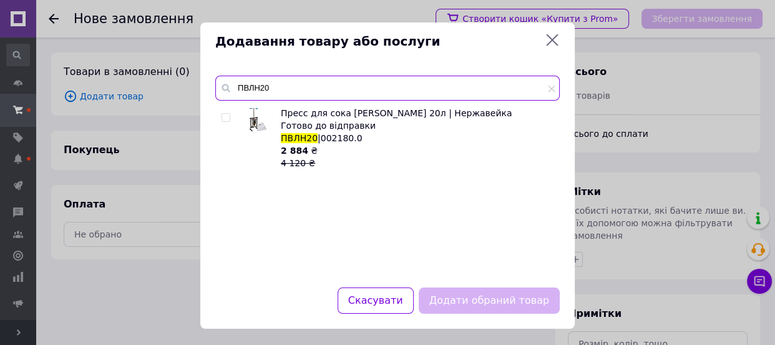
type input "ПВЛН20"
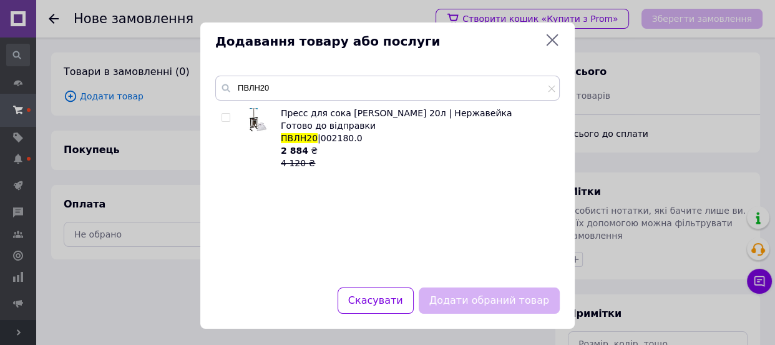
click at [223, 117] on input "checkbox" at bounding box center [226, 118] width 8 height 8
checkbox input "true"
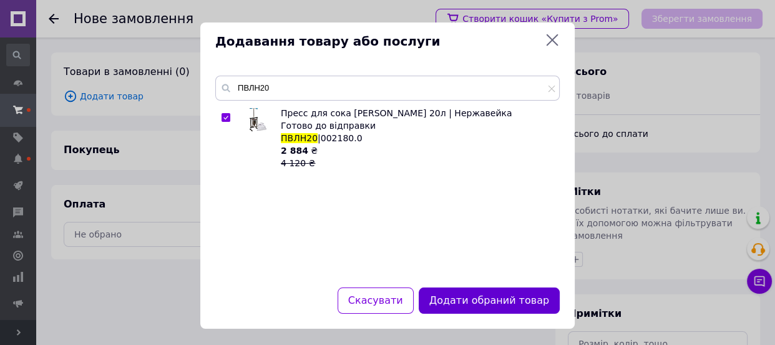
click at [455, 299] on button "Додати обраний товар" at bounding box center [489, 300] width 141 height 27
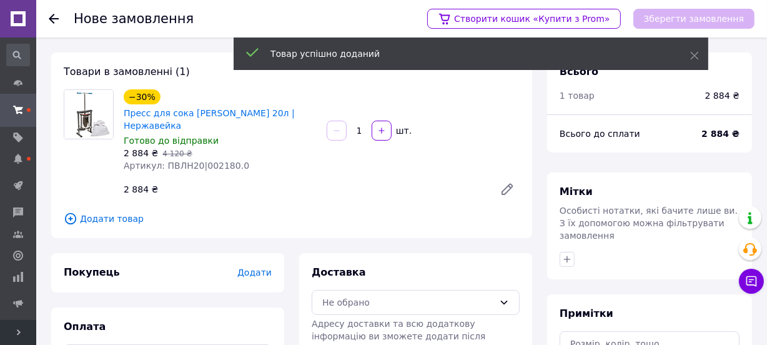
click at [255, 267] on span "Додати" at bounding box center [254, 272] width 34 height 10
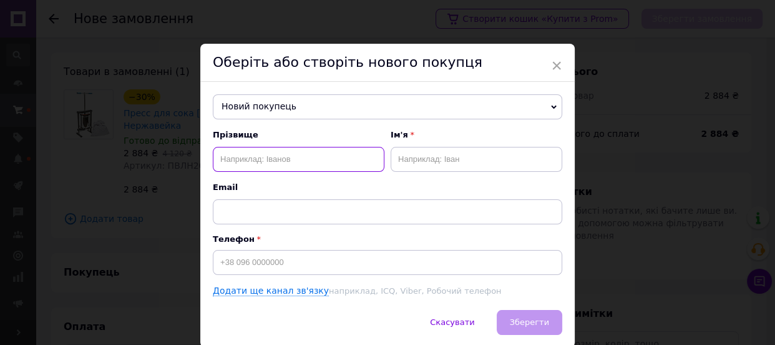
paste input "Політько Дмитро"
click at [273, 165] on input "Політько Дмитро" at bounding box center [299, 159] width 172 height 25
type input "Політько"
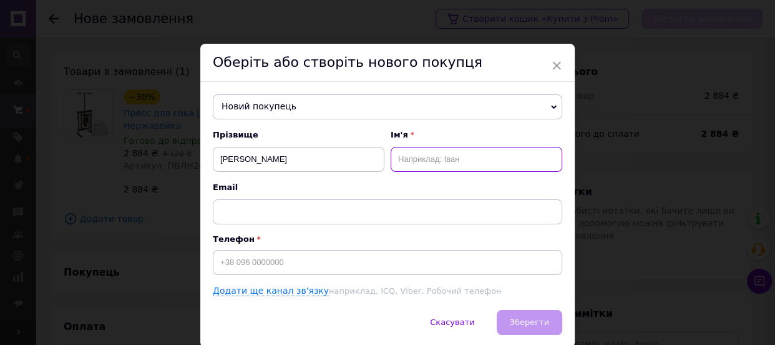
paste input "Дмитро"
type input "Дмитро"
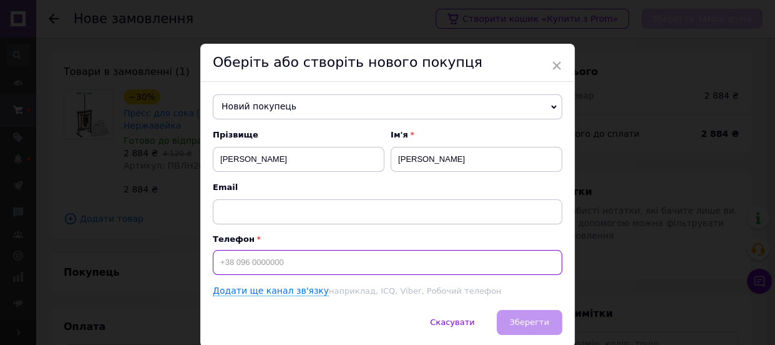
click at [267, 257] on input at bounding box center [388, 262] width 350 height 25
paste input "380985758156"
type input "+380985758156"
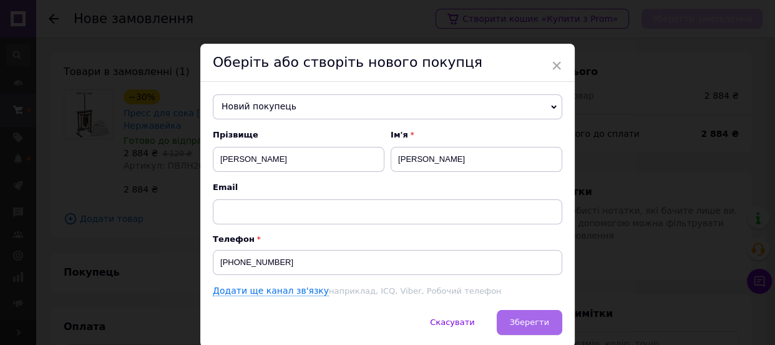
click at [523, 322] on span "Зберегти" at bounding box center [529, 321] width 39 height 9
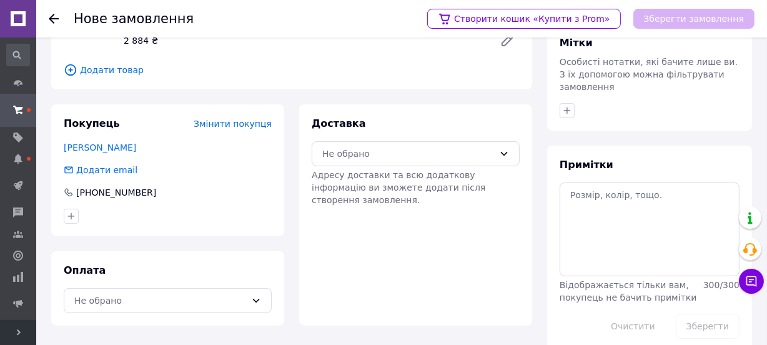
scroll to position [156, 0]
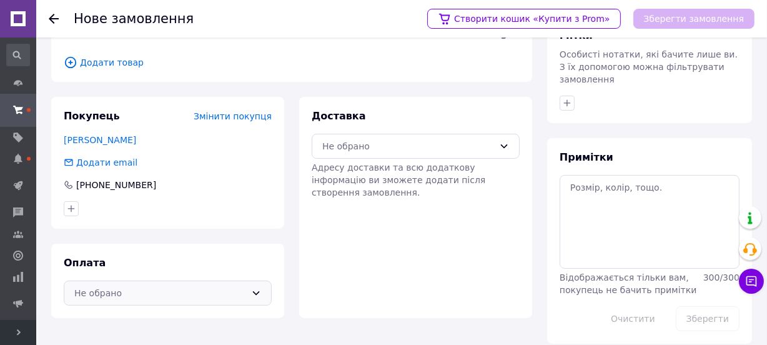
click at [152, 286] on div "Не обрано" at bounding box center [160, 293] width 172 height 14
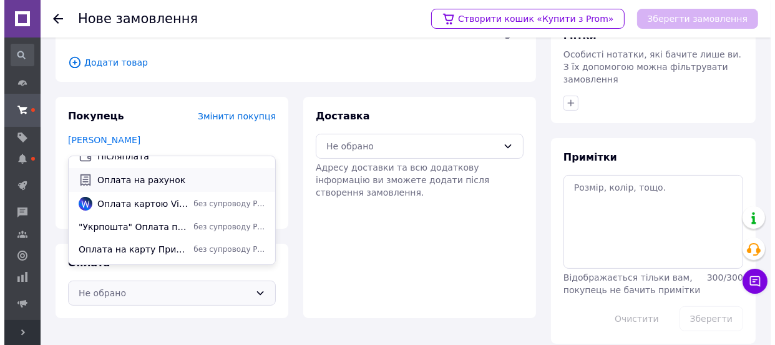
scroll to position [54, 0]
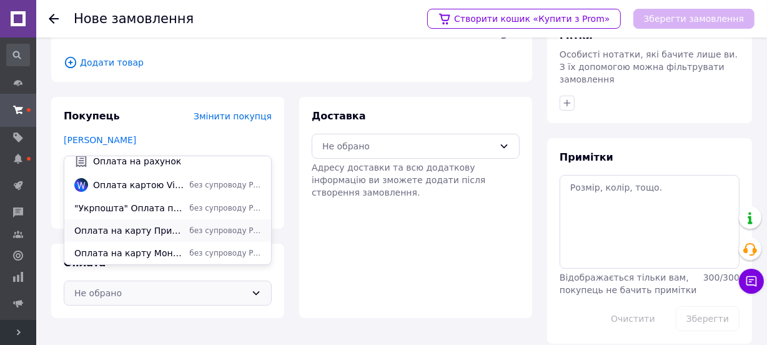
click at [144, 229] on span "Оплата на карту Приват Банк" at bounding box center [129, 230] width 110 height 12
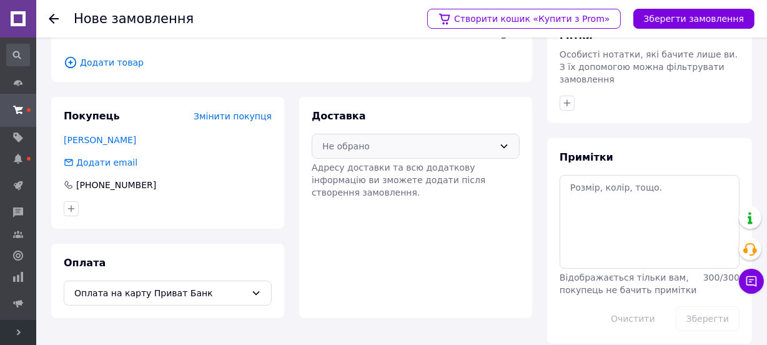
click at [393, 139] on div "Не обрано" at bounding box center [408, 146] width 172 height 14
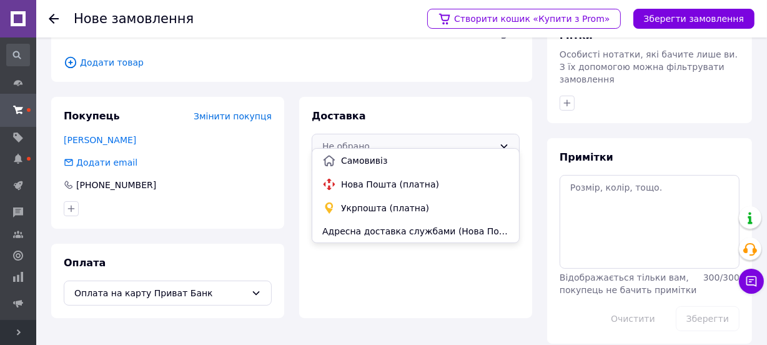
drag, startPoint x: 389, startPoint y: 178, endPoint x: 395, endPoint y: 174, distance: 7.1
click at [390, 178] on span "Нова Пошта (платна)" at bounding box center [425, 184] width 168 height 12
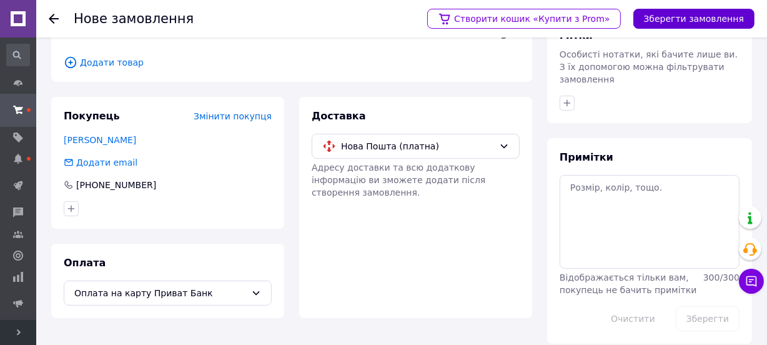
click at [674, 18] on button "Зберегти замовлення" at bounding box center [693, 19] width 121 height 20
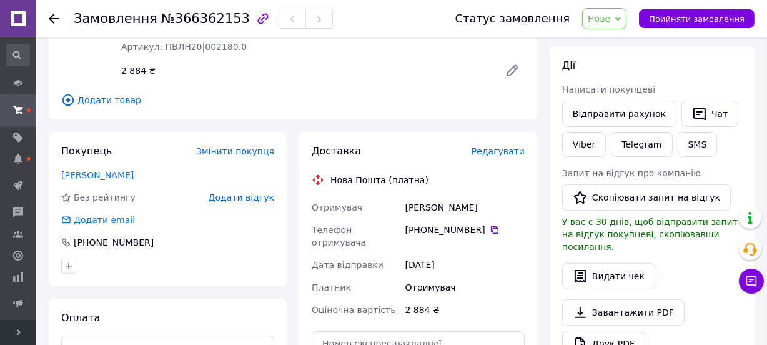
click at [519, 146] on span "Редагувати" at bounding box center [497, 151] width 53 height 10
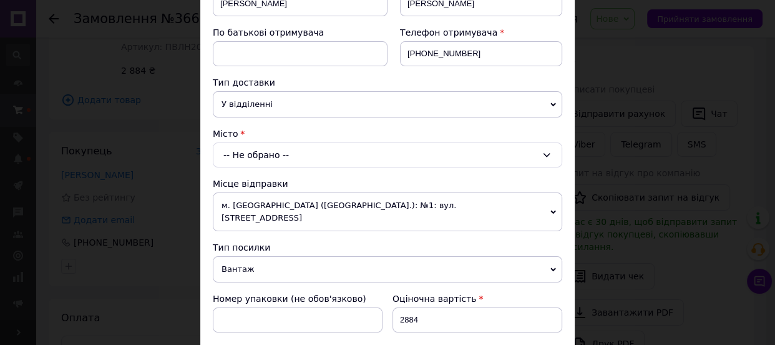
scroll to position [227, 0]
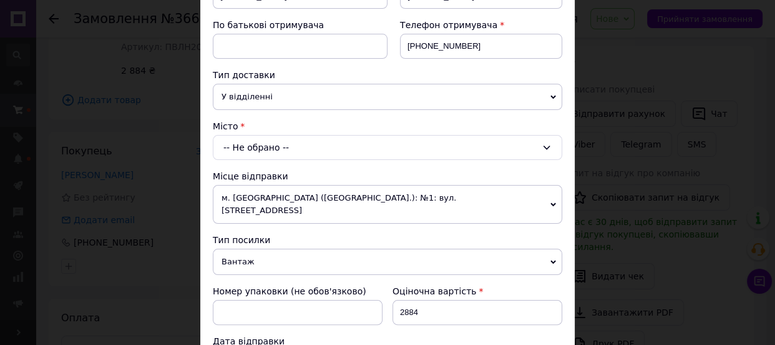
click at [235, 152] on div "-- Не обрано --" at bounding box center [388, 147] width 350 height 25
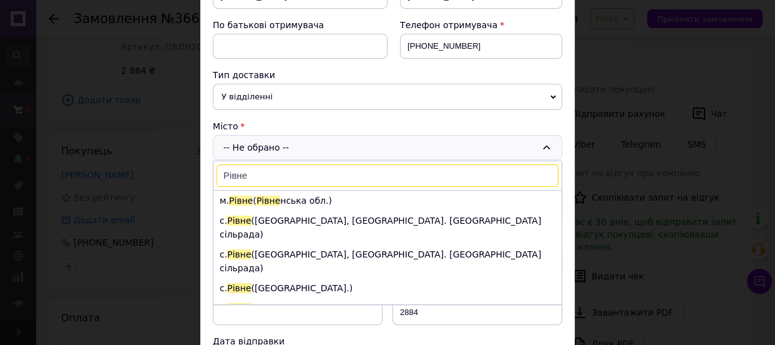
type input "Рівне"
click at [247, 200] on span "Рівне" at bounding box center [241, 200] width 24 height 10
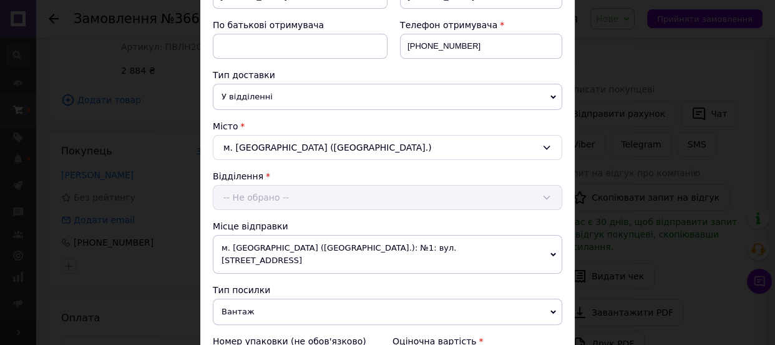
click at [247, 200] on div "-- Не обрано --" at bounding box center [388, 197] width 350 height 25
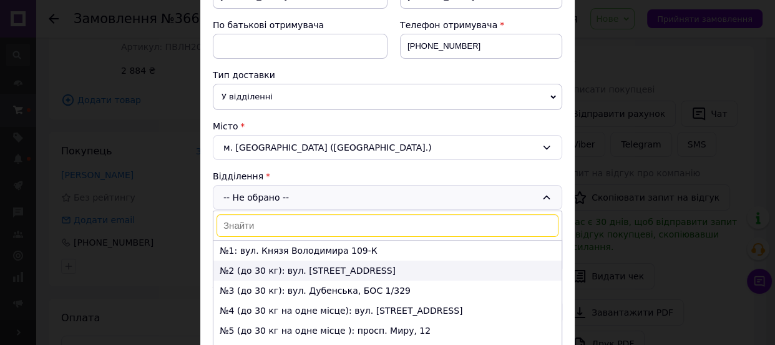
click at [269, 270] on li "№2 (до 30 кг): вул. Чорновола, 14/16" at bounding box center [388, 270] width 348 height 20
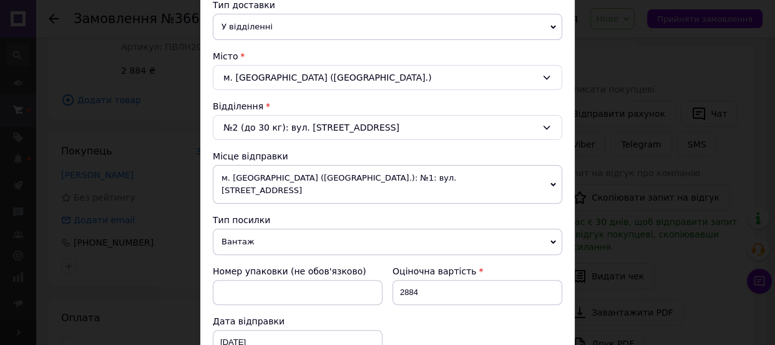
scroll to position [397, 0]
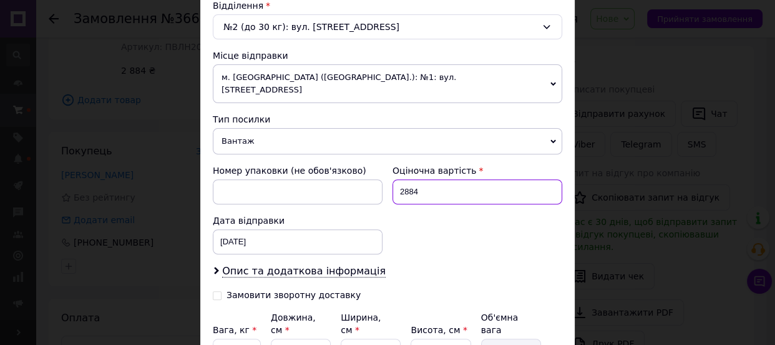
click at [416, 179] on input "2884" at bounding box center [478, 191] width 170 height 25
type input "2883"
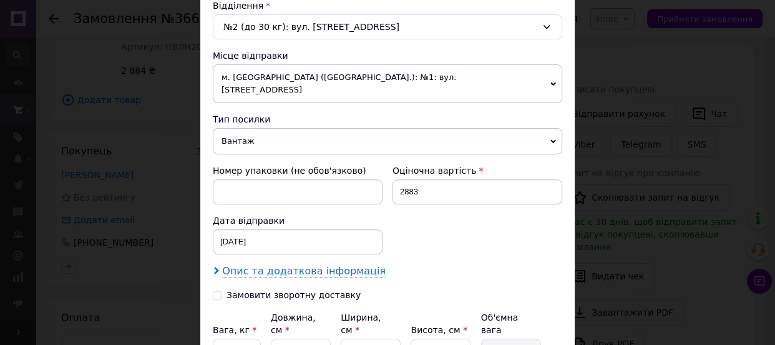
click at [340, 265] on span "Опис та додаткова інформація" at bounding box center [304, 271] width 164 height 12
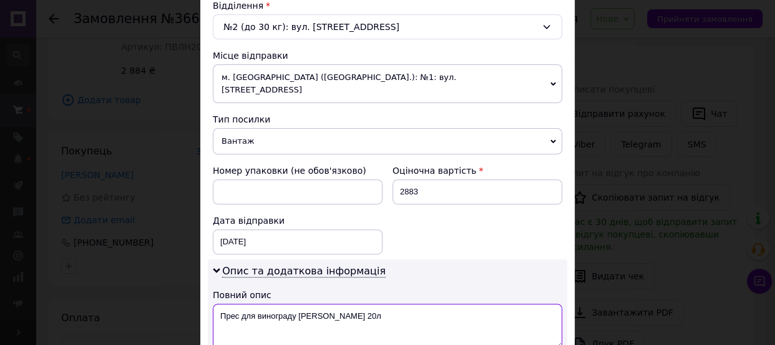
click at [335, 303] on textarea "Прес для винограду [PERSON_NAME] 20л" at bounding box center [388, 325] width 350 height 45
drag, startPoint x: 293, startPoint y: 299, endPoint x: 240, endPoint y: 310, distance: 54.3
click at [240, 310] on textarea "Прес для винограду Вілен 20л НЕРЖАВЕЙКА" at bounding box center [388, 325] width 350 height 45
click at [253, 303] on textarea "Прес Вілен 20л НЕРЖАВЕЙКА" at bounding box center [388, 325] width 350 height 45
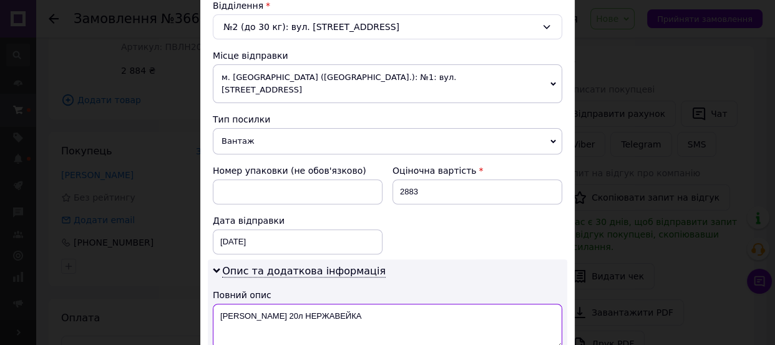
click at [253, 303] on textarea "Прес Вілен 20л НЕРЖАВЕЙКА" at bounding box center [388, 325] width 350 height 45
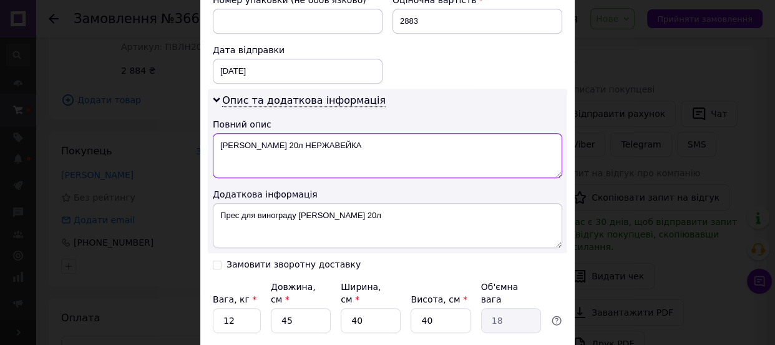
type textarea "Прес Вілен 20л НЕРЖАВЕЙКА"
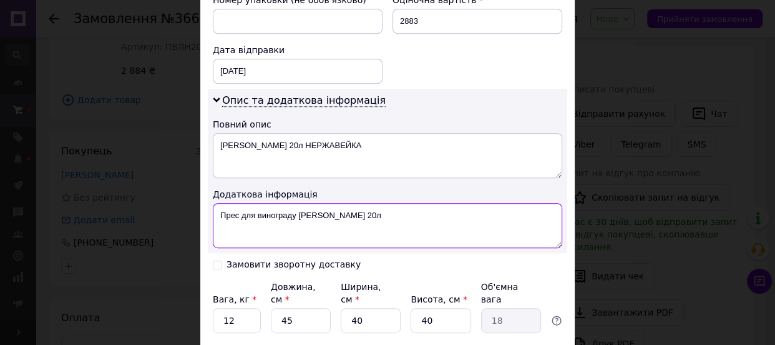
click at [285, 203] on textarea "Прес для винограду [PERSON_NAME] 20л" at bounding box center [388, 225] width 350 height 45
paste textarea "ілен 20л НЕРЖАВЕЙКА"
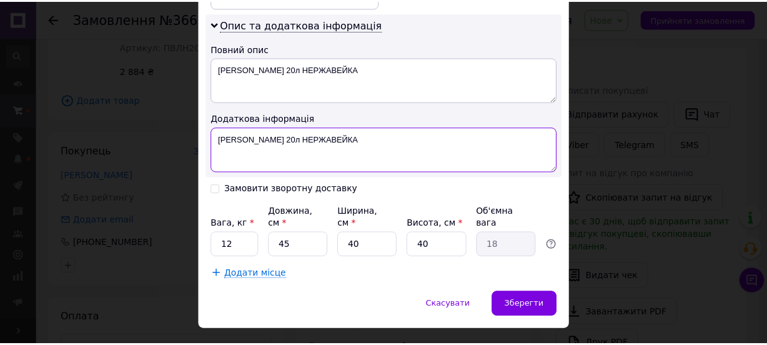
scroll to position [644, 0]
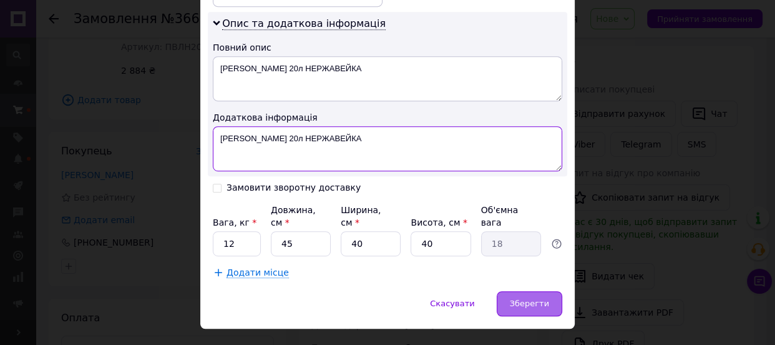
type textarea "Прес Вілен 20л НЕРЖАВЕЙКА"
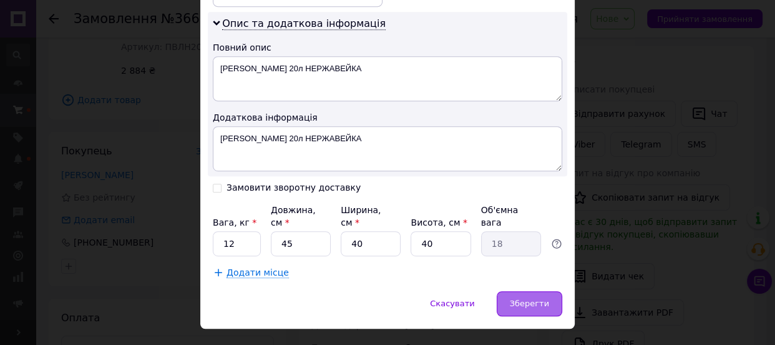
click at [529, 298] on span "Зберегти" at bounding box center [529, 302] width 39 height 9
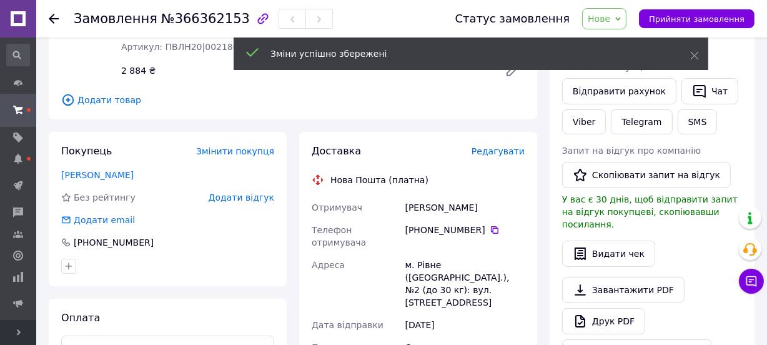
scroll to position [383, 0]
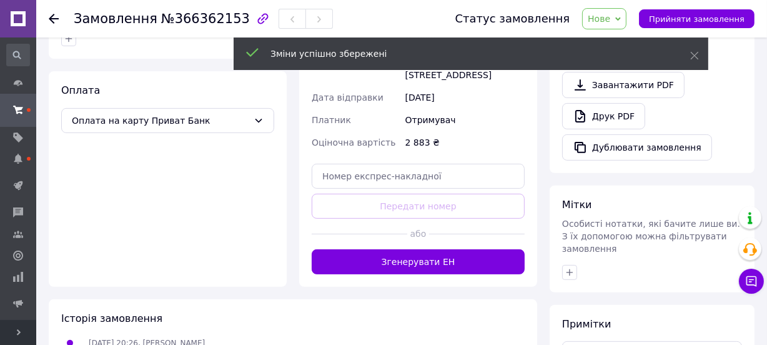
click at [432, 249] on button "Згенерувати ЕН" at bounding box center [418, 261] width 213 height 25
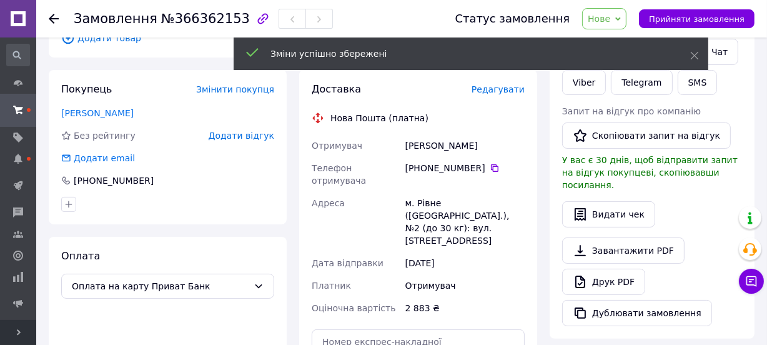
scroll to position [156, 0]
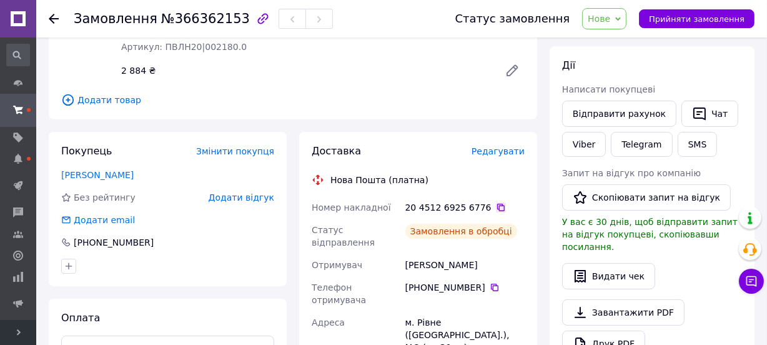
click at [497, 204] on icon at bounding box center [500, 207] width 7 height 7
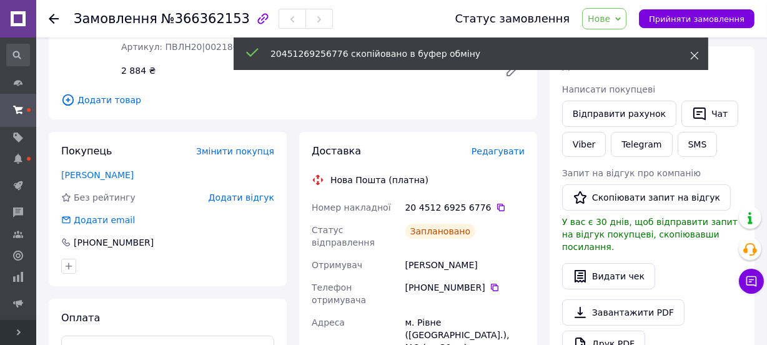
click at [692, 56] on icon at bounding box center [694, 55] width 9 height 9
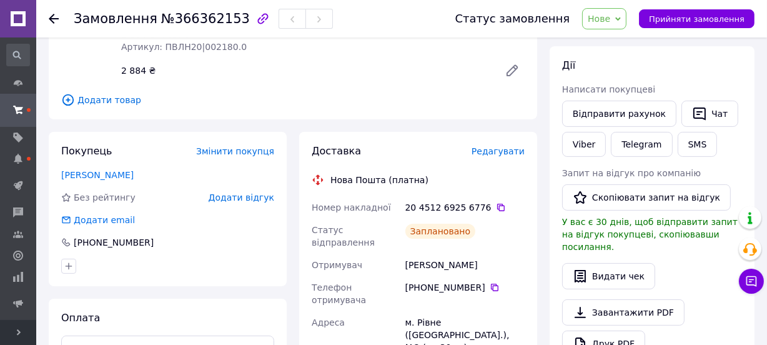
click at [621, 17] on icon at bounding box center [618, 19] width 6 height 6
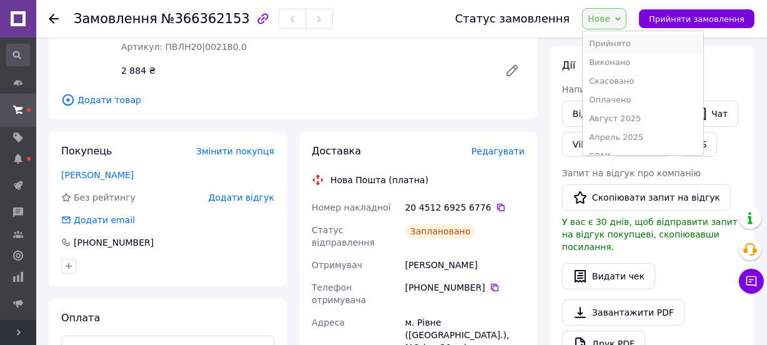
click at [619, 42] on li "Прийнято" at bounding box center [643, 43] width 120 height 19
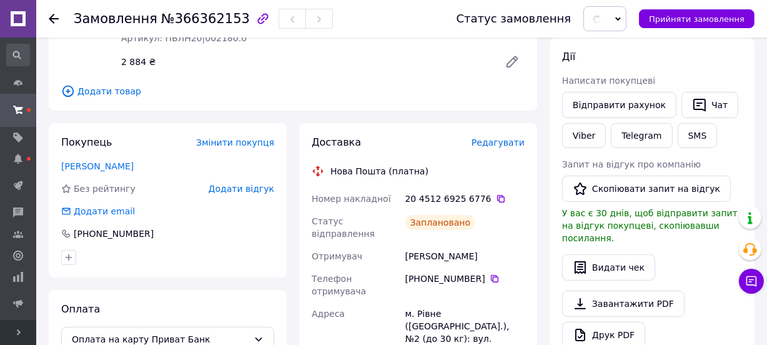
scroll to position [383, 0]
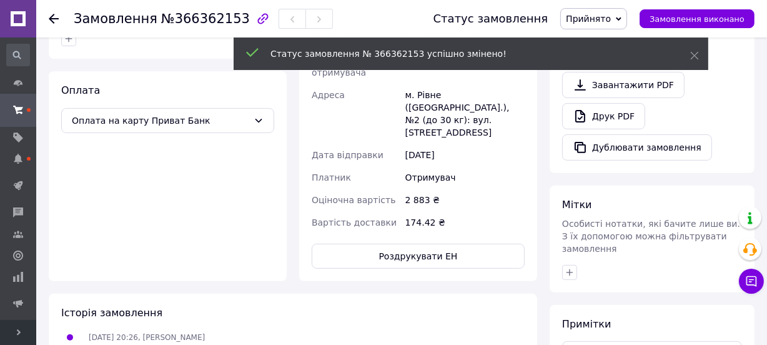
click at [566, 268] on icon "button" at bounding box center [569, 271] width 7 height 7
type input "эпи"
checkbox input "true"
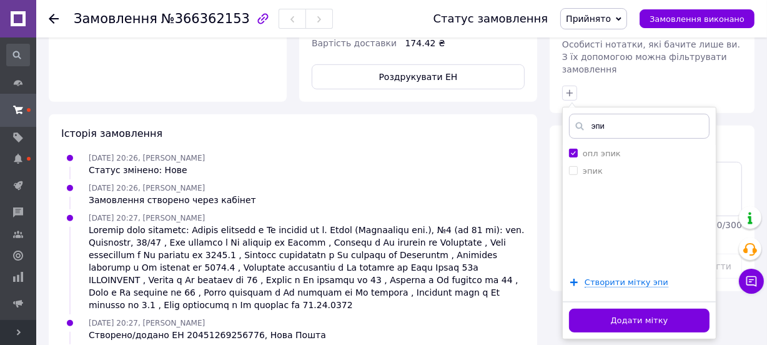
scroll to position [563, 0]
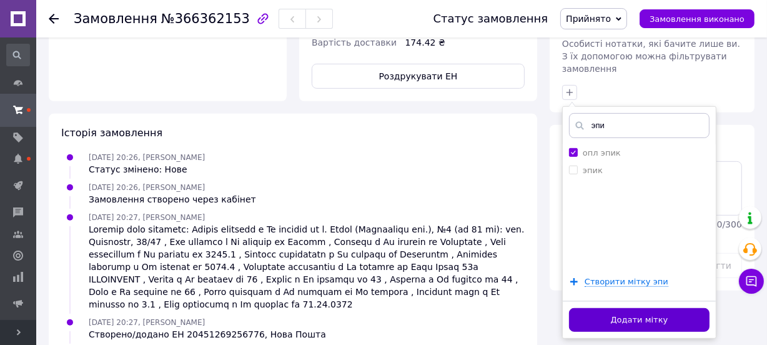
type input "эпи"
click at [605, 308] on button "Додати мітку" at bounding box center [639, 320] width 140 height 24
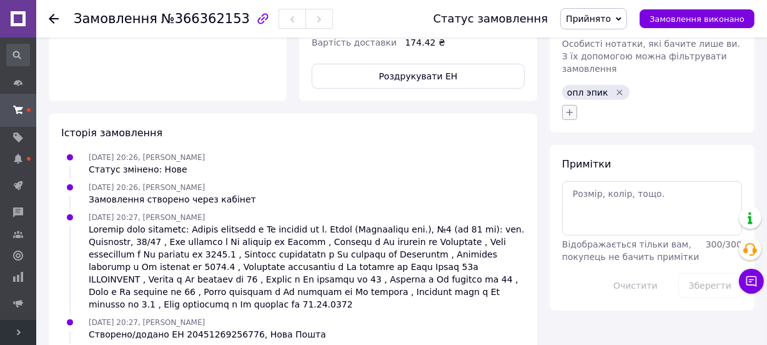
click at [566, 107] on icon "button" at bounding box center [569, 112] width 10 height 10
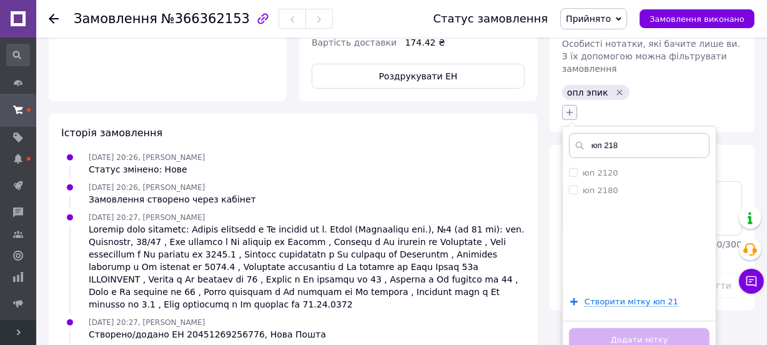
type input "юп 2180"
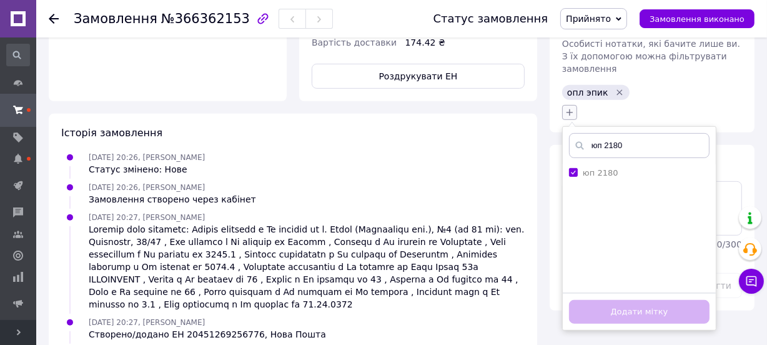
checkbox input "true"
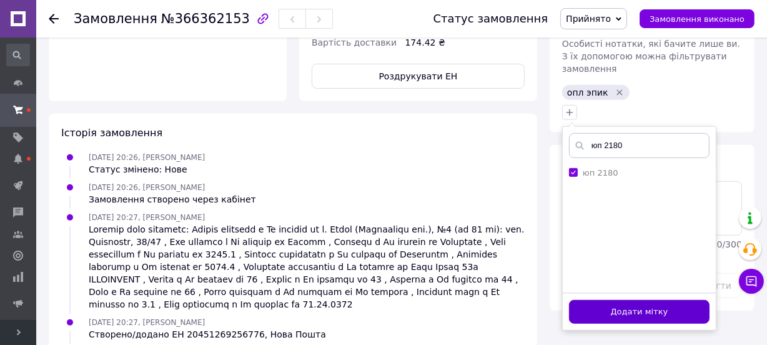
type input "юп 2180"
click at [604, 300] on button "Додати мітку" at bounding box center [639, 312] width 140 height 24
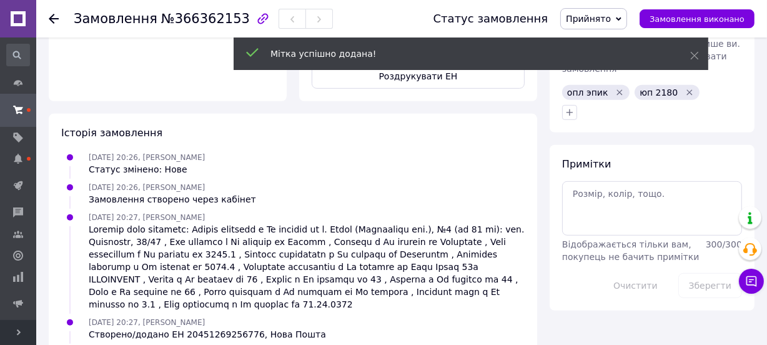
click at [52, 16] on icon at bounding box center [54, 19] width 10 height 10
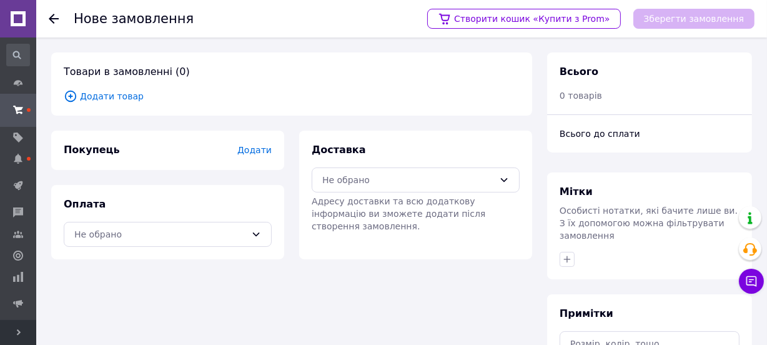
click at [131, 99] on span "Додати товар" at bounding box center [292, 96] width 456 height 14
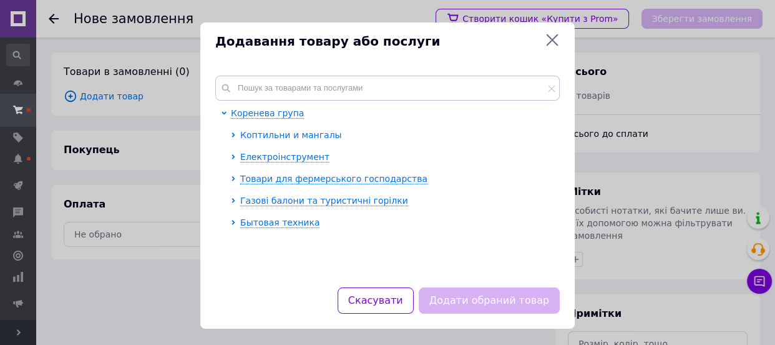
click at [250, 131] on span "Коптильни и мангалы" at bounding box center [291, 135] width 102 height 10
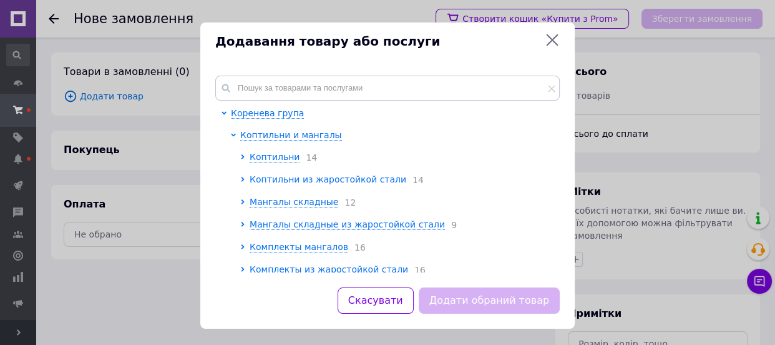
click at [277, 182] on span "Коптильни из жаростойкой стали" at bounding box center [328, 179] width 157 height 10
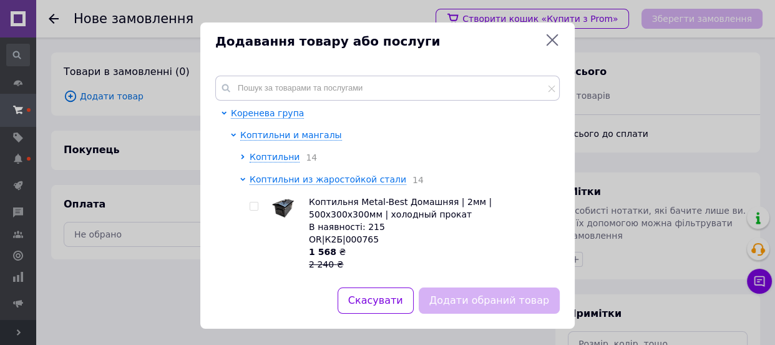
click at [252, 202] on span at bounding box center [254, 206] width 9 height 9
click at [252, 202] on input "checkbox" at bounding box center [254, 206] width 8 height 8
checkbox input "true"
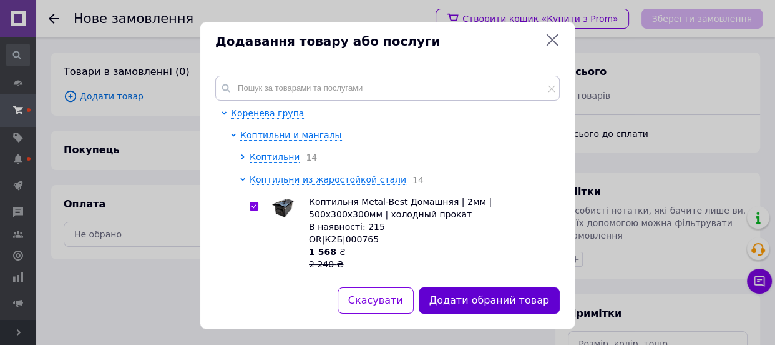
click at [493, 293] on button "Додати обраний товар" at bounding box center [489, 300] width 141 height 27
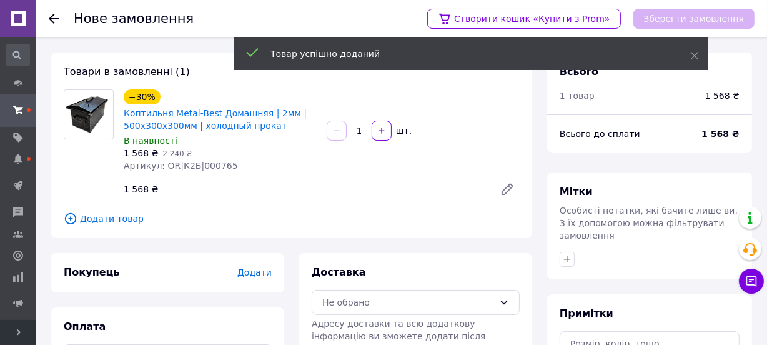
click at [260, 267] on span "Додати" at bounding box center [254, 272] width 34 height 10
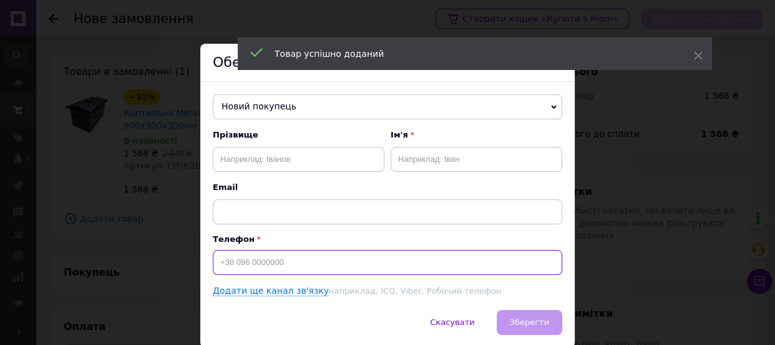
click at [255, 258] on input at bounding box center [388, 262] width 350 height 25
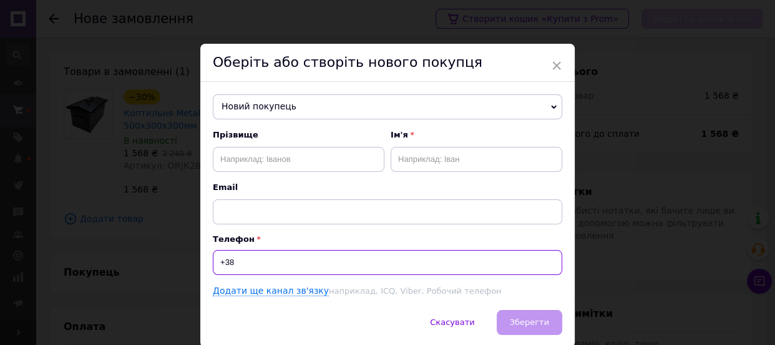
paste input "0684330204"
type input "+380684330204"
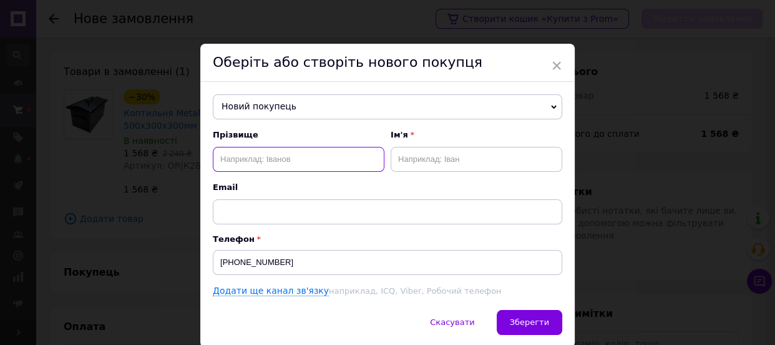
paste input "Фролов Володимир."
click at [289, 157] on input "Фролов Володимир" at bounding box center [299, 159] width 172 height 25
type input "Фролов"
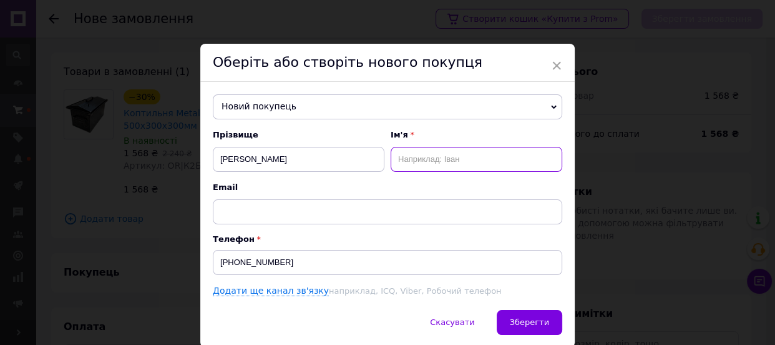
paste input "Володимир"
type input "Володимир"
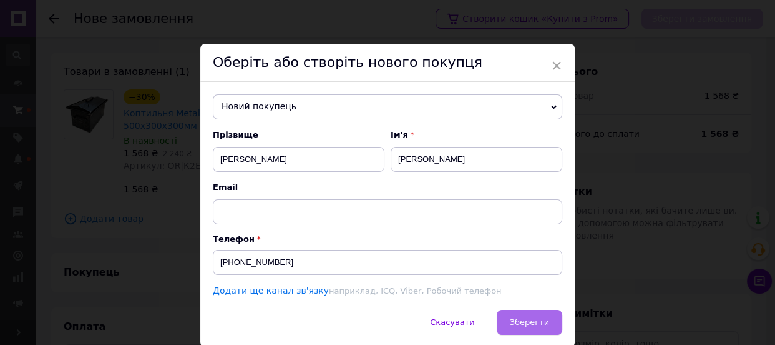
click at [523, 321] on span "Зберегти" at bounding box center [529, 321] width 39 height 9
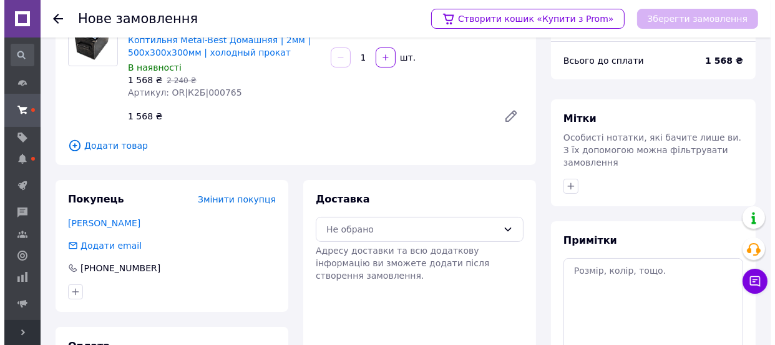
scroll to position [156, 0]
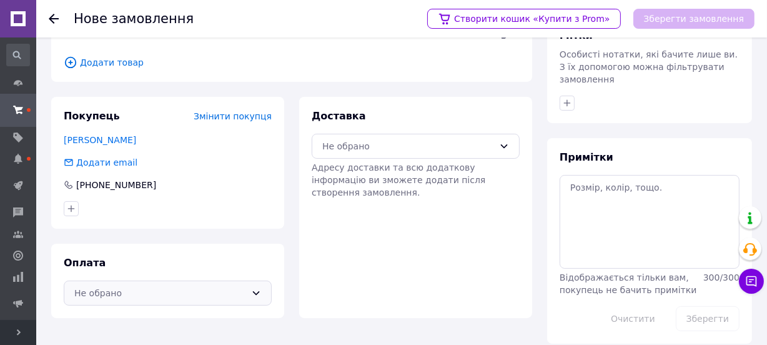
click at [106, 293] on div "Не обрано" at bounding box center [160, 293] width 172 height 14
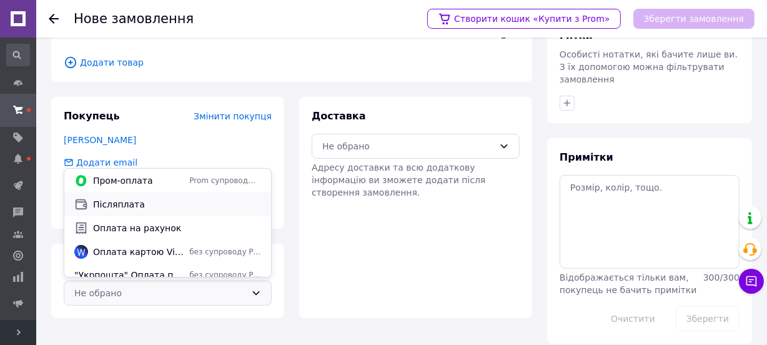
click at [124, 199] on span "Післяплата" at bounding box center [177, 204] width 168 height 12
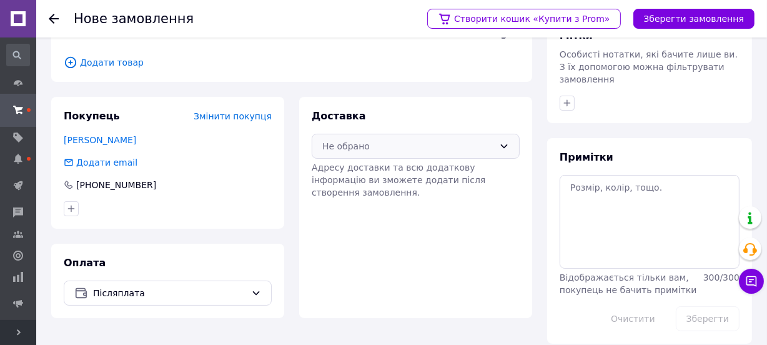
click at [331, 143] on div "Не обрано" at bounding box center [408, 146] width 172 height 14
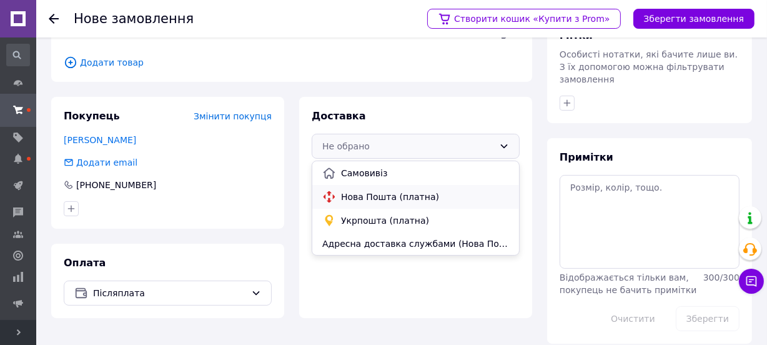
click at [341, 195] on span "Нова Пошта (платна)" at bounding box center [425, 196] width 168 height 12
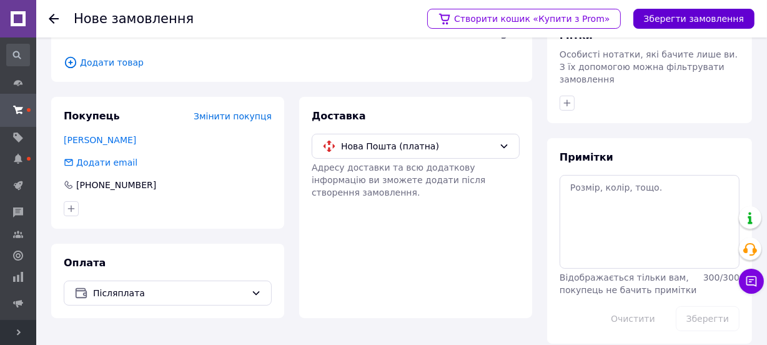
click at [660, 12] on button "Зберегти замовлення" at bounding box center [693, 19] width 121 height 20
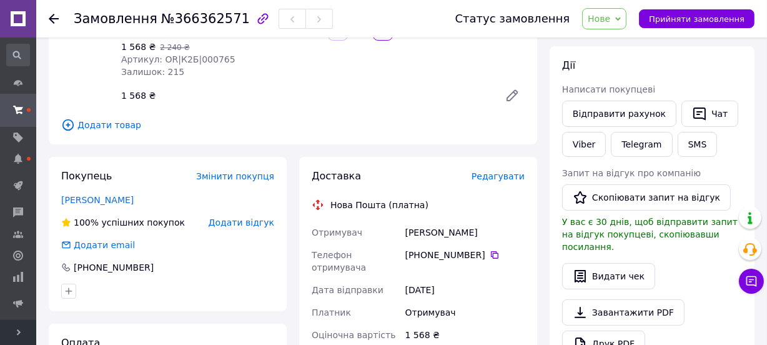
click at [504, 179] on span "Редагувати" at bounding box center [497, 176] width 53 height 10
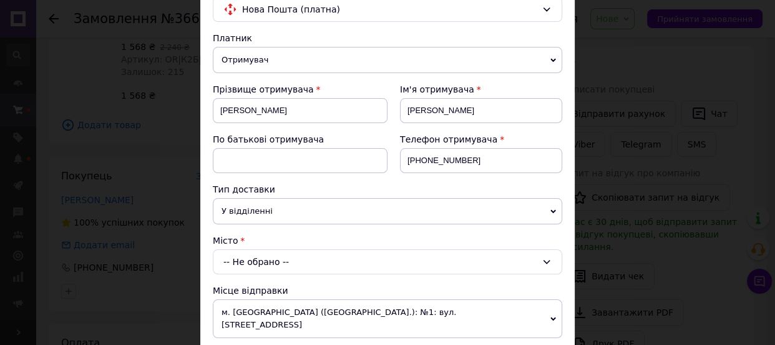
scroll to position [113, 0]
click at [244, 264] on div "-- Не обрано --" at bounding box center [388, 261] width 350 height 25
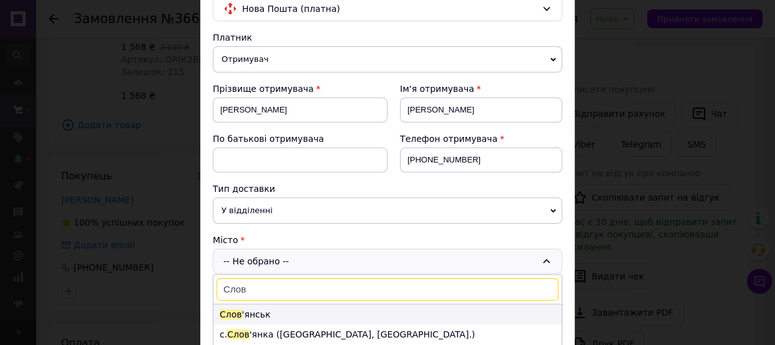
type input "Слов"
click at [245, 316] on li "Слов 'янськ" at bounding box center [388, 314] width 348 height 20
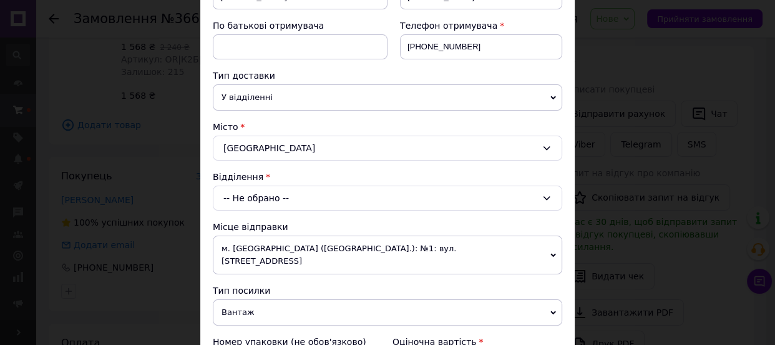
scroll to position [227, 0]
click at [255, 192] on div "-- Не обрано --" at bounding box center [388, 197] width 350 height 25
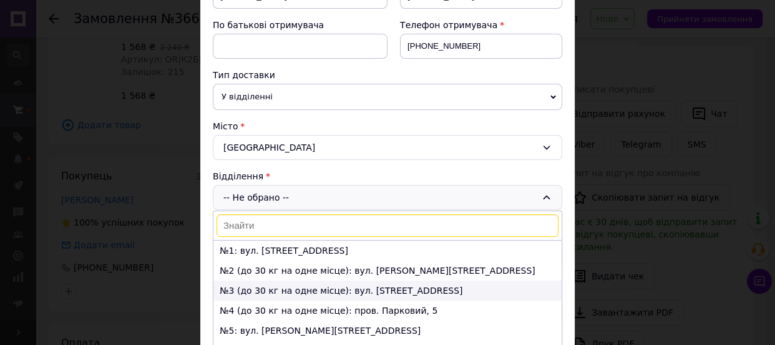
scroll to position [56, 0]
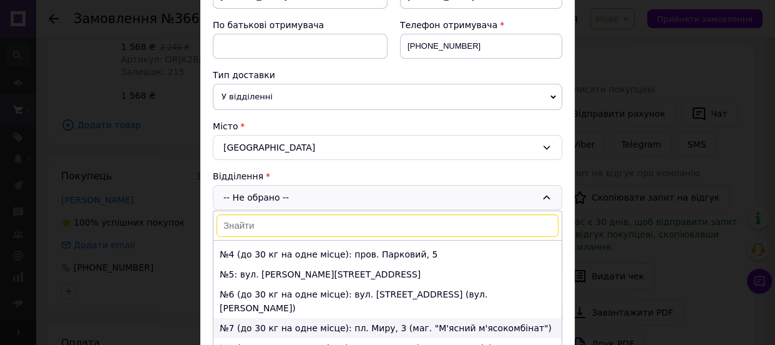
click at [259, 318] on li "№7 (до 30 кг на одне місце): пл. Миру, 3 (маг. "М'ясний м'ясокомбінат")" at bounding box center [388, 328] width 348 height 20
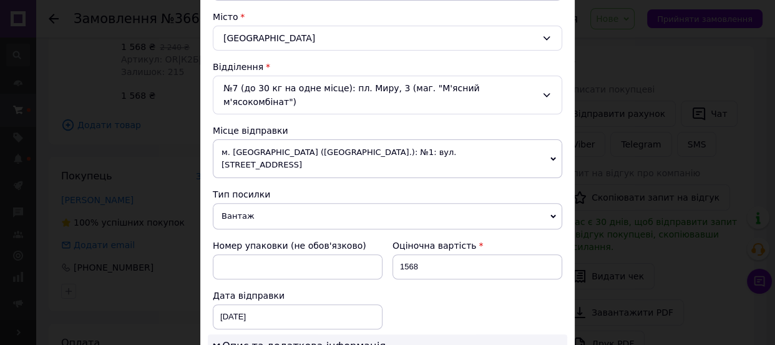
scroll to position [340, 0]
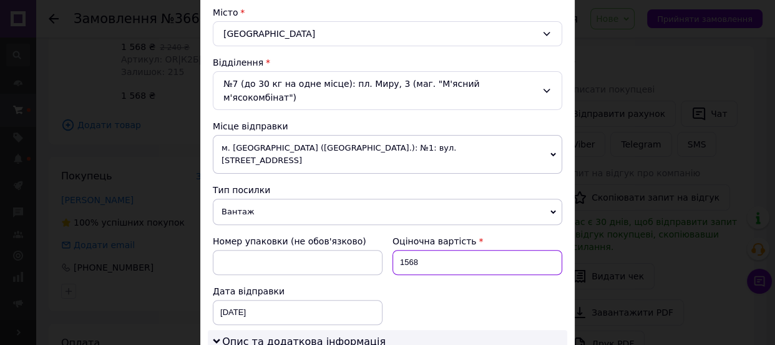
click at [416, 250] on input "1568" at bounding box center [478, 262] width 170 height 25
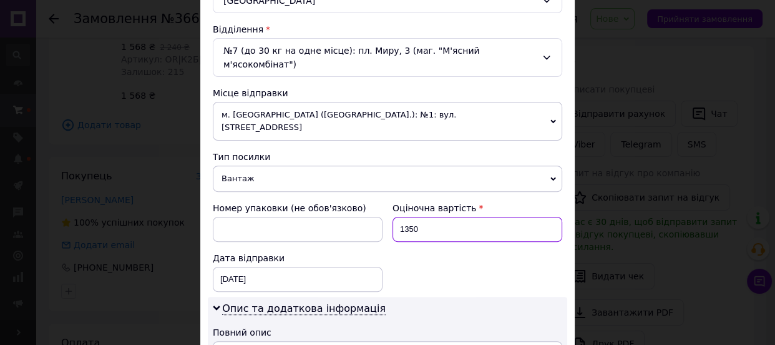
scroll to position [454, 0]
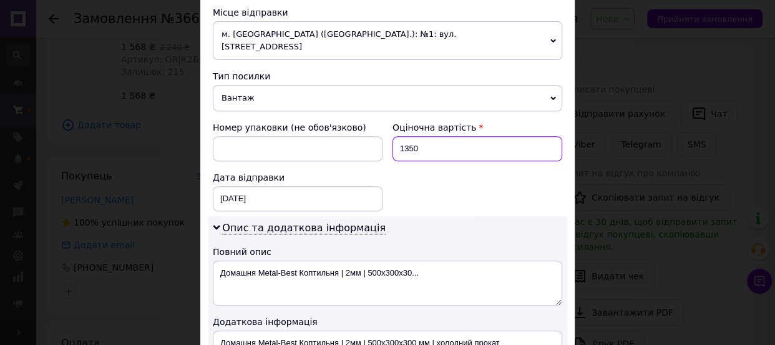
type input "1350"
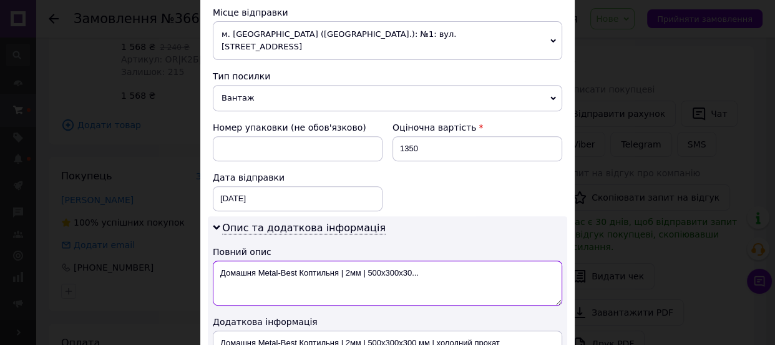
click at [363, 260] on textarea "Домашня Metal-Best Коптильня | 2мм | 500х300х30..." at bounding box center [388, 282] width 350 height 45
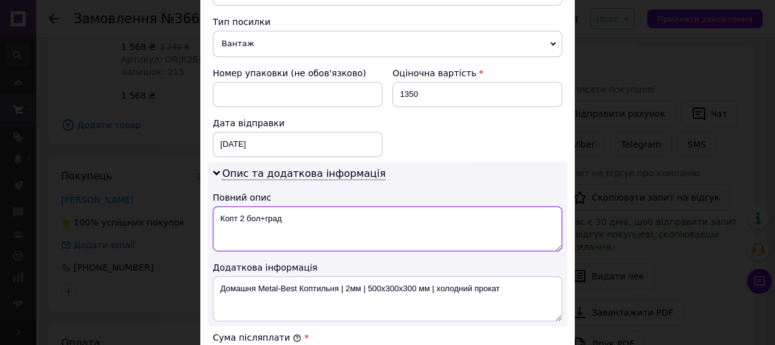
scroll to position [568, 0]
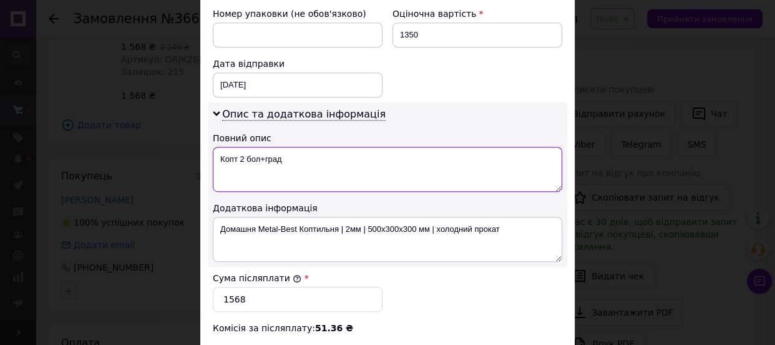
type textarea "Копт 2 бол+град"
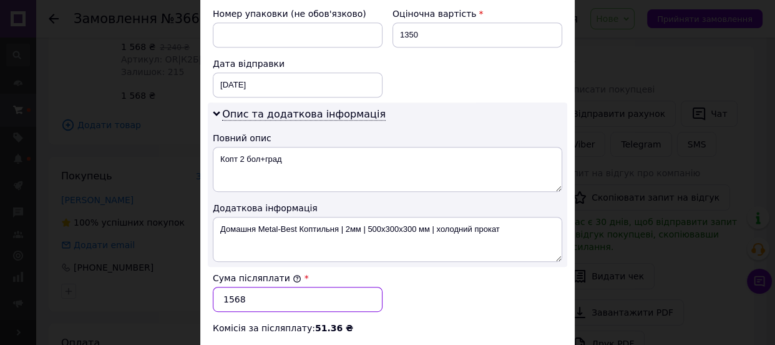
click at [277, 287] on input "1568" at bounding box center [298, 299] width 170 height 25
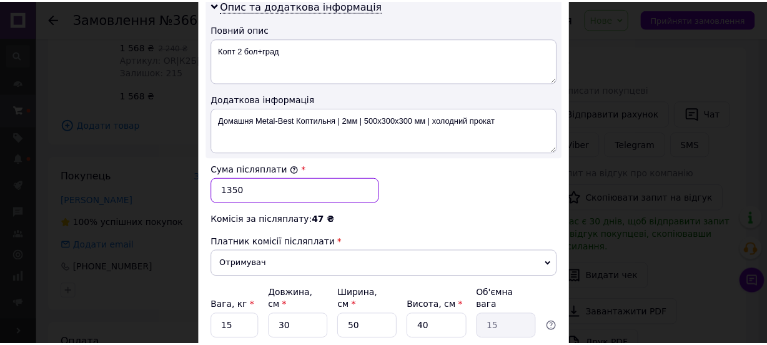
scroll to position [681, 0]
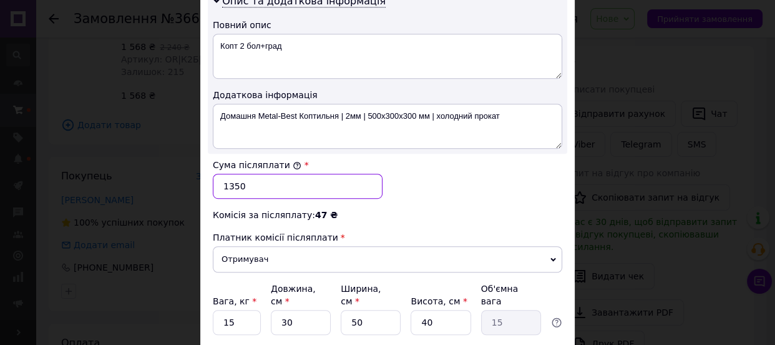
type input "1350"
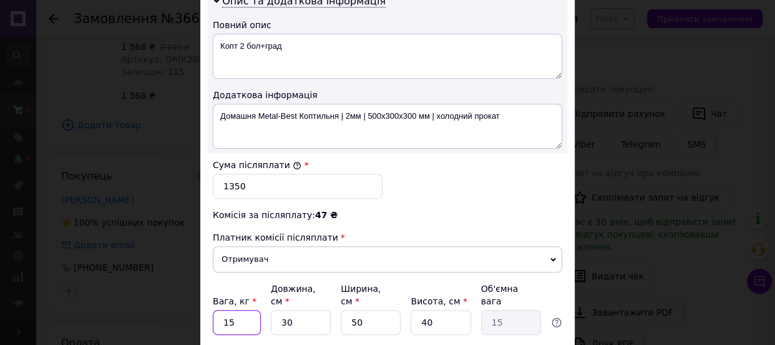
click at [240, 310] on input "15" at bounding box center [237, 322] width 48 height 25
type input "10"
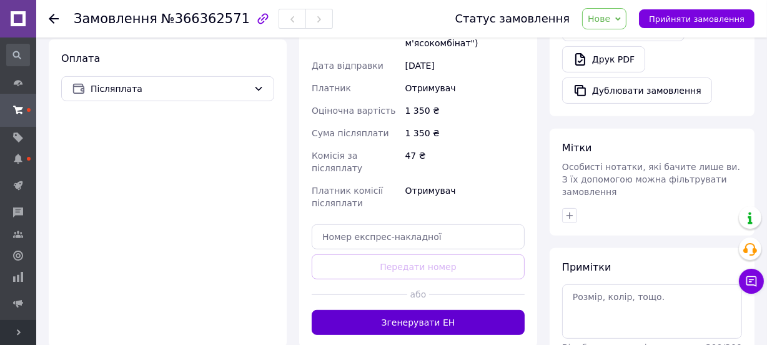
click at [412, 310] on button "Згенерувати ЕН" at bounding box center [418, 322] width 213 height 25
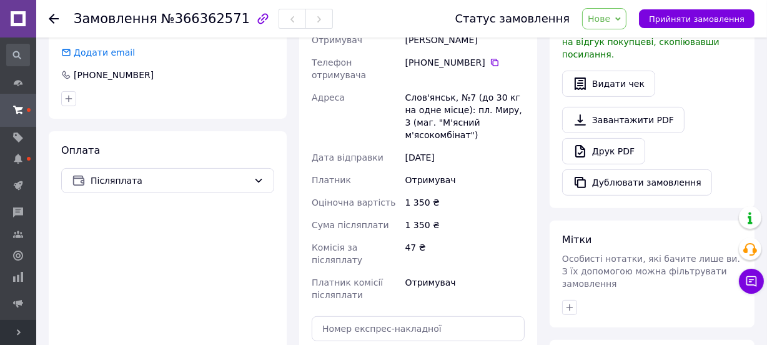
scroll to position [213, 0]
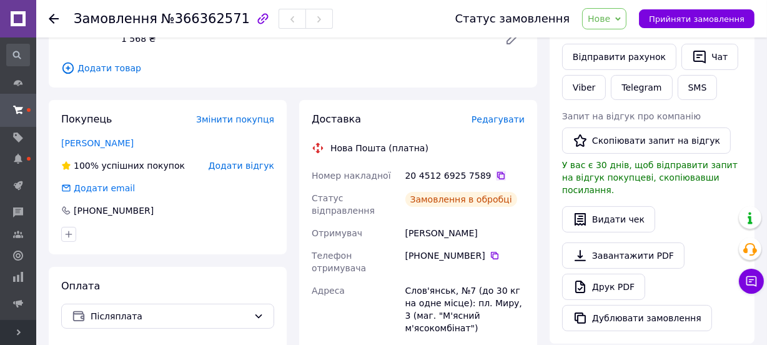
click at [497, 172] on icon at bounding box center [500, 175] width 7 height 7
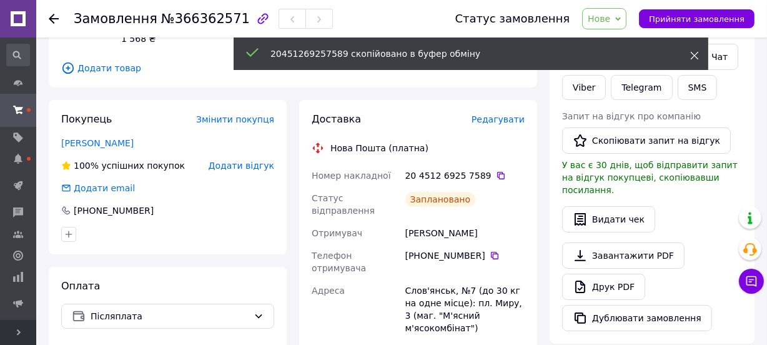
click at [693, 52] on icon at bounding box center [694, 55] width 9 height 9
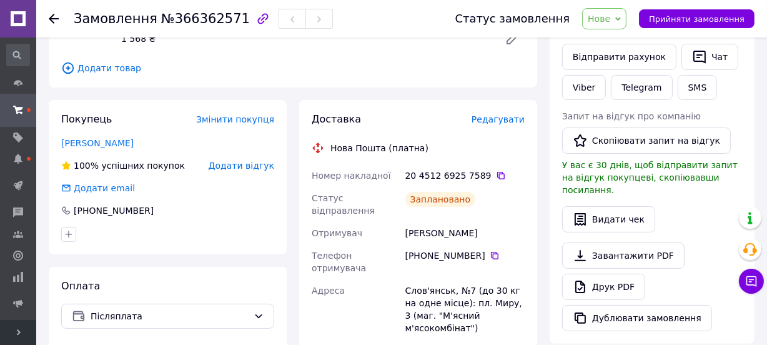
click at [626, 18] on span "Нове" at bounding box center [604, 18] width 44 height 21
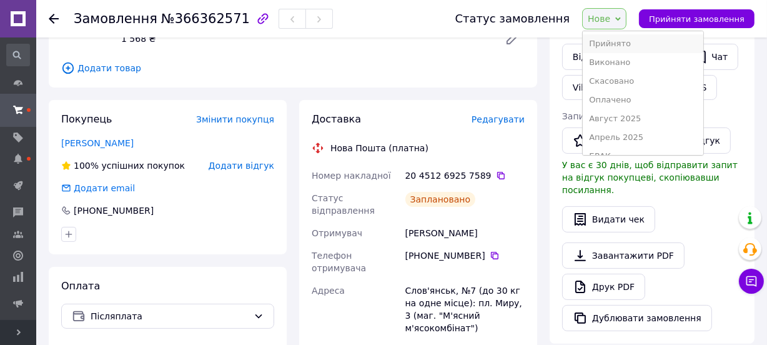
click at [619, 39] on li "Прийнято" at bounding box center [643, 43] width 120 height 19
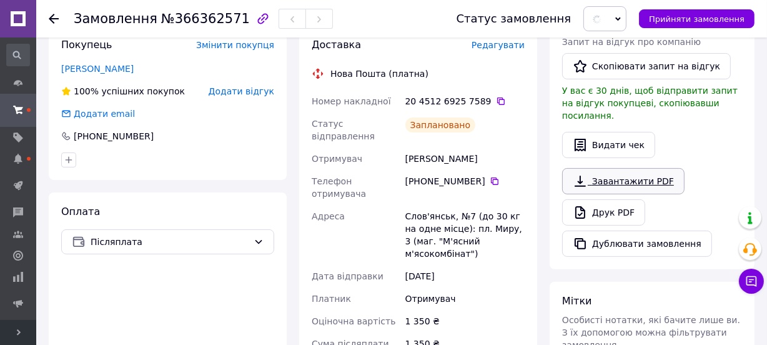
scroll to position [383, 0]
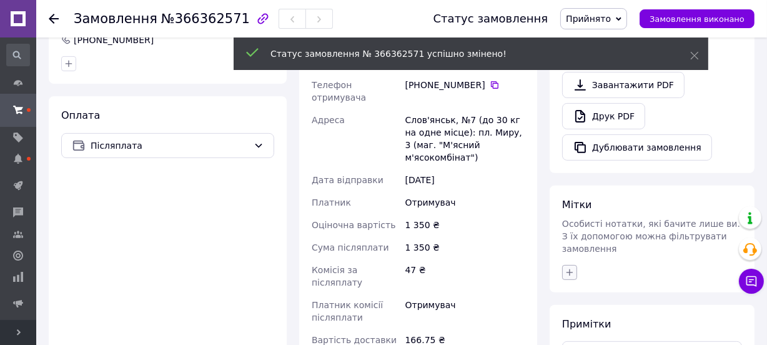
click at [569, 268] on icon "button" at bounding box center [569, 271] width 7 height 7
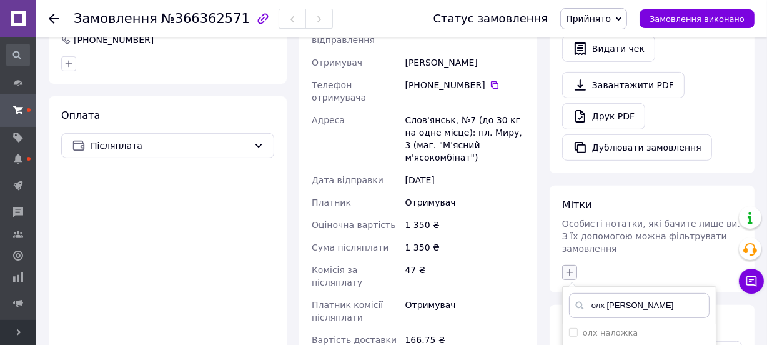
type input "олх на"
checkbox input "true"
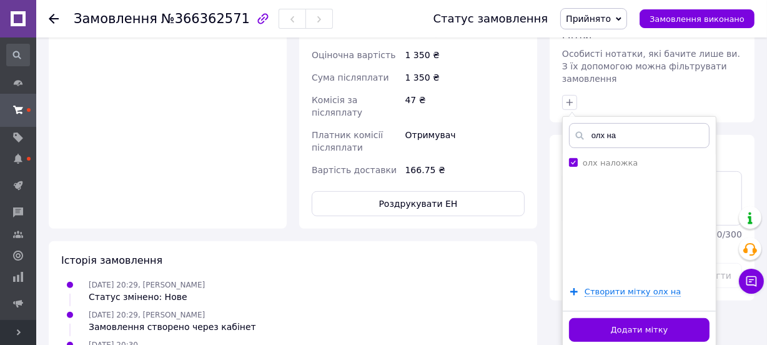
scroll to position [554, 0]
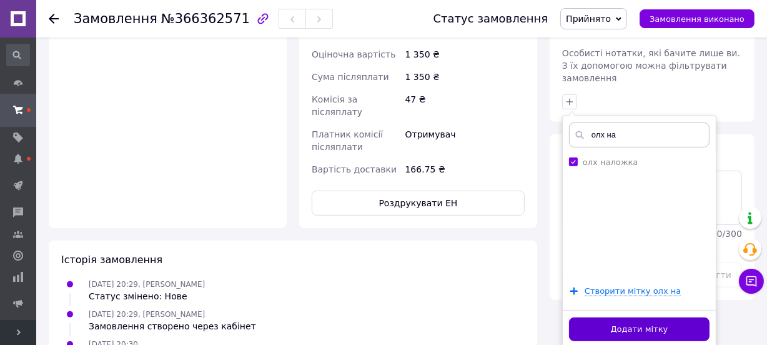
type input "олх на"
click at [588, 317] on button "Додати мітку" at bounding box center [639, 329] width 140 height 24
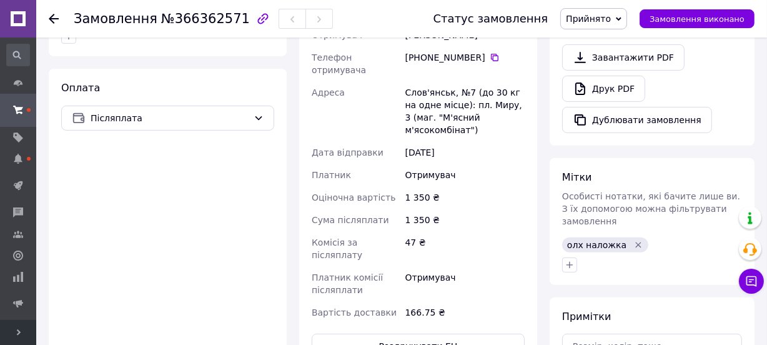
scroll to position [270, 0]
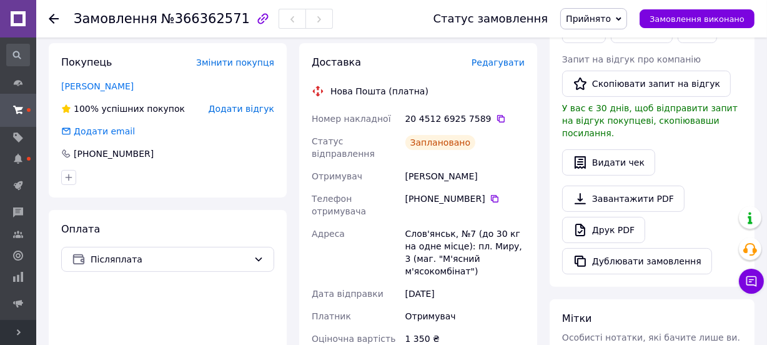
click at [55, 18] on use at bounding box center [54, 19] width 10 height 10
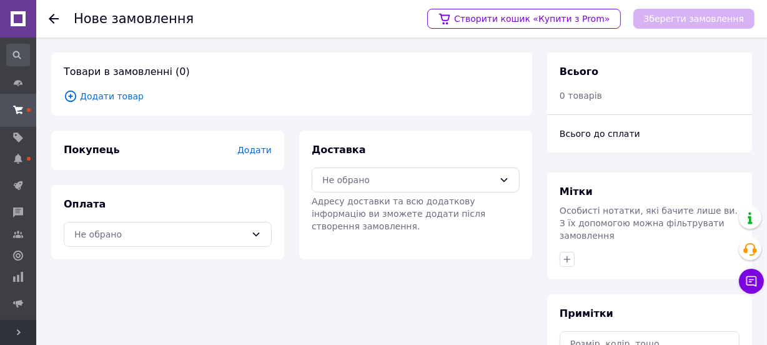
click at [112, 94] on span "Додати товар" at bounding box center [292, 96] width 456 height 14
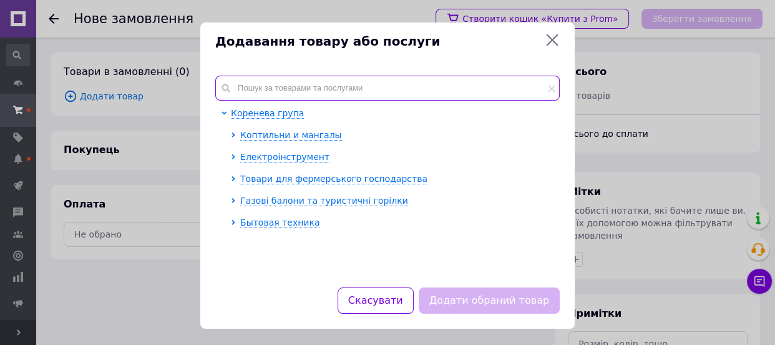
paste input "GRMIG330"
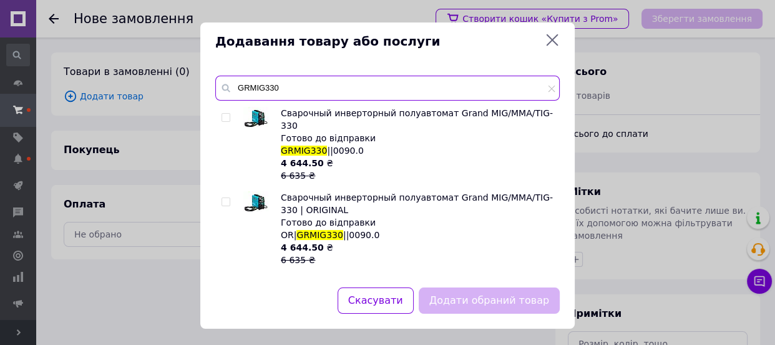
type input "GRMIG330"
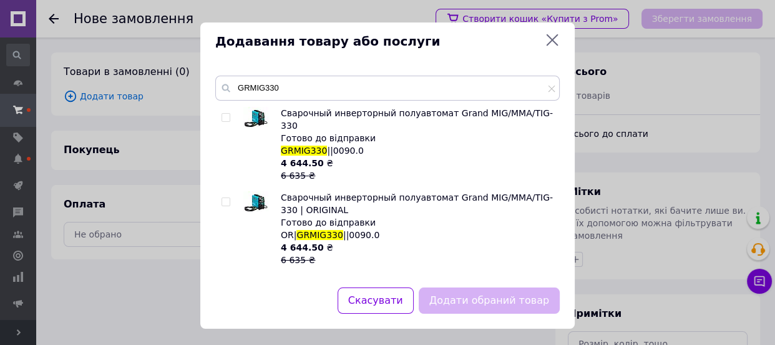
click at [225, 116] on input "checkbox" at bounding box center [226, 118] width 8 height 8
checkbox input "true"
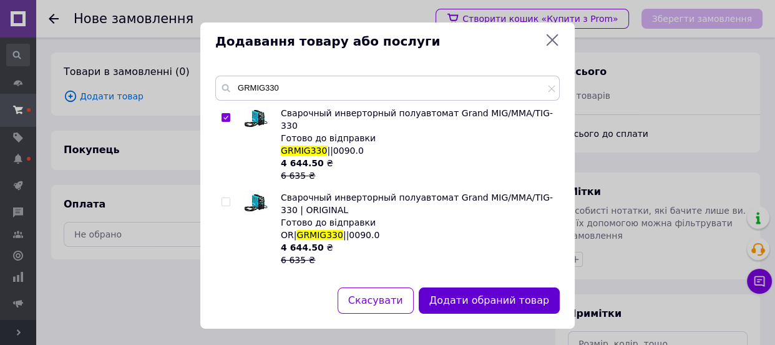
click at [437, 293] on button "Додати обраний товар" at bounding box center [489, 300] width 141 height 27
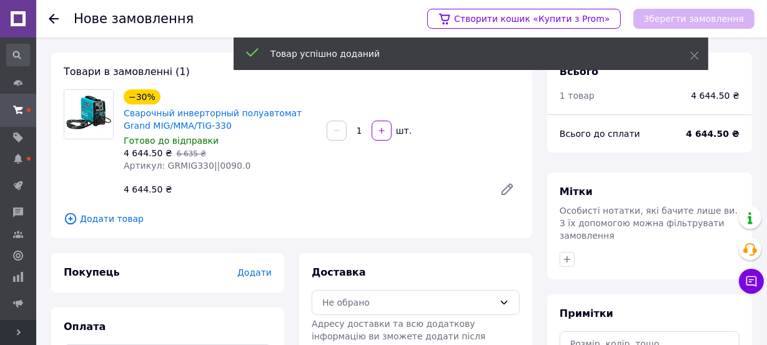
click at [263, 273] on span "Додати" at bounding box center [254, 272] width 34 height 10
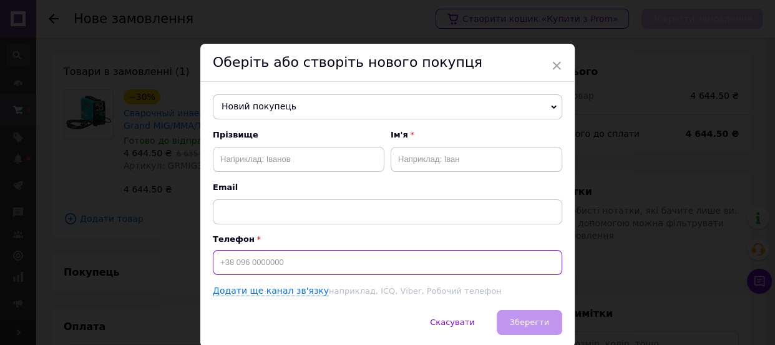
paste input "+380997801666"
type input "+380997801666"
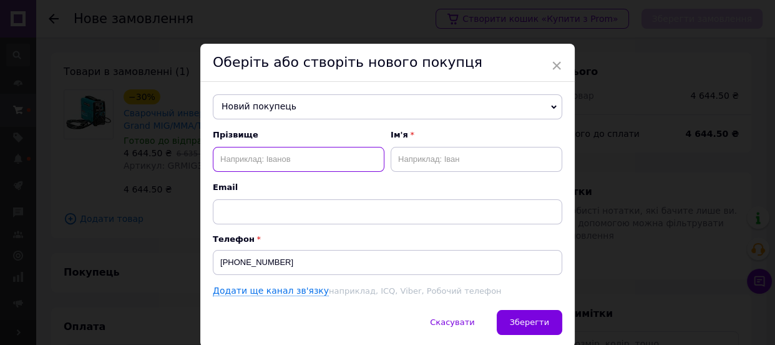
paste input "Булгаков Юрій"
click at [269, 164] on input "Булгаков Юрій" at bounding box center [299, 159] width 172 height 25
type input "Булгаков"
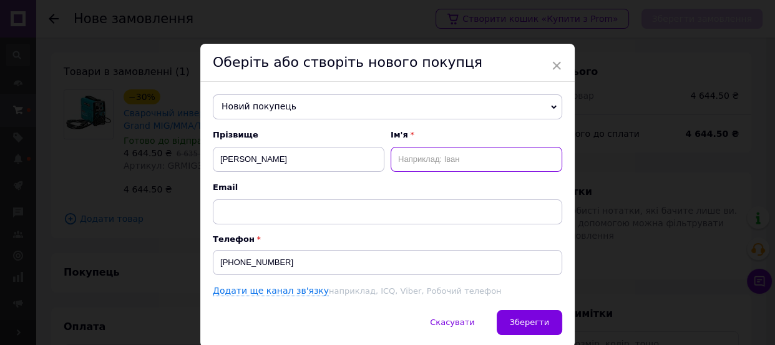
paste input "Юрій"
type input "Юрій"
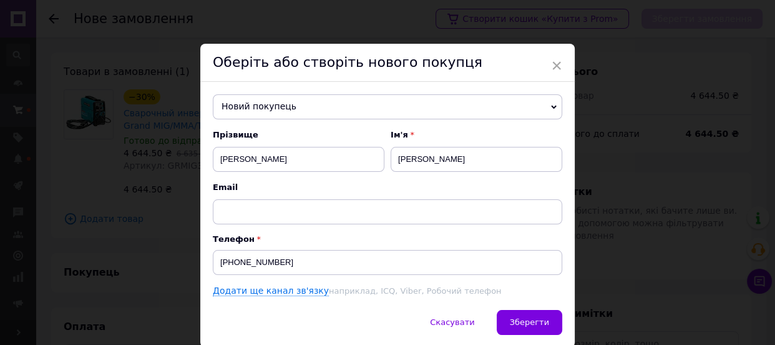
click at [534, 339] on div "Скасувати   Зберегти" at bounding box center [387, 328] width 375 height 37
click at [533, 316] on button "Зберегти" at bounding box center [530, 322] width 66 height 25
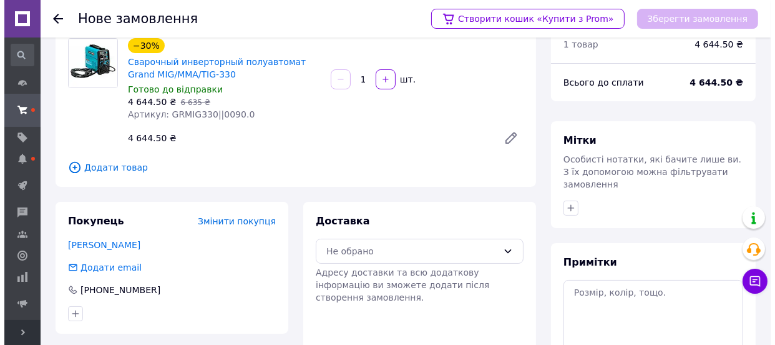
scroll to position [156, 0]
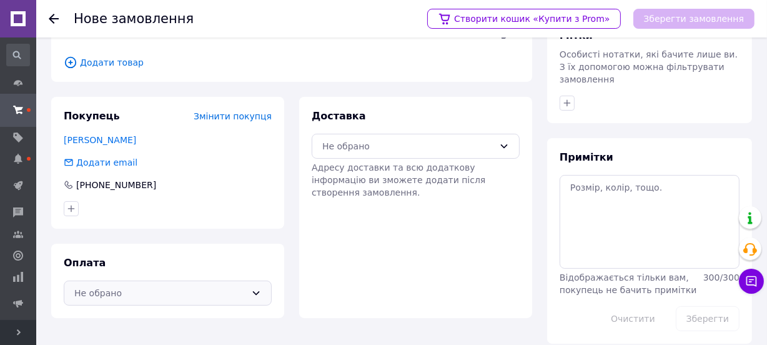
click at [140, 297] on div "Не обрано" at bounding box center [160, 293] width 172 height 14
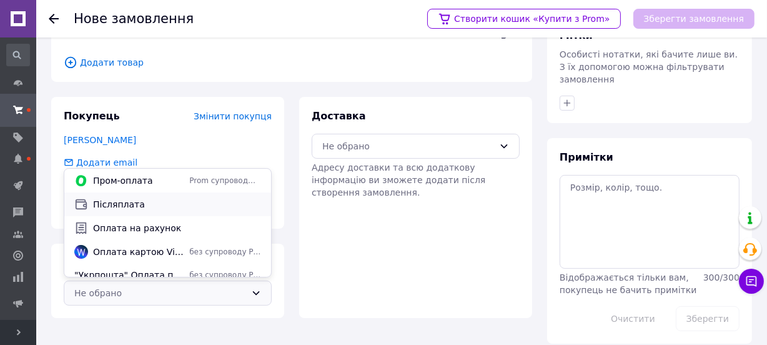
click at [137, 205] on span "Післяплата" at bounding box center [177, 204] width 168 height 12
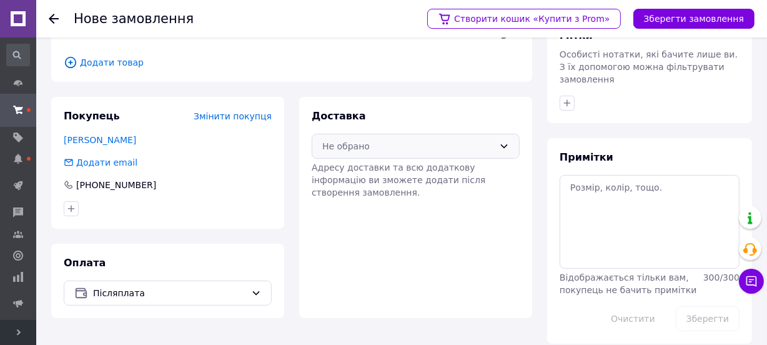
click at [376, 143] on div "Не обрано" at bounding box center [408, 146] width 172 height 14
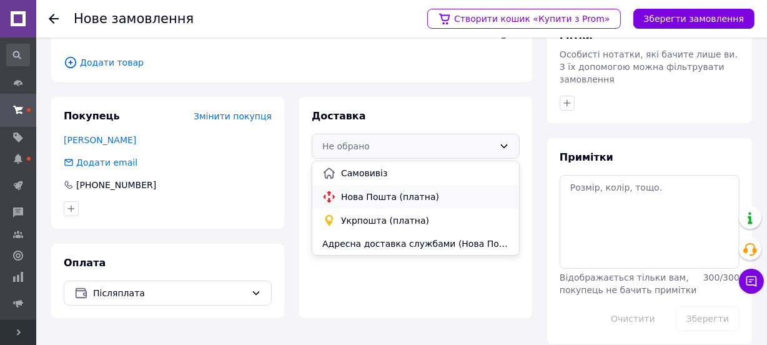
click at [362, 190] on span "Нова Пошта (платна)" at bounding box center [425, 196] width 168 height 12
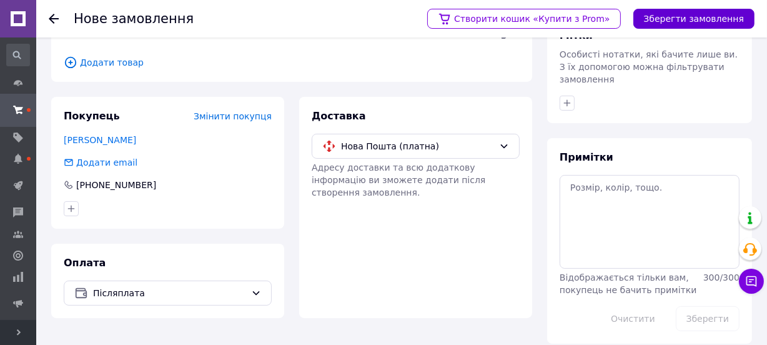
click at [670, 16] on button "Зберегти замовлення" at bounding box center [693, 19] width 121 height 20
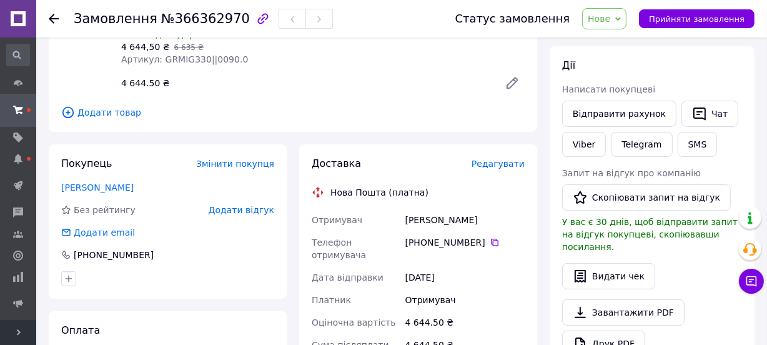
click at [488, 169] on span "Редагувати" at bounding box center [497, 164] width 53 height 10
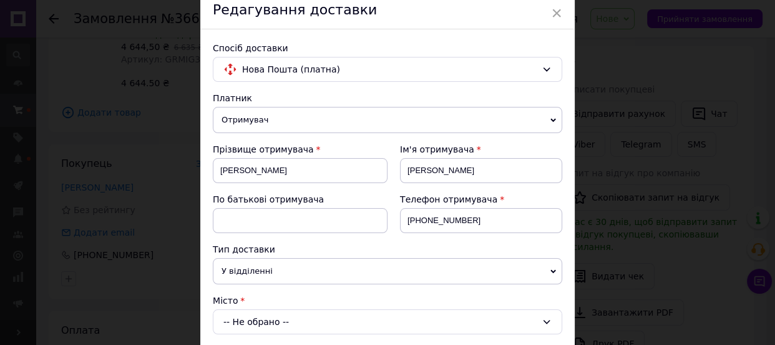
scroll to position [170, 0]
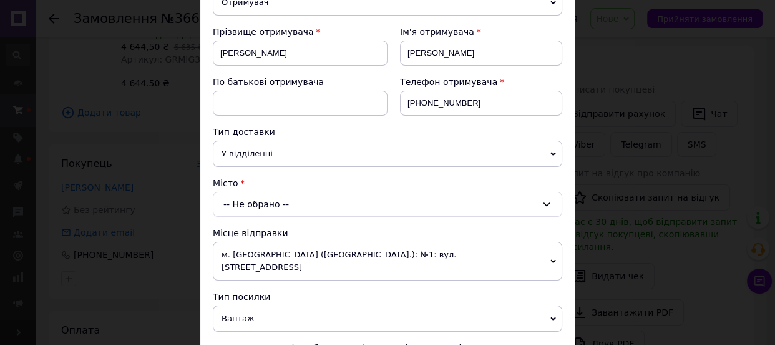
click at [243, 199] on div "-- Не обрано --" at bounding box center [388, 204] width 350 height 25
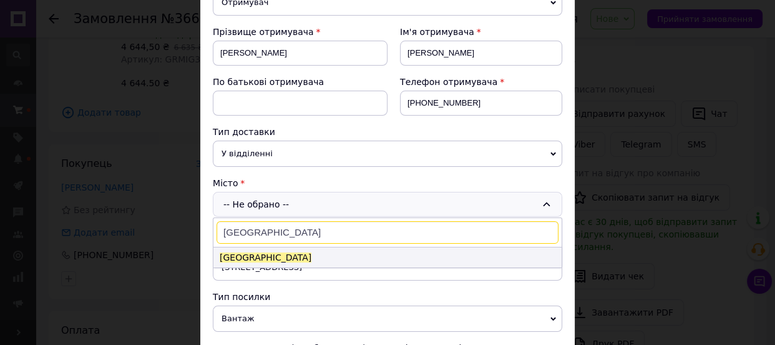
type input "Краматорськ"
click at [267, 254] on span "Краматорськ" at bounding box center [266, 257] width 92 height 10
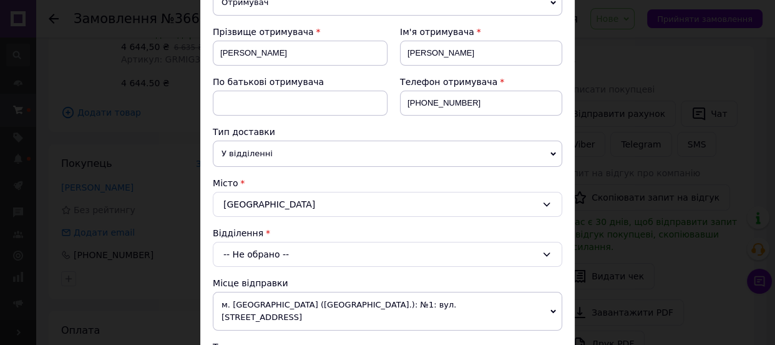
click at [267, 254] on div "-- Не обрано --" at bounding box center [388, 254] width 350 height 25
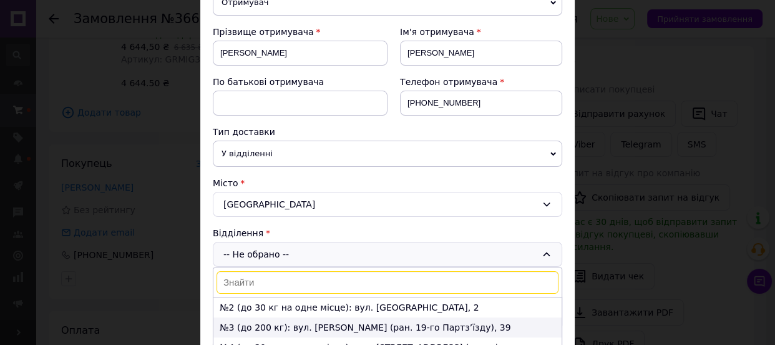
click at [256, 319] on li "№3 (до 200 кг): вул. Ярослава Мудрого (ран. 19-го Партз’їзду), 39" at bounding box center [388, 327] width 348 height 20
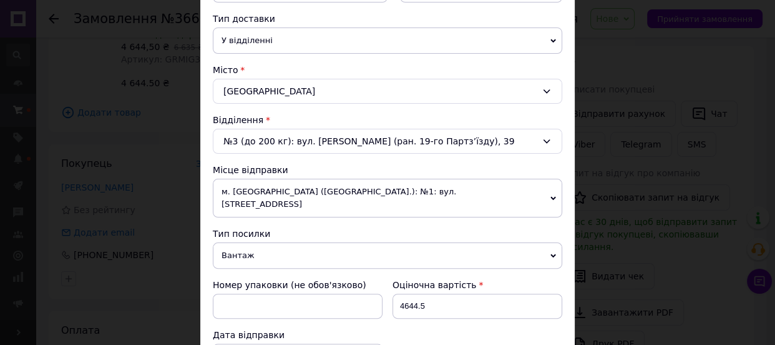
scroll to position [283, 0]
click at [418, 293] on input "4644.5" at bounding box center [478, 305] width 170 height 25
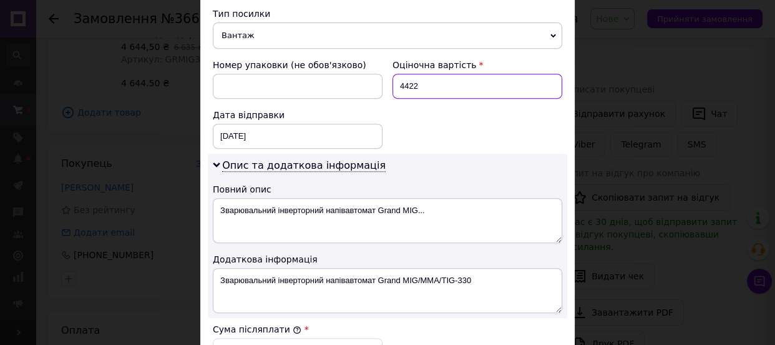
scroll to position [511, 0]
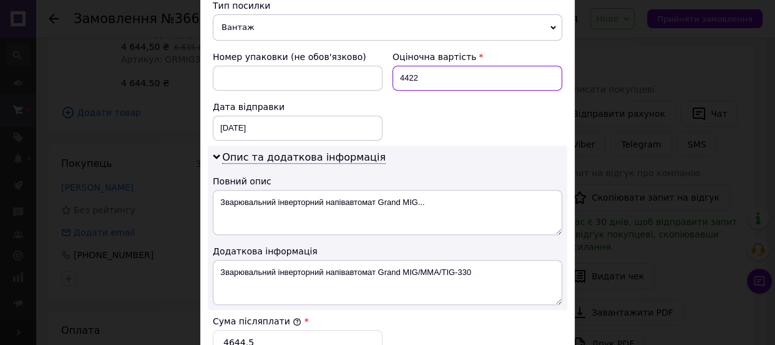
type input "4422"
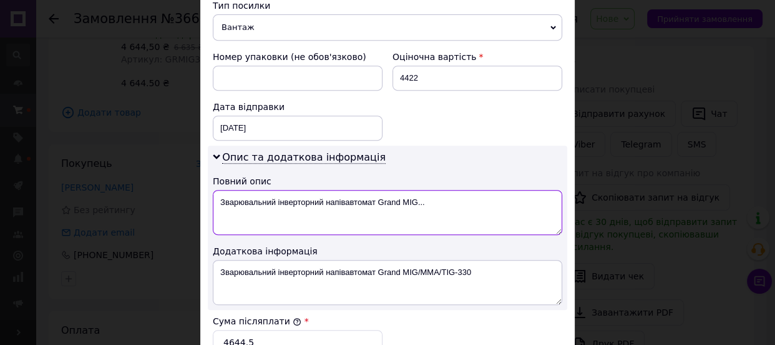
click at [310, 190] on textarea "Зварювальний інверторний напівавтомат Grand MIG..." at bounding box center [388, 212] width 350 height 45
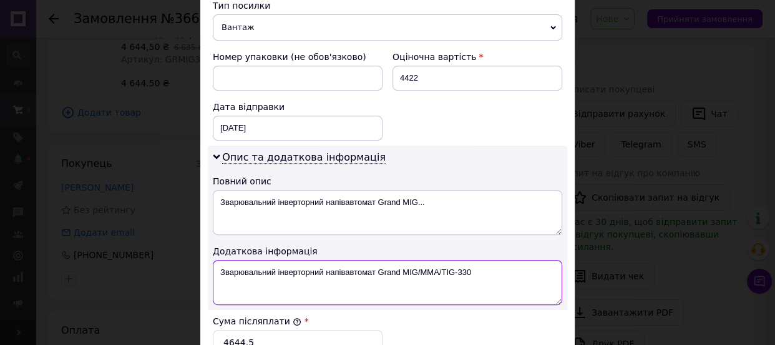
drag, startPoint x: 480, startPoint y: 257, endPoint x: 377, endPoint y: 262, distance: 102.5
click at [377, 262] on textarea "Зварювальний інверторний напівавтомат Grand MIG/MMA/TIG-330" at bounding box center [388, 282] width 350 height 45
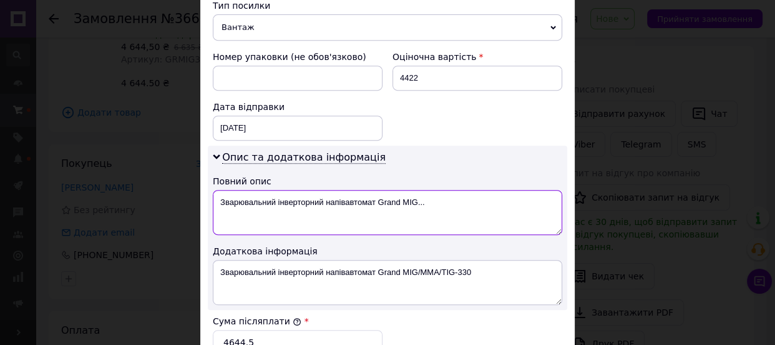
drag, startPoint x: 322, startPoint y: 189, endPoint x: 234, endPoint y: 185, distance: 88.1
click at [234, 190] on textarea "Зварювальний інверторний напівавтомат Grand MIG..." at bounding box center [388, 212] width 350 height 45
drag, startPoint x: 343, startPoint y: 194, endPoint x: 295, endPoint y: 187, distance: 48.5
click at [295, 190] on textarea "Звар. напівавтомат Grand MIG..." at bounding box center [388, 212] width 350 height 45
paste textarea "/MMA/TIG-330"
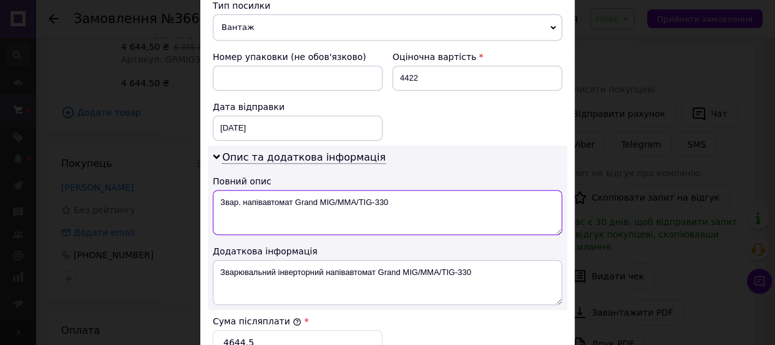
click at [297, 190] on textarea "Звар. напівавтомат Grand MIG/MMA/TIG-330" at bounding box center [388, 212] width 350 height 45
type textarea "Звар. напівавтомат Grand MIG/MMA/TIG-330"
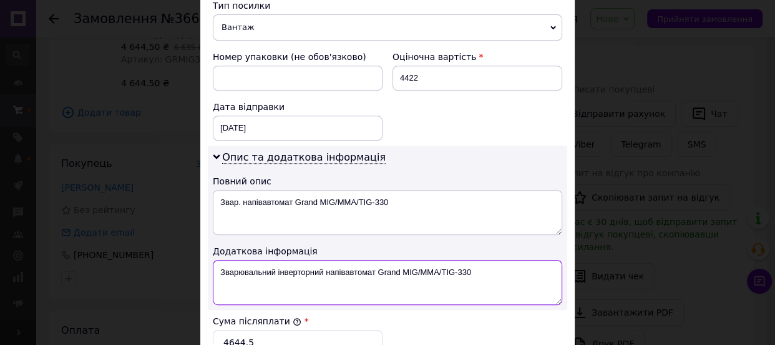
click at [324, 265] on textarea "Зварювальний інверторний напівавтомат Grand MIG/MMA/TIG-330" at bounding box center [388, 282] width 350 height 45
paste textarea "."
type textarea "Звар. напівавтомат Grand MIG/MMA/TIG-330"
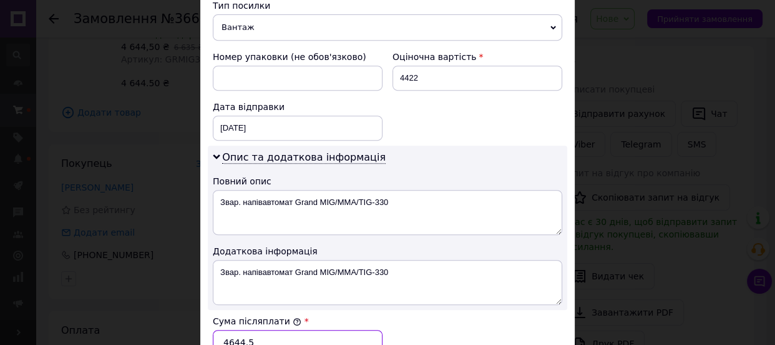
click at [244, 333] on input "4644.5" at bounding box center [298, 342] width 170 height 25
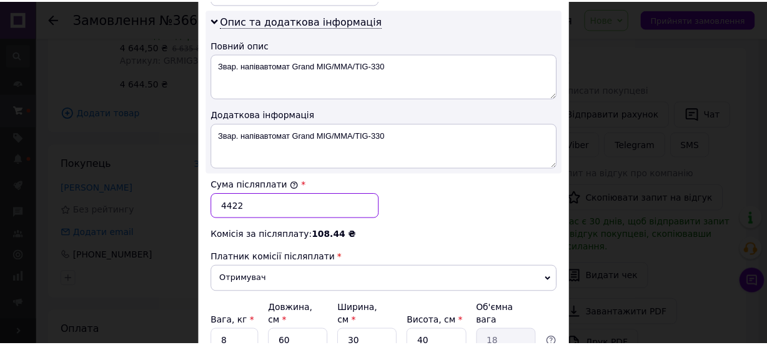
scroll to position [681, 0]
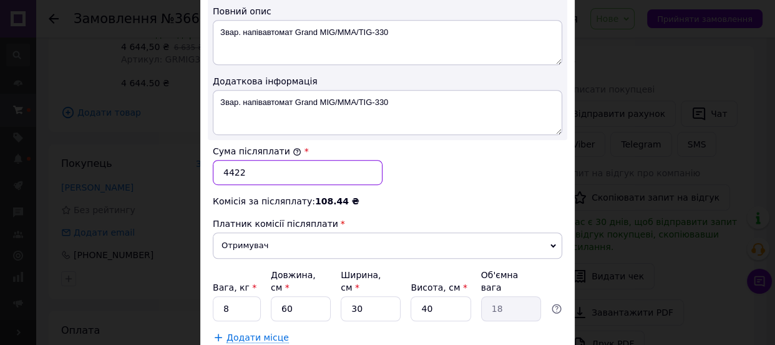
type input "4422"
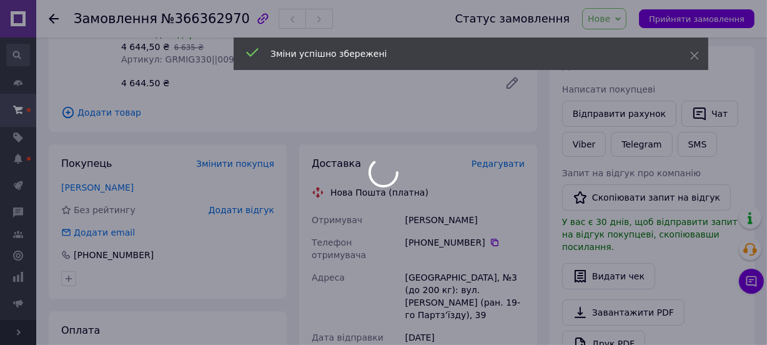
scroll to position [383, 0]
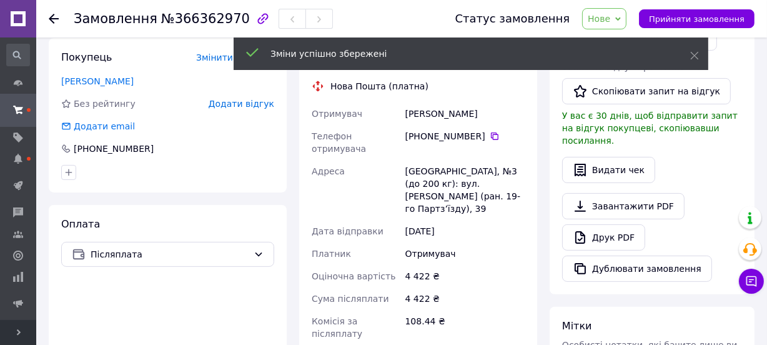
scroll to position [213, 0]
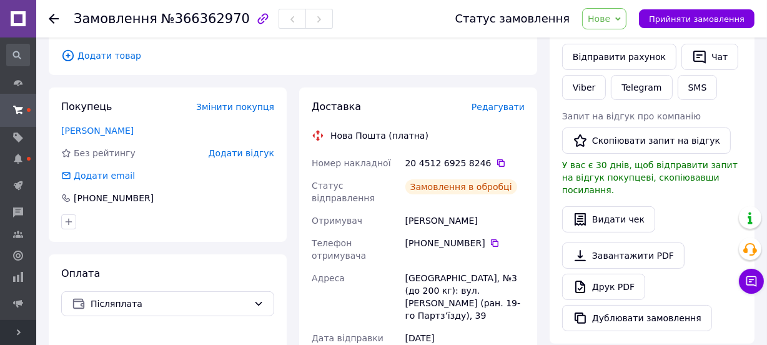
click at [497, 159] on icon at bounding box center [500, 162] width 7 height 7
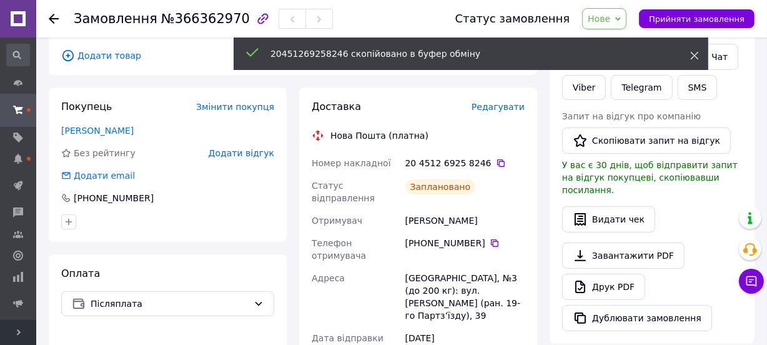
click at [695, 52] on icon at bounding box center [694, 55] width 9 height 9
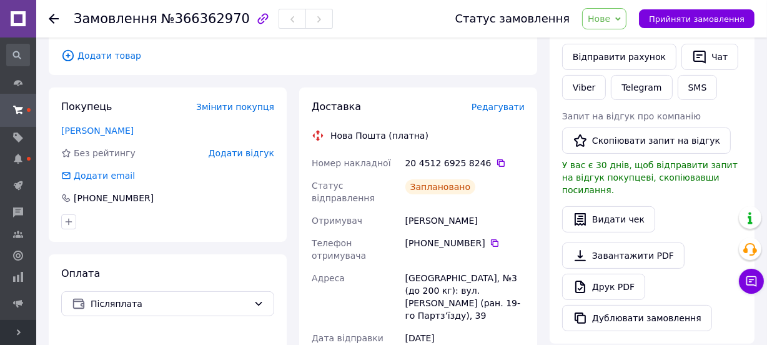
click at [606, 16] on span "Нове" at bounding box center [599, 19] width 22 height 10
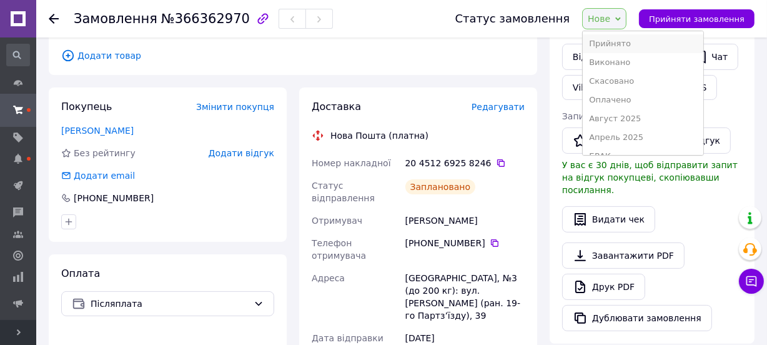
click at [606, 37] on li "Прийнято" at bounding box center [643, 43] width 120 height 19
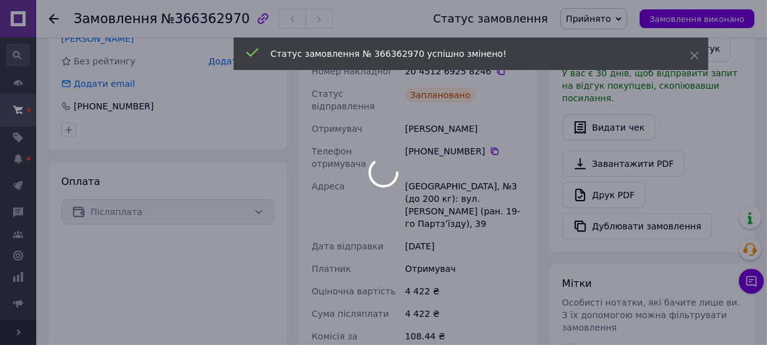
scroll to position [440, 0]
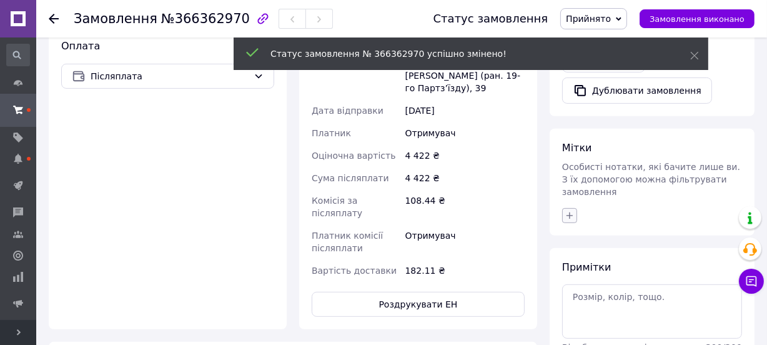
click at [569, 210] on icon "button" at bounding box center [569, 215] width 10 height 10
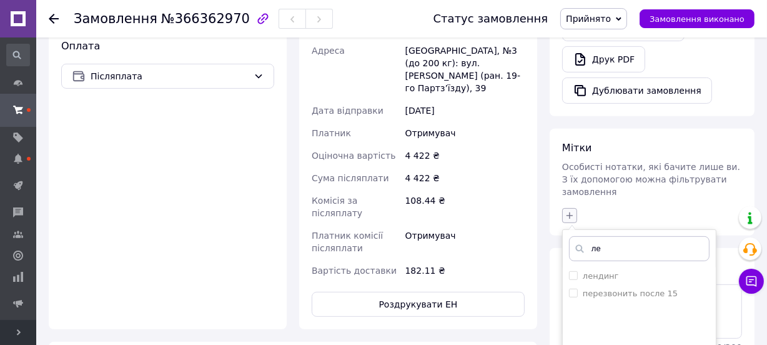
type input "лен"
checkbox input "true"
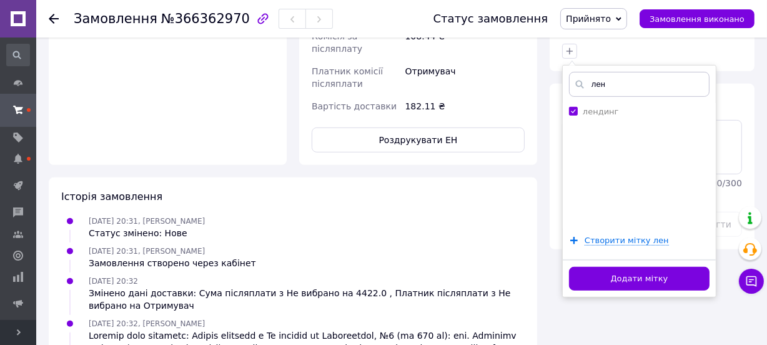
scroll to position [611, 0]
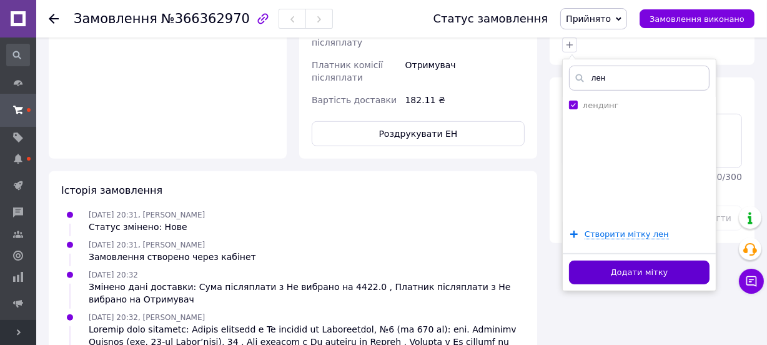
type input "лен"
click at [605, 260] on button "Додати мітку" at bounding box center [639, 272] width 140 height 24
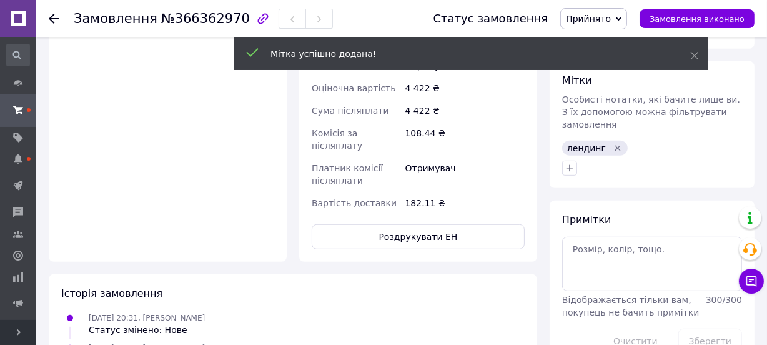
scroll to position [497, 0]
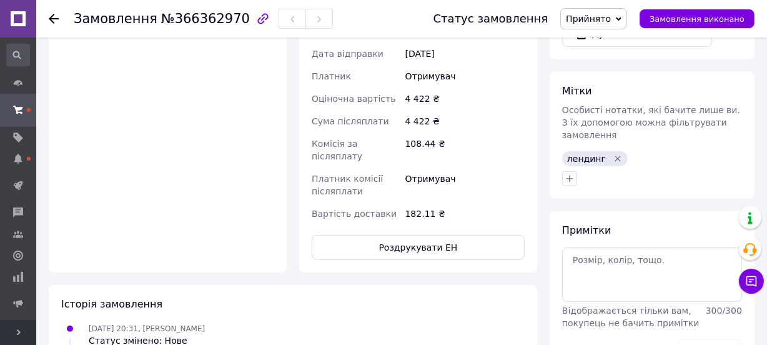
click at [613, 154] on icon "Видалити мітку" at bounding box center [618, 159] width 10 height 10
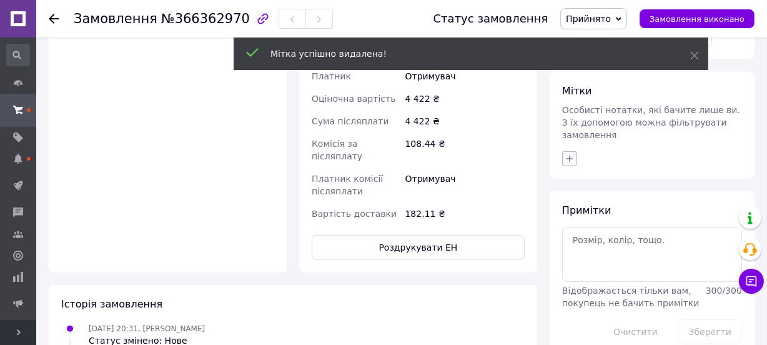
click at [569, 155] on icon "button" at bounding box center [569, 158] width 7 height 7
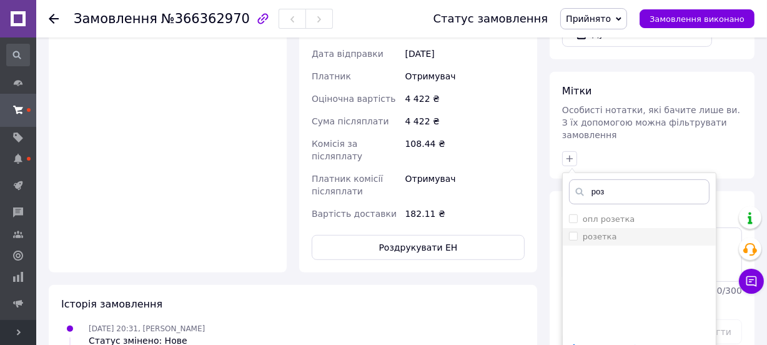
type input "роз"
click at [598, 232] on label "розетка" at bounding box center [600, 236] width 34 height 9
checkbox input "true"
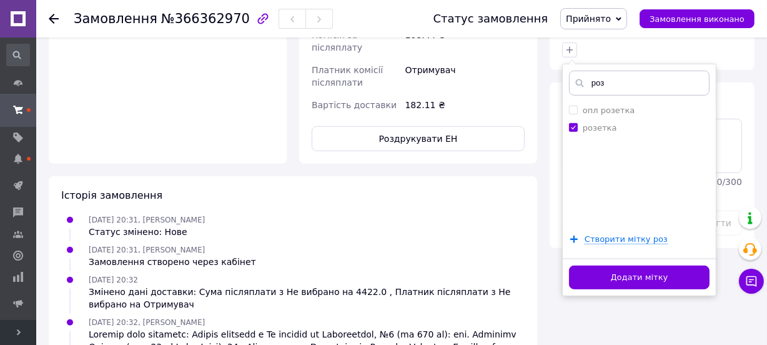
scroll to position [611, 0]
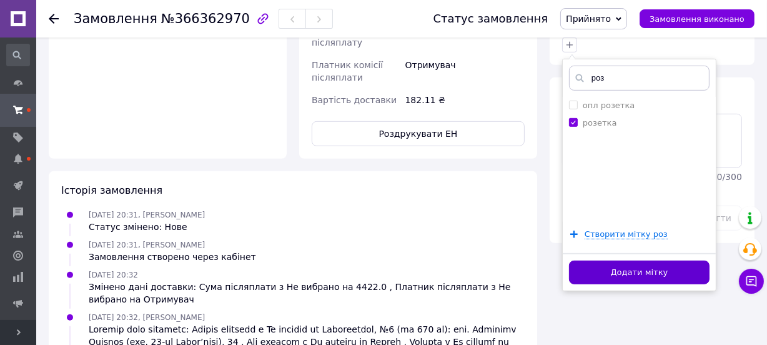
click at [623, 260] on button "Додати мітку" at bounding box center [639, 272] width 140 height 24
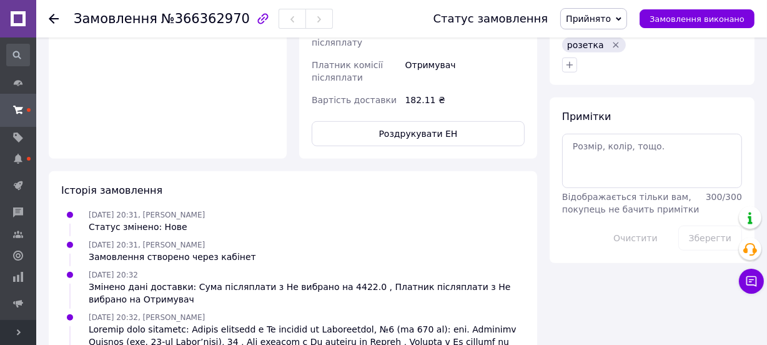
click at [50, 14] on icon at bounding box center [54, 19] width 10 height 10
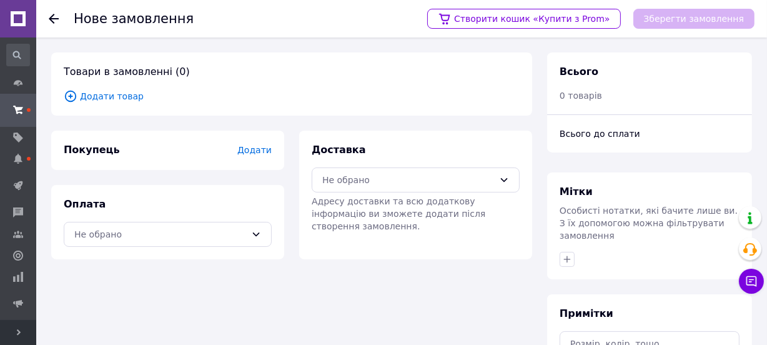
click at [122, 96] on span "Додати товар" at bounding box center [292, 96] width 456 height 14
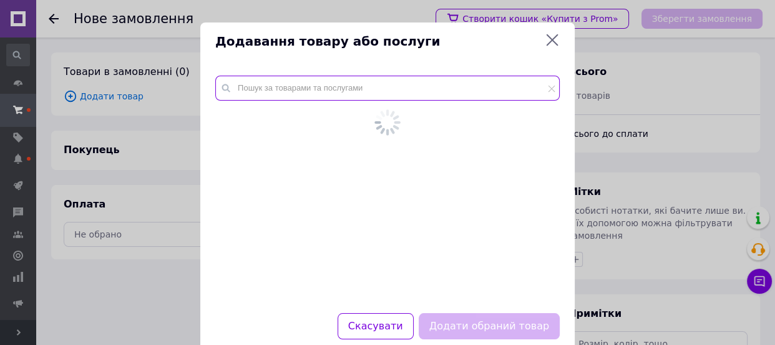
click at [327, 91] on input "text" at bounding box center [387, 88] width 345 height 25
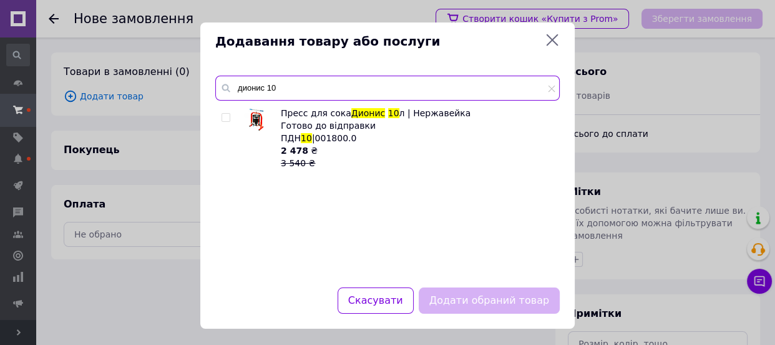
type input "дионис 10"
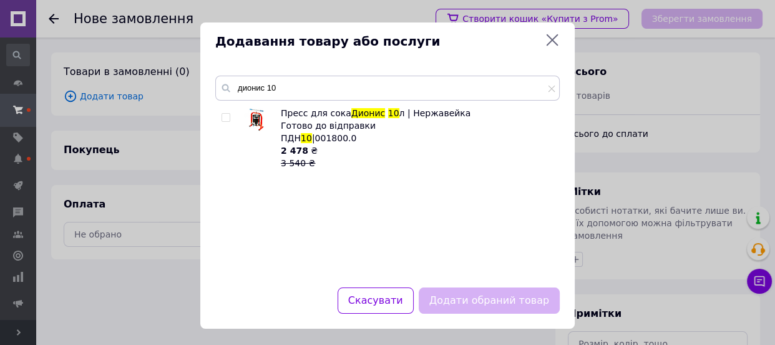
click at [222, 121] on input "checkbox" at bounding box center [226, 118] width 8 height 8
checkbox input "true"
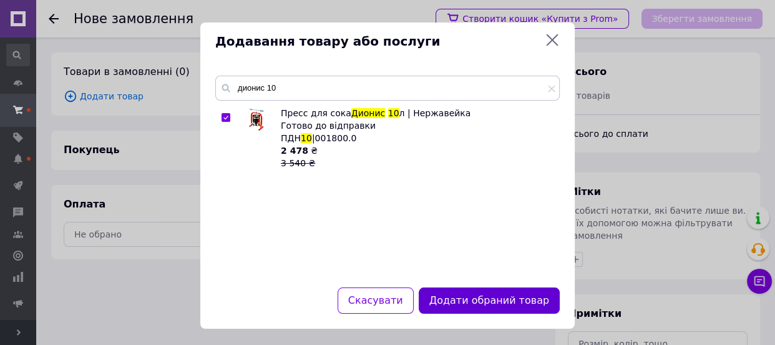
click at [503, 288] on button "Додати обраний товар" at bounding box center [489, 300] width 141 height 27
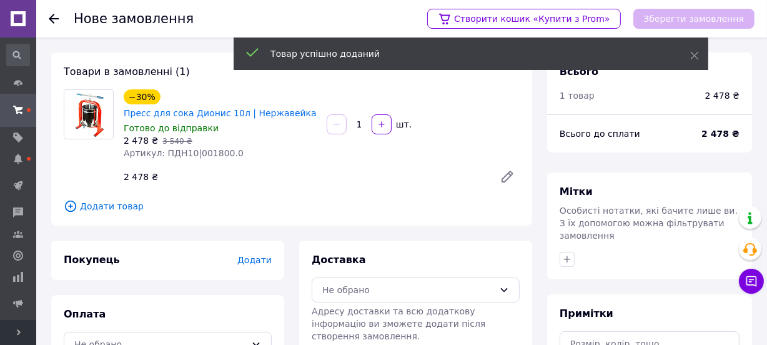
click at [261, 262] on span "Додати" at bounding box center [254, 260] width 34 height 10
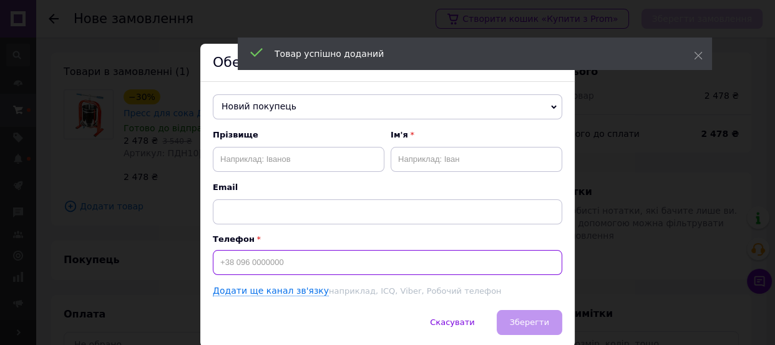
paste input "+380973891999"
type input "+380973891999"
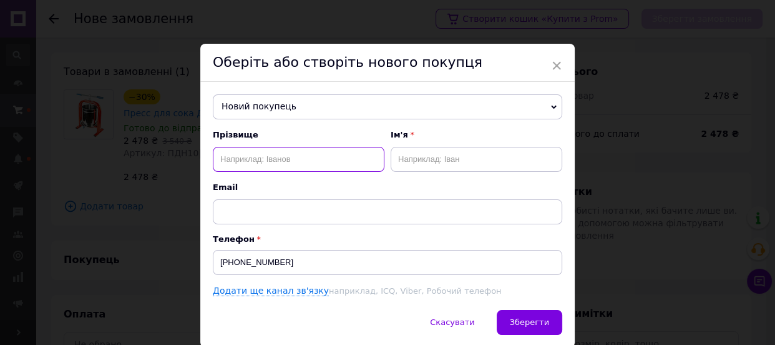
paste input "Матат Дар'я"
click at [252, 162] on input "Матат Дар'я" at bounding box center [299, 159] width 172 height 25
type input "Матат"
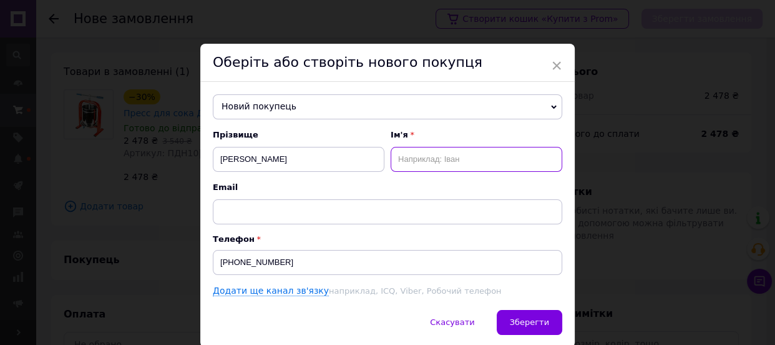
paste input "Дар'я"
type input "Дар'я"
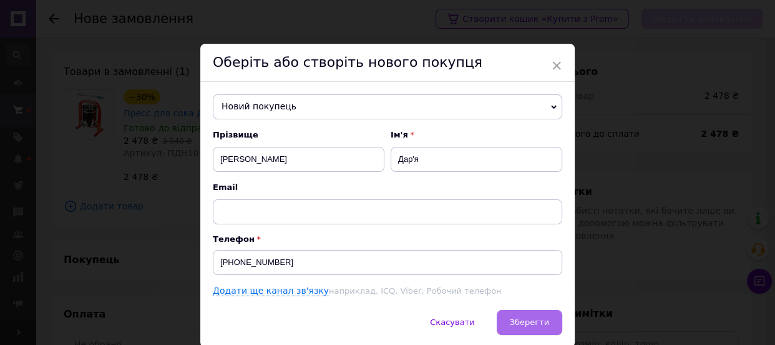
click at [515, 312] on button "Зберегти" at bounding box center [530, 322] width 66 height 25
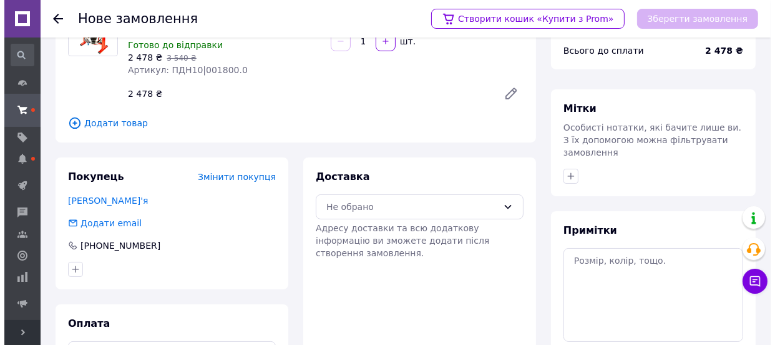
scroll to position [156, 0]
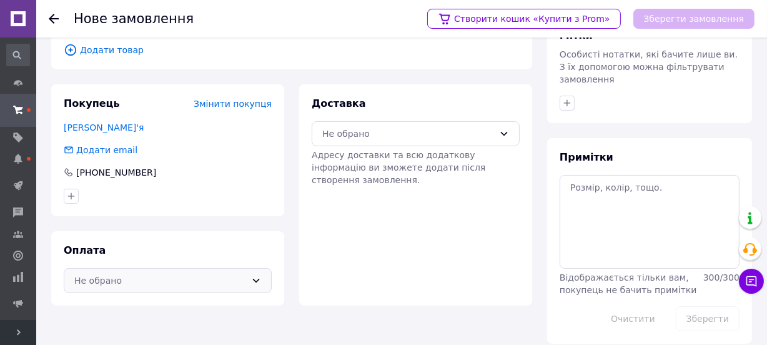
click at [133, 275] on div "Не обрано" at bounding box center [160, 280] width 172 height 14
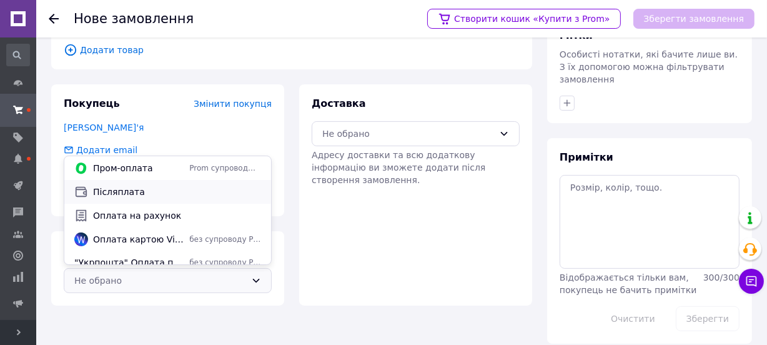
click at [134, 197] on span "Післяплата" at bounding box center [177, 191] width 168 height 12
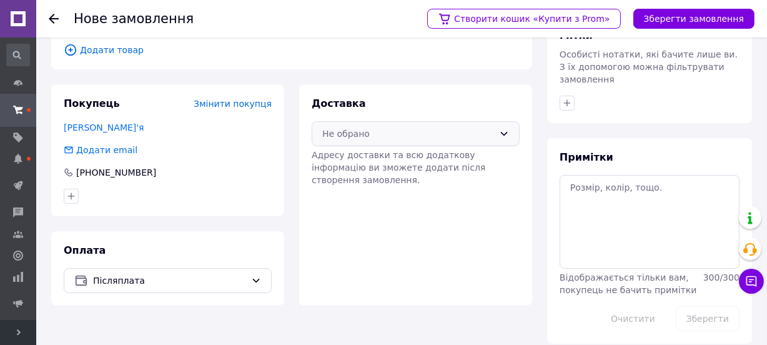
click at [338, 129] on div "Не обрано" at bounding box center [408, 134] width 172 height 14
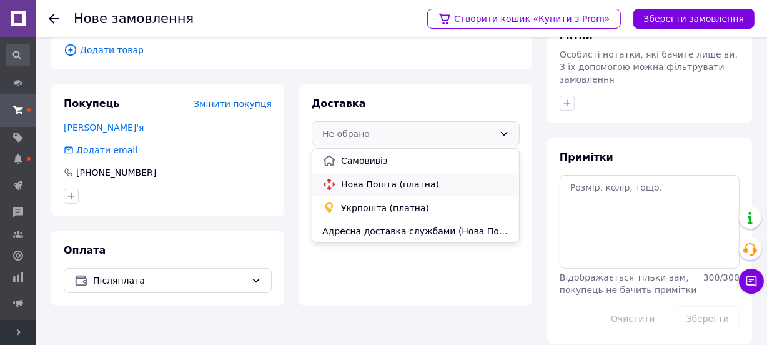
click at [350, 185] on span "Нова Пошта (платна)" at bounding box center [425, 184] width 168 height 12
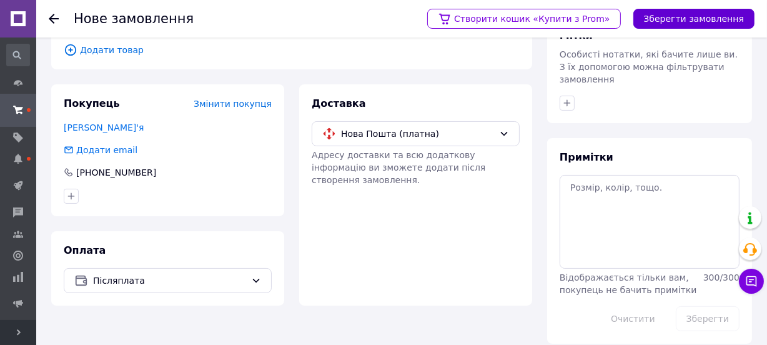
click at [677, 16] on button "Зберегти замовлення" at bounding box center [693, 19] width 121 height 20
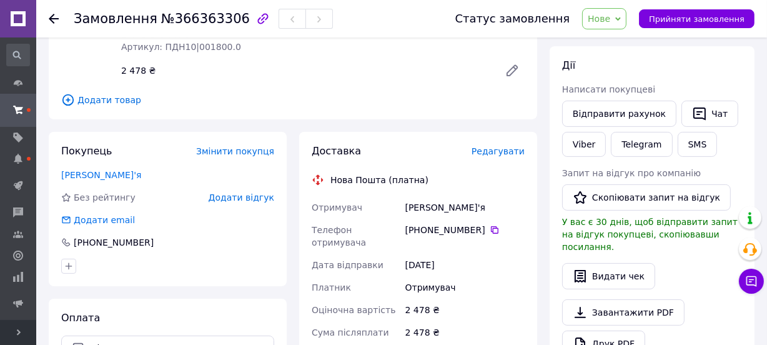
click at [511, 154] on span "Редагувати" at bounding box center [497, 151] width 53 height 10
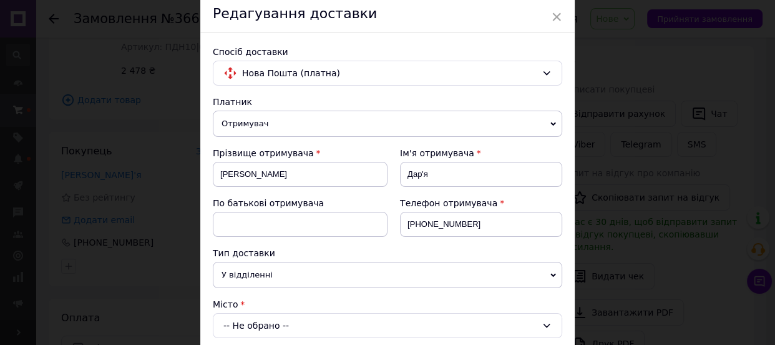
scroll to position [227, 0]
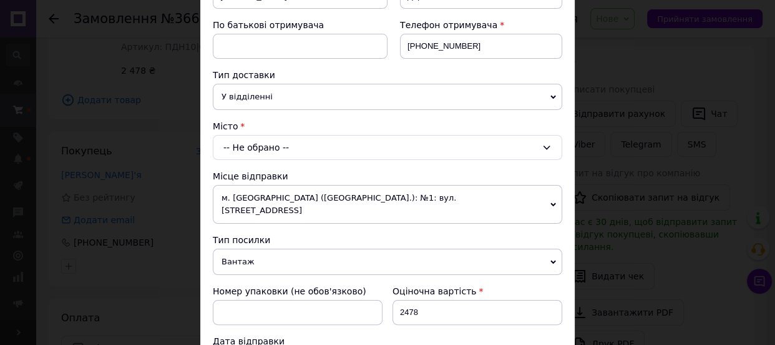
click at [242, 150] on div "-- Не обрано --" at bounding box center [388, 147] width 350 height 25
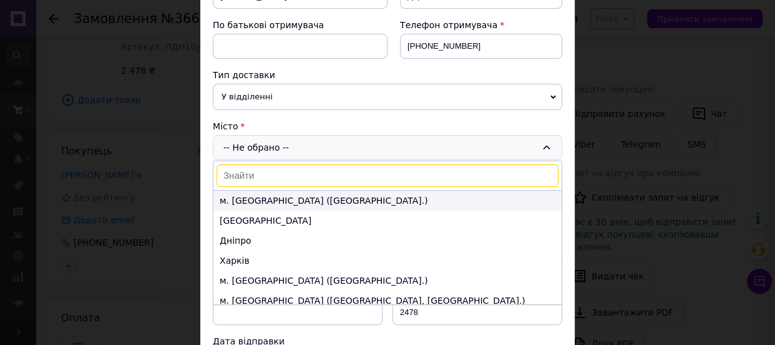
click at [234, 200] on li "м. Київ (Київська обл.)" at bounding box center [388, 200] width 348 height 20
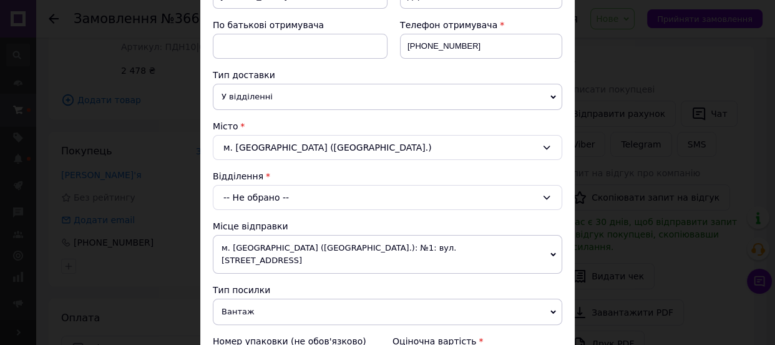
click at [234, 198] on div "-- Не обрано --" at bounding box center [388, 197] width 350 height 25
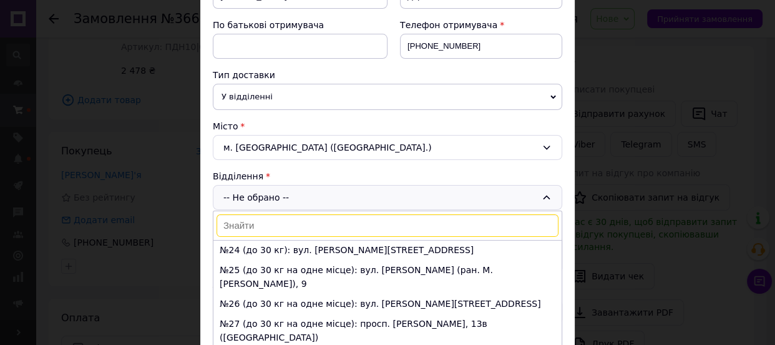
scroll to position [511, 0]
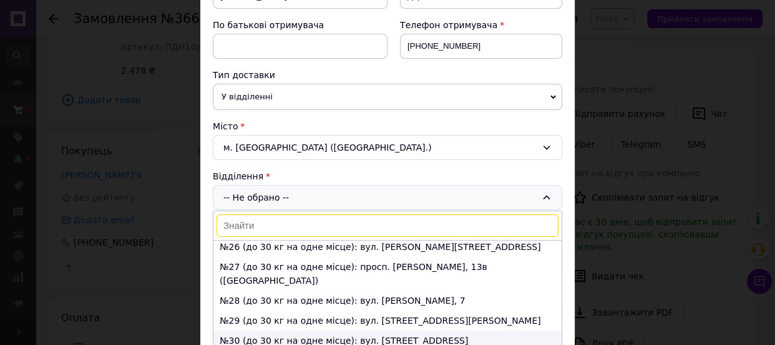
click at [260, 330] on li "№30 (до 30 кг на одне місце): вул. Привокзальна, 12" at bounding box center [388, 340] width 348 height 20
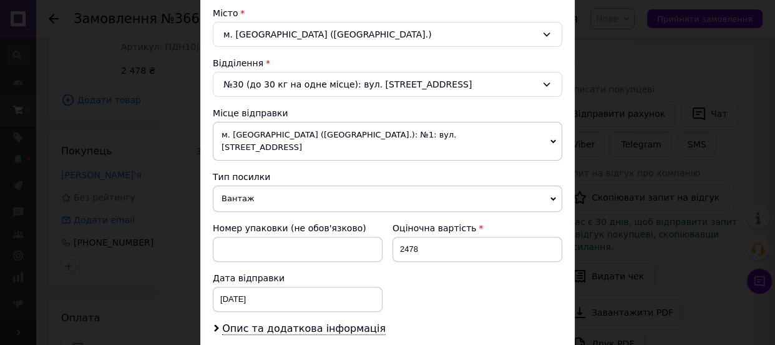
scroll to position [340, 0]
click at [403, 243] on input "2478" at bounding box center [478, 248] width 170 height 25
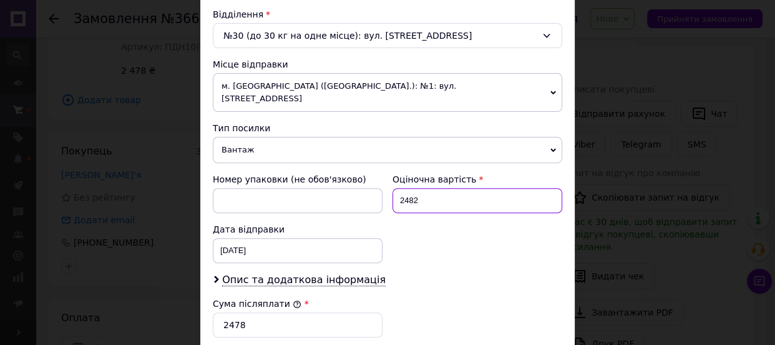
scroll to position [454, 0]
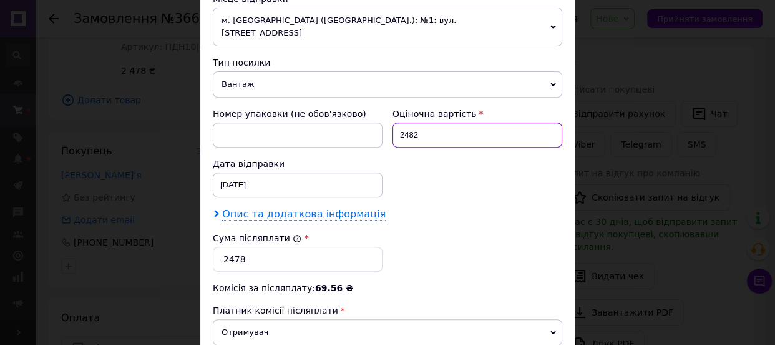
type input "2482"
click at [350, 208] on span "Опис та додаткова інформація" at bounding box center [304, 214] width 164 height 12
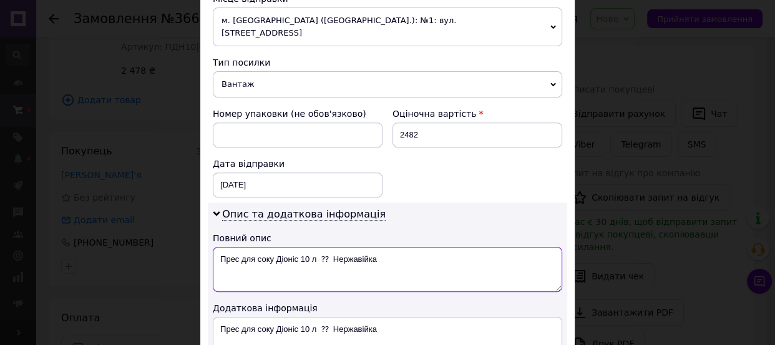
drag, startPoint x: 381, startPoint y: 244, endPoint x: 317, endPoint y: 245, distance: 64.3
click at [317, 247] on textarea "Прес для соку Діоніс 10 л ⁇ Нержавійка" at bounding box center [388, 269] width 350 height 45
drag, startPoint x: 270, startPoint y: 244, endPoint x: 239, endPoint y: 246, distance: 31.9
click at [239, 247] on textarea "Прес для соку Діоніс 10 л" at bounding box center [388, 269] width 350 height 45
click at [239, 247] on textarea "Прес Діоніс 10 л" at bounding box center [388, 269] width 350 height 45
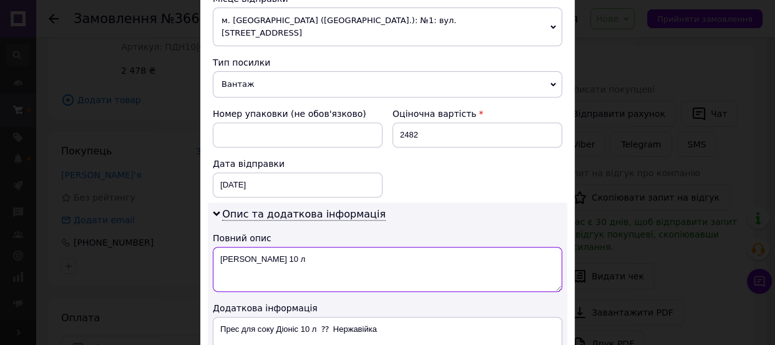
click at [239, 247] on textarea "Прес Діоніс 10 л" at bounding box center [388, 269] width 350 height 45
type textarea "Прес Діоніс 10 л"
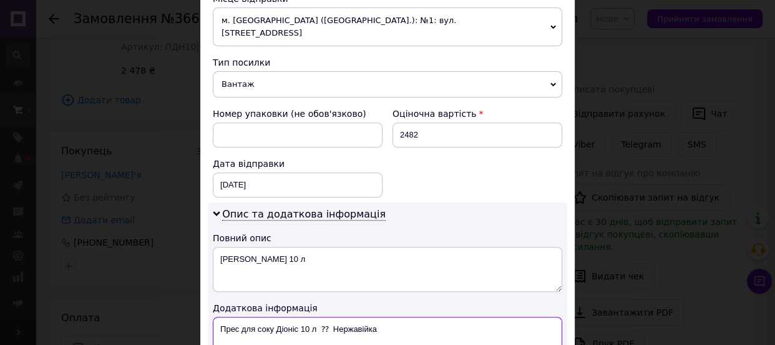
click at [302, 317] on textarea "Прес для соку Діоніс 10 л ⁇ Нержавійка" at bounding box center [388, 339] width 350 height 45
paste textarea "Діоніс 10 л"
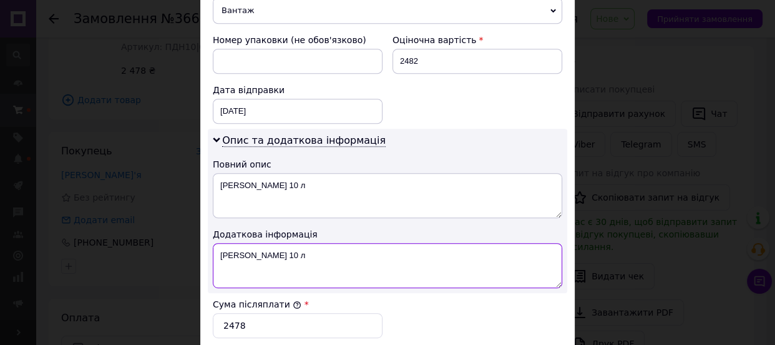
scroll to position [568, 0]
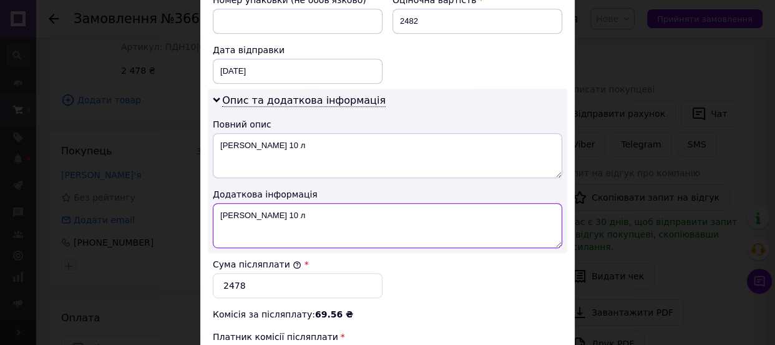
type textarea "Прес Діоніс 10 л"
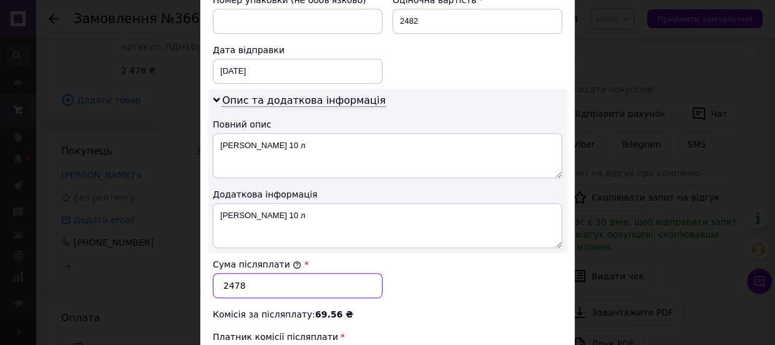
click at [249, 273] on input "2478" at bounding box center [298, 285] width 170 height 25
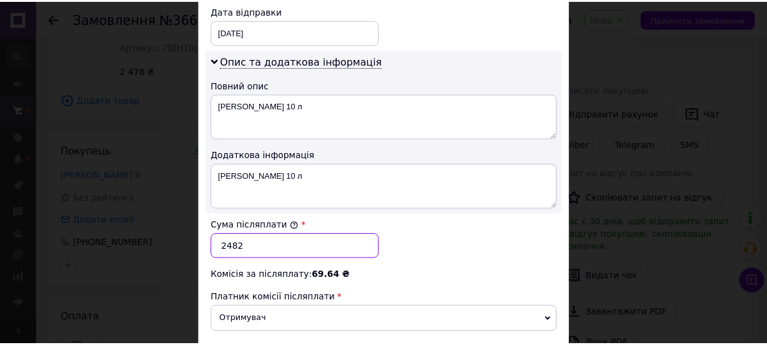
scroll to position [681, 0]
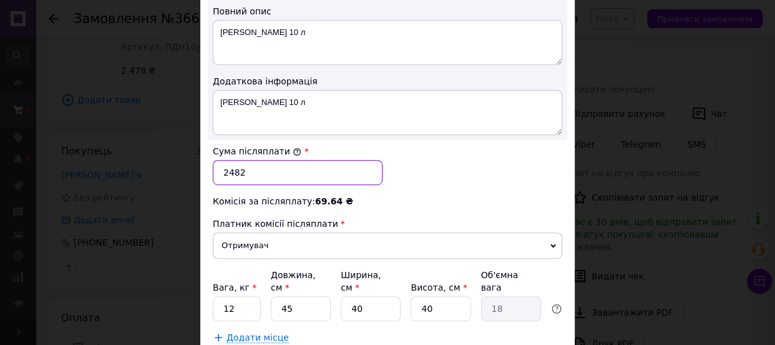
type input "2482"
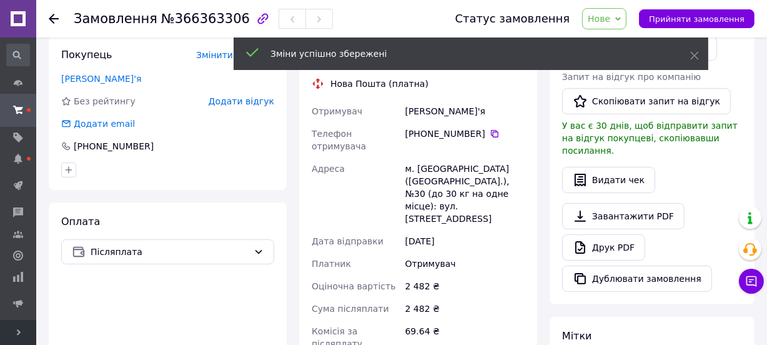
scroll to position [383, 0]
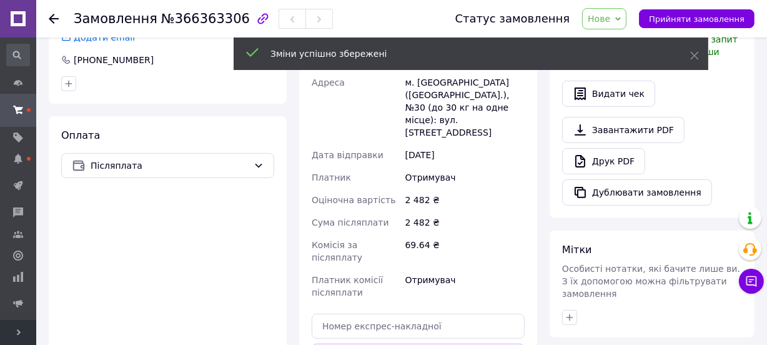
scroll to position [270, 0]
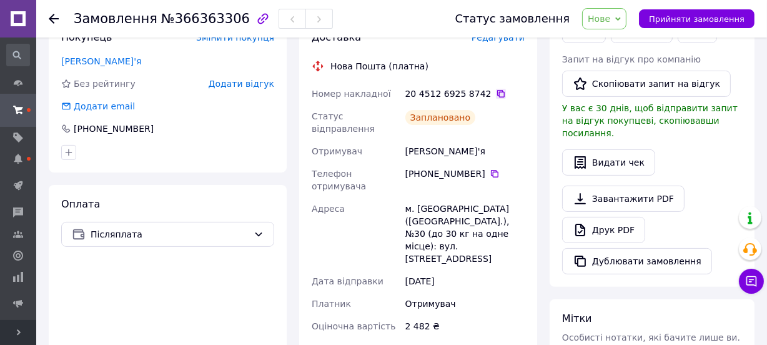
click at [496, 94] on icon at bounding box center [501, 94] width 10 height 10
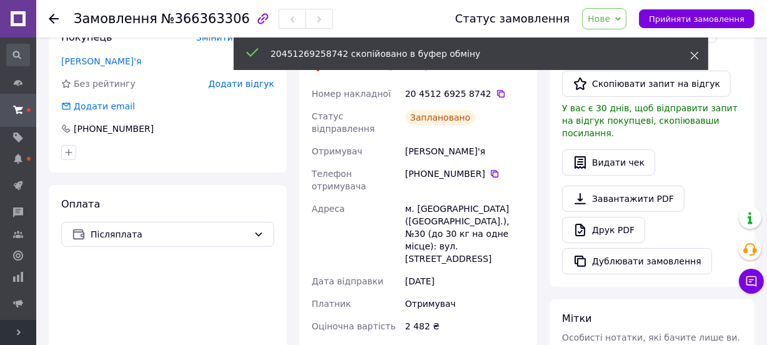
click at [694, 52] on icon at bounding box center [694, 55] width 9 height 9
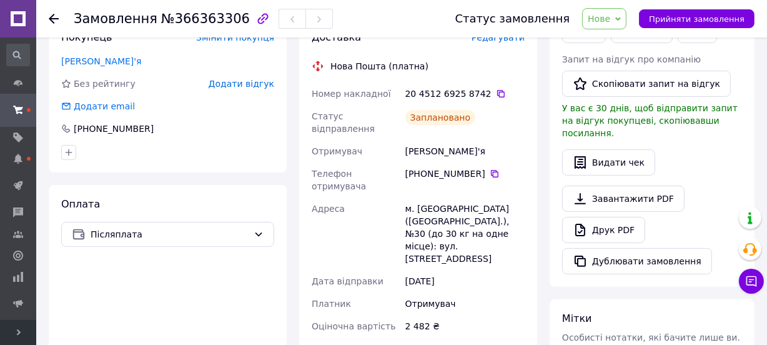
click at [626, 18] on span "Нове" at bounding box center [604, 18] width 44 height 21
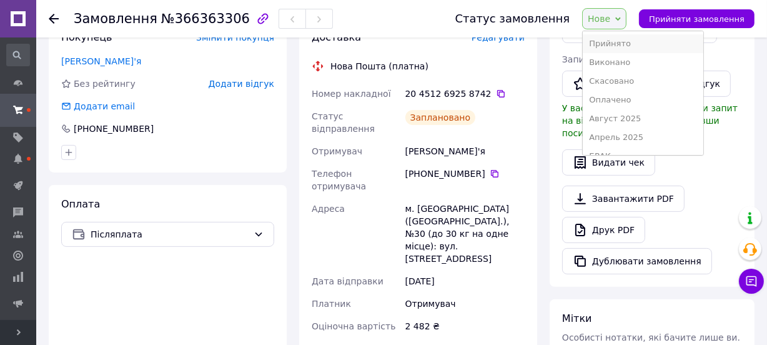
click at [628, 41] on li "Прийнято" at bounding box center [643, 43] width 120 height 19
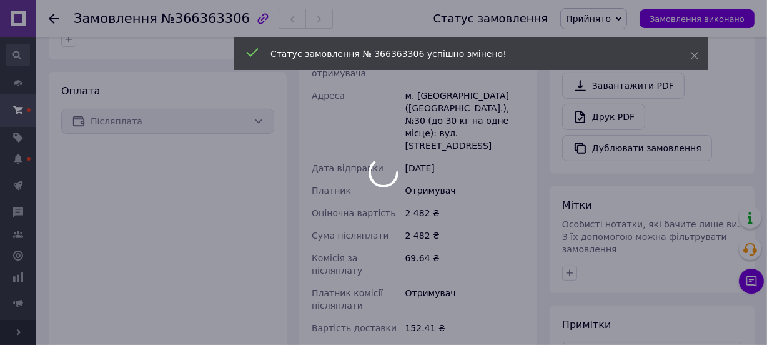
scroll to position [383, 0]
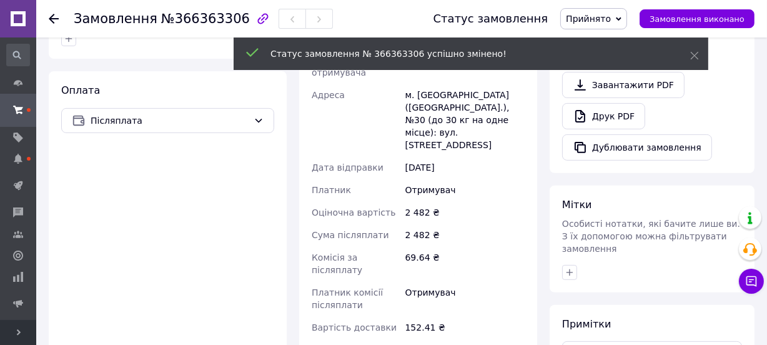
click at [567, 268] on icon "button" at bounding box center [569, 271] width 7 height 7
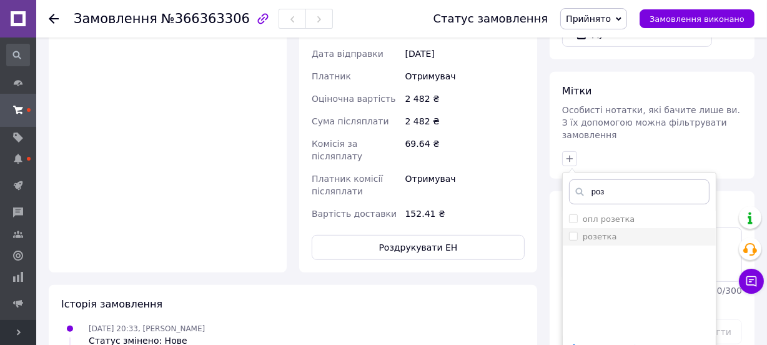
type input "роз"
click at [599, 232] on label "розетка" at bounding box center [600, 236] width 34 height 9
checkbox input "true"
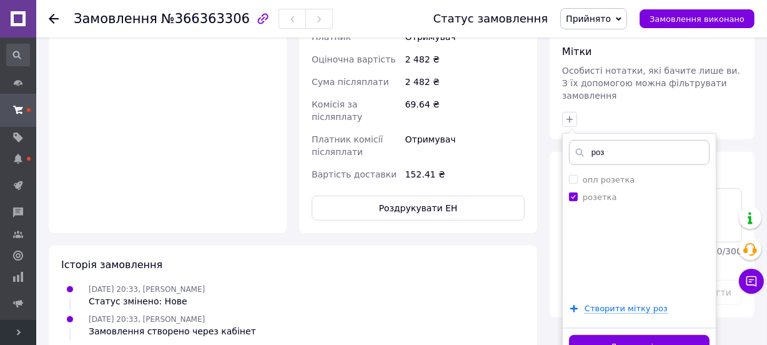
scroll to position [554, 0]
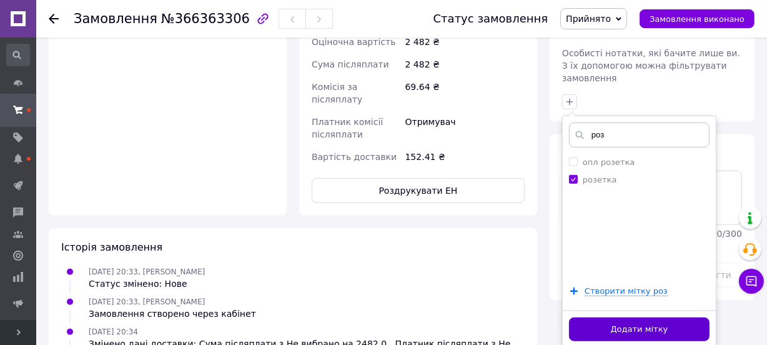
click at [599, 317] on button "Додати мітку" at bounding box center [639, 329] width 140 height 24
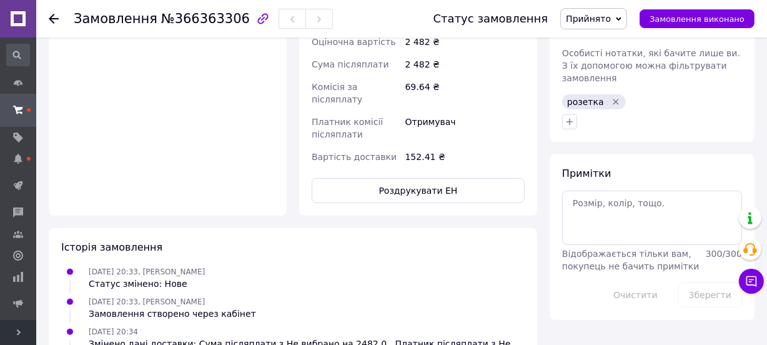
click at [56, 14] on icon at bounding box center [54, 19] width 10 height 10
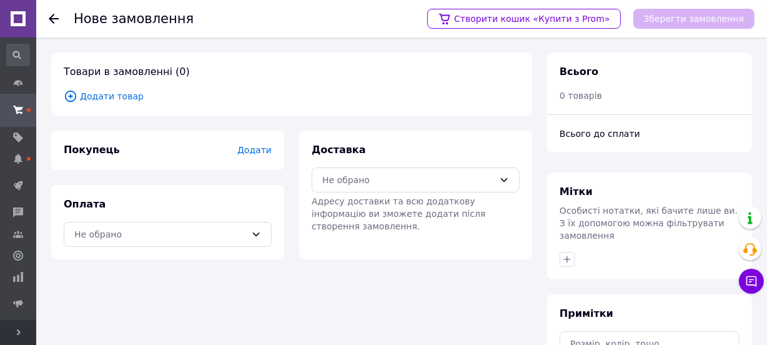
click at [127, 96] on span "Додати товар" at bounding box center [292, 96] width 456 height 14
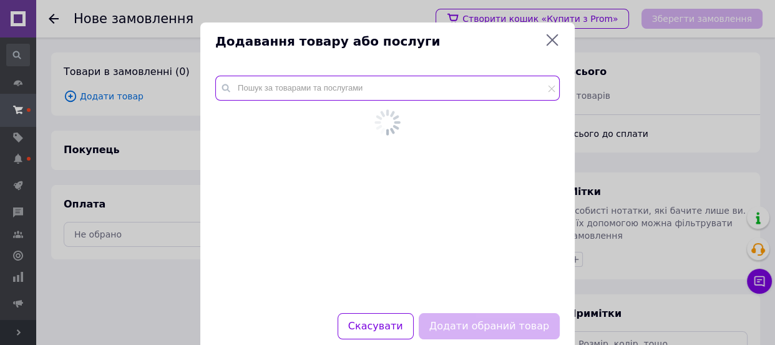
click at [312, 92] on input "text" at bounding box center [387, 88] width 345 height 25
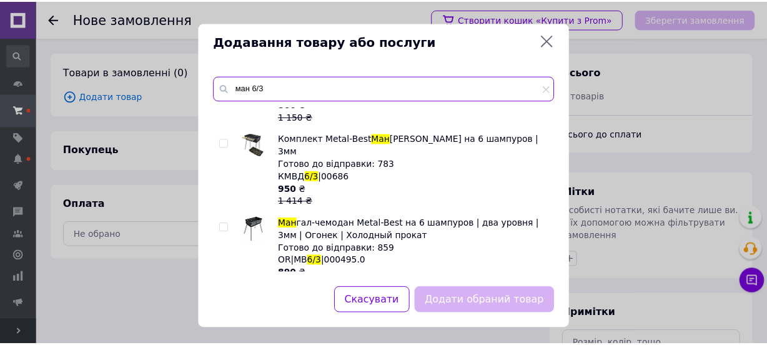
scroll to position [170, 0]
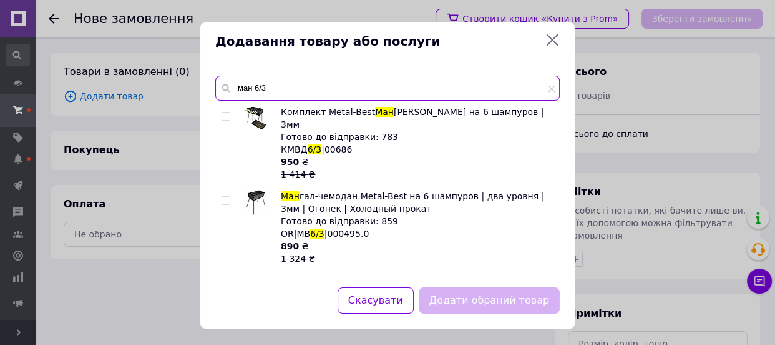
type input "ман 6/3"
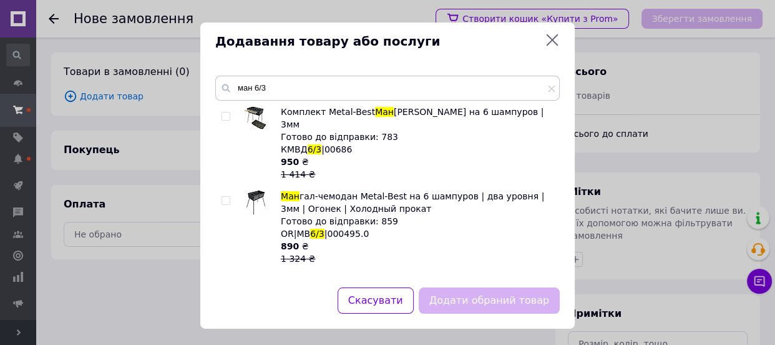
click at [227, 197] on input "checkbox" at bounding box center [226, 201] width 8 height 8
checkbox input "true"
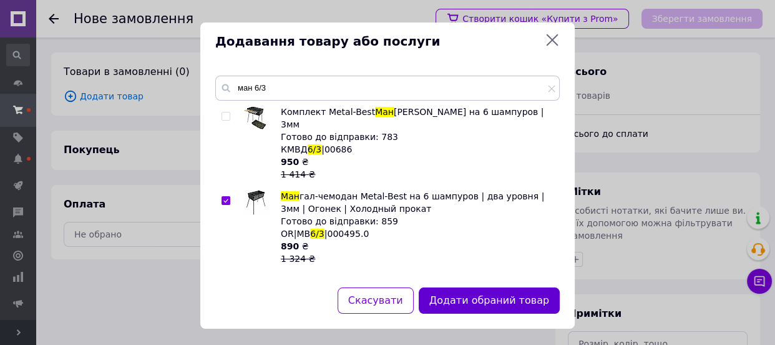
click at [490, 291] on button "Додати обраний товар" at bounding box center [489, 300] width 141 height 27
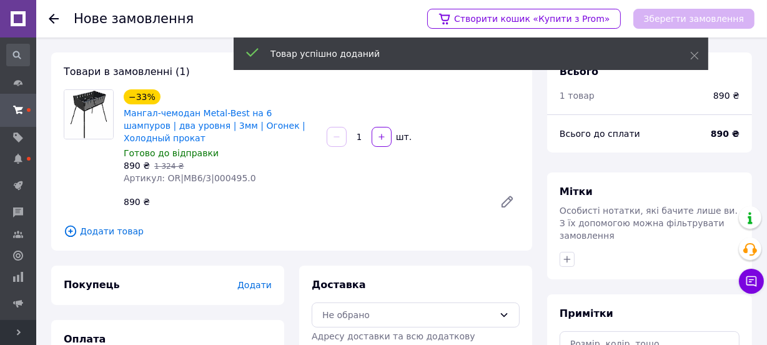
click at [254, 280] on span "Додати" at bounding box center [254, 285] width 34 height 10
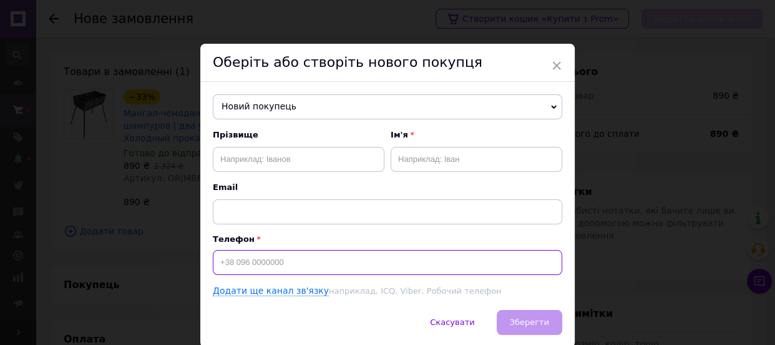
paste input "+380952509758"
type input "+380952509758"
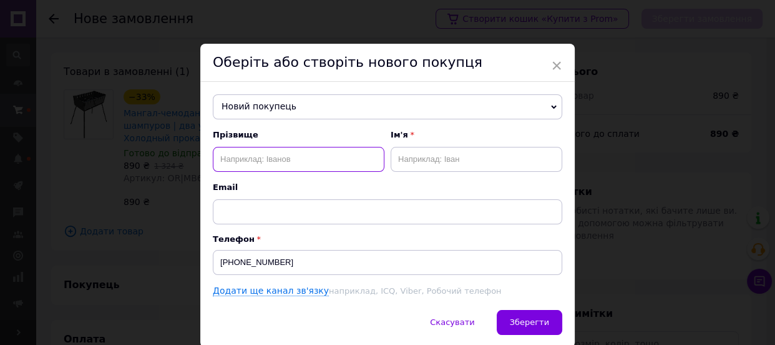
paste input "Михаил Жук"
click at [259, 154] on input "Михаил Жук" at bounding box center [299, 159] width 172 height 25
type input "Михаил"
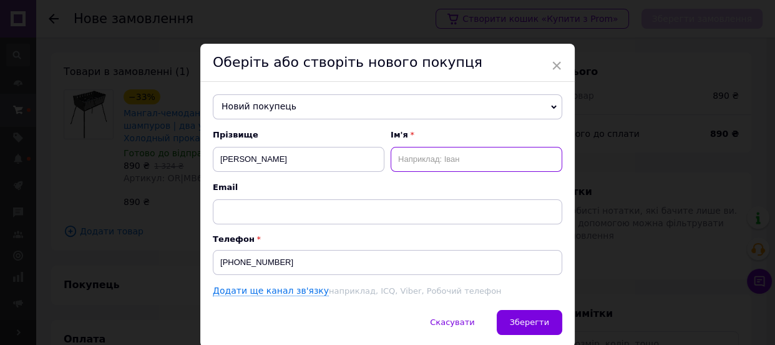
paste input "Жук"
type input "Жук"
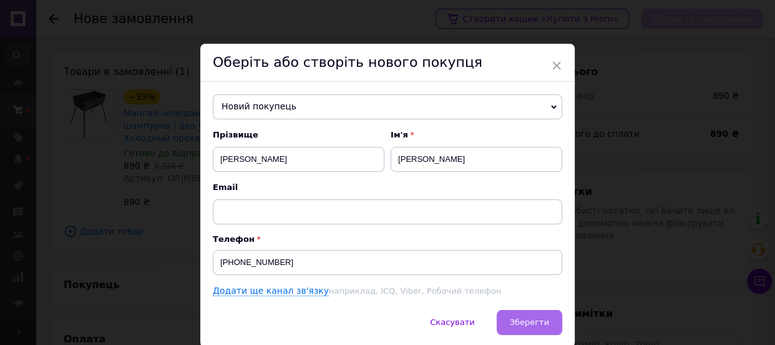
click at [531, 320] on span "Зберегти" at bounding box center [529, 321] width 39 height 9
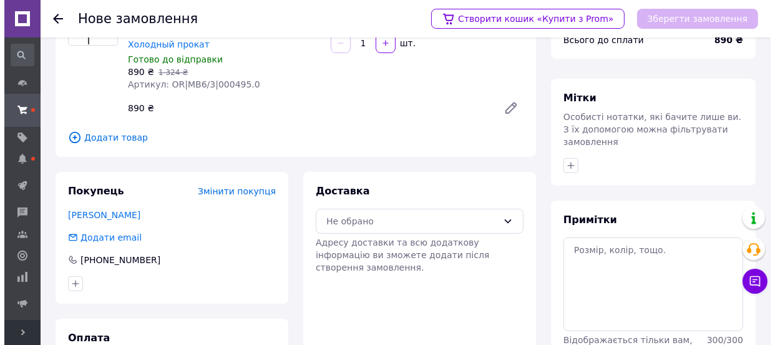
scroll to position [156, 0]
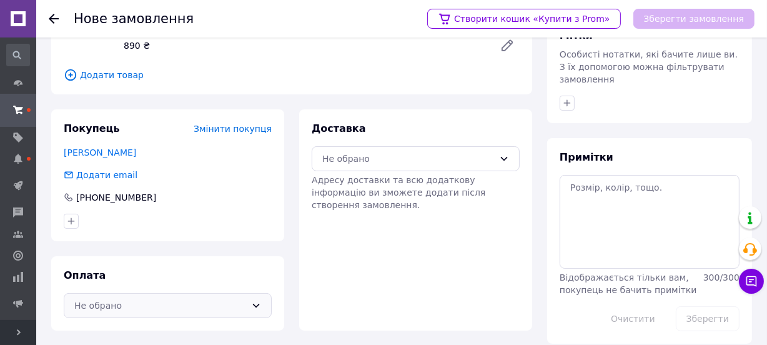
click at [127, 298] on div "Не обрано" at bounding box center [160, 305] width 172 height 14
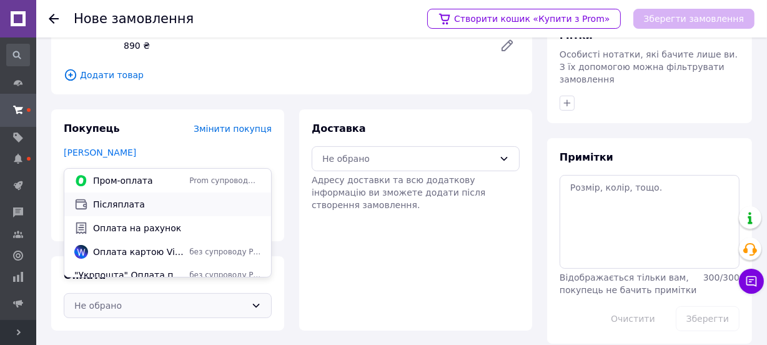
click at [130, 197] on div "Післяплата" at bounding box center [168, 204] width 192 height 14
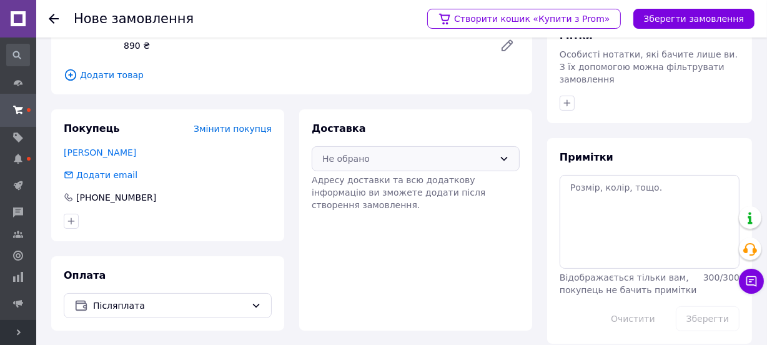
click at [327, 152] on div "Не обрано" at bounding box center [408, 159] width 172 height 14
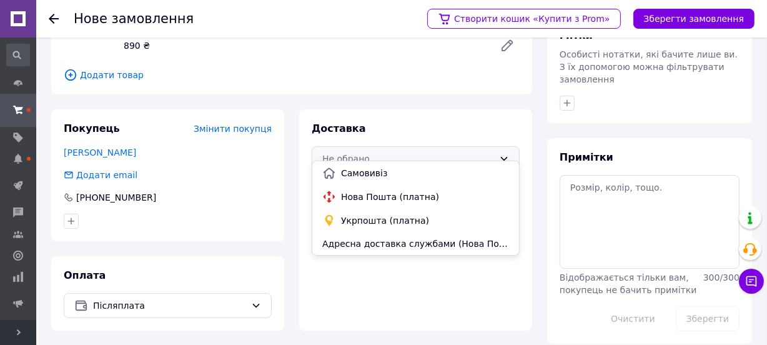
drag, startPoint x: 347, startPoint y: 194, endPoint x: 433, endPoint y: 134, distance: 104.6
click at [350, 190] on span "Нова Пошта (платна)" at bounding box center [425, 196] width 168 height 12
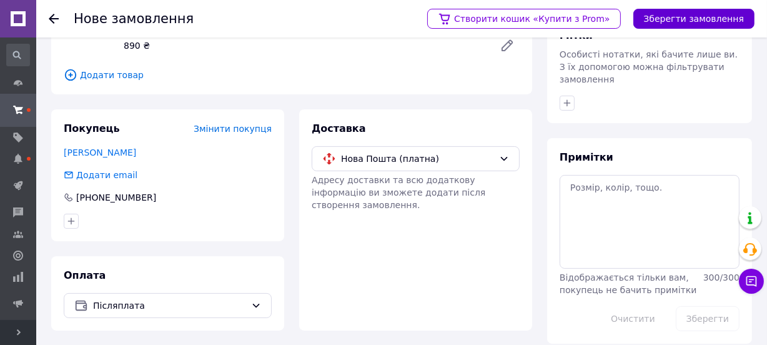
click at [701, 19] on button "Зберегти замовлення" at bounding box center [693, 19] width 121 height 20
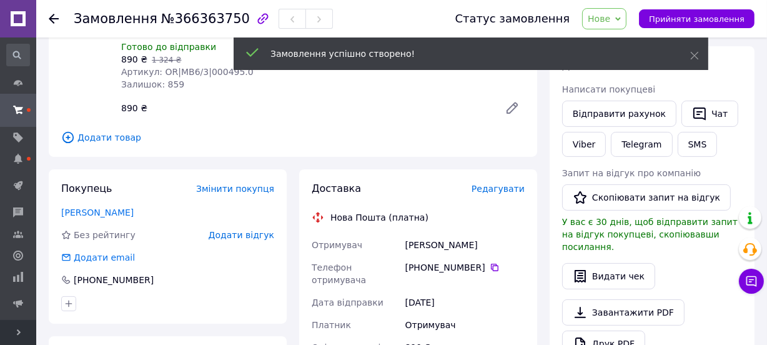
click at [499, 189] on span "Редагувати" at bounding box center [497, 189] width 53 height 10
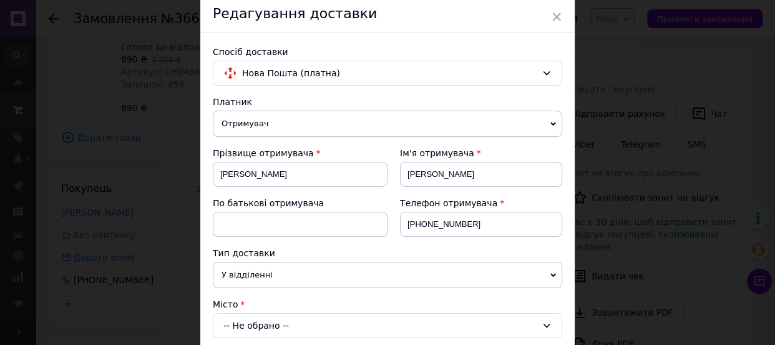
scroll to position [113, 0]
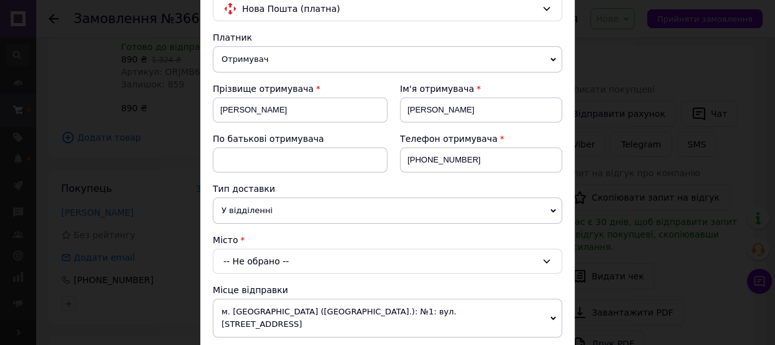
click at [238, 257] on div "-- Не обрано --" at bounding box center [388, 261] width 350 height 25
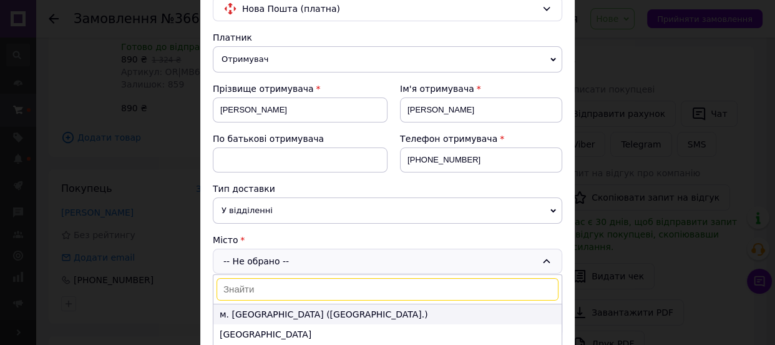
click at [237, 310] on li "м. Київ (Київська обл.)" at bounding box center [388, 314] width 348 height 20
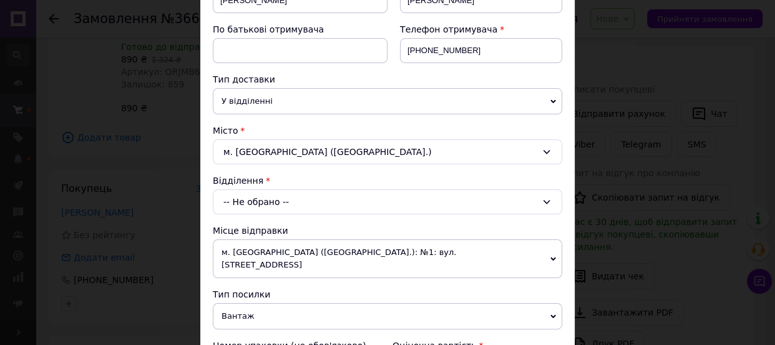
scroll to position [227, 0]
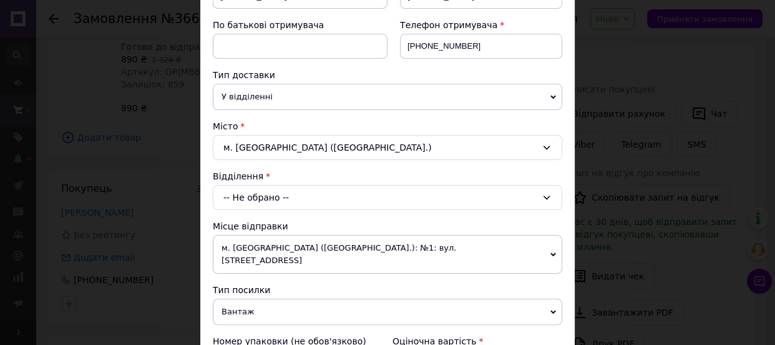
click at [272, 204] on div "-- Не обрано --" at bounding box center [388, 197] width 350 height 25
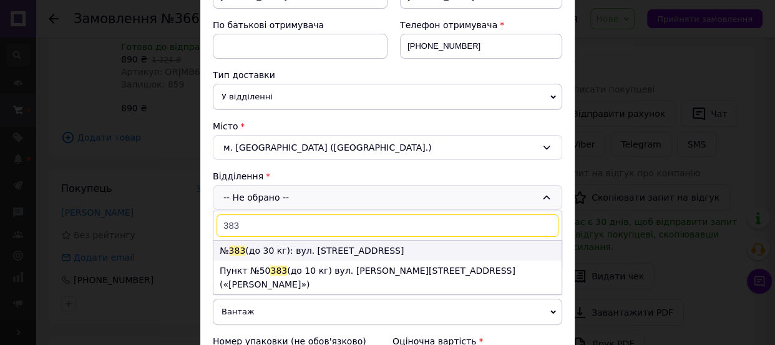
type input "383"
click at [284, 247] on li "№ 383 (до 30 кг): вул. Парково-Сирецька, 15А" at bounding box center [388, 250] width 348 height 20
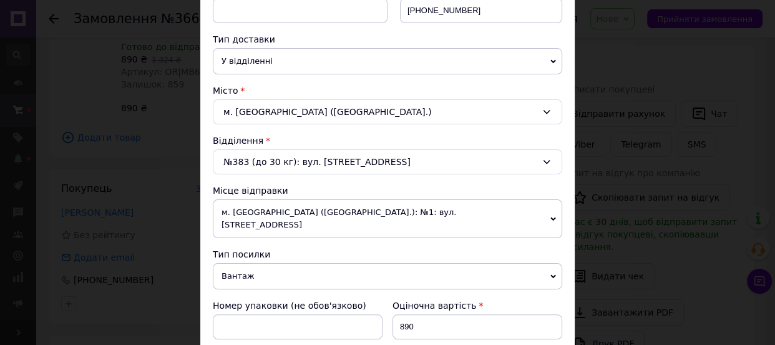
scroll to position [397, 0]
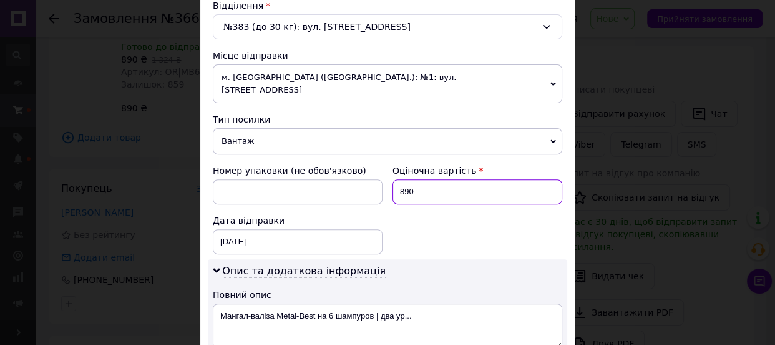
click at [412, 179] on input "890" at bounding box center [478, 191] width 170 height 25
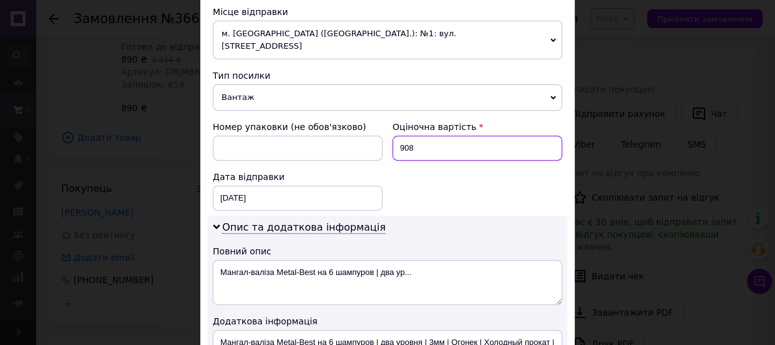
scroll to position [511, 0]
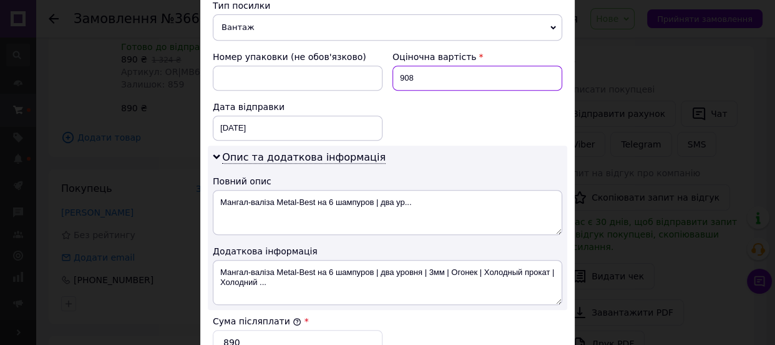
type input "908"
click at [335, 175] on div "Опис та додаткова інформація Повний опис Мангал-валіза Metal-Best на 6 шампуров…" at bounding box center [388, 227] width 360 height 164
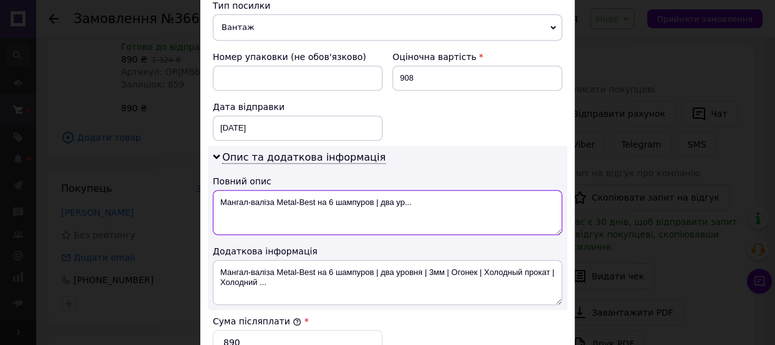
click at [334, 190] on textarea "Мангал-валіза Metal-Best на 6 шампуров | два ур..." at bounding box center [388, 212] width 350 height 45
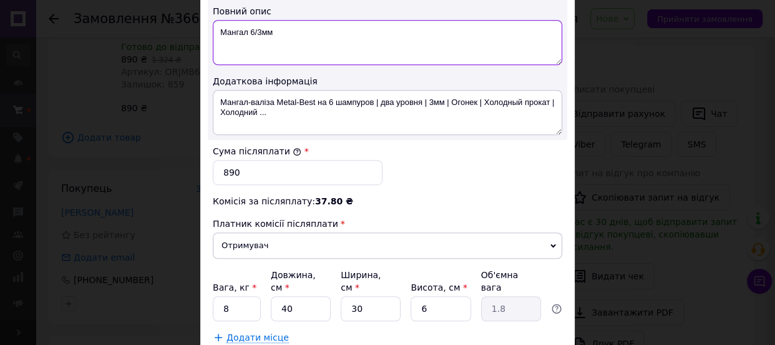
type textarea "Мангал 6/3мм"
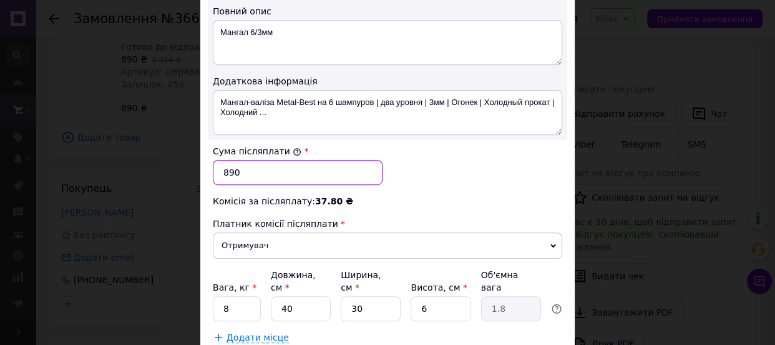
click at [303, 160] on input "890" at bounding box center [298, 172] width 170 height 25
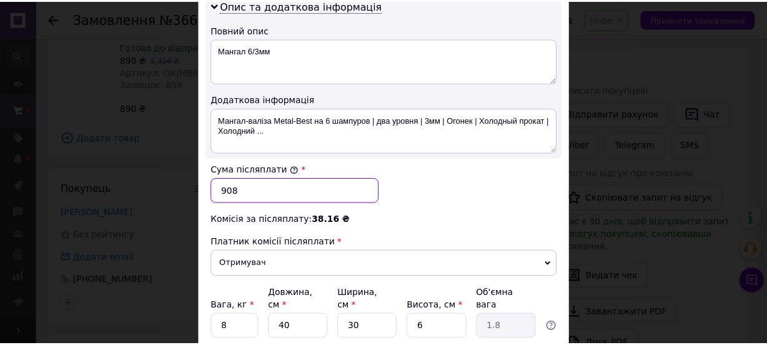
scroll to position [746, 0]
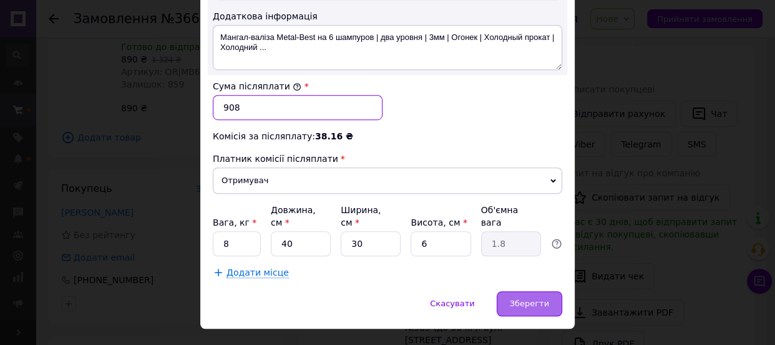
type input "908"
click at [514, 298] on span "Зберегти" at bounding box center [529, 302] width 39 height 9
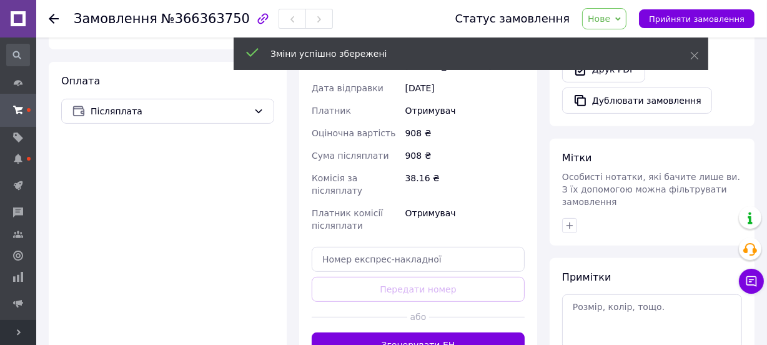
scroll to position [440, 0]
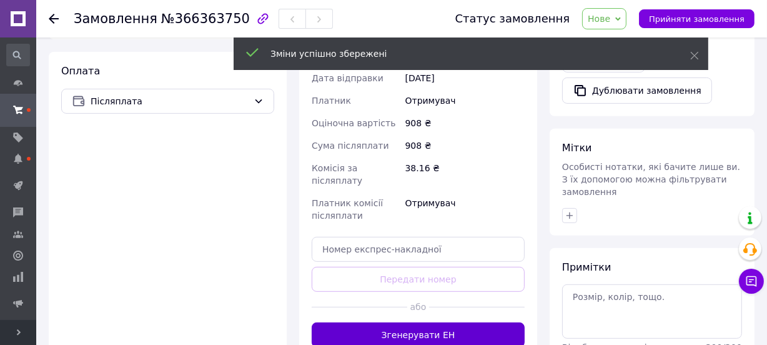
click at [438, 322] on button "Згенерувати ЕН" at bounding box center [418, 334] width 213 height 25
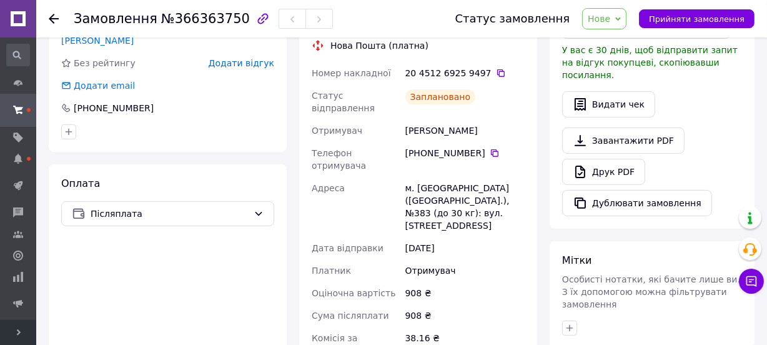
scroll to position [327, 0]
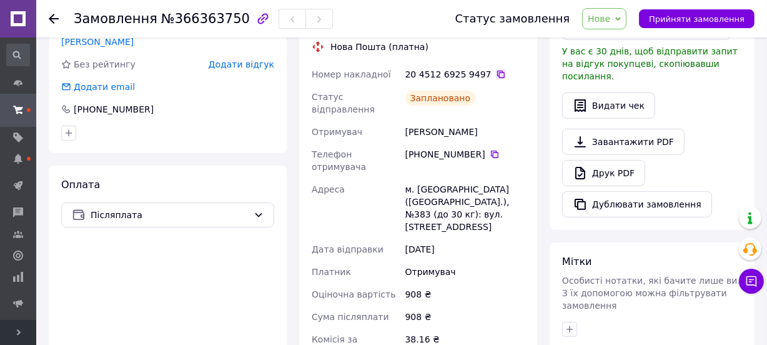
click at [496, 74] on icon at bounding box center [501, 74] width 10 height 10
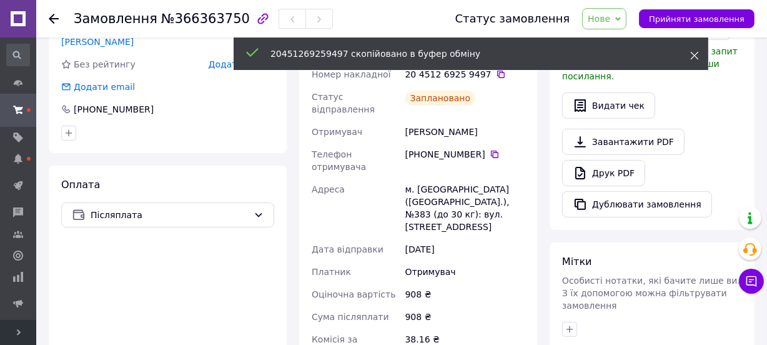
click at [698, 53] on icon at bounding box center [694, 55] width 9 height 9
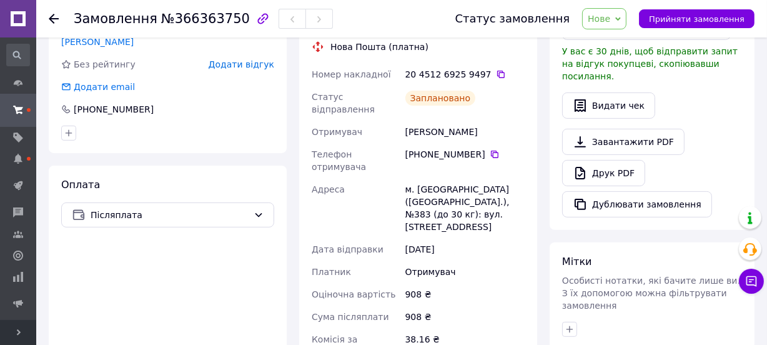
click at [621, 21] on icon at bounding box center [618, 19] width 6 height 6
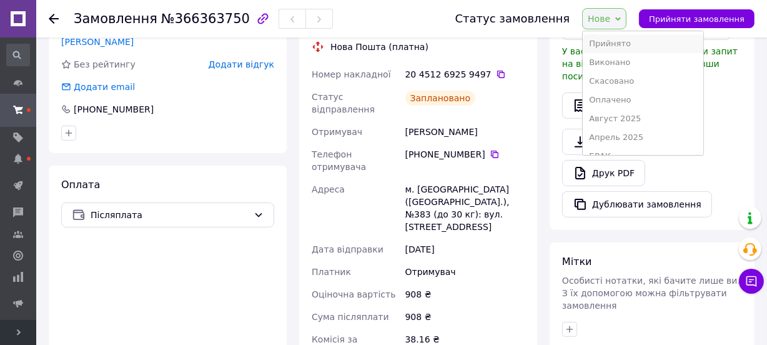
click at [622, 44] on li "Прийнято" at bounding box center [643, 43] width 120 height 19
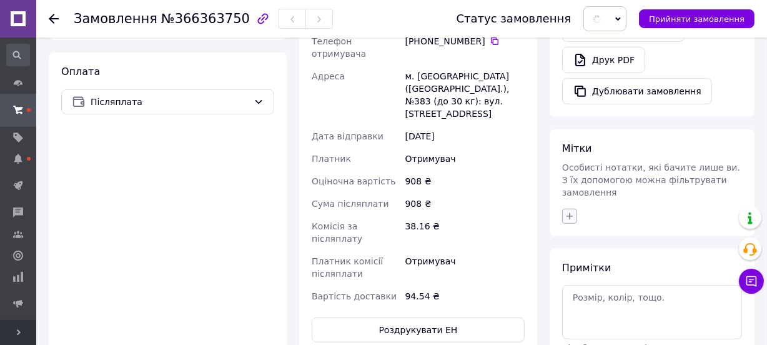
scroll to position [440, 0]
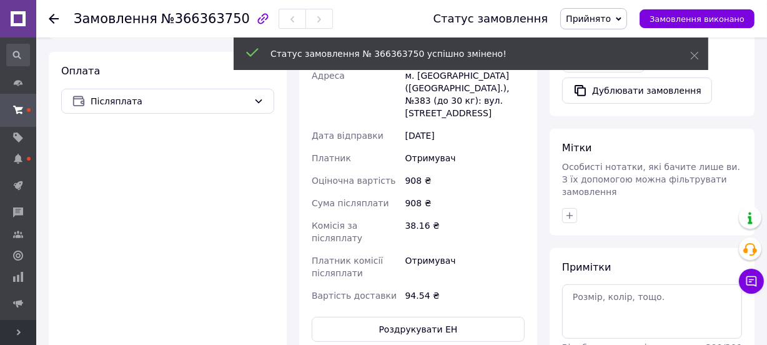
click at [571, 210] on icon "button" at bounding box center [569, 215] width 10 height 10
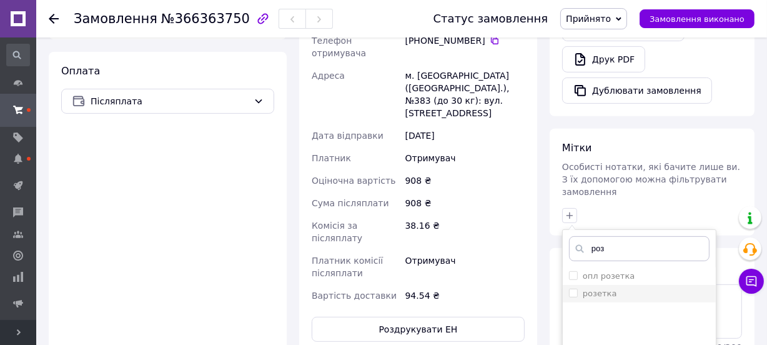
type input "роз"
click at [584, 288] on label "розетка" at bounding box center [600, 292] width 34 height 9
checkbox input "true"
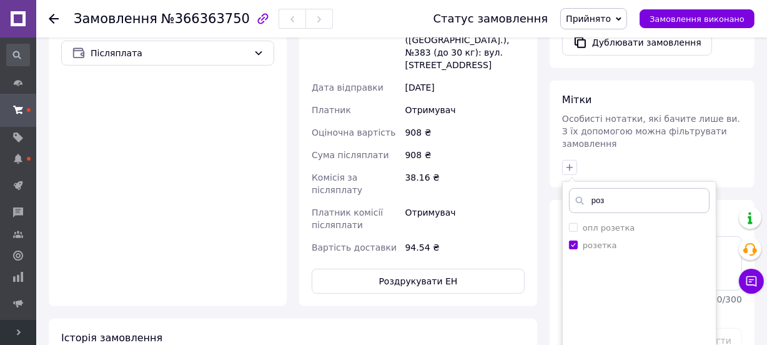
scroll to position [554, 0]
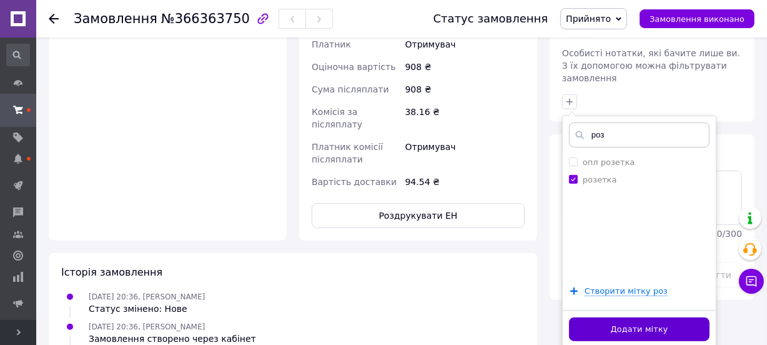
click at [611, 317] on button "Додати мітку" at bounding box center [639, 329] width 140 height 24
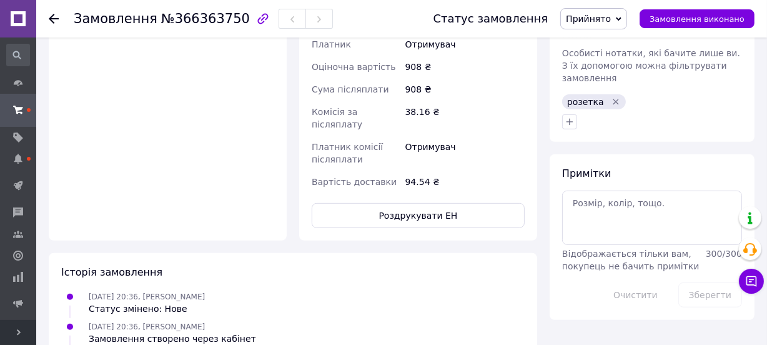
click at [51, 15] on icon at bounding box center [54, 19] width 10 height 10
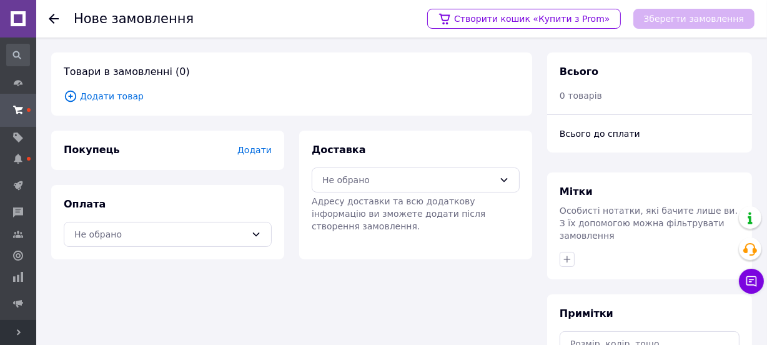
click at [116, 93] on span "Додати товар" at bounding box center [292, 96] width 456 height 14
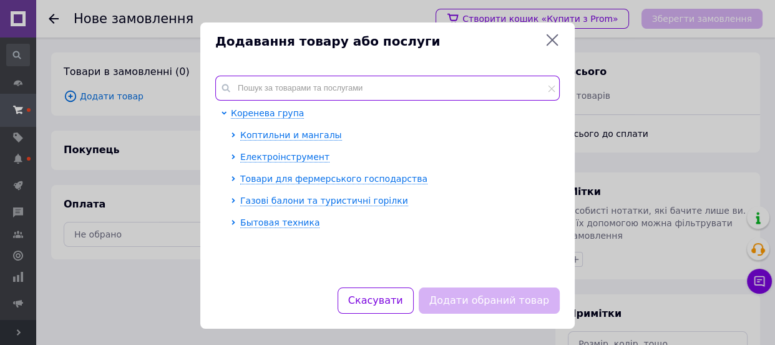
paste input "GRDA16BLD"
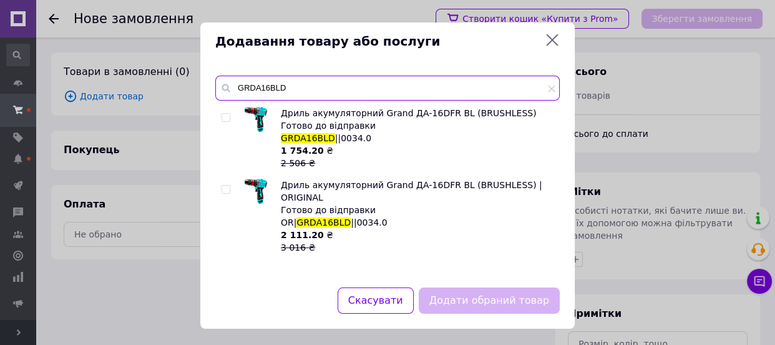
type input "GRDA16BLD"
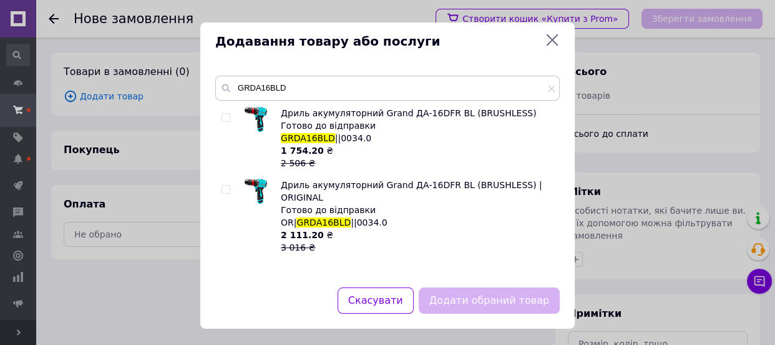
click at [224, 187] on input "checkbox" at bounding box center [226, 189] width 8 height 8
checkbox input "true"
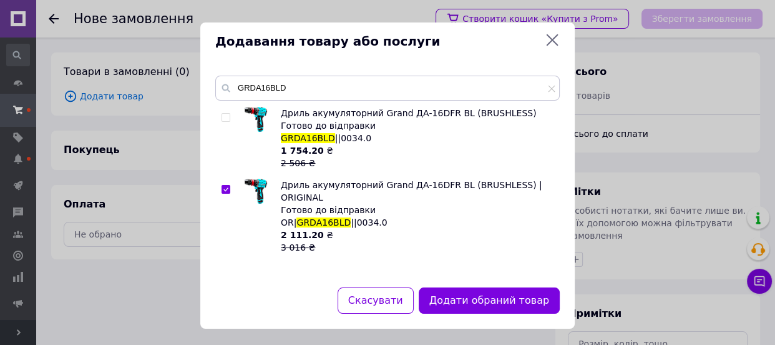
click at [453, 303] on button "Додати обраний товар" at bounding box center [489, 300] width 141 height 27
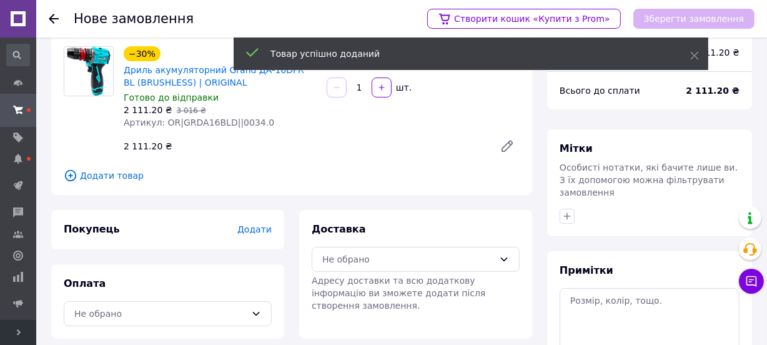
scroll to position [113, 0]
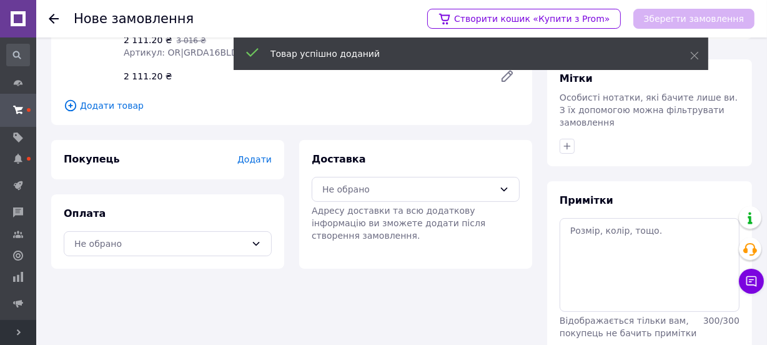
click at [247, 159] on span "Додати" at bounding box center [254, 159] width 34 height 10
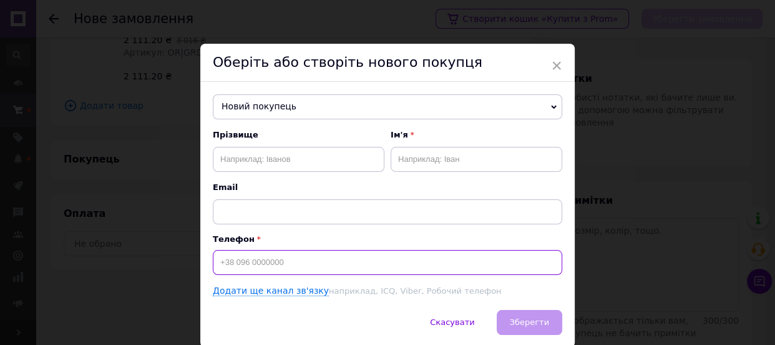
paste input "+380955639993"
type input "+380955639993"
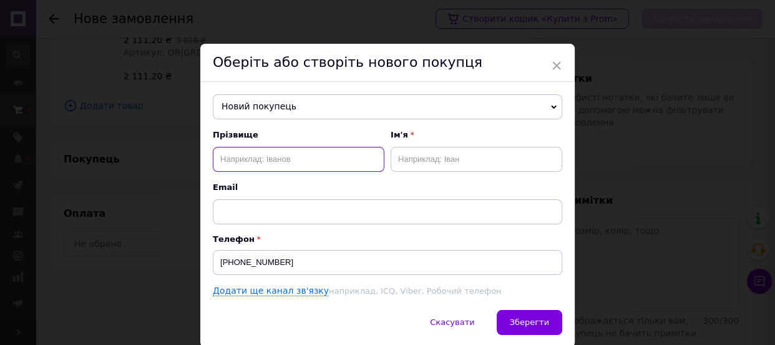
paste input "Бондар Роман"
click at [272, 159] on input "Бондар Роман" at bounding box center [299, 159] width 172 height 25
type input "Бондар"
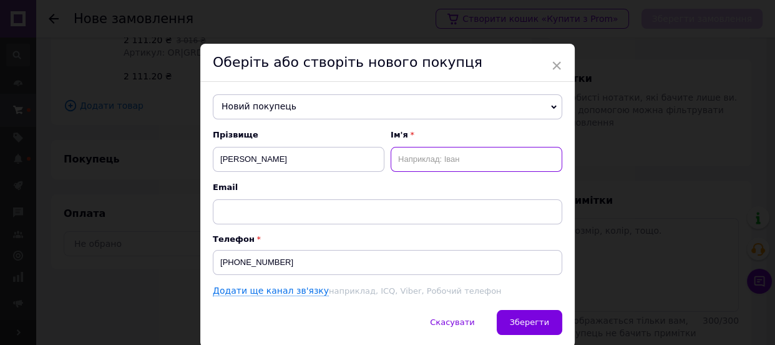
paste input "Роман"
type input "Роман"
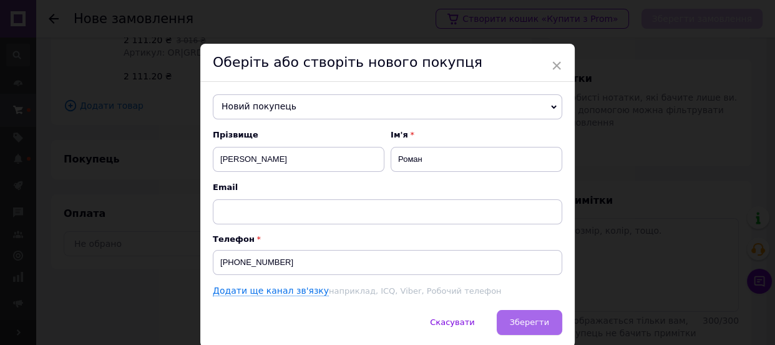
click at [526, 323] on span "Зберегти" at bounding box center [529, 321] width 39 height 9
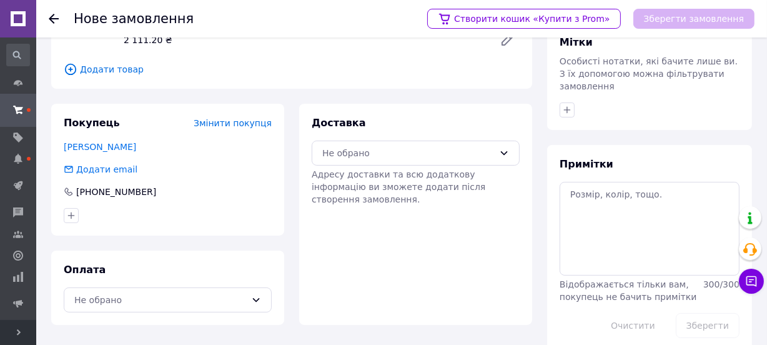
scroll to position [156, 0]
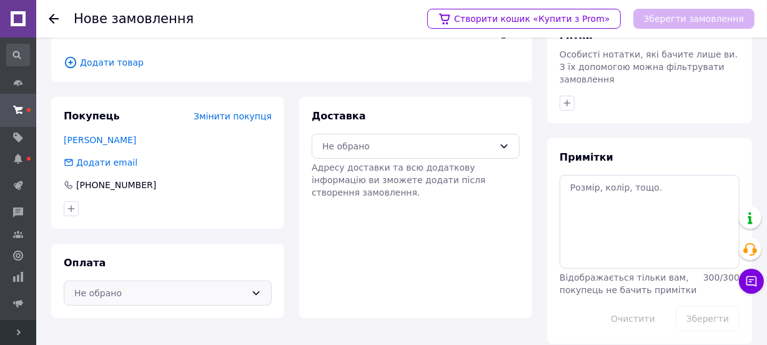
drag, startPoint x: 190, startPoint y: 293, endPoint x: 187, endPoint y: 288, distance: 6.4
click at [189, 294] on div "Не обрано" at bounding box center [160, 293] width 172 height 14
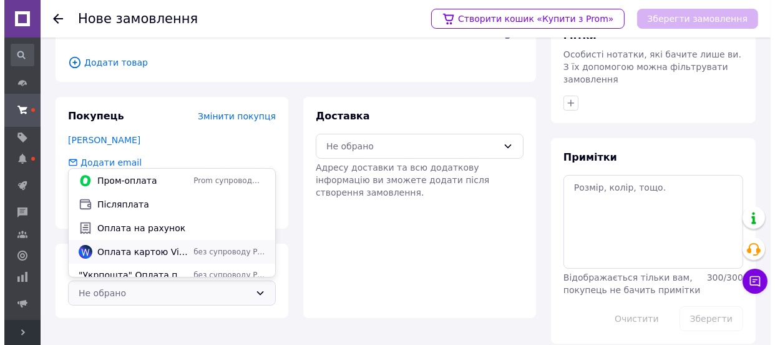
scroll to position [54, 0]
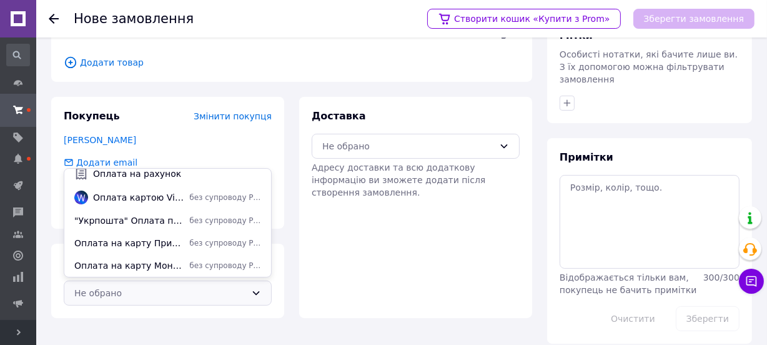
drag, startPoint x: 152, startPoint y: 239, endPoint x: 202, endPoint y: 194, distance: 66.7
click at [154, 237] on span "Оплата на карту Приват Банк" at bounding box center [129, 243] width 110 height 12
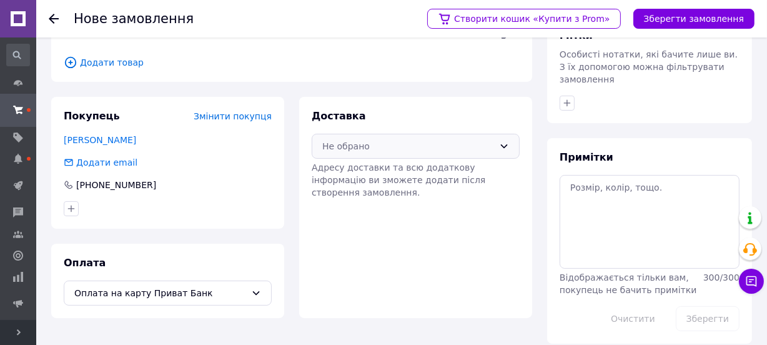
click at [331, 149] on div "Не обрано" at bounding box center [408, 146] width 172 height 14
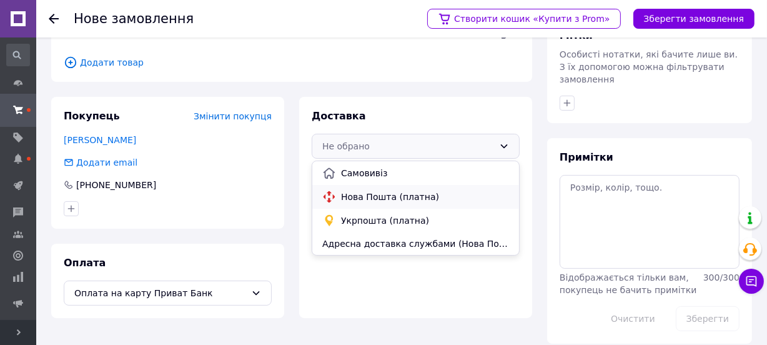
click at [330, 190] on icon at bounding box center [329, 197] width 14 height 14
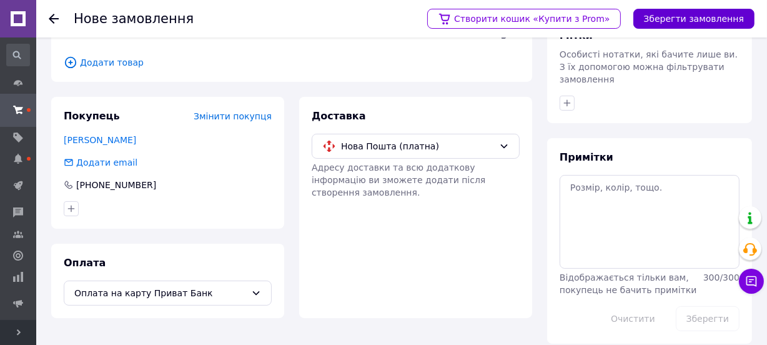
click at [668, 19] on button "Зберегти замовлення" at bounding box center [693, 19] width 121 height 20
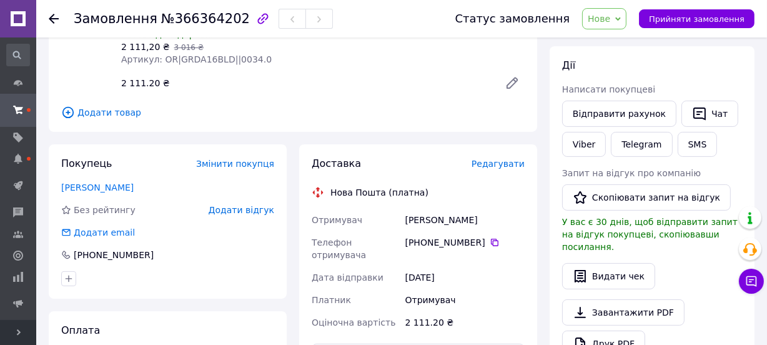
click at [510, 164] on span "Редагувати" at bounding box center [497, 164] width 53 height 10
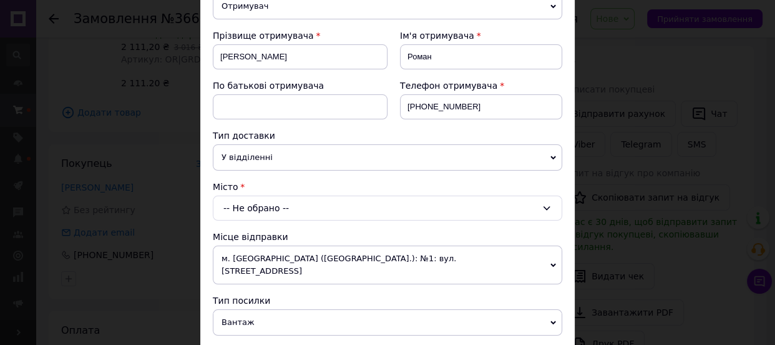
scroll to position [170, 0]
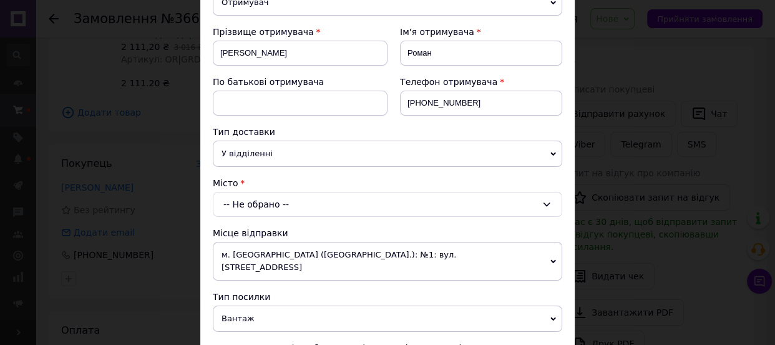
click at [256, 197] on div "-- Не обрано --" at bounding box center [388, 204] width 350 height 25
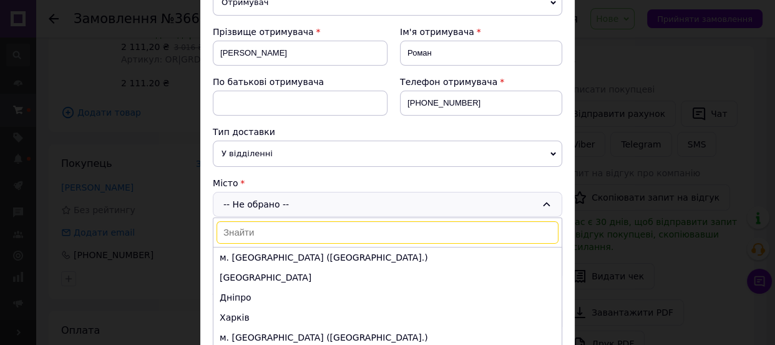
click at [236, 152] on span "У відділенні" at bounding box center [388, 153] width 350 height 26
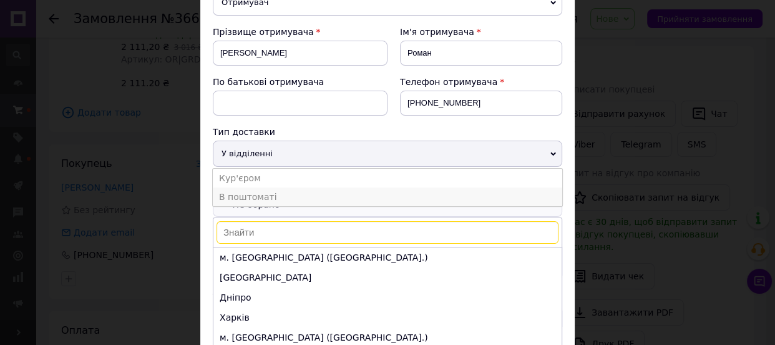
click at [247, 199] on li "В поштоматі" at bounding box center [388, 196] width 350 height 19
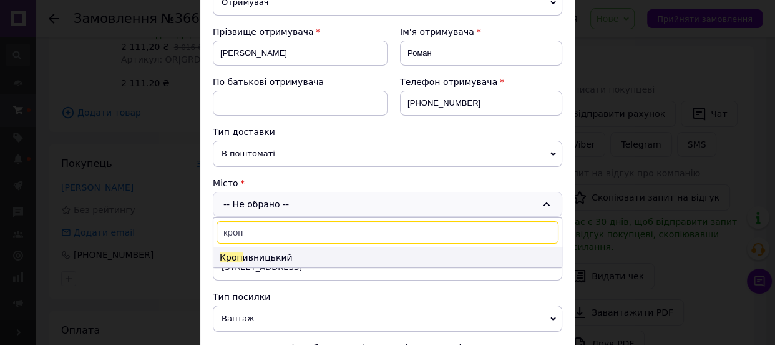
type input "кроп"
click at [260, 253] on li "Кроп ивницький" at bounding box center [388, 257] width 348 height 20
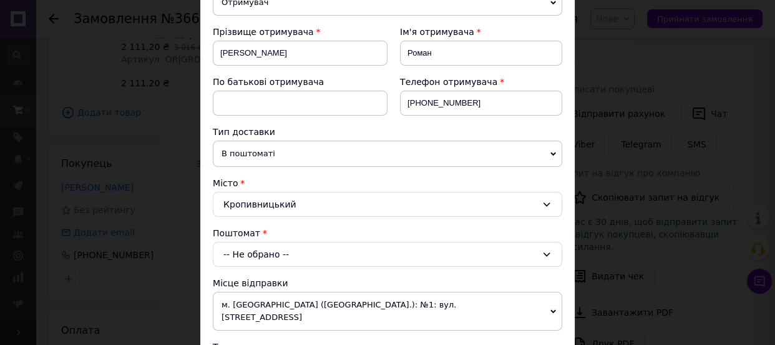
click at [257, 255] on div "-- Не обрано --" at bounding box center [388, 254] width 350 height 25
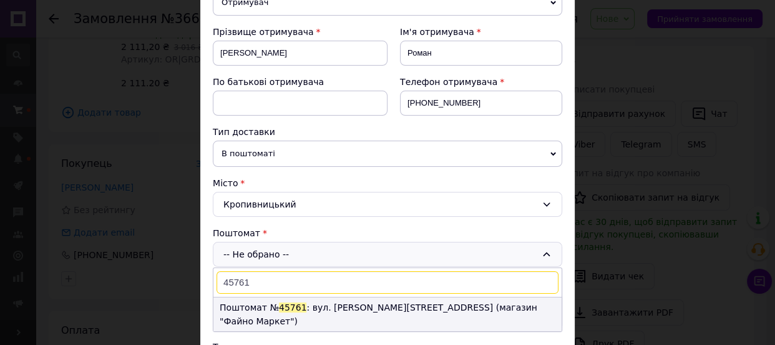
type input "45761"
click at [280, 302] on span "45761" at bounding box center [293, 307] width 28 height 10
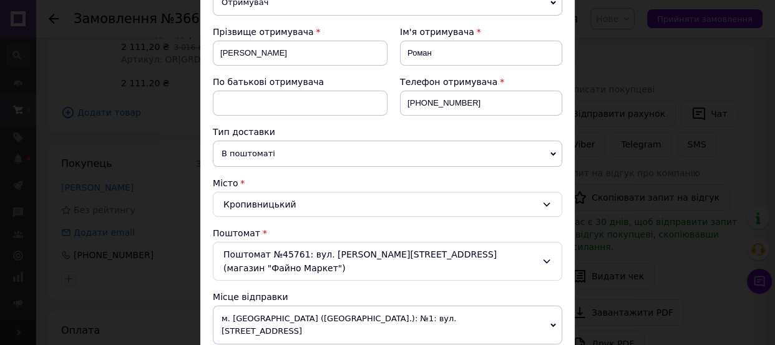
scroll to position [340, 0]
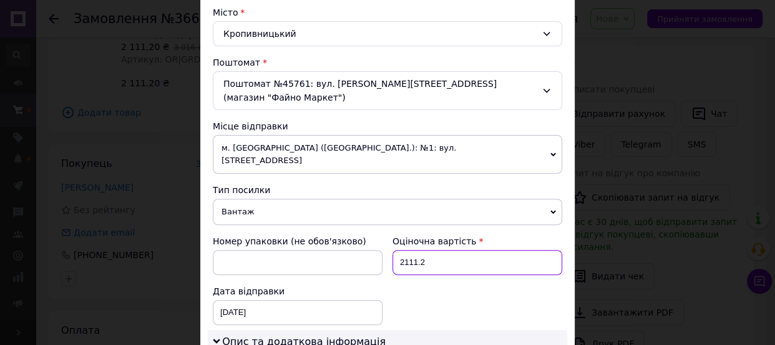
click at [417, 250] on input "2111.2" at bounding box center [478, 262] width 170 height 25
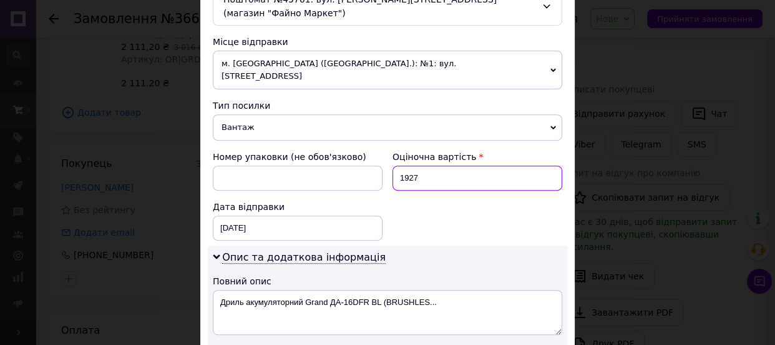
scroll to position [511, 0]
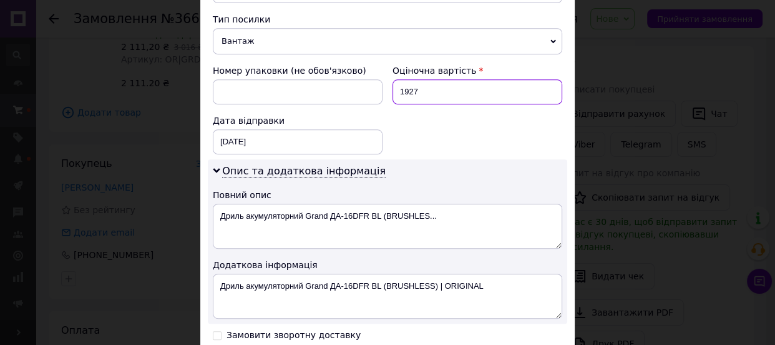
type input "1927"
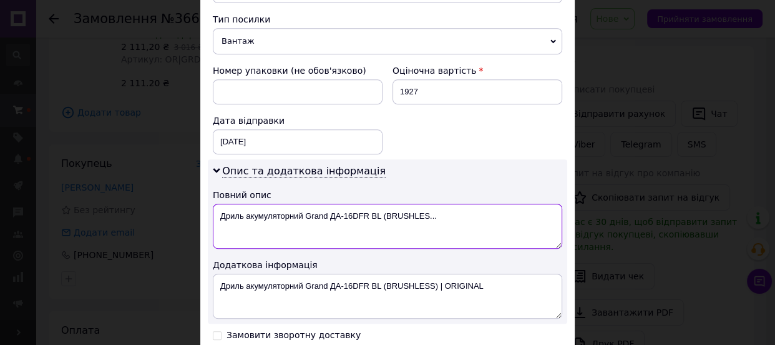
drag, startPoint x: 381, startPoint y: 190, endPoint x: 450, endPoint y: 180, distance: 69.9
click at [450, 204] on textarea "Дриль акумуляторний Grand ДА-16DFR BL (BRUSHLES..." at bounding box center [388, 226] width 350 height 45
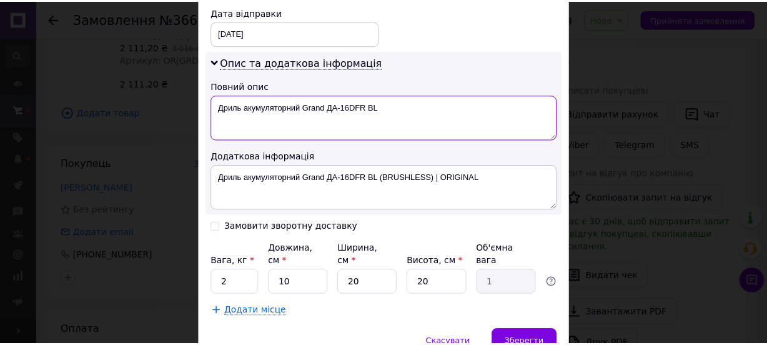
scroll to position [624, 0]
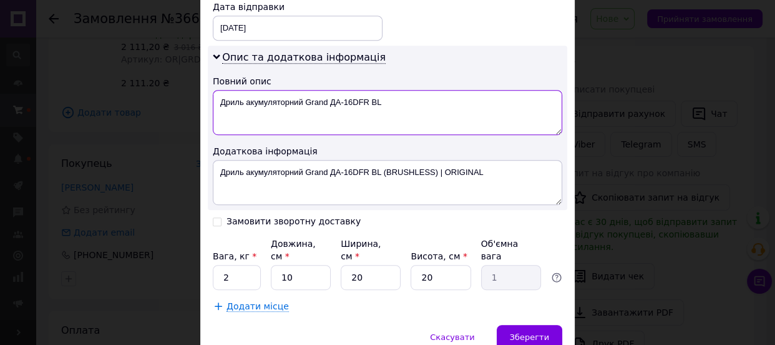
type textarea "Дриль акумуляторний Grand ДА-16DFR BL"
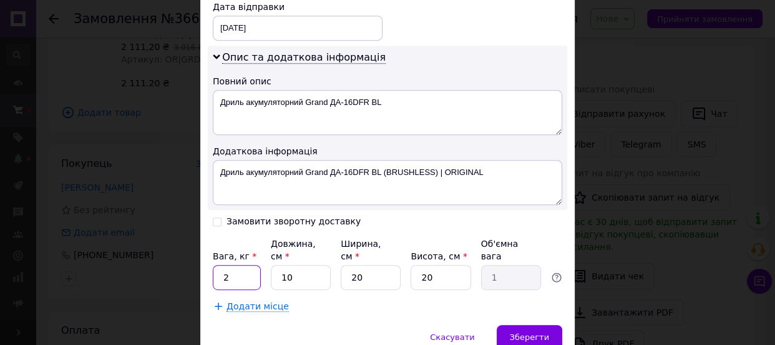
click at [252, 265] on input "2" at bounding box center [237, 277] width 48 height 25
type input "4"
click at [283, 265] on input "10" at bounding box center [301, 277] width 60 height 25
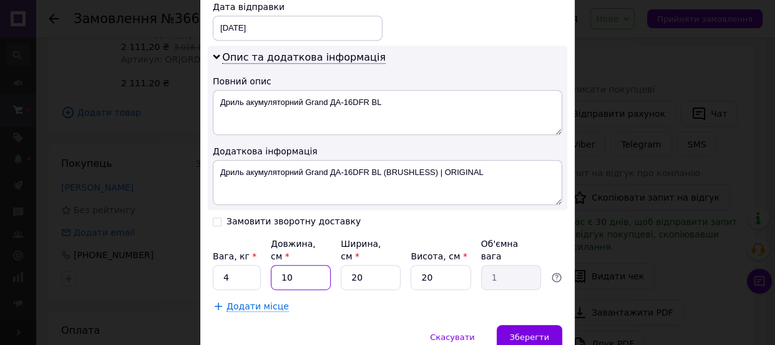
type input "4"
type input "0.4"
type input "40"
type input "4"
type input "40"
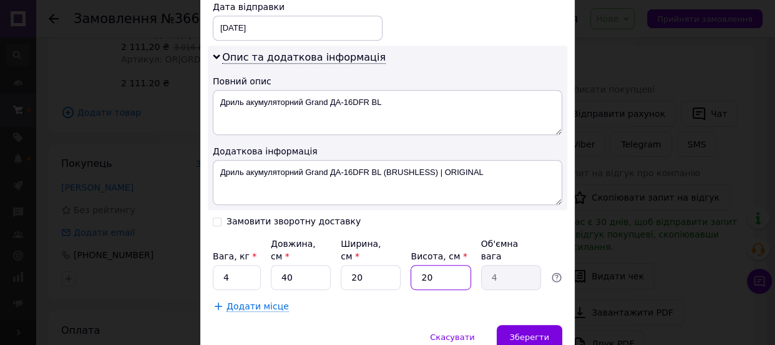
click at [423, 265] on input "20" at bounding box center [441, 277] width 60 height 25
type input "3"
type input "0.6"
type input "30"
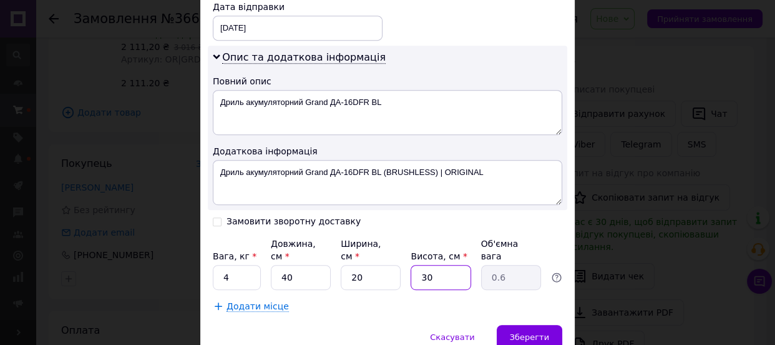
type input "6"
type input "3"
type input "0.6"
type input "35"
type input "7"
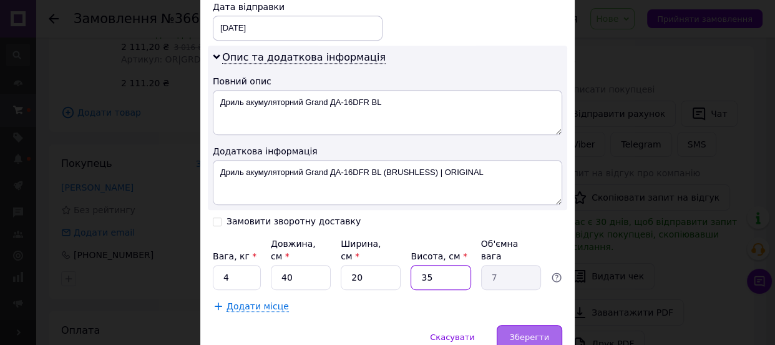
type input "35"
click at [536, 332] on span "Зберегти" at bounding box center [529, 336] width 39 height 9
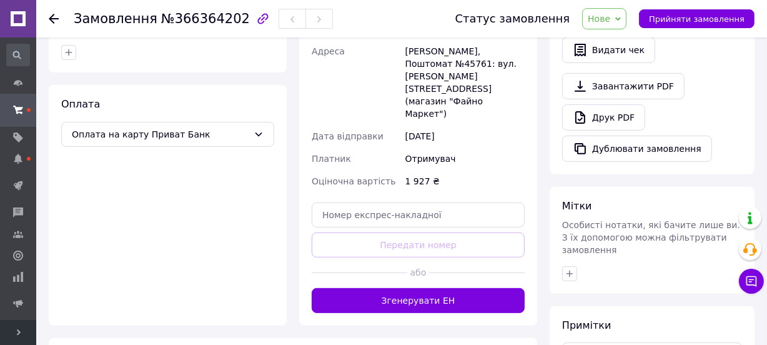
scroll to position [383, 0]
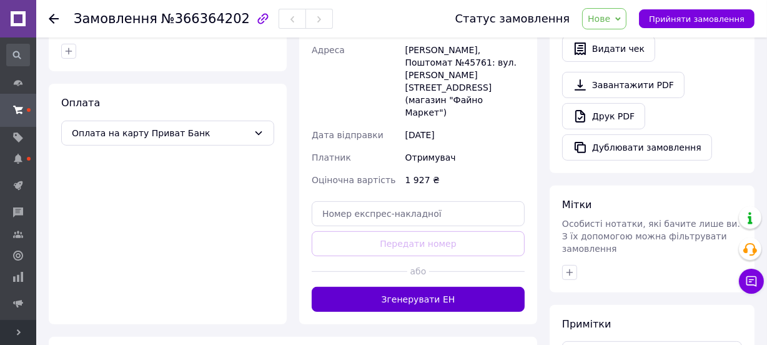
click at [439, 287] on button "Згенерувати ЕН" at bounding box center [418, 299] width 213 height 25
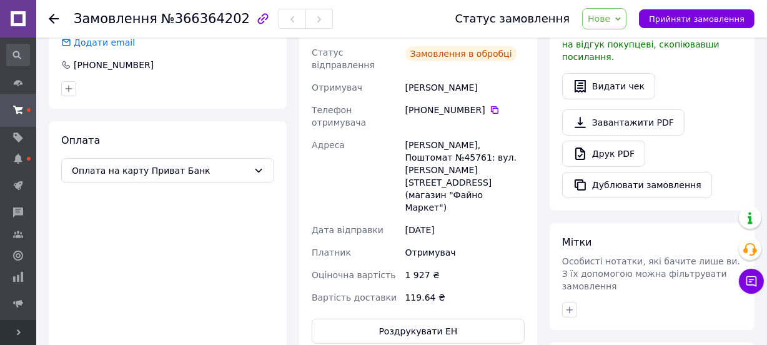
scroll to position [270, 0]
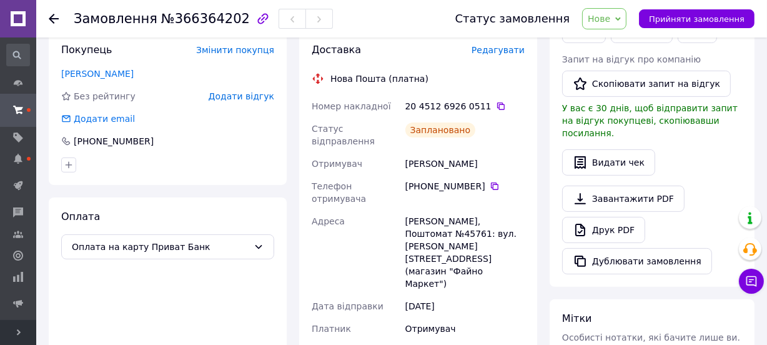
click at [484, 114] on div "20 4512 6926 0511" at bounding box center [465, 106] width 124 height 22
click at [497, 106] on icon at bounding box center [500, 105] width 7 height 7
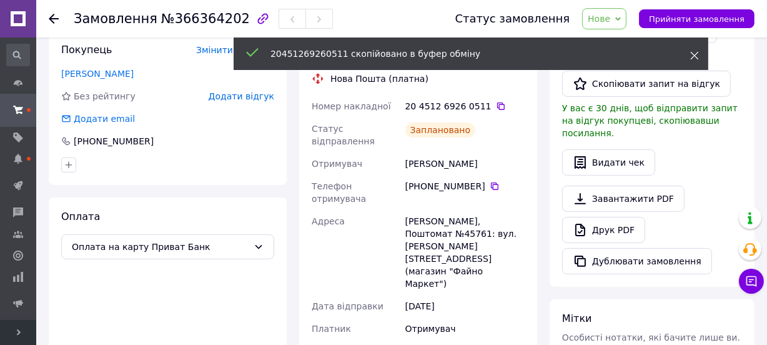
click at [695, 54] on use at bounding box center [695, 56] width 8 height 8
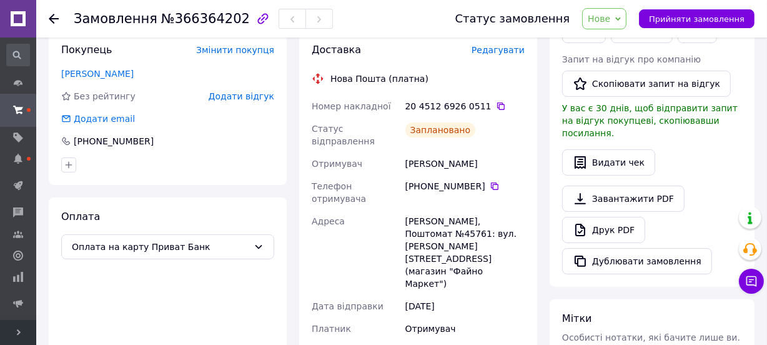
click at [626, 14] on span "Нове" at bounding box center [604, 18] width 44 height 21
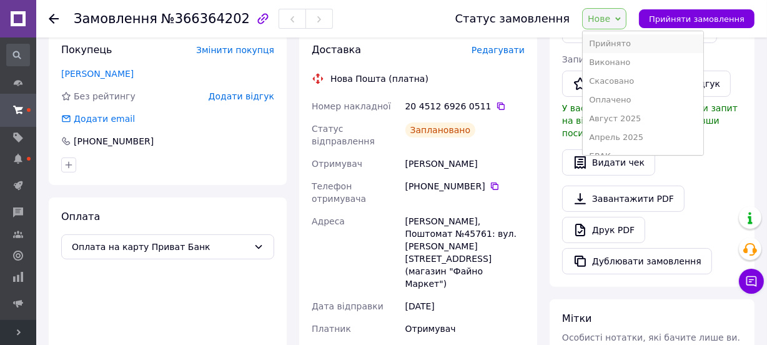
click at [624, 39] on li "Прийнято" at bounding box center [643, 43] width 120 height 19
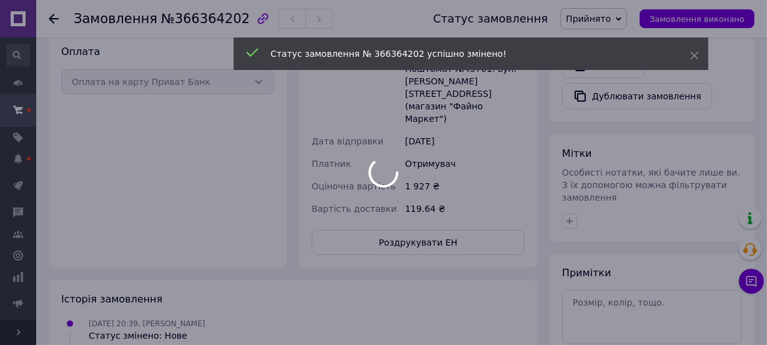
scroll to position [440, 0]
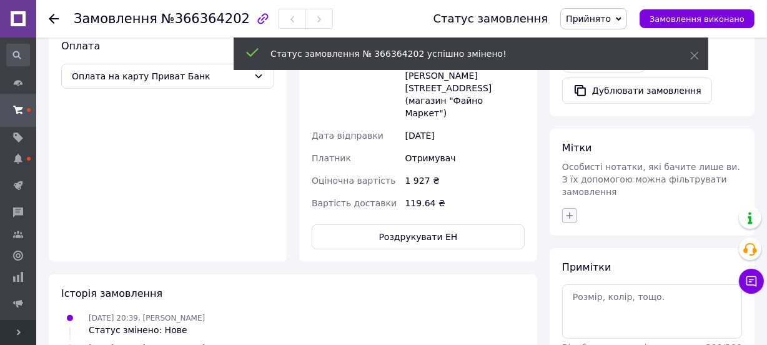
click at [568, 210] on icon "button" at bounding box center [569, 215] width 10 height 10
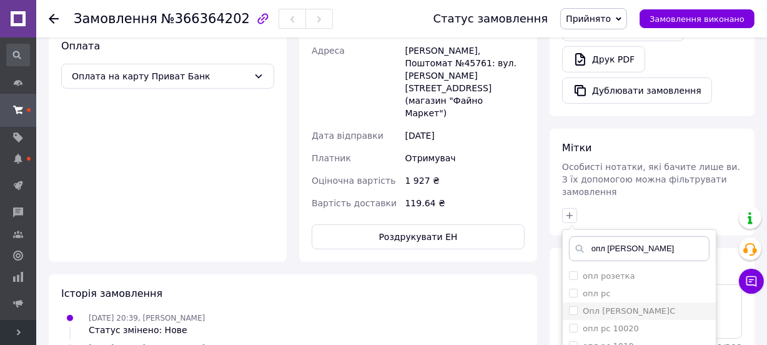
type input "опл р"
click at [599, 306] on label "Опл [PERSON_NAME]С" at bounding box center [629, 310] width 92 height 9
checkbox input "true"
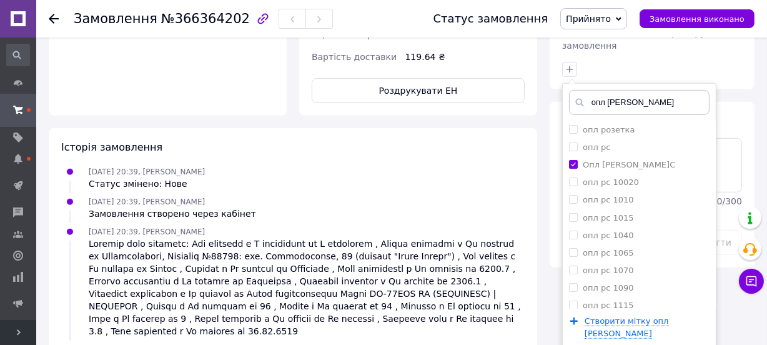
scroll to position [603, 0]
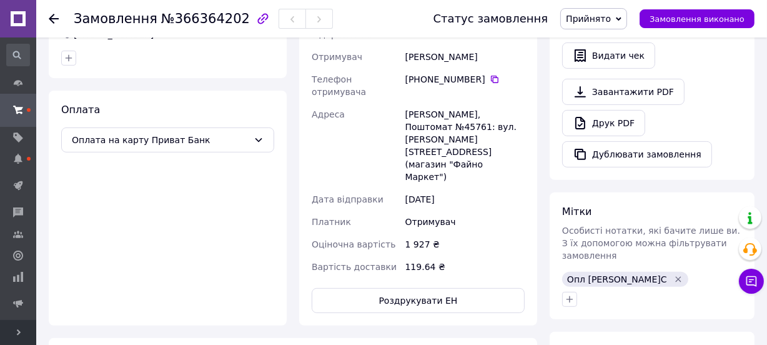
scroll to position [376, 0]
click at [56, 16] on icon at bounding box center [54, 19] width 10 height 10
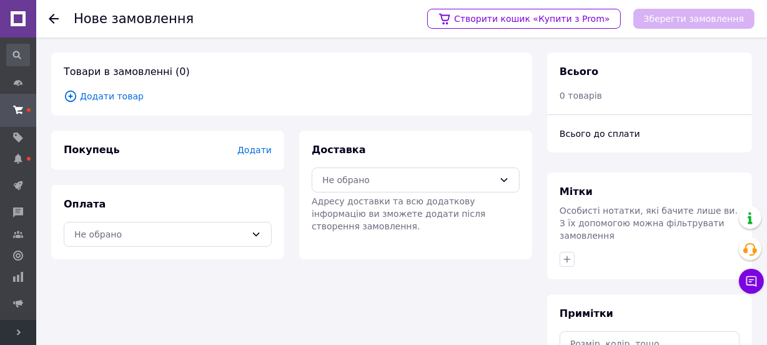
click at [121, 92] on span "Додати товар" at bounding box center [292, 96] width 456 height 14
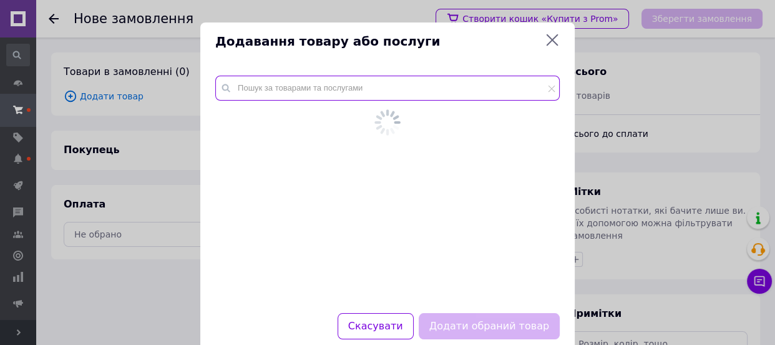
click at [318, 92] on input "text" at bounding box center [387, 88] width 345 height 25
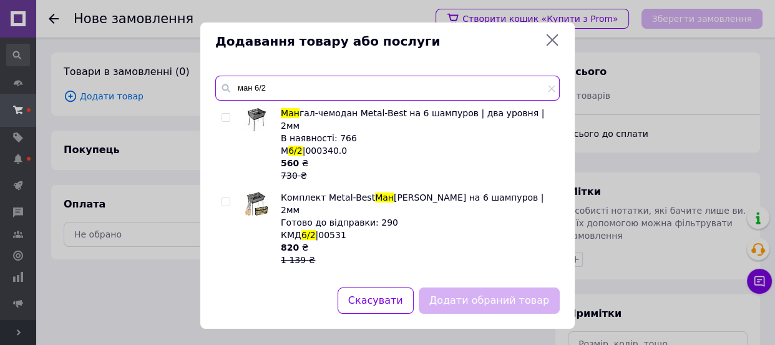
type input "ман 6/2"
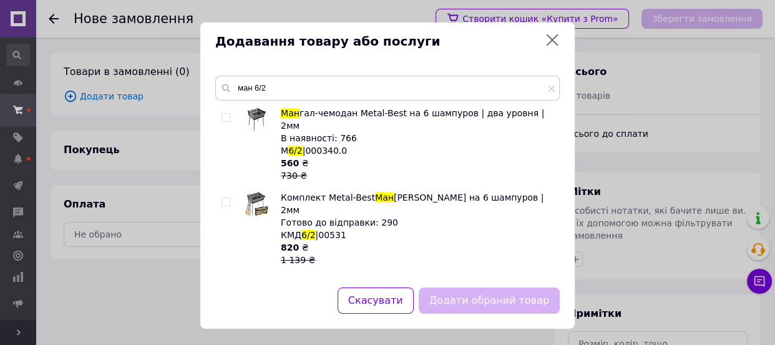
click at [224, 198] on input "checkbox" at bounding box center [226, 202] width 8 height 8
checkbox input "true"
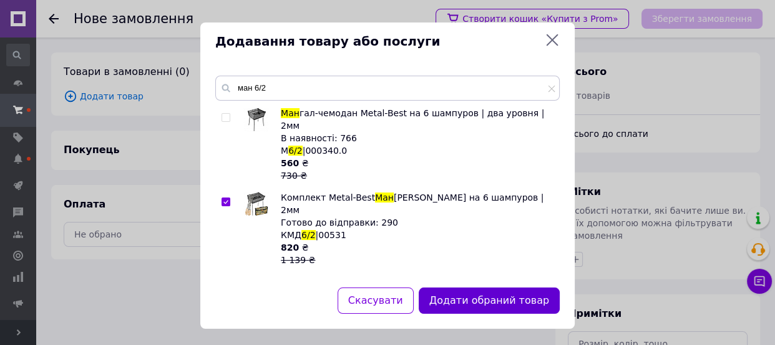
click at [478, 301] on button "Додати обраний товар" at bounding box center [489, 300] width 141 height 27
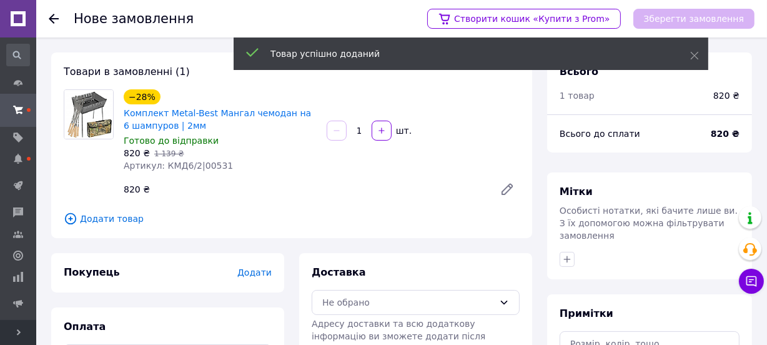
click at [260, 267] on span "Додати" at bounding box center [254, 272] width 34 height 10
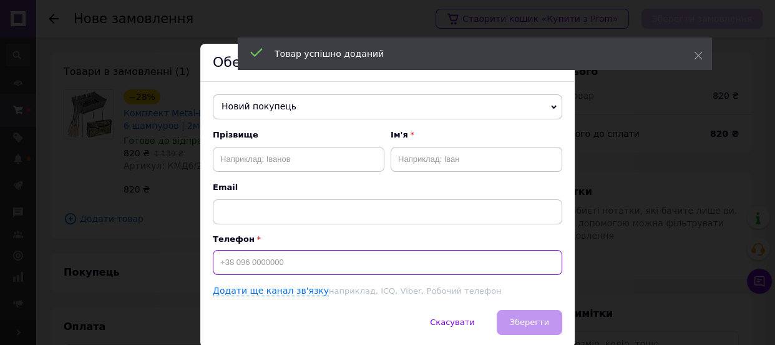
paste input "+380505963877"
type input "+380505963877"
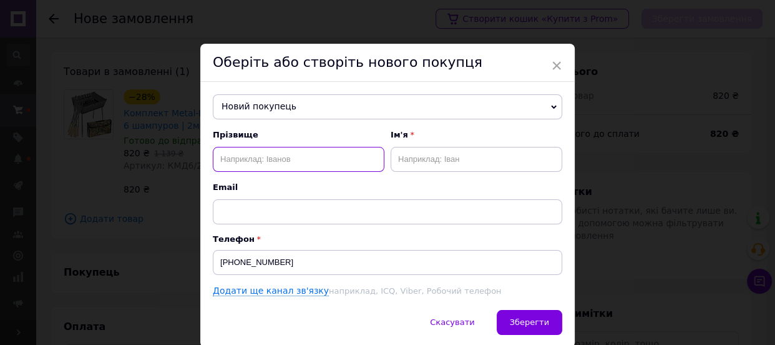
paste input "Буклей Олександр"
click at [278, 160] on input "Буклей Олександр" at bounding box center [299, 159] width 172 height 25
type input "Буклей"
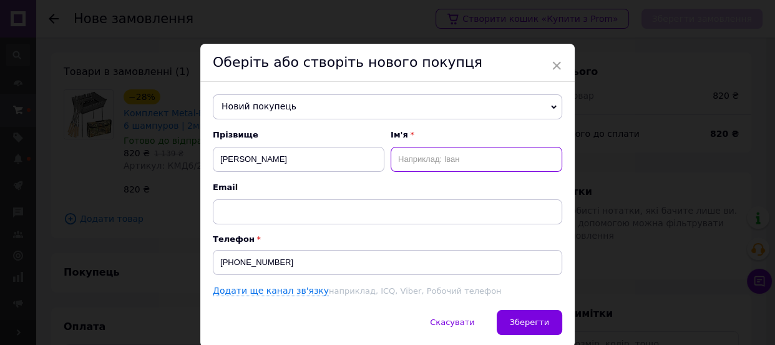
paste input "Олександр"
type input "Олександр"
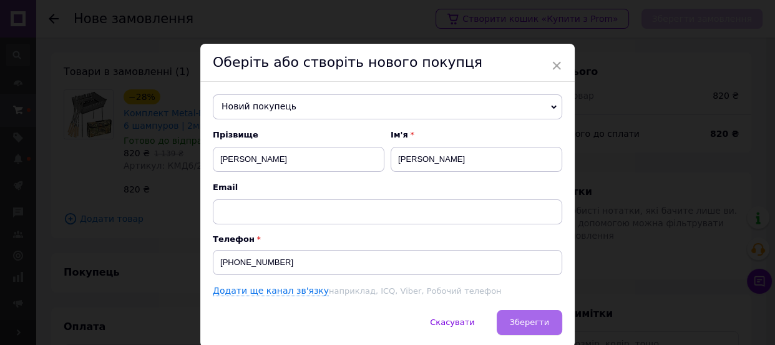
click at [529, 318] on span "Зберегти" at bounding box center [529, 321] width 39 height 9
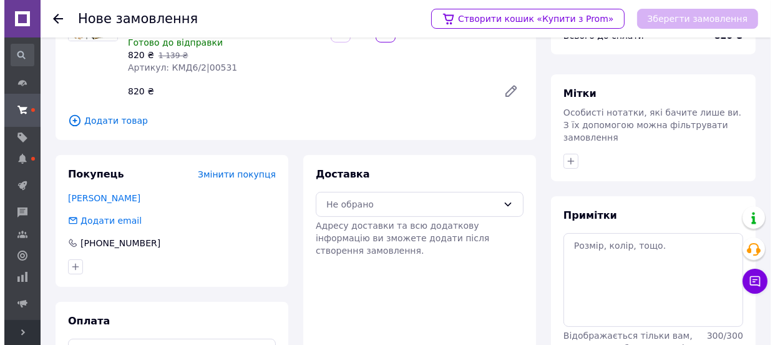
scroll to position [156, 0]
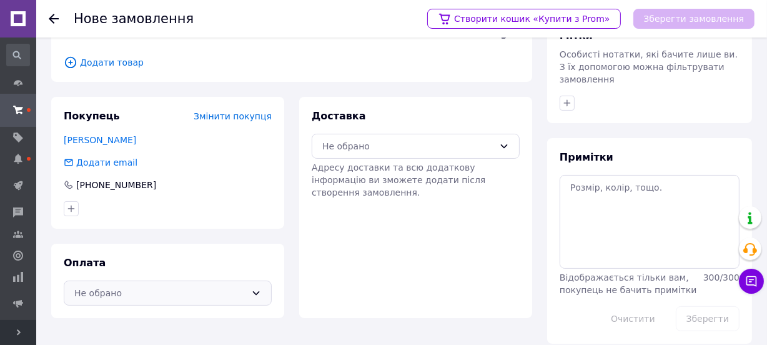
click at [99, 297] on div "Не обрано" at bounding box center [160, 293] width 172 height 14
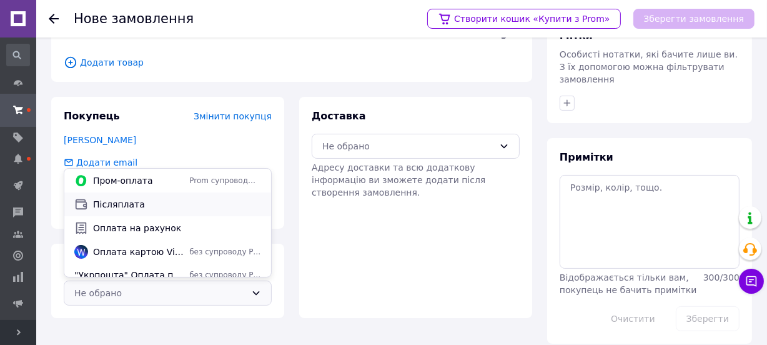
click at [127, 207] on span "Післяплата" at bounding box center [177, 204] width 168 height 12
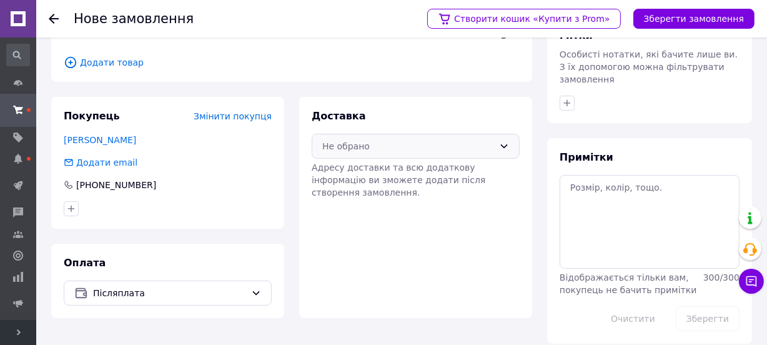
click at [345, 143] on div "Не обрано" at bounding box center [408, 146] width 172 height 14
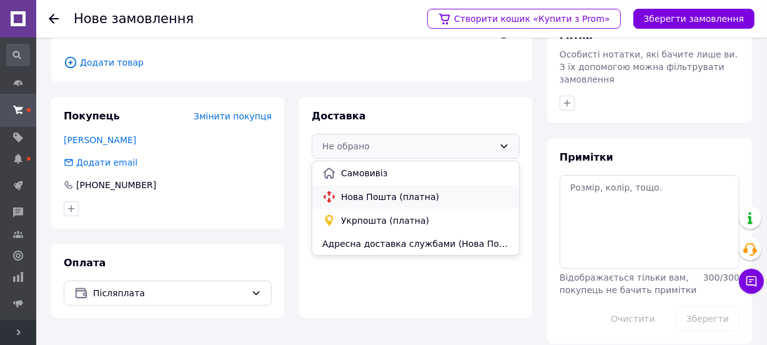
drag, startPoint x: 357, startPoint y: 194, endPoint x: 418, endPoint y: 155, distance: 72.9
click at [357, 194] on span "Нова Пошта (платна)" at bounding box center [425, 196] width 168 height 12
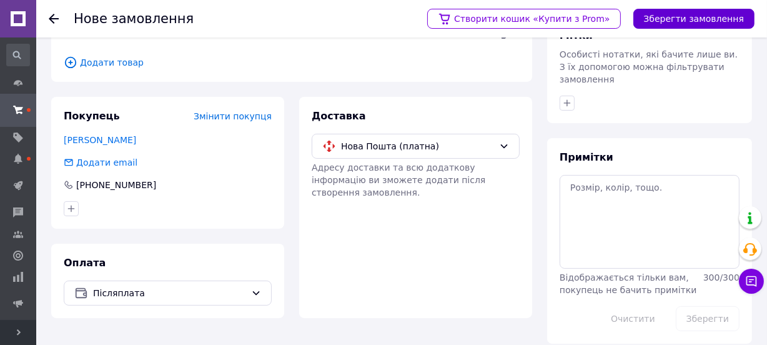
click at [719, 15] on button "Зберегти замовлення" at bounding box center [693, 19] width 121 height 20
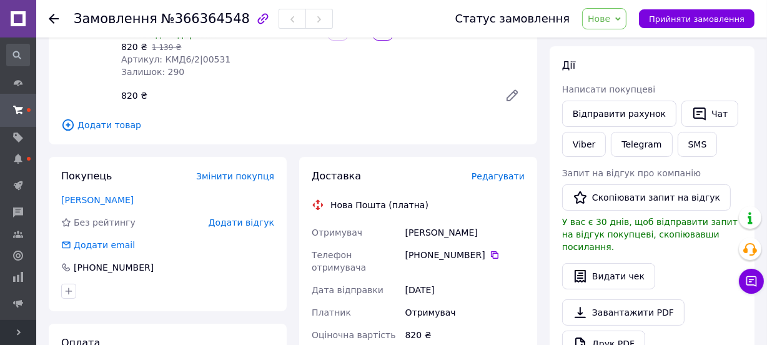
click at [500, 177] on span "Редагувати" at bounding box center [497, 176] width 53 height 10
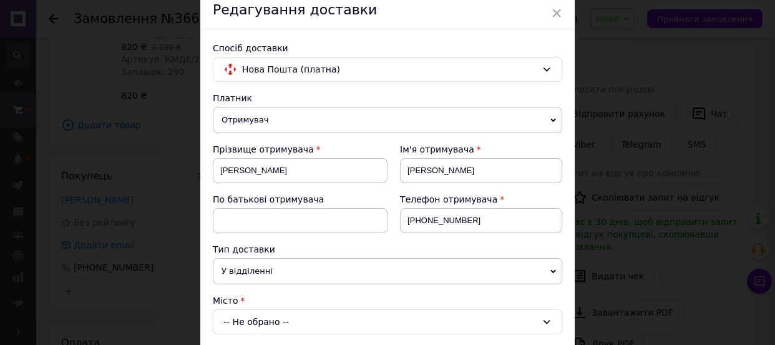
scroll to position [227, 0]
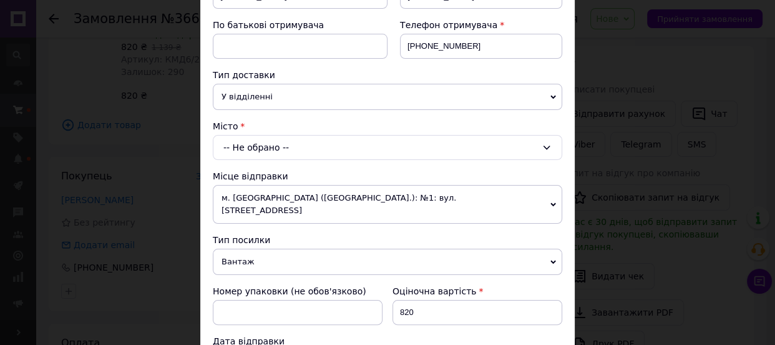
click at [247, 147] on div "-- Не обрано --" at bounding box center [388, 147] width 350 height 25
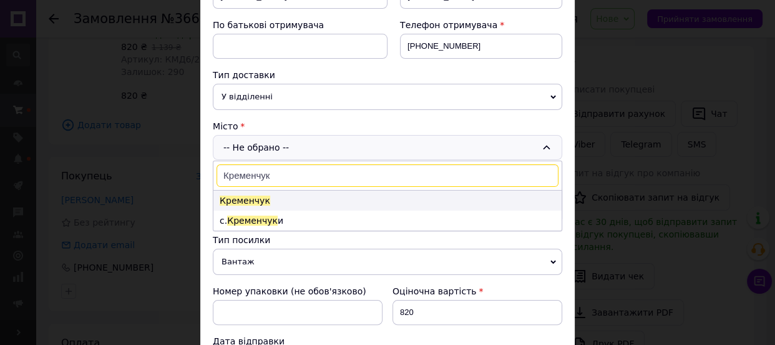
type input "Кременчук"
click at [261, 196] on span "Кременчук" at bounding box center [245, 200] width 51 height 10
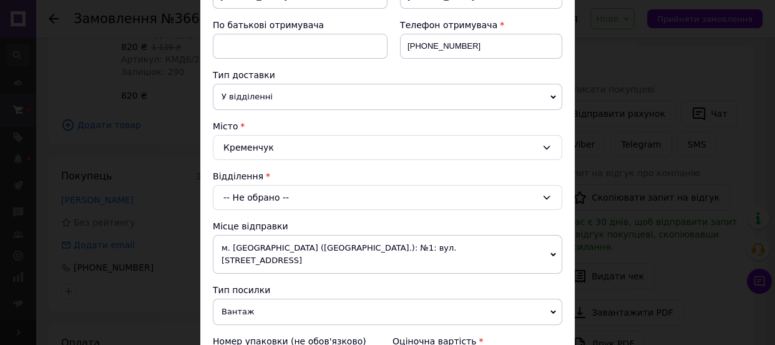
click at [261, 196] on div "-- Не обрано --" at bounding box center [388, 197] width 350 height 25
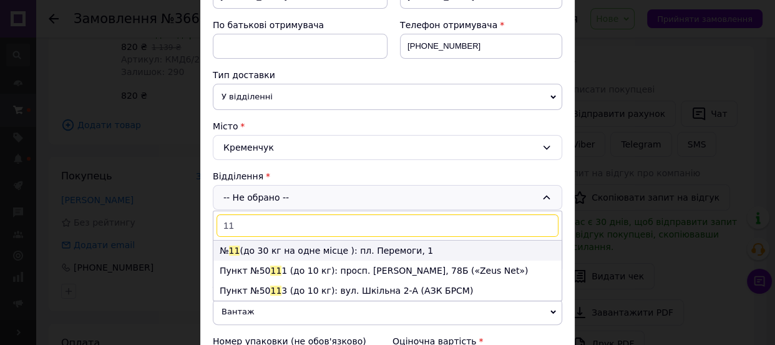
type input "11"
click at [268, 244] on li "№ 11 (до 30 кг на одне місце ): пл. Перемоги, 1" at bounding box center [388, 250] width 348 height 20
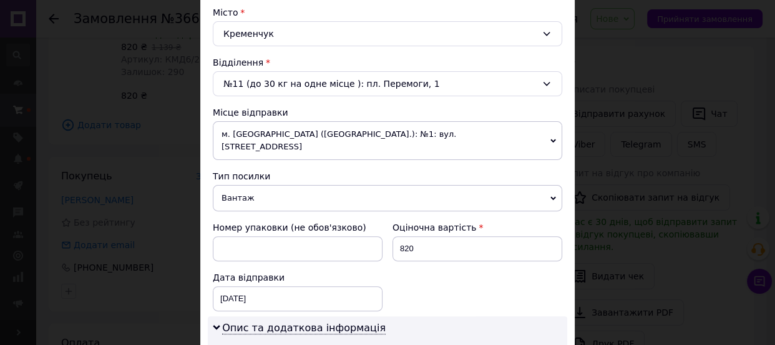
scroll to position [454, 0]
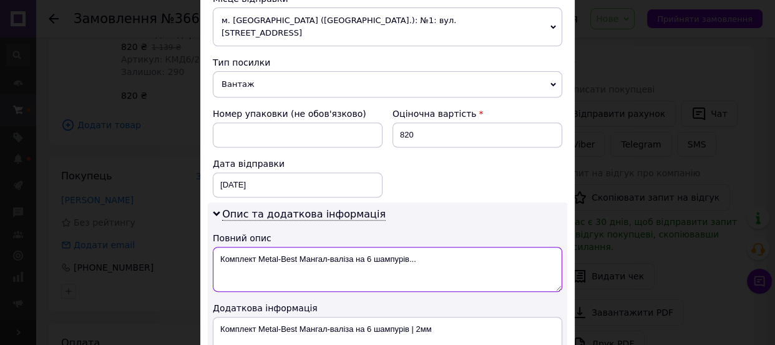
click at [387, 247] on textarea "Комплект Metal-Best Мангал-валіза на 6 шампурів..." at bounding box center [388, 269] width 350 height 45
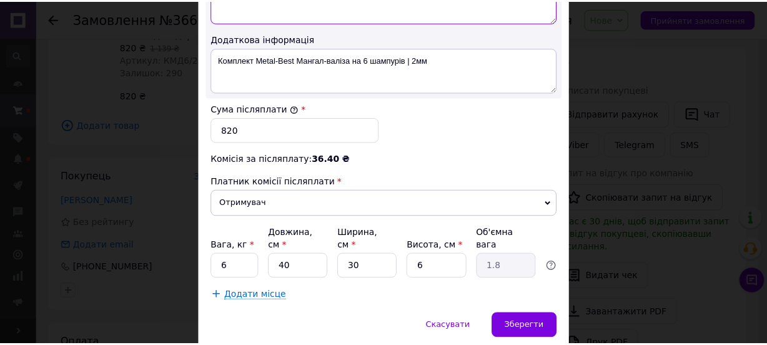
scroll to position [737, 0]
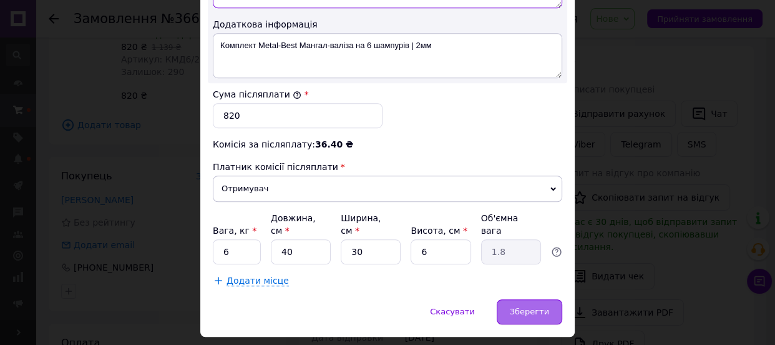
type textarea "Мангал 6/2мм+набор"
click at [514, 299] on div "Зберегти" at bounding box center [530, 311] width 66 height 25
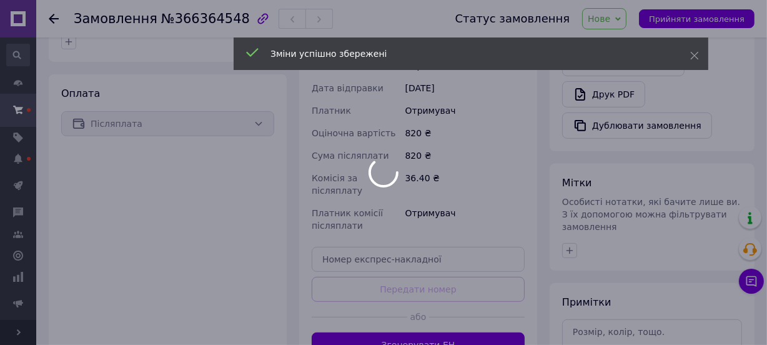
scroll to position [440, 0]
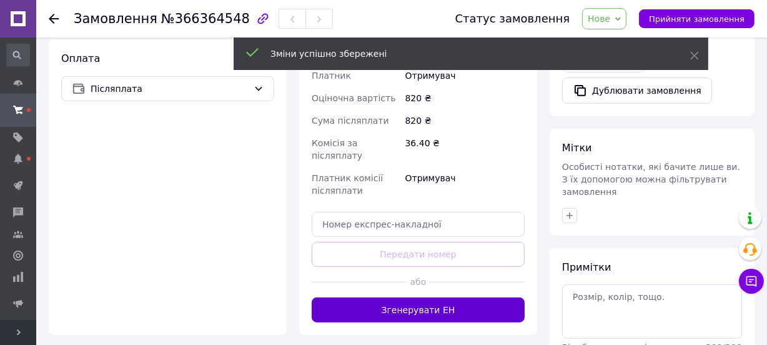
click at [433, 297] on button "Згенерувати ЕН" at bounding box center [418, 309] width 213 height 25
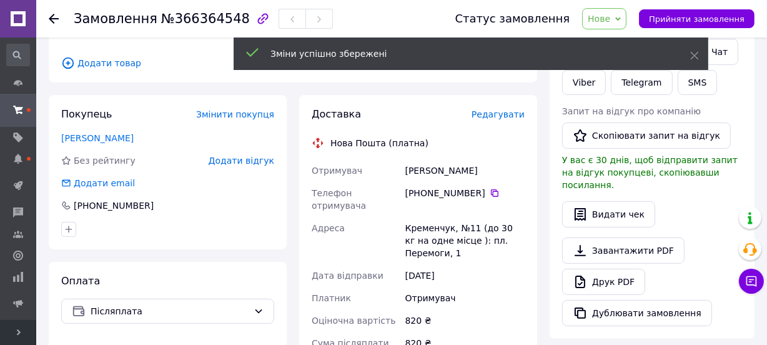
scroll to position [213, 0]
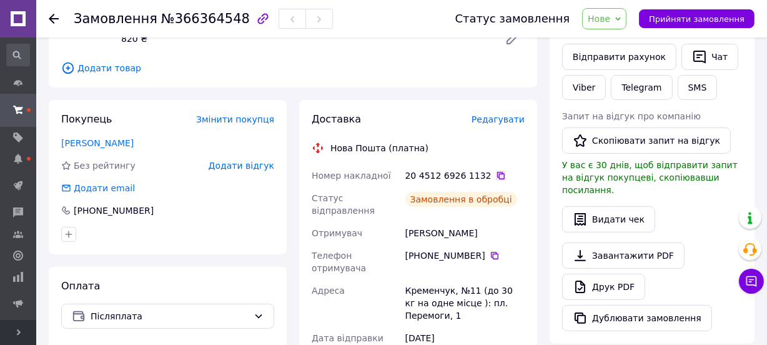
click at [496, 174] on icon at bounding box center [501, 175] width 10 height 10
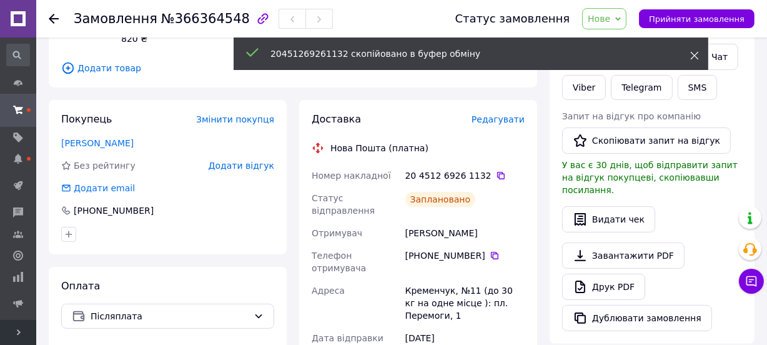
click at [693, 56] on use at bounding box center [695, 56] width 8 height 8
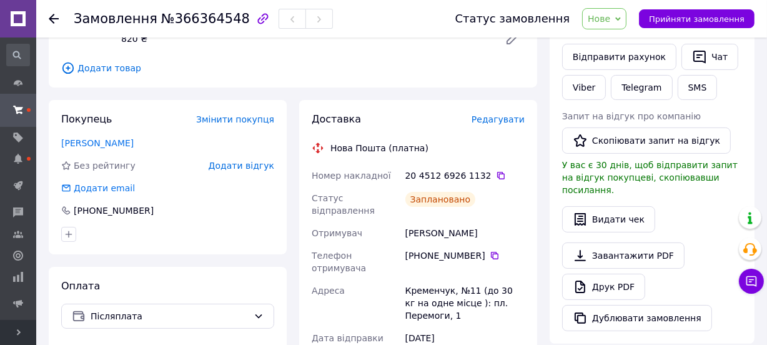
click at [610, 16] on span "Нове" at bounding box center [599, 19] width 22 height 10
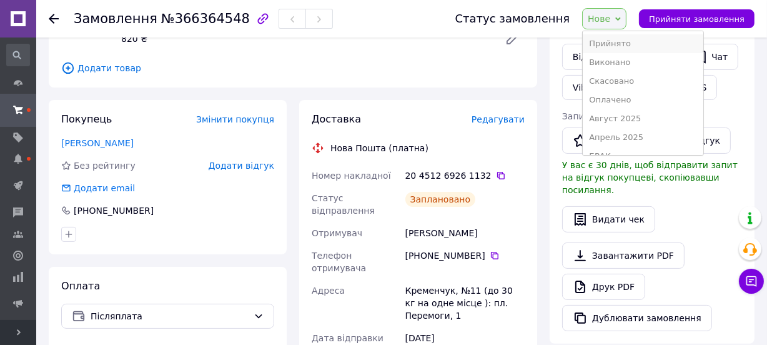
click at [618, 38] on li "Прийнято" at bounding box center [643, 43] width 120 height 19
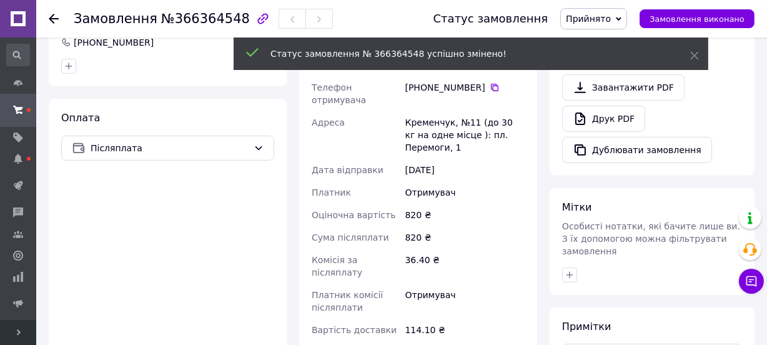
scroll to position [383, 0]
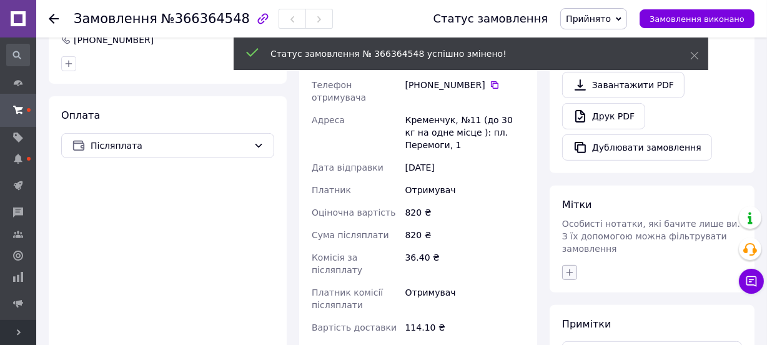
click at [569, 268] on icon "button" at bounding box center [569, 271] width 7 height 7
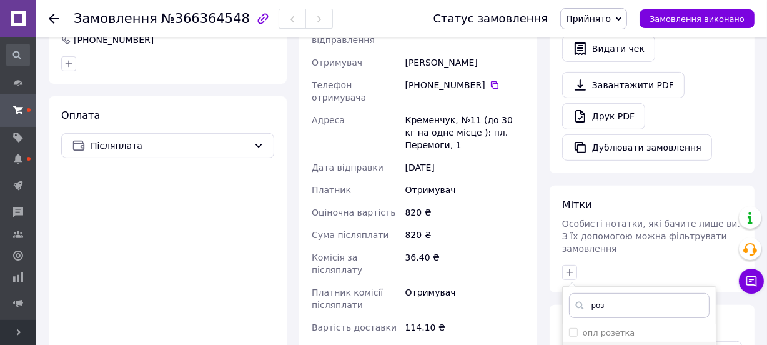
type input "роз"
click at [616, 344] on div "розетка" at bounding box center [639, 350] width 140 height 11
checkbox input "true"
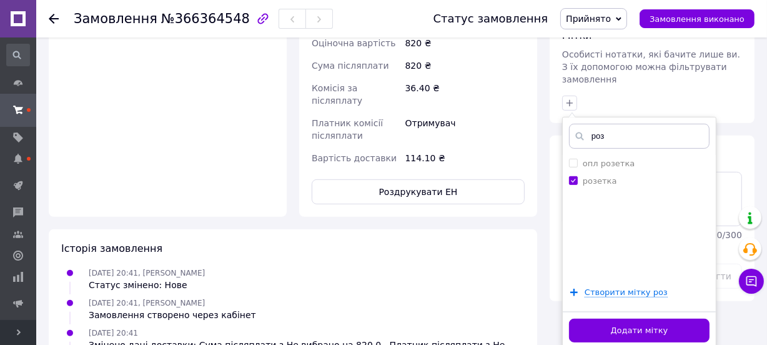
scroll to position [554, 0]
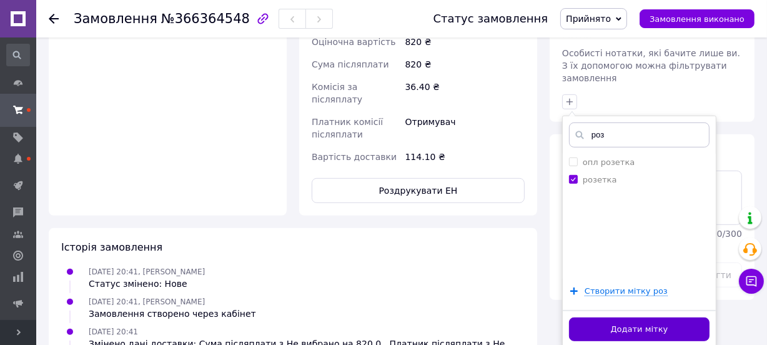
click at [593, 317] on button "Додати мітку" at bounding box center [639, 329] width 140 height 24
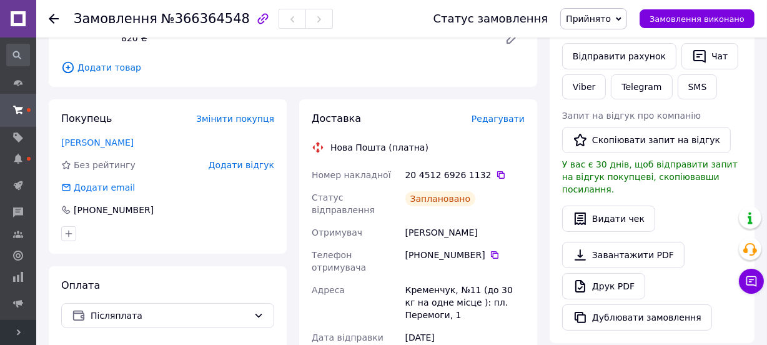
scroll to position [213, 0]
click at [55, 12] on div at bounding box center [61, 18] width 25 height 37
click at [54, 12] on div at bounding box center [54, 18] width 10 height 12
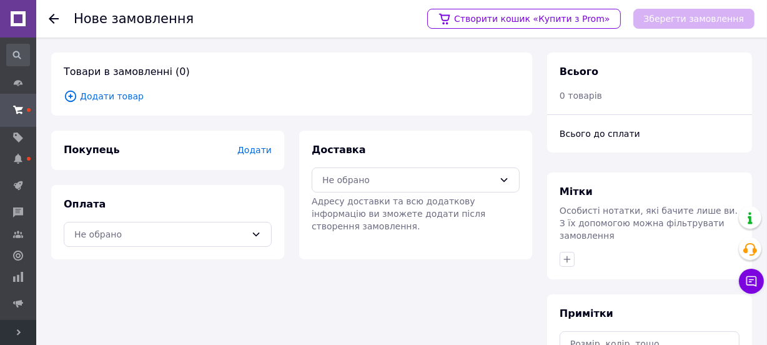
click at [125, 101] on span "Додати товар" at bounding box center [292, 96] width 456 height 14
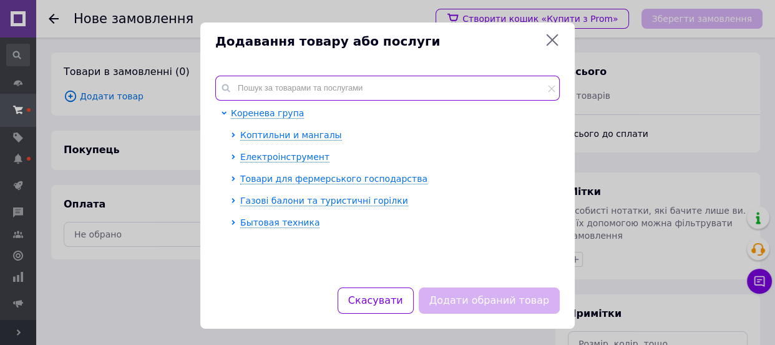
click at [307, 91] on input "text" at bounding box center [387, 88] width 345 height 25
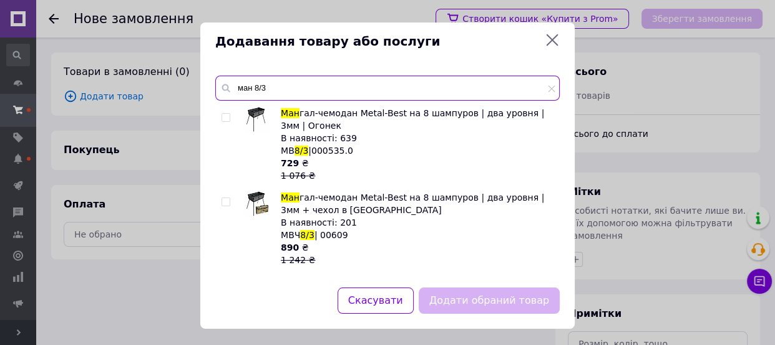
drag, startPoint x: 268, startPoint y: 83, endPoint x: 254, endPoint y: 83, distance: 14.4
click at [254, 83] on input "ман 8/3" at bounding box center [387, 88] width 345 height 25
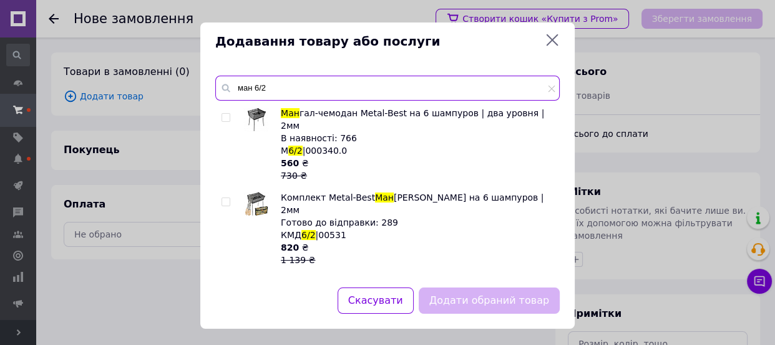
type input "ман 6/2"
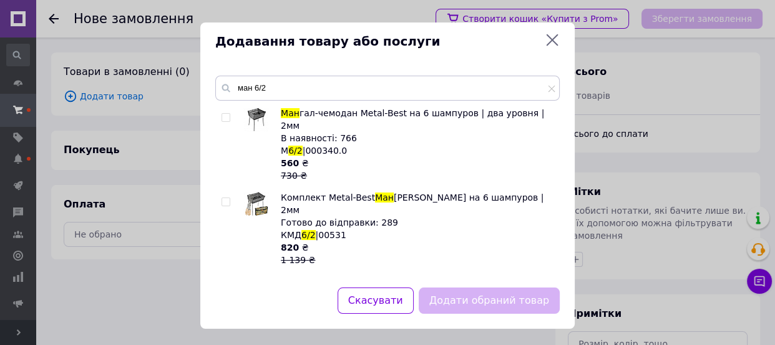
drag, startPoint x: 227, startPoint y: 116, endPoint x: 237, endPoint y: 135, distance: 21.8
click at [226, 116] on input "checkbox" at bounding box center [226, 118] width 8 height 8
checkbox input "true"
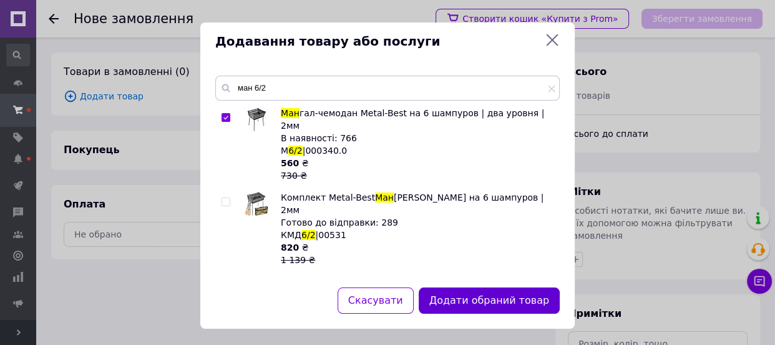
click at [469, 306] on button "Додати обраний товар" at bounding box center [489, 300] width 141 height 27
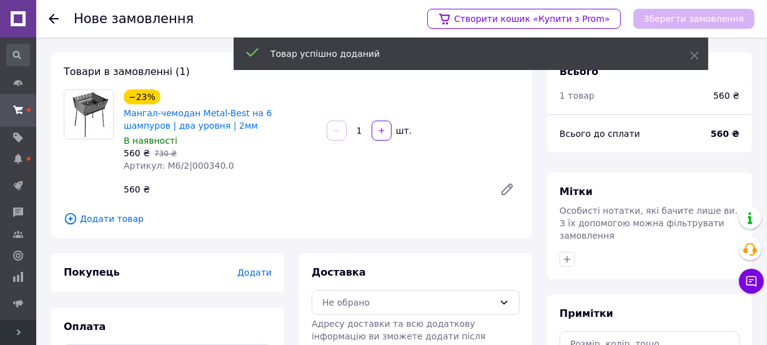
click at [262, 271] on span "Додати" at bounding box center [254, 272] width 34 height 10
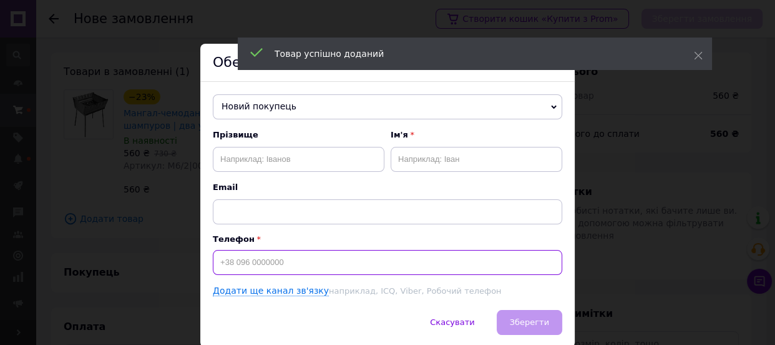
paste input "+380684174241"
type input "+380684174241"
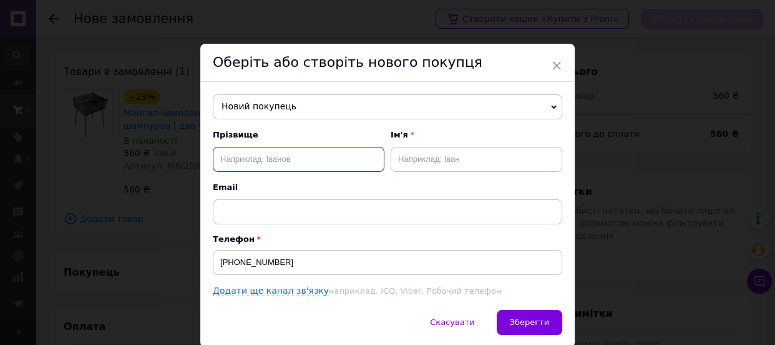
paste input "Буток Альона"
click at [267, 160] on input "Буток Альона" at bounding box center [299, 159] width 172 height 25
type input "Буток"
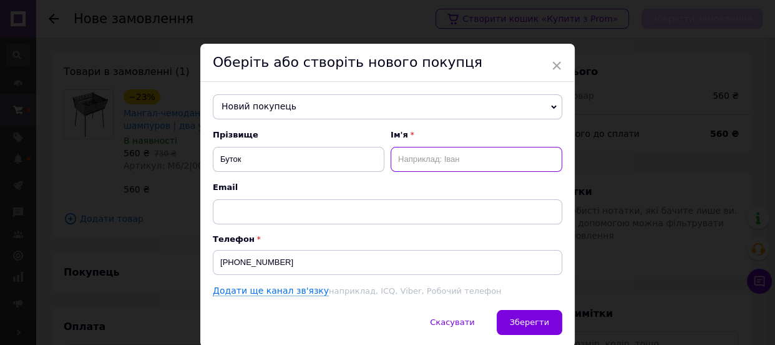
paste input "Альона"
type input "Альона"
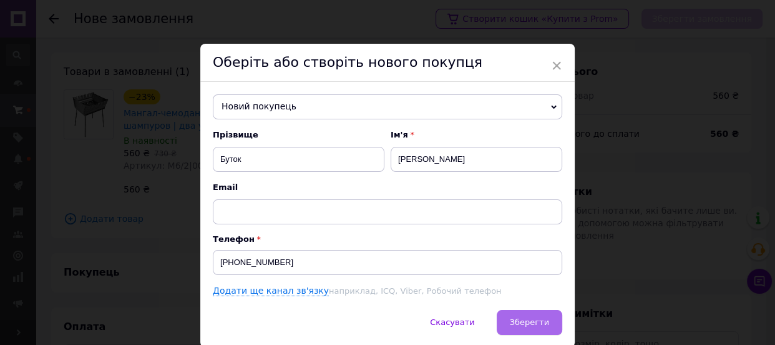
click at [531, 315] on button "Зберегти" at bounding box center [530, 322] width 66 height 25
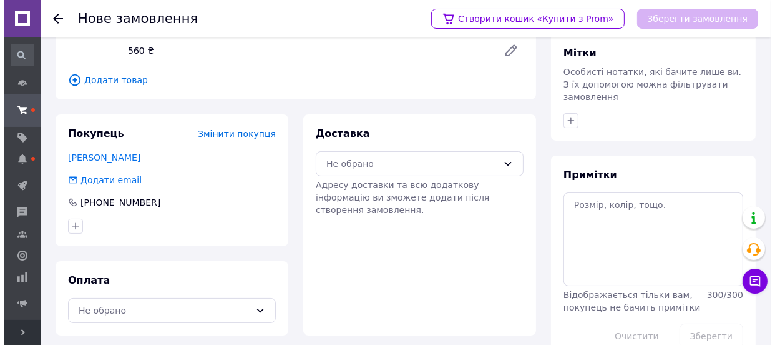
scroll to position [156, 0]
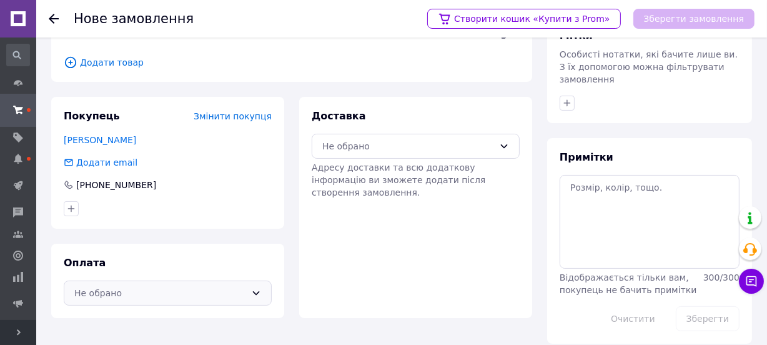
click at [132, 289] on div "Не обрано" at bounding box center [160, 293] width 172 height 14
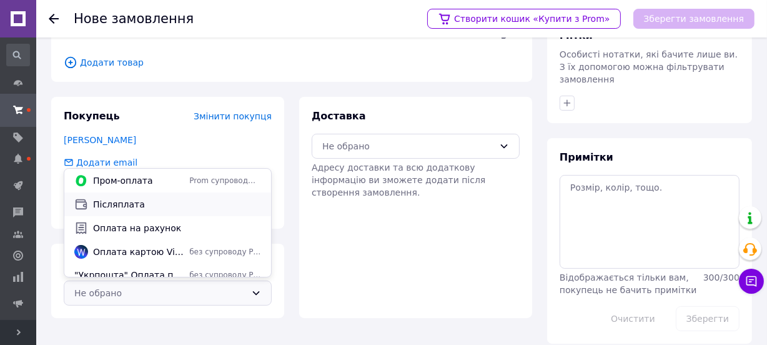
click at [120, 206] on span "Післяплата" at bounding box center [177, 204] width 168 height 12
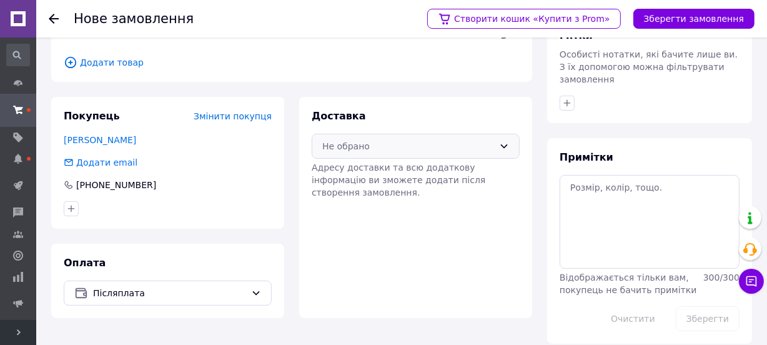
click at [367, 140] on div "Не обрано" at bounding box center [408, 146] width 172 height 14
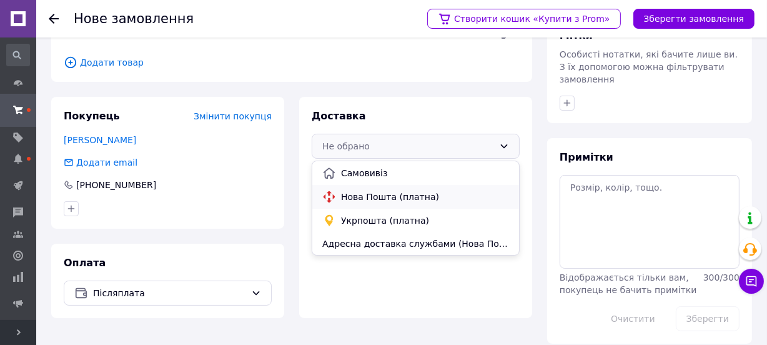
click at [367, 199] on span "Нова Пошта (платна)" at bounding box center [425, 196] width 168 height 12
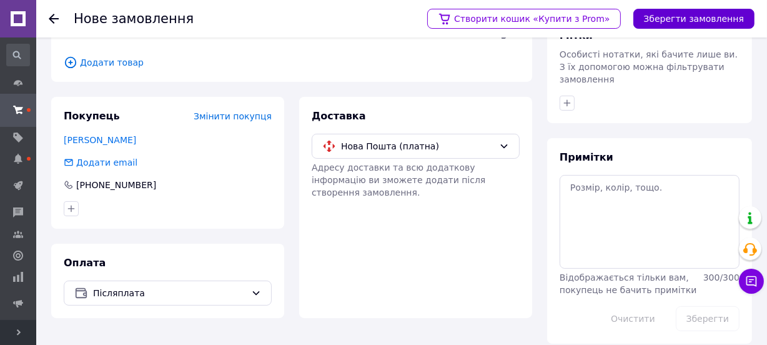
click at [683, 18] on button "Зберегти замовлення" at bounding box center [693, 19] width 121 height 20
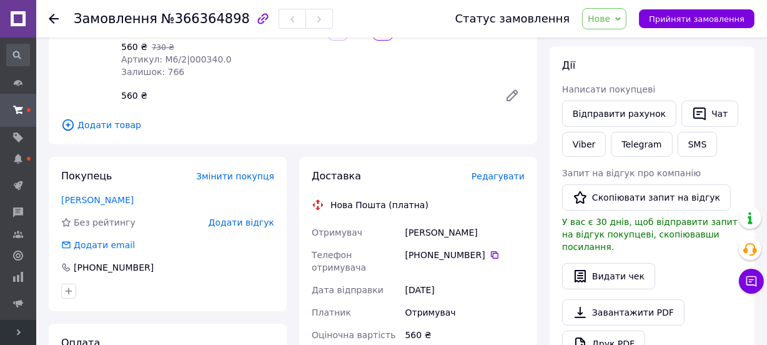
click at [512, 174] on span "Редагувати" at bounding box center [497, 176] width 53 height 10
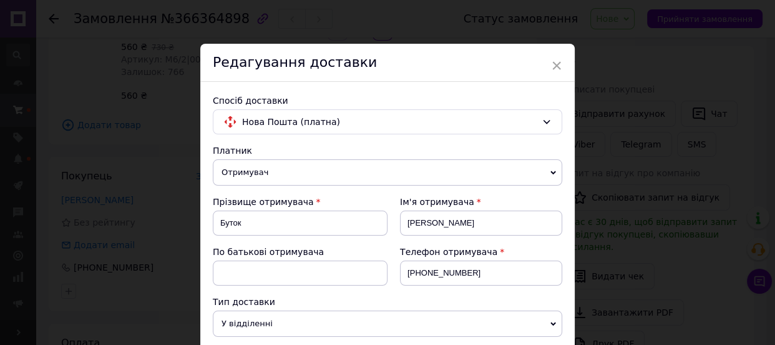
scroll to position [227, 0]
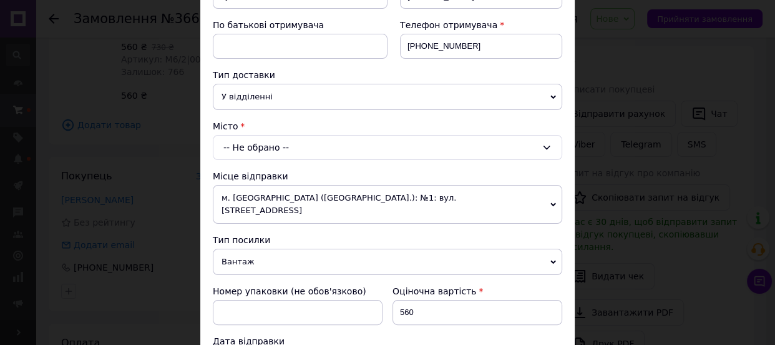
click at [250, 144] on div "-- Не обрано --" at bounding box center [388, 147] width 350 height 25
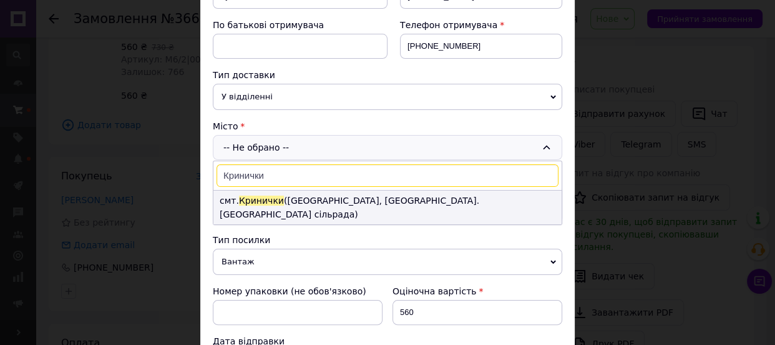
type input "Кринички"
click at [262, 197] on span "Кринички" at bounding box center [261, 200] width 45 height 10
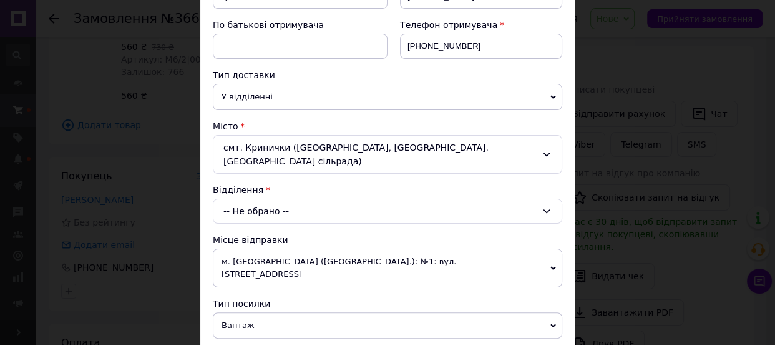
click at [259, 209] on div "-- Не обрано --" at bounding box center [388, 211] width 350 height 25
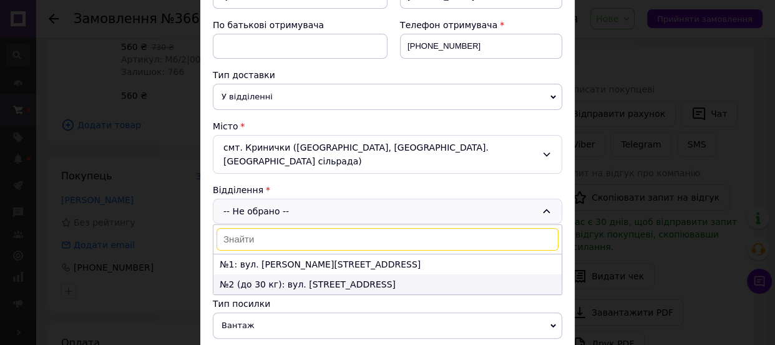
click at [249, 279] on li "№2 (до 30 кг): вул. Центральна, 26а" at bounding box center [388, 284] width 348 height 20
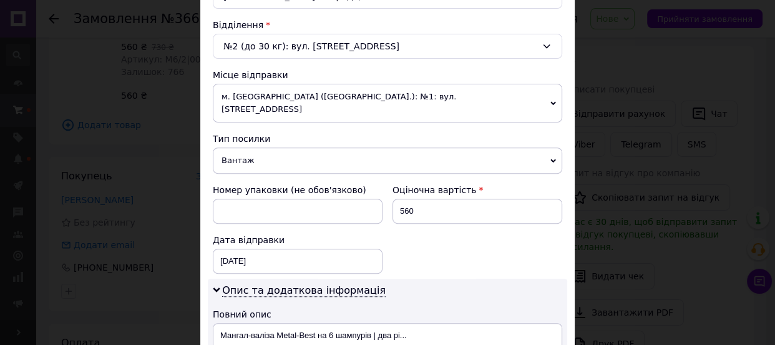
scroll to position [397, 0]
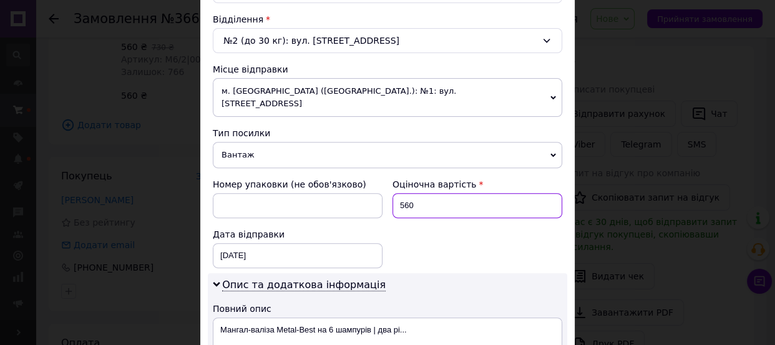
click at [416, 196] on input "560" at bounding box center [478, 205] width 170 height 25
type input "1258"
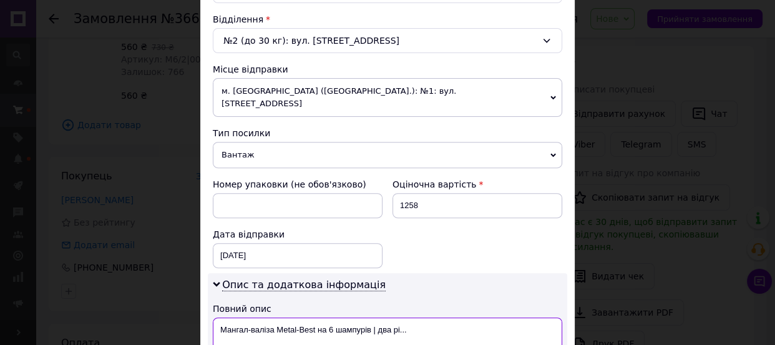
click at [371, 317] on textarea "Мангал-валіза Metal-Best на 6 шампурів | два рі..." at bounding box center [388, 339] width 350 height 45
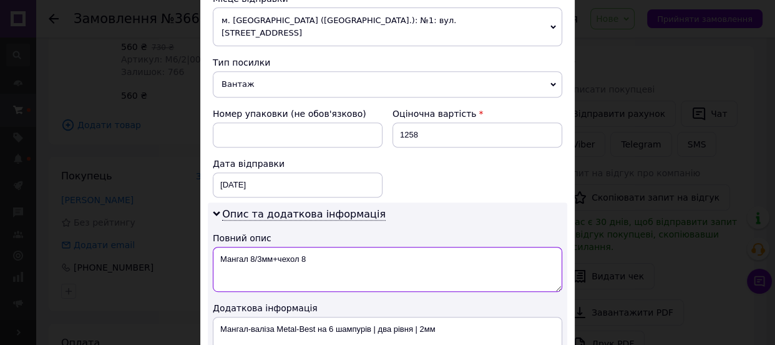
scroll to position [568, 0]
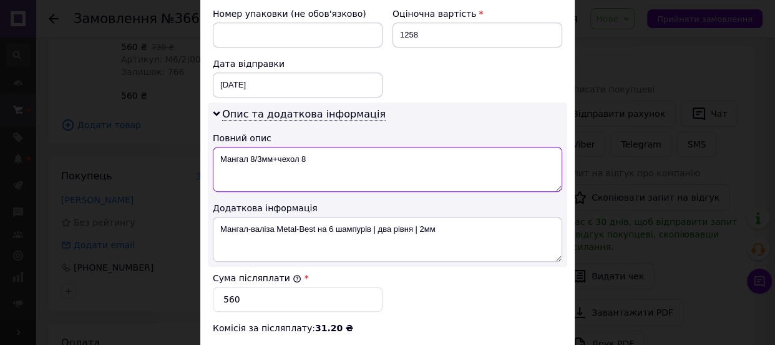
type textarea "Мангал 8/3мм+чехол 8"
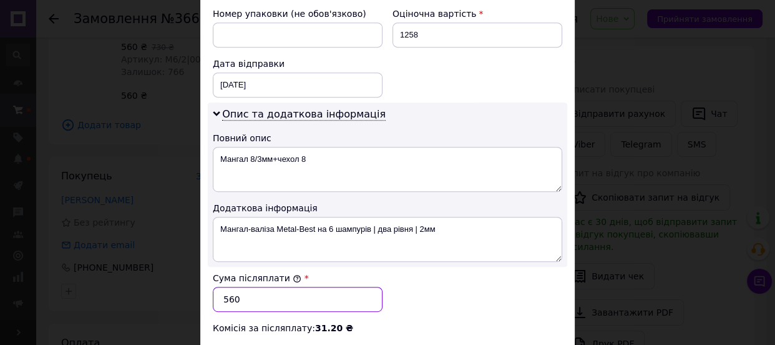
click at [276, 287] on input "560" at bounding box center [298, 299] width 170 height 25
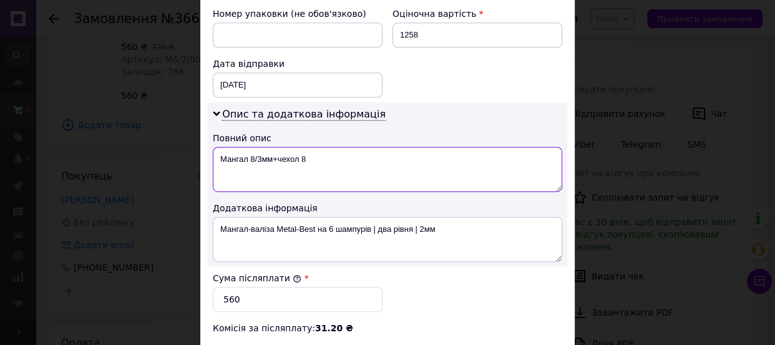
click at [262, 147] on textarea "Мангал 8/3мм+чехол 8" at bounding box center [388, 169] width 350 height 45
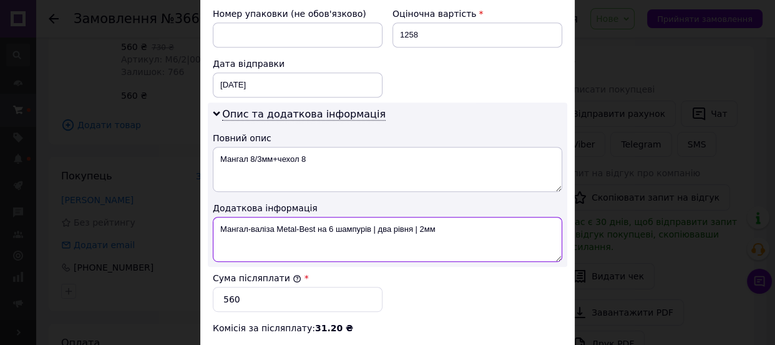
click at [298, 217] on textarea "Мангал-валіза Metal-Best на 6 шампурів | два рівня | 2мм" at bounding box center [388, 239] width 350 height 45
paste textarea "8/3мм+чехол 8"
type textarea "Мангал 8/3мм+чехол 8"
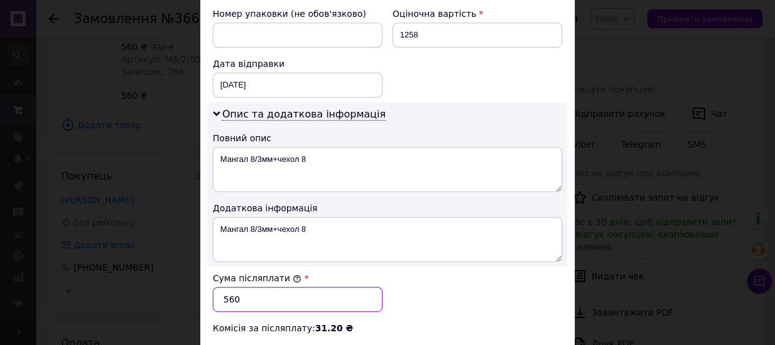
click at [274, 290] on input "560" at bounding box center [298, 299] width 170 height 25
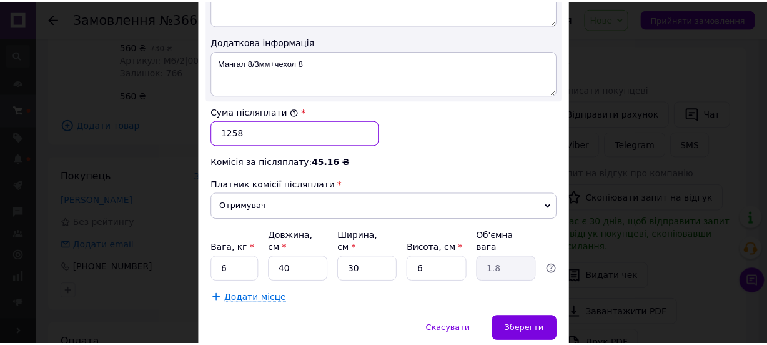
scroll to position [737, 0]
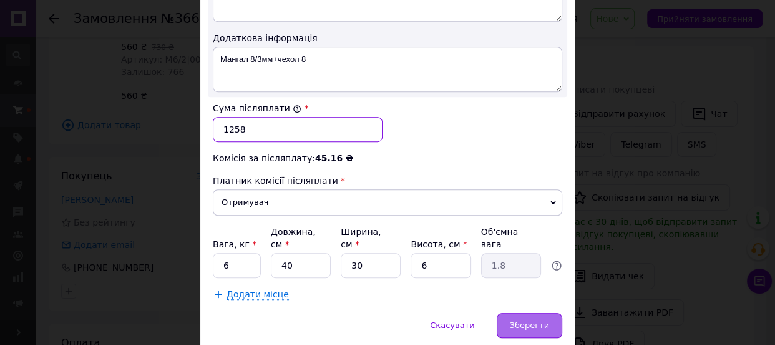
type input "1258"
click at [526, 320] on span "Зберегти" at bounding box center [529, 324] width 39 height 9
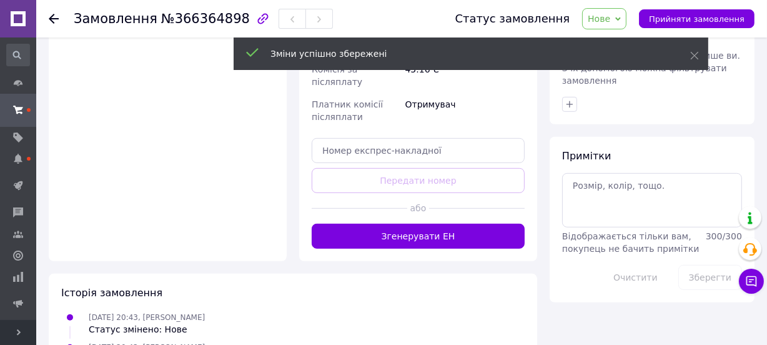
scroll to position [554, 0]
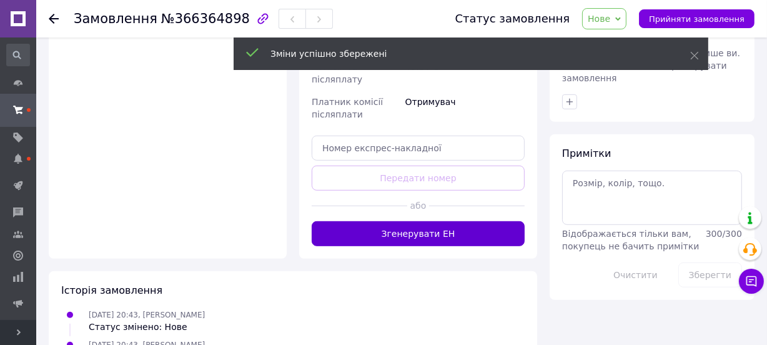
click at [421, 221] on button "Згенерувати ЕН" at bounding box center [418, 233] width 213 height 25
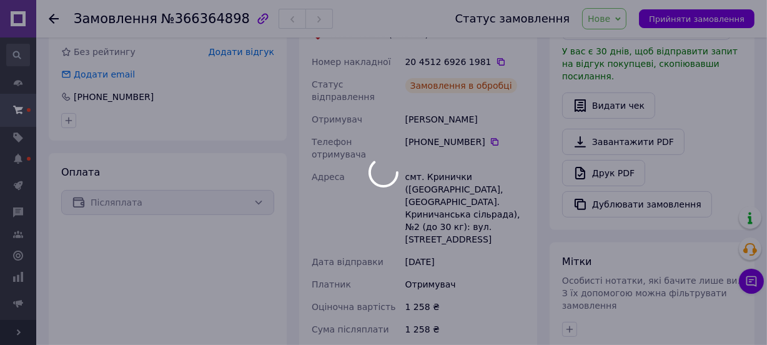
scroll to position [270, 0]
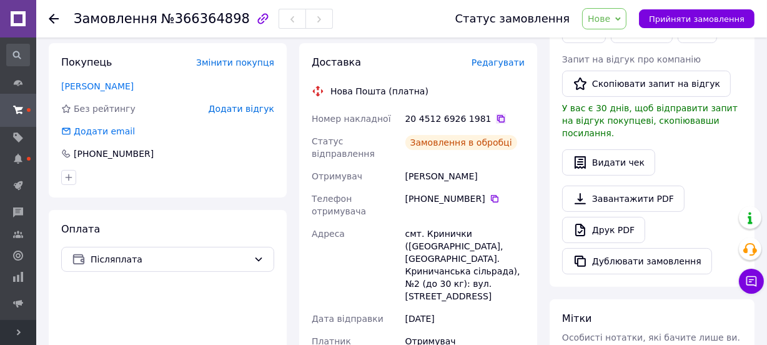
click at [496, 114] on icon at bounding box center [501, 119] width 10 height 10
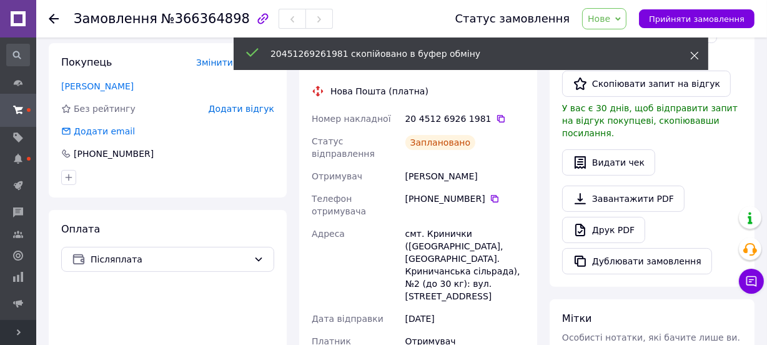
click at [695, 49] on span at bounding box center [694, 55] width 9 height 12
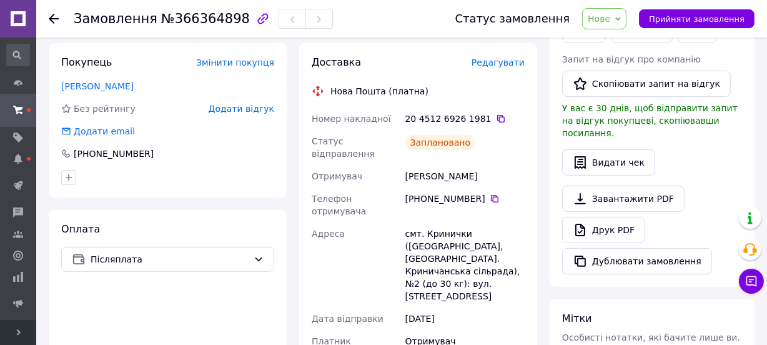
click at [610, 14] on span "Нове" at bounding box center [599, 19] width 22 height 10
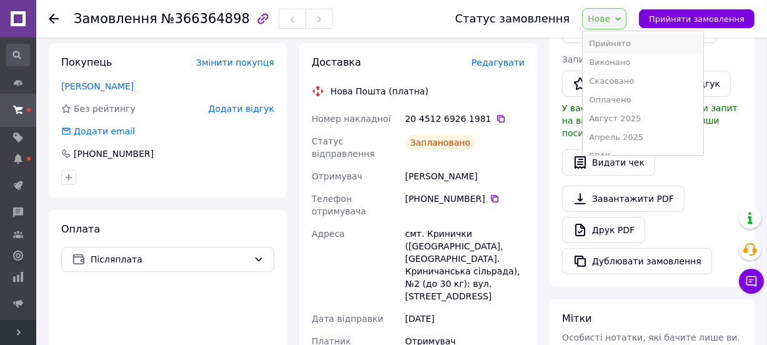
click at [616, 38] on li "Прийнято" at bounding box center [643, 43] width 120 height 19
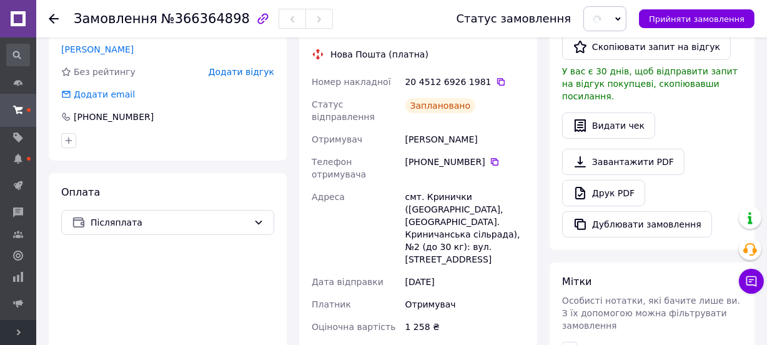
scroll to position [327, 0]
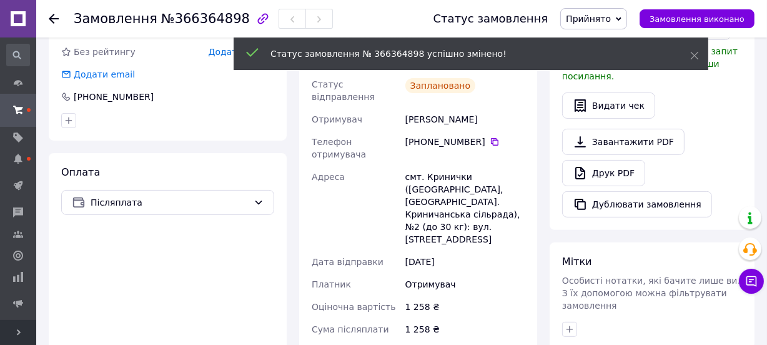
click at [570, 325] on icon "button" at bounding box center [569, 328] width 7 height 7
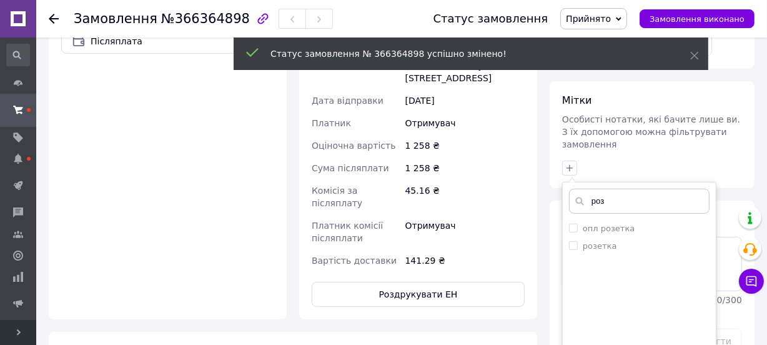
scroll to position [500, 0]
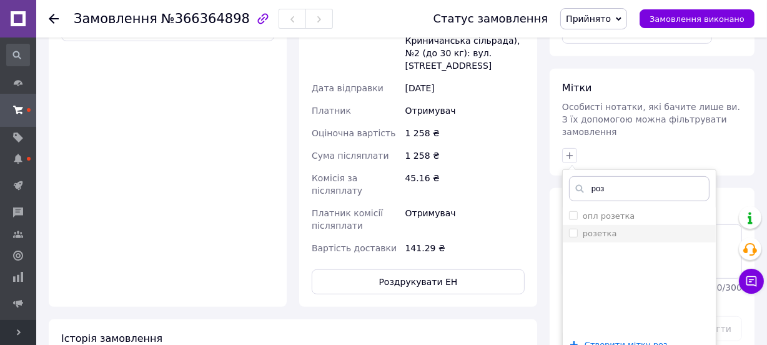
type input "роз"
click at [587, 229] on label "розетка" at bounding box center [600, 233] width 34 height 9
checkbox input "true"
click at [602, 176] on input "роз" at bounding box center [639, 188] width 140 height 25
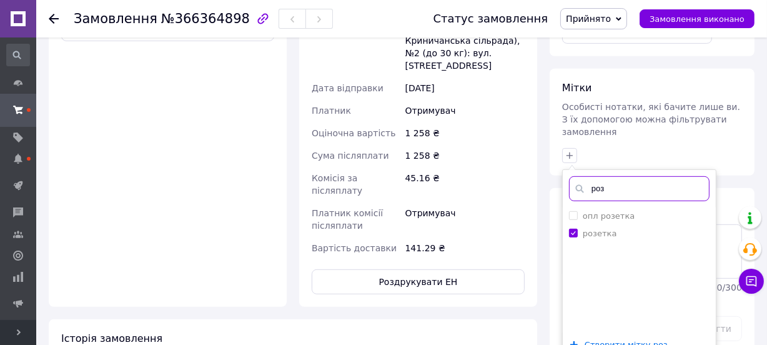
click at [602, 176] on input "роз" at bounding box center [639, 188] width 140 height 25
type input "ман 8/3"
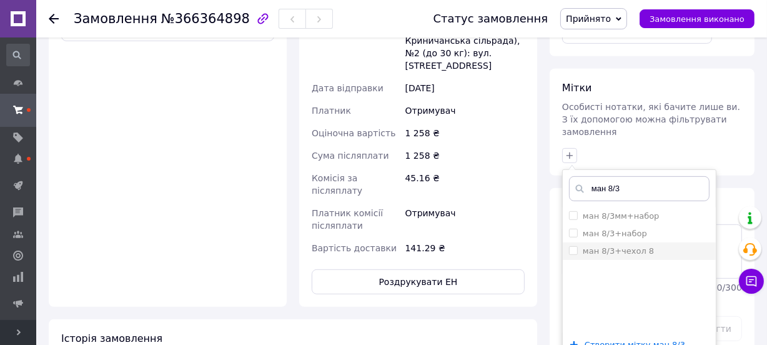
click at [573, 246] on input "ман 8/3+чехол 8" at bounding box center [573, 250] width 8 height 8
checkbox input "true"
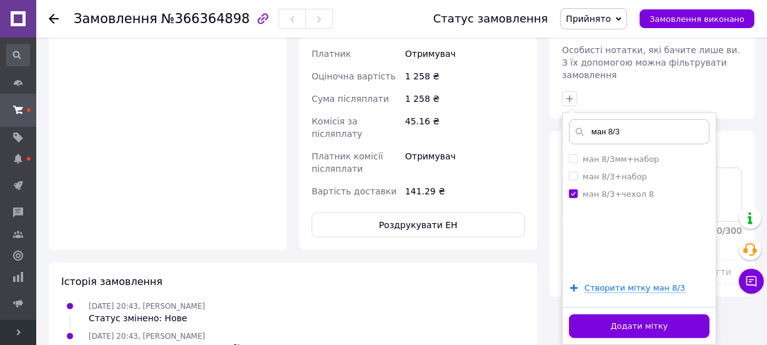
click at [625, 313] on div "Додати мітку" at bounding box center [639, 326] width 153 height 38
click at [629, 314] on button "Додати мітку" at bounding box center [639, 326] width 140 height 24
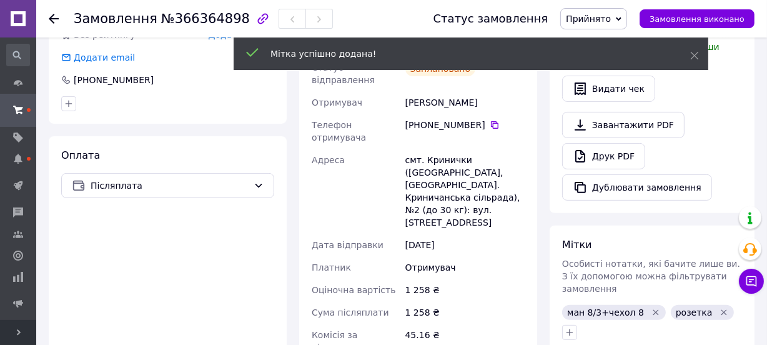
scroll to position [330, 0]
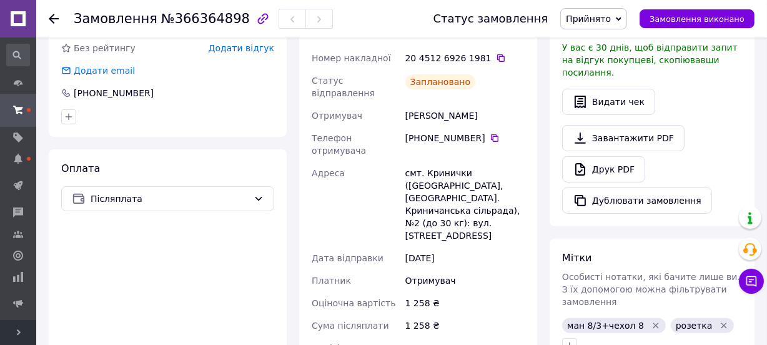
click at [54, 18] on use at bounding box center [54, 19] width 10 height 10
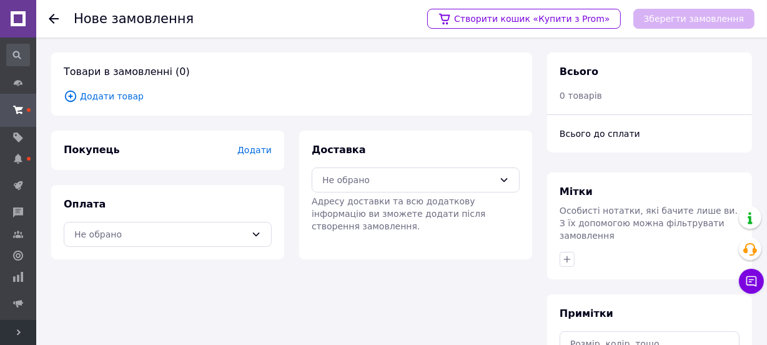
click at [116, 92] on span "Додати товар" at bounding box center [292, 96] width 456 height 14
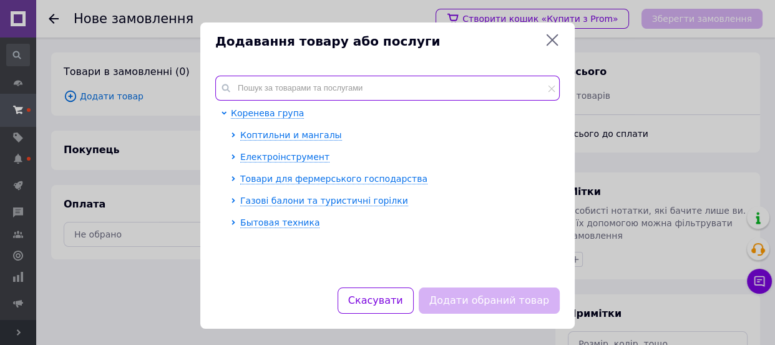
click at [268, 92] on input "text" at bounding box center [387, 88] width 345 height 25
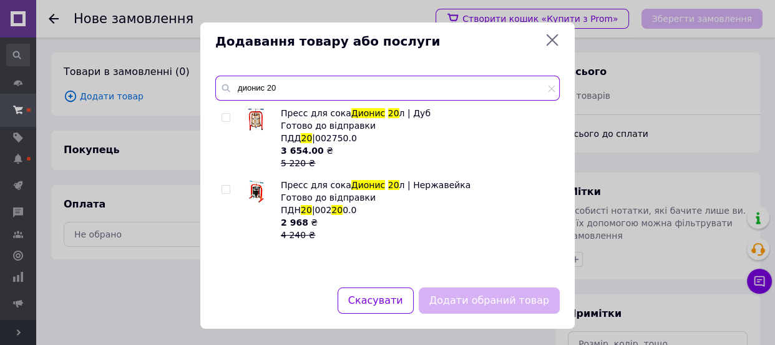
type input "дионис 20"
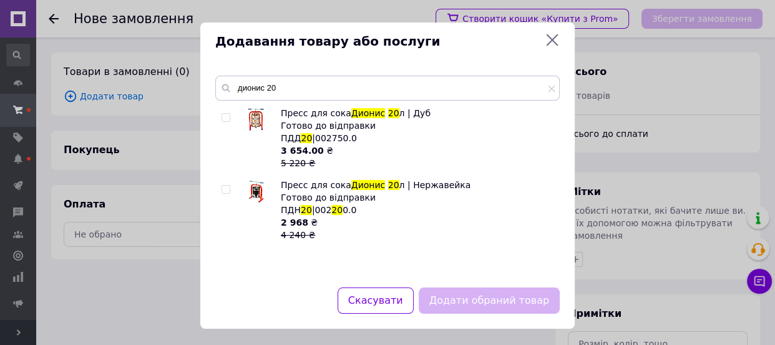
click at [222, 187] on input "checkbox" at bounding box center [226, 189] width 8 height 8
checkbox input "true"
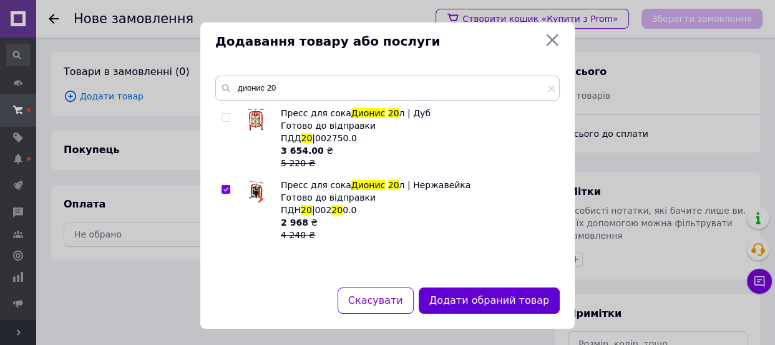
click at [457, 294] on button "Додати обраний товар" at bounding box center [489, 300] width 141 height 27
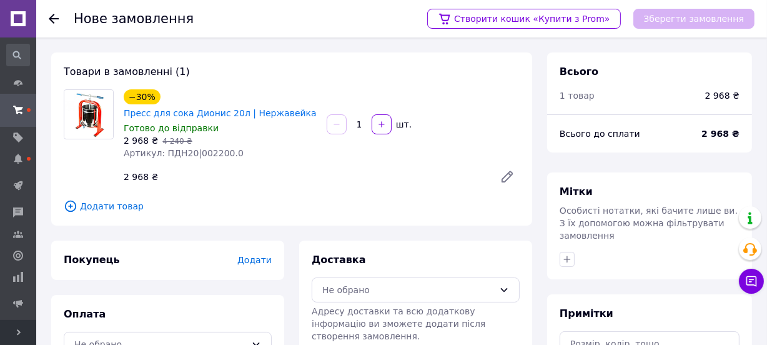
click at [263, 258] on span "Додати" at bounding box center [254, 260] width 34 height 10
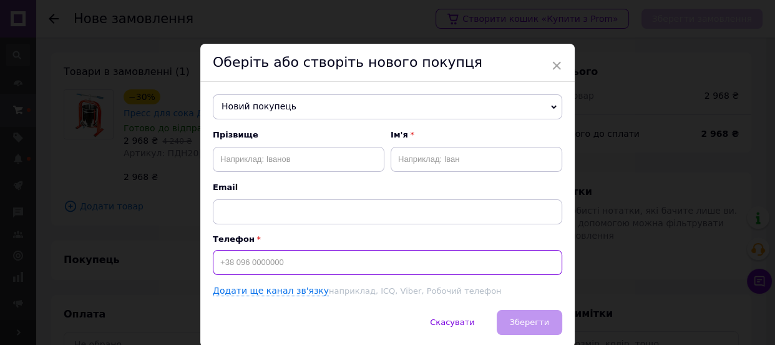
paste input "+380663100652"
type input "+380663100652"
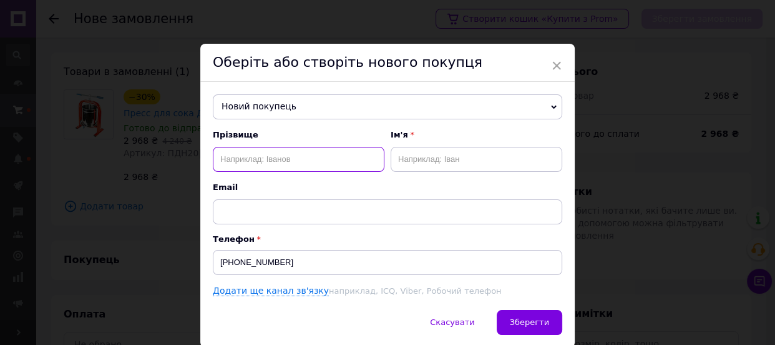
paste input "Лапаєва Ірина"
click at [260, 159] on input "Лапаєва Ірина" at bounding box center [299, 159] width 172 height 25
type input "Лапаєва"
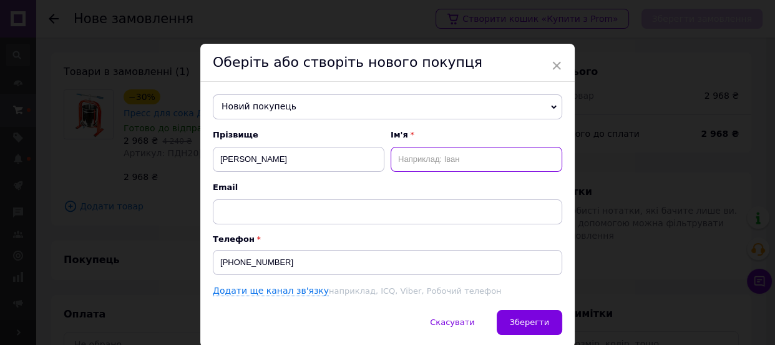
paste input "Ірина"
type input "Ірина"
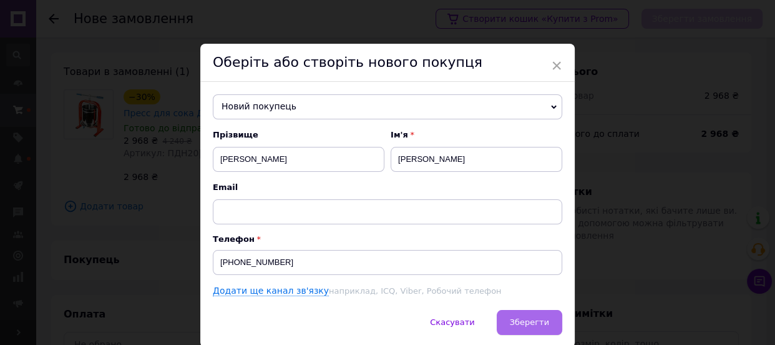
click at [522, 315] on button "Зберегти" at bounding box center [530, 322] width 66 height 25
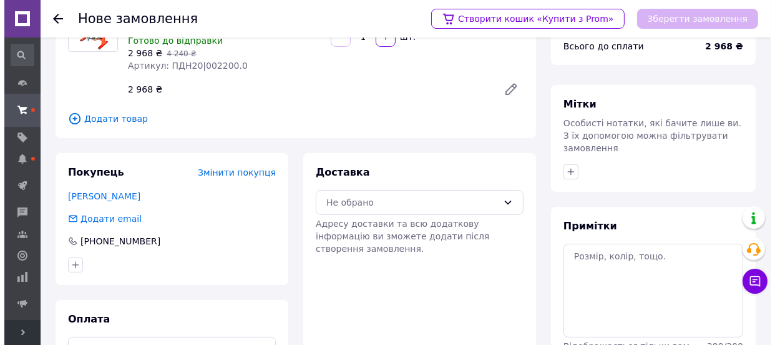
scroll to position [156, 0]
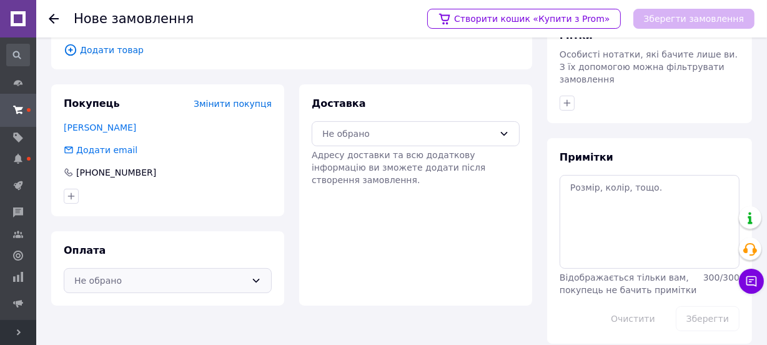
click at [129, 277] on div "Не обрано" at bounding box center [160, 280] width 172 height 14
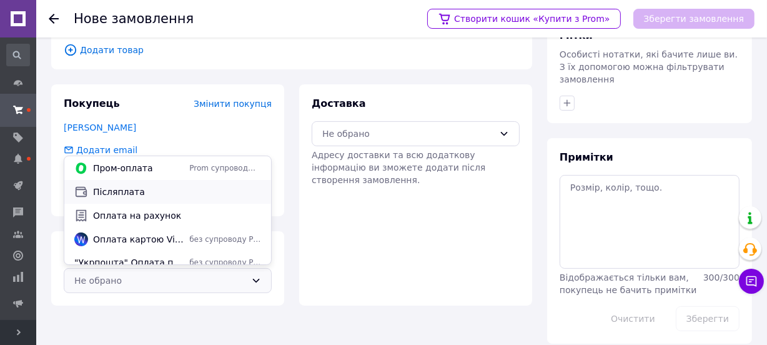
click at [123, 192] on span "Післяплата" at bounding box center [177, 191] width 168 height 12
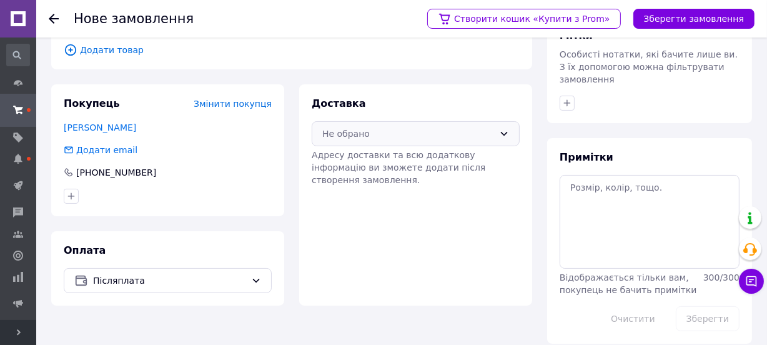
click at [338, 135] on div "Не обрано" at bounding box center [408, 134] width 172 height 14
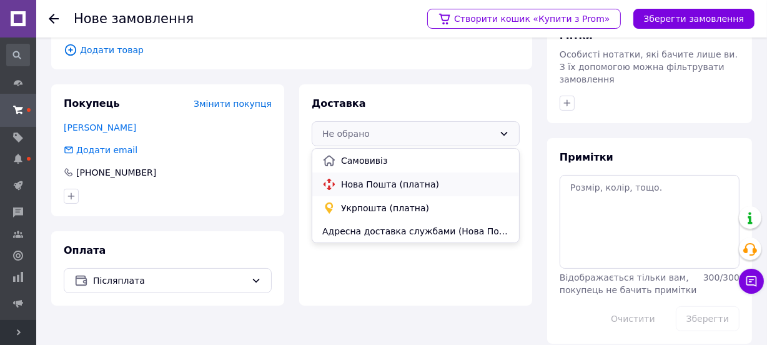
click at [345, 178] on span "Нова Пошта (платна)" at bounding box center [425, 184] width 168 height 12
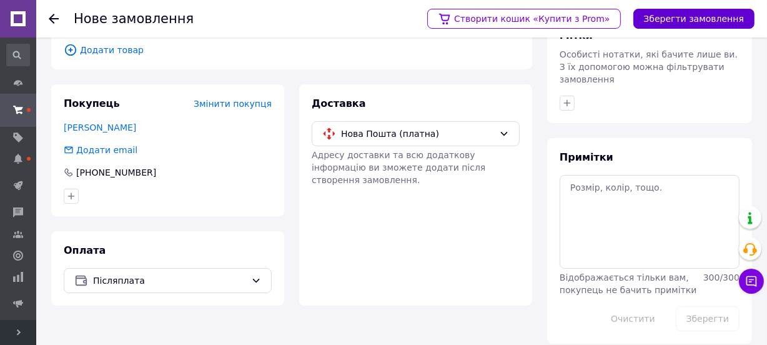
click at [659, 20] on button "Зберегти замовлення" at bounding box center [693, 19] width 121 height 20
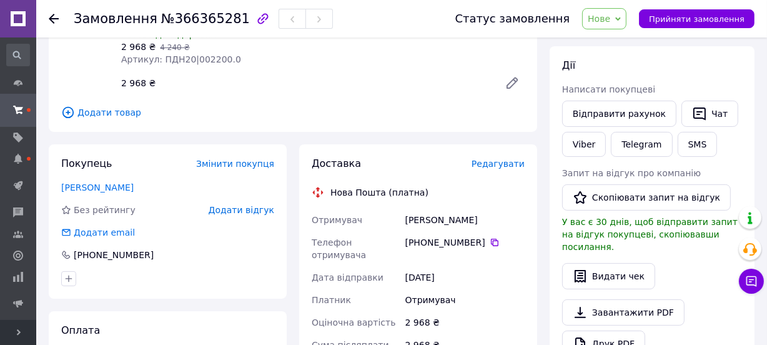
click at [486, 159] on span "Редагувати" at bounding box center [497, 164] width 53 height 10
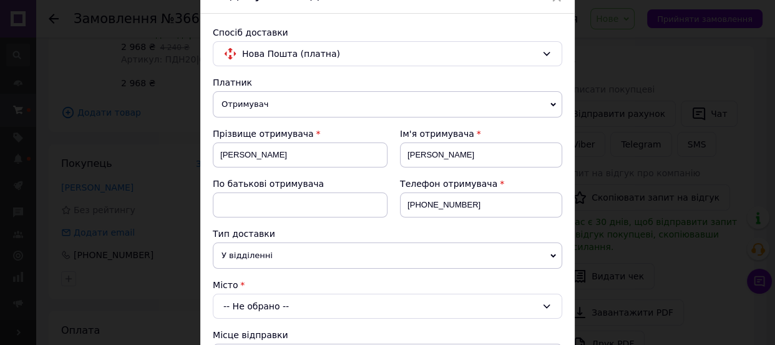
scroll to position [170, 0]
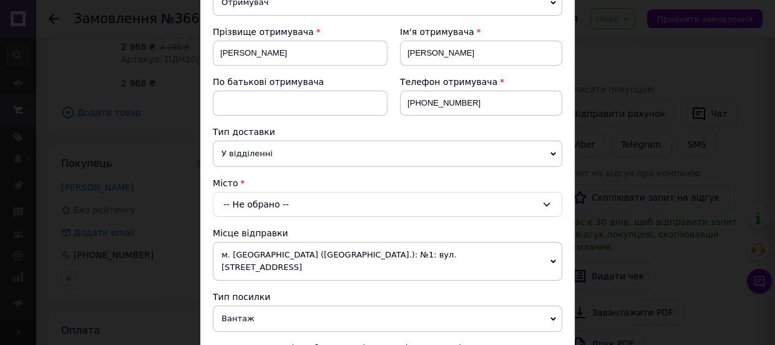
click at [237, 204] on div "-- Не обрано --" at bounding box center [388, 204] width 350 height 25
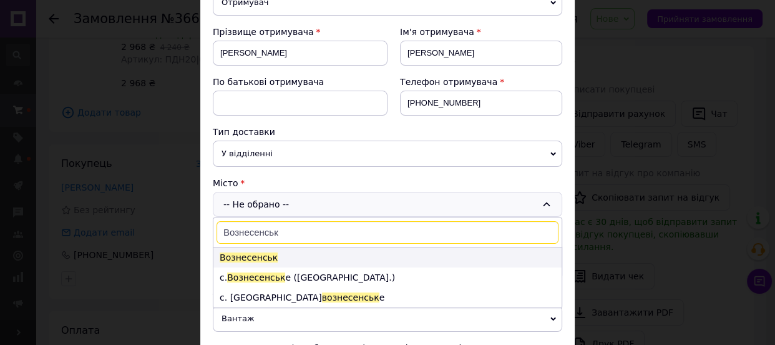
type input "Вознесенськ"
click at [248, 253] on span "Вознесенськ" at bounding box center [249, 257] width 58 height 10
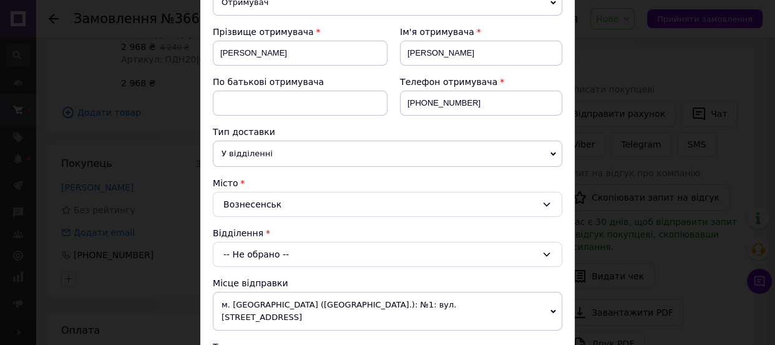
click at [248, 253] on div "-- Не обрано --" at bounding box center [388, 254] width 350 height 25
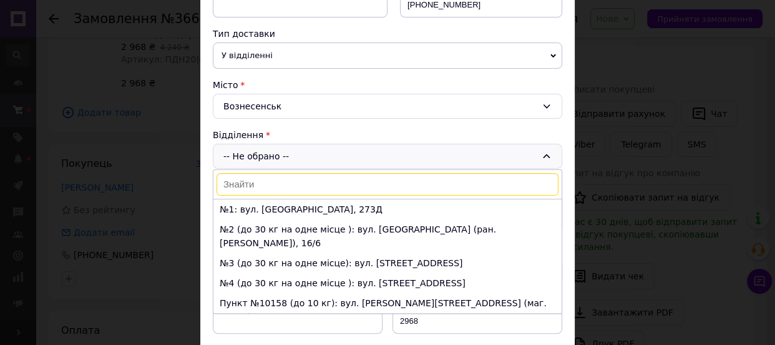
scroll to position [283, 0]
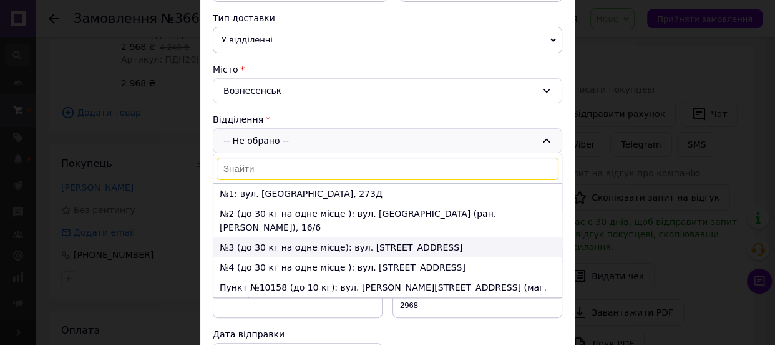
click at [259, 237] on li "№3 (до 30 кг на одне місце): вул. Соборності, 34А" at bounding box center [388, 247] width 348 height 20
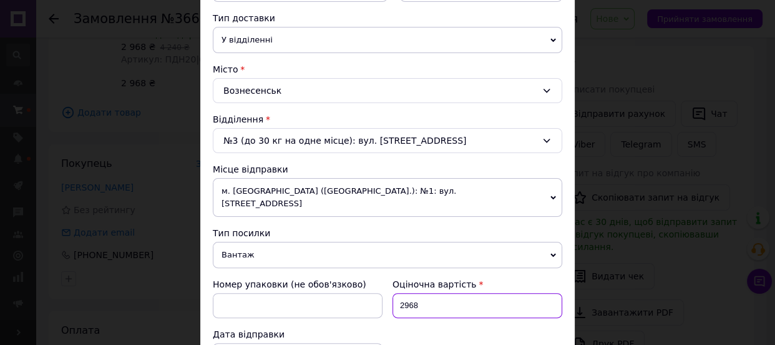
click at [440, 298] on input "2968" at bounding box center [478, 305] width 170 height 25
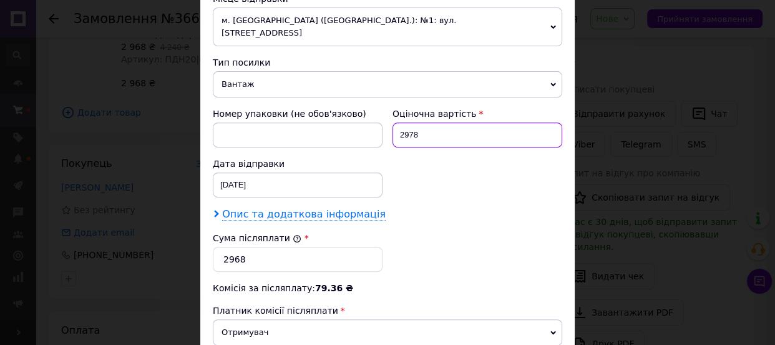
type input "2978"
click at [273, 208] on span "Опис та додаткова інформація" at bounding box center [304, 214] width 164 height 12
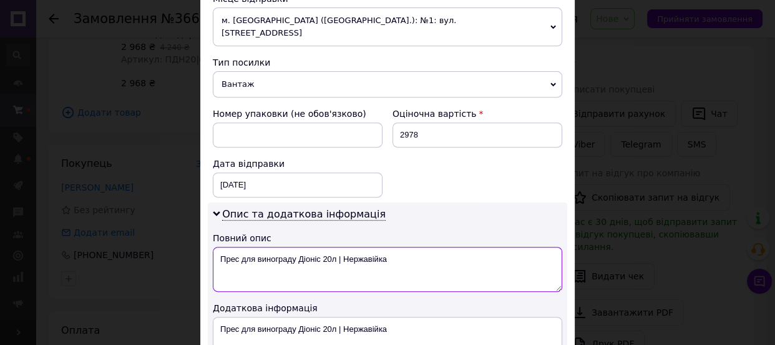
drag, startPoint x: 390, startPoint y: 244, endPoint x: 337, endPoint y: 246, distance: 53.8
click at [337, 247] on textarea "Прес для винограду Діоніс 20л | Нержавійка" at bounding box center [388, 269] width 350 height 45
drag, startPoint x: 293, startPoint y: 244, endPoint x: 240, endPoint y: 247, distance: 53.8
click at [240, 247] on textarea "Прес для винограду Діоніс 20л НЕРЖАВЕЙКА" at bounding box center [388, 269] width 350 height 45
click at [240, 247] on textarea "Прес Діоніс 20л НЕРЖАВЕЙКА" at bounding box center [388, 269] width 350 height 45
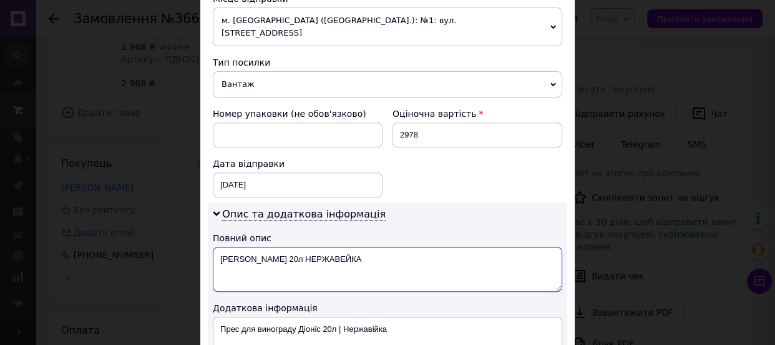
click at [240, 247] on textarea "Прес Діоніс 20л НЕРЖАВЕЙКА" at bounding box center [388, 269] width 350 height 45
type textarea "Прес Діоніс 20л НЕРЖАВЕЙКА"
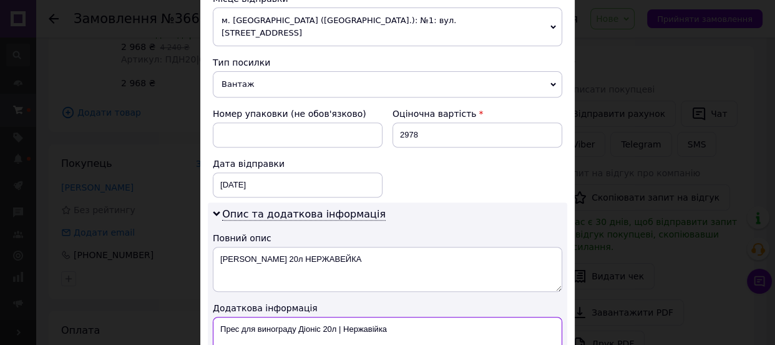
click at [270, 321] on textarea "Прес для винограду Діоніс 20л | Нержавійка" at bounding box center [388, 339] width 350 height 45
paste textarea "іоніс 20л НЕРЖАВЕЙКА"
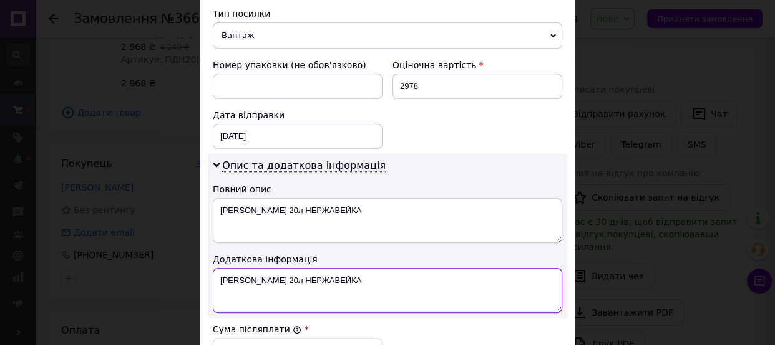
scroll to position [624, 0]
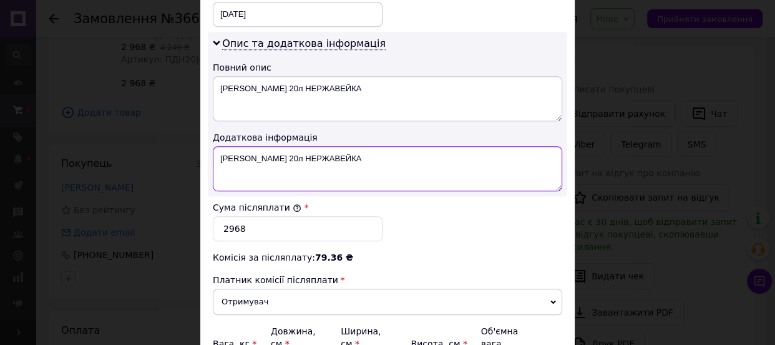
type textarea "Прес Діоніс 20л НЕРЖАВЕЙКА"
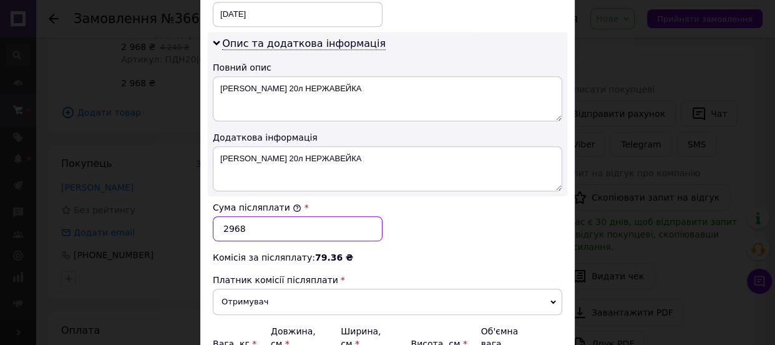
click at [247, 216] on input "2968" at bounding box center [298, 228] width 170 height 25
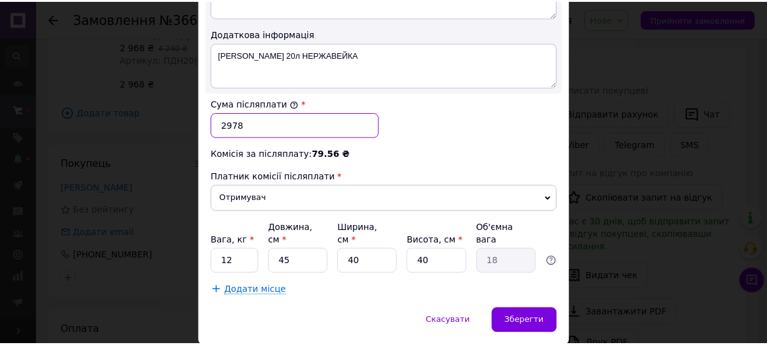
scroll to position [737, 0]
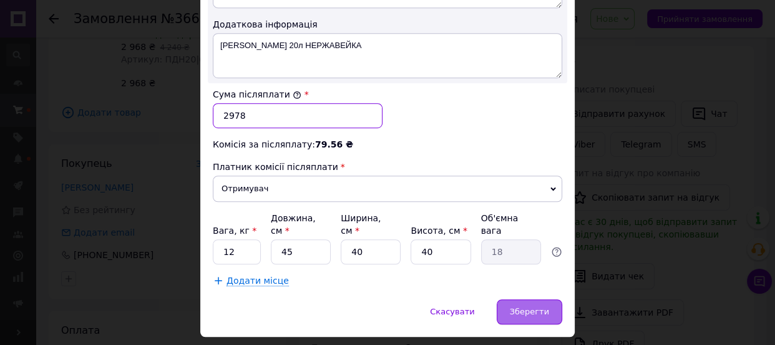
type input "2978"
click at [535, 307] on span "Зберегти" at bounding box center [529, 311] width 39 height 9
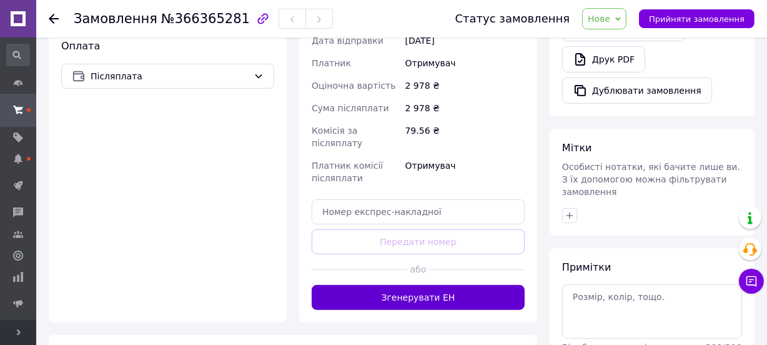
click at [443, 285] on button "Згенерувати ЕН" at bounding box center [418, 297] width 213 height 25
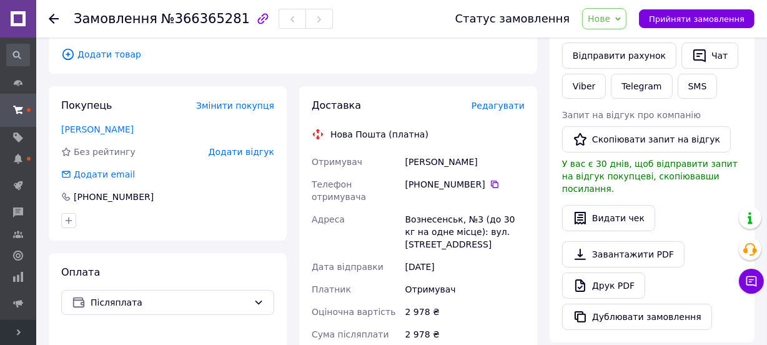
scroll to position [213, 0]
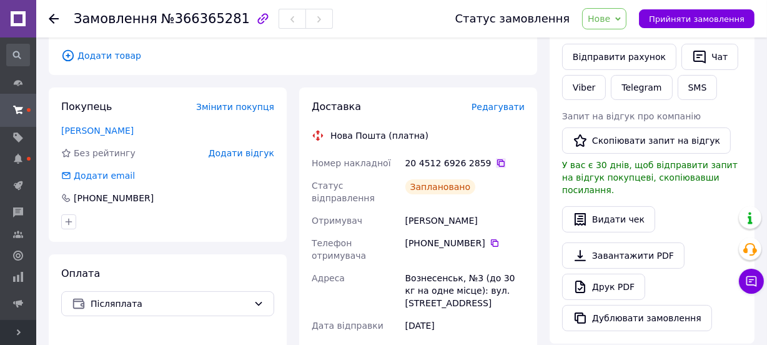
click at [496, 158] on icon at bounding box center [501, 163] width 10 height 10
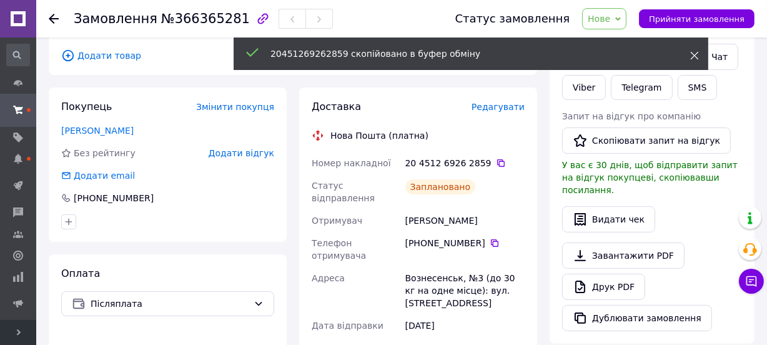
click at [693, 55] on use at bounding box center [695, 56] width 8 height 8
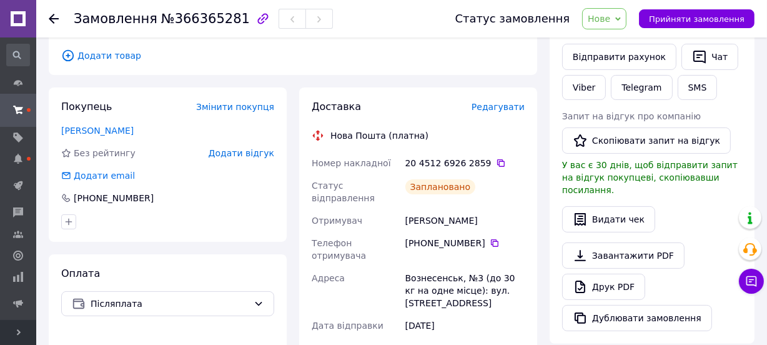
click at [621, 19] on icon at bounding box center [618, 19] width 6 height 4
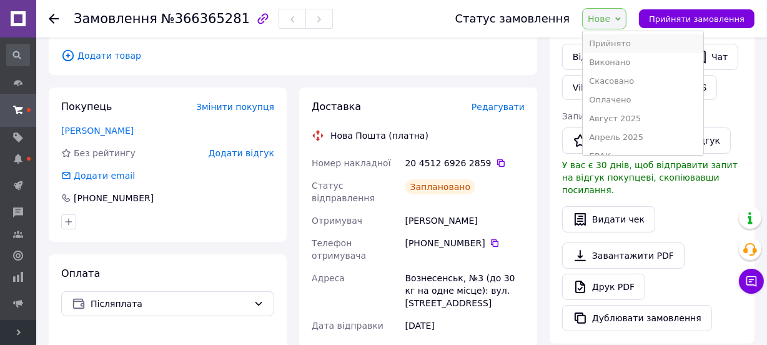
click at [626, 37] on li "Прийнято" at bounding box center [643, 43] width 120 height 19
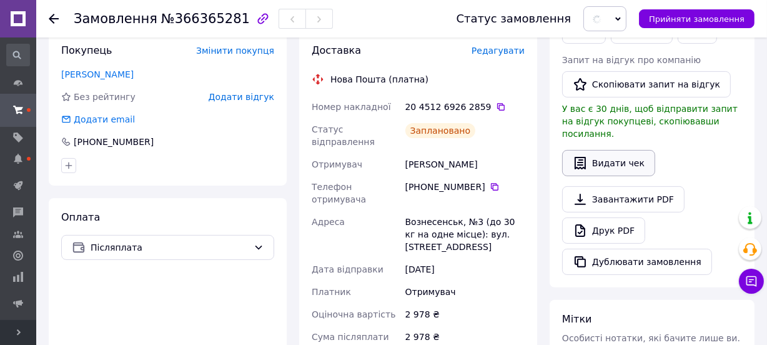
scroll to position [383, 0]
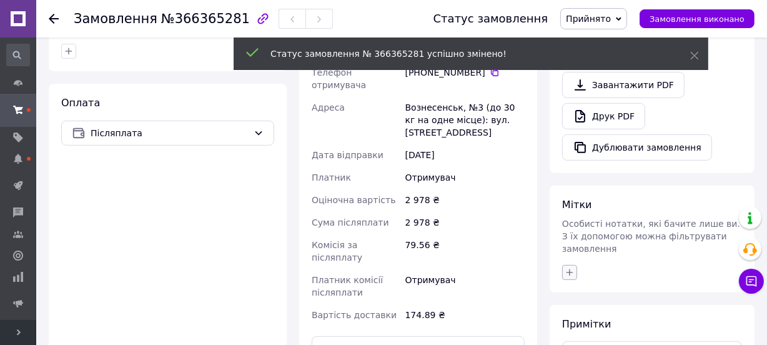
click at [569, 268] on icon "button" at bounding box center [569, 271] width 7 height 7
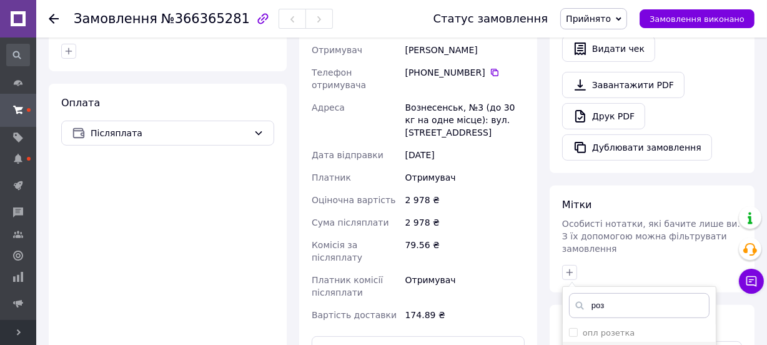
type input "роз"
click at [600, 344] on label "розетка" at bounding box center [600, 349] width 34 height 9
checkbox input "true"
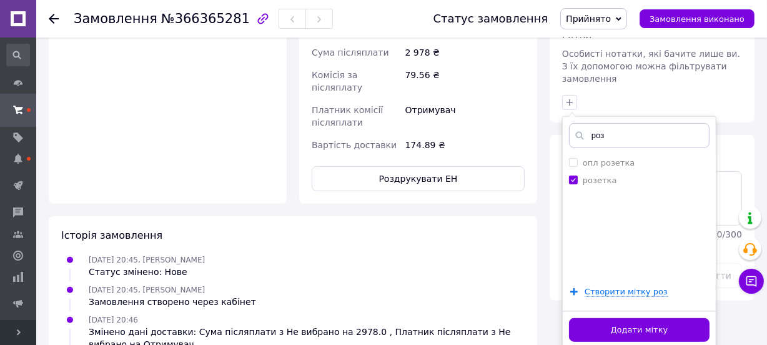
scroll to position [554, 0]
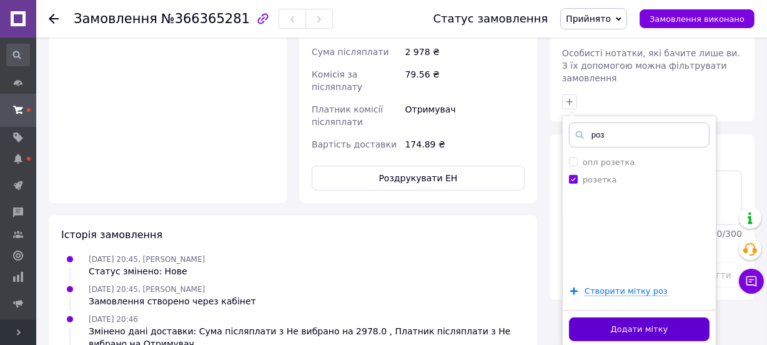
click at [606, 317] on button "Додати мітку" at bounding box center [639, 329] width 140 height 24
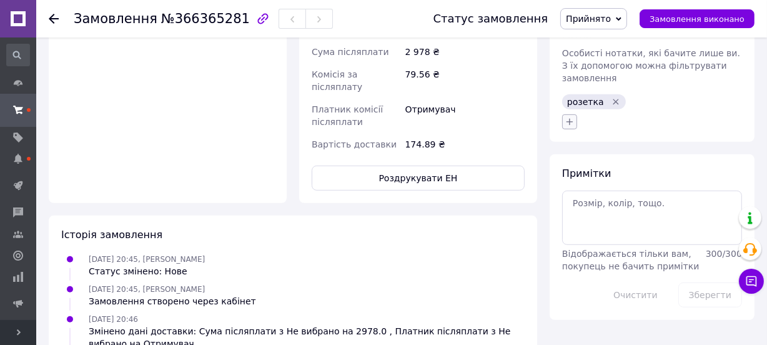
click at [573, 117] on icon "button" at bounding box center [569, 122] width 10 height 10
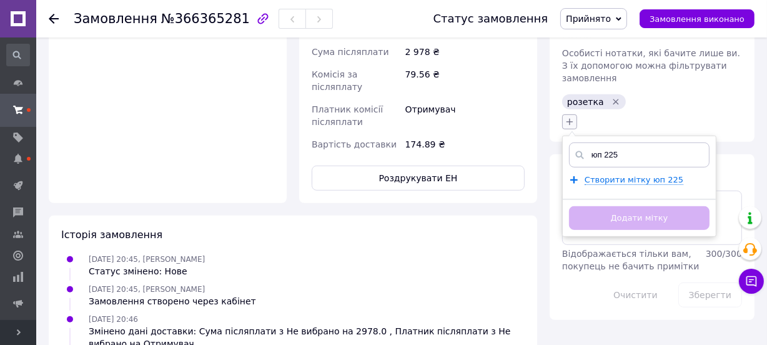
type input "юп 2250"
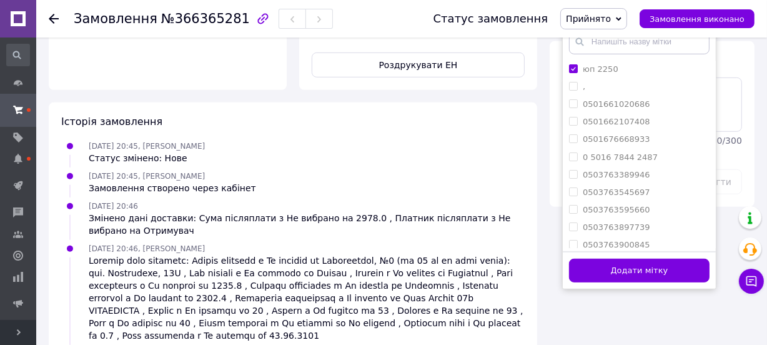
scroll to position [667, 0]
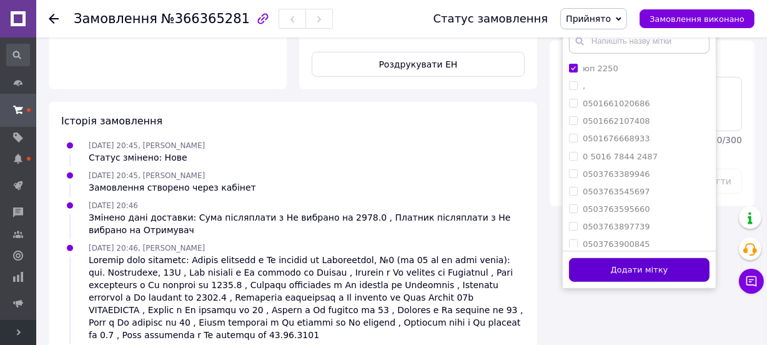
click at [641, 258] on button "Додати мітку" at bounding box center [639, 270] width 140 height 24
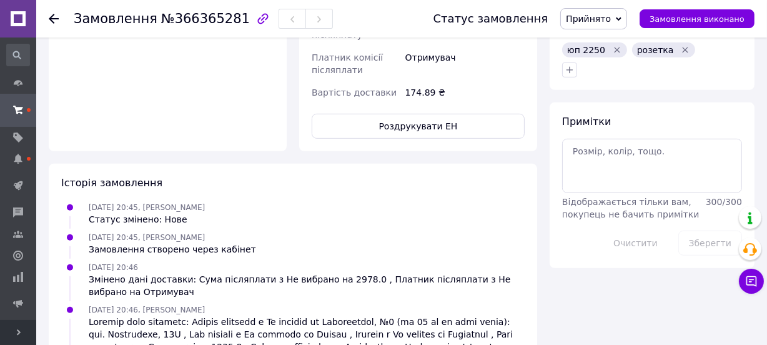
scroll to position [497, 0]
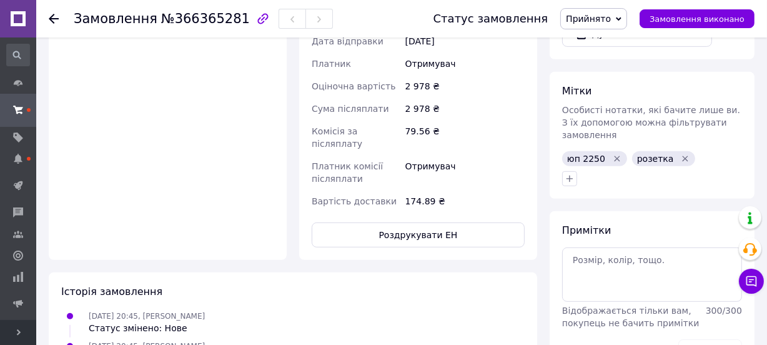
click at [51, 17] on use at bounding box center [54, 19] width 10 height 10
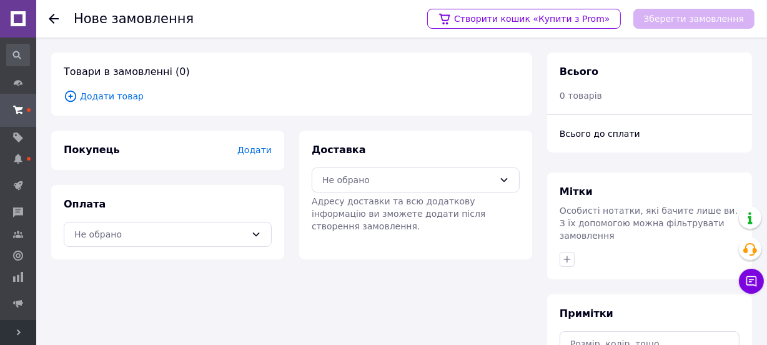
click at [124, 99] on span "Додати товар" at bounding box center [292, 96] width 456 height 14
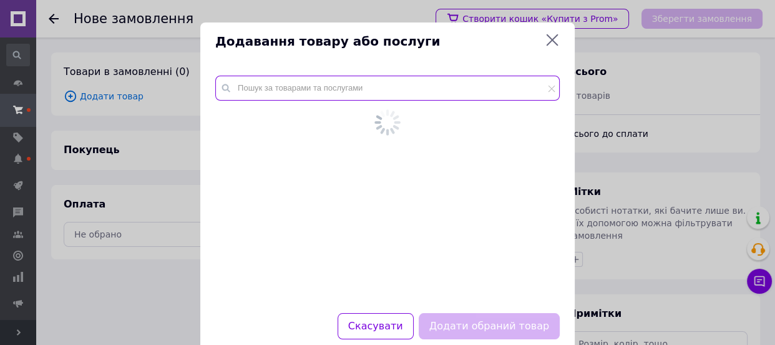
click at [267, 88] on input "text" at bounding box center [387, 88] width 345 height 25
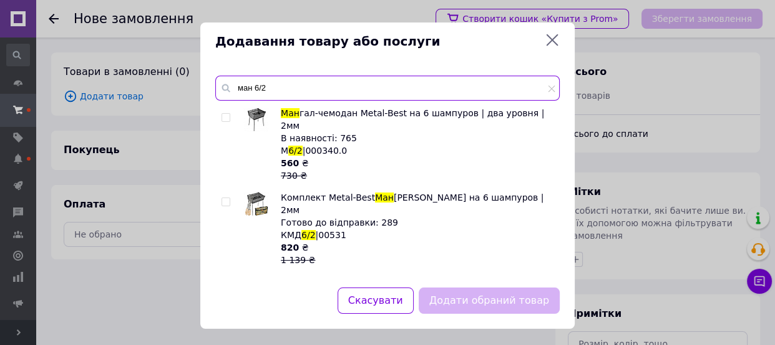
type input "ман 6/2"
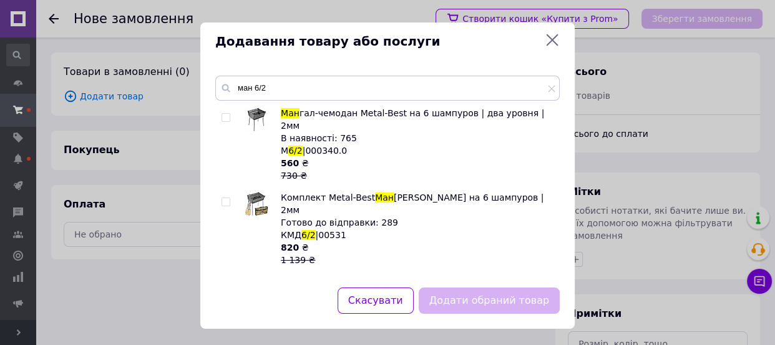
click at [225, 282] on input "checkbox" at bounding box center [226, 286] width 8 height 8
checkbox input "true"
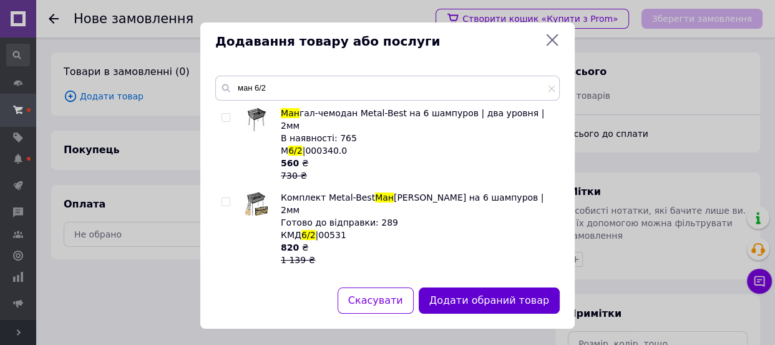
click at [479, 302] on button "Додати обраний товар" at bounding box center [489, 300] width 141 height 27
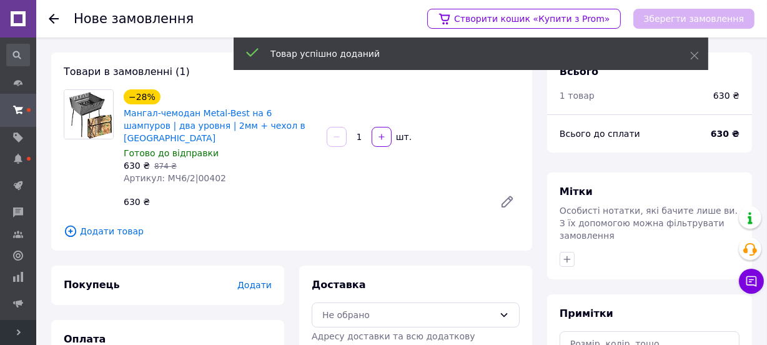
click at [256, 280] on span "Додати" at bounding box center [254, 285] width 34 height 10
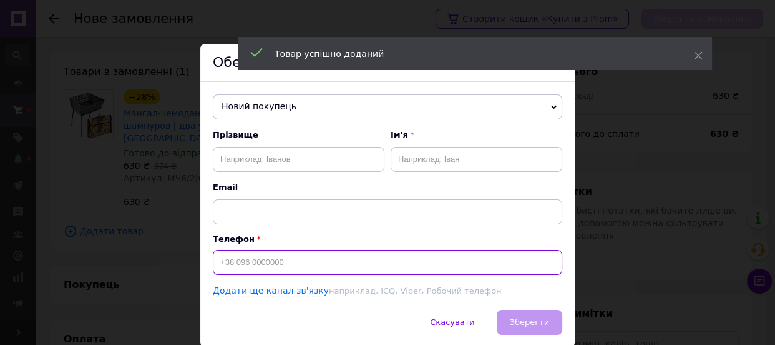
paste input "+380677758375"
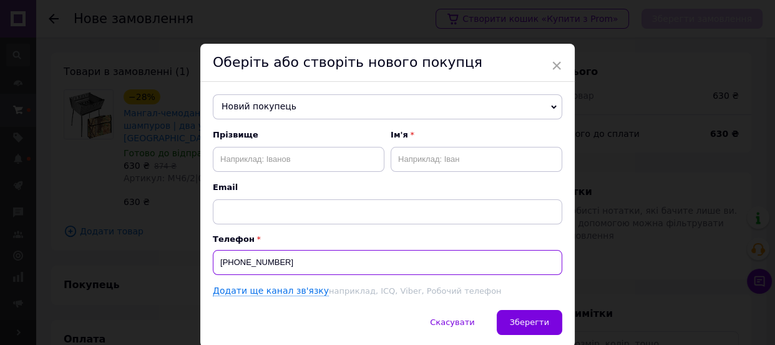
type input "+380677758375"
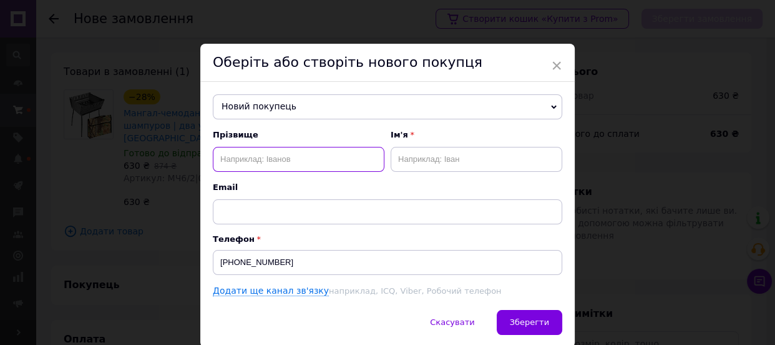
paste input "кононова Юлія"
click at [272, 164] on input "кононова Юлія" at bounding box center [299, 159] width 172 height 25
type input "кононова"
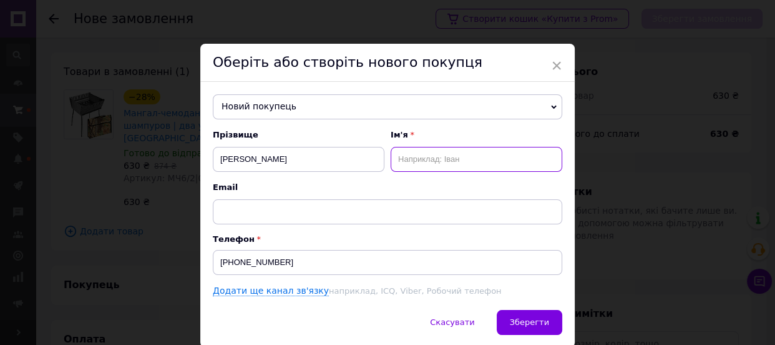
paste input "Юлія"
type input "Юлія"
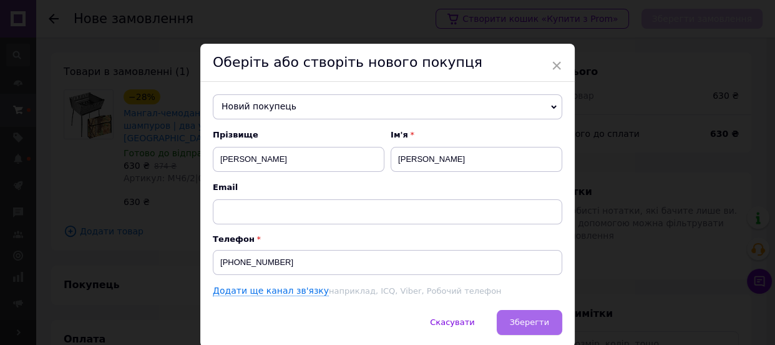
click at [526, 320] on span "Зберегти" at bounding box center [529, 321] width 39 height 9
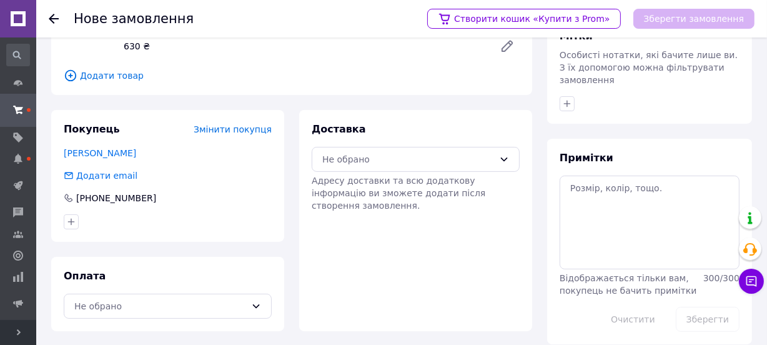
scroll to position [156, 0]
click at [149, 301] on div "Не обрано" at bounding box center [168, 305] width 208 height 25
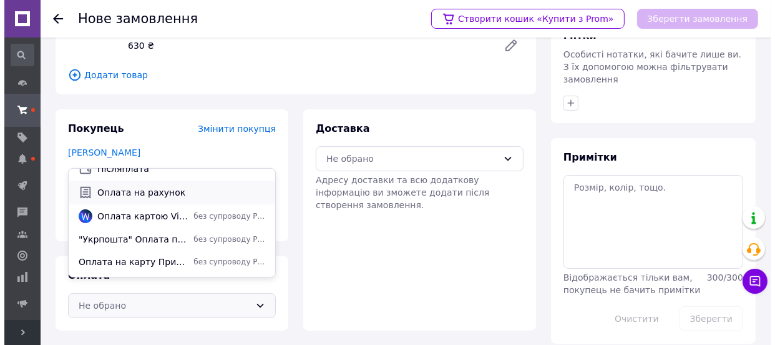
scroll to position [54, 0]
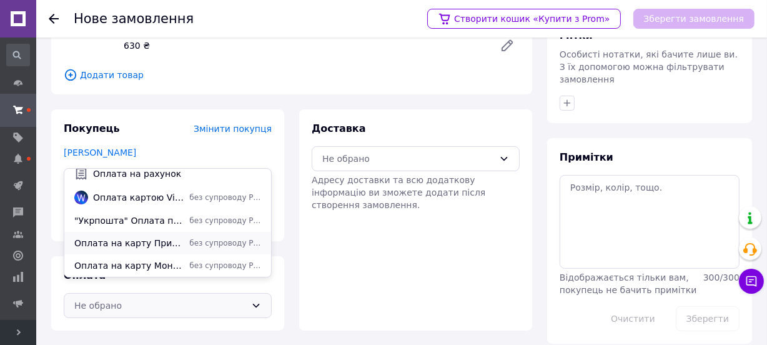
click at [130, 239] on span "Оплата на карту Приват Банк" at bounding box center [129, 243] width 110 height 12
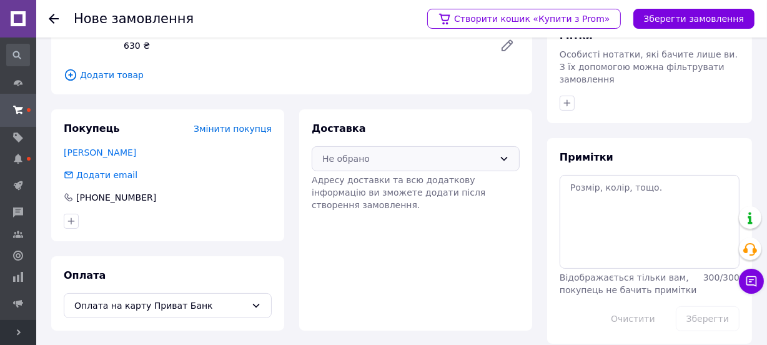
click at [360, 146] on div "Не обрано" at bounding box center [416, 158] width 208 height 25
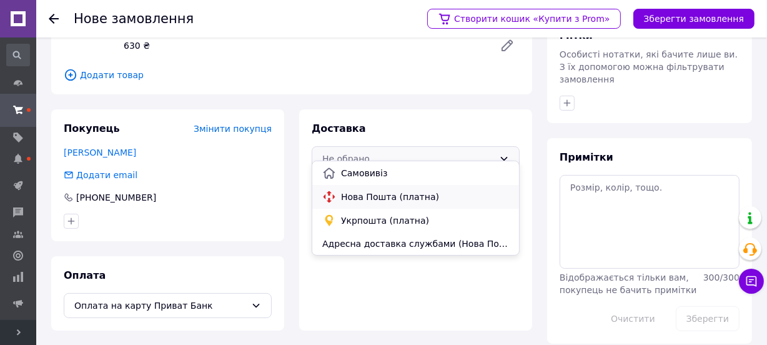
click at [365, 199] on span "Нова Пошта (платна)" at bounding box center [425, 196] width 168 height 12
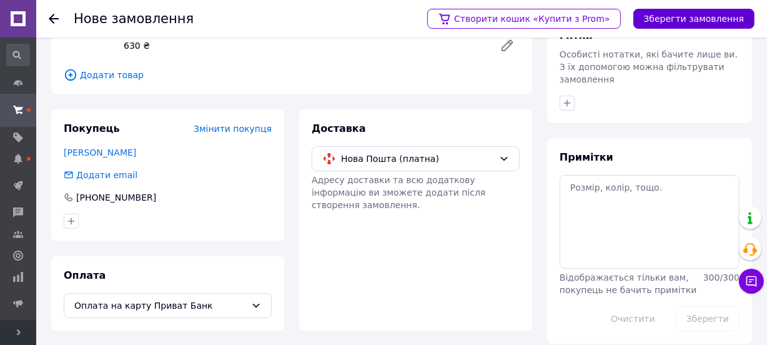
click at [661, 17] on button "Зберегти замовлення" at bounding box center [693, 19] width 121 height 20
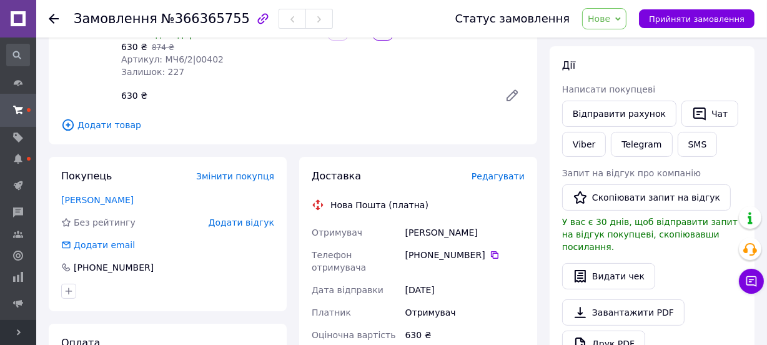
click at [510, 175] on span "Редагувати" at bounding box center [497, 176] width 53 height 10
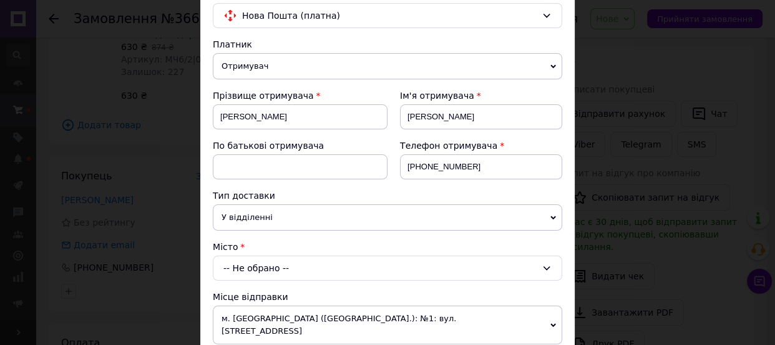
scroll to position [113, 0]
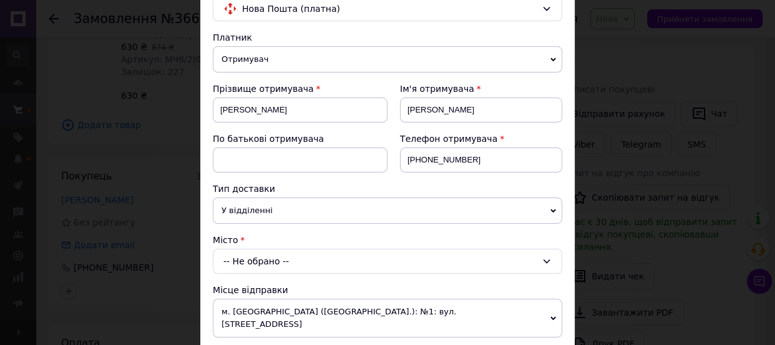
click at [250, 212] on span "У відділенні" at bounding box center [388, 210] width 350 height 26
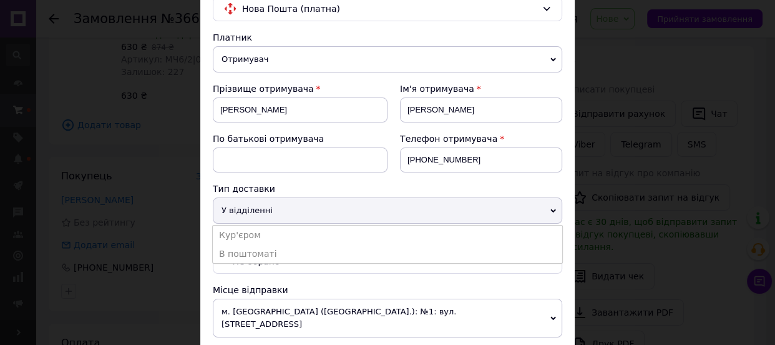
click at [248, 211] on span "У відділенні" at bounding box center [388, 210] width 350 height 26
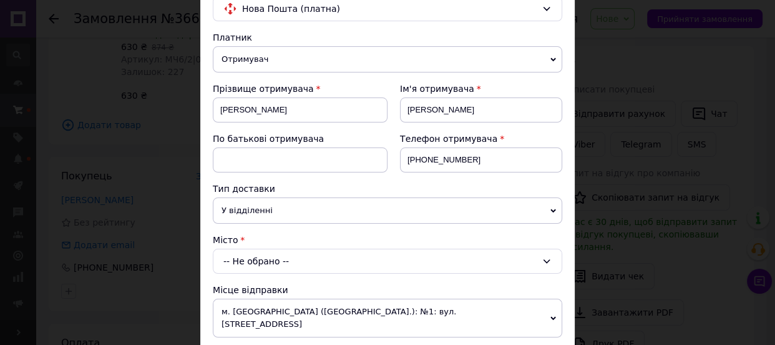
click at [247, 211] on span "У відділенні" at bounding box center [388, 210] width 350 height 26
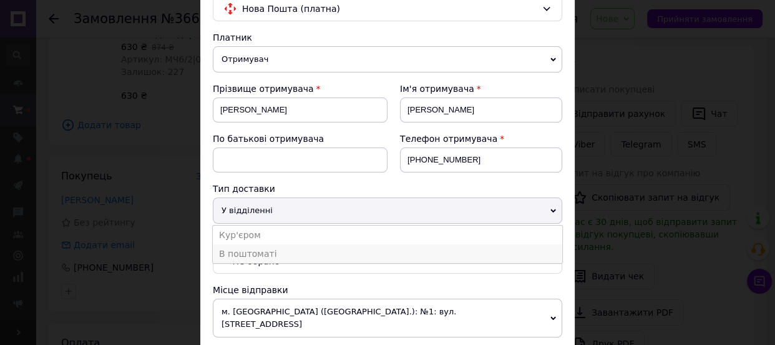
click at [242, 247] on li "В поштоматі" at bounding box center [388, 253] width 350 height 19
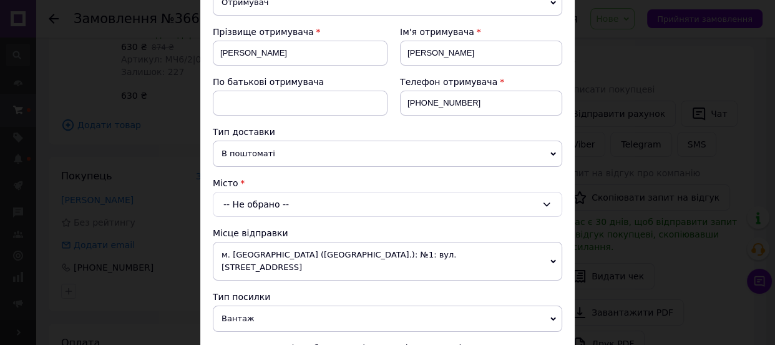
click at [249, 199] on div "-- Не обрано --" at bounding box center [388, 204] width 350 height 25
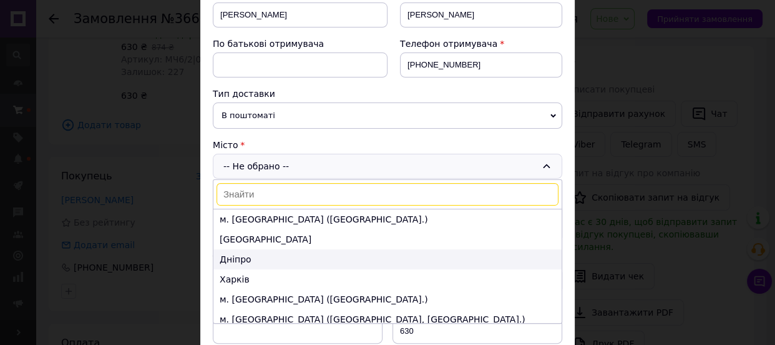
scroll to position [227, 0]
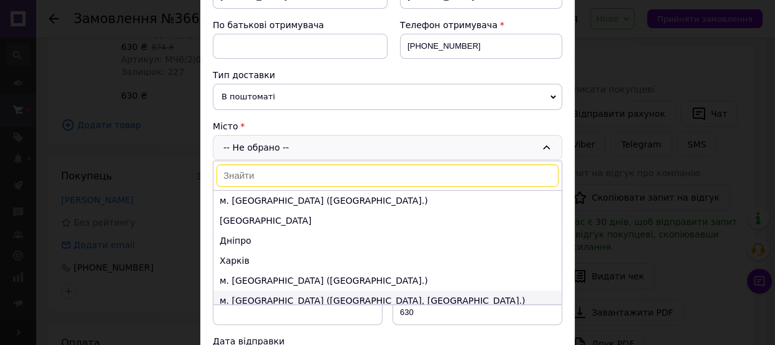
click at [261, 292] on li "м. Запоріжжя (Запорізька обл., Запорізький р-н.)" at bounding box center [388, 300] width 348 height 20
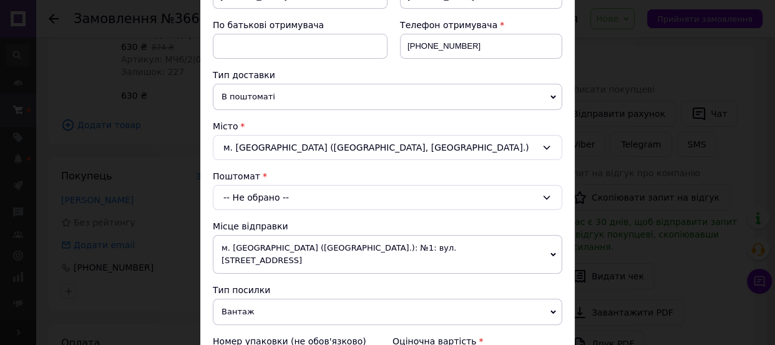
click at [267, 199] on div "-- Не обрано --" at bounding box center [388, 197] width 350 height 25
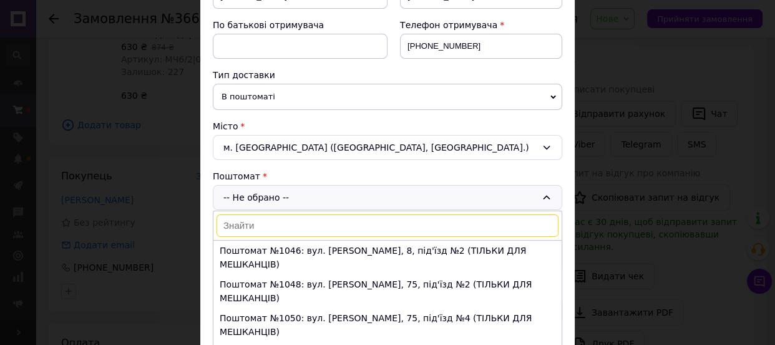
drag, startPoint x: 267, startPoint y: 202, endPoint x: 265, endPoint y: 220, distance: 17.6
paste input "5633"
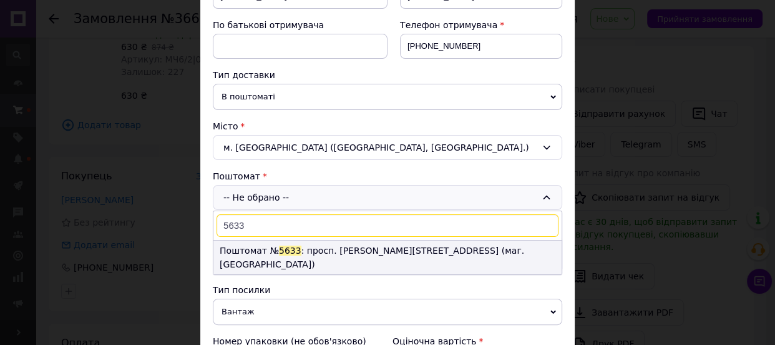
type input "5633"
click at [290, 254] on li "Поштомат № 5633 : просп. Ювілейний, 16а (маг. АТБ)" at bounding box center [388, 257] width 348 height 34
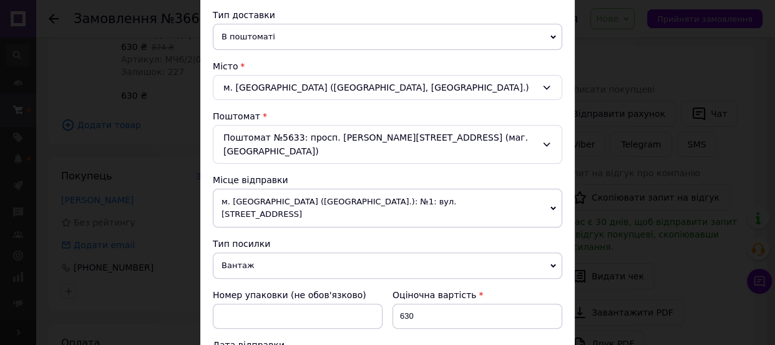
scroll to position [397, 0]
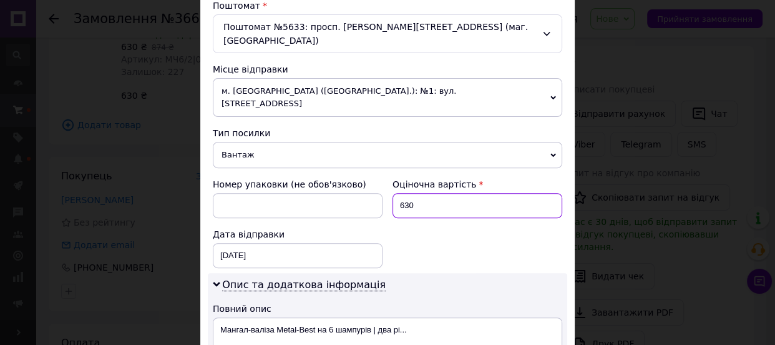
click at [430, 193] on input "630" at bounding box center [478, 205] width 170 height 25
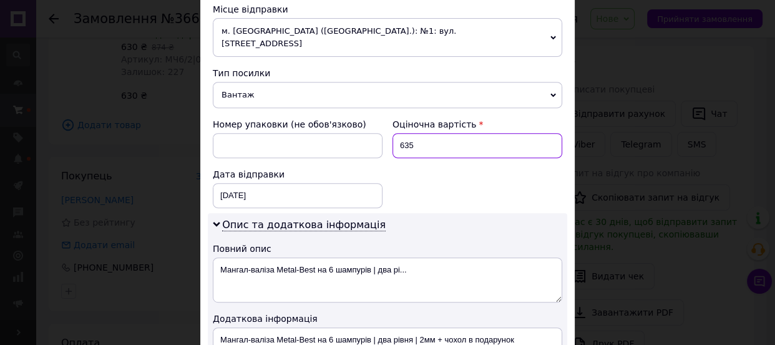
scroll to position [511, 0]
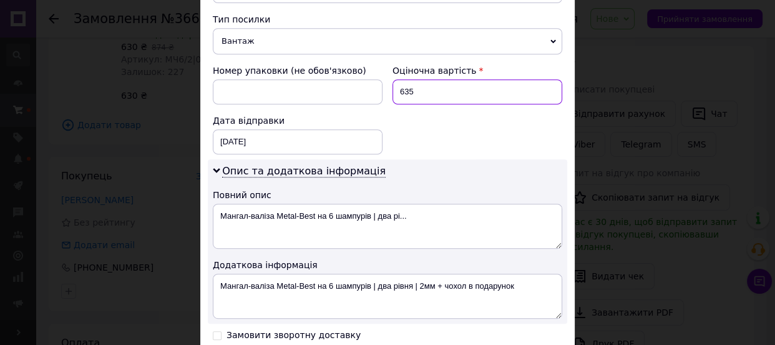
type input "635"
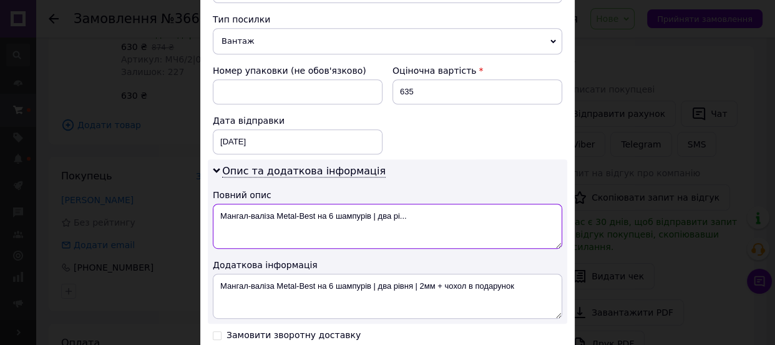
click at [390, 204] on textarea "Мангал-валіза Metal-Best на 6 шампурів | два рі..." at bounding box center [388, 226] width 350 height 45
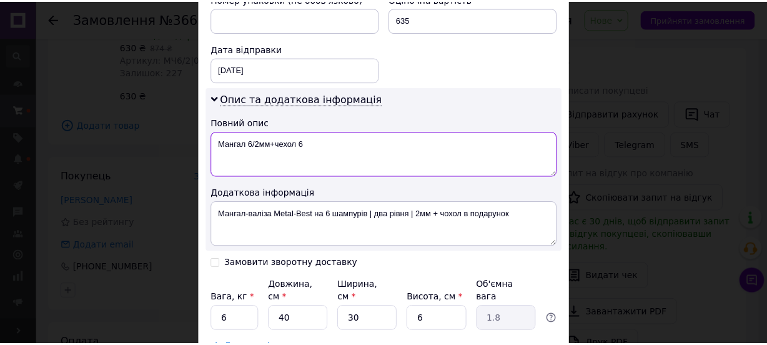
scroll to position [624, 0]
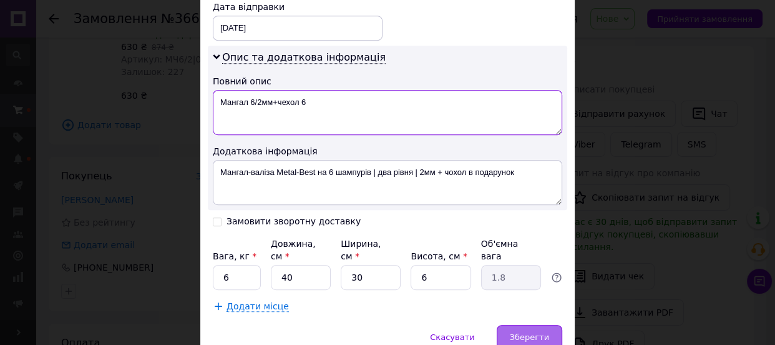
type textarea "Мангал 6/2мм+чехол 6"
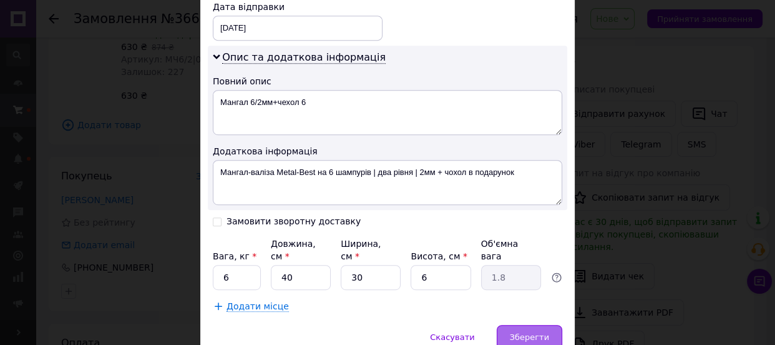
click at [531, 332] on span "Зберегти" at bounding box center [529, 336] width 39 height 9
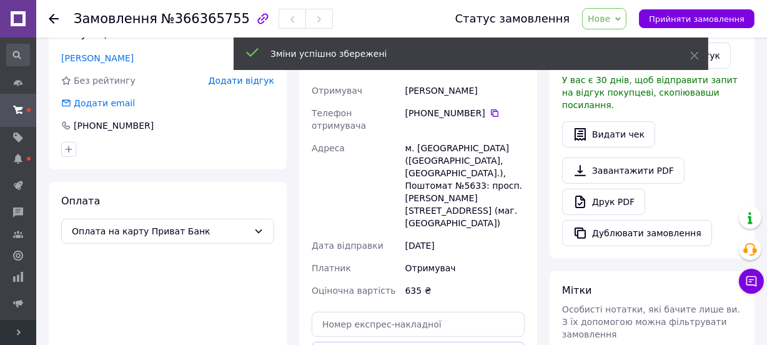
scroll to position [440, 0]
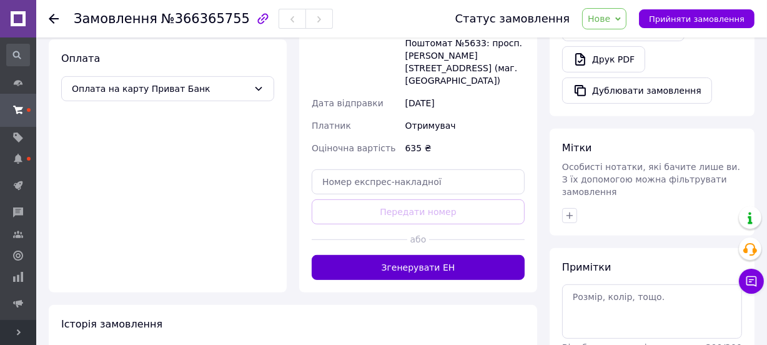
click at [417, 255] on button "Згенерувати ЕН" at bounding box center [418, 267] width 213 height 25
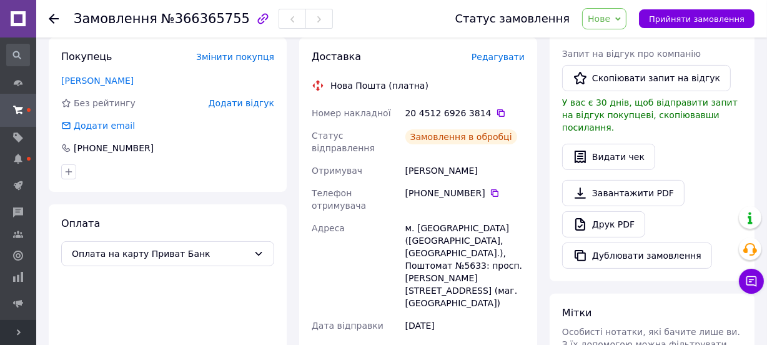
scroll to position [270, 0]
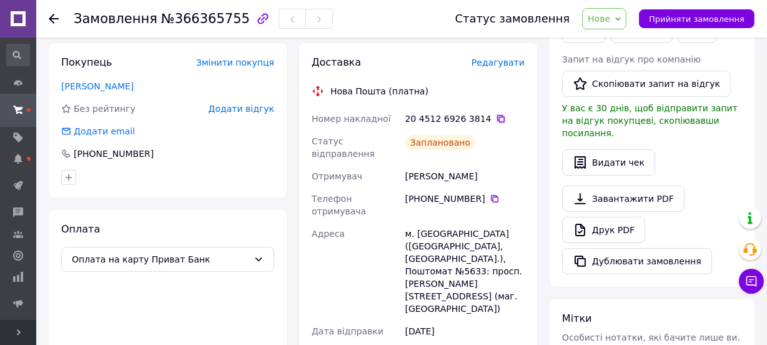
click at [497, 115] on icon at bounding box center [500, 118] width 7 height 7
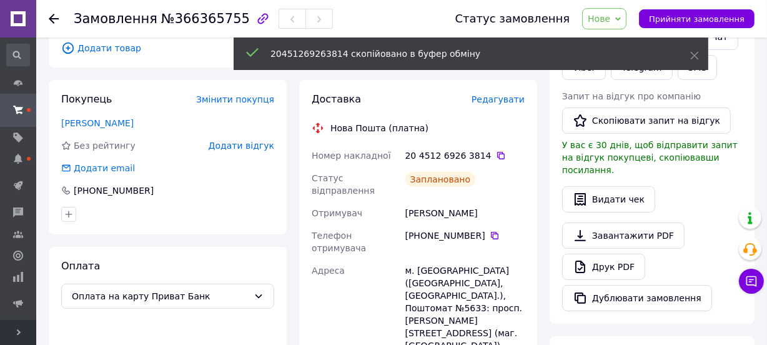
scroll to position [213, 0]
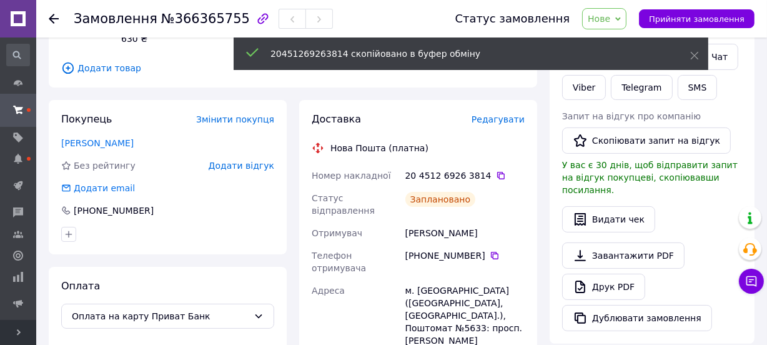
click at [621, 16] on icon at bounding box center [618, 19] width 6 height 6
click at [696, 53] on use at bounding box center [695, 56] width 8 height 8
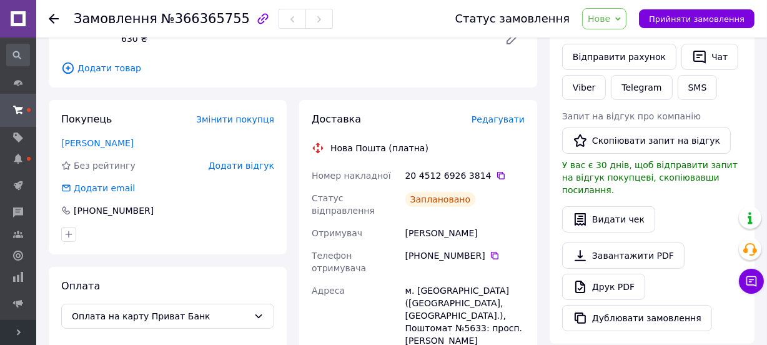
click at [607, 19] on span "Нове" at bounding box center [599, 19] width 22 height 10
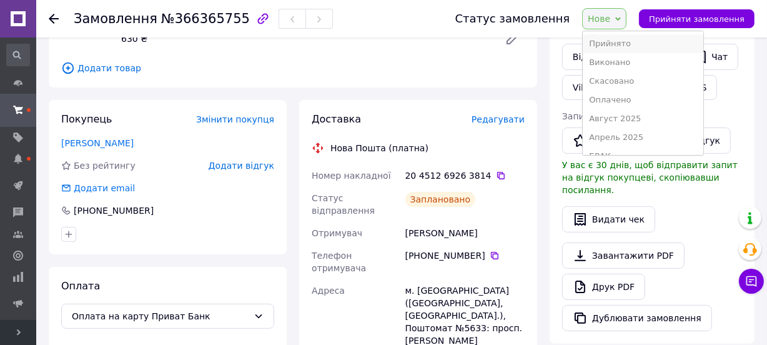
click at [617, 38] on li "Прийнято" at bounding box center [643, 43] width 120 height 19
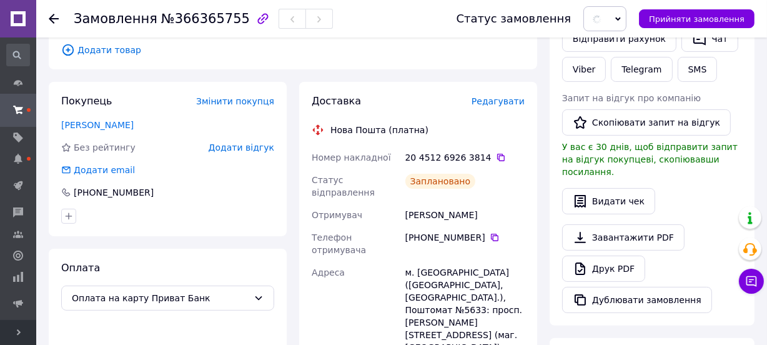
scroll to position [440, 0]
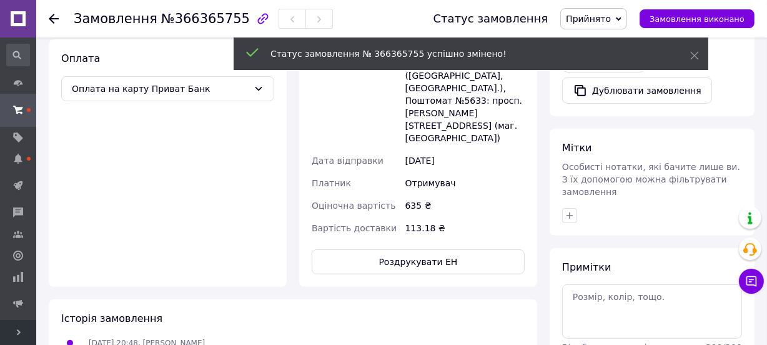
click at [569, 212] on icon "button" at bounding box center [569, 215] width 7 height 7
type input "роз"
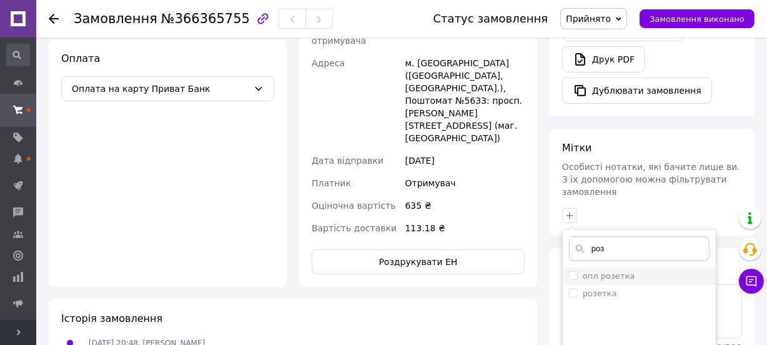
click at [605, 271] on label "опл розетка" at bounding box center [609, 275] width 52 height 9
checkbox input "true"
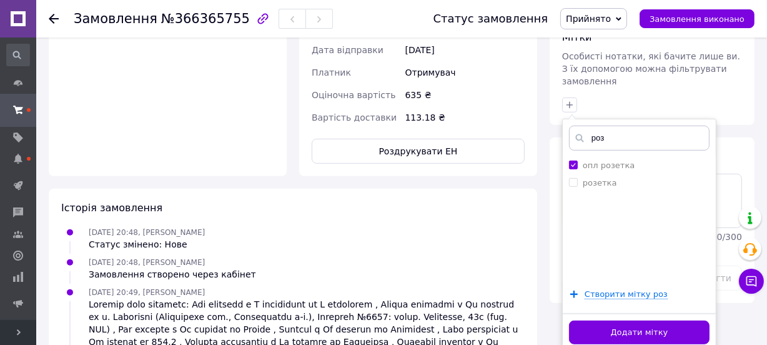
scroll to position [554, 0]
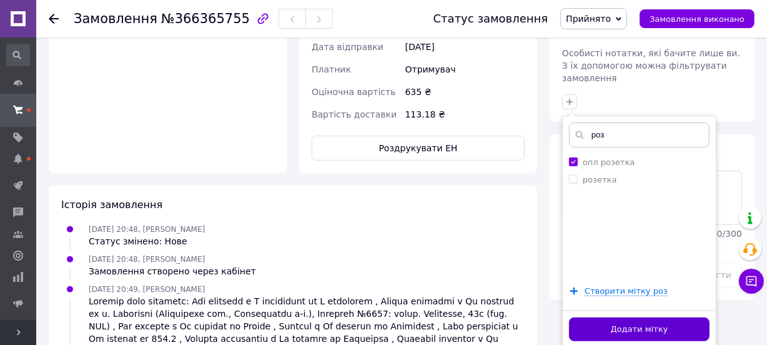
click at [599, 317] on button "Додати мітку" at bounding box center [639, 329] width 140 height 24
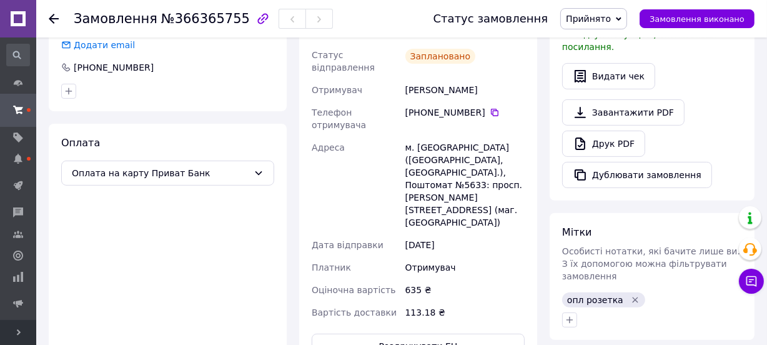
scroll to position [383, 0]
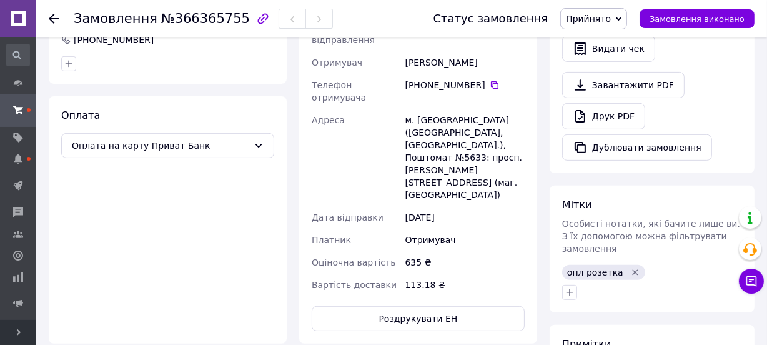
click at [55, 18] on use at bounding box center [54, 19] width 10 height 10
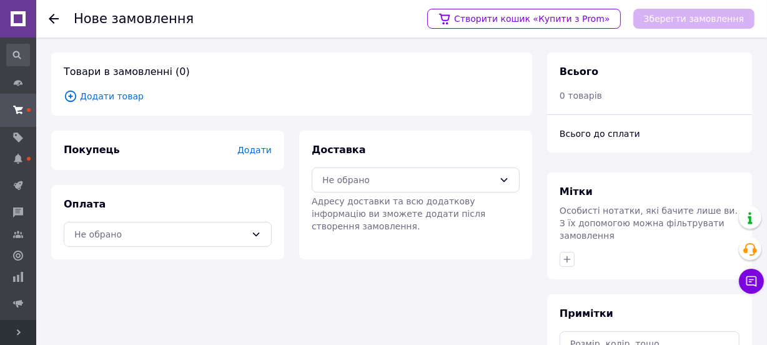
click at [121, 92] on span "Додати товар" at bounding box center [292, 96] width 456 height 14
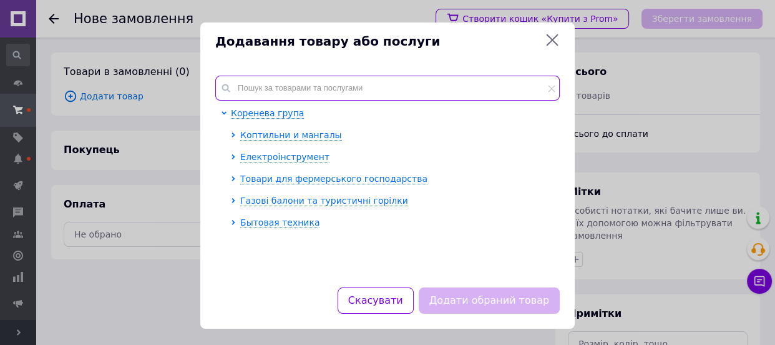
click at [244, 88] on input "text" at bounding box center [387, 88] width 345 height 25
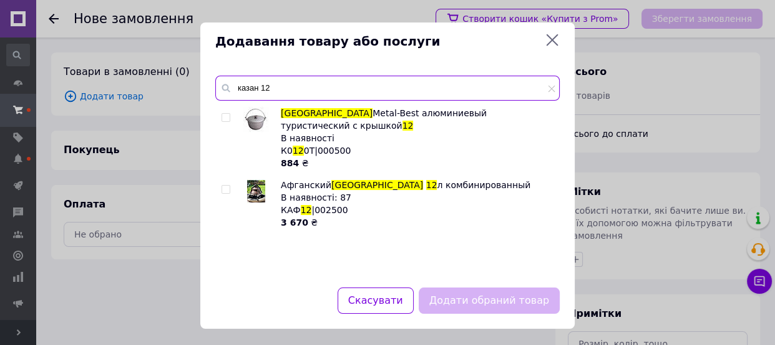
type input "казан 12"
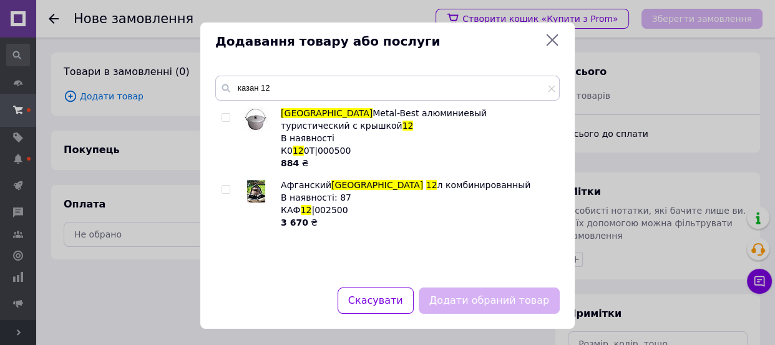
click at [222, 117] on input "checkbox" at bounding box center [226, 118] width 8 height 8
checkbox input "true"
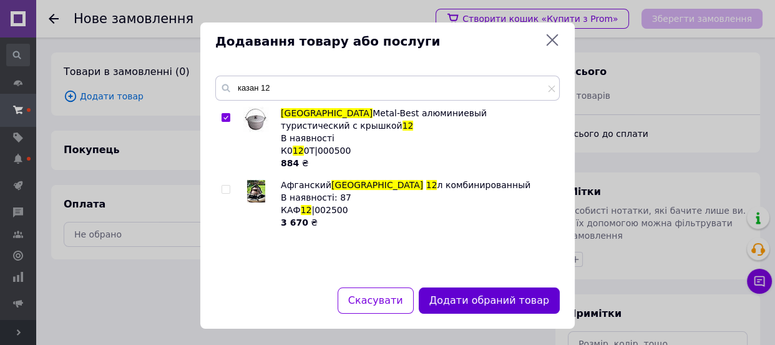
click at [486, 297] on button "Додати обраний товар" at bounding box center [489, 300] width 141 height 27
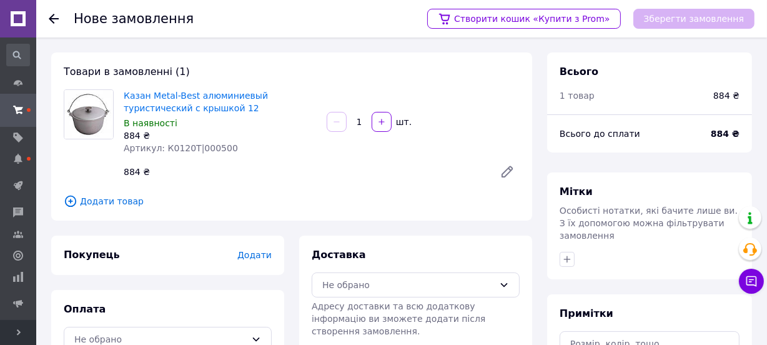
click at [265, 257] on span "Додати" at bounding box center [254, 255] width 34 height 10
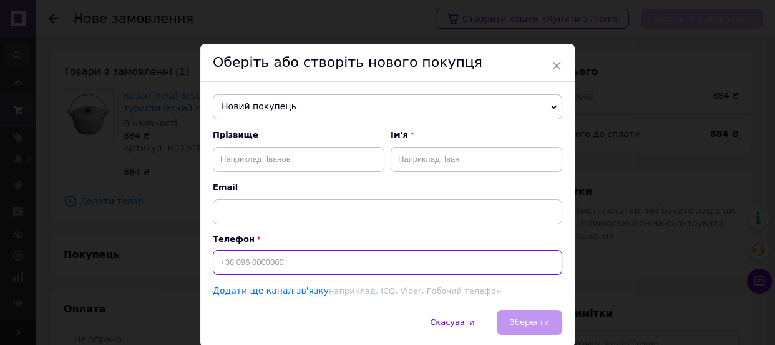
paste input "+380932177321"
type input "+380932177321"
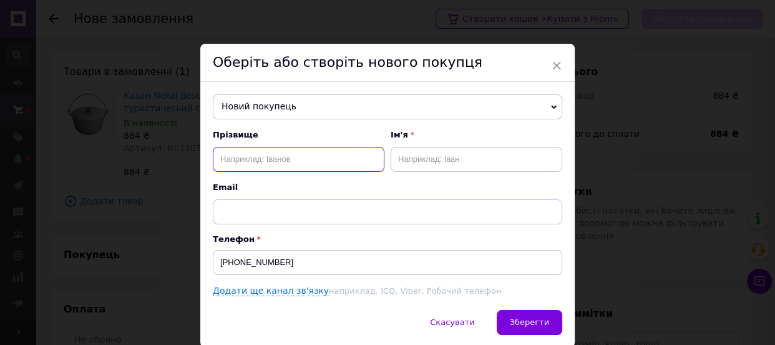
paste input "Гринцевич Олександр"
click at [279, 163] on input "Гринцевич Олександр" at bounding box center [299, 159] width 172 height 25
type input "Гринцевич"
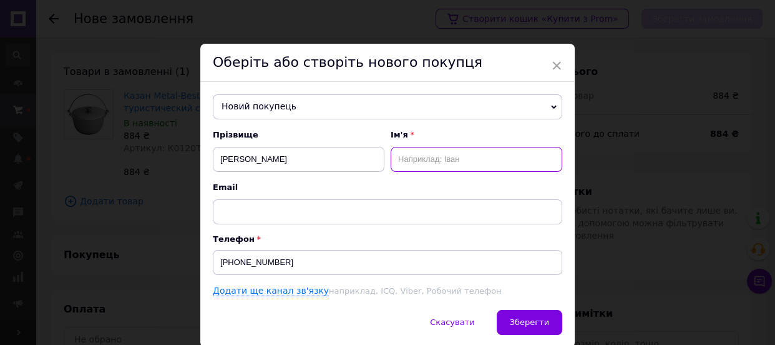
paste input "Олександр"
type input "Олександр"
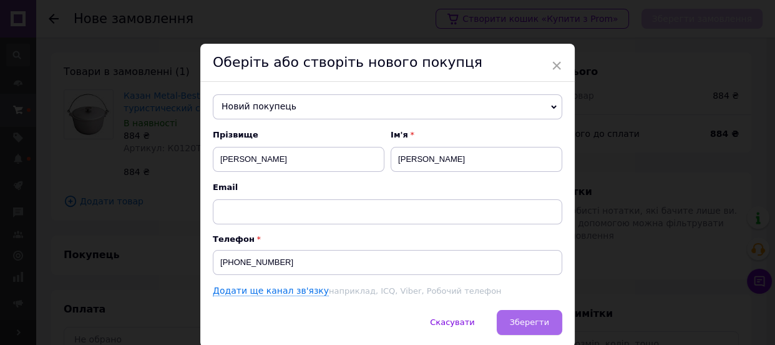
click at [518, 318] on span "Зберегти" at bounding box center [529, 321] width 39 height 9
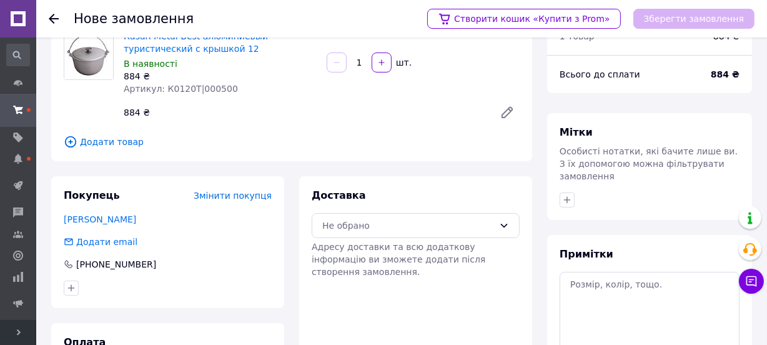
scroll to position [156, 0]
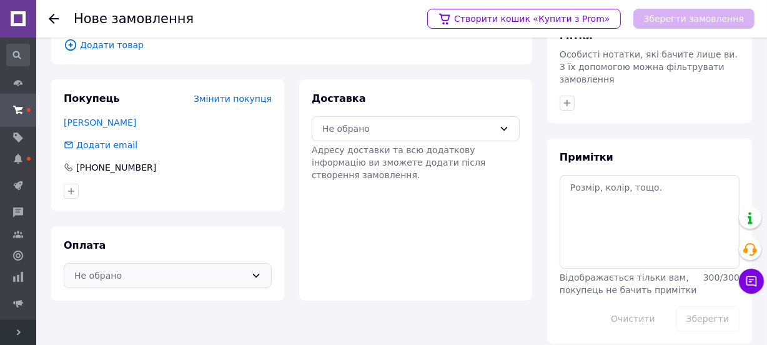
click at [120, 278] on div "Не обрано" at bounding box center [160, 275] width 172 height 14
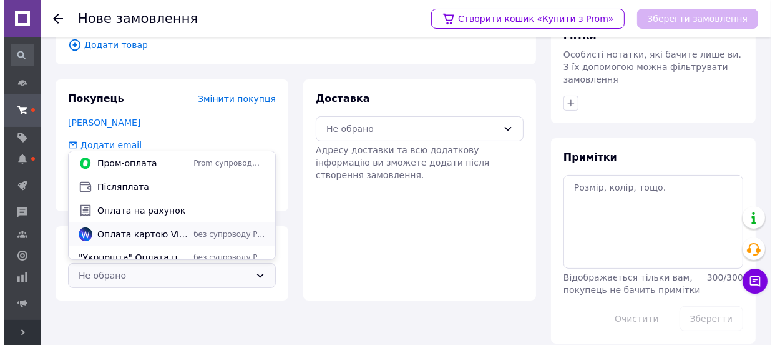
scroll to position [54, 0]
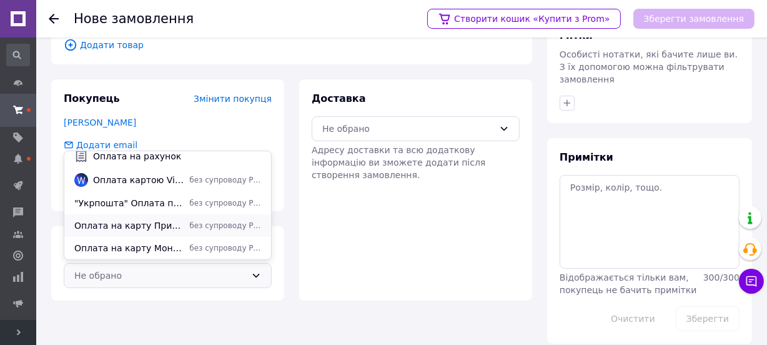
click at [122, 227] on span "Оплата на карту Приват Банк" at bounding box center [129, 225] width 110 height 12
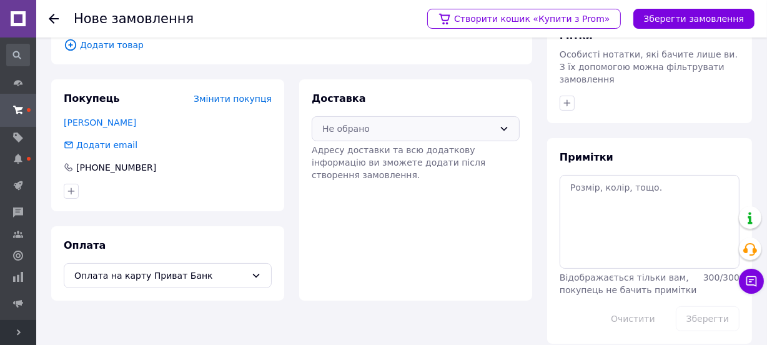
click at [363, 122] on div "Не обрано" at bounding box center [408, 129] width 172 height 14
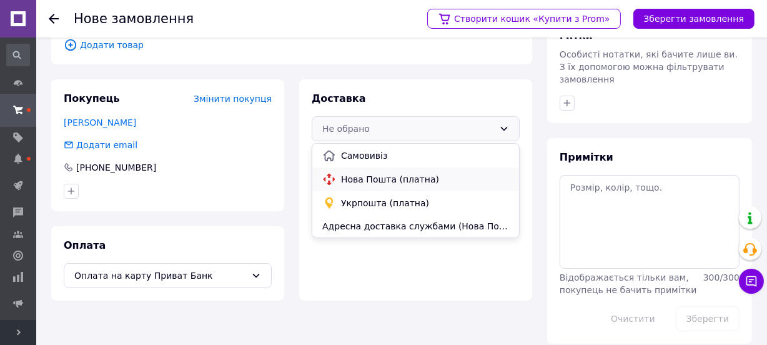
click at [377, 173] on span "Нова Пошта (платна)" at bounding box center [425, 179] width 168 height 12
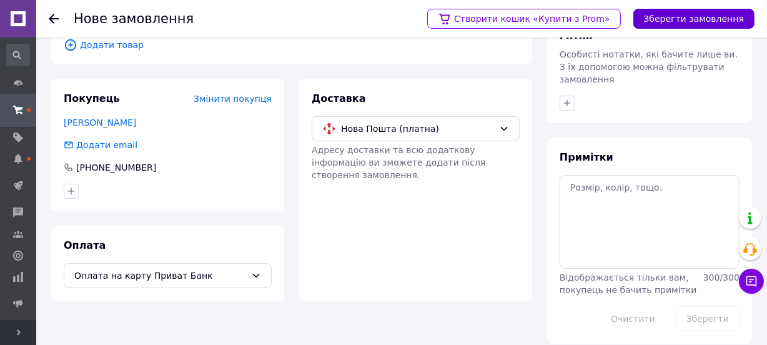
click at [665, 12] on button "Зберегти замовлення" at bounding box center [693, 19] width 121 height 20
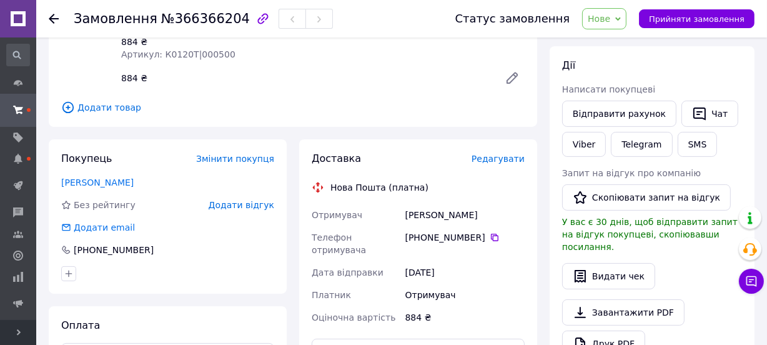
click at [488, 157] on span "Редагувати" at bounding box center [497, 159] width 53 height 10
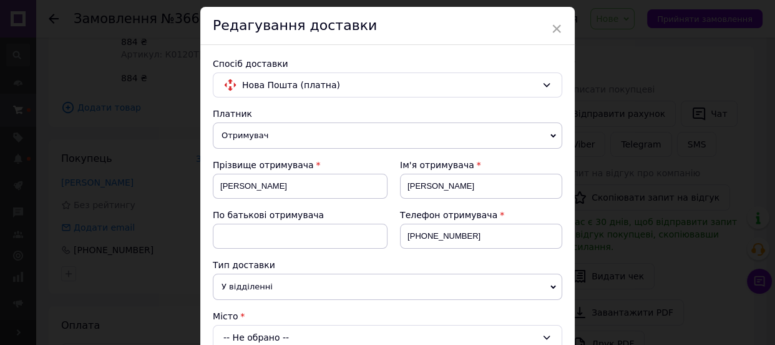
scroll to position [113, 0]
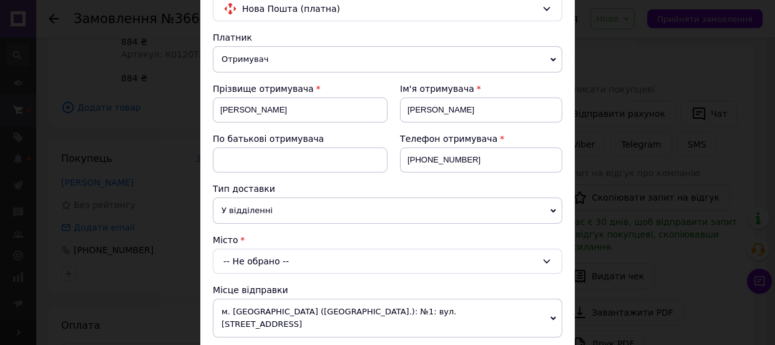
click at [251, 257] on div "-- Не обрано --" at bounding box center [388, 261] width 350 height 25
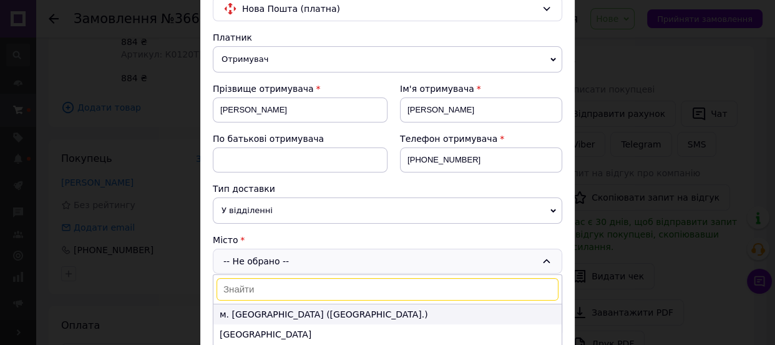
click at [247, 307] on li "м. Київ (Київська обл.)" at bounding box center [388, 314] width 348 height 20
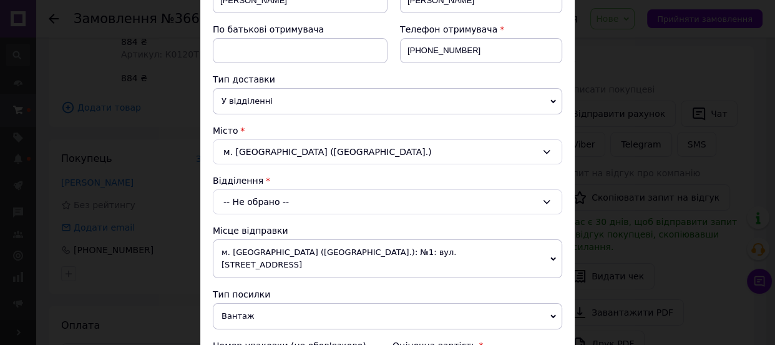
scroll to position [227, 0]
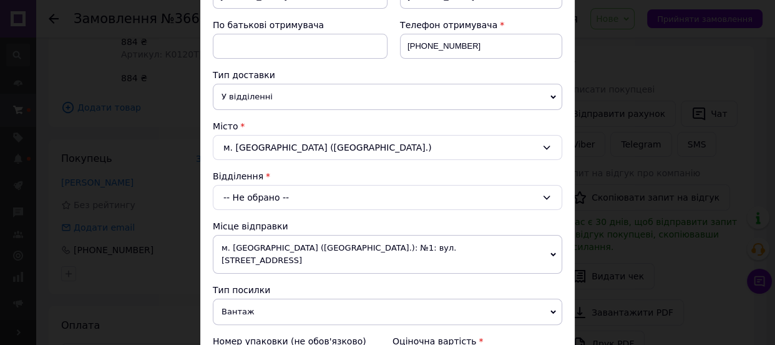
click at [249, 195] on div "-- Не обрано --" at bounding box center [388, 197] width 350 height 25
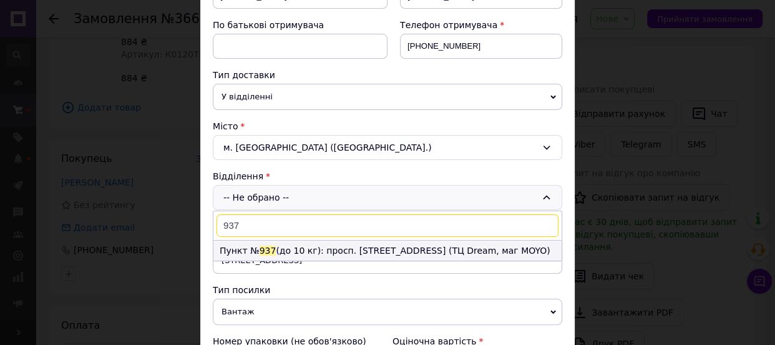
type input "937"
click at [275, 252] on li "Пункт № 937 (до 10 кг): просп. Оболонський, 1Б (ТЦ Dream, маг MOYO)" at bounding box center [388, 250] width 348 height 20
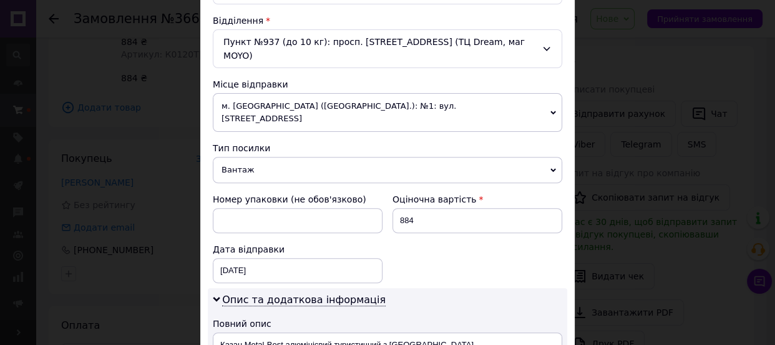
scroll to position [397, 0]
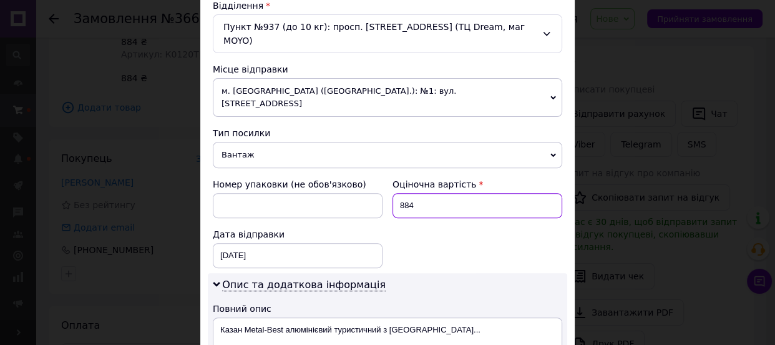
click at [413, 193] on input "884" at bounding box center [478, 205] width 170 height 25
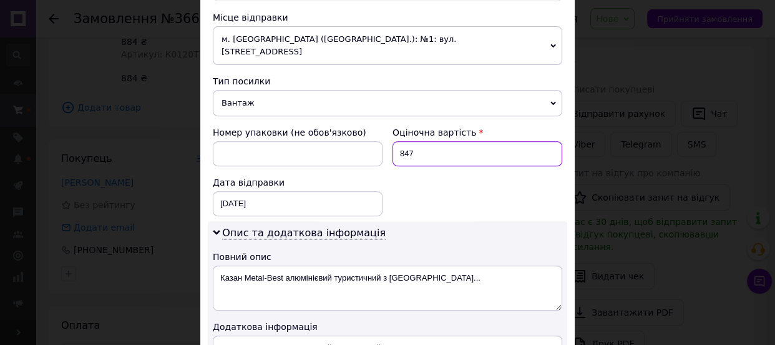
scroll to position [511, 0]
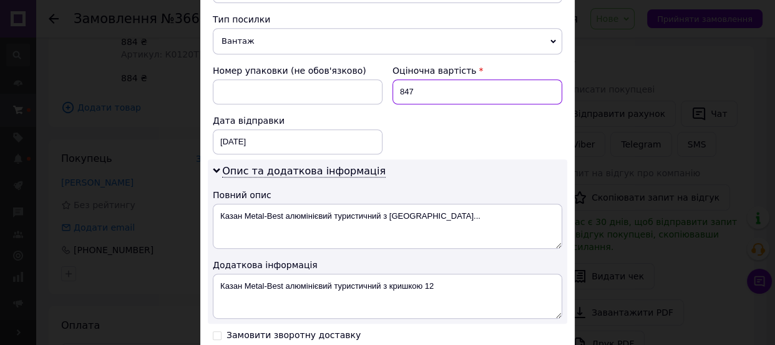
type input "847"
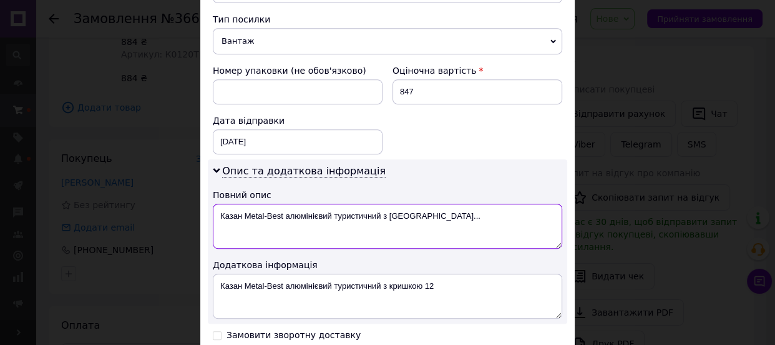
click at [367, 204] on textarea "Казан Metal-Best алюмінієвий туристичний з криш..." at bounding box center [388, 226] width 350 height 45
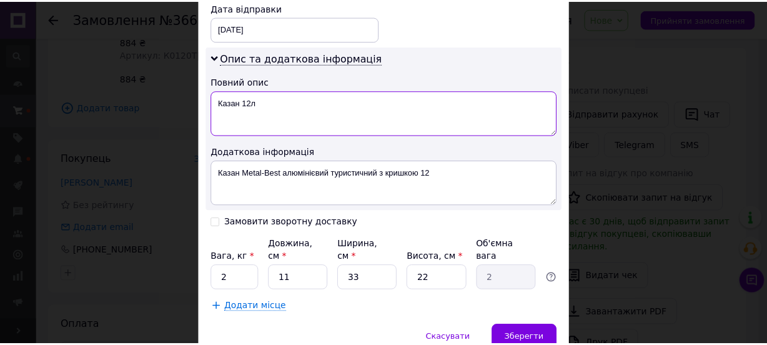
scroll to position [624, 0]
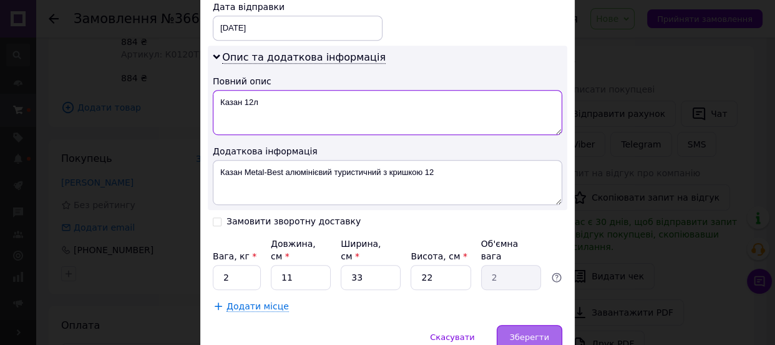
type textarea "Казан 12л"
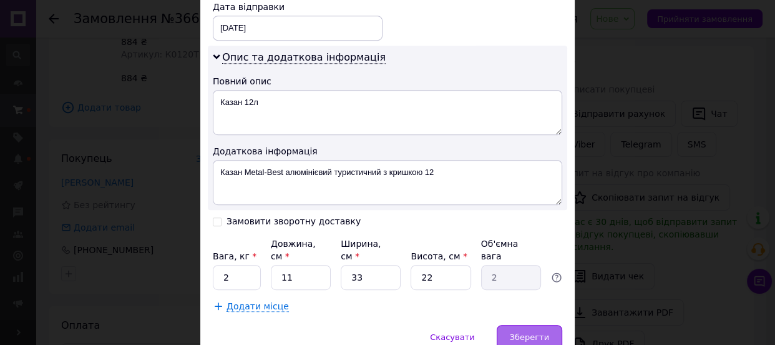
click at [515, 332] on span "Зберегти" at bounding box center [529, 336] width 39 height 9
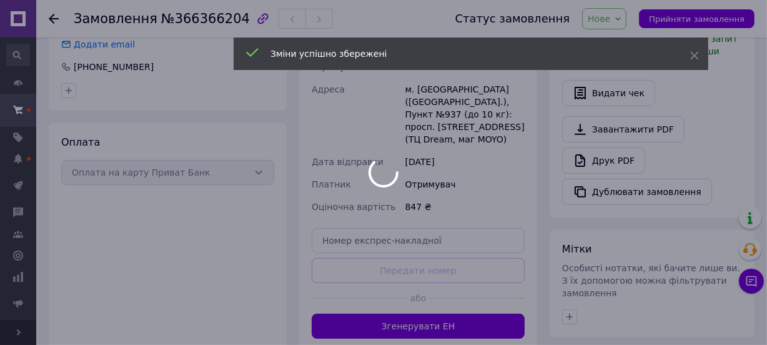
scroll to position [383, 0]
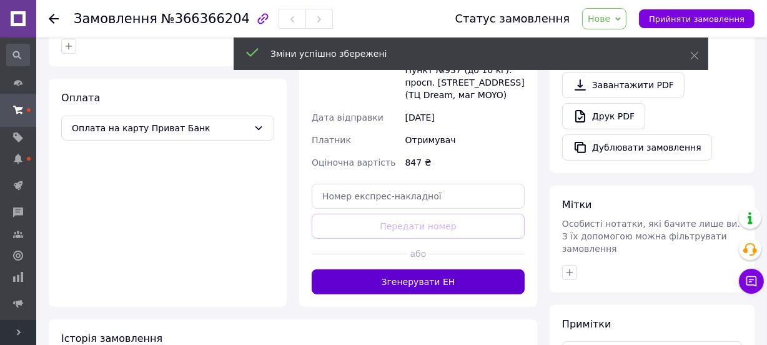
click at [442, 269] on button "Згенерувати ЕН" at bounding box center [418, 281] width 213 height 25
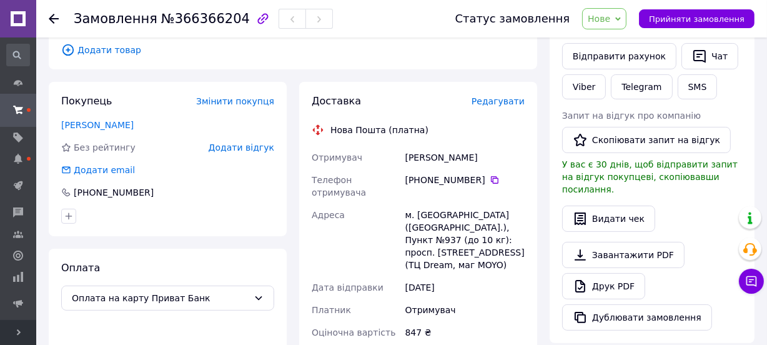
scroll to position [213, 0]
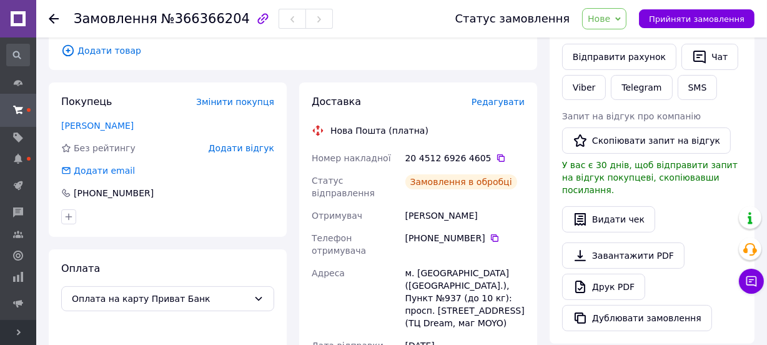
click at [496, 157] on icon at bounding box center [501, 158] width 10 height 10
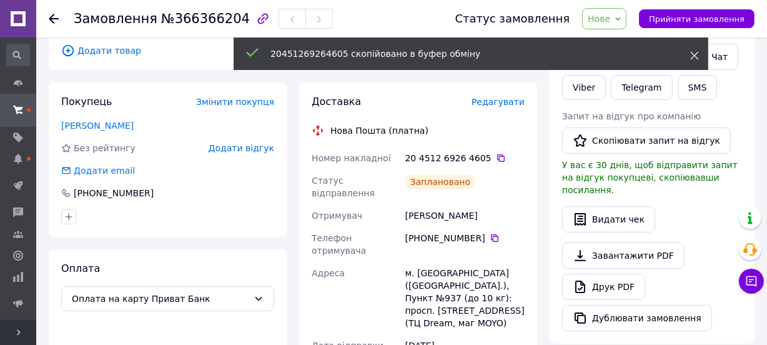
click at [694, 57] on icon at bounding box center [694, 55] width 9 height 9
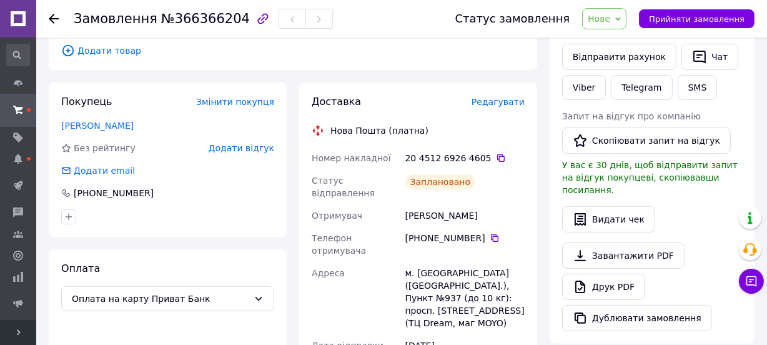
click at [621, 17] on icon at bounding box center [618, 19] width 6 height 4
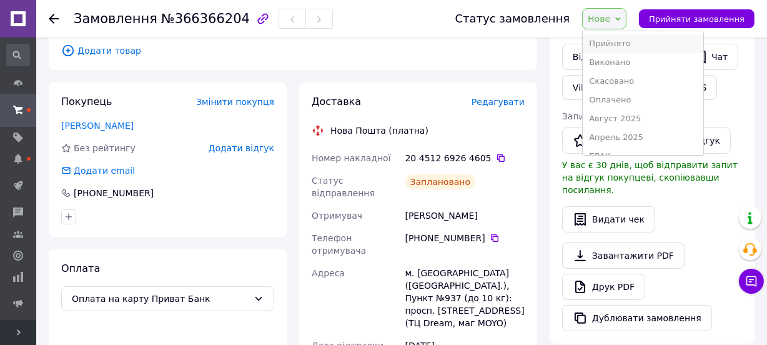
click at [620, 44] on li "Прийнято" at bounding box center [643, 43] width 120 height 19
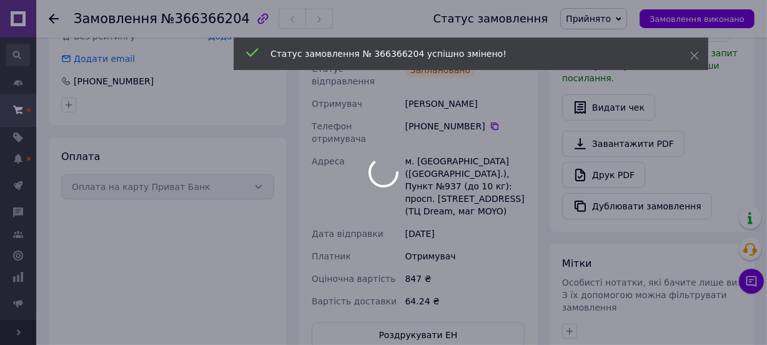
scroll to position [327, 0]
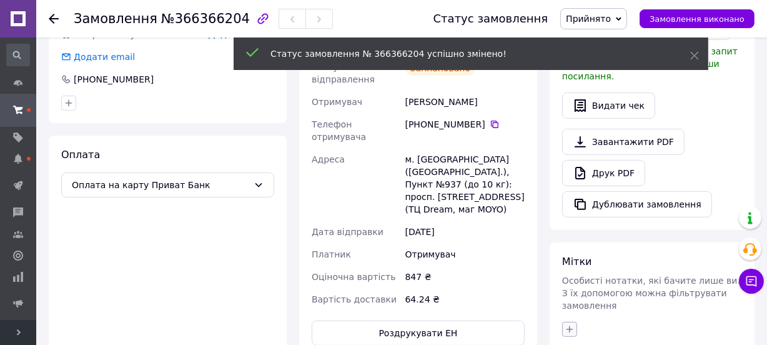
click at [570, 324] on icon "button" at bounding box center [569, 329] width 10 height 10
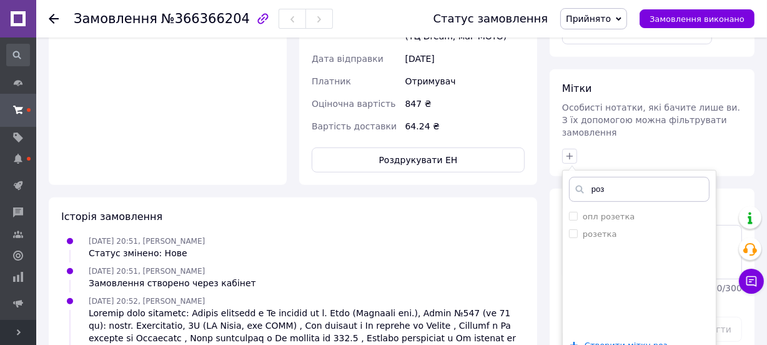
scroll to position [500, 0]
type input "роз"
click at [607, 211] on label "опл розетка" at bounding box center [609, 215] width 52 height 9
checkbox input "true"
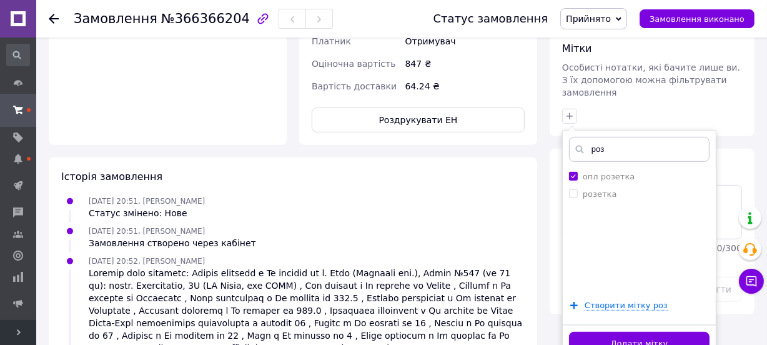
scroll to position [557, 0]
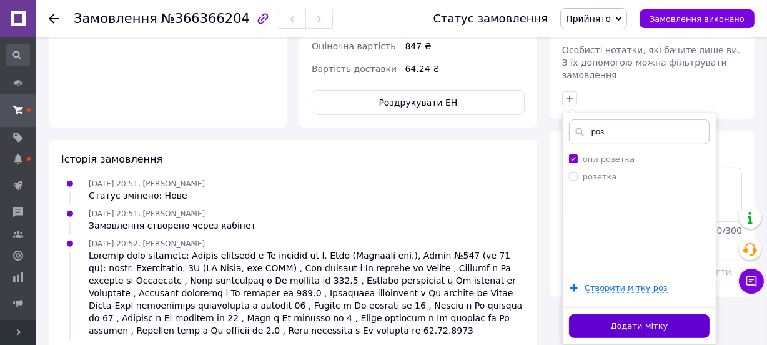
click at [588, 314] on button "Додати мітку" at bounding box center [639, 326] width 140 height 24
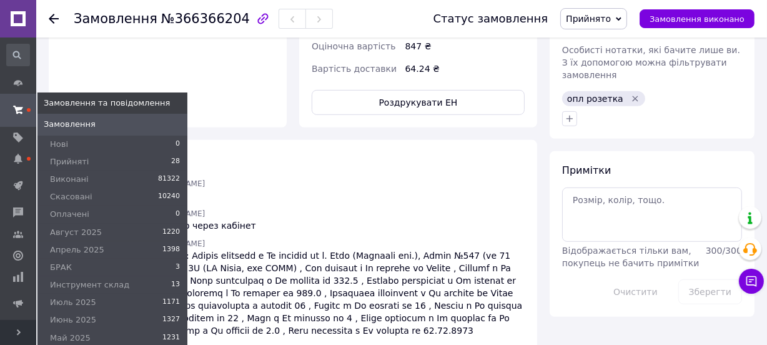
click at [23, 109] on span at bounding box center [18, 110] width 36 height 22
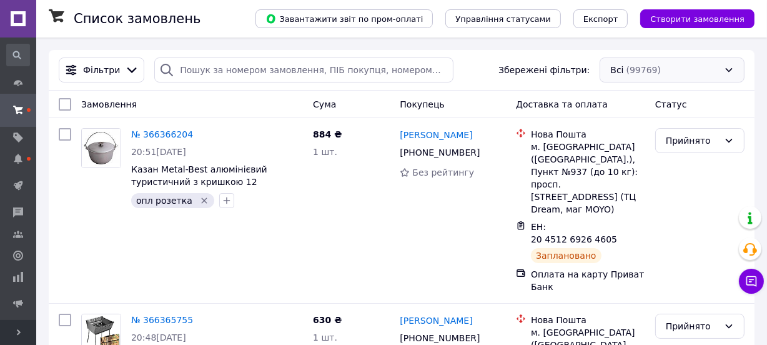
click at [659, 67] on div "Всі (99769)" at bounding box center [671, 69] width 145 height 25
click at [674, 72] on div "Всі (99769)" at bounding box center [671, 69] width 145 height 25
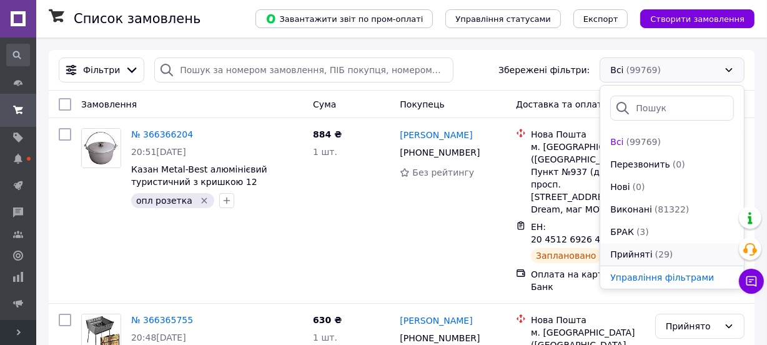
click at [646, 251] on span "Прийняті" at bounding box center [631, 254] width 42 height 12
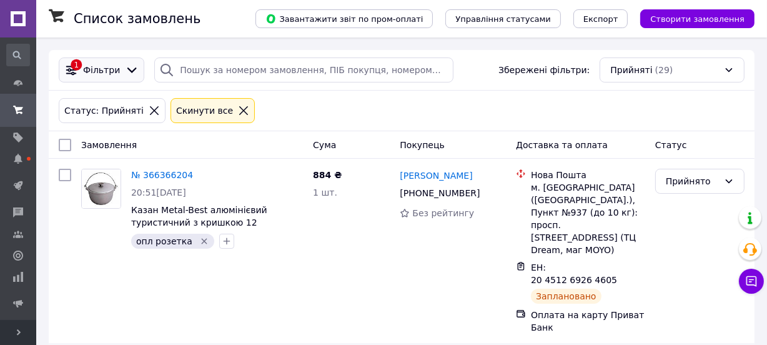
click at [122, 71] on div at bounding box center [131, 70] width 19 height 14
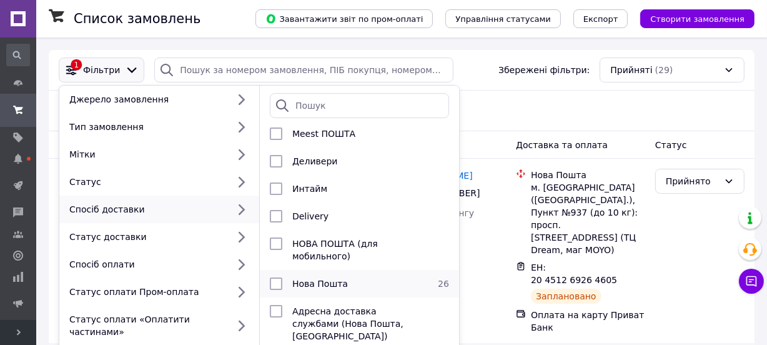
scroll to position [162, 0]
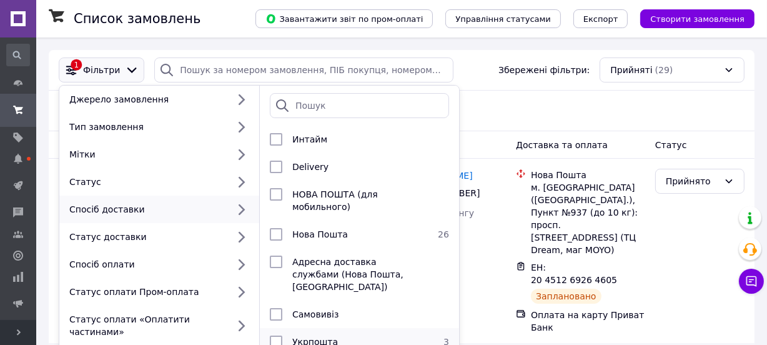
click at [337, 335] on div "Укрпошта" at bounding box center [357, 341] width 140 height 12
checkbox input "true"
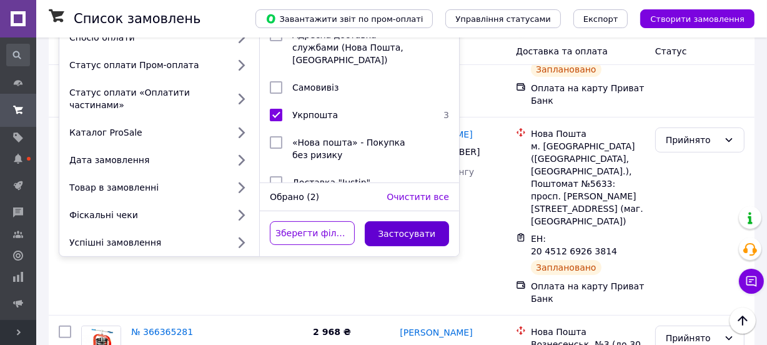
click at [429, 222] on button "Застосувати" at bounding box center [407, 233] width 85 height 25
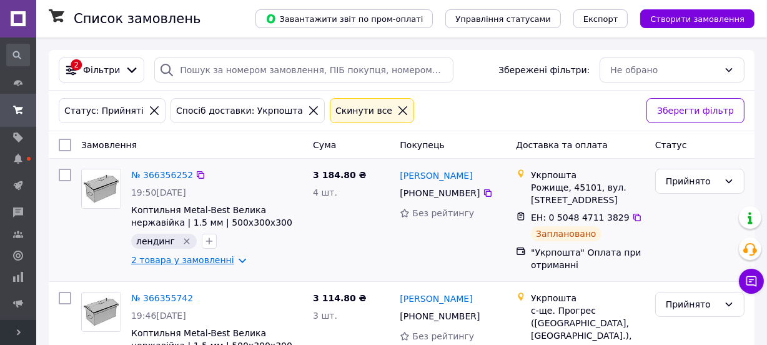
click at [214, 262] on link "2 товара у замовленні" at bounding box center [182, 260] width 103 height 10
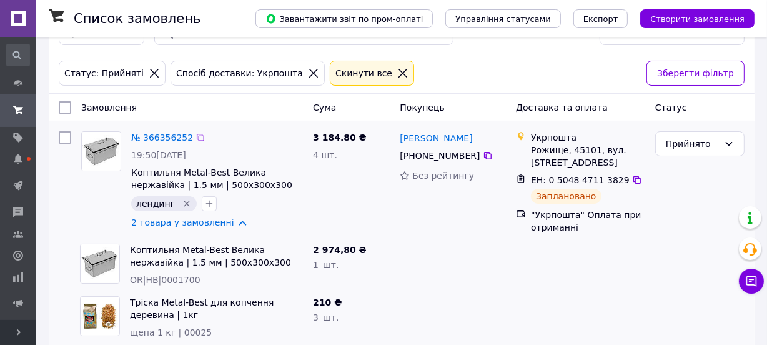
scroll to position [56, 0]
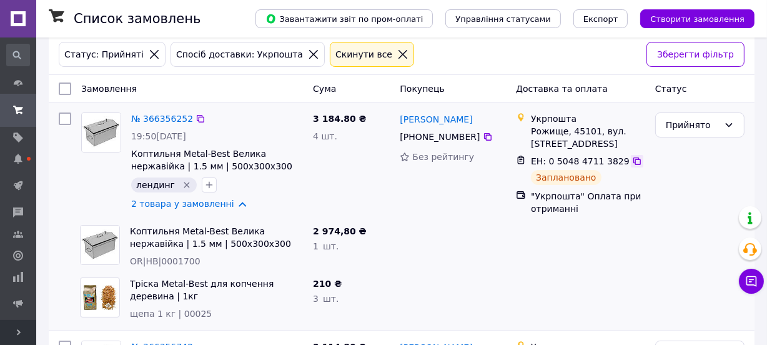
click at [632, 161] on icon at bounding box center [637, 161] width 10 height 10
click at [165, 204] on link "2 товара у замовленні" at bounding box center [182, 204] width 103 height 10
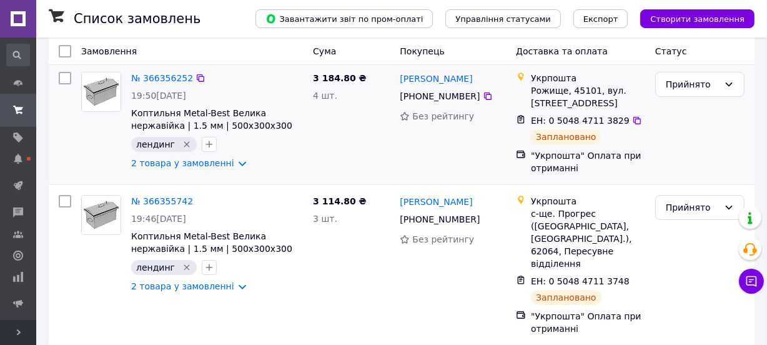
scroll to position [113, 0]
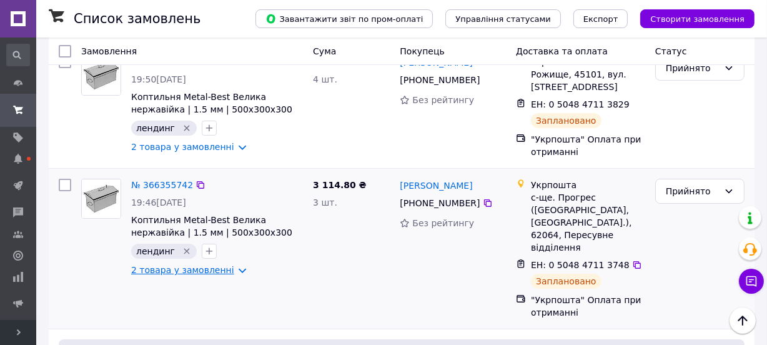
click at [185, 268] on link "2 товара у замовленні" at bounding box center [182, 270] width 103 height 10
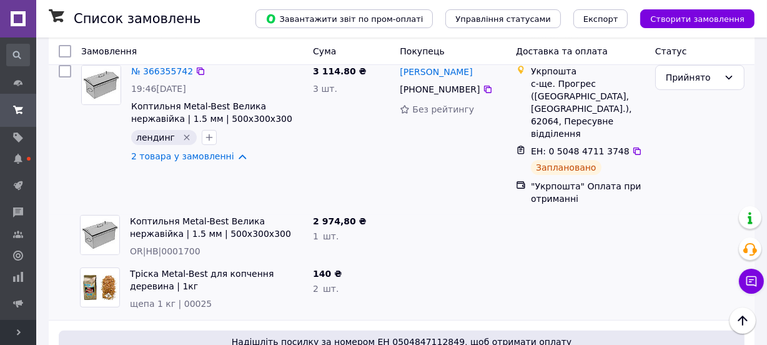
scroll to position [170, 0]
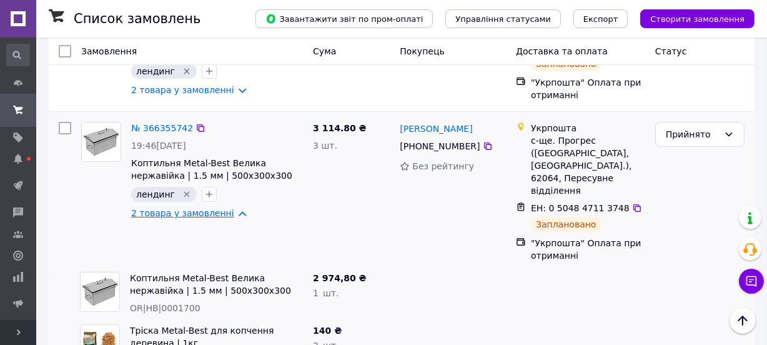
click at [216, 217] on link "2 товара у замовленні" at bounding box center [182, 213] width 103 height 10
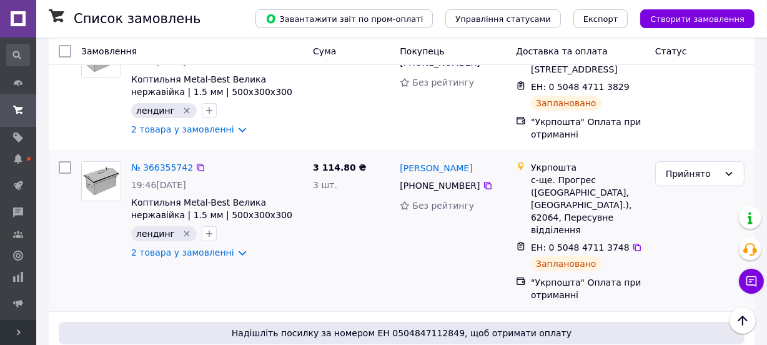
scroll to position [113, 0]
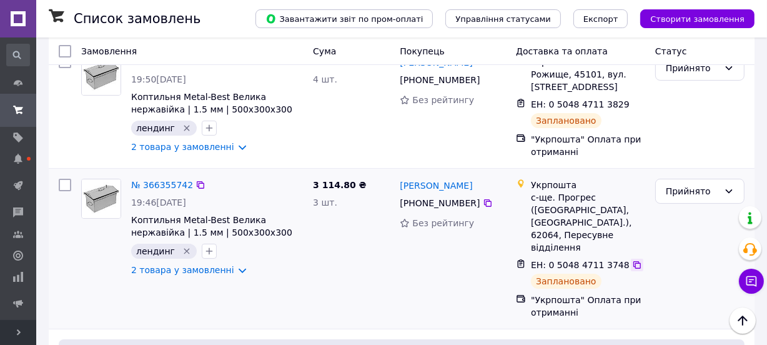
click at [632, 260] on icon at bounding box center [637, 265] width 10 height 10
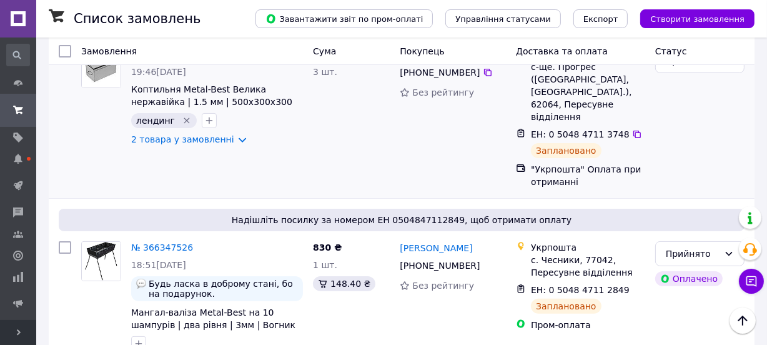
scroll to position [260, 0]
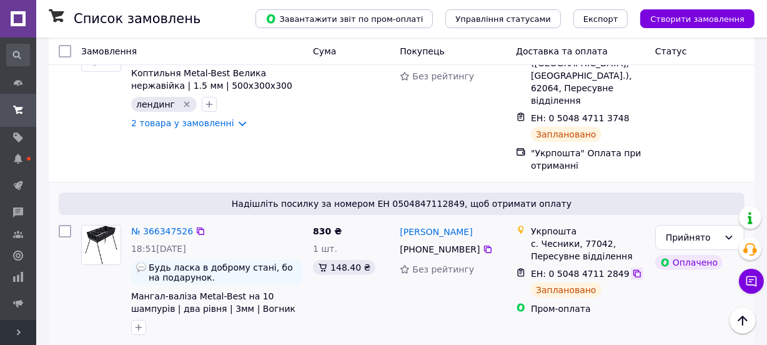
click at [632, 268] on icon at bounding box center [637, 273] width 10 height 10
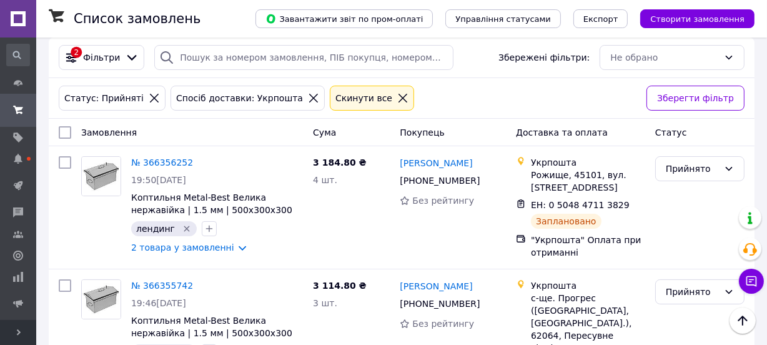
scroll to position [0, 0]
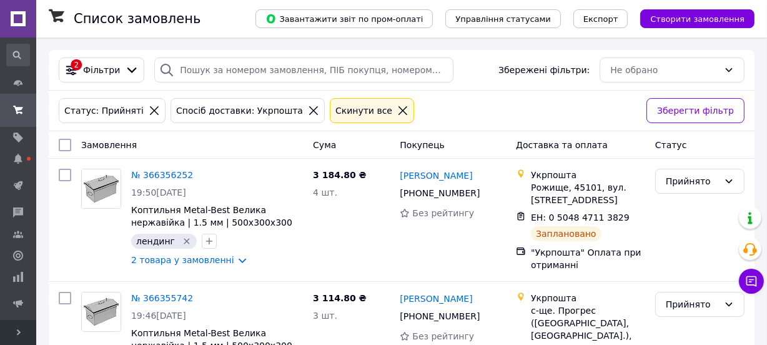
click at [309, 109] on icon at bounding box center [313, 110] width 9 height 9
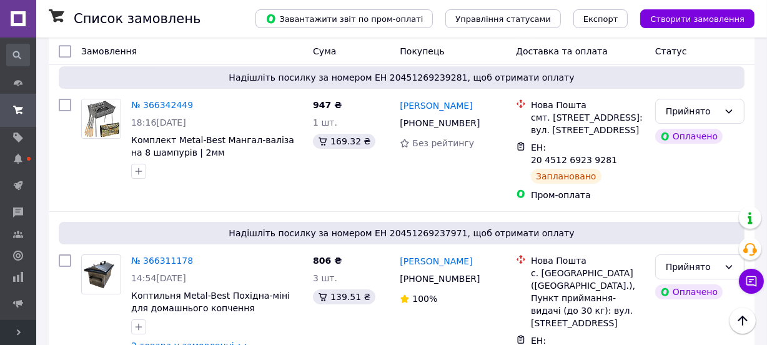
scroll to position [3605, 0]
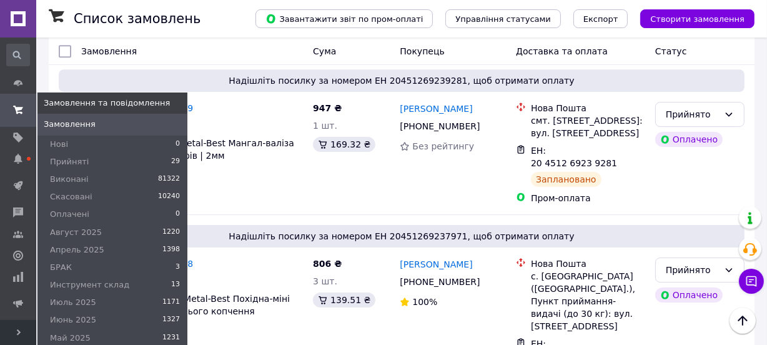
click at [14, 112] on icon at bounding box center [18, 110] width 10 height 10
